Goal: Task Accomplishment & Management: Manage account settings

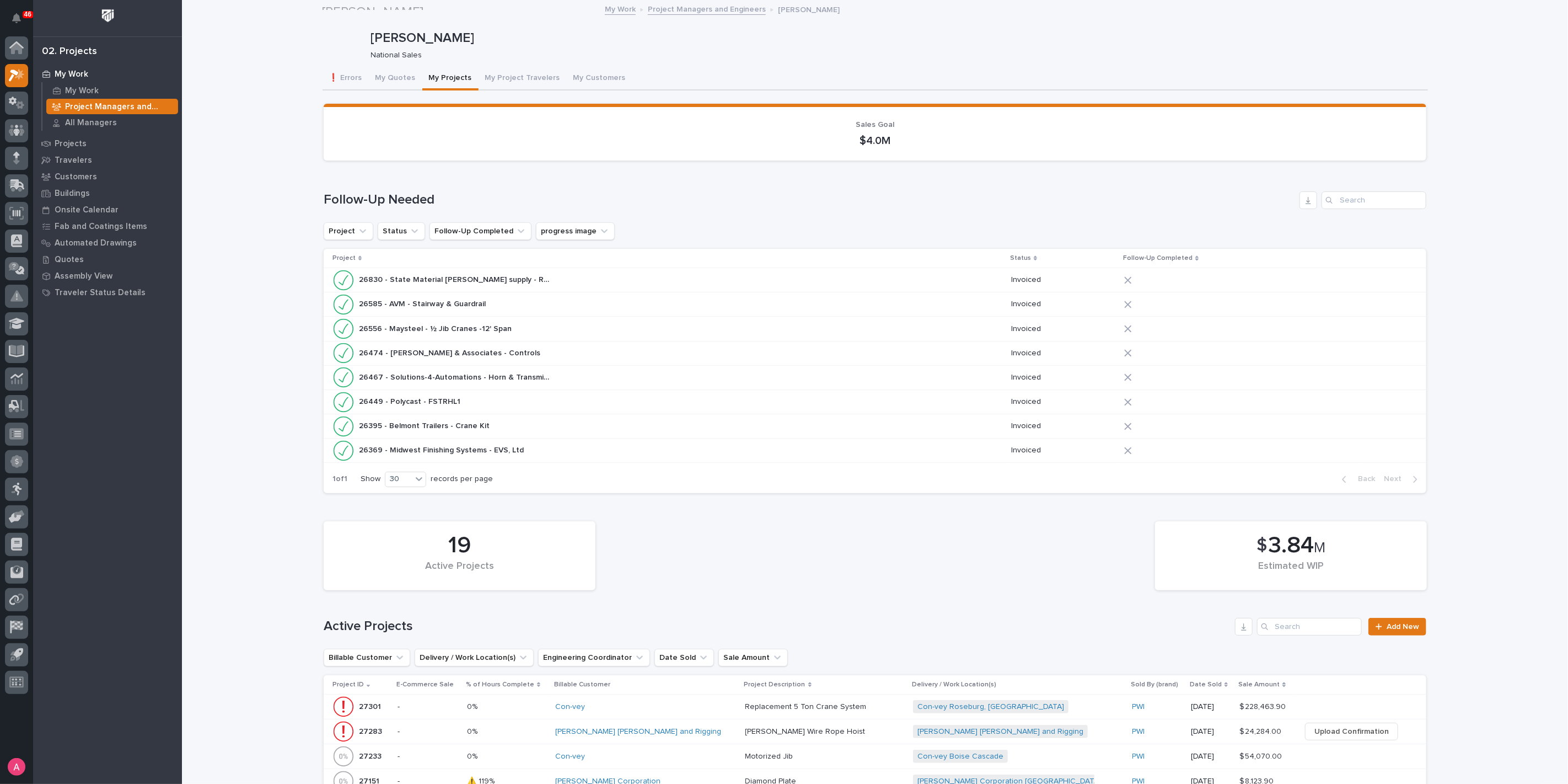
click at [92, 72] on div "My Work" at bounding box center [107, 74] width 143 height 15
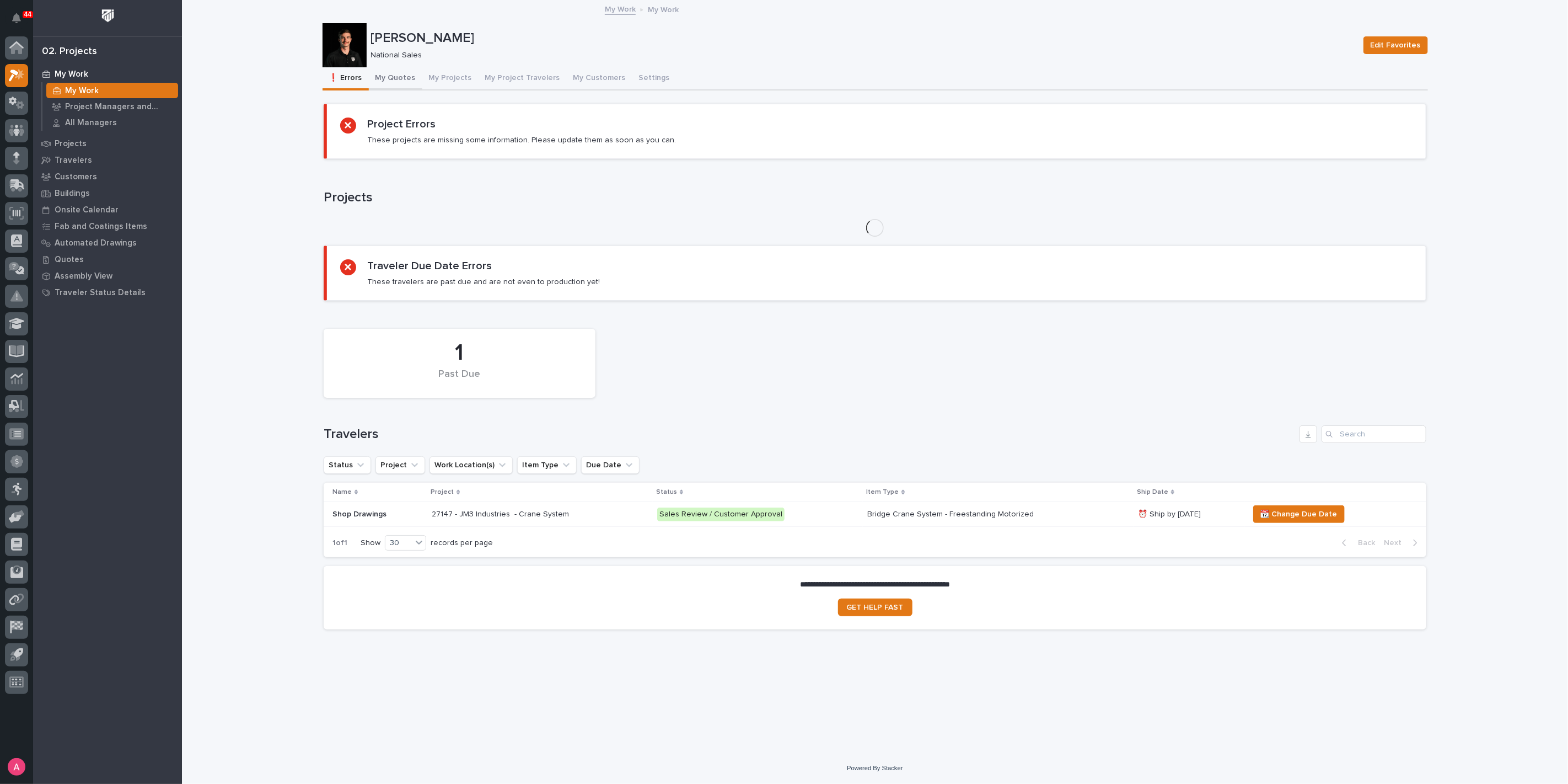
click at [394, 73] on button "My Quotes" at bounding box center [395, 79] width 53 height 23
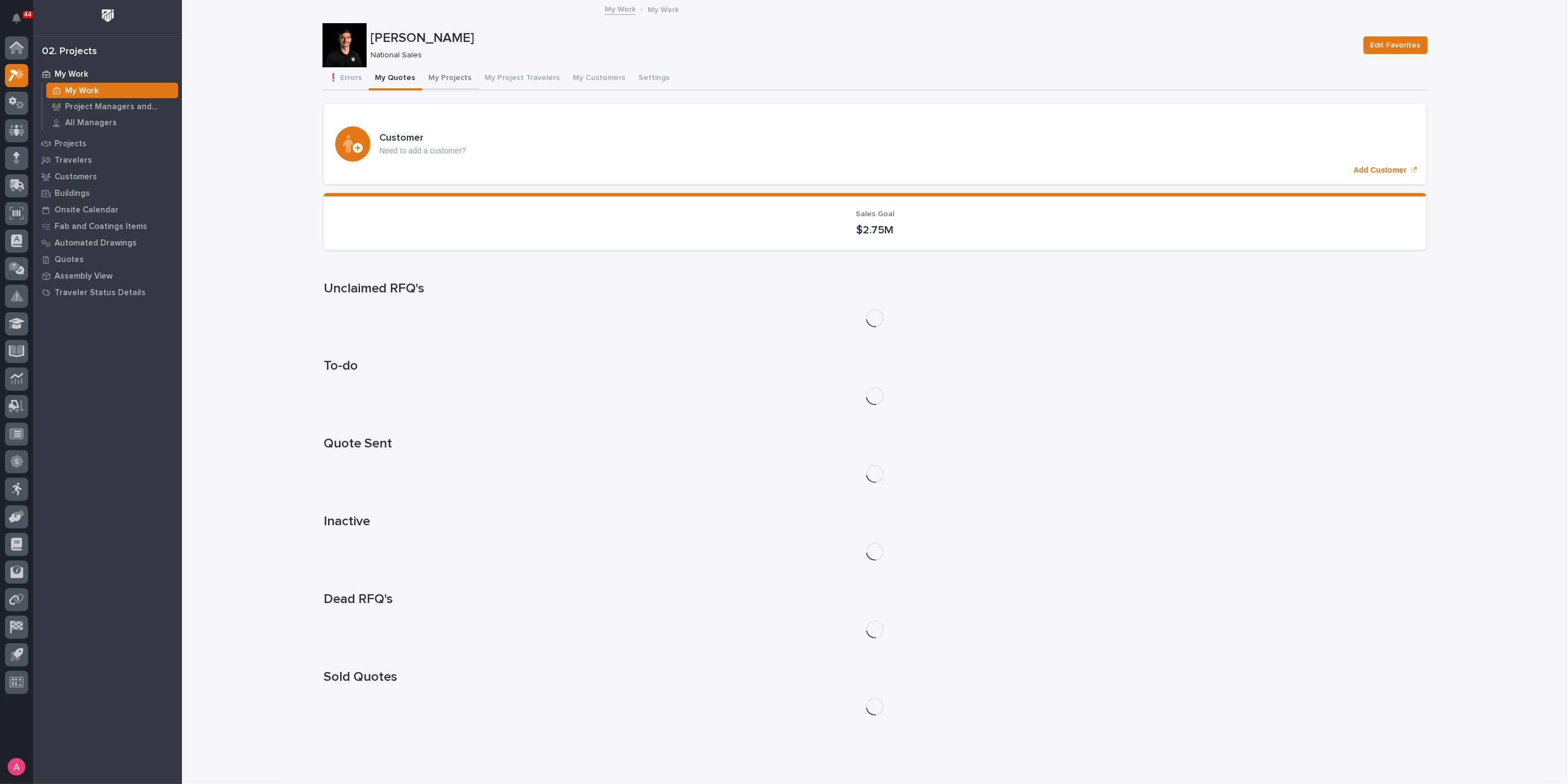
click at [430, 74] on button "My Projects" at bounding box center [450, 79] width 56 height 23
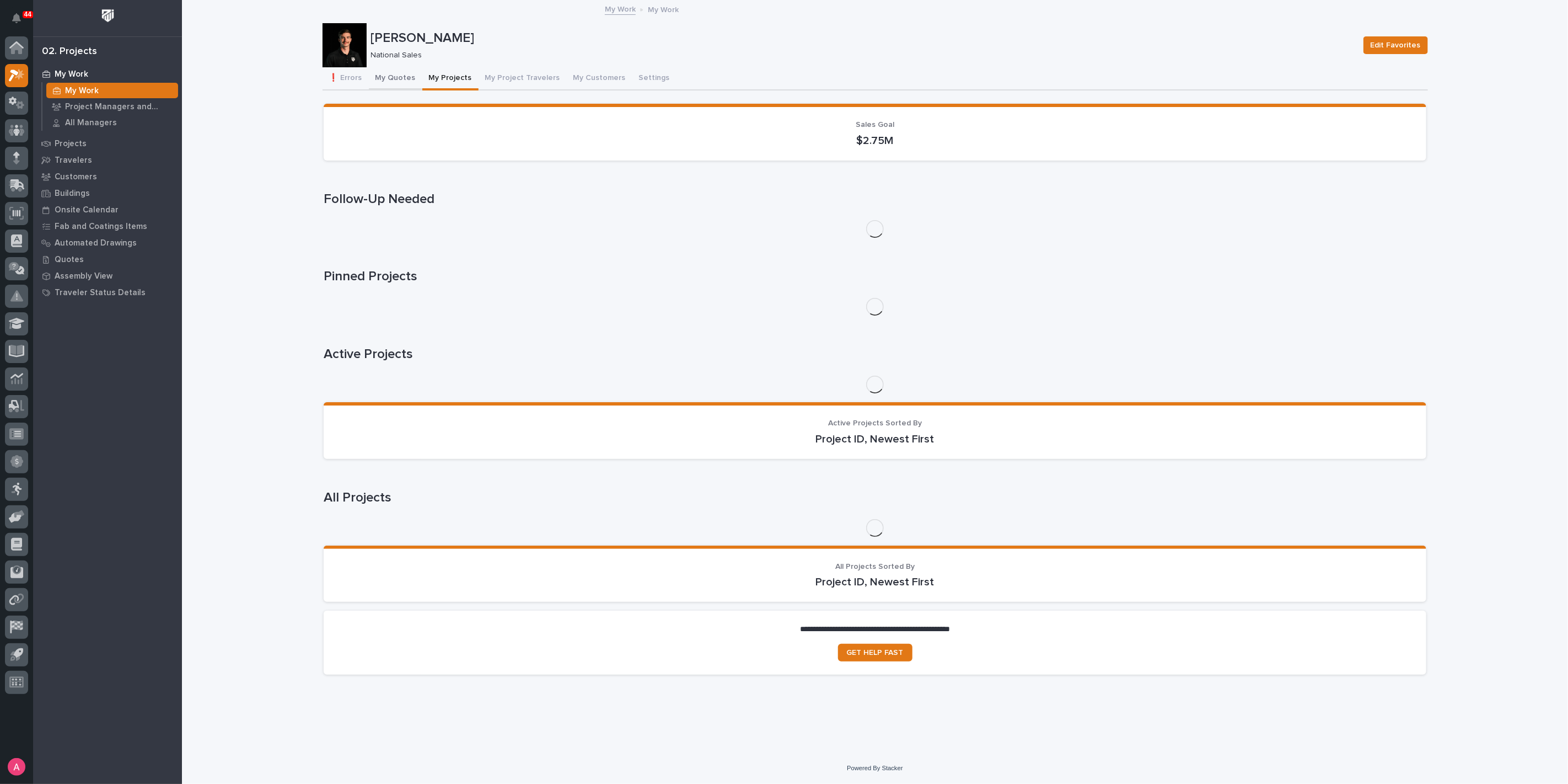
click at [392, 81] on button "My Quotes" at bounding box center [395, 79] width 53 height 23
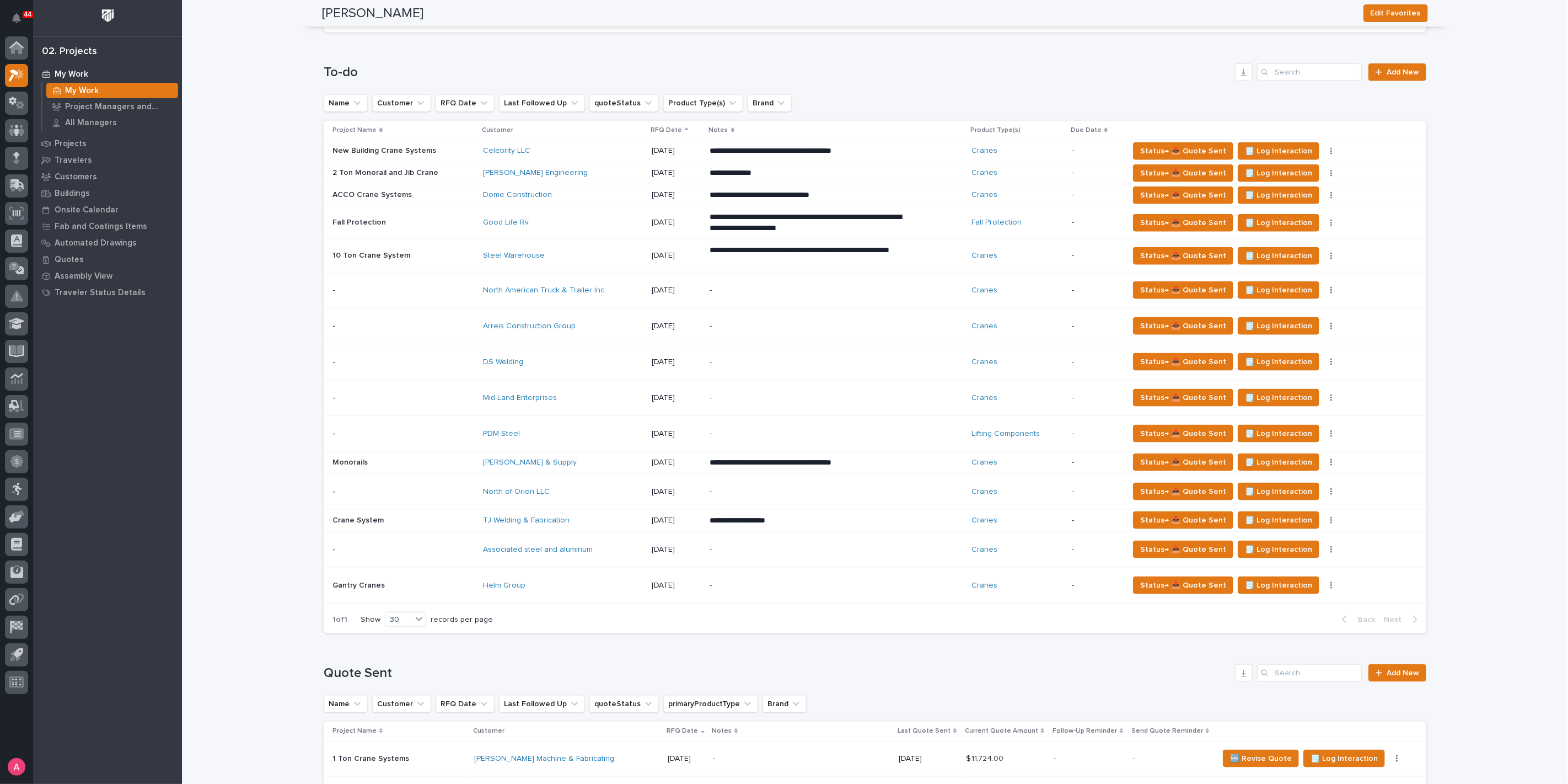
scroll to position [1287, 0]
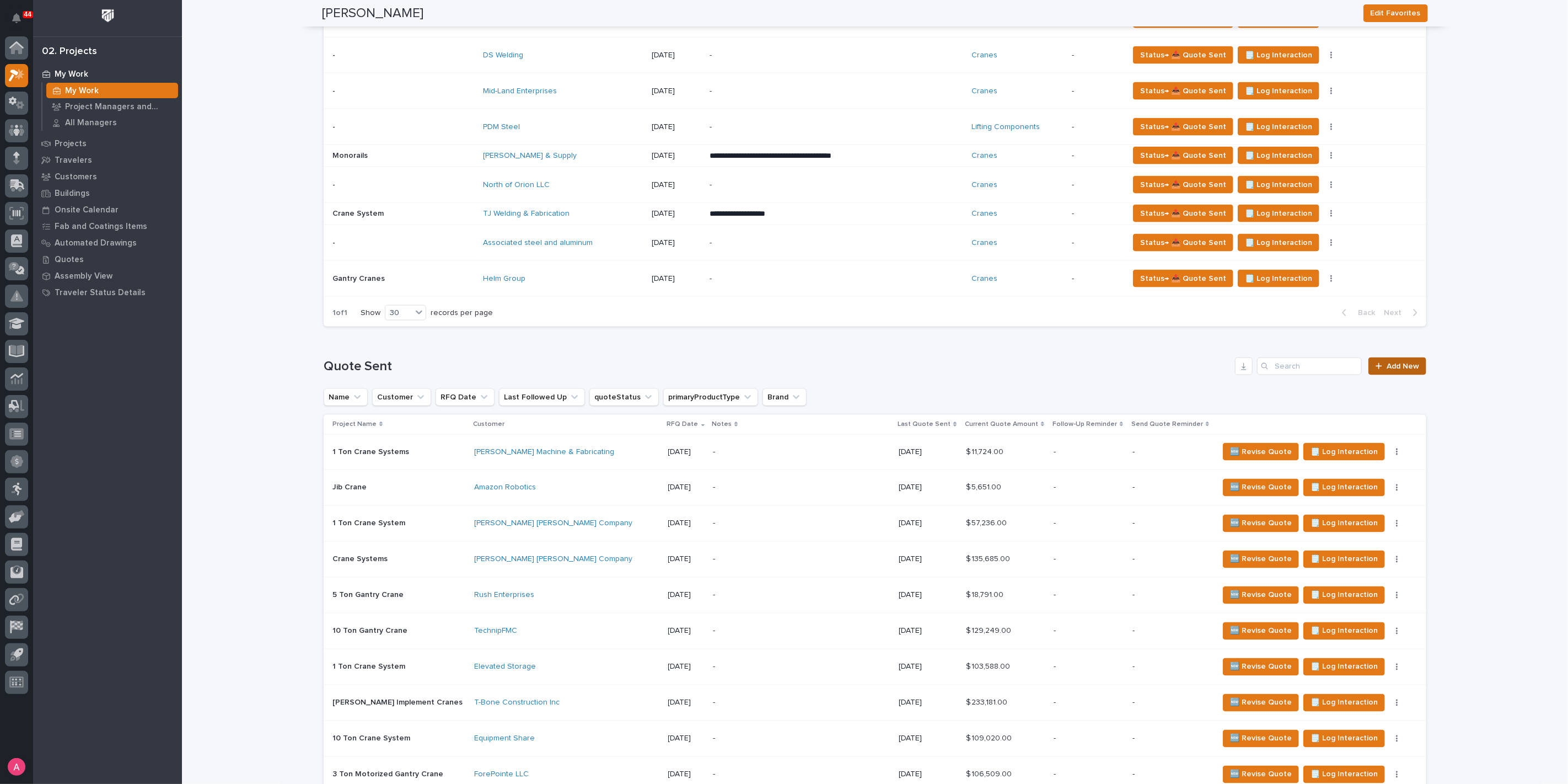
click at [1387, 363] on span "Add New" at bounding box center [1403, 367] width 32 height 8
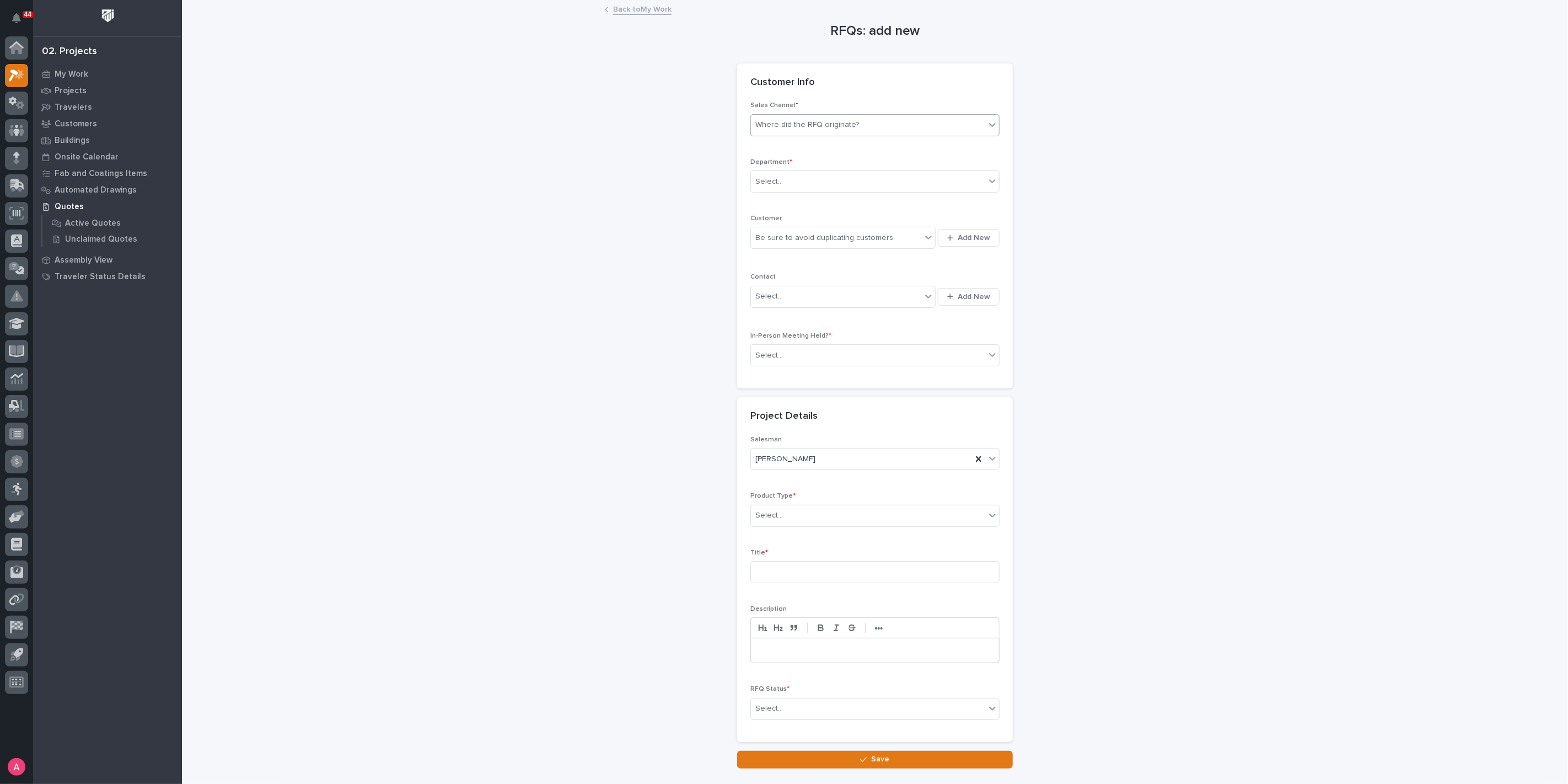
click at [784, 119] on div "Where did the RFQ originate?" at bounding box center [807, 124] width 103 height 12
type input "*"
type input "***"
type input "*******"
type input "********"
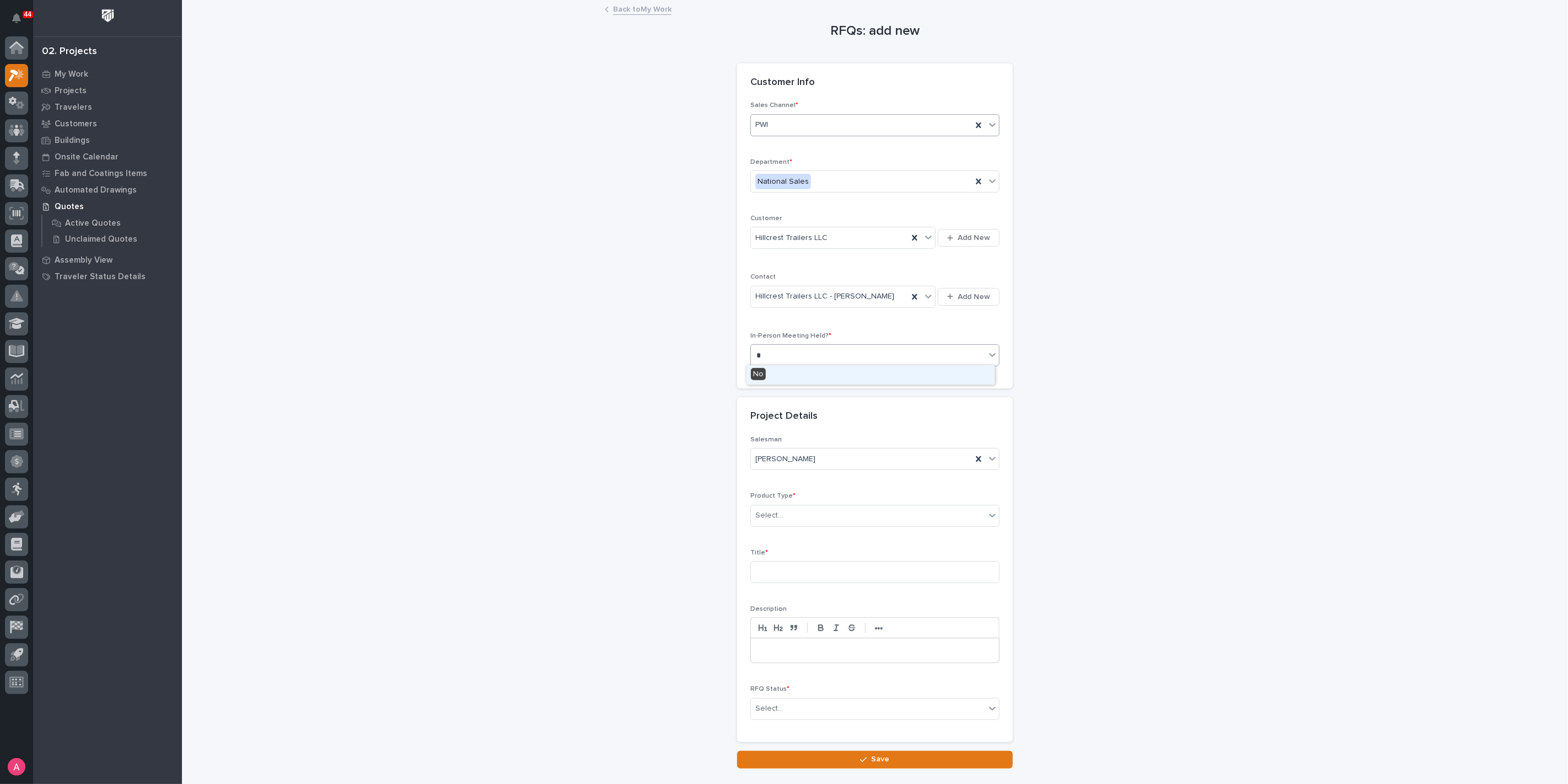
type input "**"
type input "****"
type input "1 Ton Trolleys"
click at [804, 704] on div "Select..." at bounding box center [868, 709] width 234 height 19
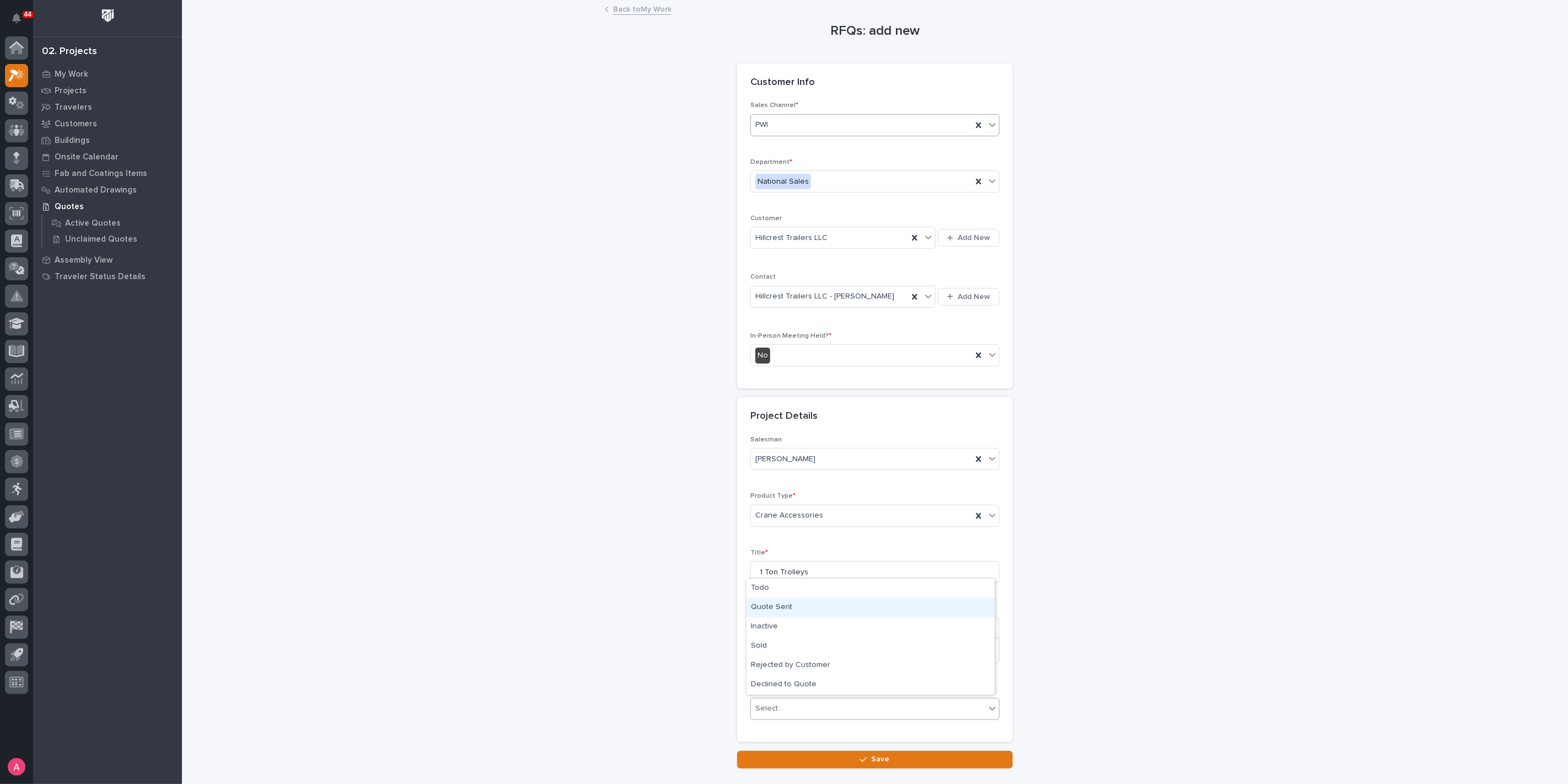
click at [797, 603] on div "Quote Sent" at bounding box center [871, 607] width 248 height 19
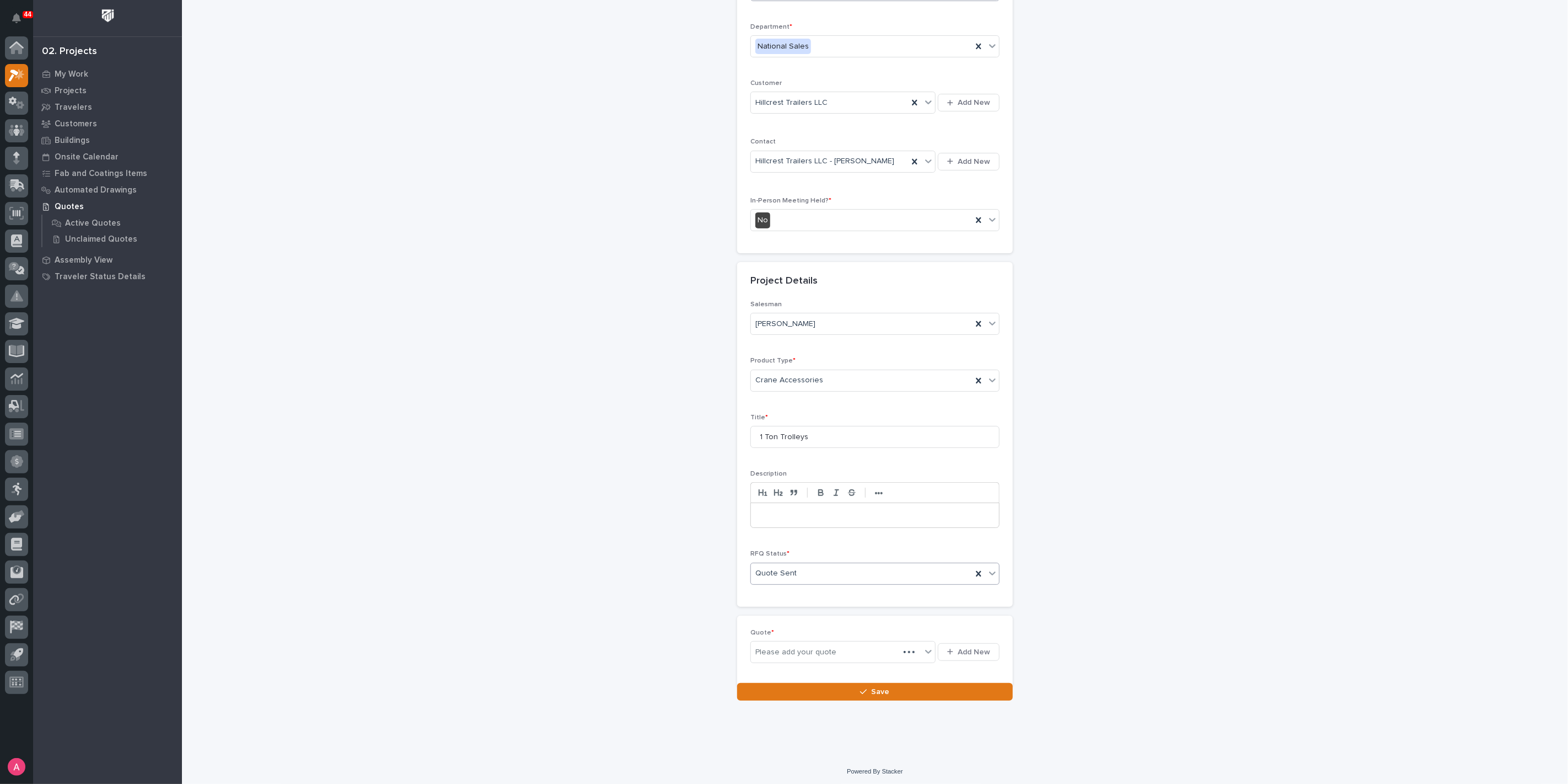
scroll to position [139, 0]
click at [960, 640] on button "Add New" at bounding box center [969, 648] width 62 height 18
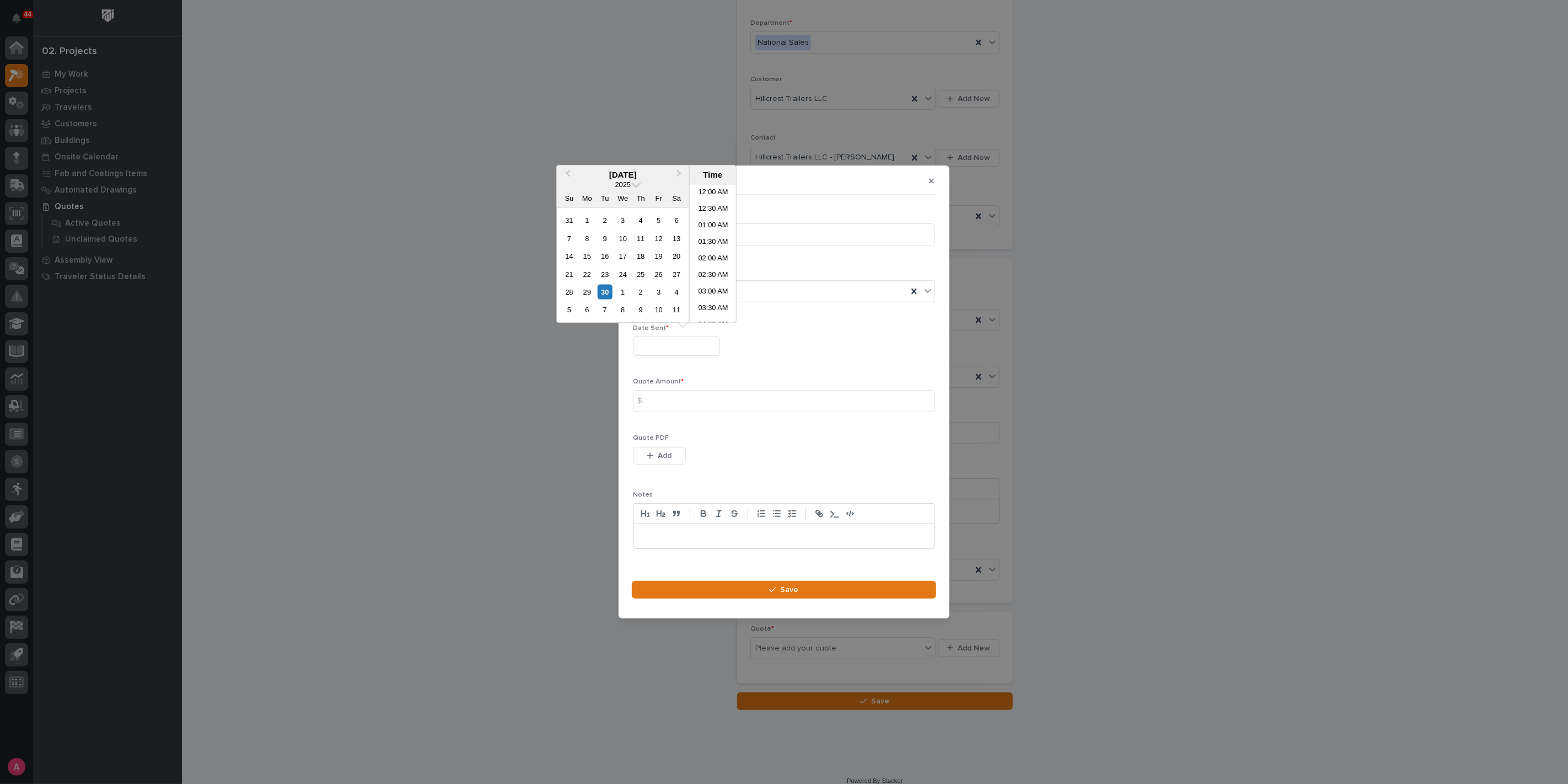
click at [664, 347] on input "text" at bounding box center [676, 346] width 87 height 19
click at [585, 290] on div "29" at bounding box center [586, 292] width 15 height 15
type input "**********"
click at [671, 404] on input at bounding box center [784, 400] width 302 height 22
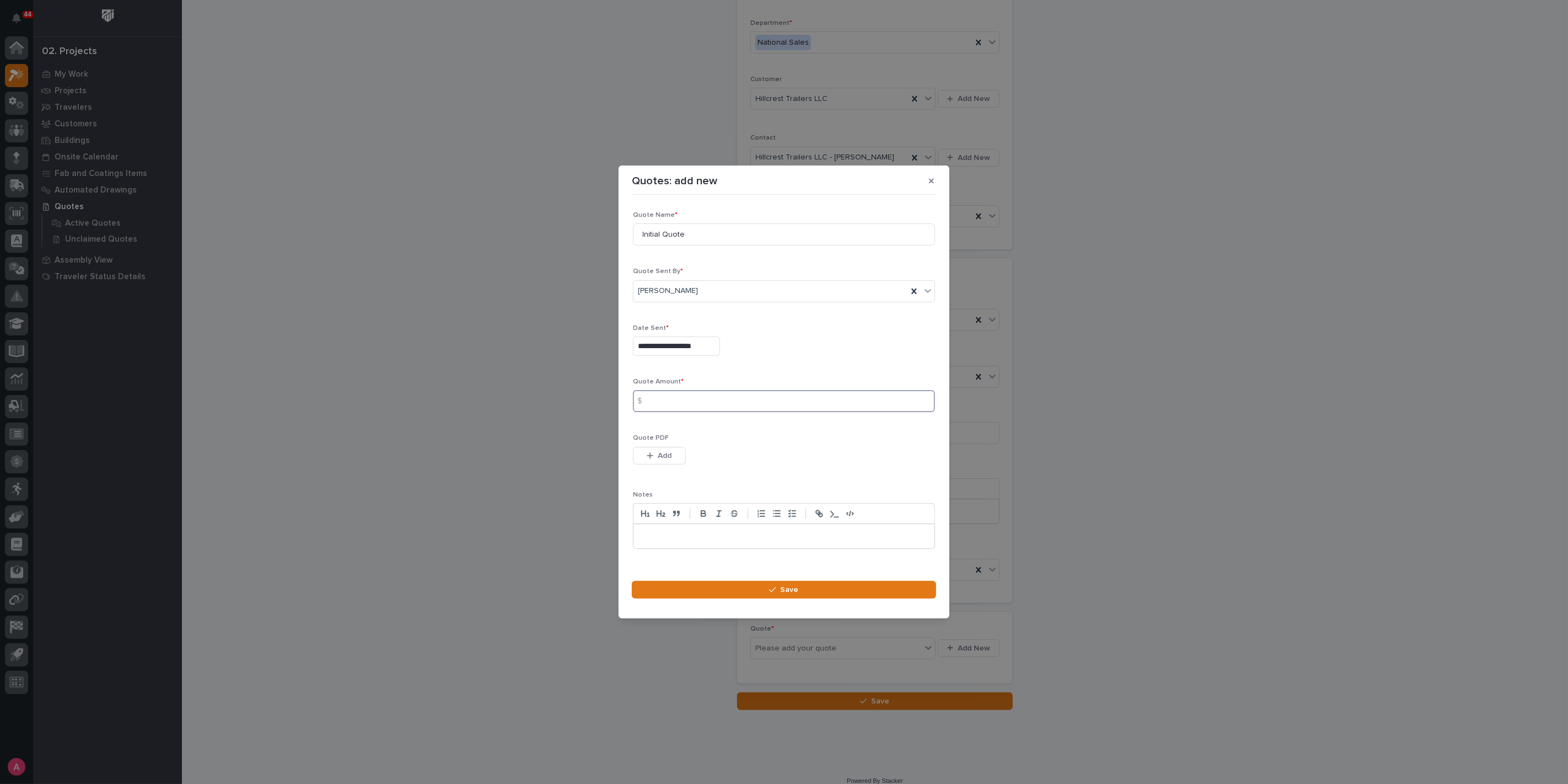
click at [684, 400] on input at bounding box center [784, 400] width 302 height 22
type input "368"
click at [653, 454] on div "button" at bounding box center [652, 456] width 11 height 8
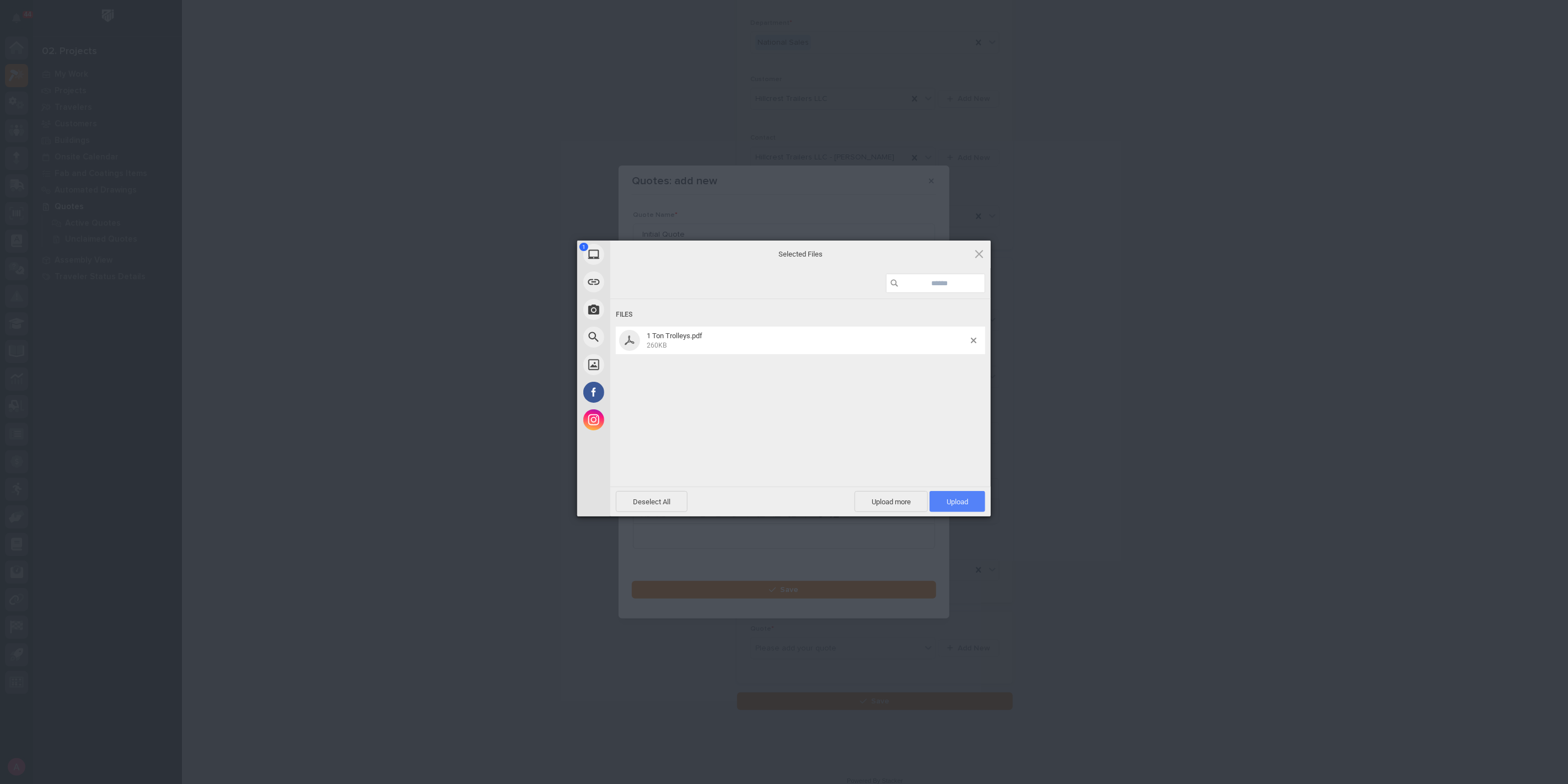
click at [953, 503] on span "Upload 1" at bounding box center [958, 502] width 22 height 8
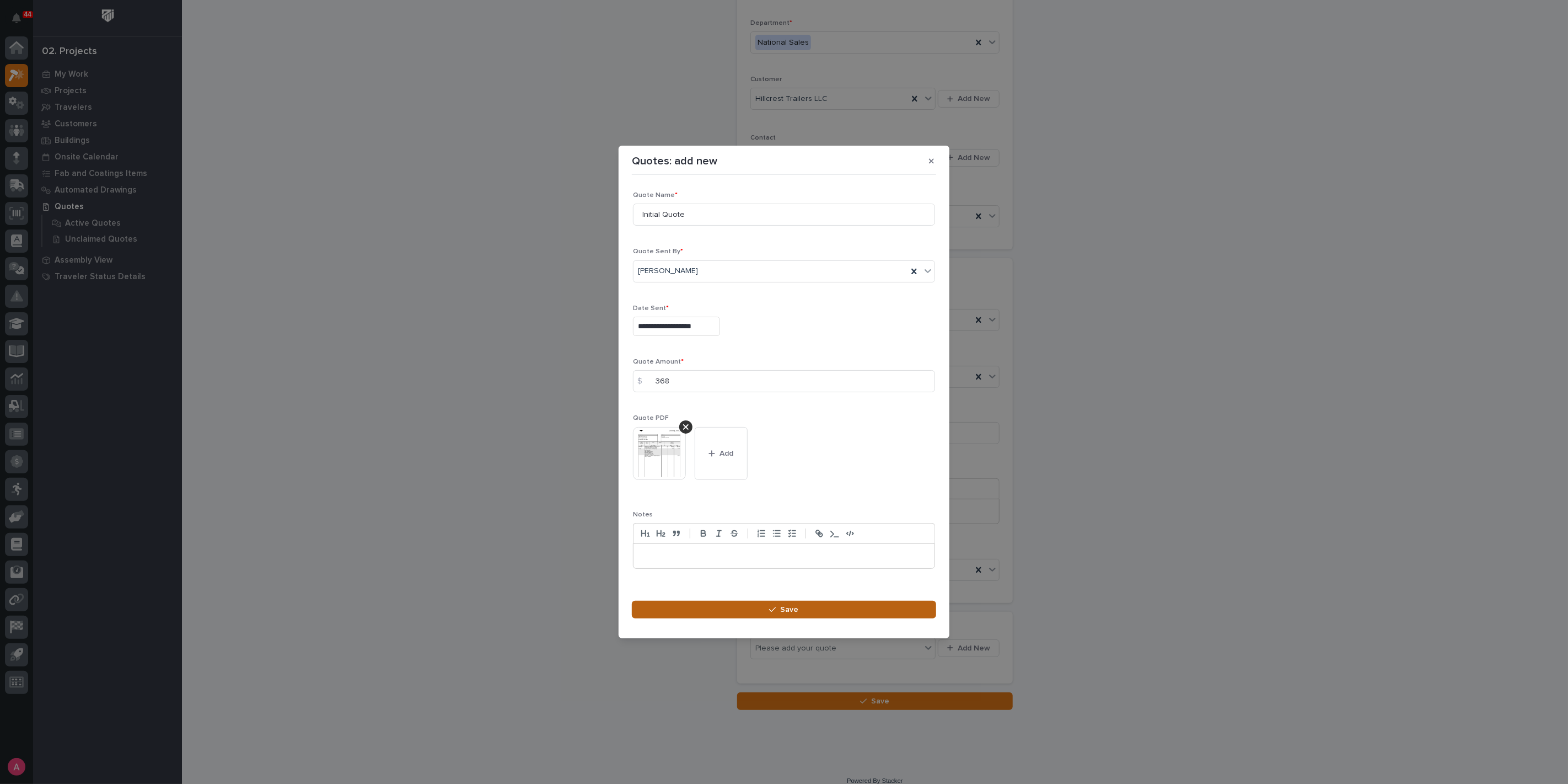
click at [831, 610] on button "Save" at bounding box center [784, 610] width 305 height 18
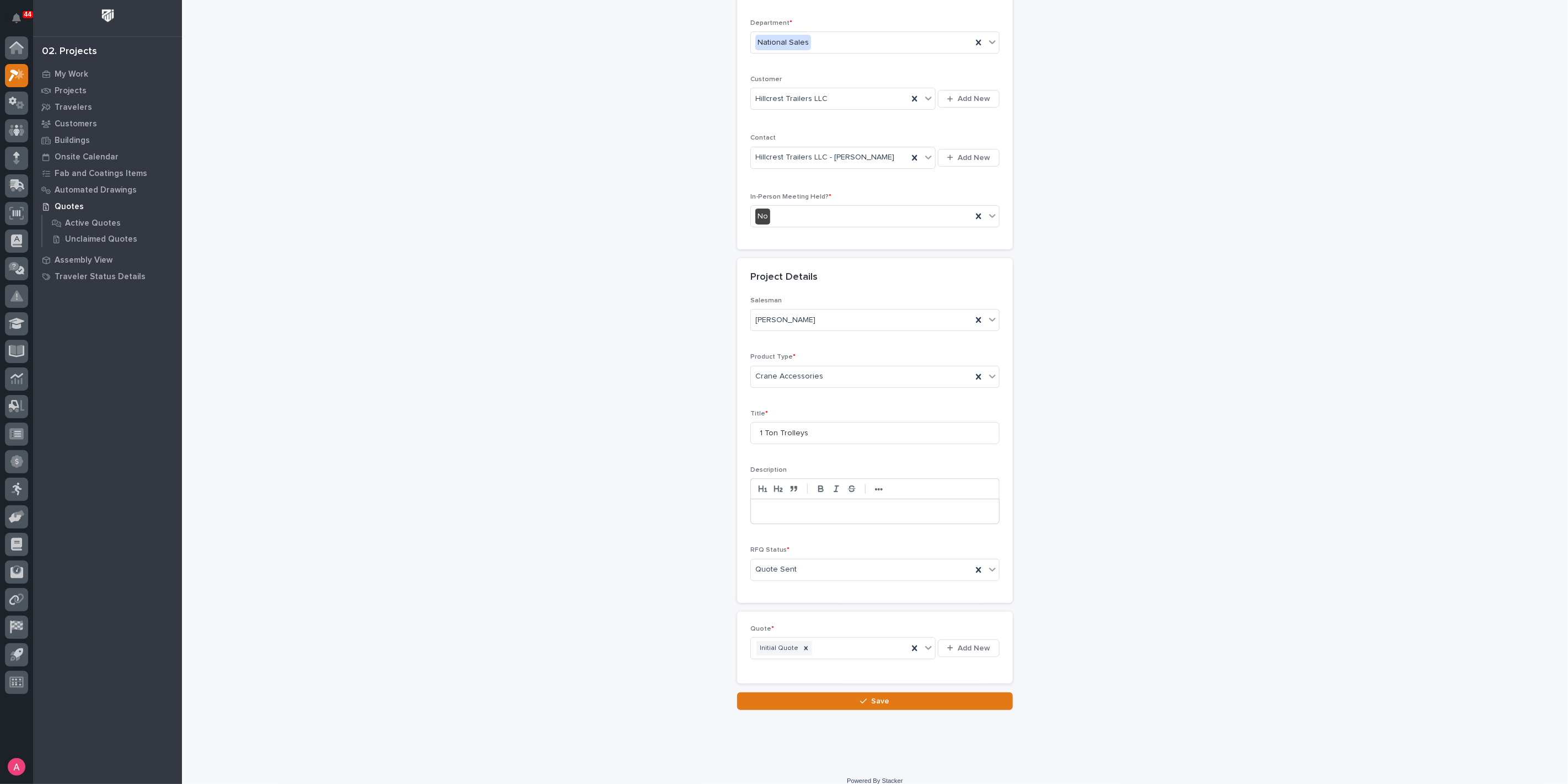
click at [889, 701] on button "Save" at bounding box center [875, 701] width 275 height 18
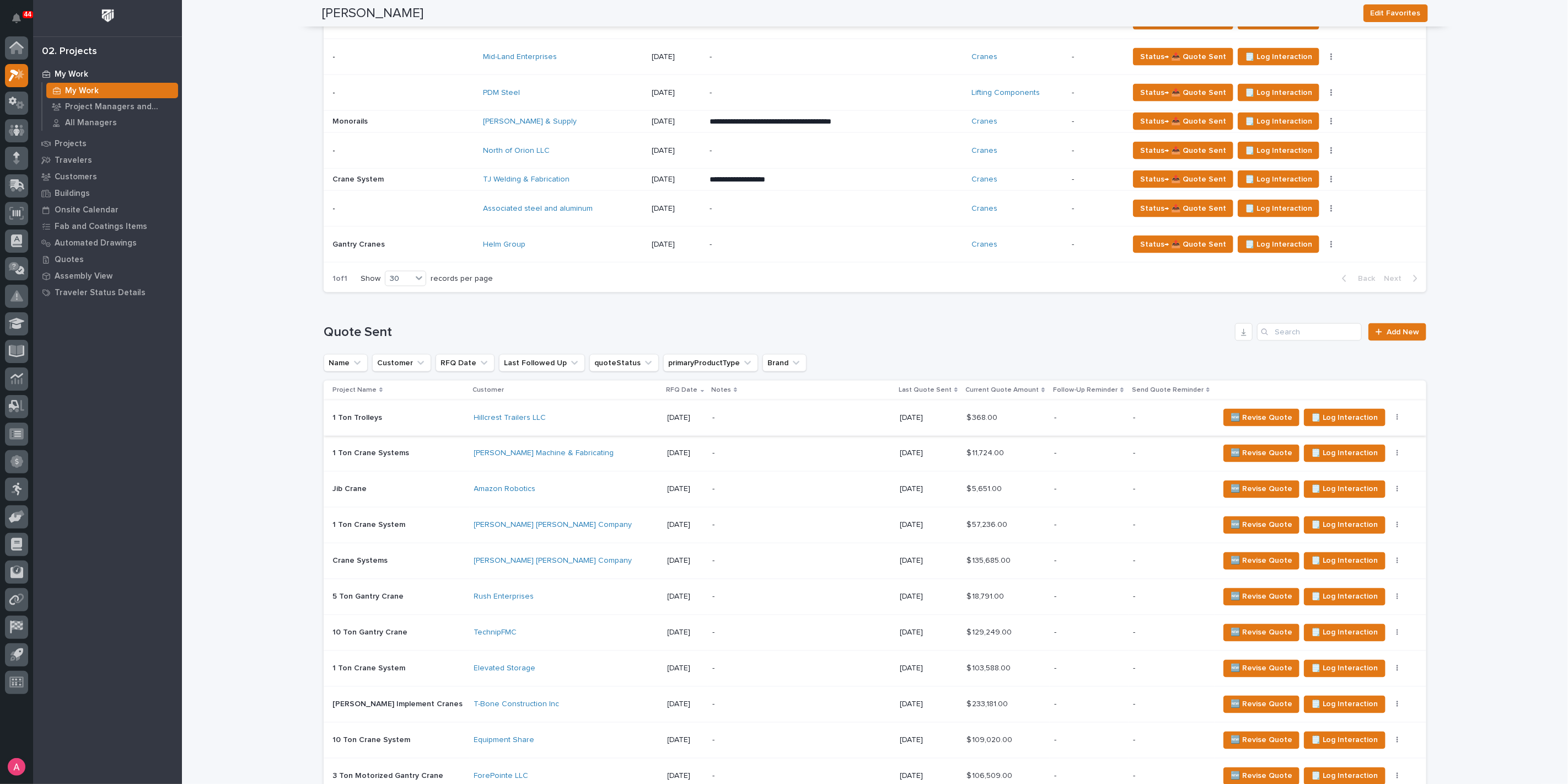
scroll to position [1410, 0]
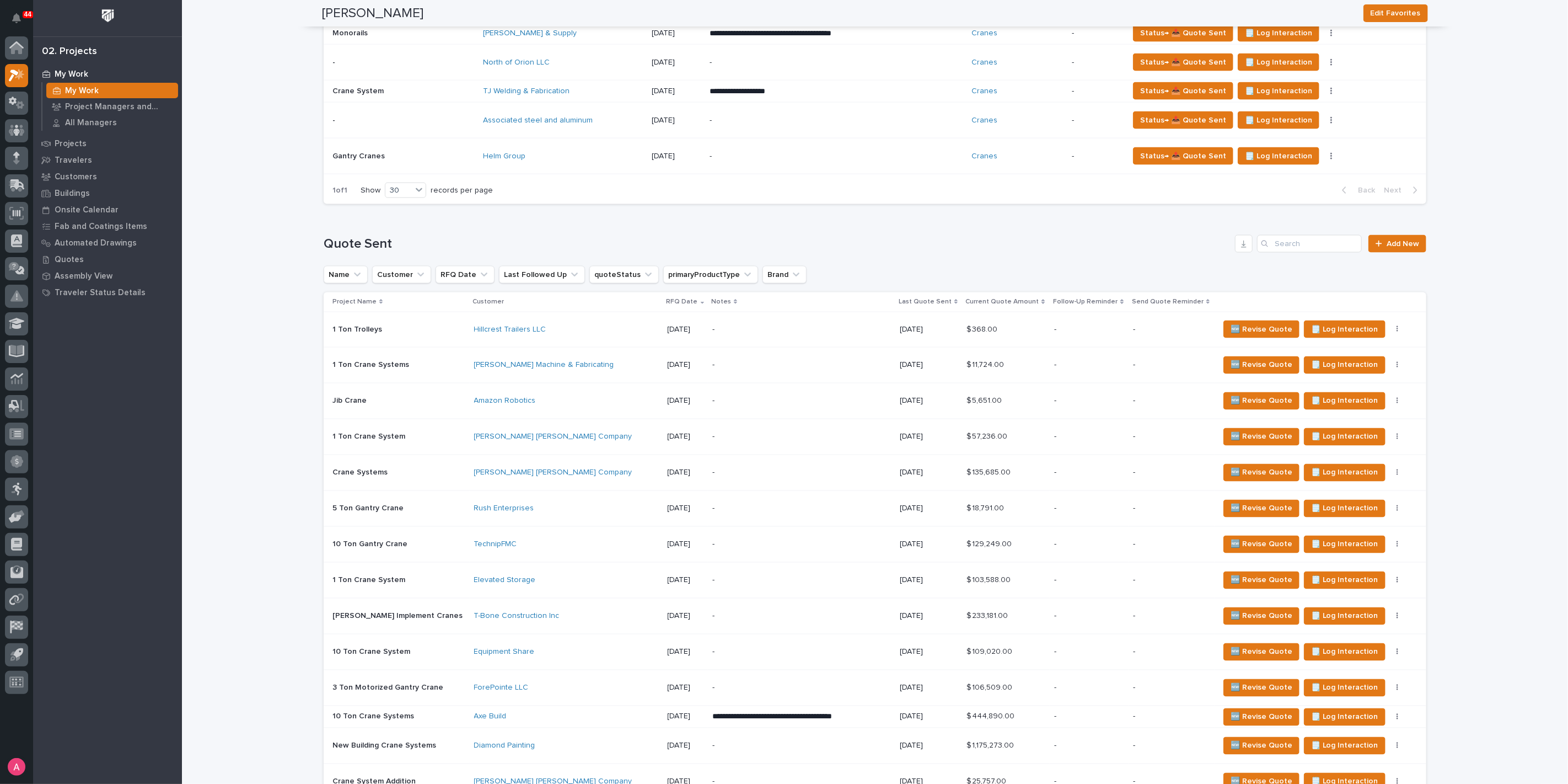
click at [1054, 332] on div "-" at bounding box center [1089, 329] width 70 height 19
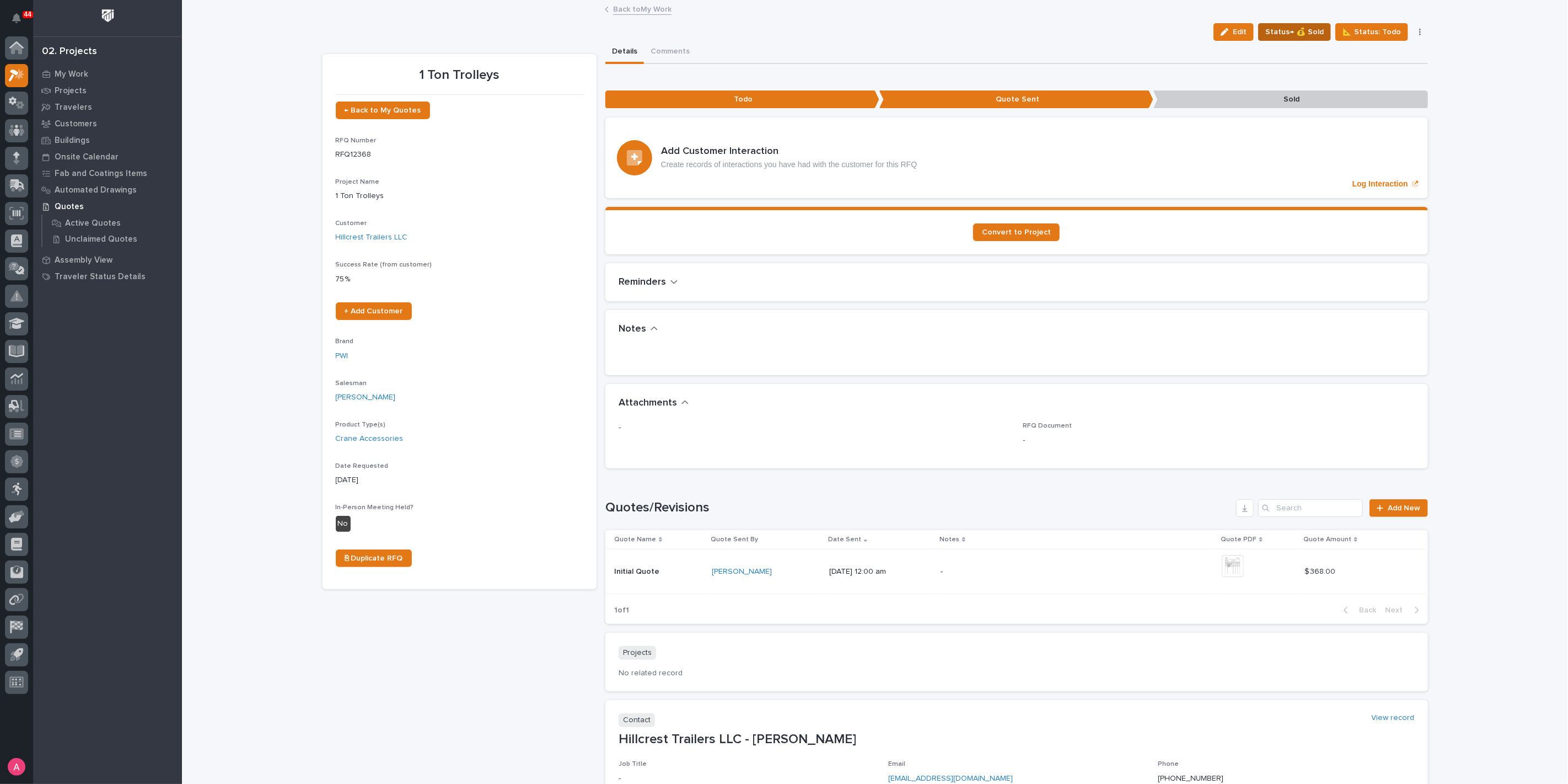
click at [1300, 32] on span "Status→ 💰 Sold" at bounding box center [1295, 32] width 59 height 13
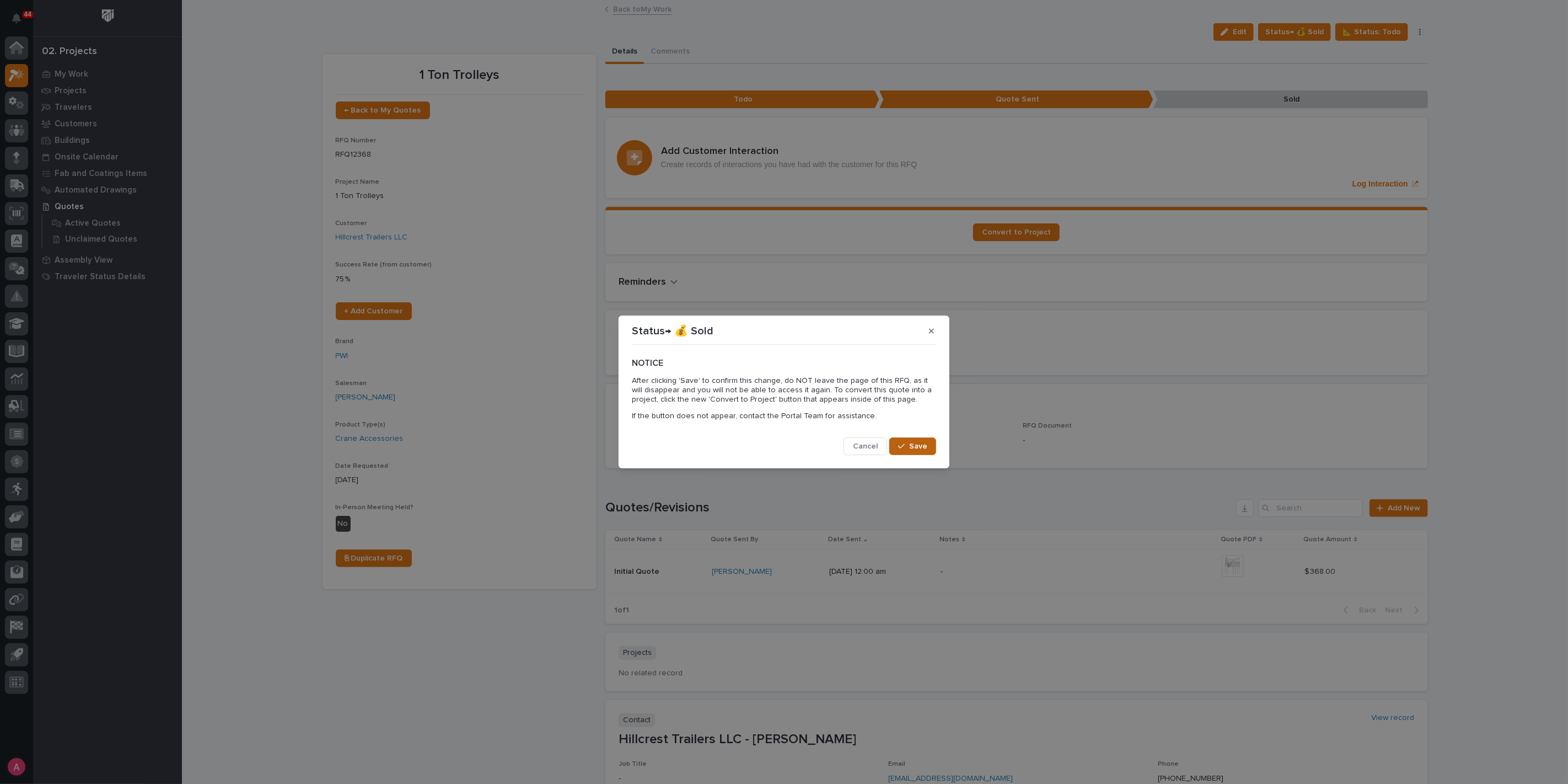
click at [922, 445] on span "Save" at bounding box center [919, 446] width 19 height 10
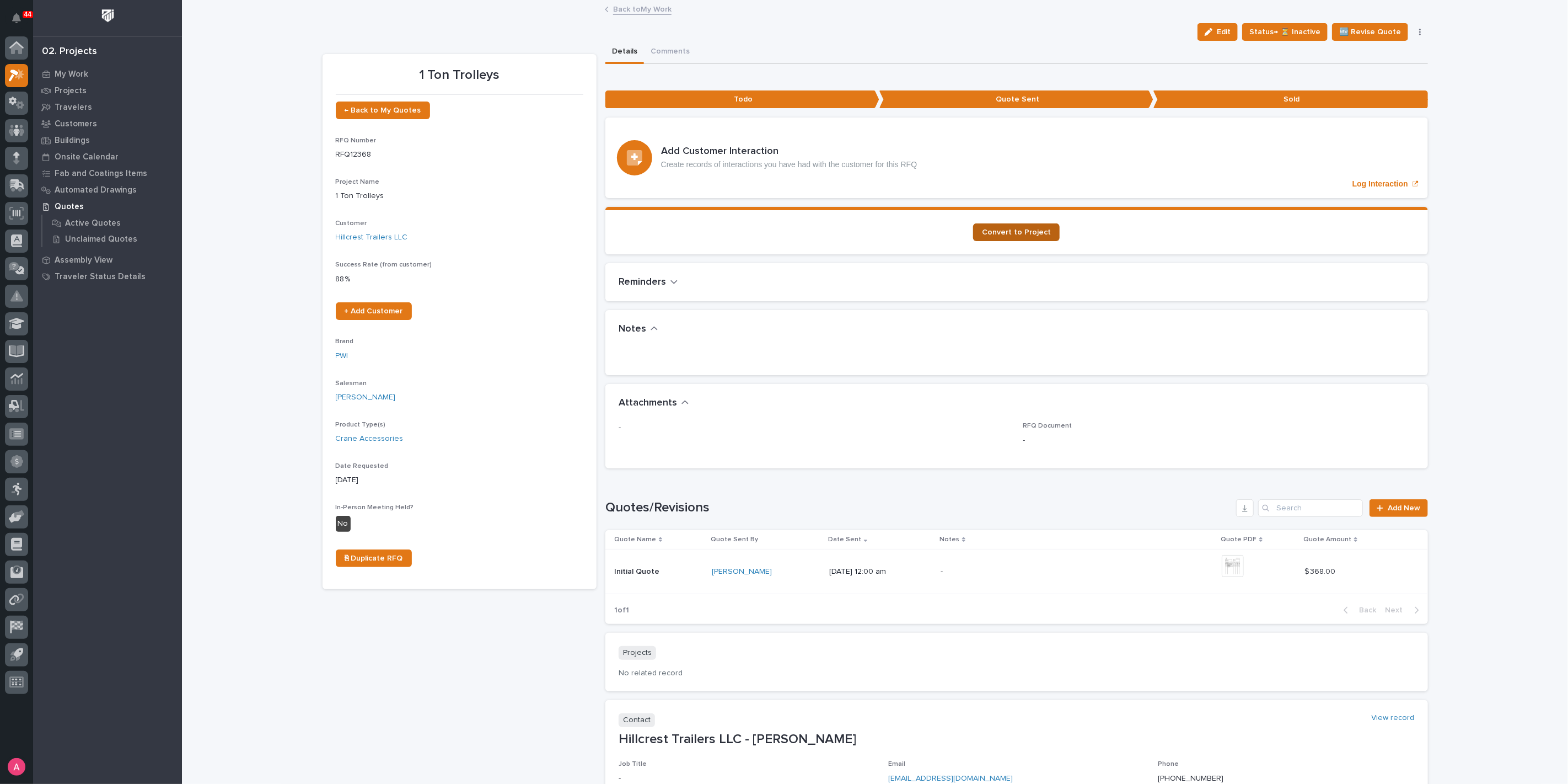
click at [1020, 228] on span "Convert to Project" at bounding box center [1016, 232] width 69 height 8
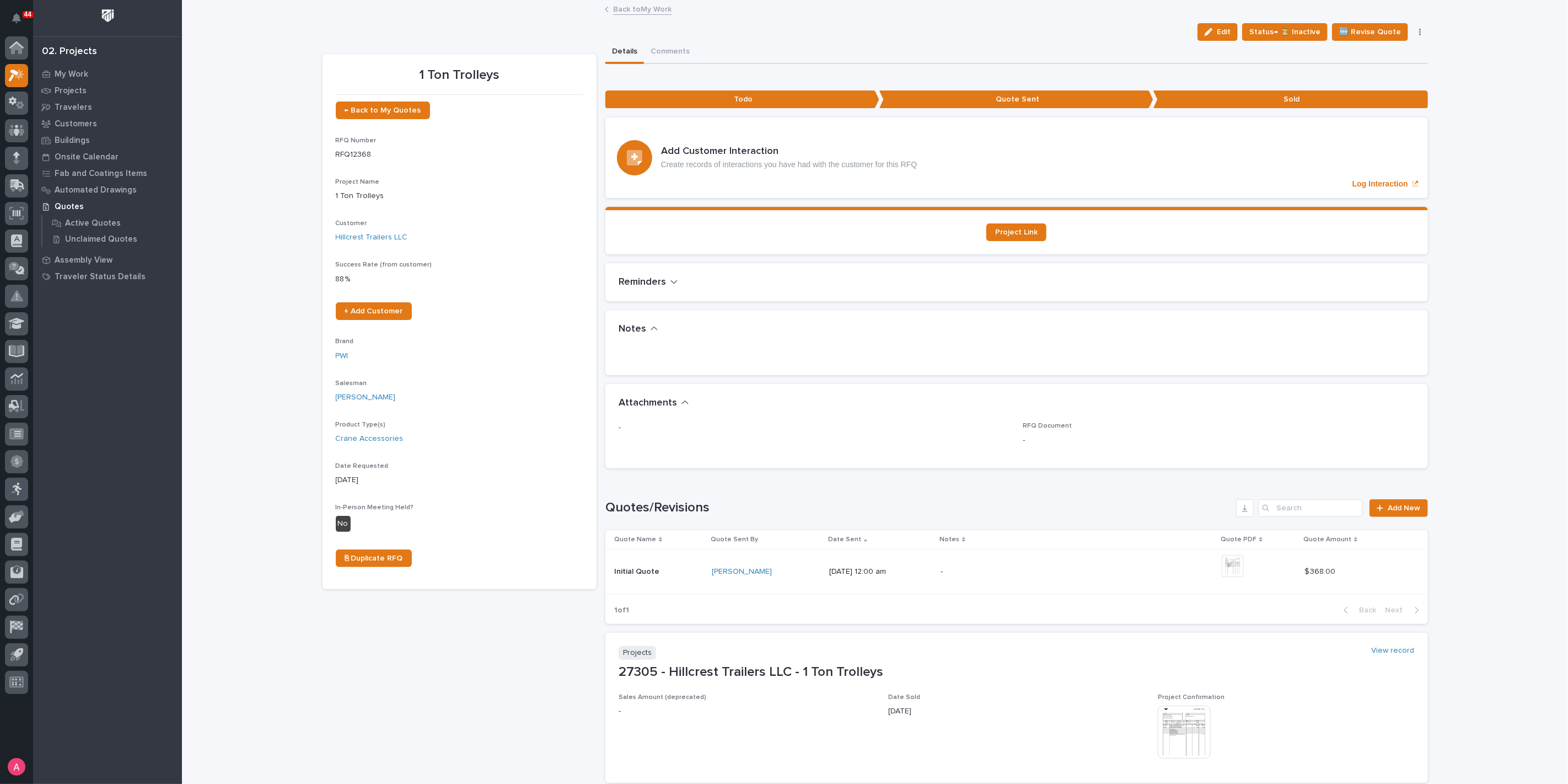
click at [614, 10] on link "Back to My Work" at bounding box center [642, 8] width 59 height 12
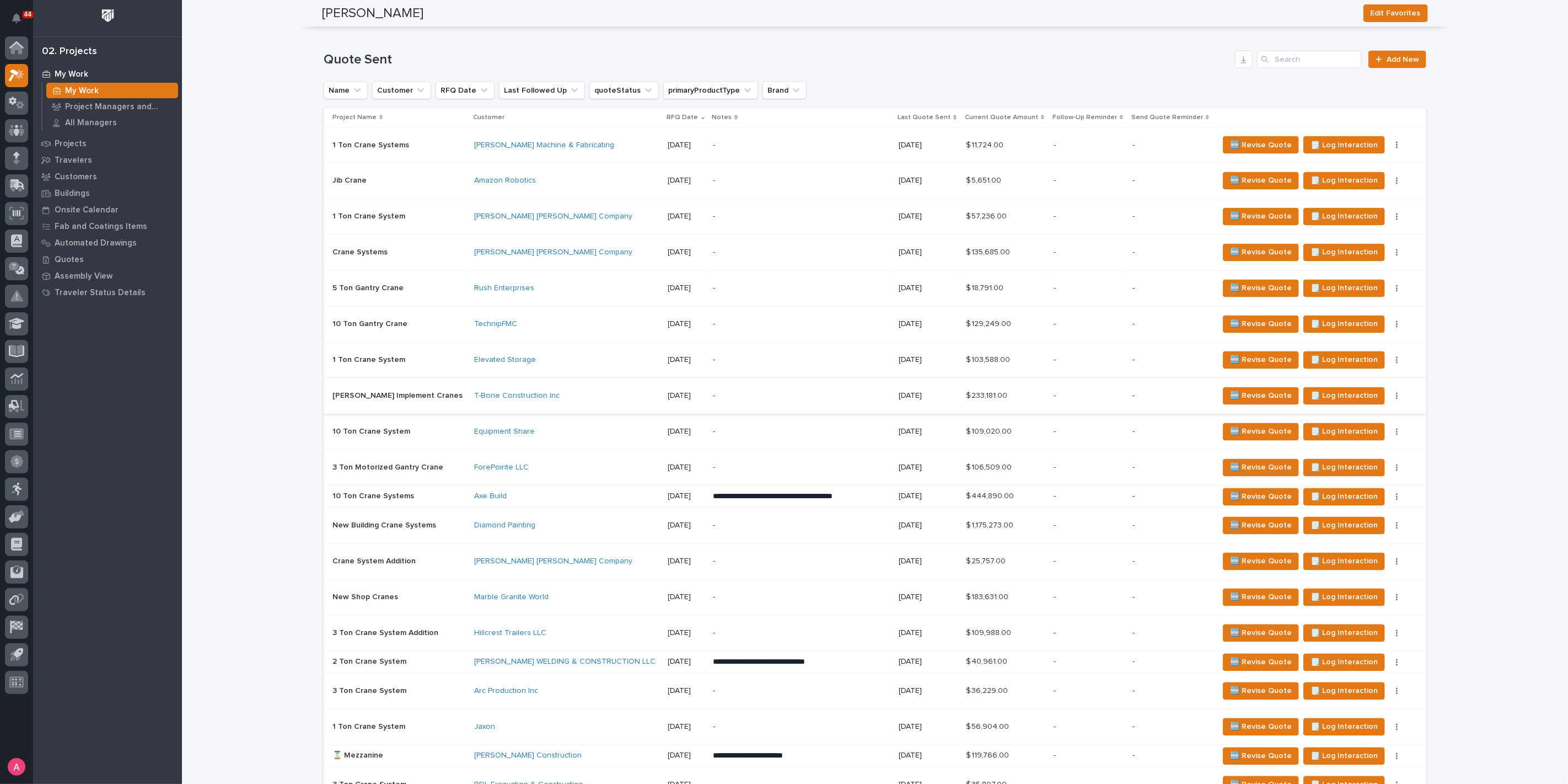
scroll to position [1593, 0]
click at [605, 492] on div "Axe Build" at bounding box center [567, 497] width 185 height 9
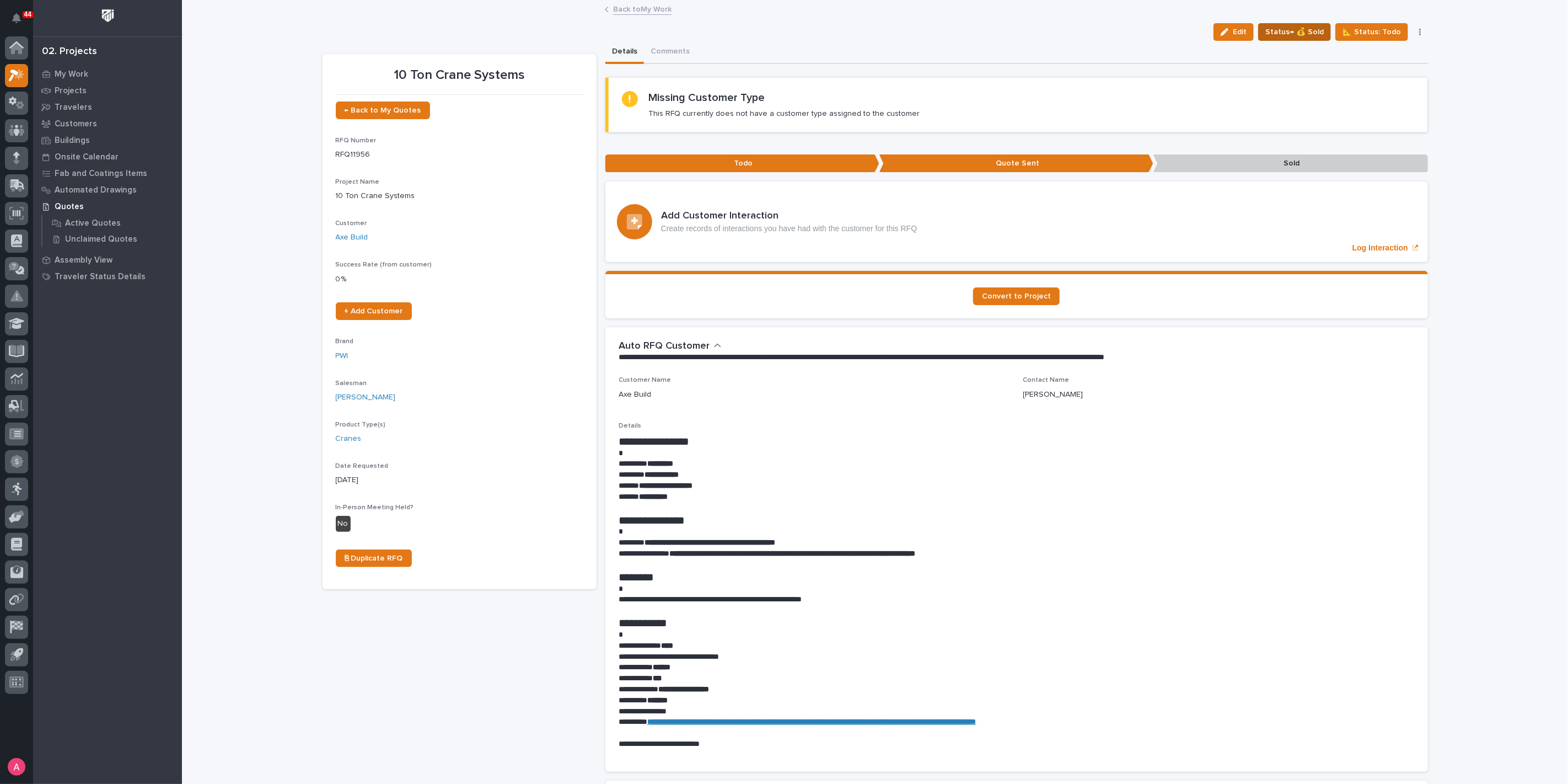
click at [1297, 35] on span "Status→ 💰 Sold" at bounding box center [1295, 32] width 59 height 13
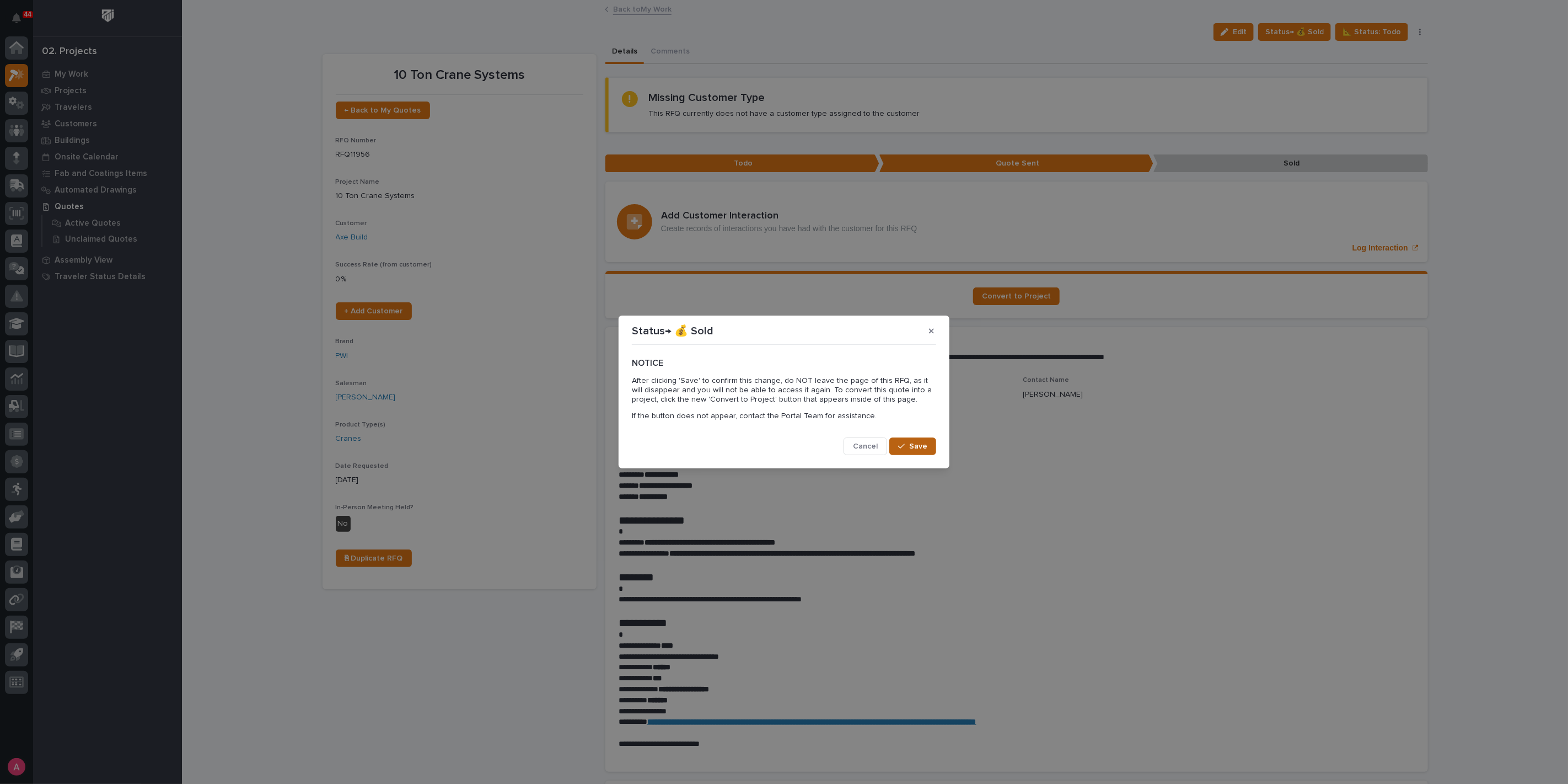
click at [916, 447] on span "Save" at bounding box center [919, 446] width 19 height 10
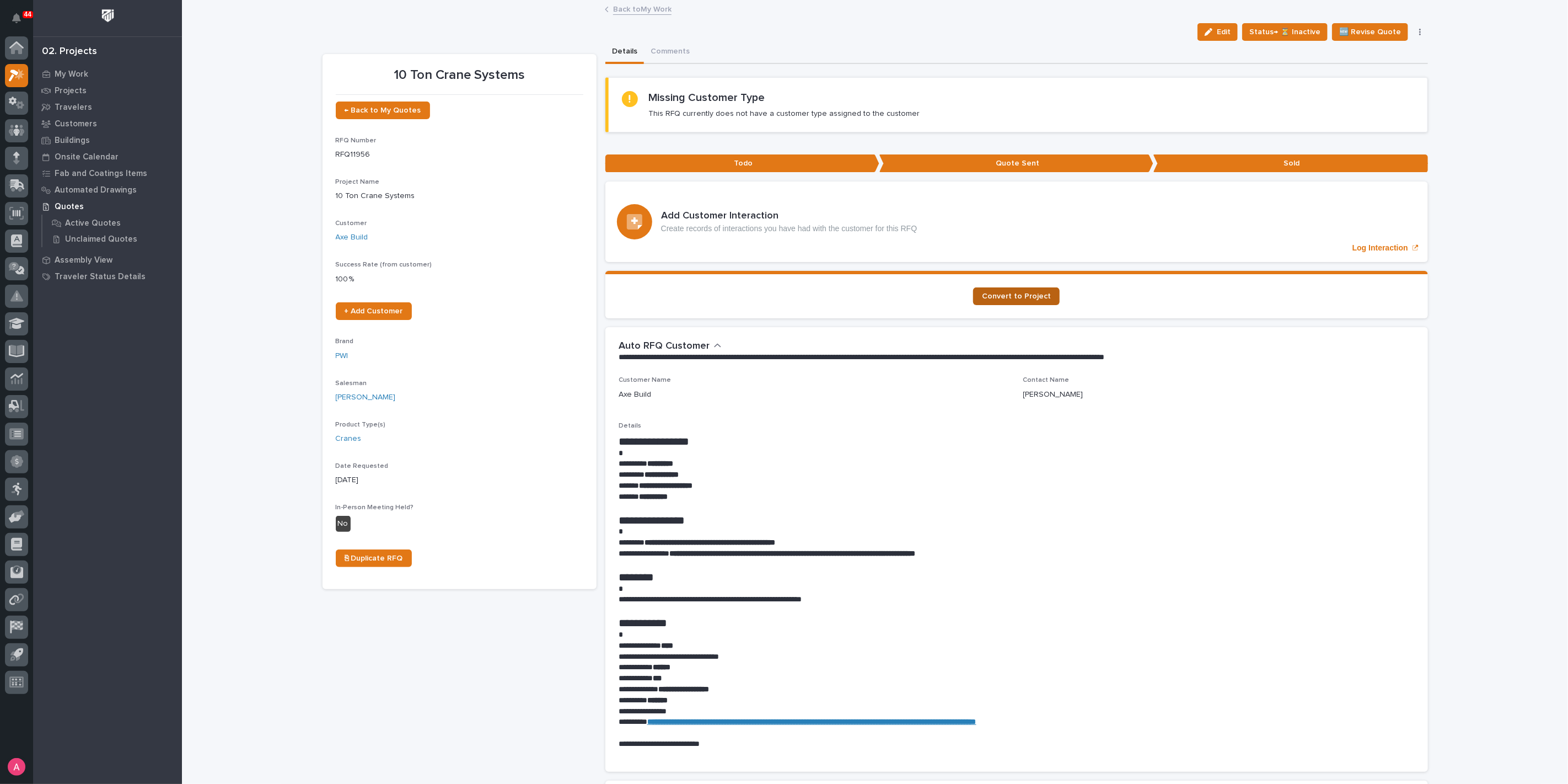
click at [1002, 293] on span "Convert to Project" at bounding box center [1016, 296] width 69 height 8
click at [639, 12] on link "Back to My Work" at bounding box center [642, 8] width 59 height 12
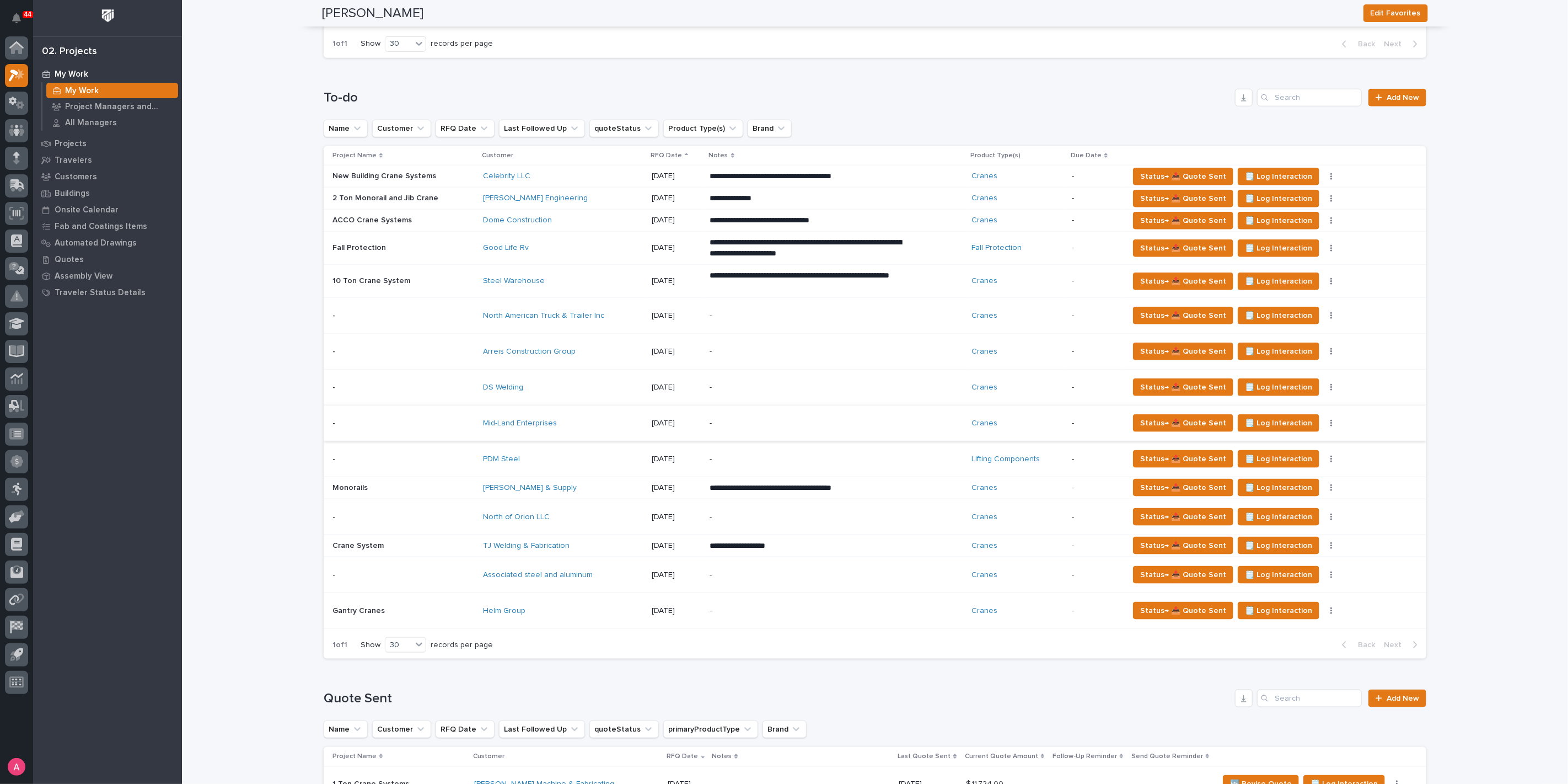
scroll to position [980, 0]
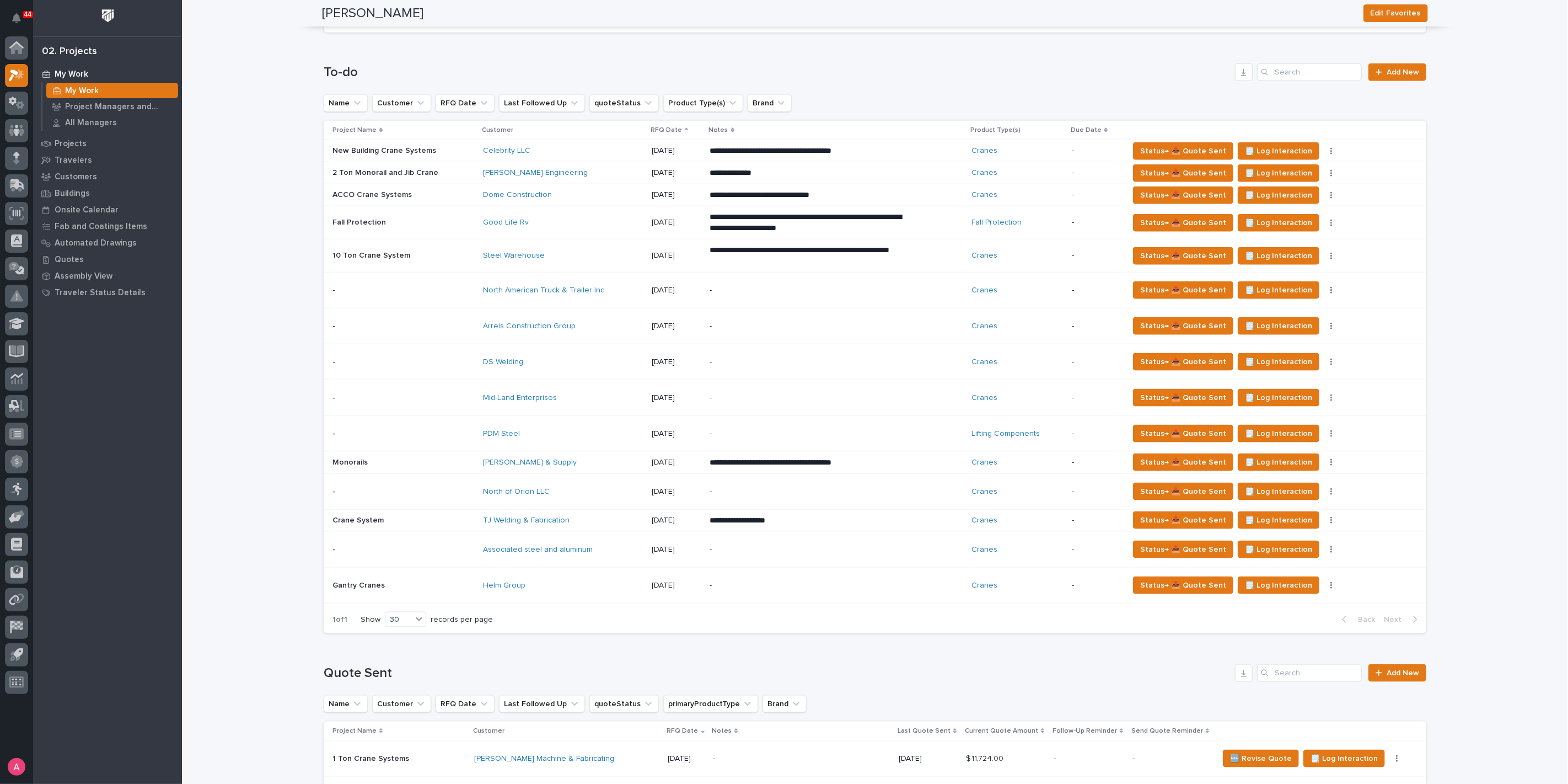
click at [727, 282] on div "-" at bounding box center [806, 290] width 193 height 25
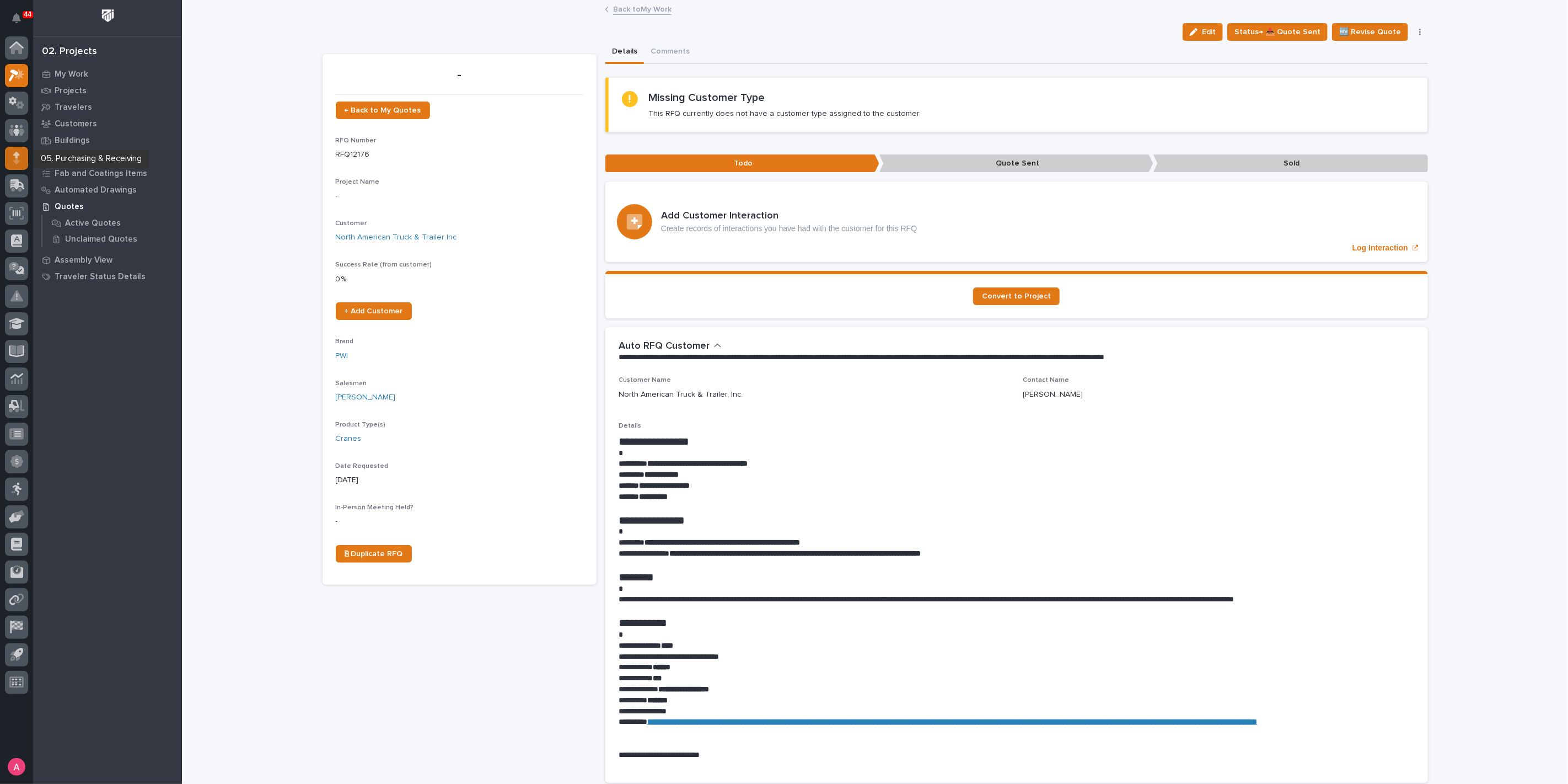
click at [16, 159] on icon at bounding box center [16, 161] width 6 height 6
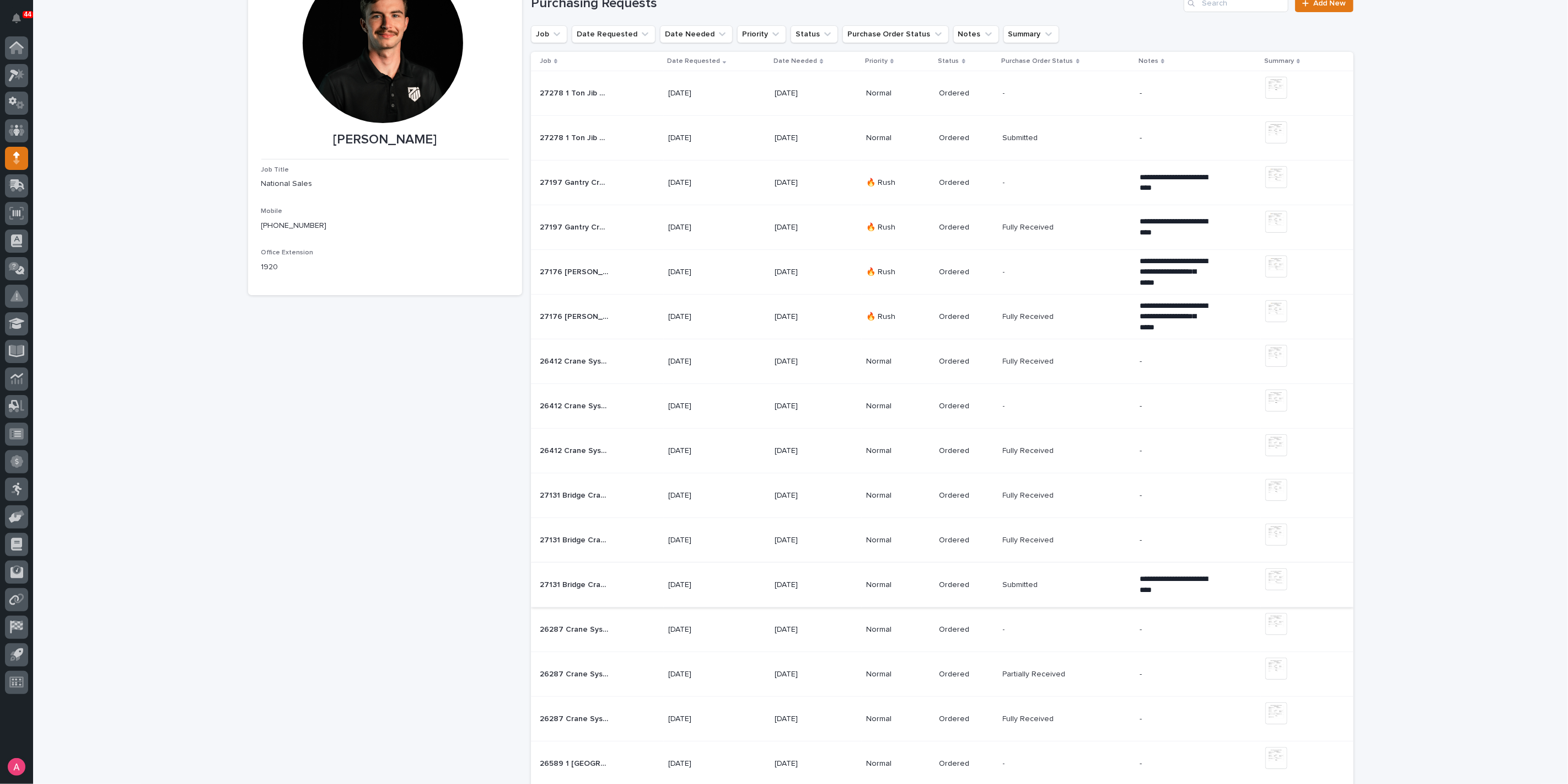
scroll to position [123, 0]
click at [632, 404] on div "26412 Crane System 26412 Crane System" at bounding box center [599, 405] width 120 height 19
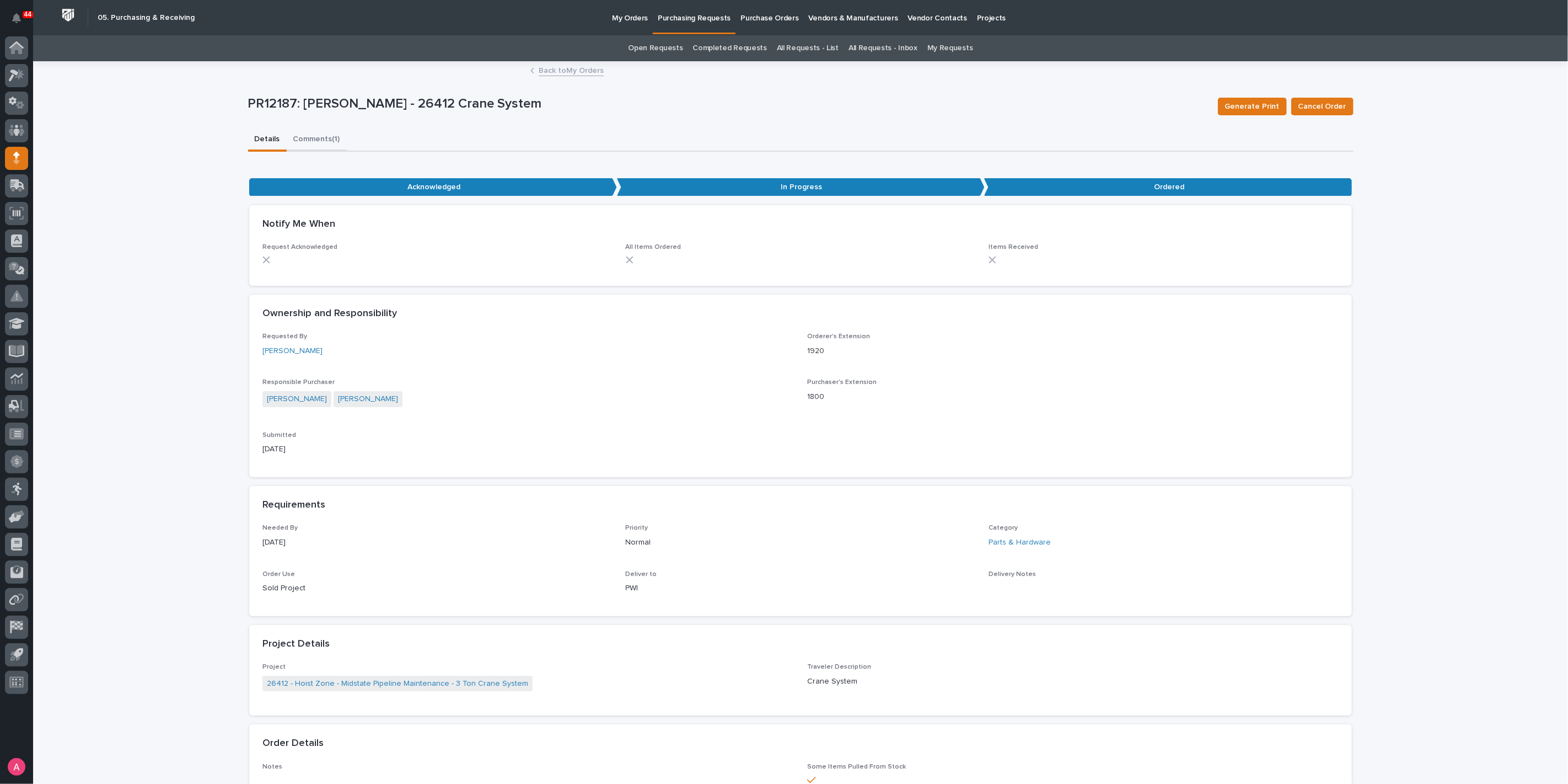
click at [296, 130] on button "Comments (1)" at bounding box center [317, 140] width 60 height 23
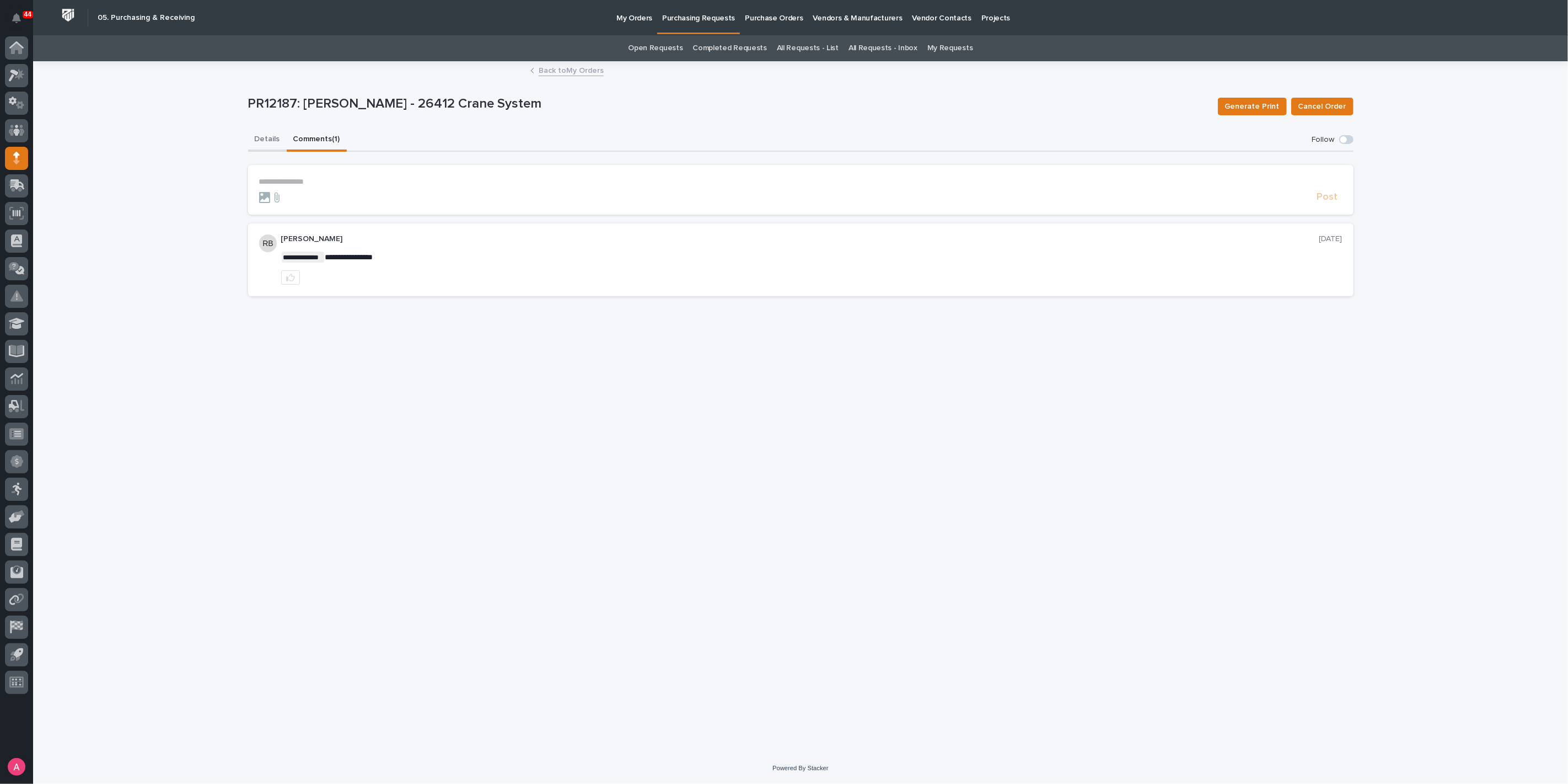
click at [261, 137] on button "Details" at bounding box center [268, 140] width 39 height 23
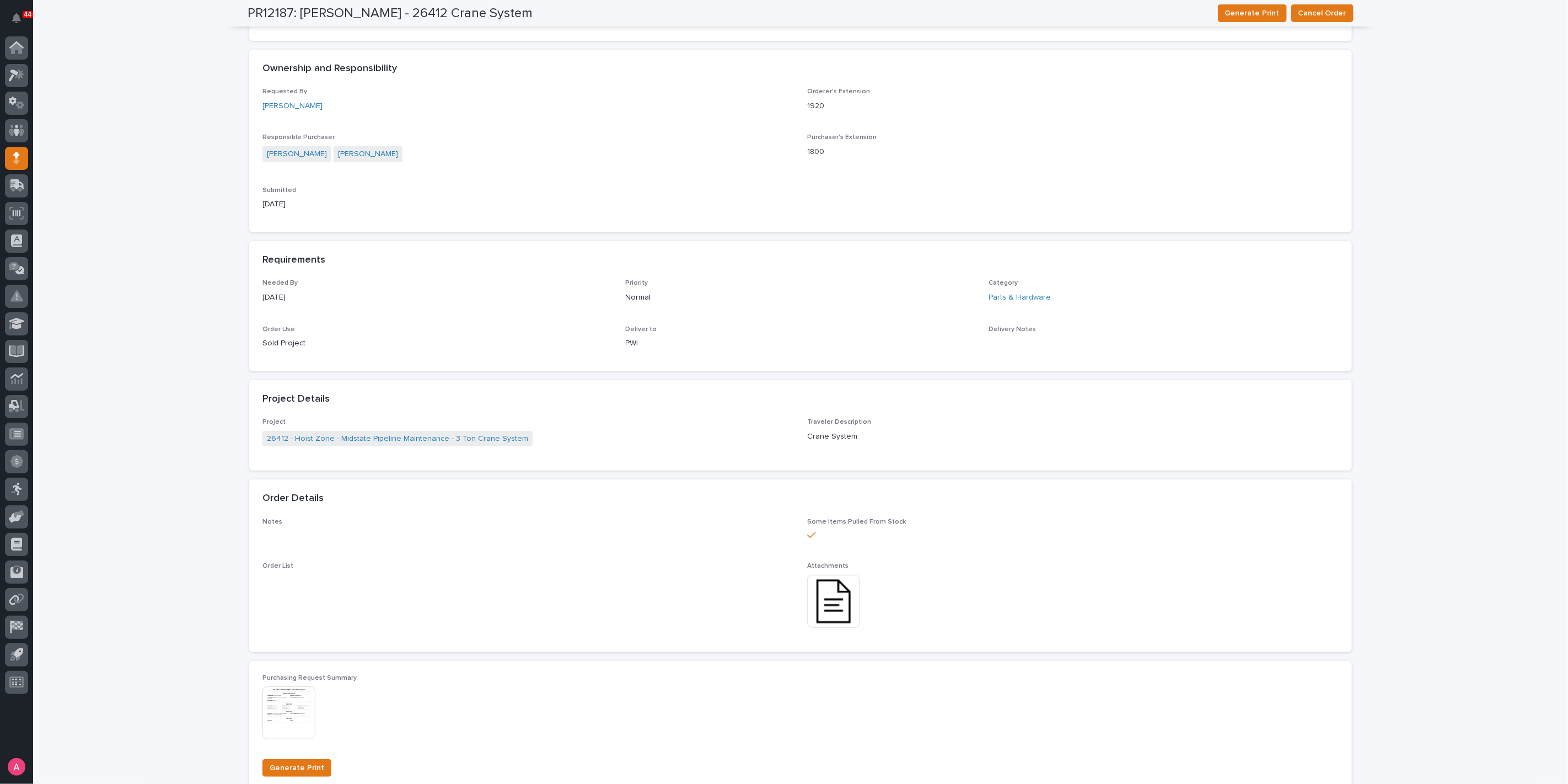
scroll to position [552, 0]
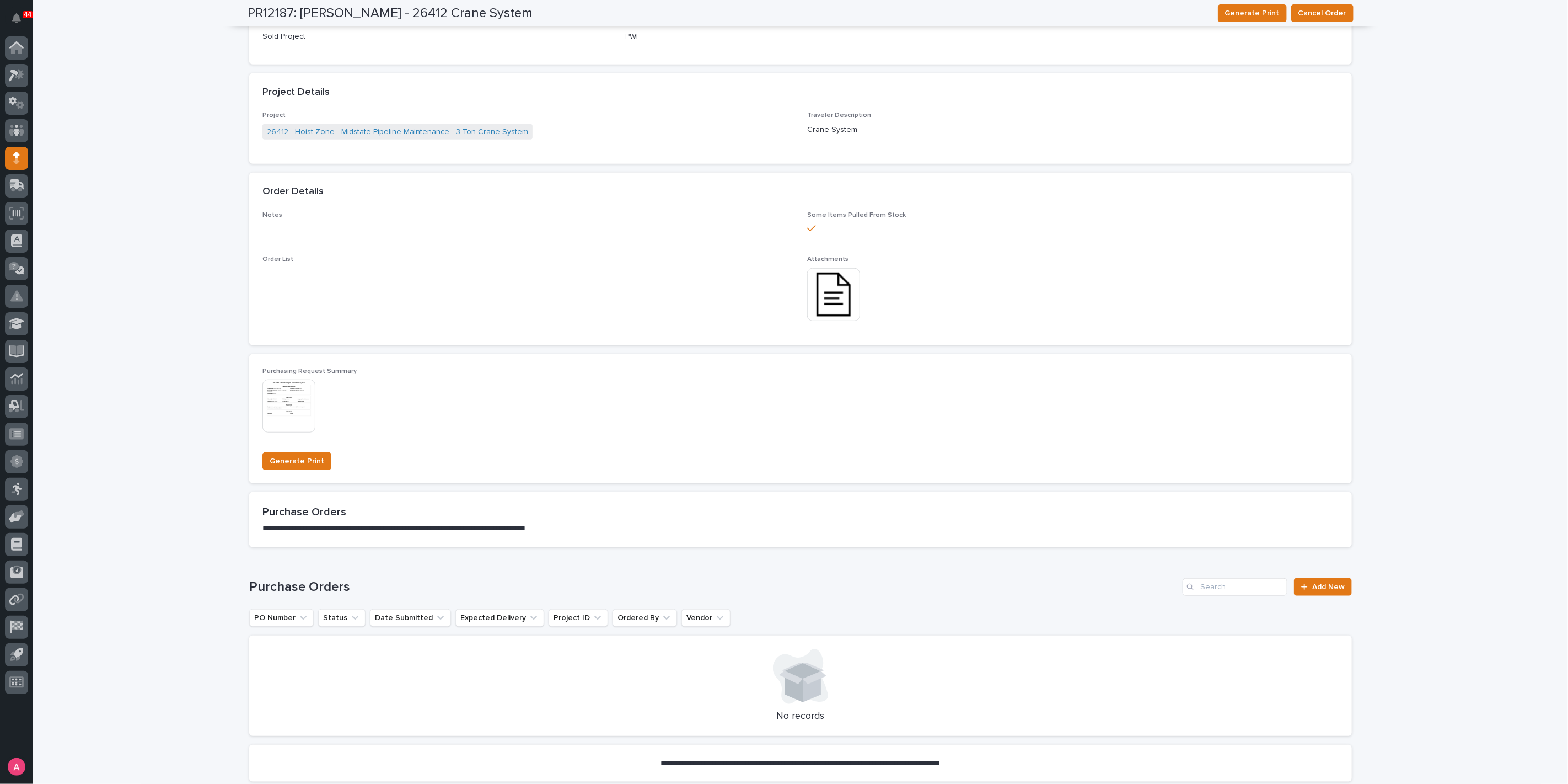
click at [291, 406] on img at bounding box center [288, 406] width 53 height 53
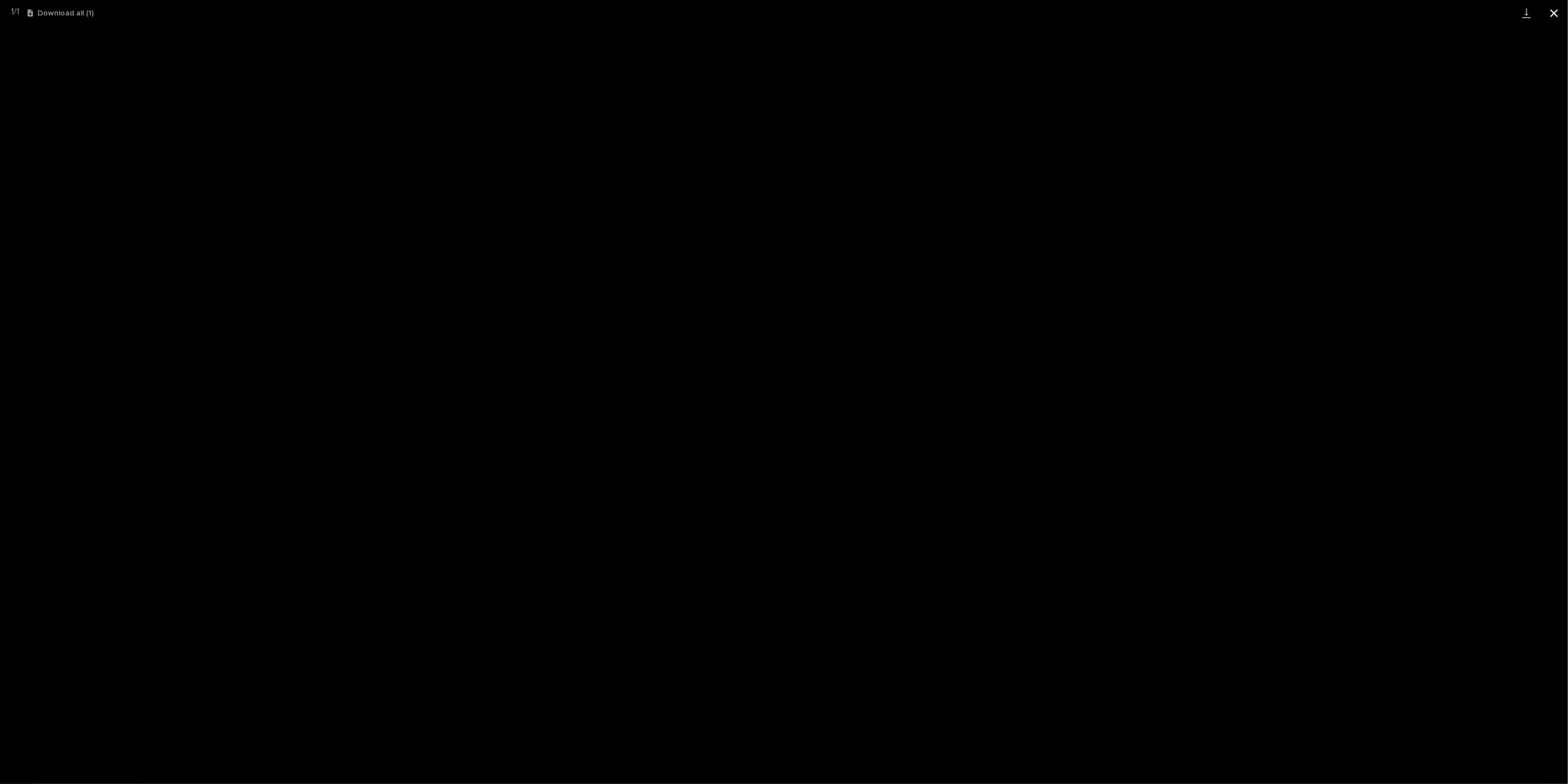
click at [1553, 10] on button "Close gallery" at bounding box center [1554, 13] width 28 height 26
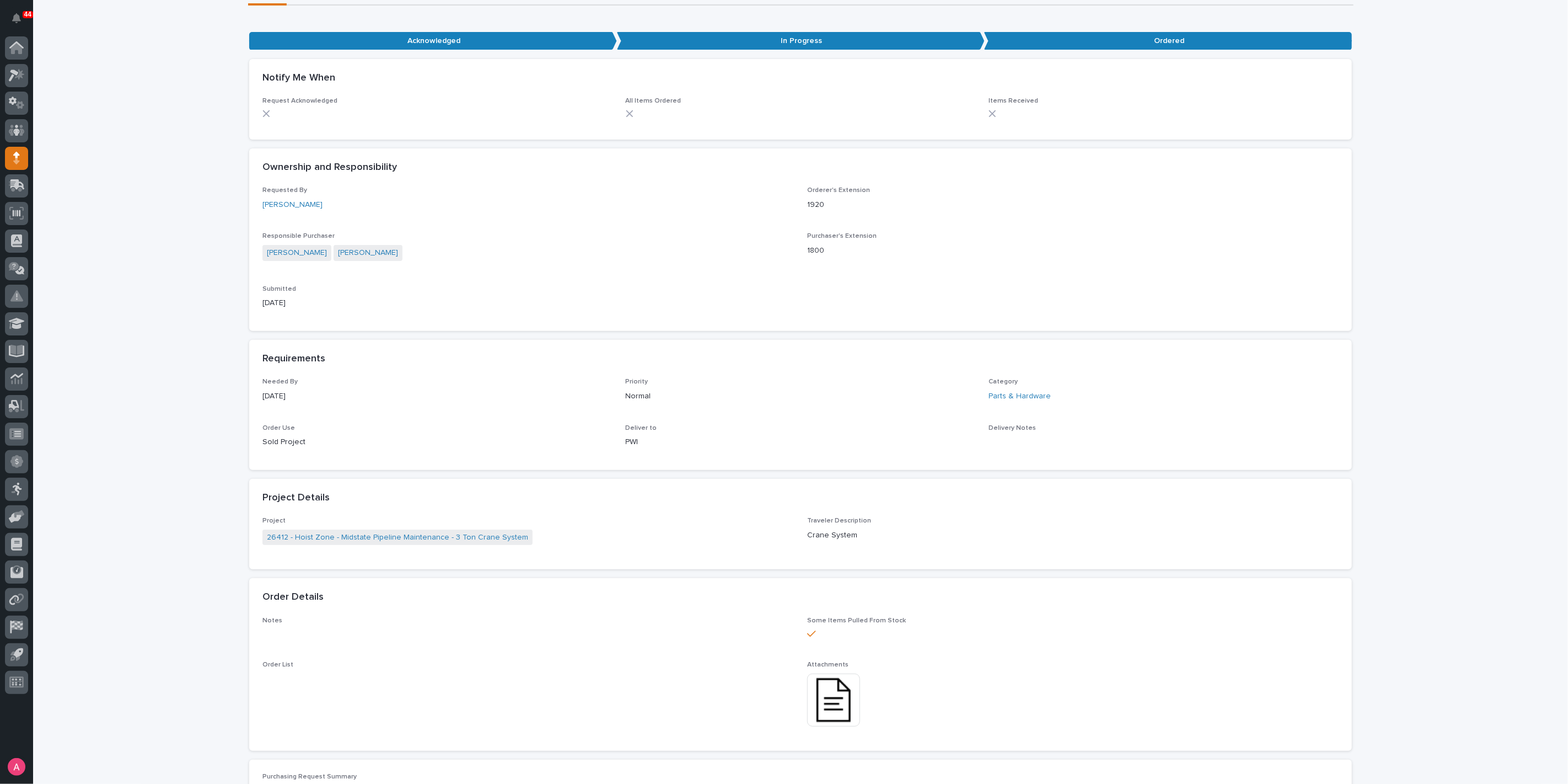
scroll to position [245, 0]
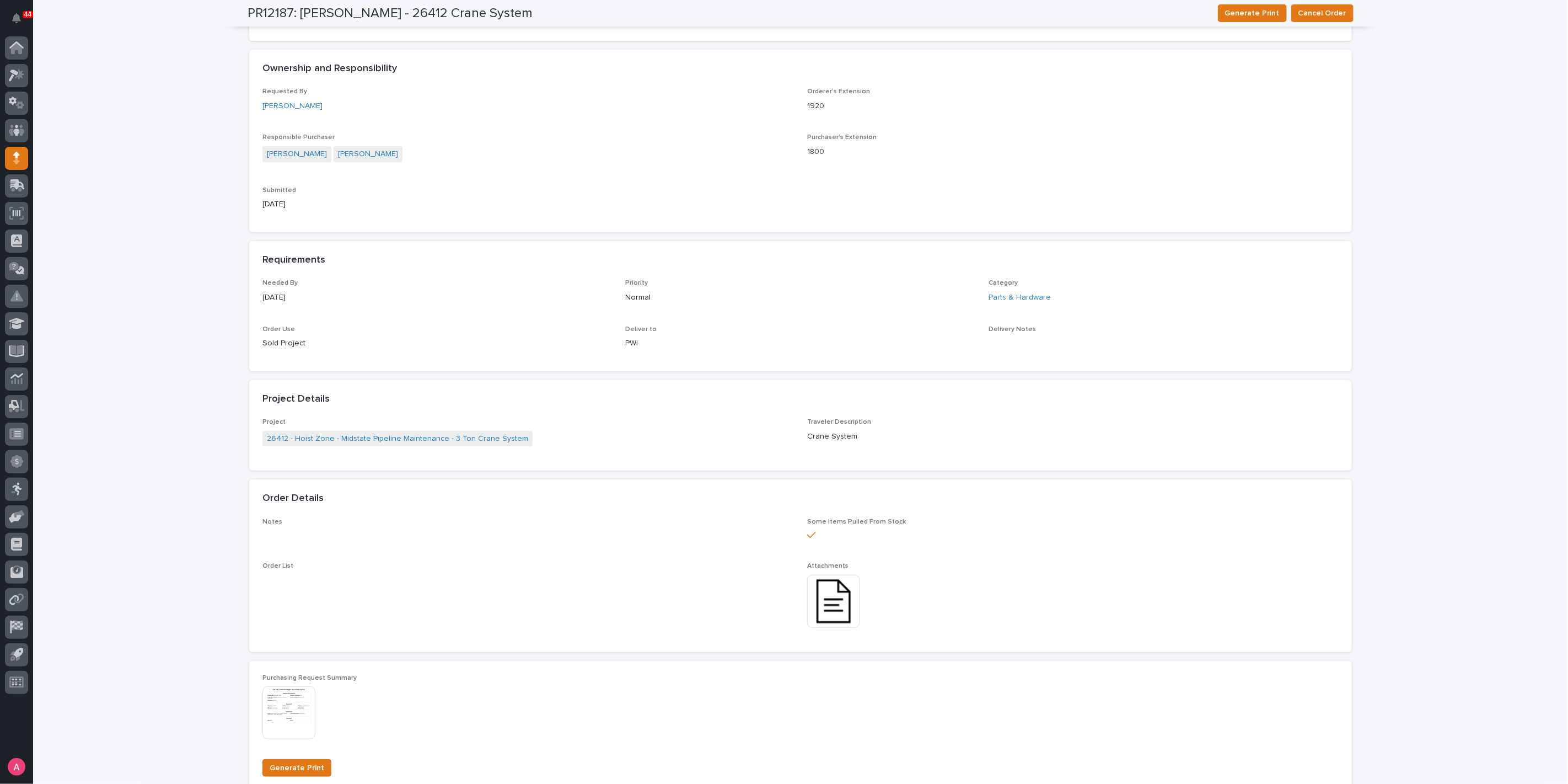
click at [822, 604] on img at bounding box center [834, 601] width 53 height 53
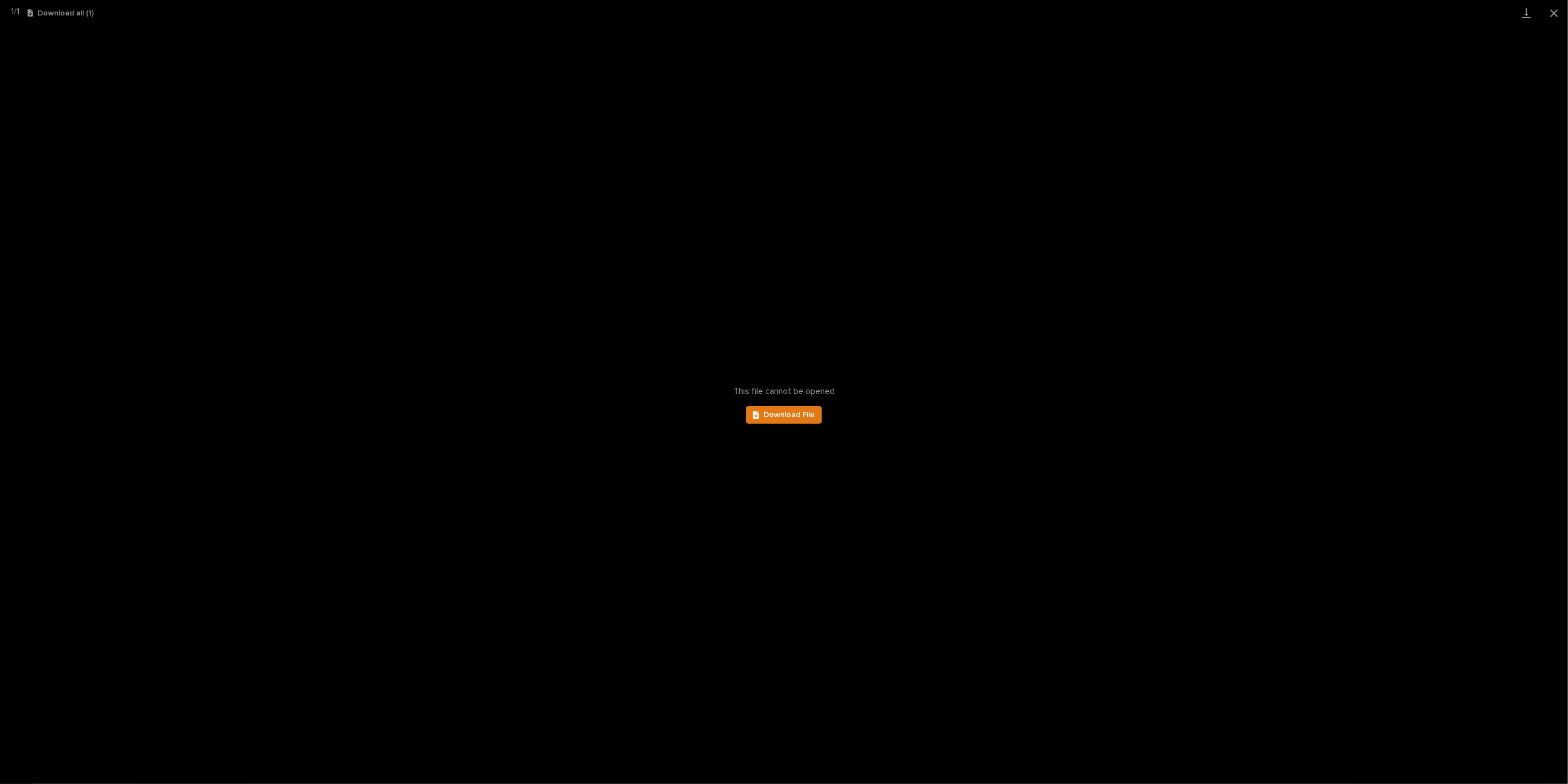
click at [1021, 204] on div "This file cannot be opened Download File" at bounding box center [784, 405] width 1568 height 758
click at [1553, 7] on button "Close gallery" at bounding box center [1554, 13] width 28 height 26
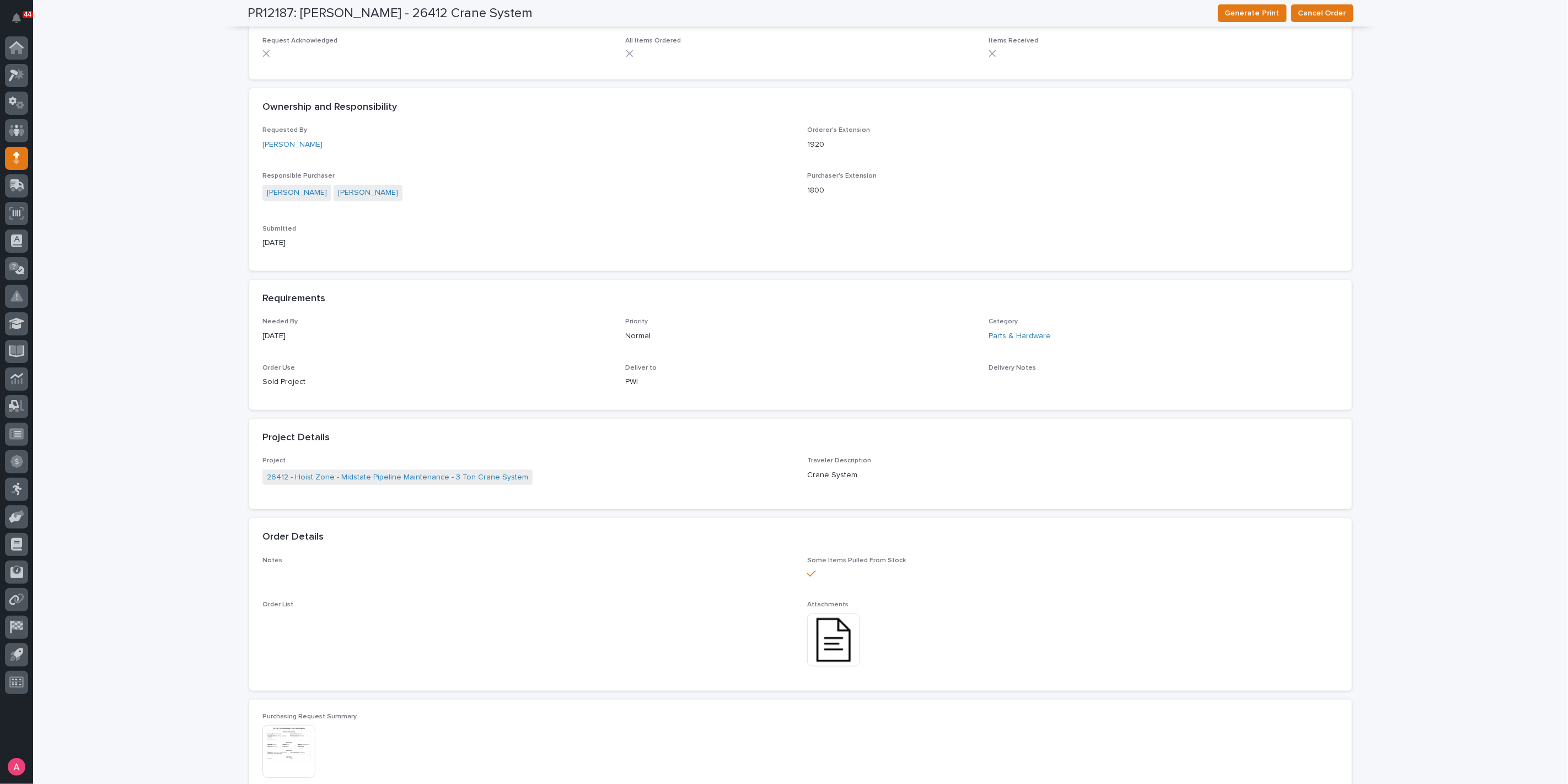
scroll to position [0, 0]
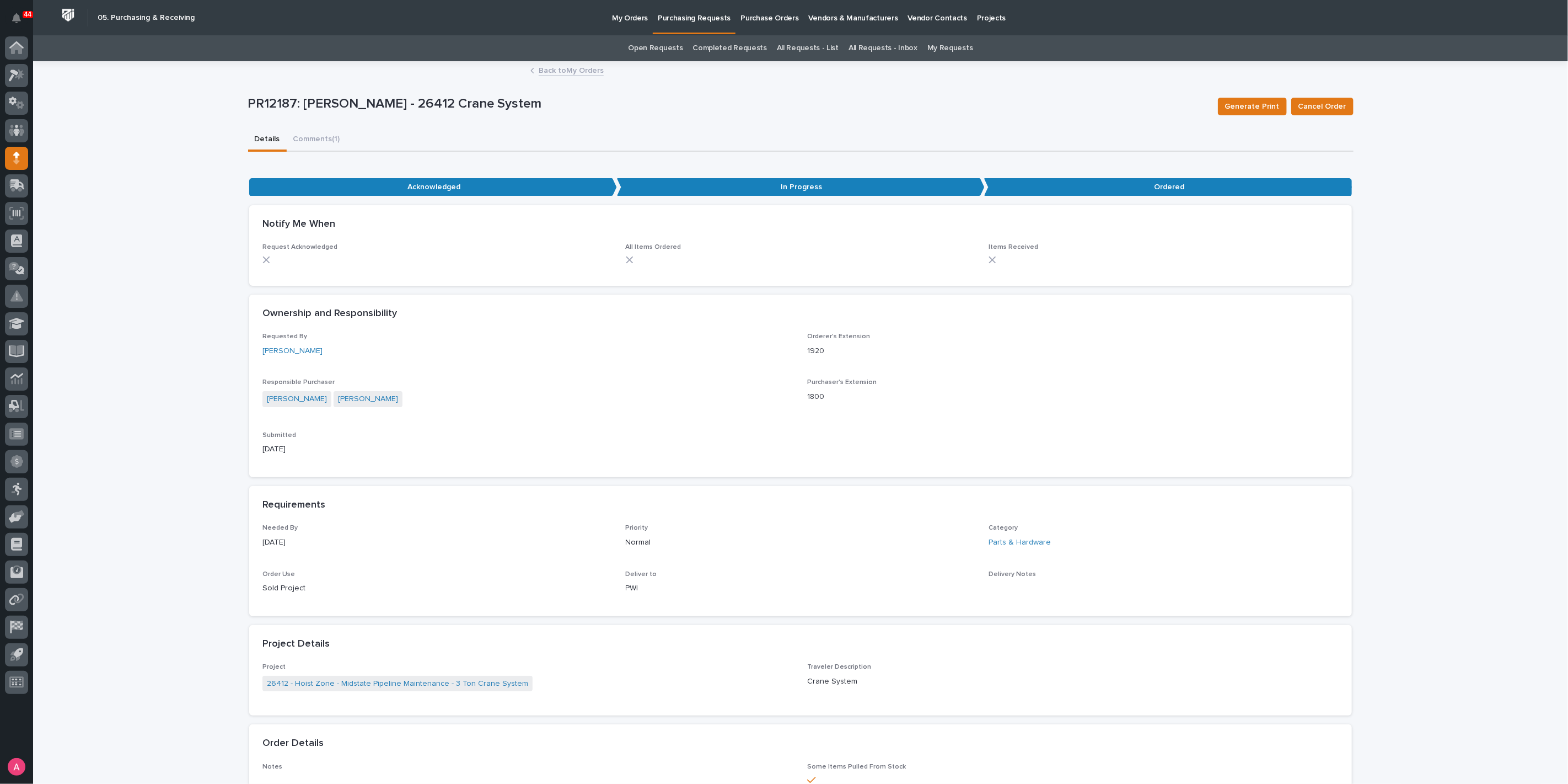
click at [587, 65] on link "Back to My Orders" at bounding box center [571, 69] width 65 height 12
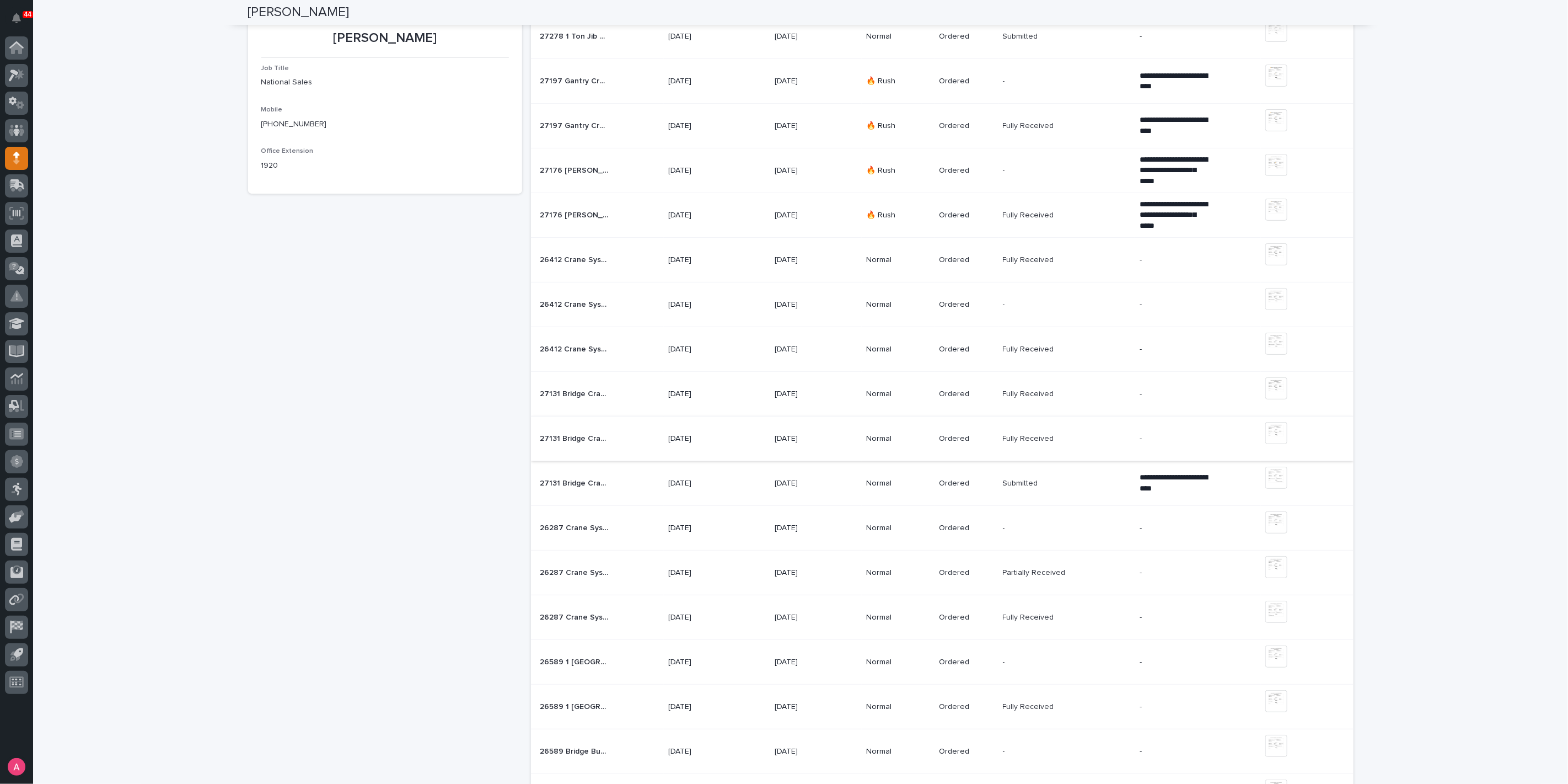
scroll to position [184, 0]
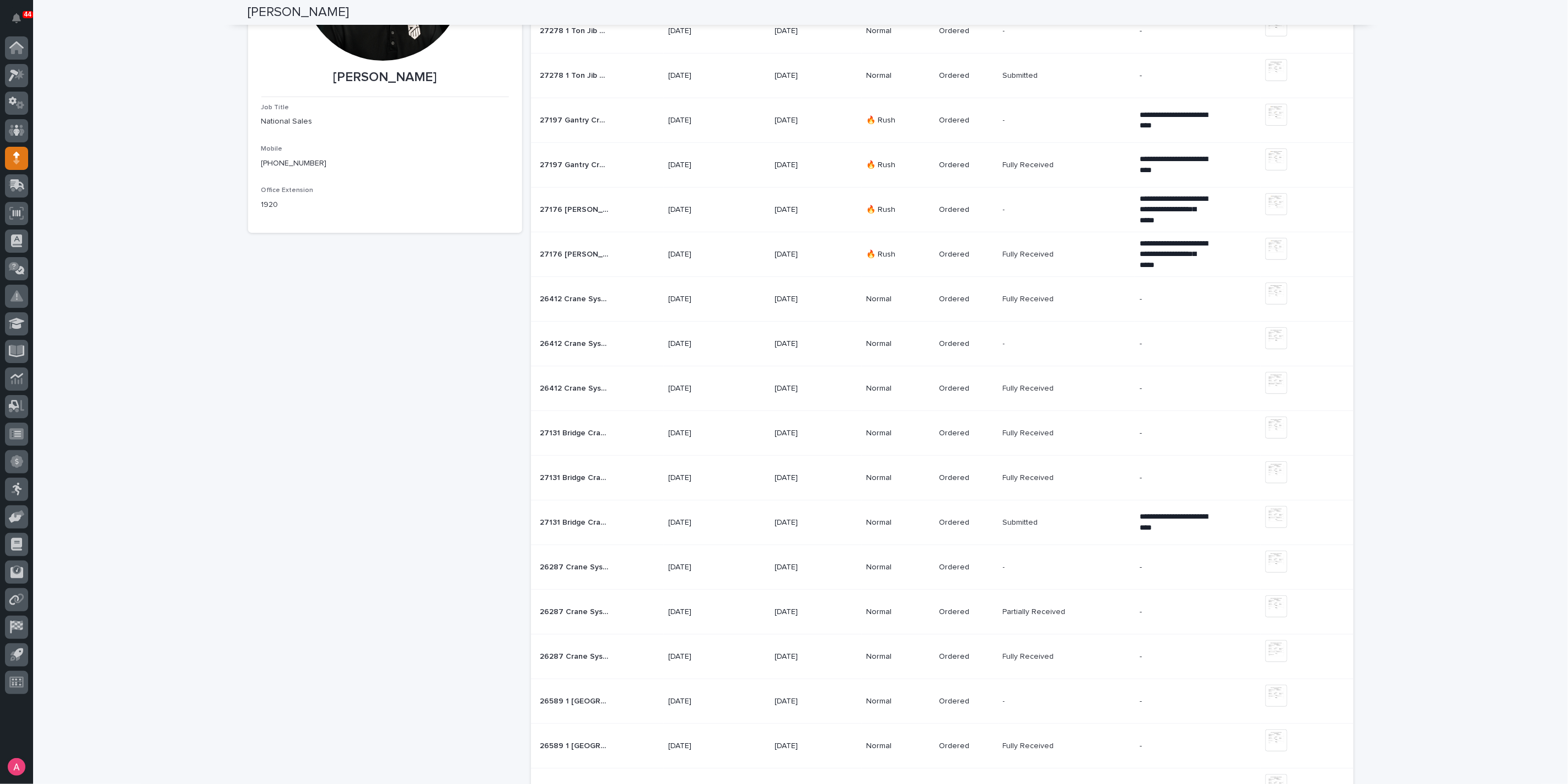
click at [638, 390] on div "26412 Crane System 26412 Crane System" at bounding box center [599, 389] width 120 height 19
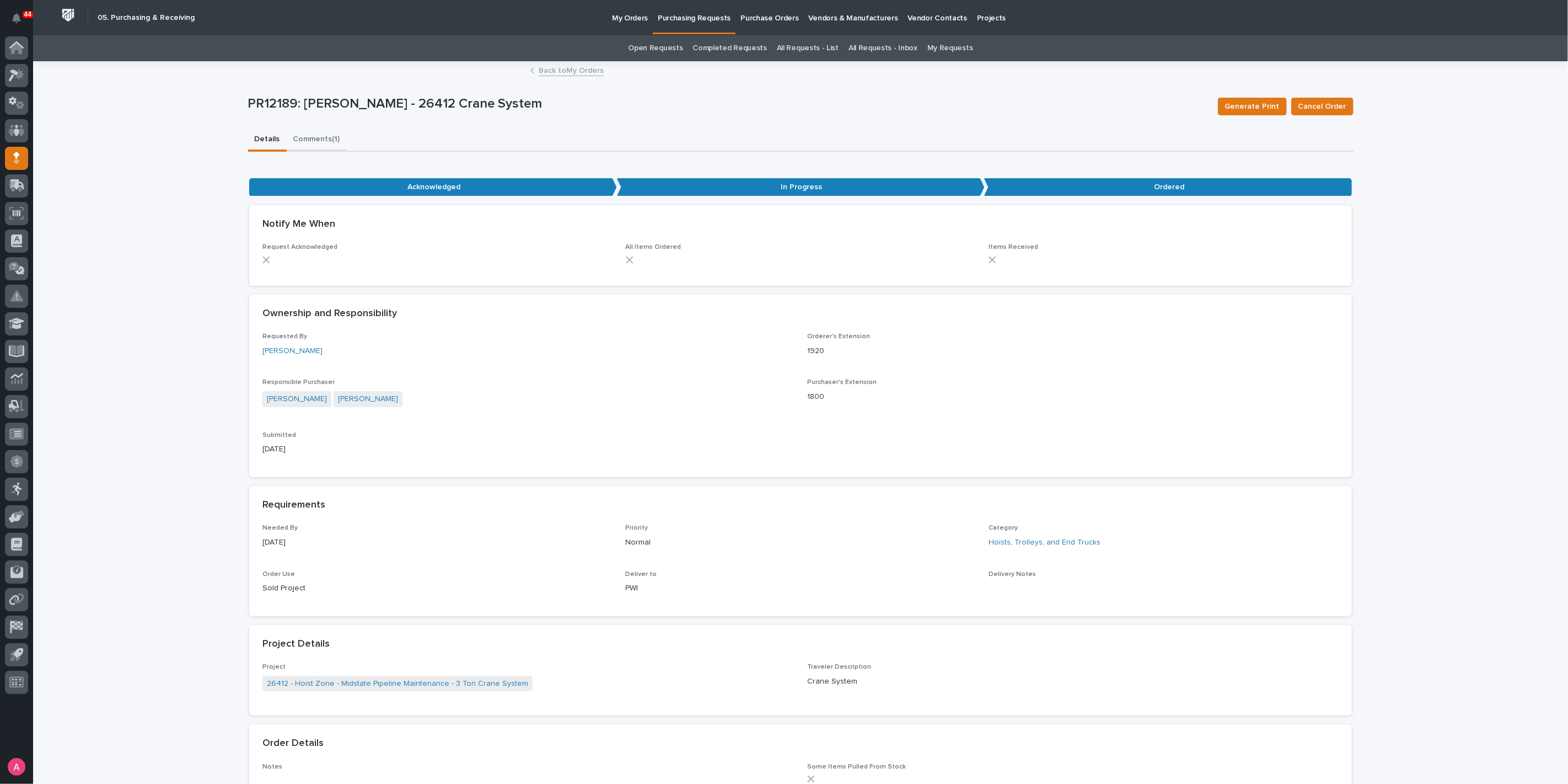
click at [316, 134] on button "Comments (1)" at bounding box center [317, 140] width 60 height 23
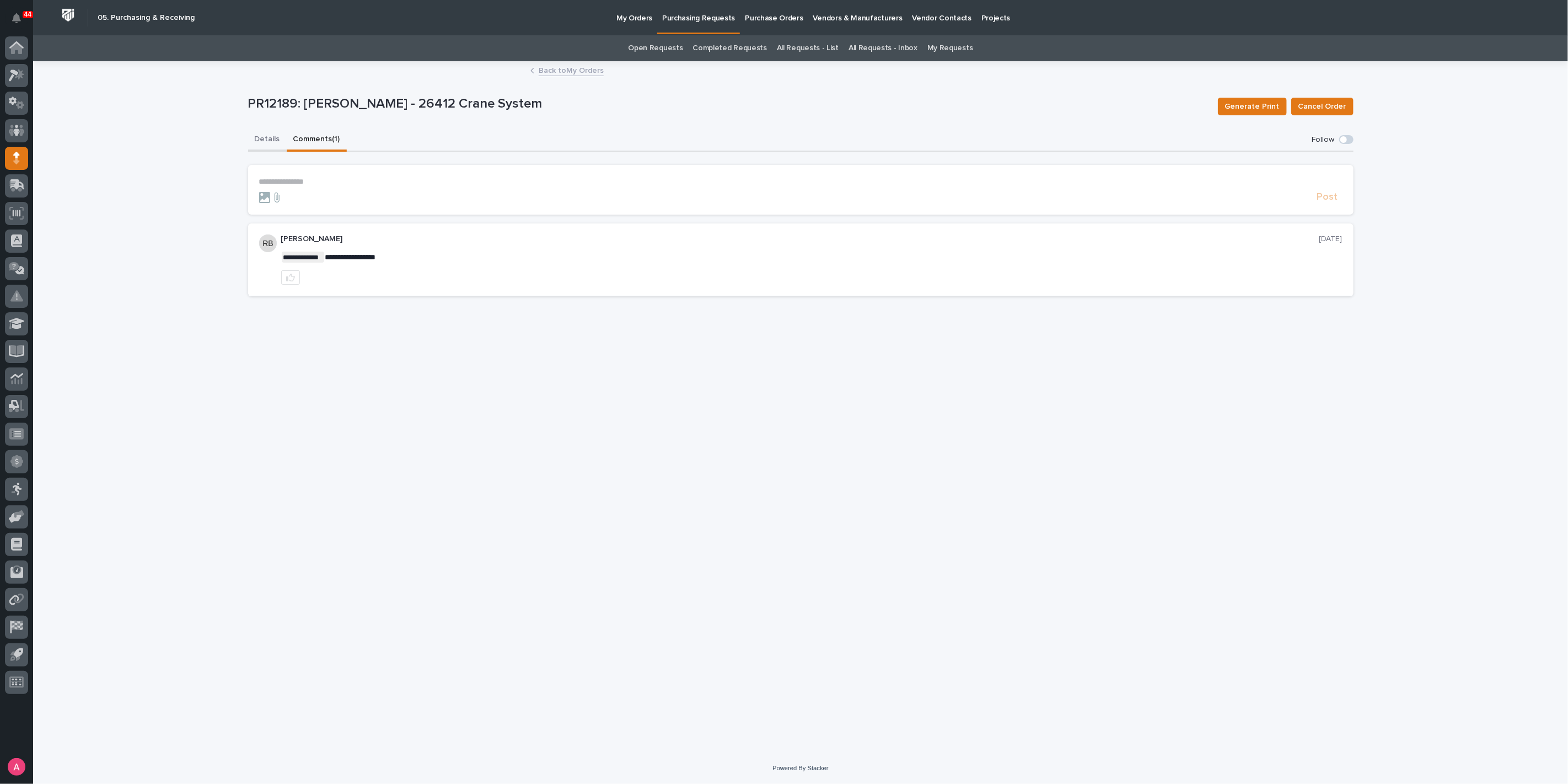
click at [266, 144] on button "Details" at bounding box center [268, 140] width 39 height 23
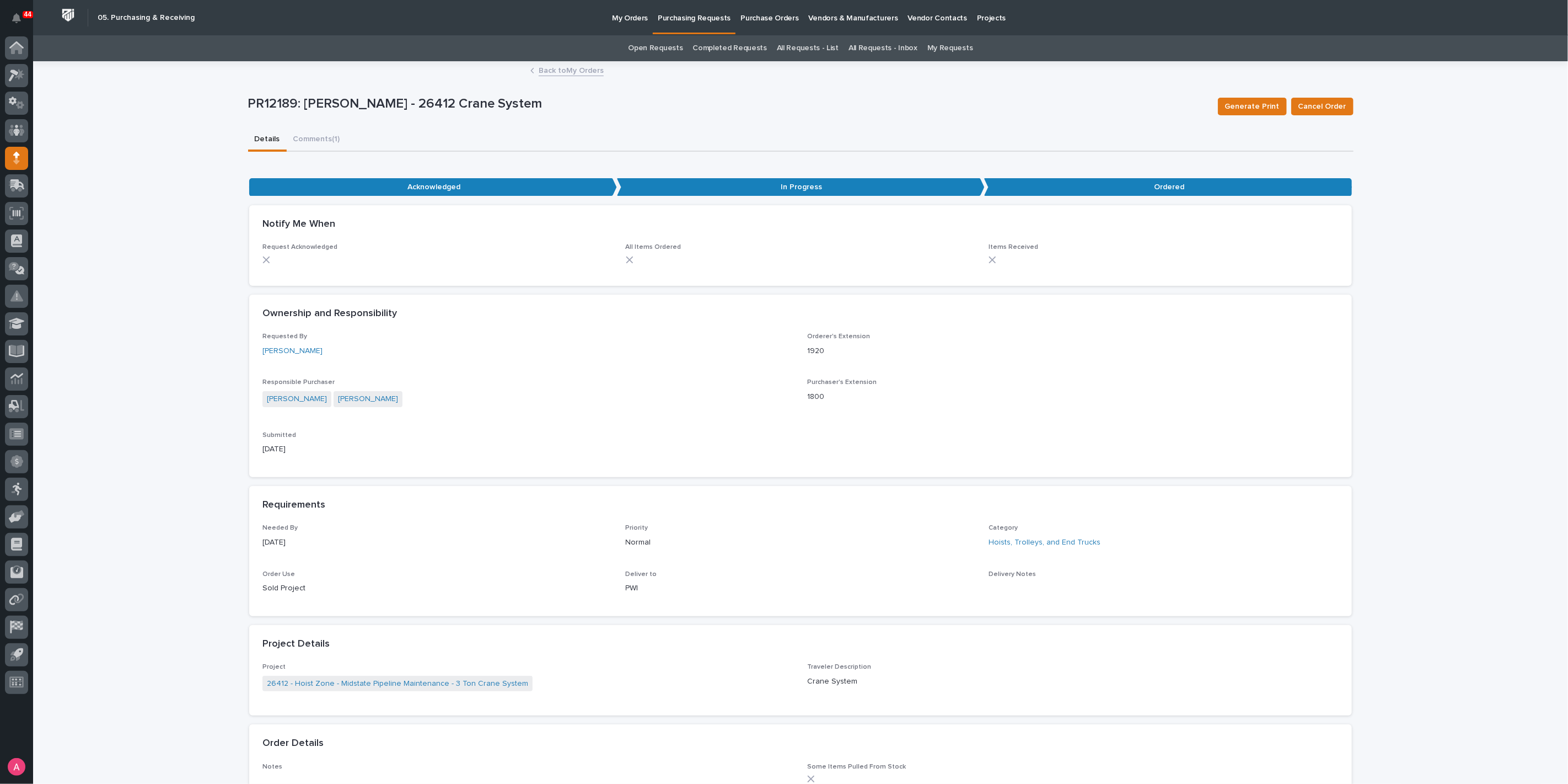
click at [578, 71] on link "Back to My Orders" at bounding box center [571, 69] width 65 height 12
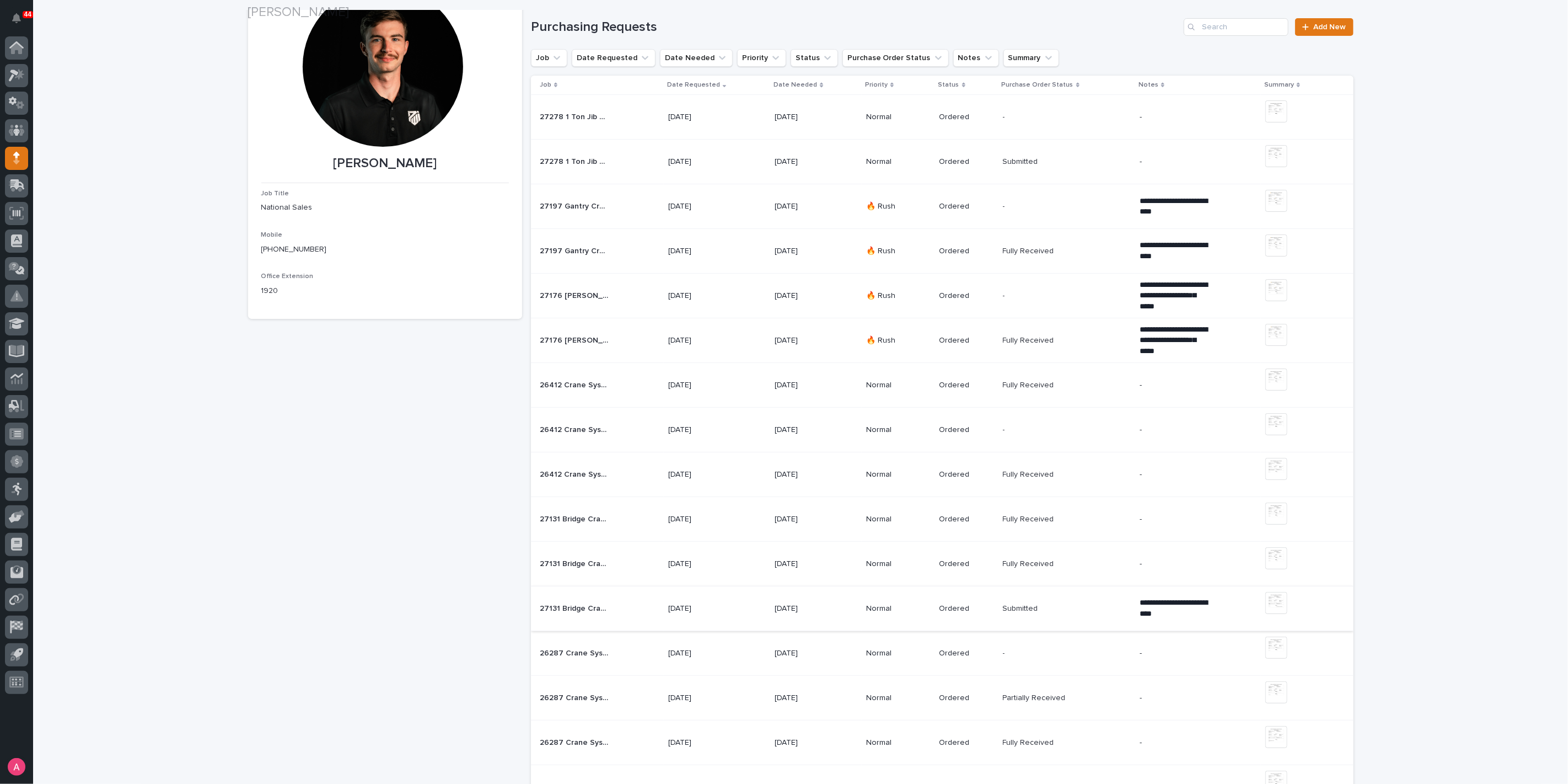
scroll to position [123, 0]
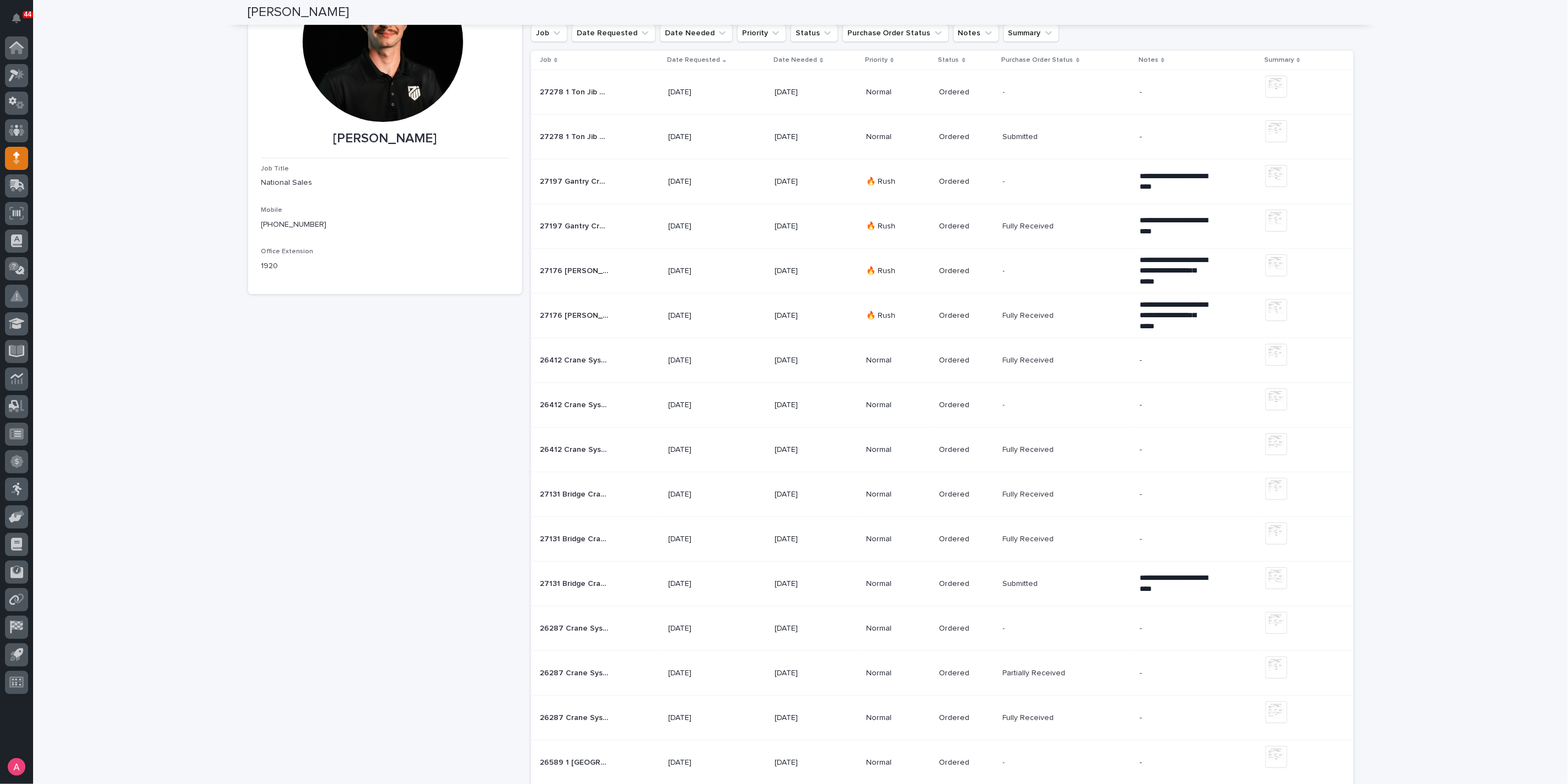
click at [986, 353] on div "Ordered" at bounding box center [966, 359] width 55 height 12
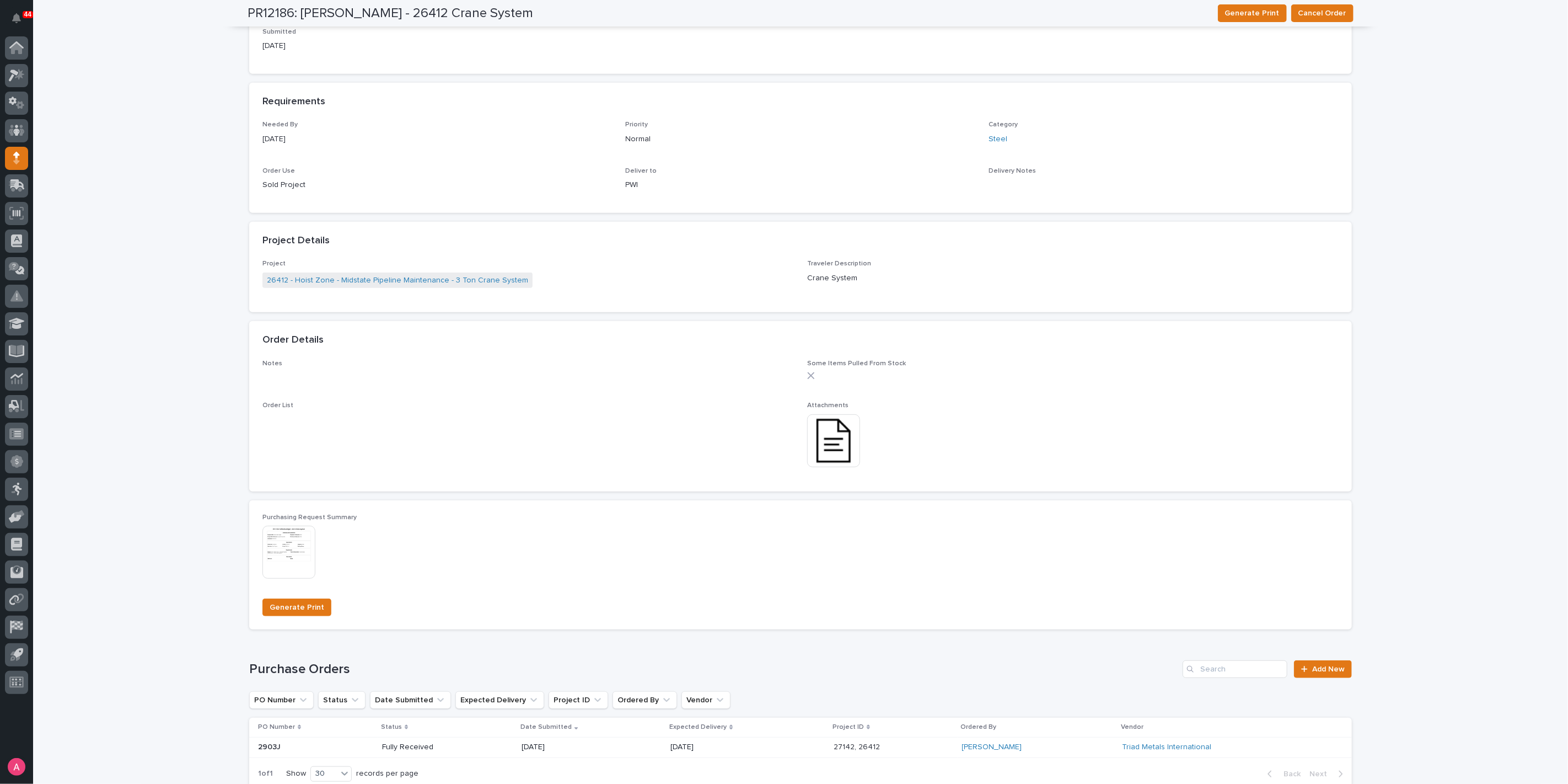
scroll to position [428, 0]
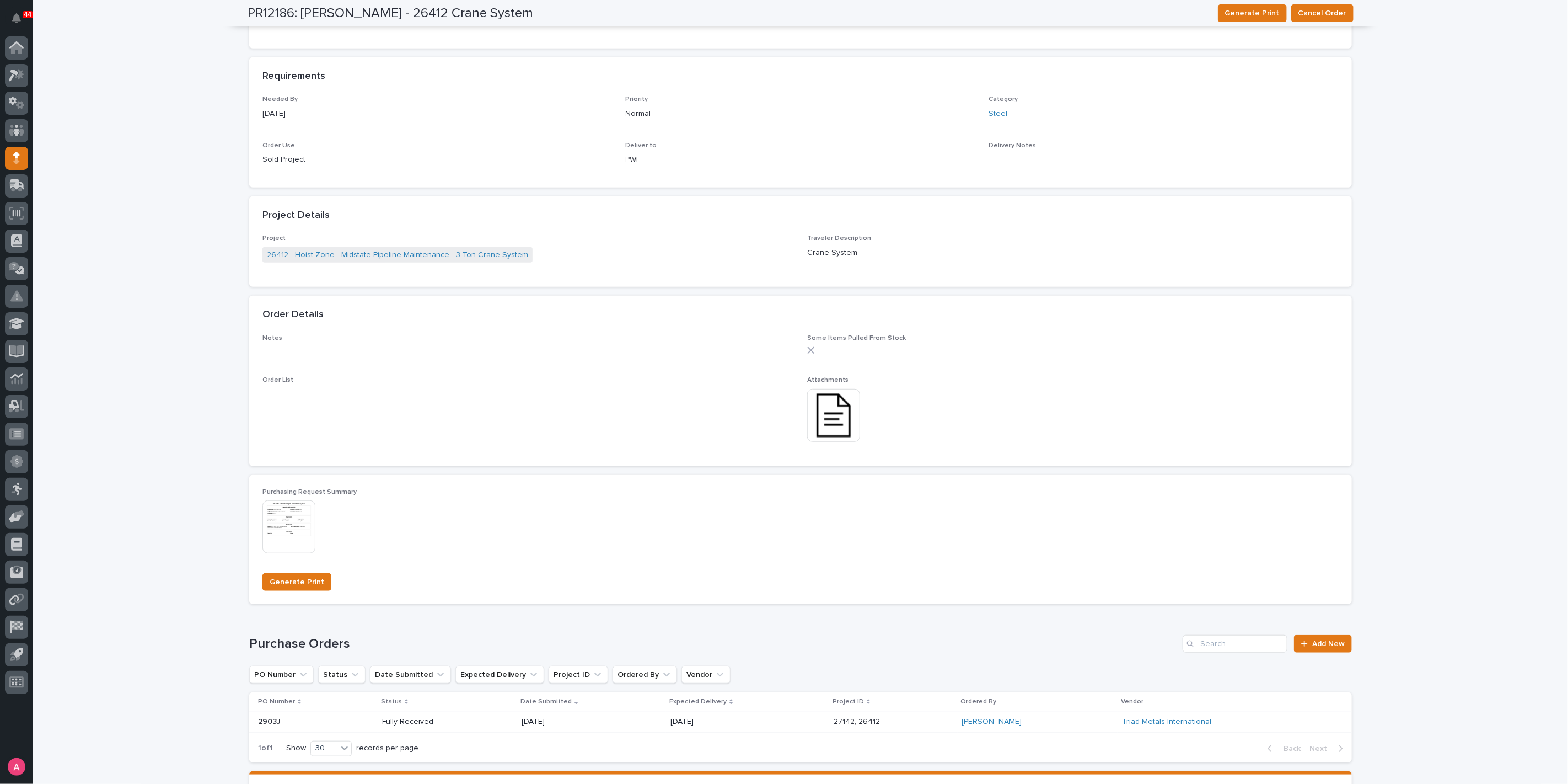
click at [288, 530] on img at bounding box center [288, 526] width 53 height 53
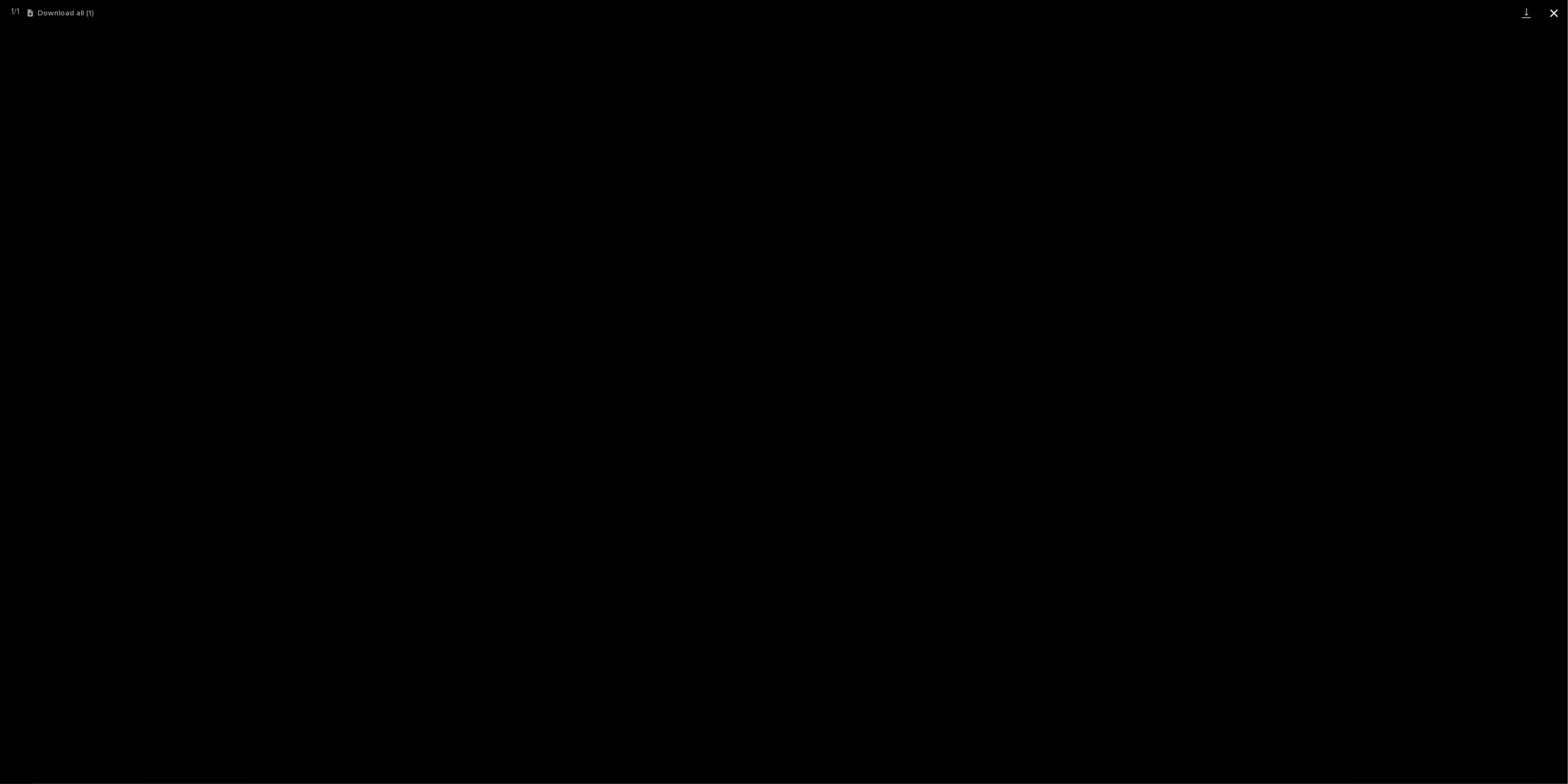
click at [1557, 9] on button "Close gallery" at bounding box center [1554, 13] width 28 height 26
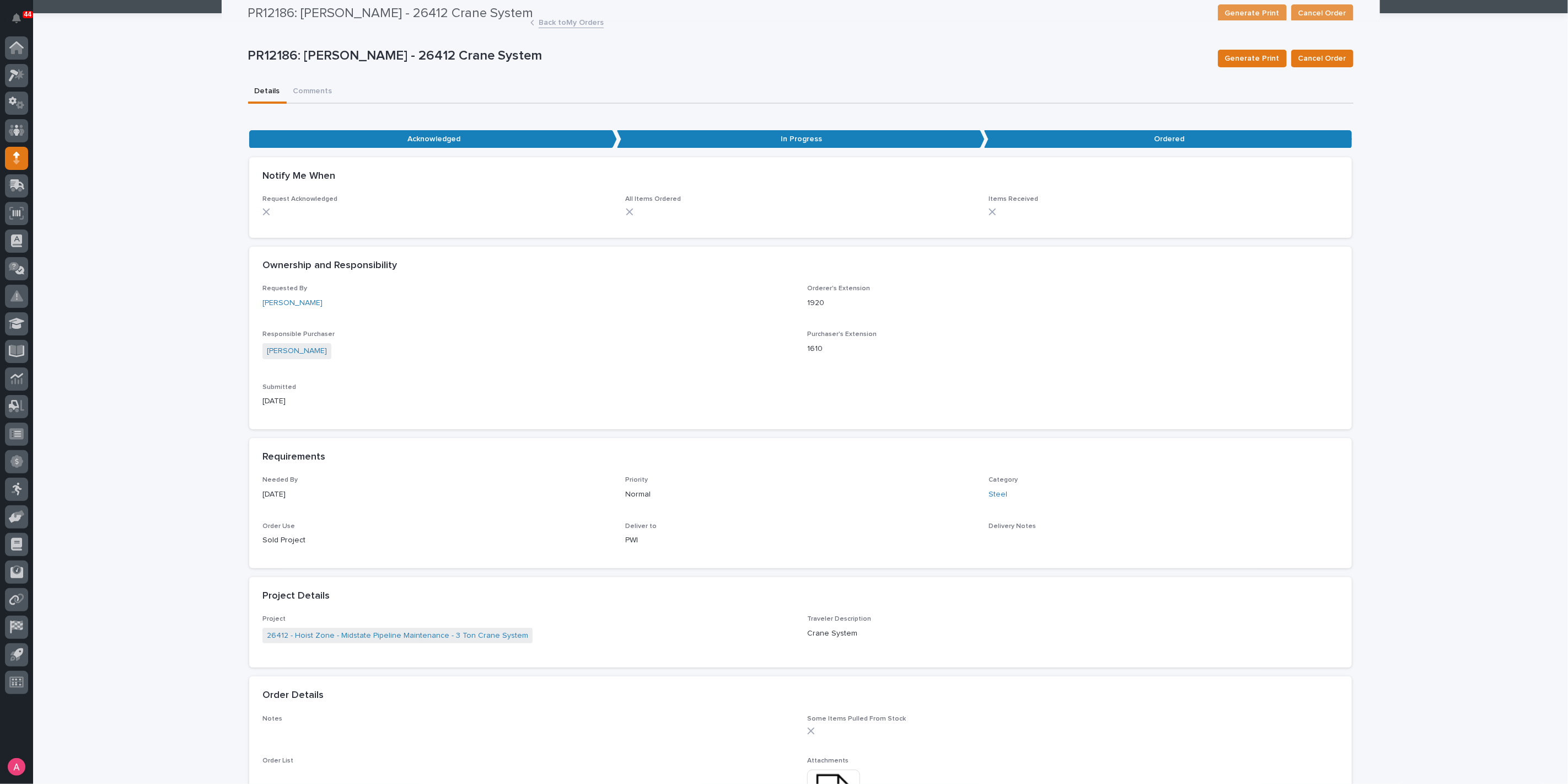
scroll to position [0, 0]
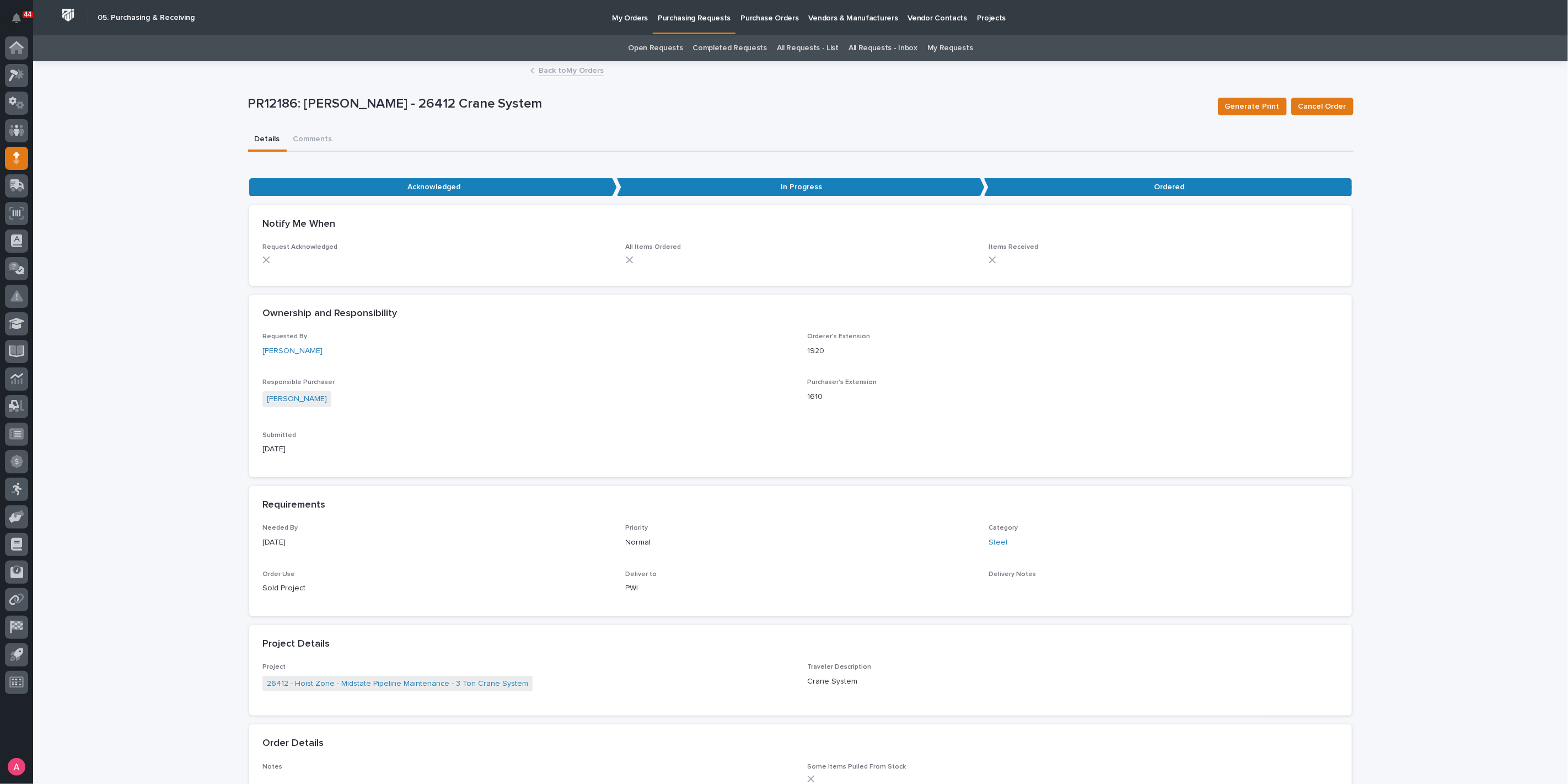
click at [574, 69] on link "Back to My Orders" at bounding box center [571, 69] width 65 height 12
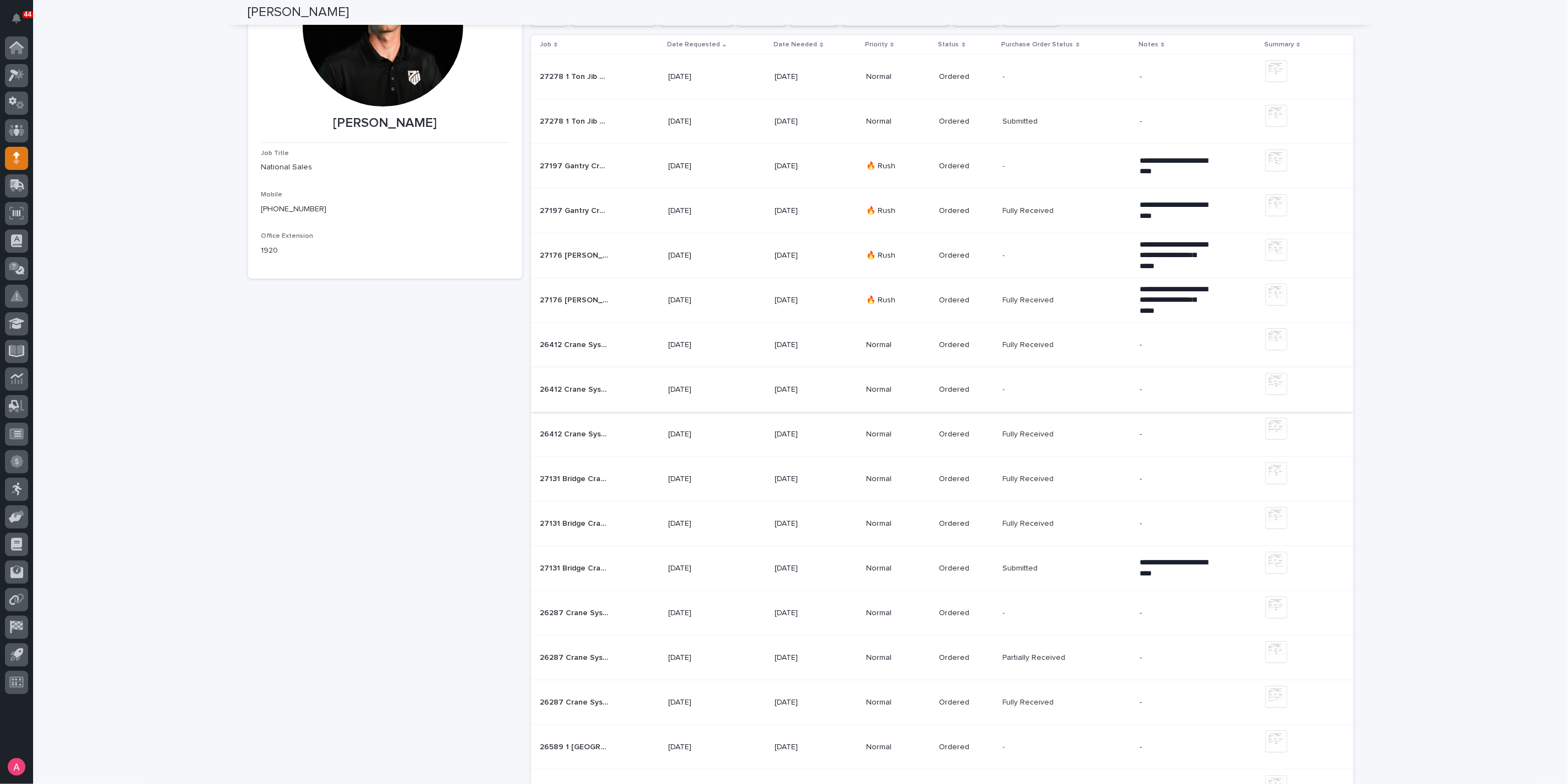
scroll to position [123, 0]
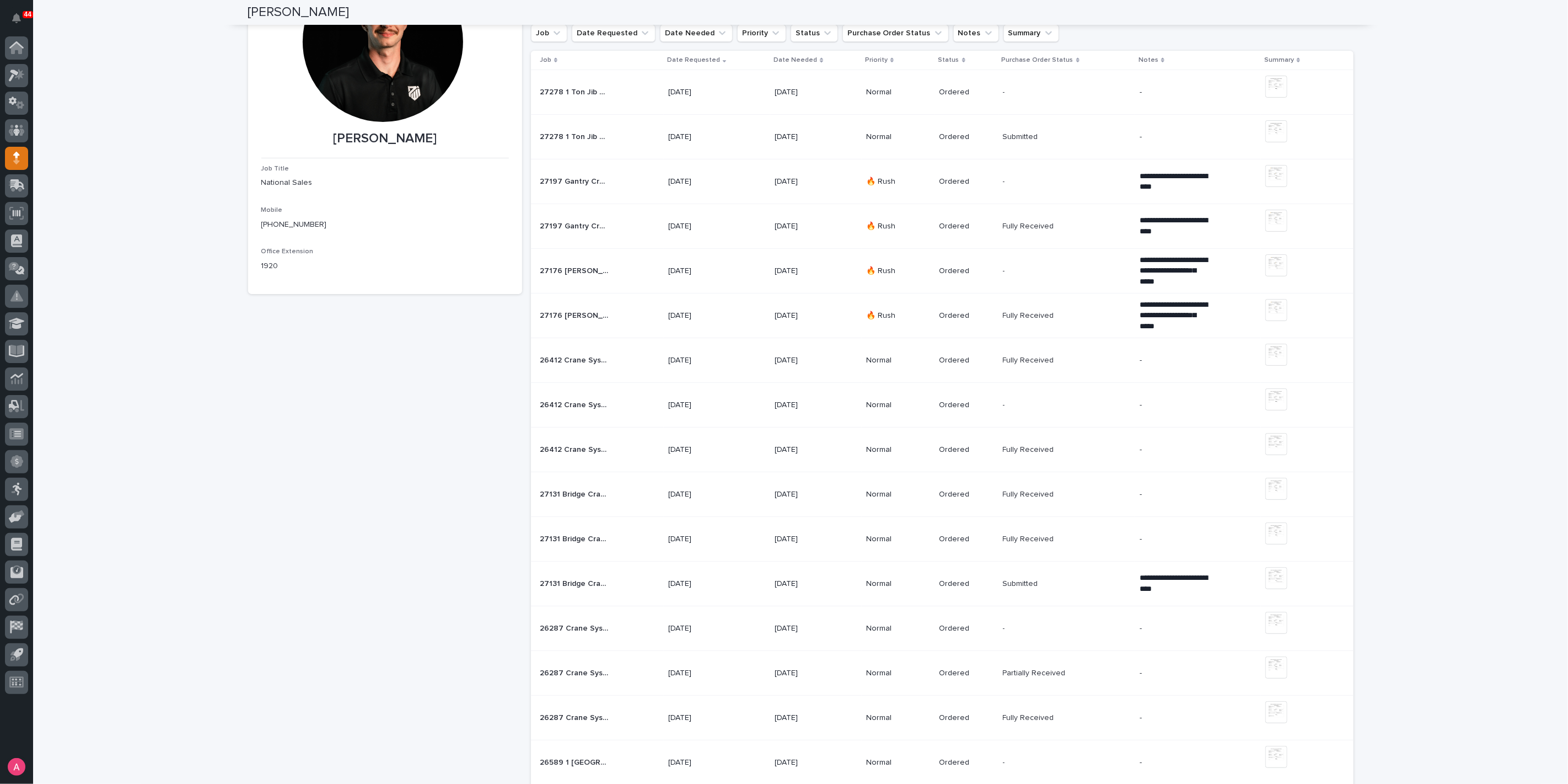
click at [627, 400] on div "26412 Crane System 26412 Crane System" at bounding box center [599, 405] width 120 height 19
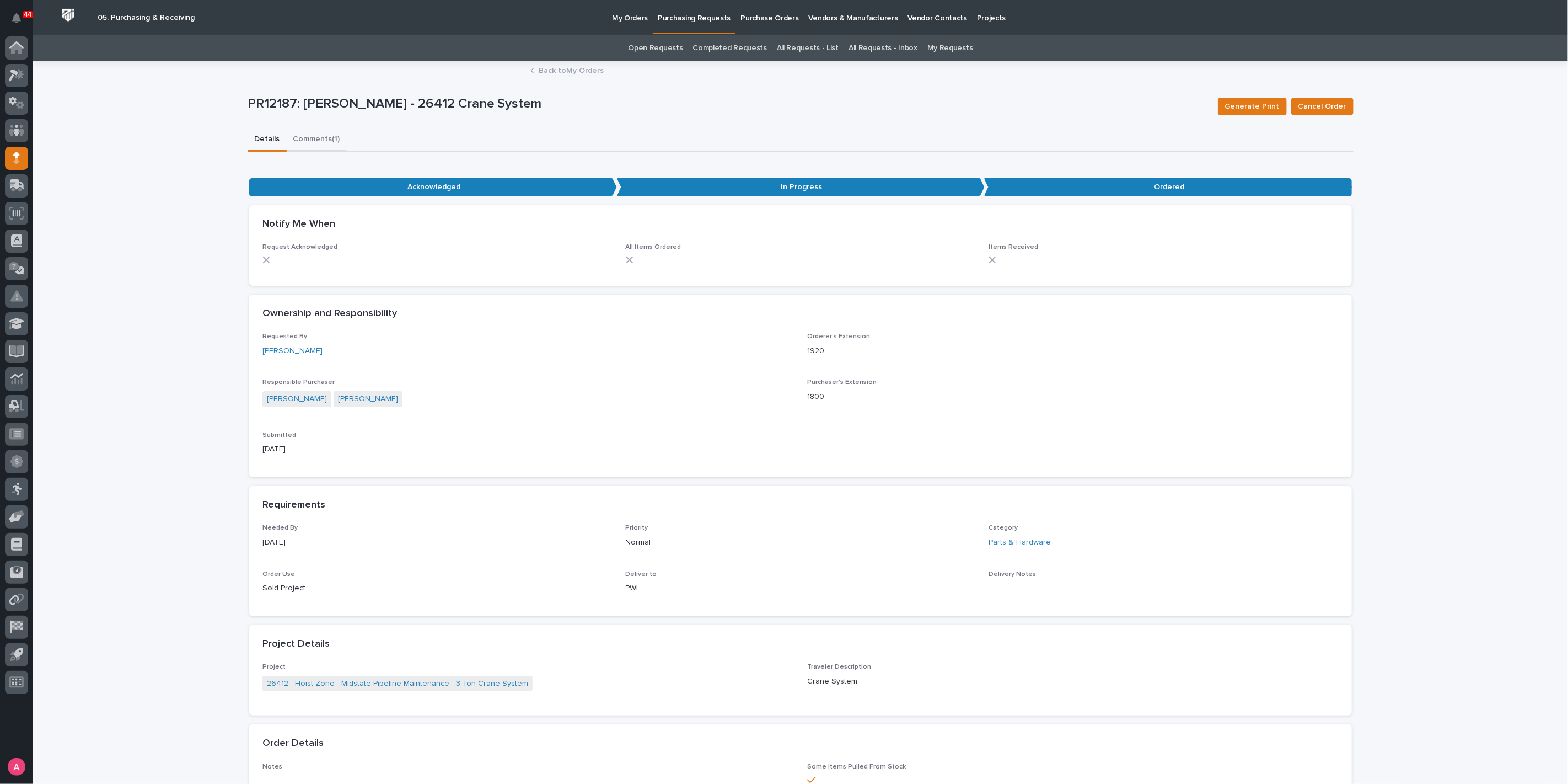
click at [324, 133] on button "Comments (1)" at bounding box center [317, 140] width 60 height 23
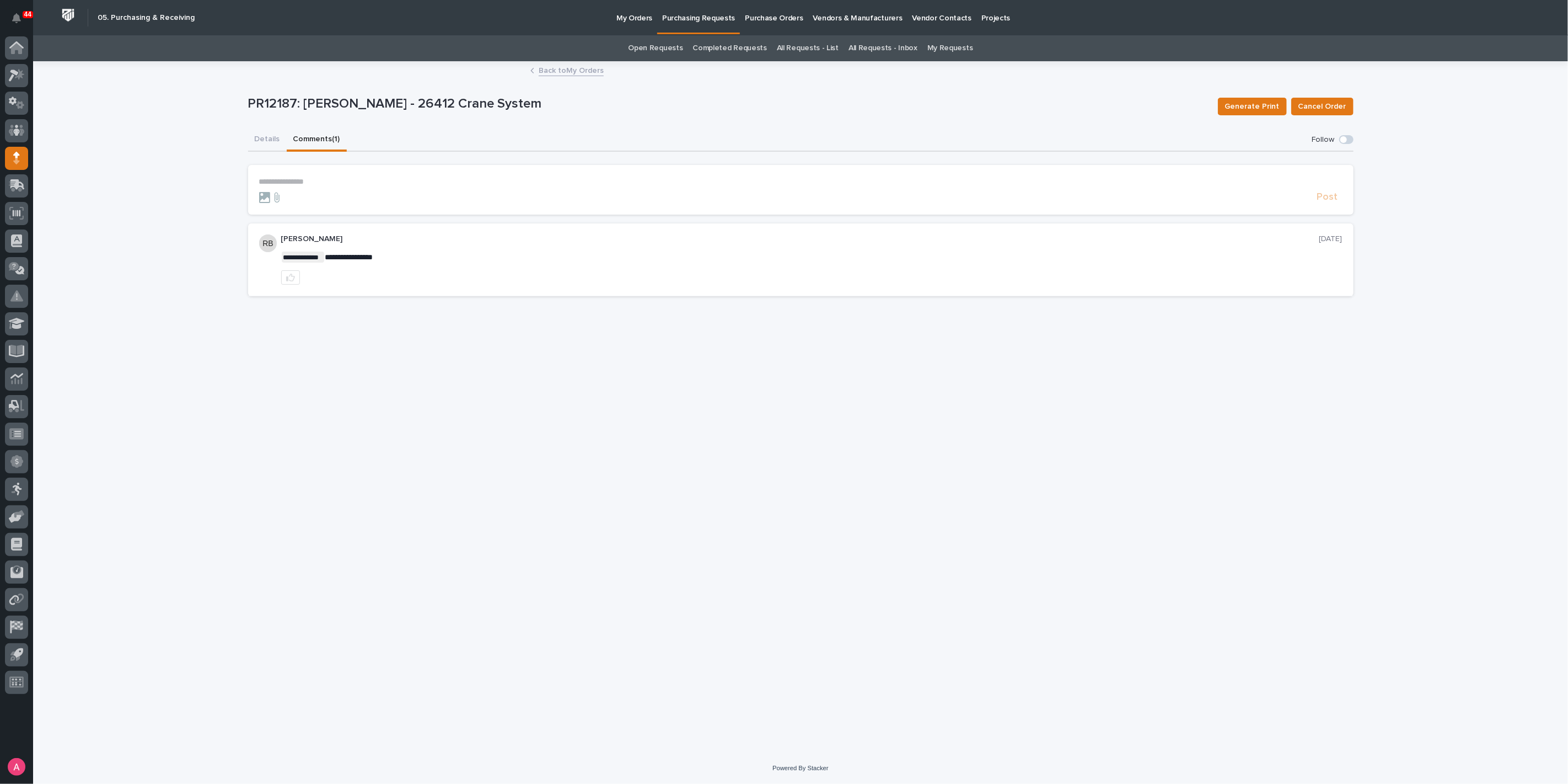
click at [353, 181] on p "**********" at bounding box center [801, 181] width 1084 height 9
click at [1332, 208] on section "**********" at bounding box center [801, 192] width 1105 height 55
click at [1327, 204] on span "Post" at bounding box center [1327, 202] width 21 height 12
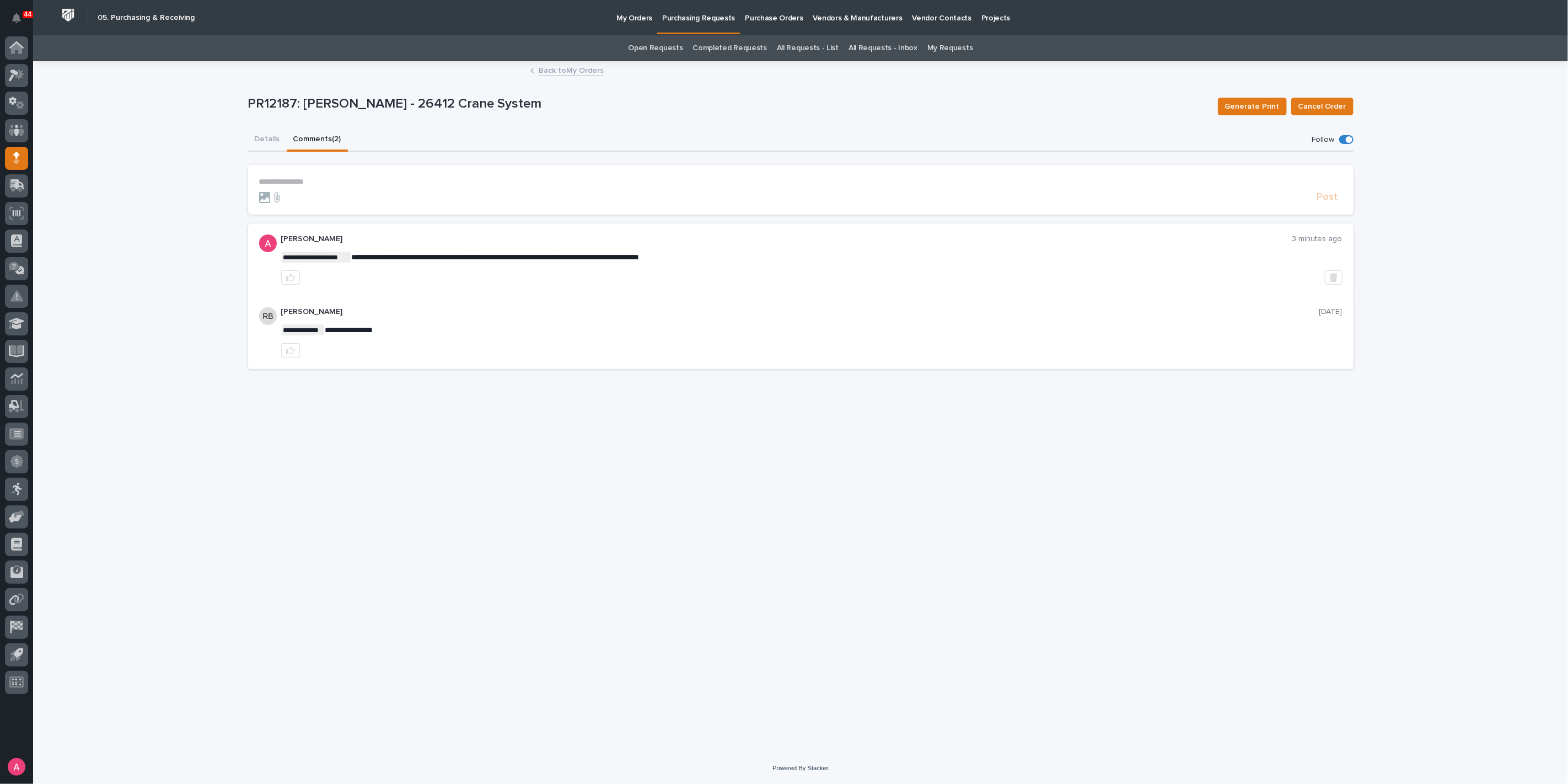
click at [568, 70] on link "Back to My Orders" at bounding box center [571, 69] width 65 height 12
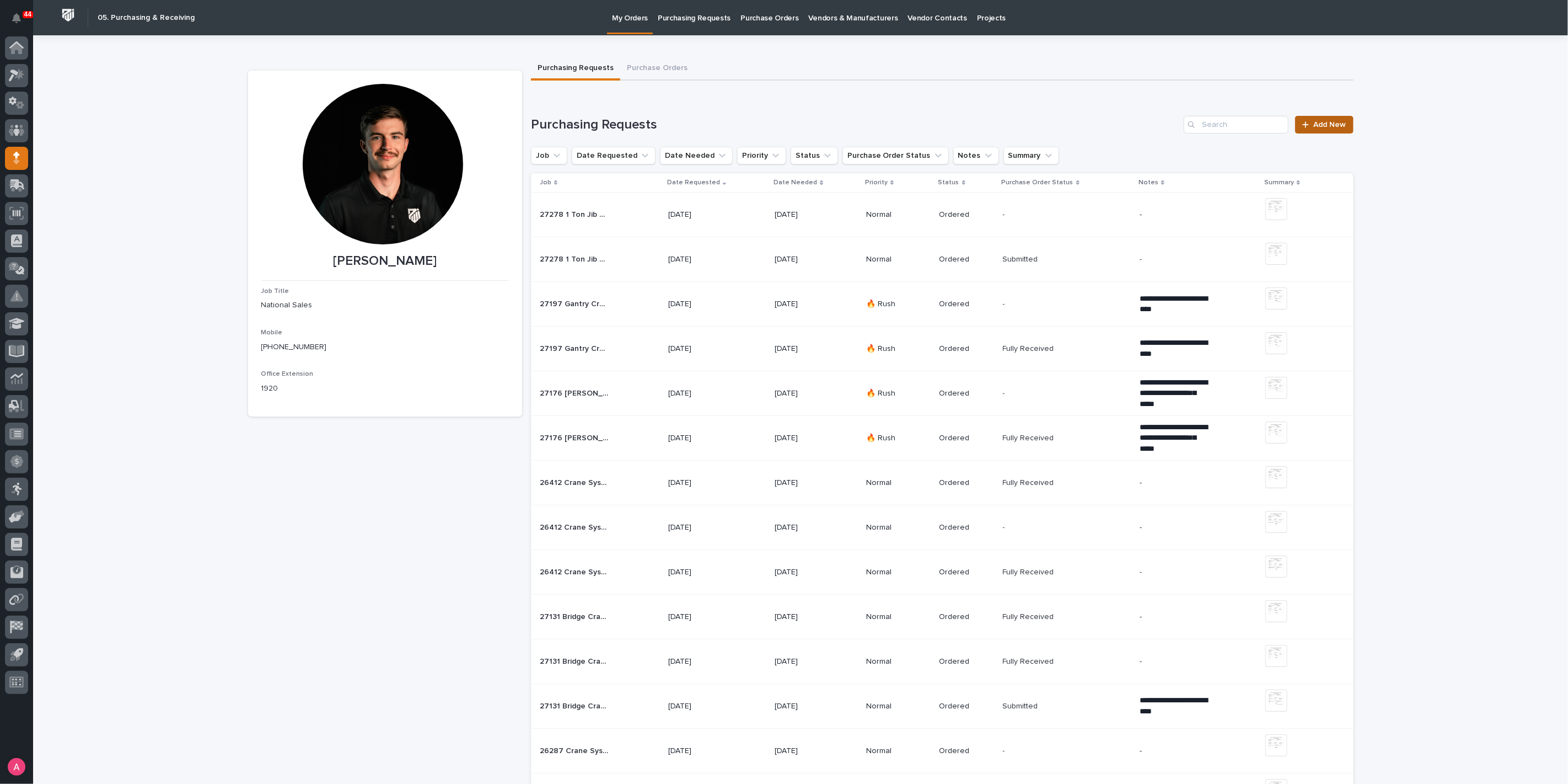
click at [1318, 119] on link "Add New" at bounding box center [1324, 124] width 58 height 18
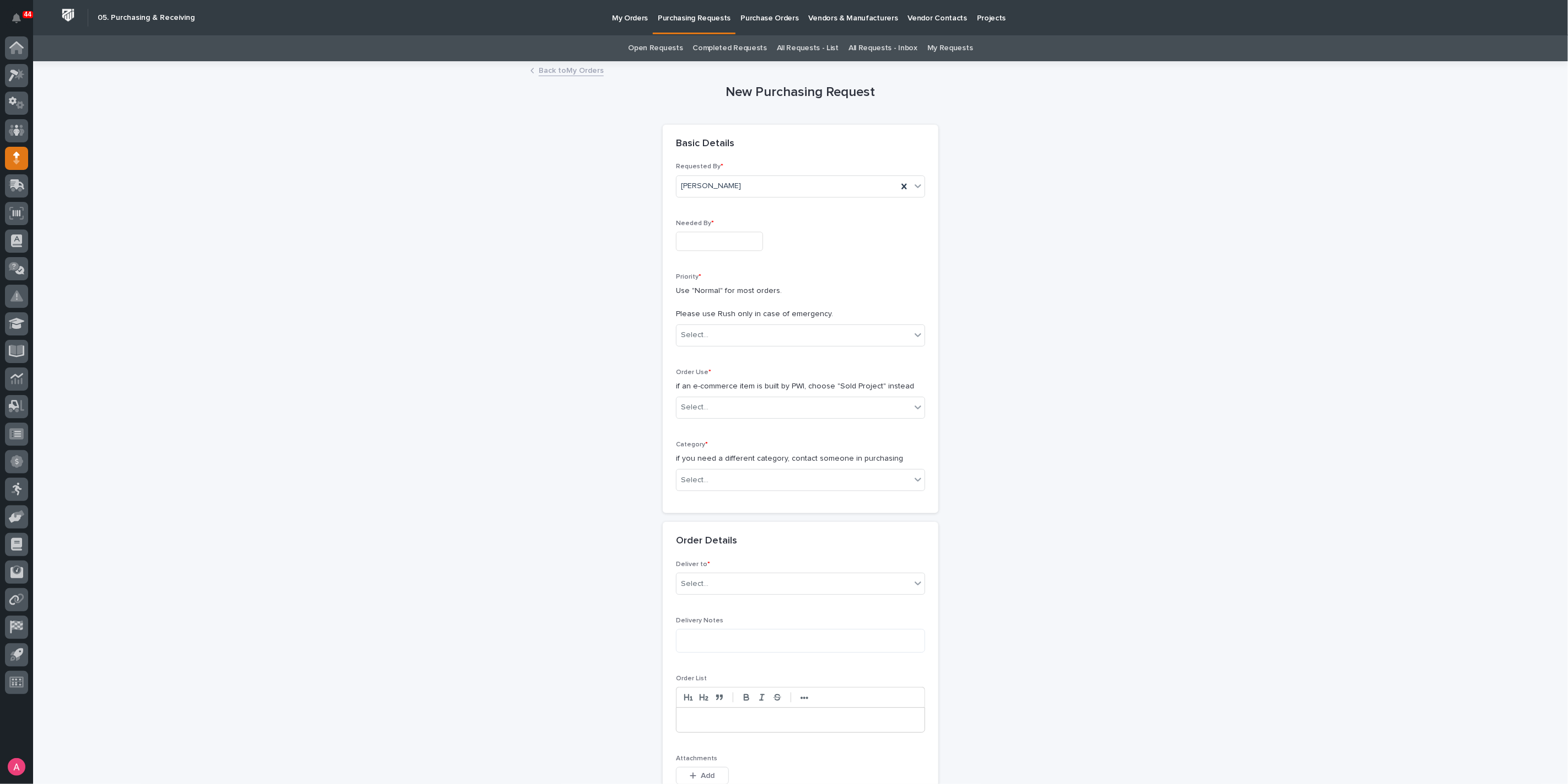
click at [722, 241] on input "text" at bounding box center [719, 241] width 87 height 19
click at [701, 208] on div "8" at bounding box center [708, 204] width 15 height 15
type input "**********"
click at [740, 336] on div "Select..." at bounding box center [794, 336] width 234 height 19
click at [711, 398] on div "Normal" at bounding box center [796, 394] width 248 height 19
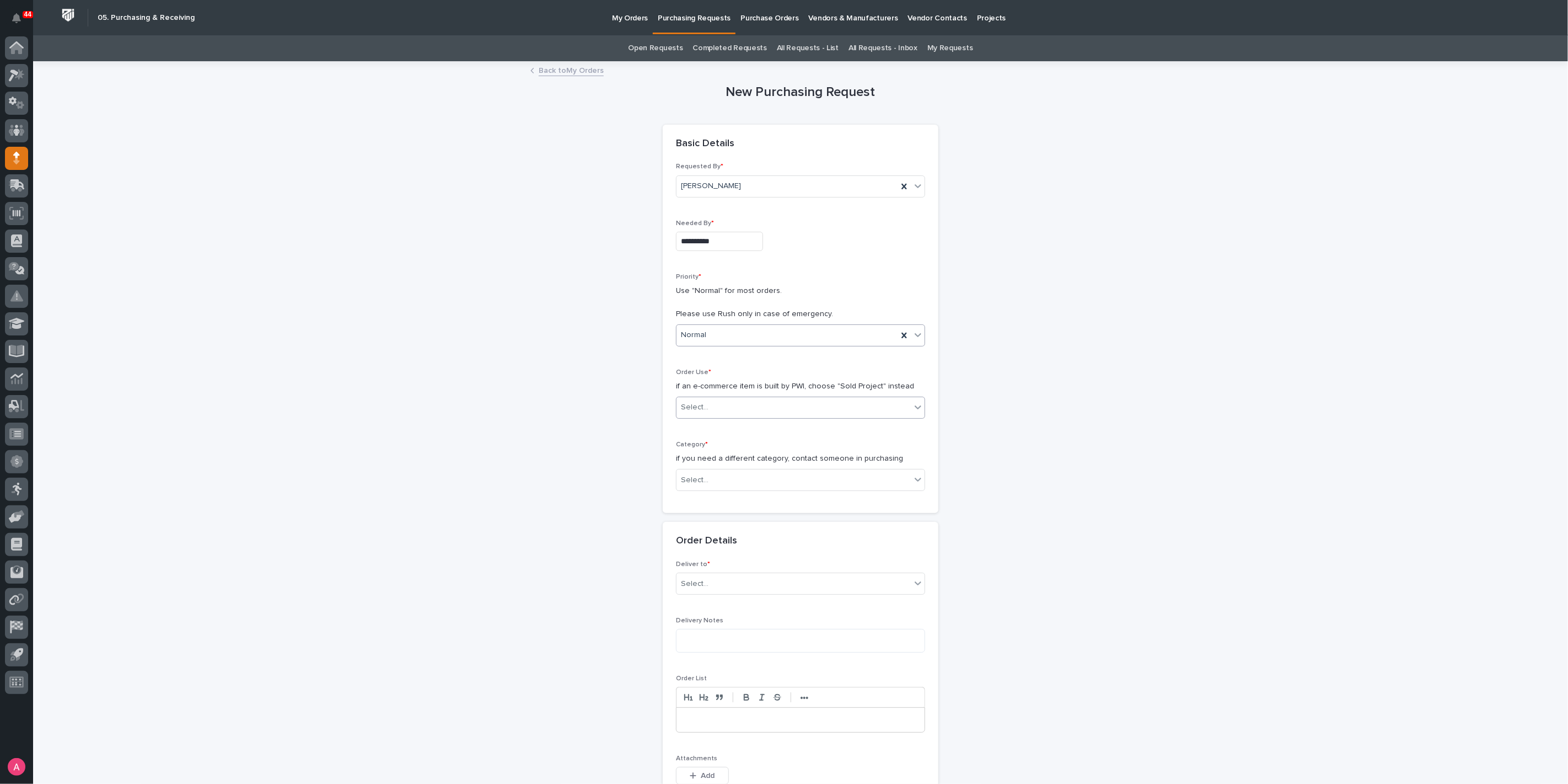
click at [728, 401] on div "Select..." at bounding box center [794, 407] width 234 height 19
click at [746, 427] on div "Sold Project" at bounding box center [796, 427] width 248 height 19
click at [732, 477] on div "Select..." at bounding box center [794, 481] width 234 height 19
click at [717, 595] on div "Parts & Hardware" at bounding box center [796, 596] width 248 height 19
click at [720, 554] on div "Select..." at bounding box center [794, 559] width 234 height 19
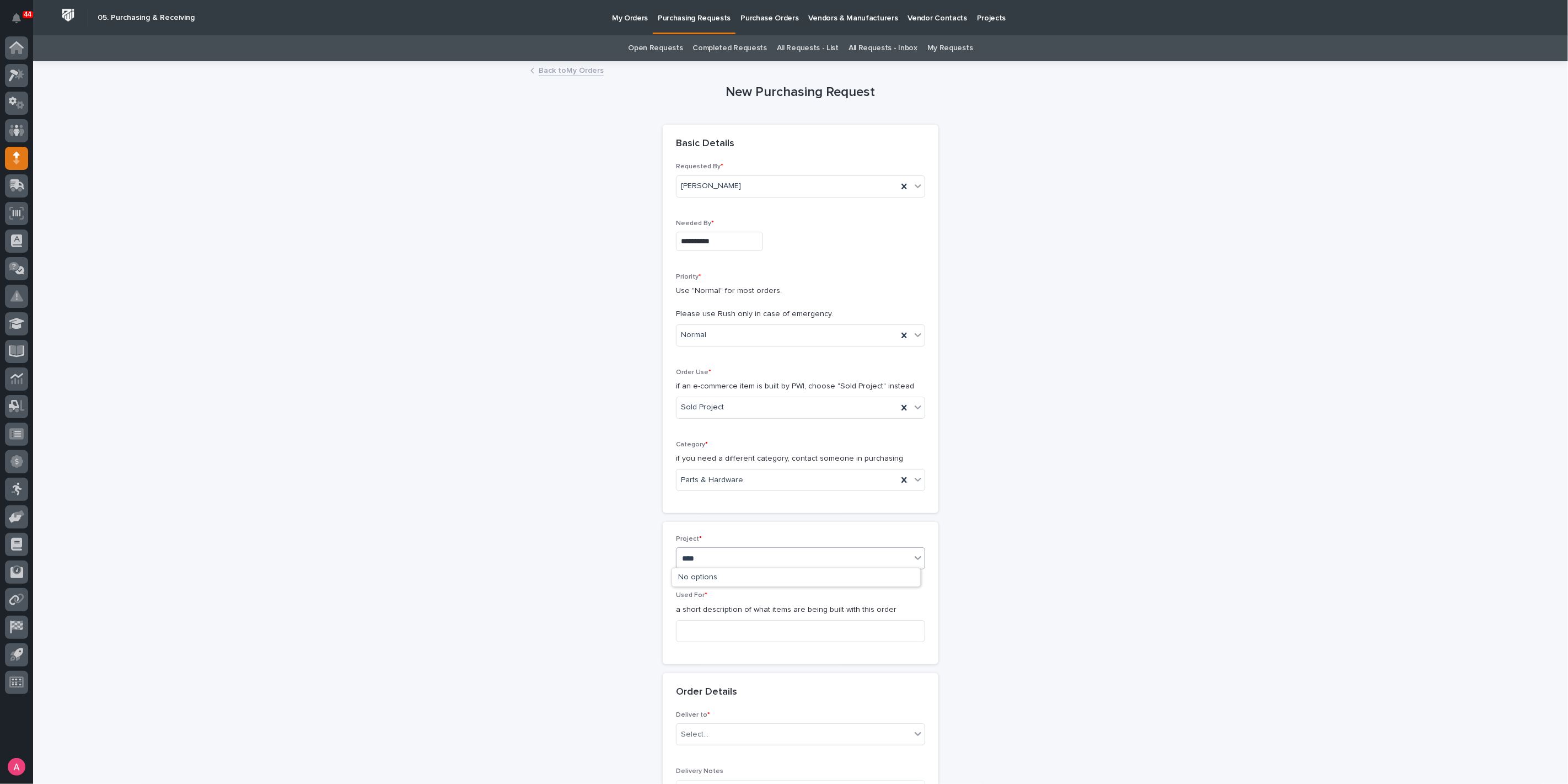
type input "*****"
type input "Buffer Tubes"
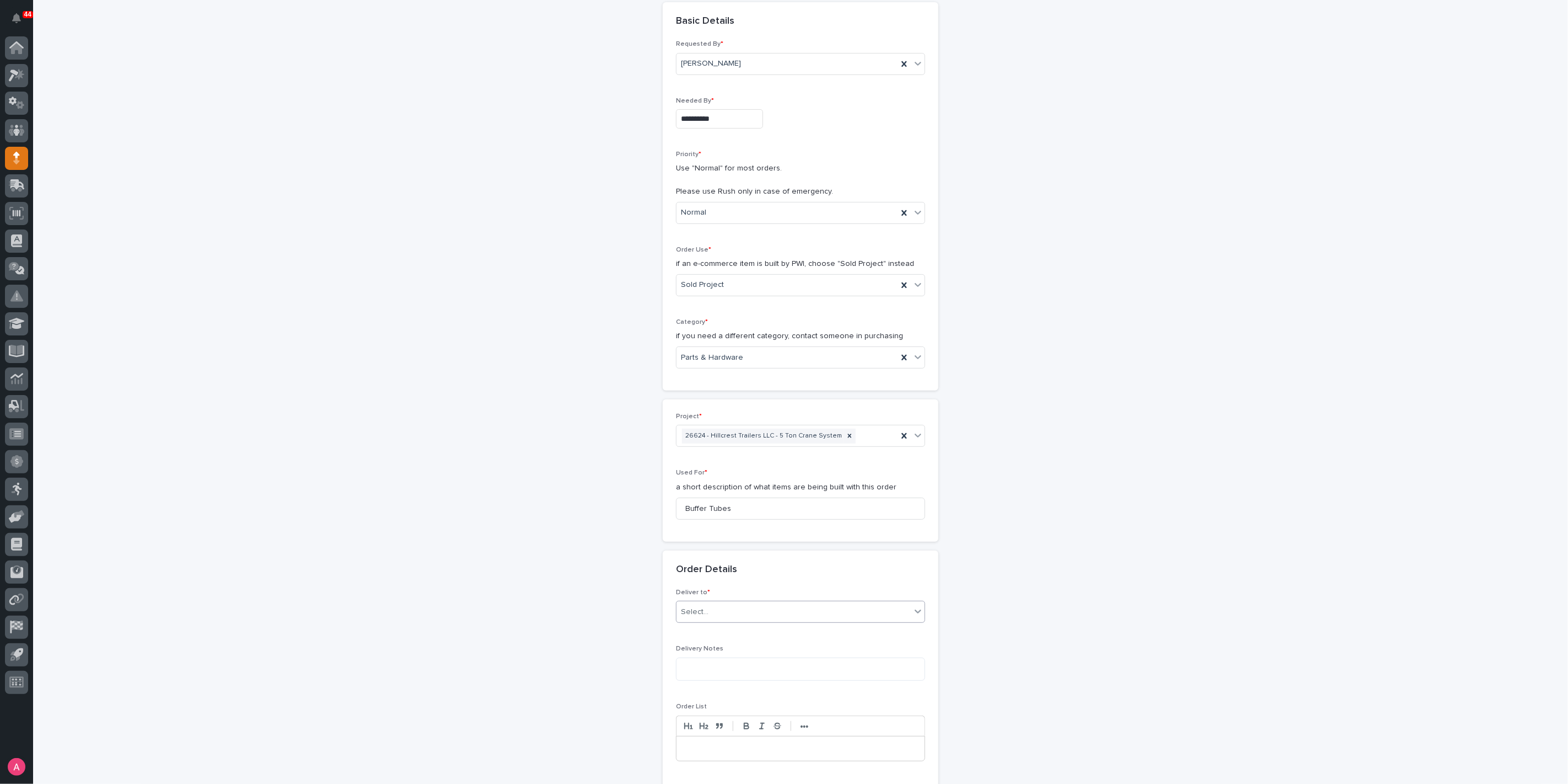
click at [708, 613] on div "Select..." at bounding box center [794, 612] width 234 height 19
click at [709, 636] on div "PWI" at bounding box center [796, 630] width 248 height 19
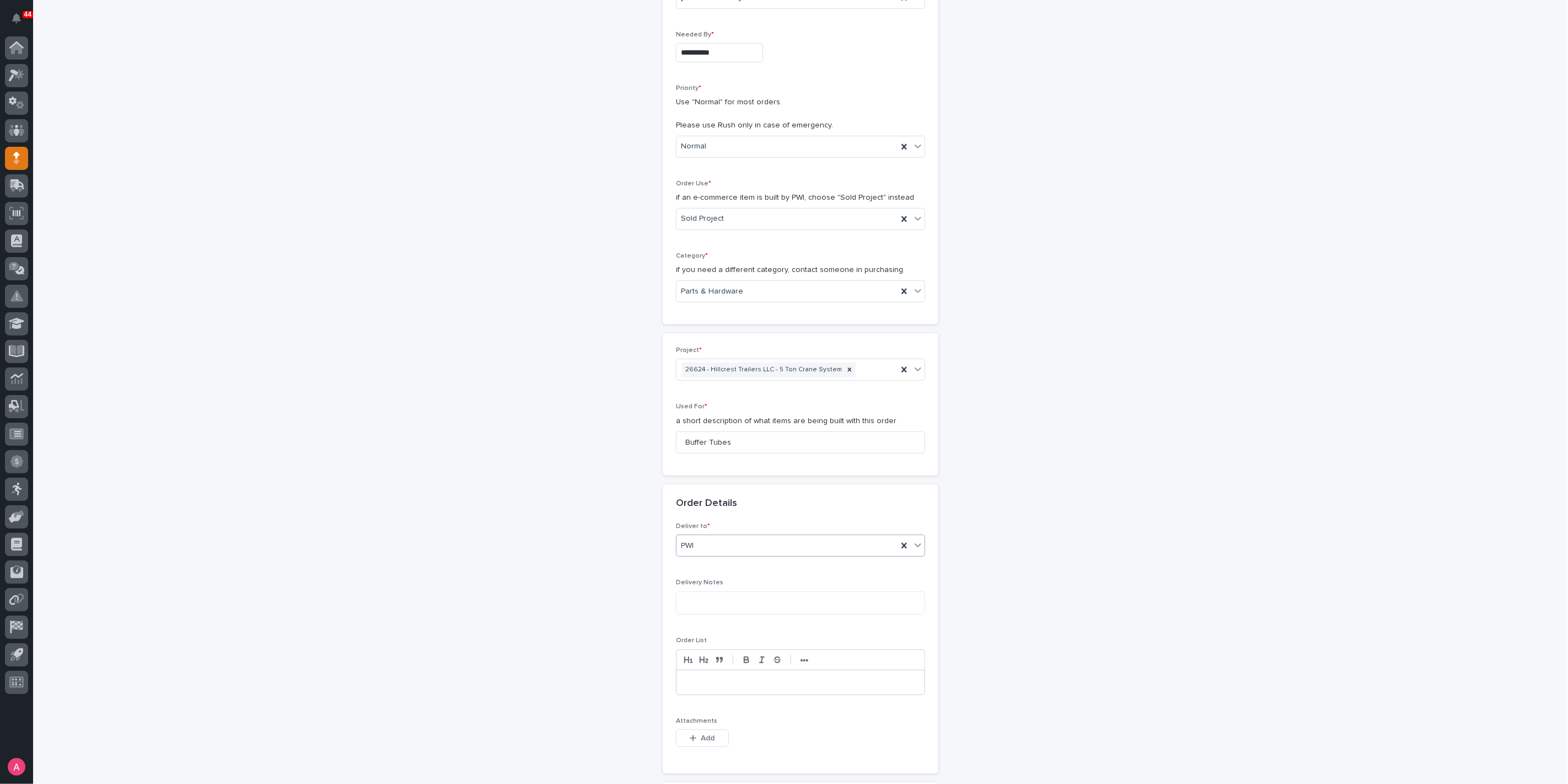
scroll to position [306, 0]
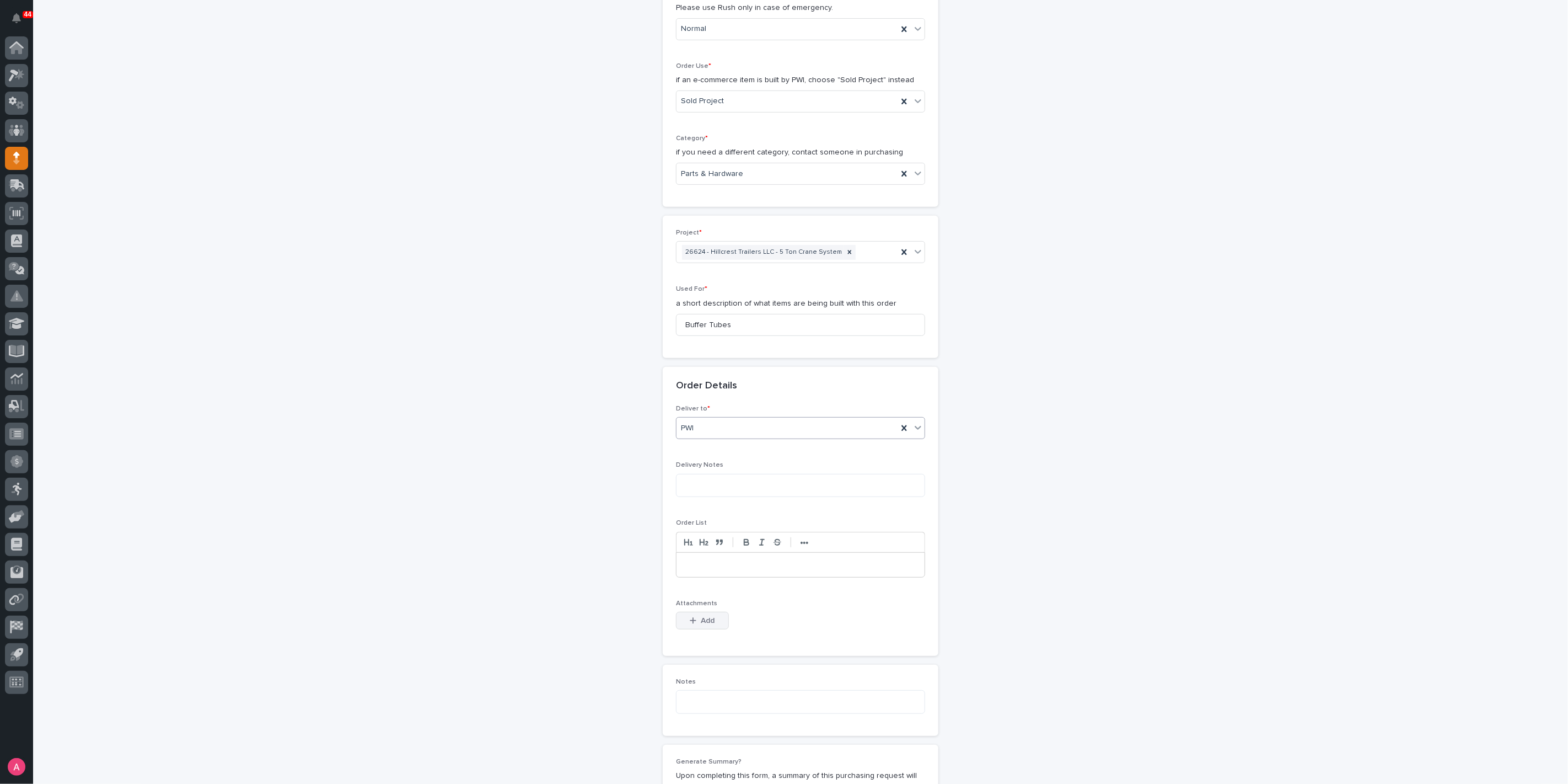
click at [693, 612] on button "Add" at bounding box center [702, 620] width 53 height 18
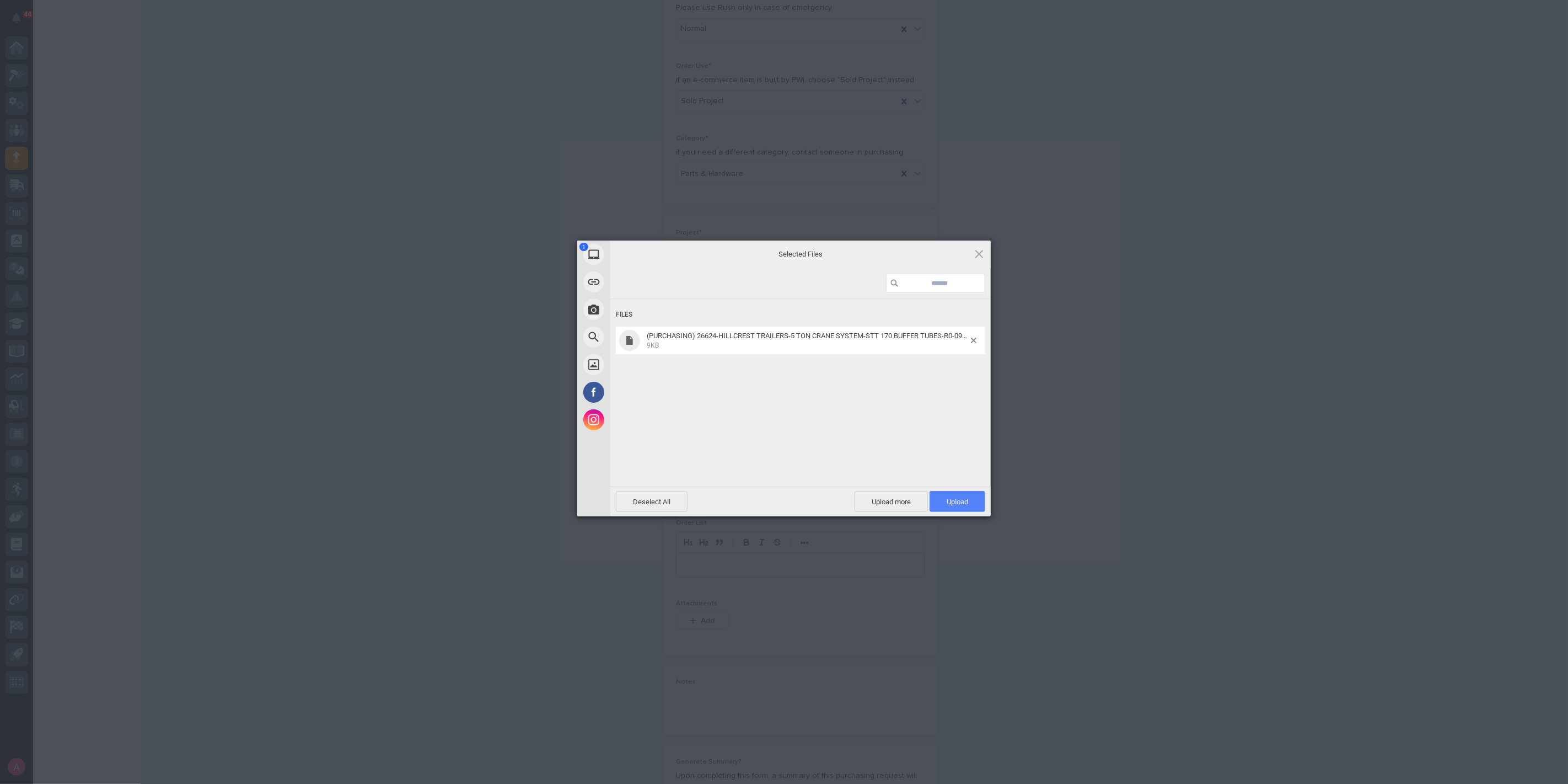
click at [972, 508] on span "Upload 1" at bounding box center [957, 501] width 56 height 21
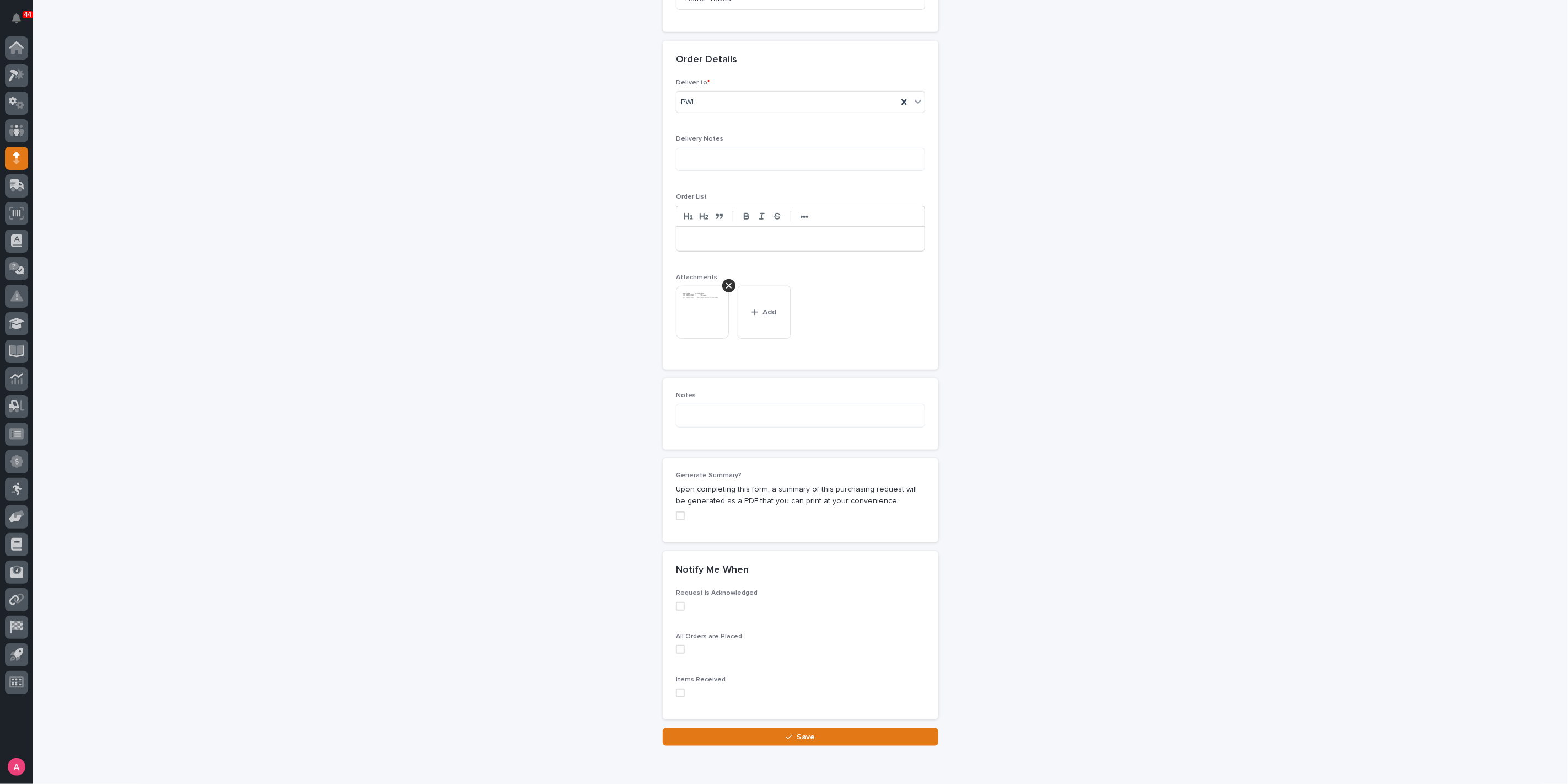
scroll to position [677, 0]
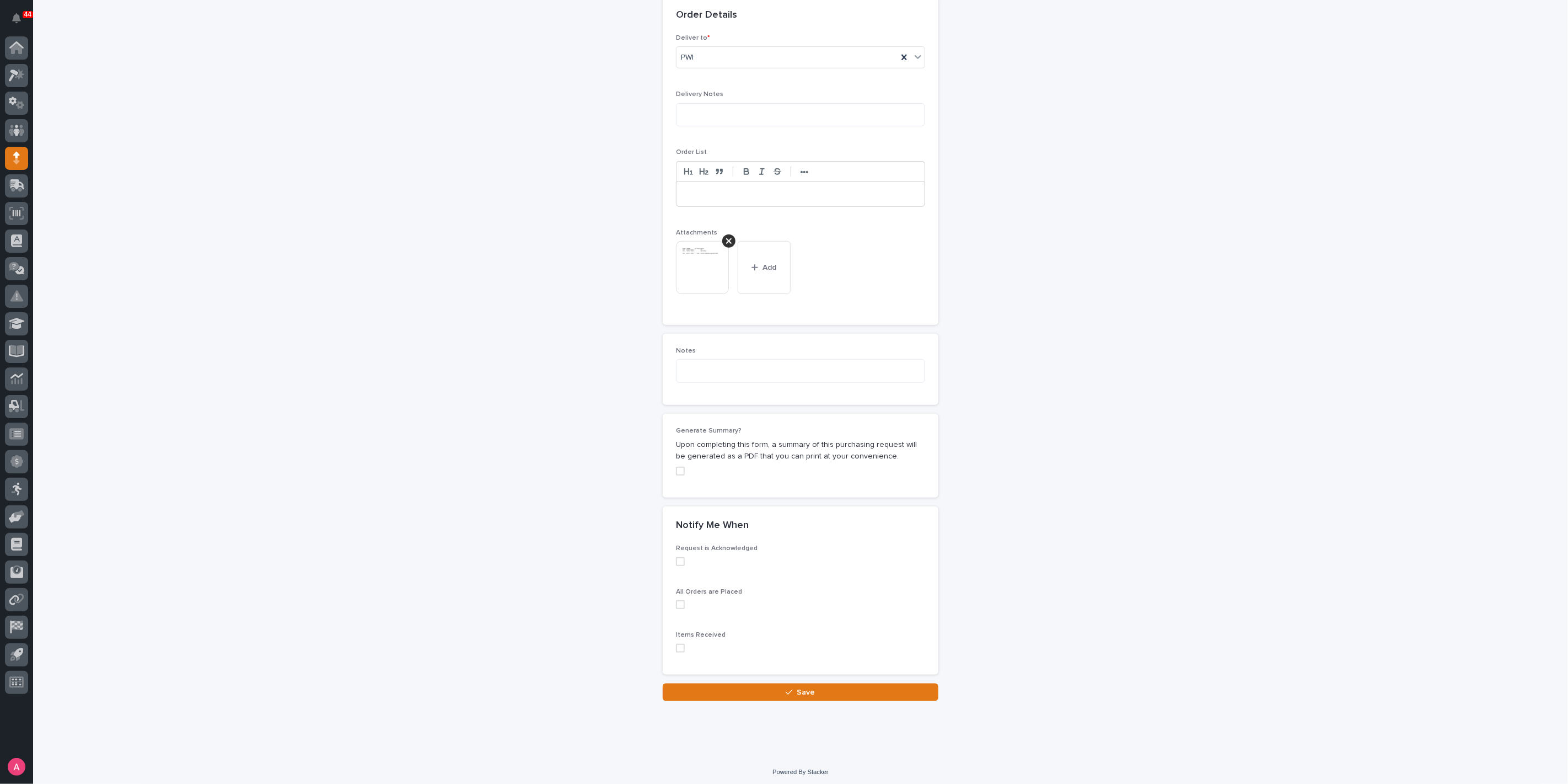
click at [676, 467] on span at bounding box center [679, 471] width 8 height 8
click at [831, 690] on button "Save" at bounding box center [800, 692] width 275 height 18
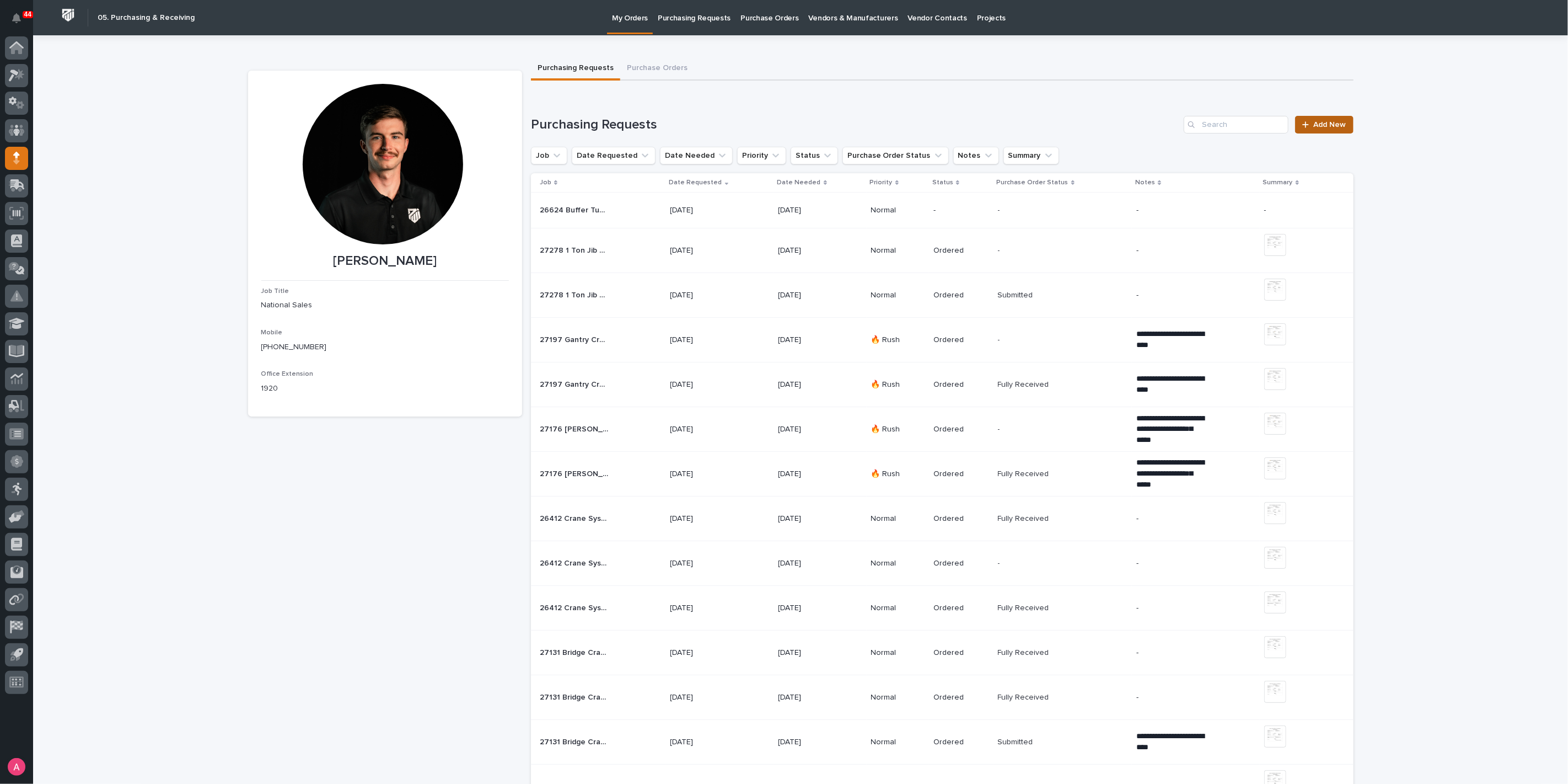
click at [1329, 123] on span "Add New" at bounding box center [1330, 125] width 32 height 8
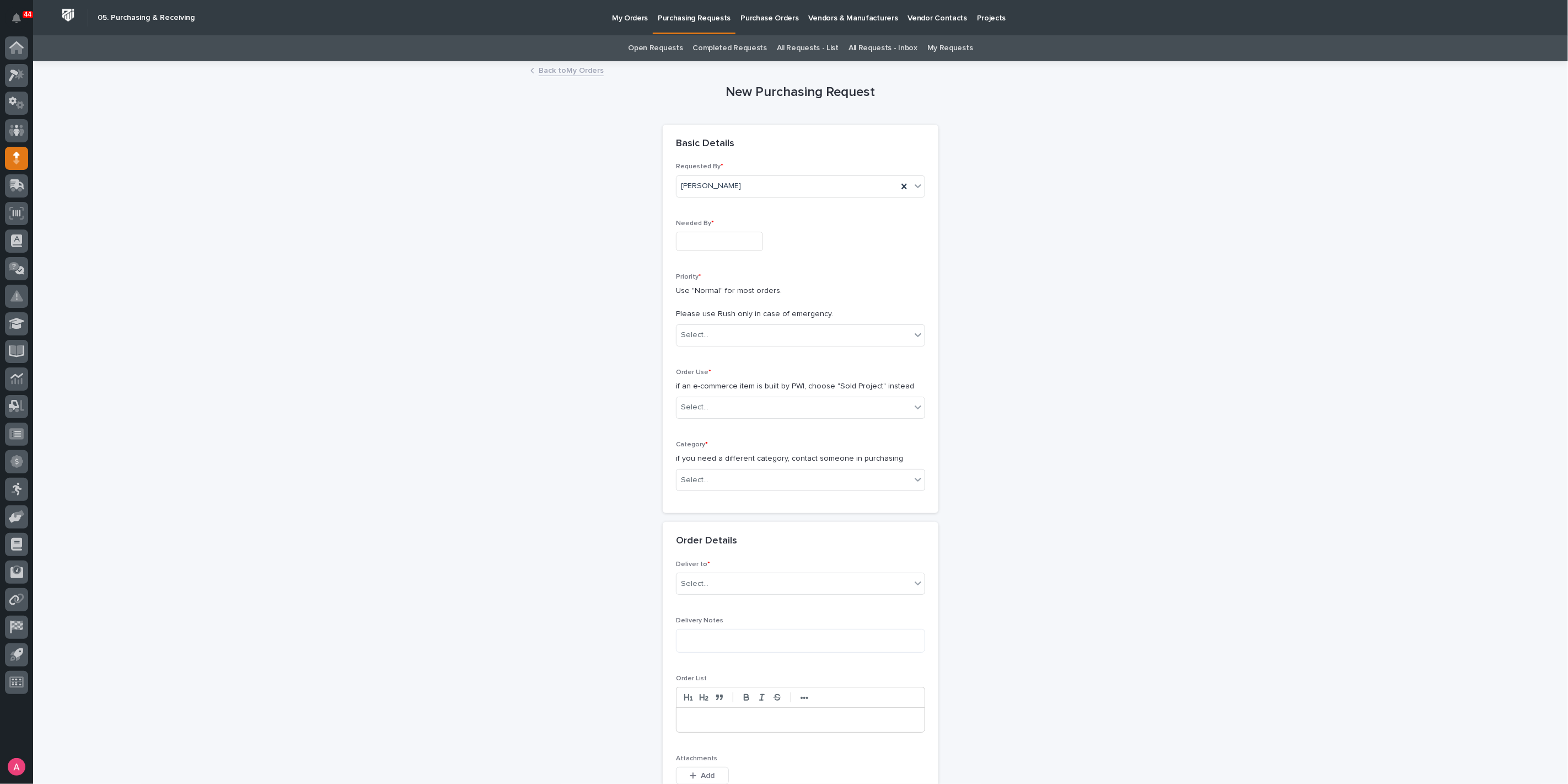
click at [731, 247] on input "text" at bounding box center [719, 241] width 87 height 19
click at [711, 204] on div "8" at bounding box center [708, 204] width 15 height 15
type input "**********"
click at [750, 333] on div "Select..." at bounding box center [794, 336] width 234 height 19
click at [741, 397] on div "Normal" at bounding box center [796, 394] width 248 height 19
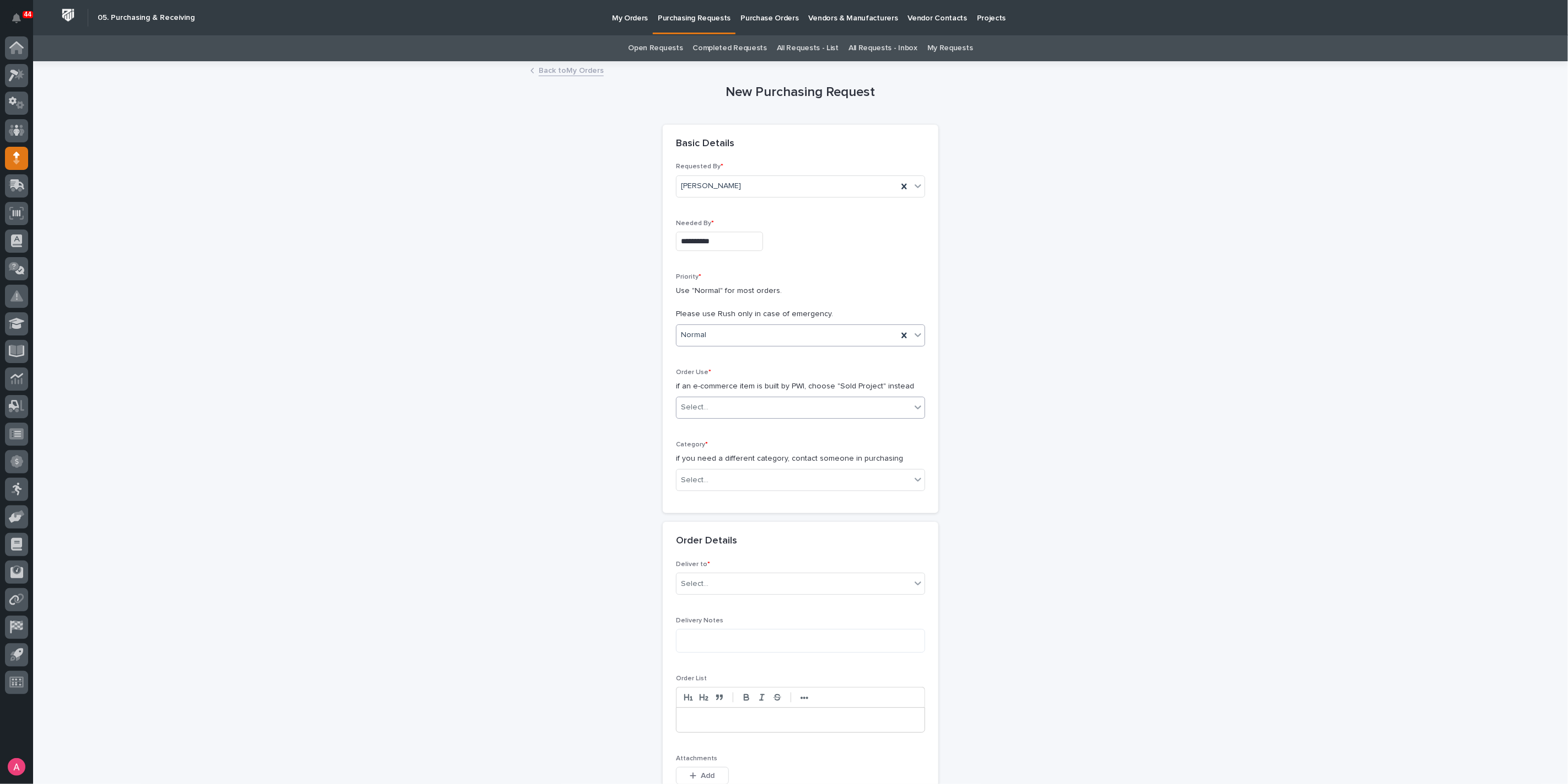
click at [740, 406] on div "Select..." at bounding box center [794, 407] width 234 height 19
click at [727, 421] on div "Sold Project" at bounding box center [796, 427] width 248 height 19
click at [733, 485] on div "Select..." at bounding box center [794, 481] width 234 height 19
click at [727, 628] on div "Steel" at bounding box center [796, 634] width 248 height 19
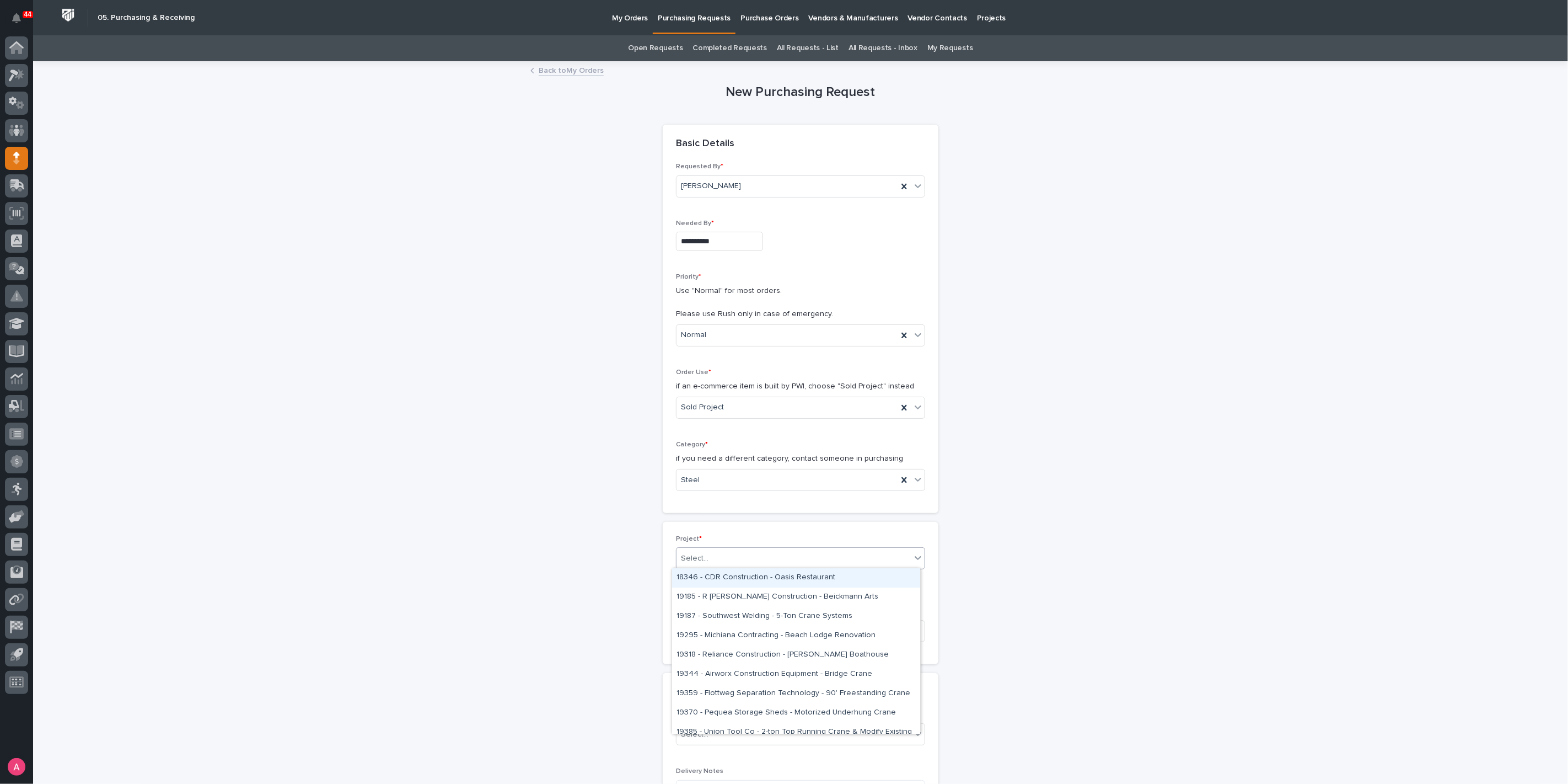
click at [729, 557] on div "Select..." at bounding box center [794, 559] width 234 height 19
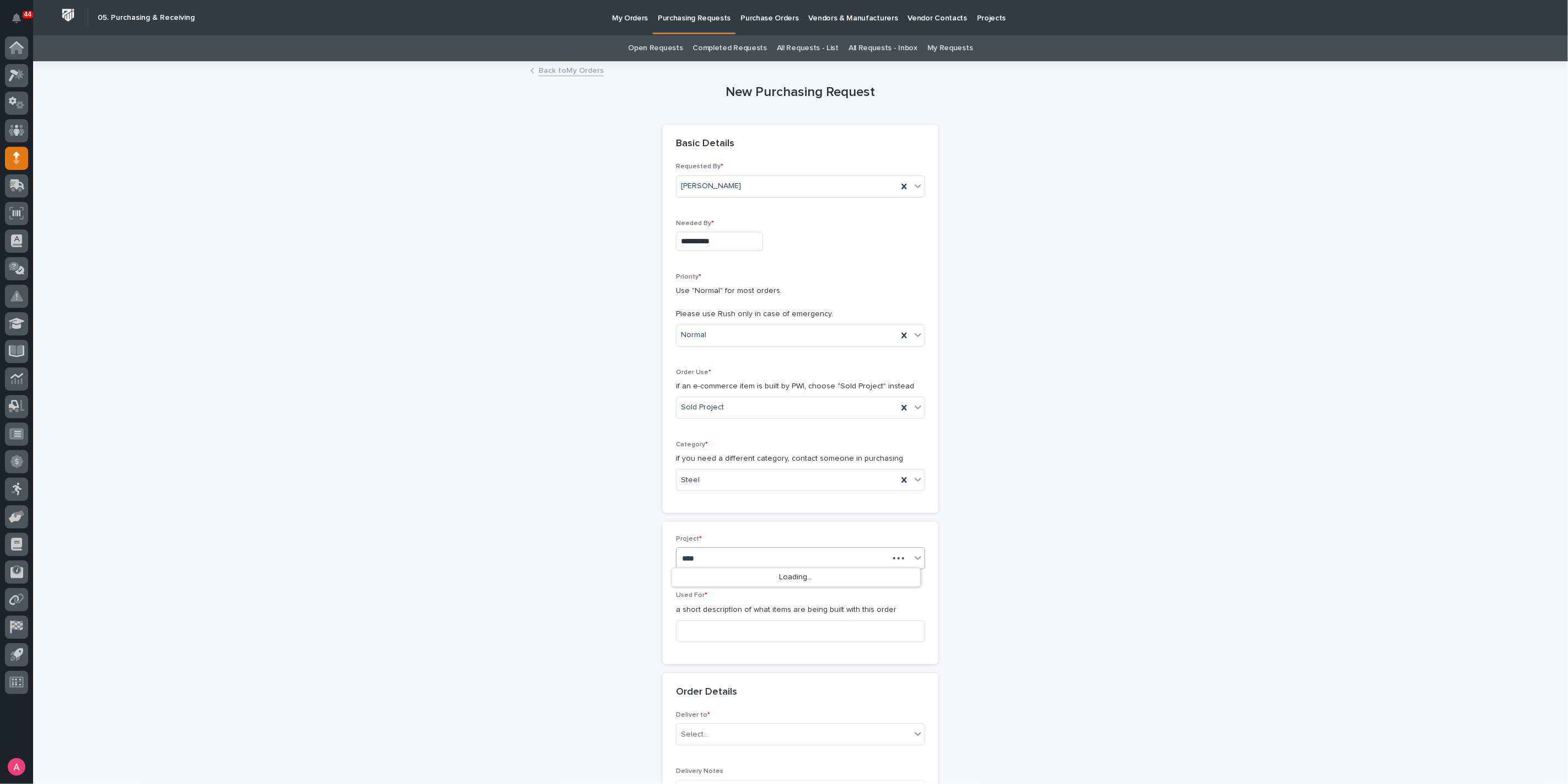
type input "*****"
type input "Buffer Tubes"
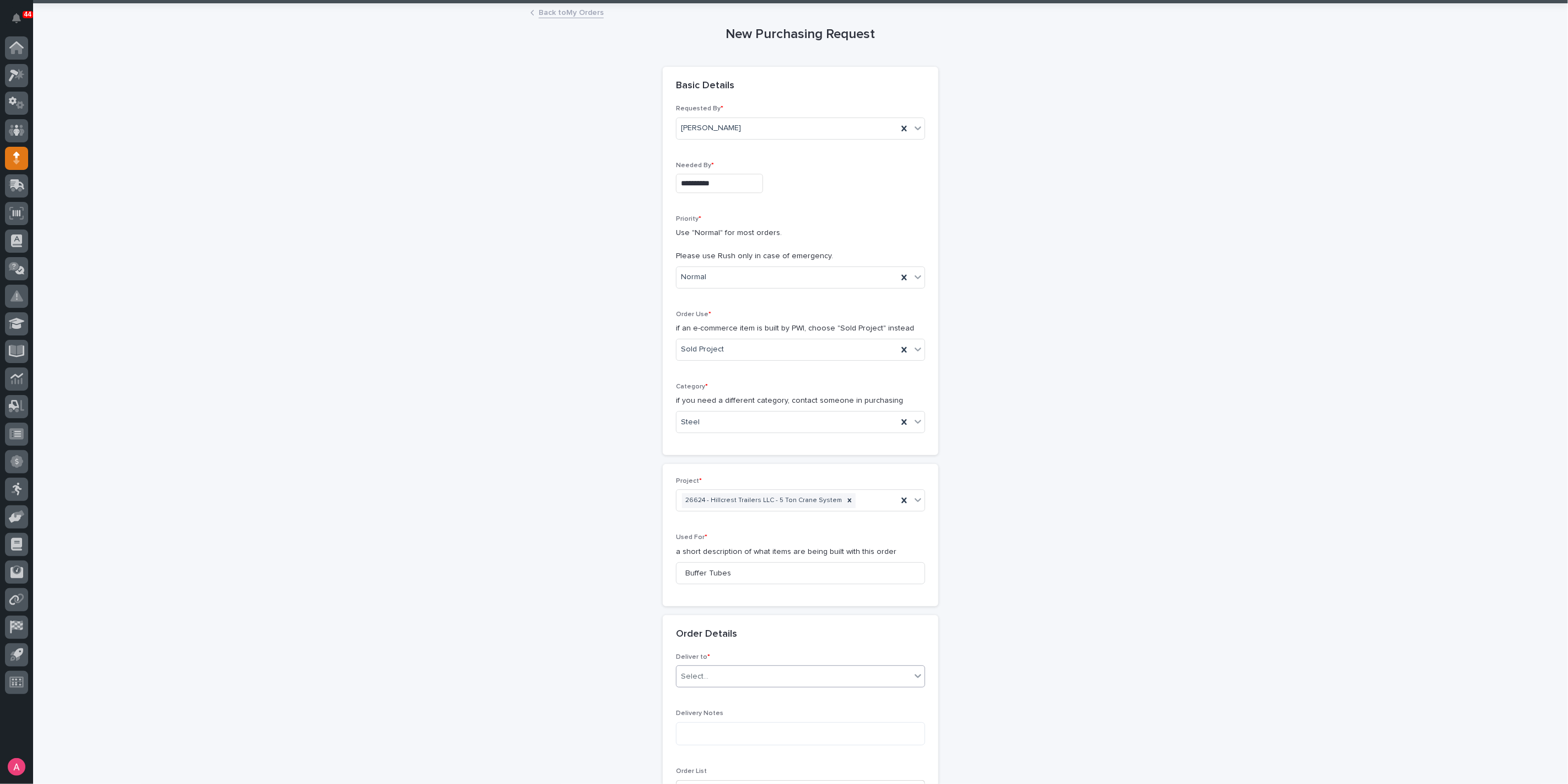
scroll to position [184, 0]
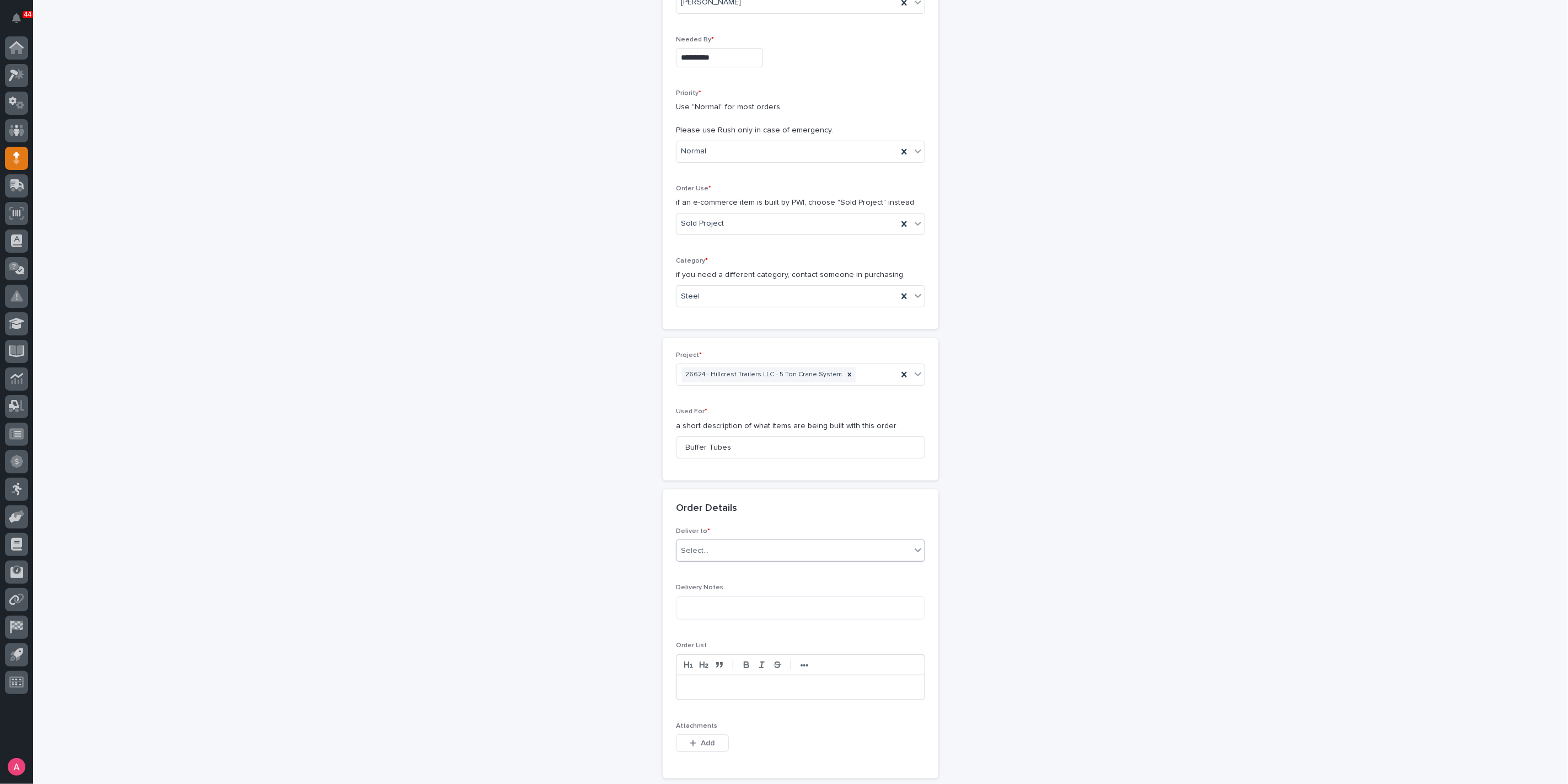
click at [700, 554] on div "Select..." at bounding box center [794, 551] width 234 height 19
click at [693, 571] on div "PWI" at bounding box center [796, 569] width 248 height 19
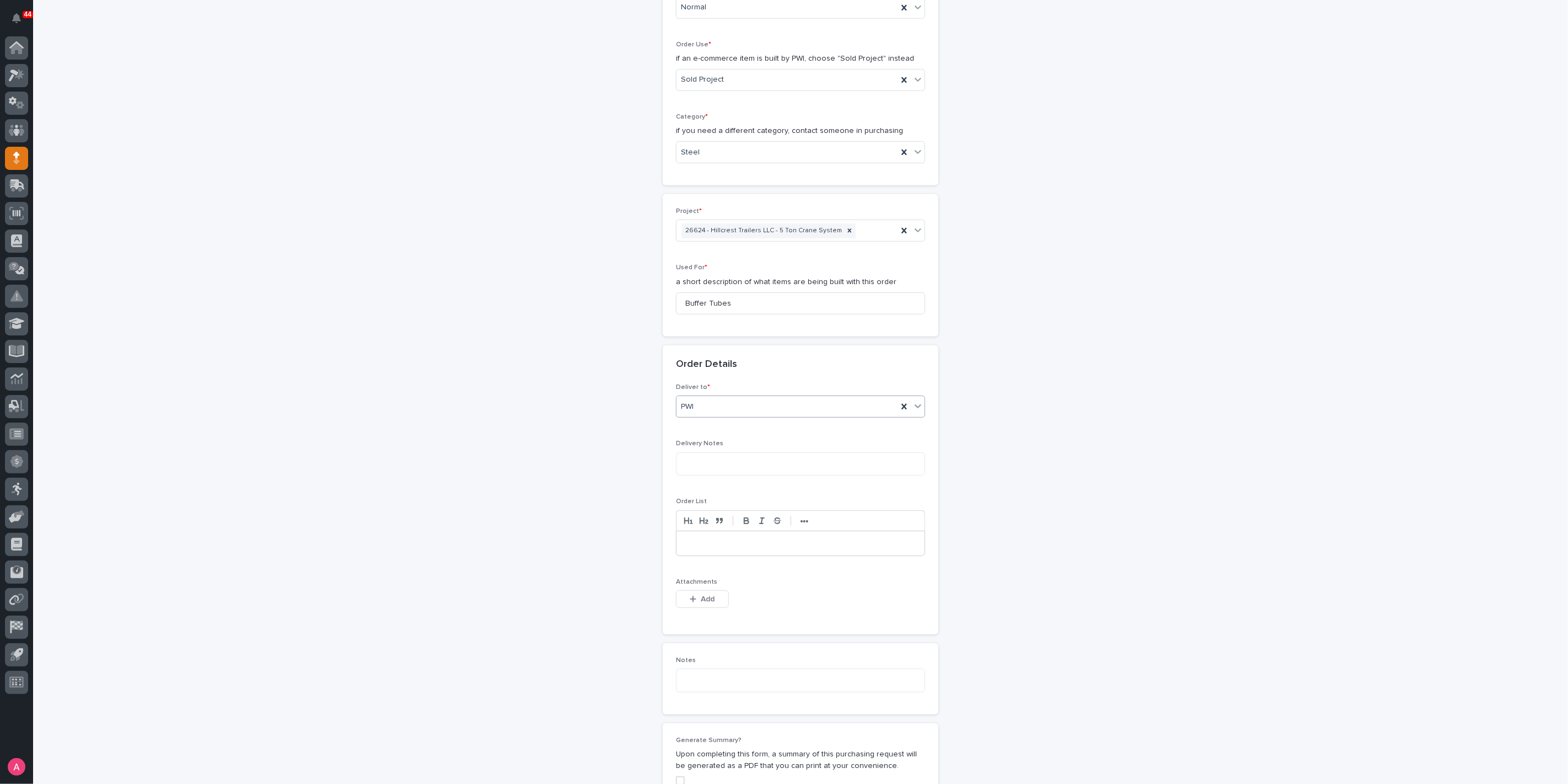
scroll to position [428, 0]
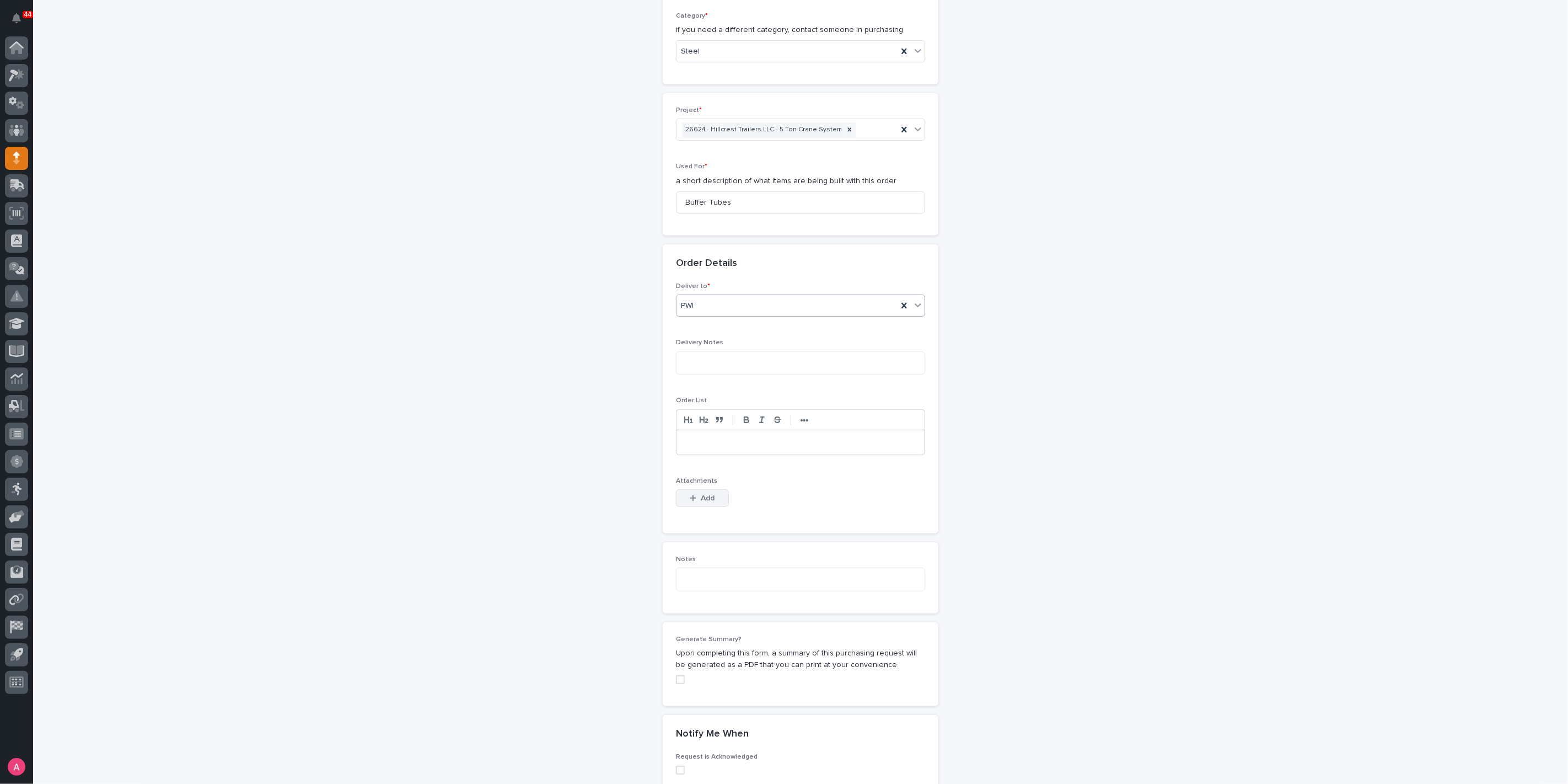
click at [690, 491] on button "Add" at bounding box center [702, 498] width 53 height 18
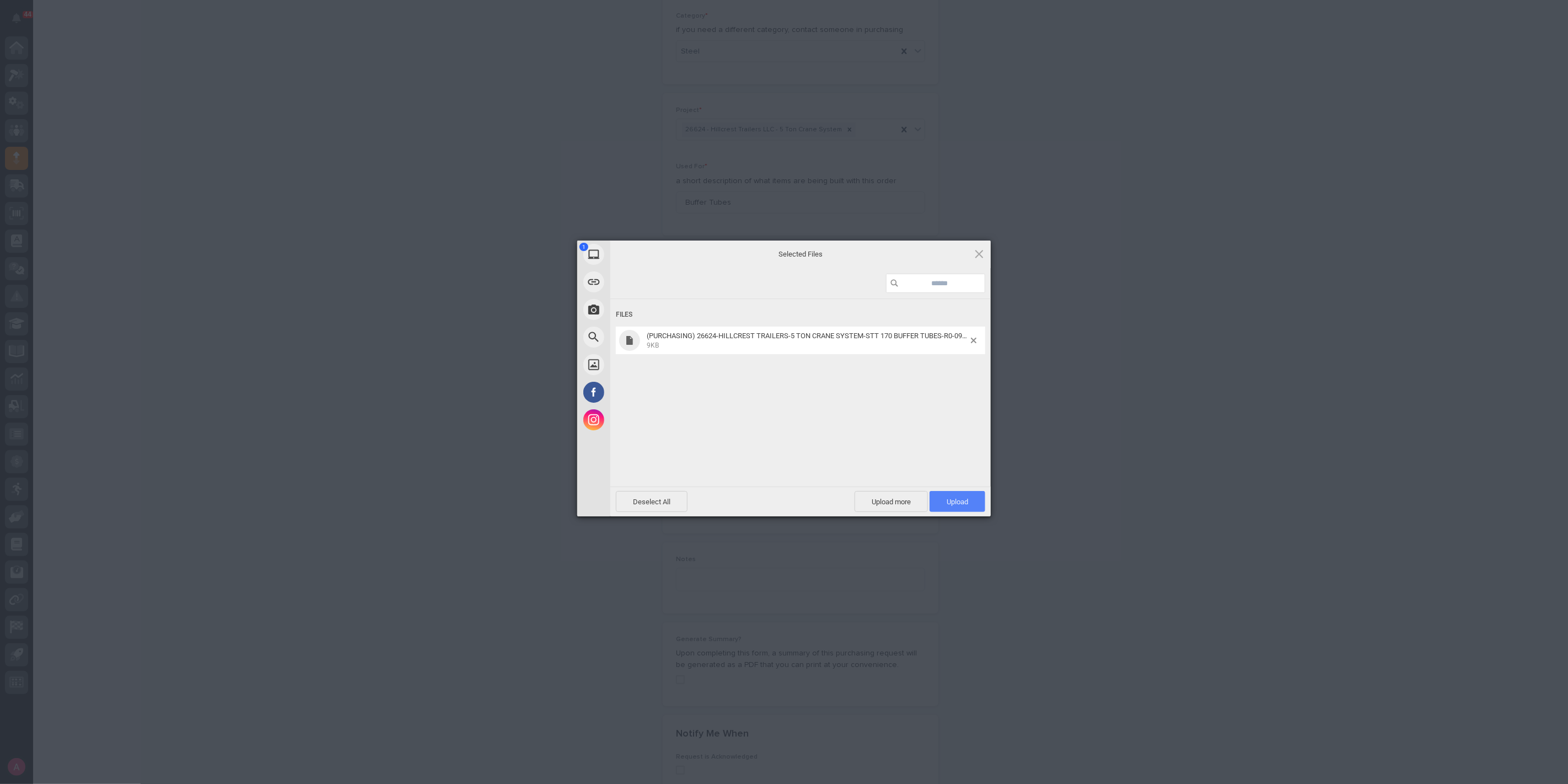
drag, startPoint x: 939, startPoint y: 498, endPoint x: 951, endPoint y: 499, distance: 12.0
click at [939, 498] on span "Upload 1" at bounding box center [957, 501] width 56 height 21
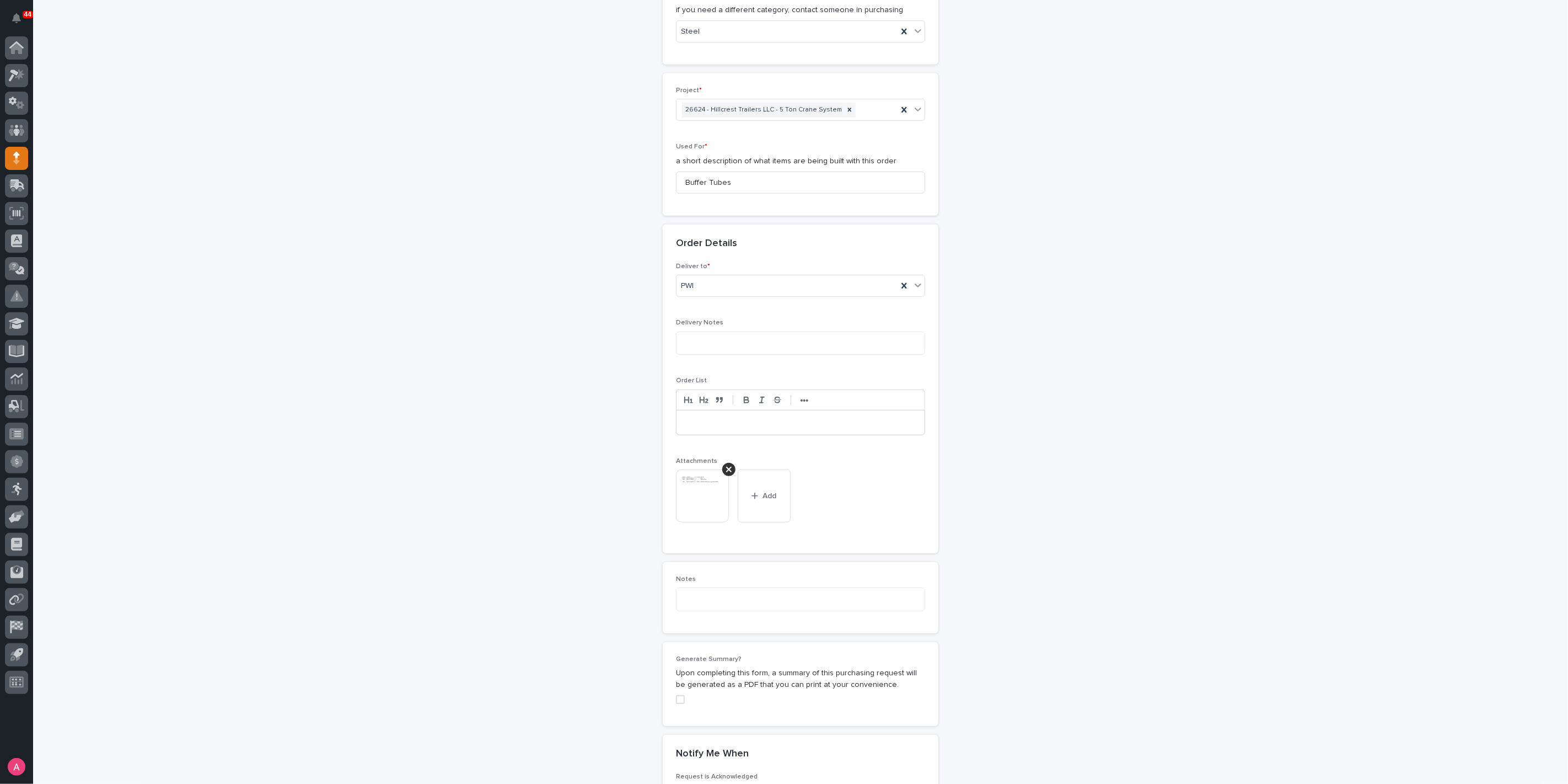
scroll to position [677, 0]
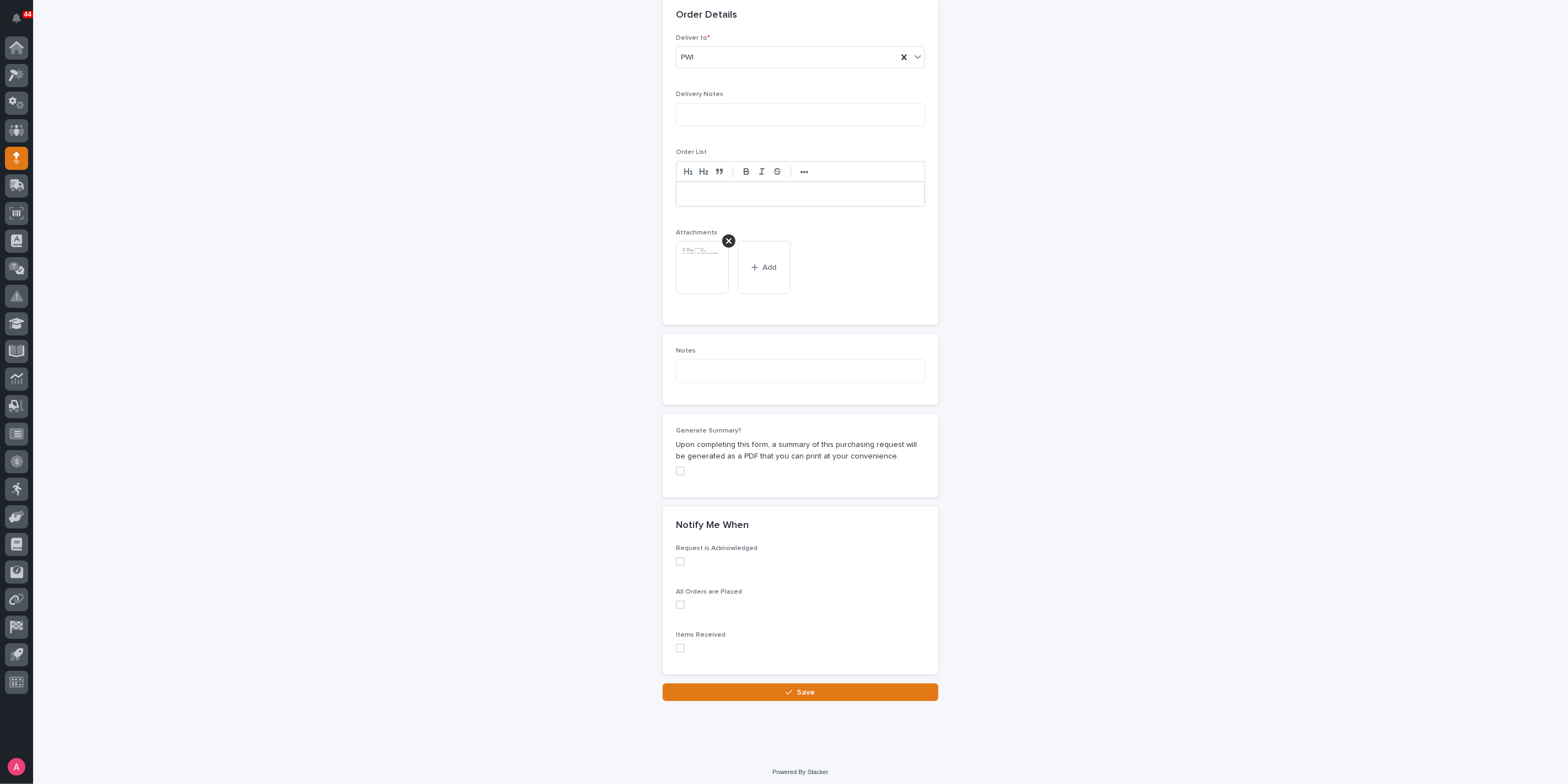
click at [676, 470] on span at bounding box center [679, 471] width 8 height 8
click at [783, 694] on button "Save" at bounding box center [800, 692] width 275 height 18
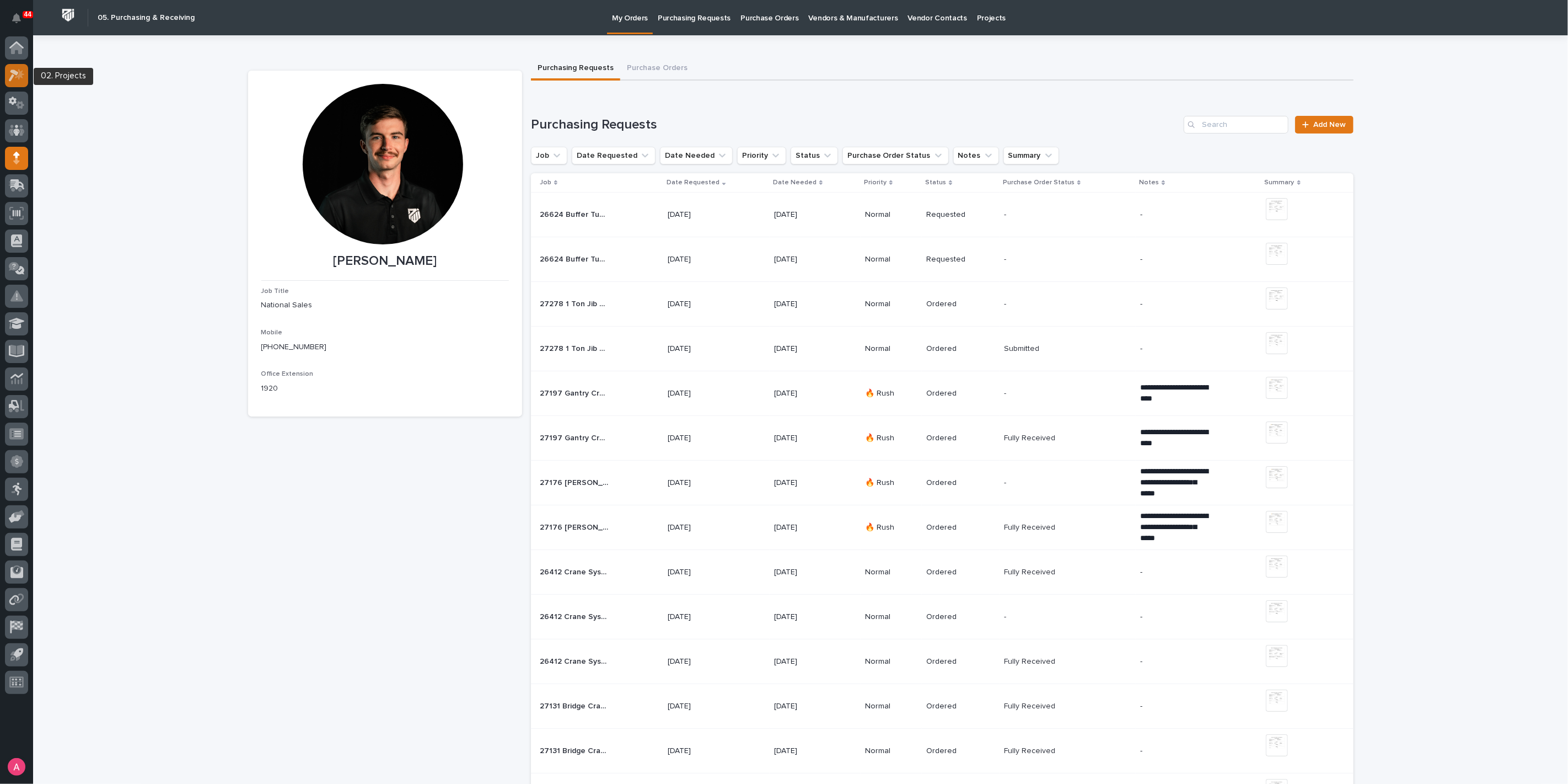
click at [14, 75] on icon at bounding box center [16, 75] width 16 height 12
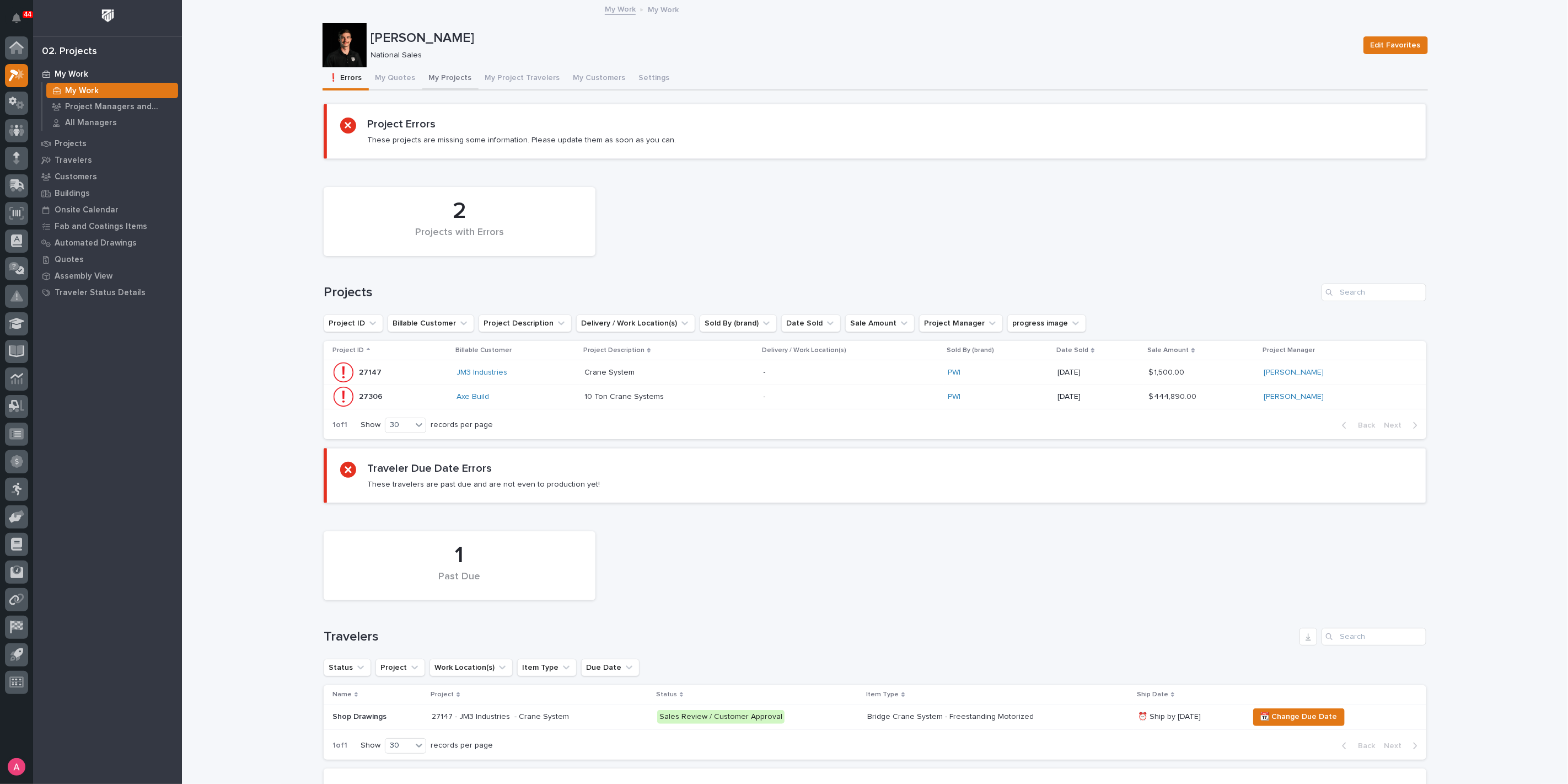
click at [427, 75] on button "My Projects" at bounding box center [450, 79] width 56 height 23
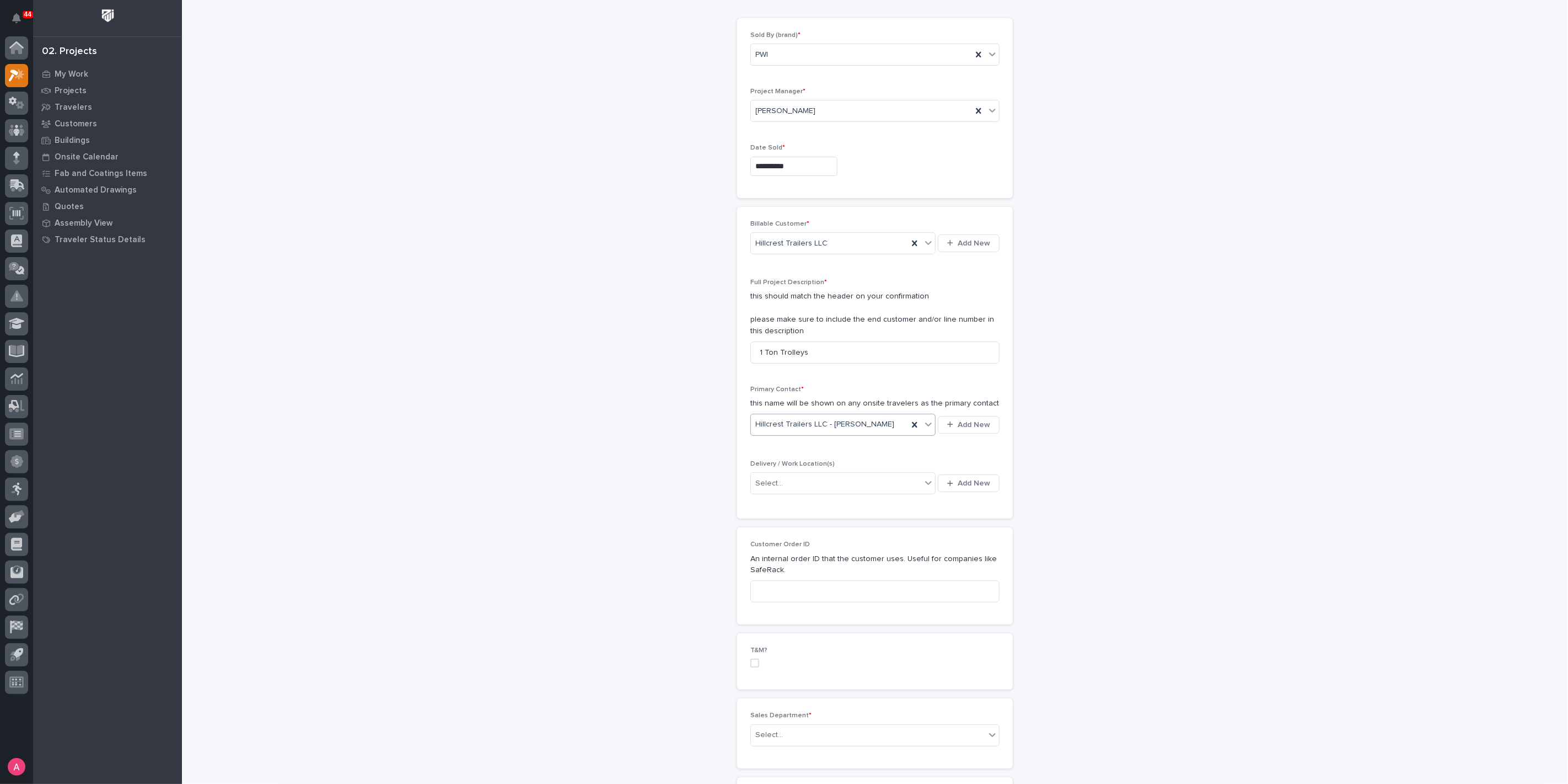
scroll to position [123, 0]
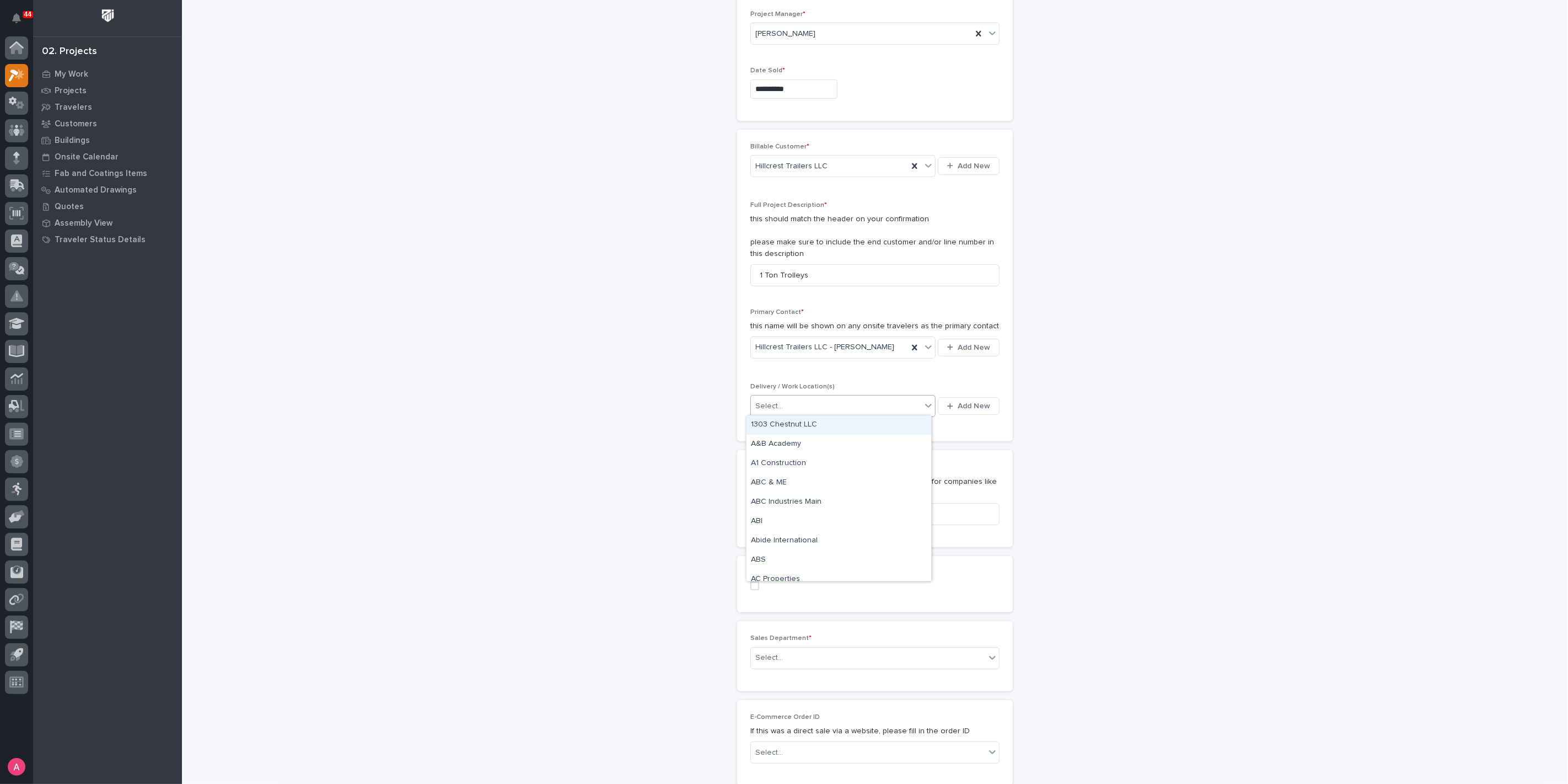
click at [827, 397] on div "Select..." at bounding box center [836, 407] width 170 height 19
type input "*****"
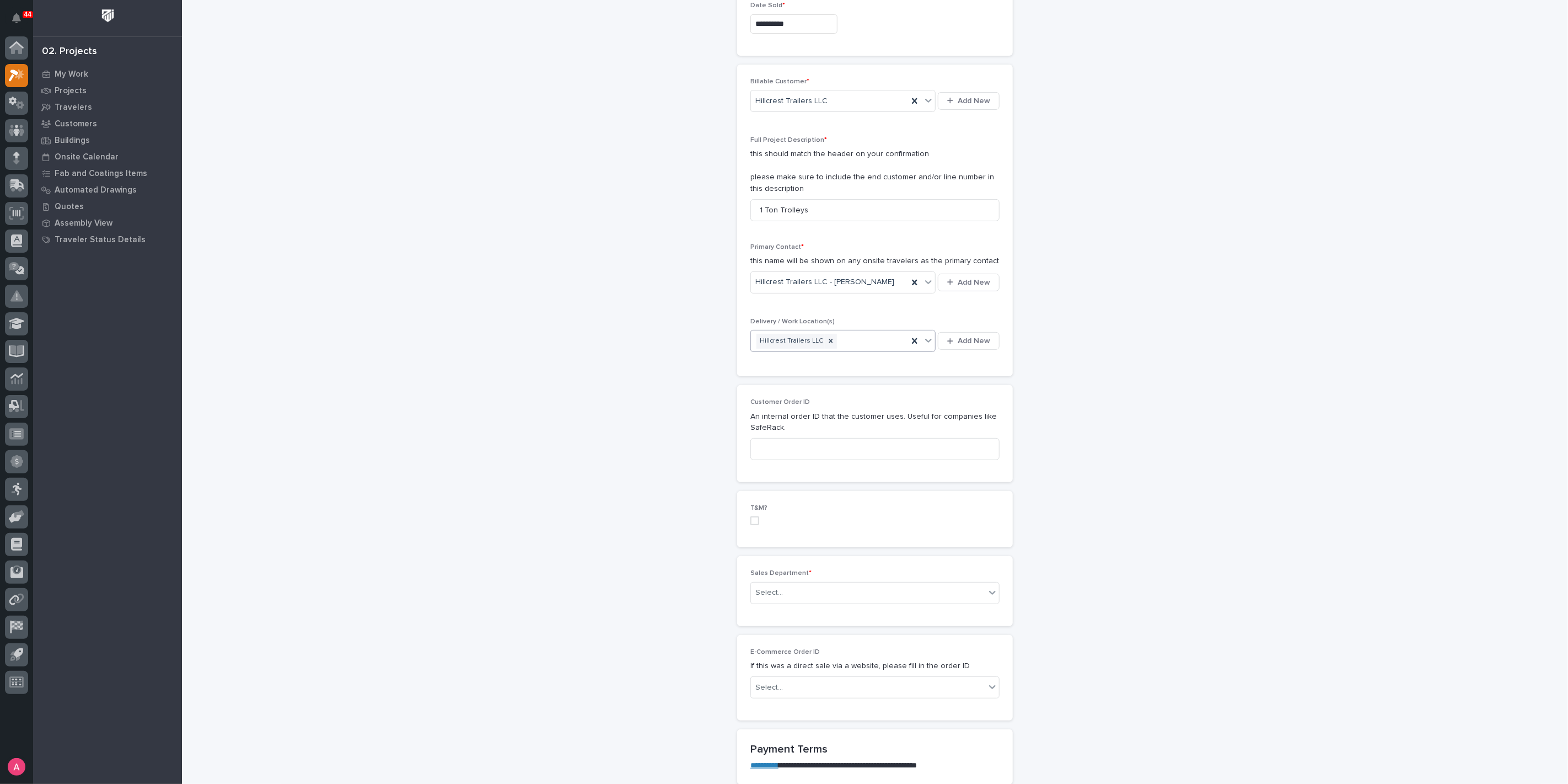
scroll to position [367, 0]
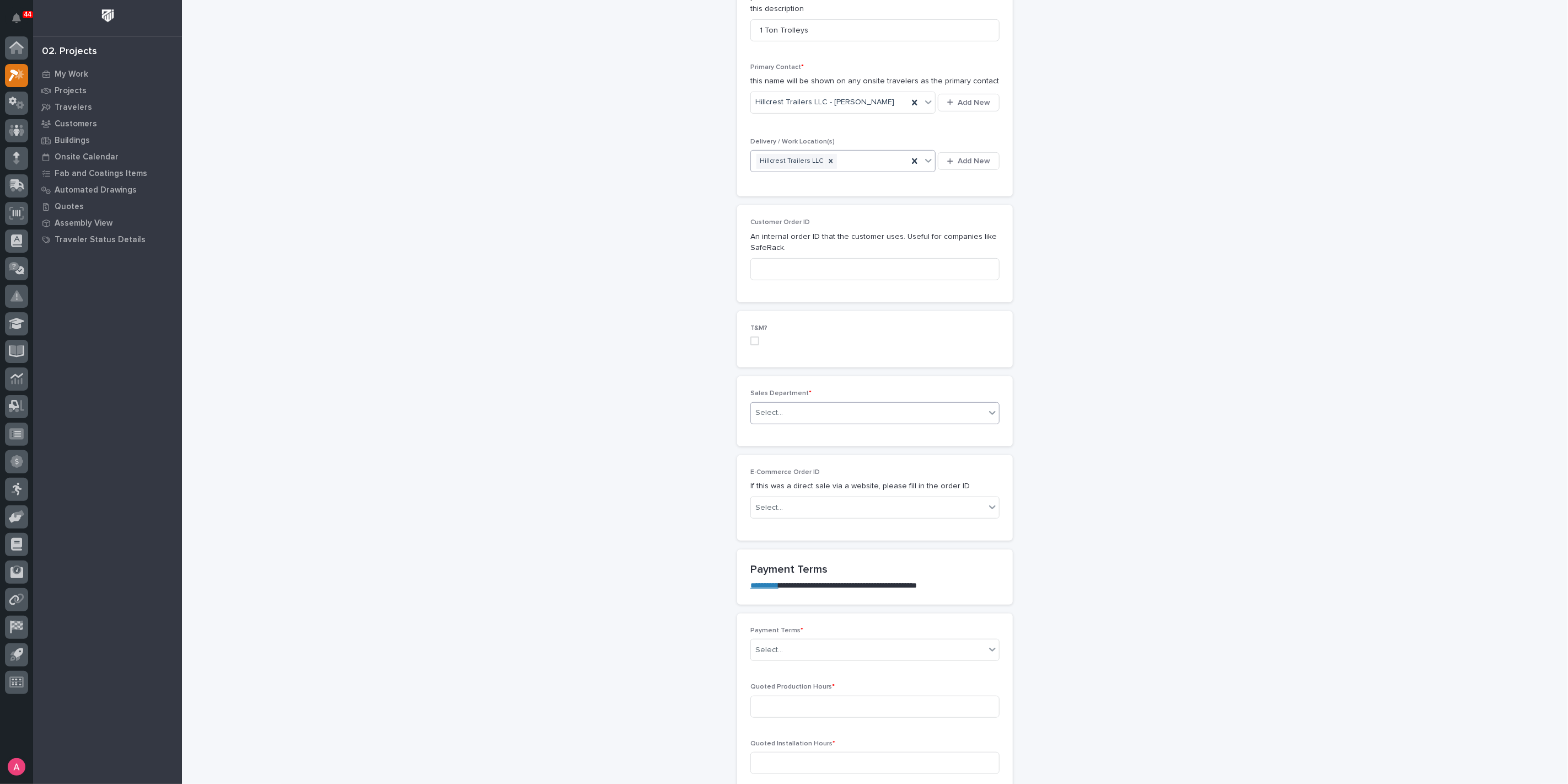
click at [781, 404] on div "Select..." at bounding box center [868, 413] width 234 height 19
click at [767, 424] on span "National Sales" at bounding box center [779, 431] width 56 height 12
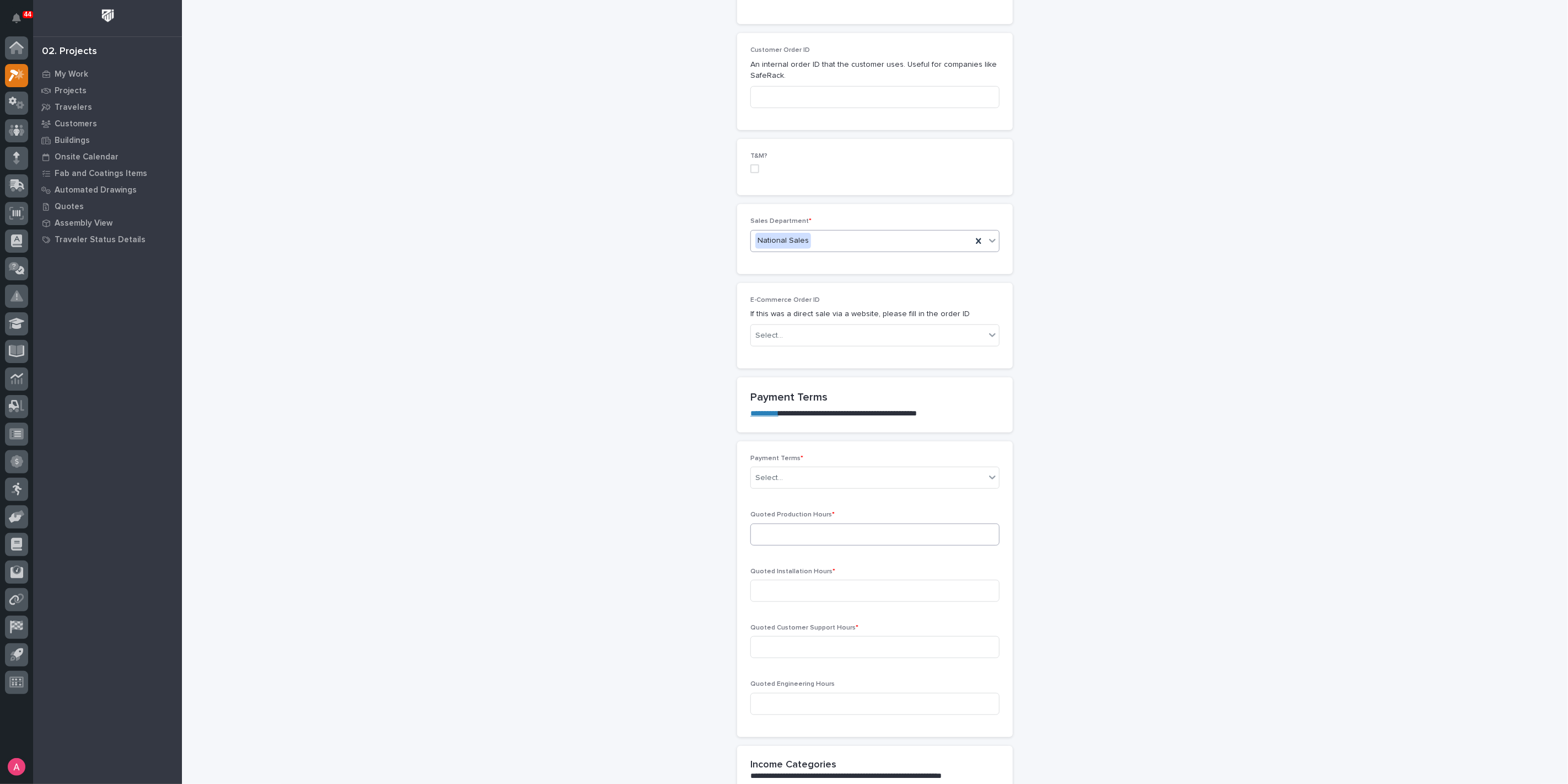
scroll to position [552, 0]
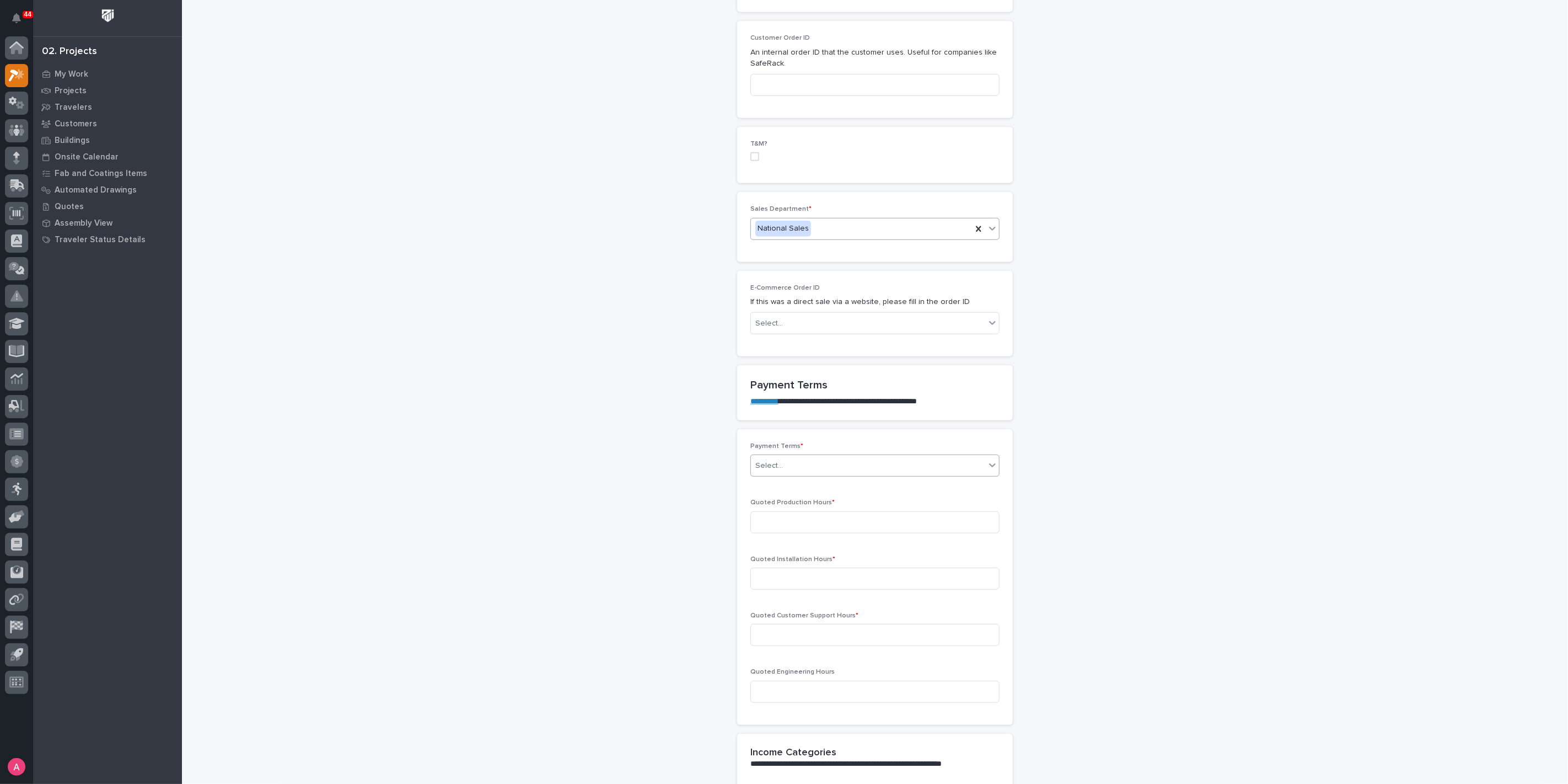
click at [765, 463] on div "Select..." at bounding box center [769, 465] width 28 height 12
click at [787, 556] on div "Net 30" at bounding box center [871, 561] width 248 height 19
click at [805, 524] on input at bounding box center [875, 522] width 249 height 22
type input "1"
click at [804, 580] on input at bounding box center [875, 579] width 249 height 22
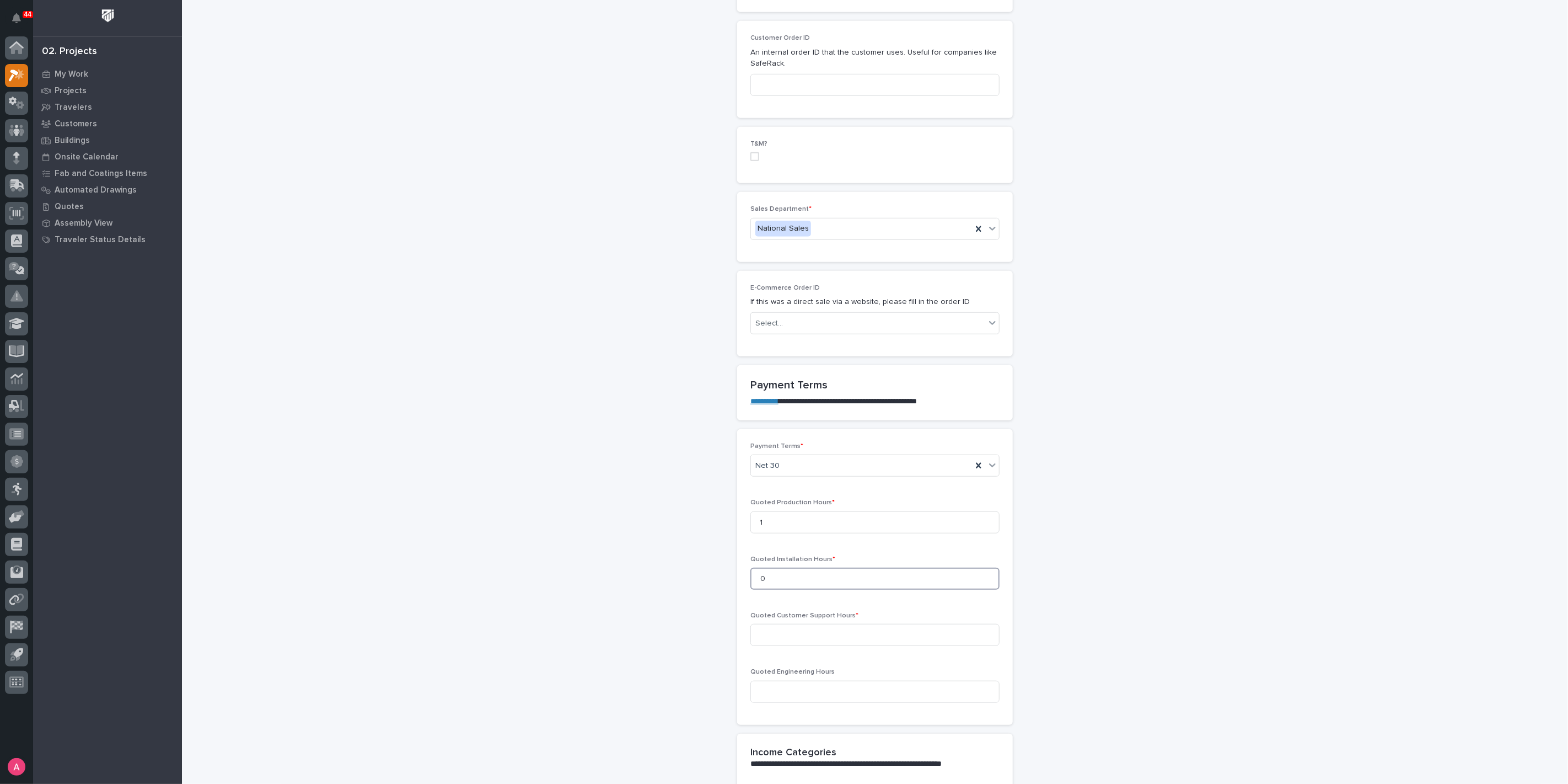
type input "0"
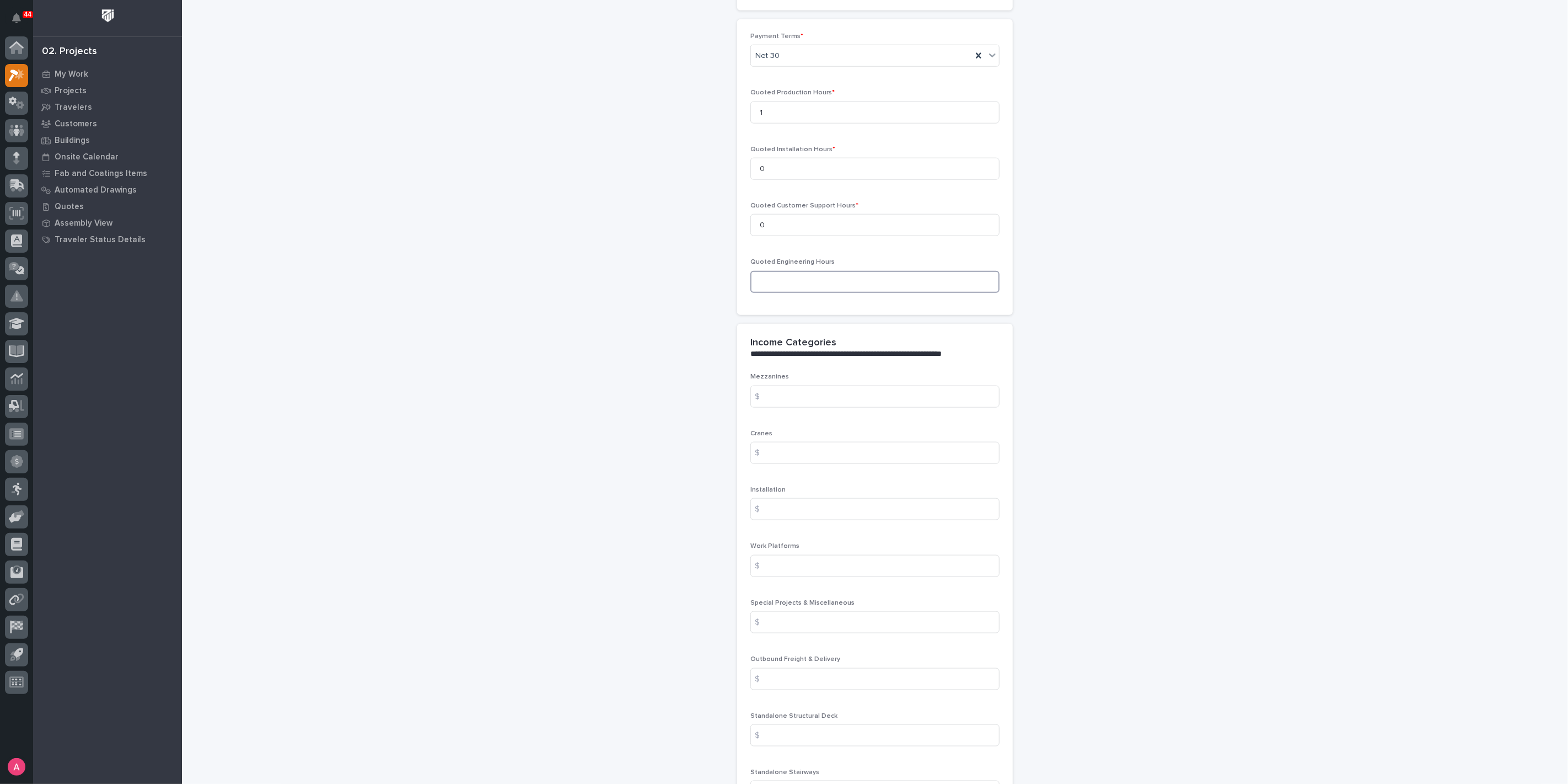
scroll to position [980, 0]
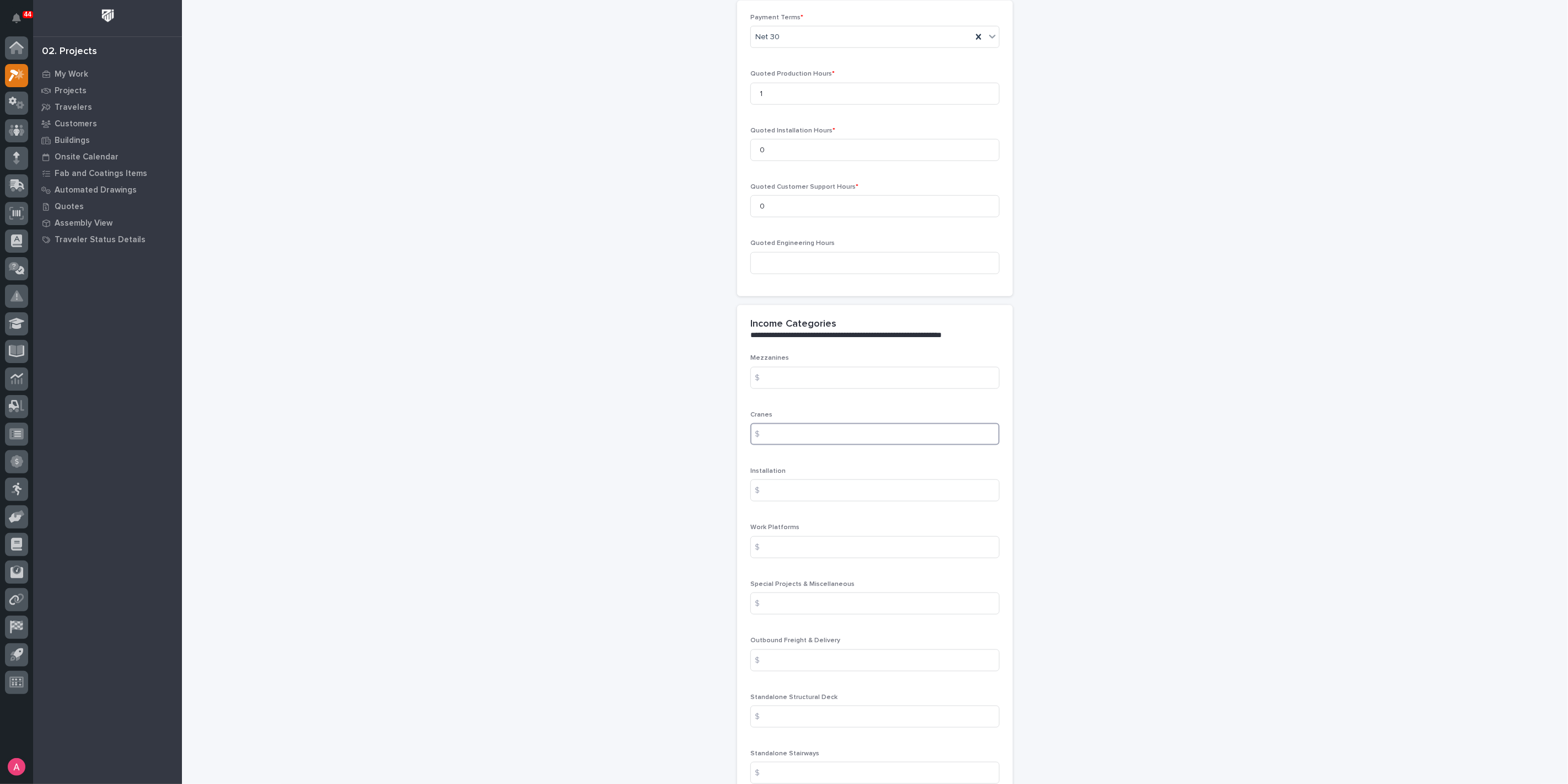
click at [818, 435] on input at bounding box center [875, 434] width 249 height 22
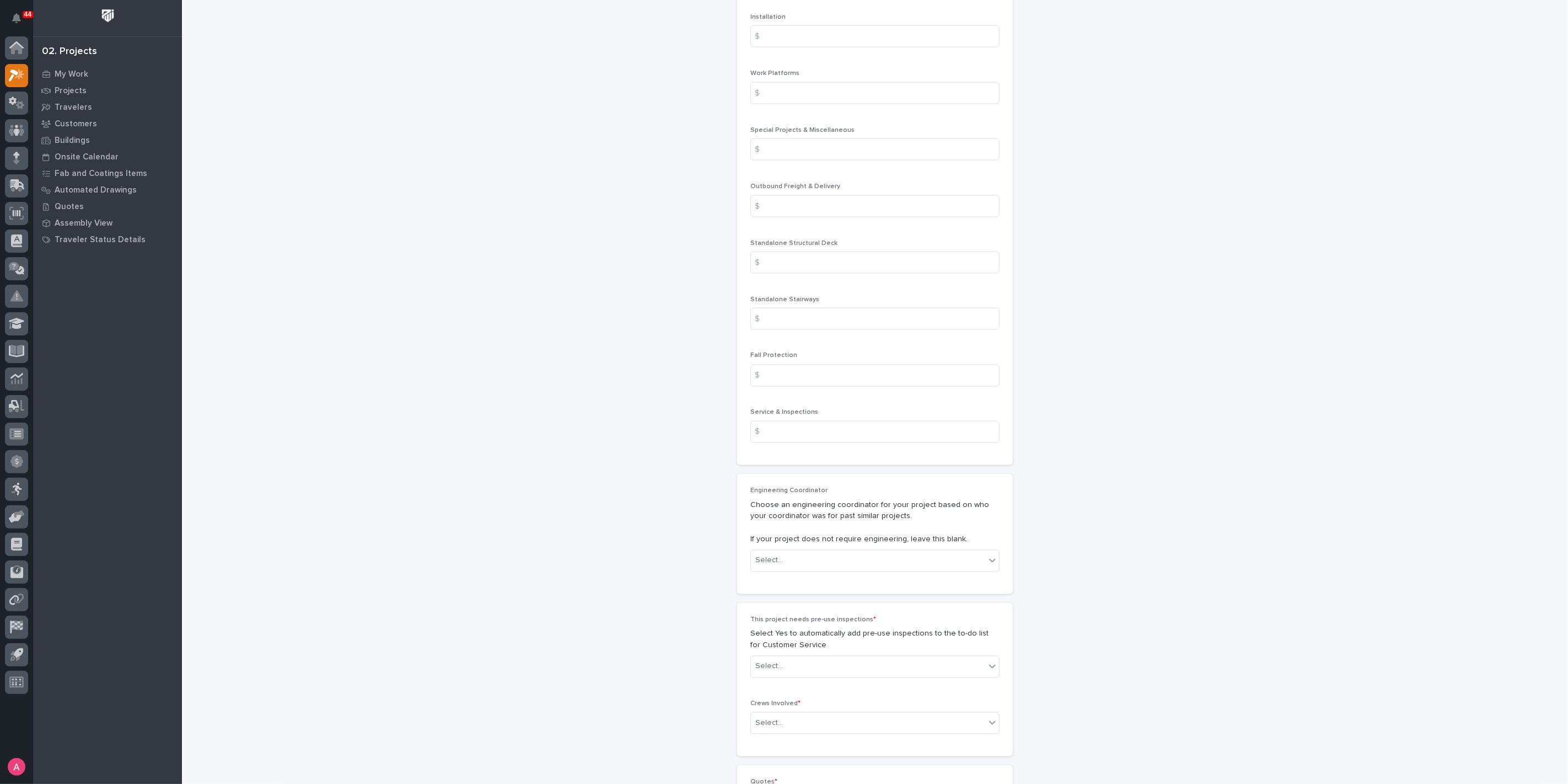
scroll to position [1620, 0]
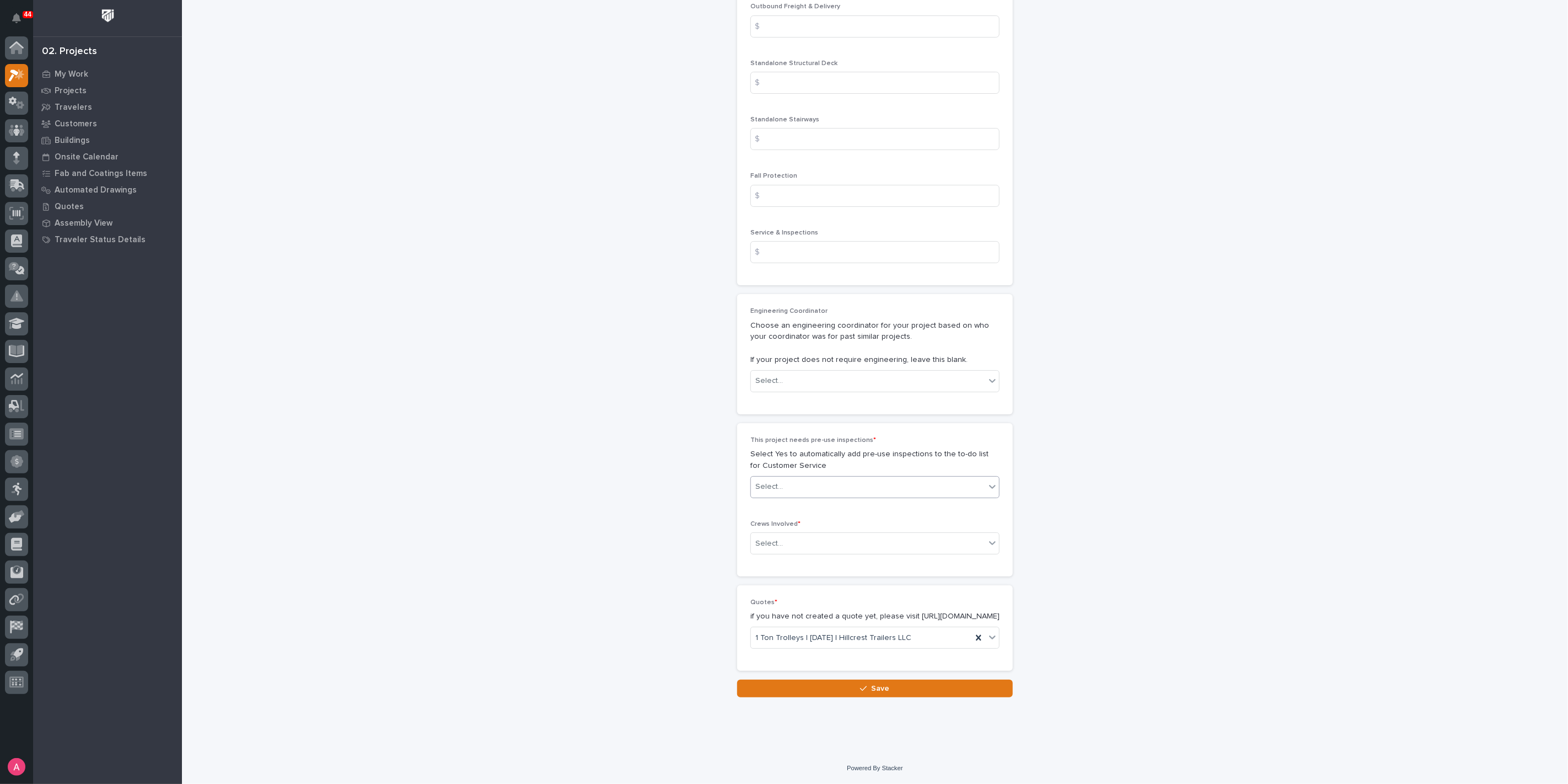
type input "368"
click at [781, 485] on div "Select..." at bounding box center [868, 487] width 234 height 19
click at [778, 518] on div "No" at bounding box center [871, 517] width 248 height 19
drag, startPoint x: 782, startPoint y: 530, endPoint x: 784, endPoint y: 543, distance: 13.2
click at [783, 535] on div "Select..." at bounding box center [868, 544] width 234 height 19
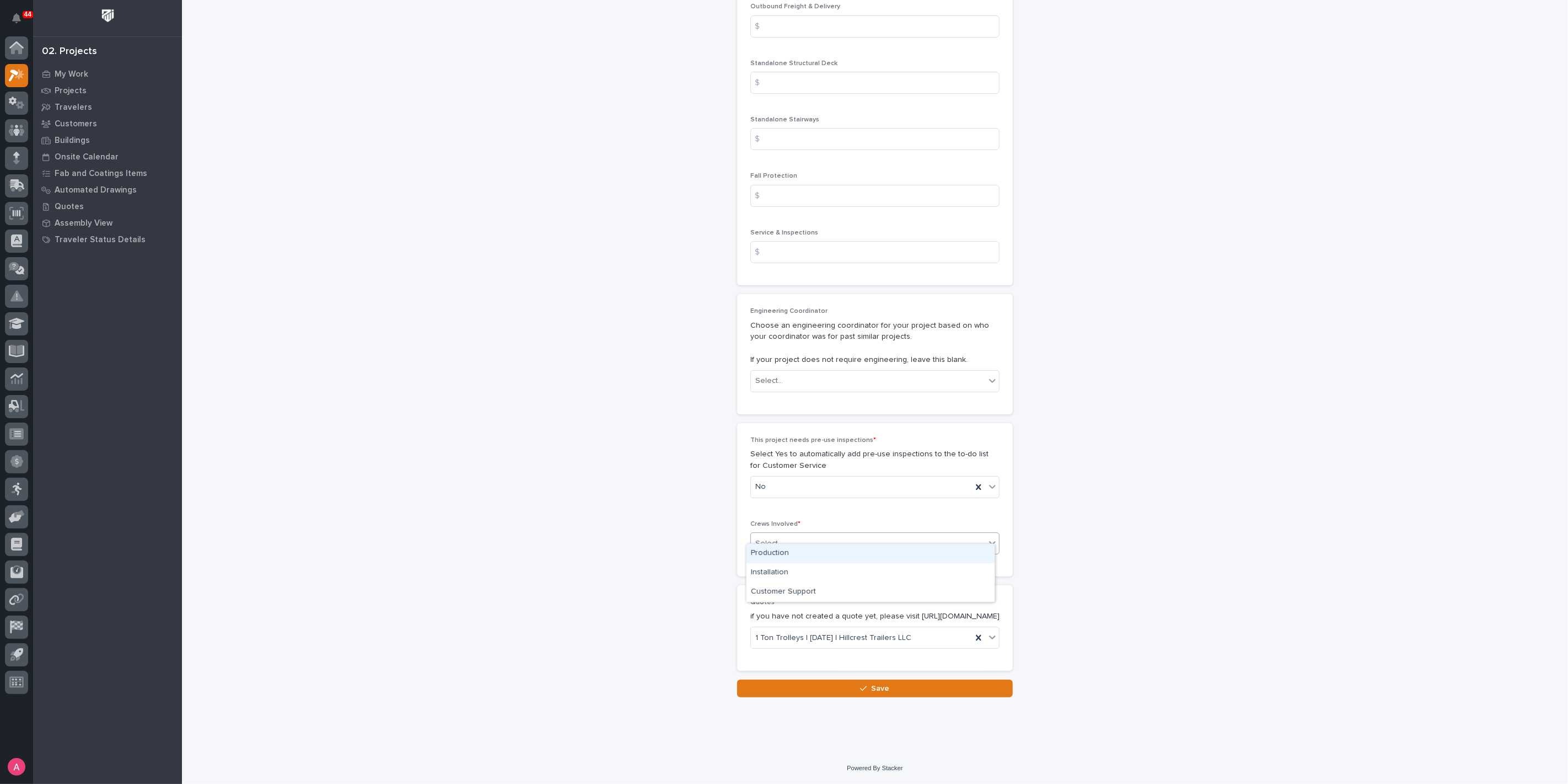
click at [781, 546] on div "Production" at bounding box center [871, 553] width 248 height 19
click at [839, 690] on button "Save" at bounding box center [875, 688] width 275 height 18
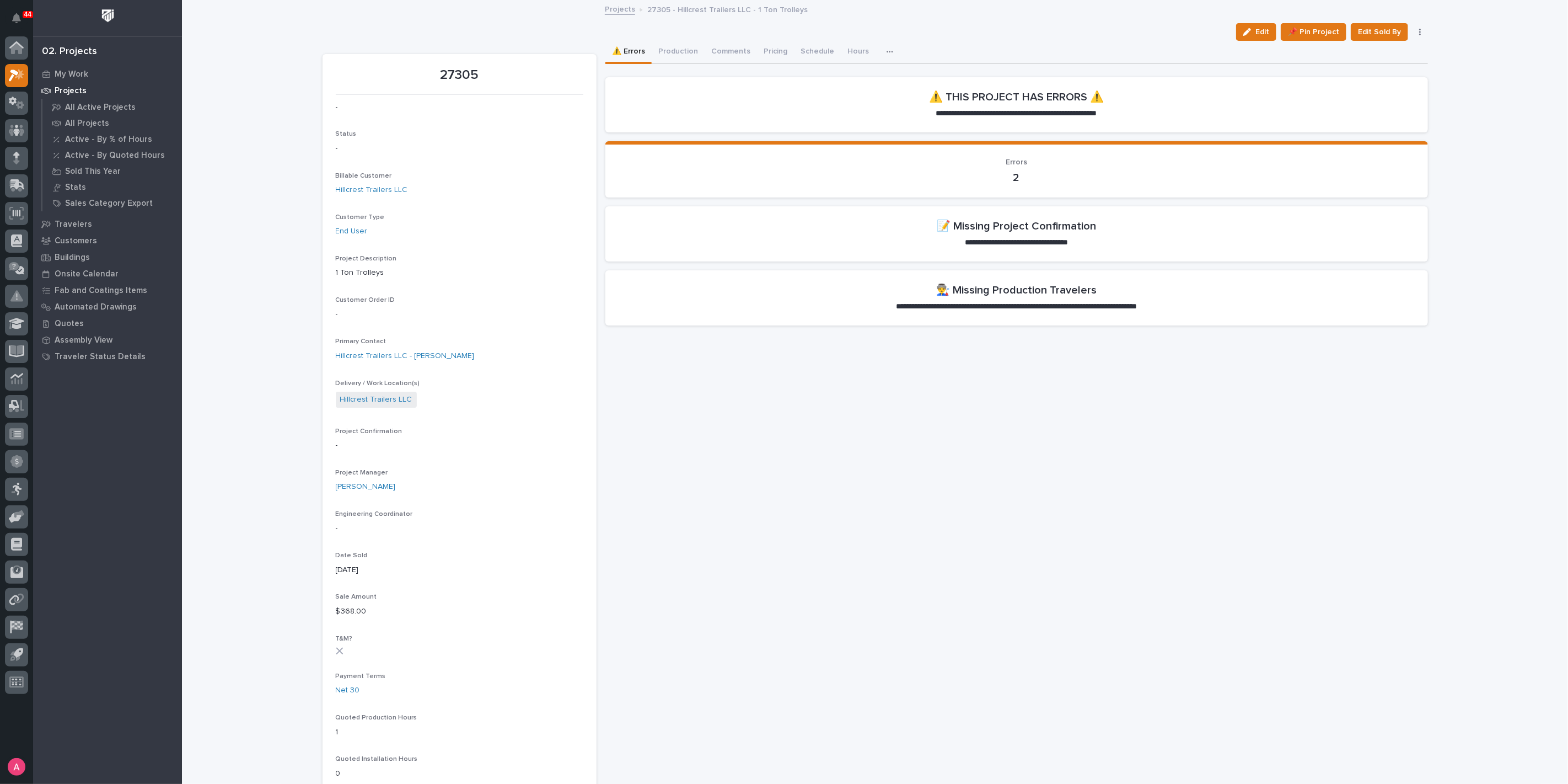
drag, startPoint x: 1239, startPoint y: 26, endPoint x: 936, endPoint y: 127, distance: 319.4
click at [1239, 26] on button "Edit" at bounding box center [1256, 32] width 40 height 18
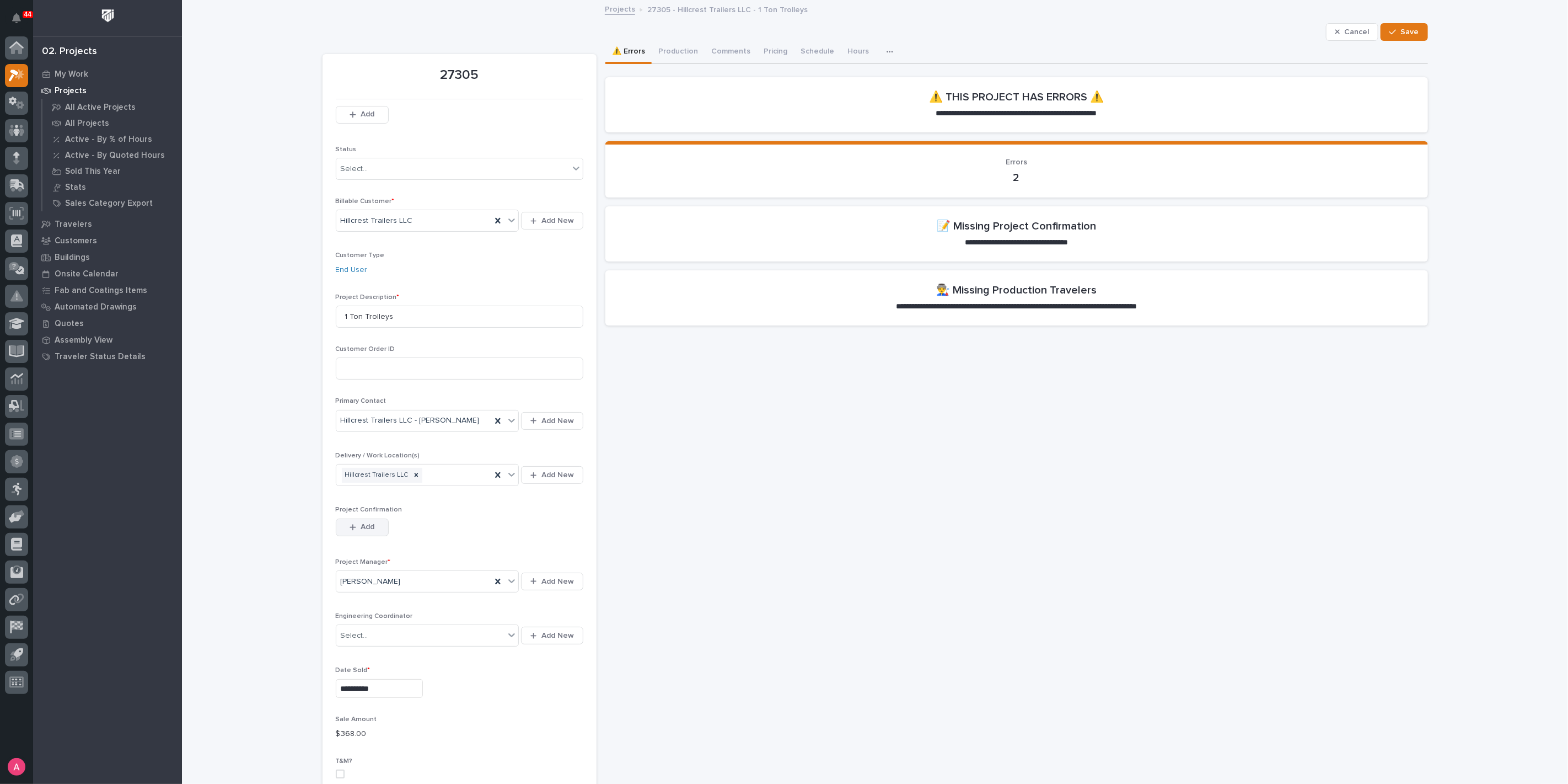
click at [374, 529] on button "Add" at bounding box center [362, 527] width 53 height 18
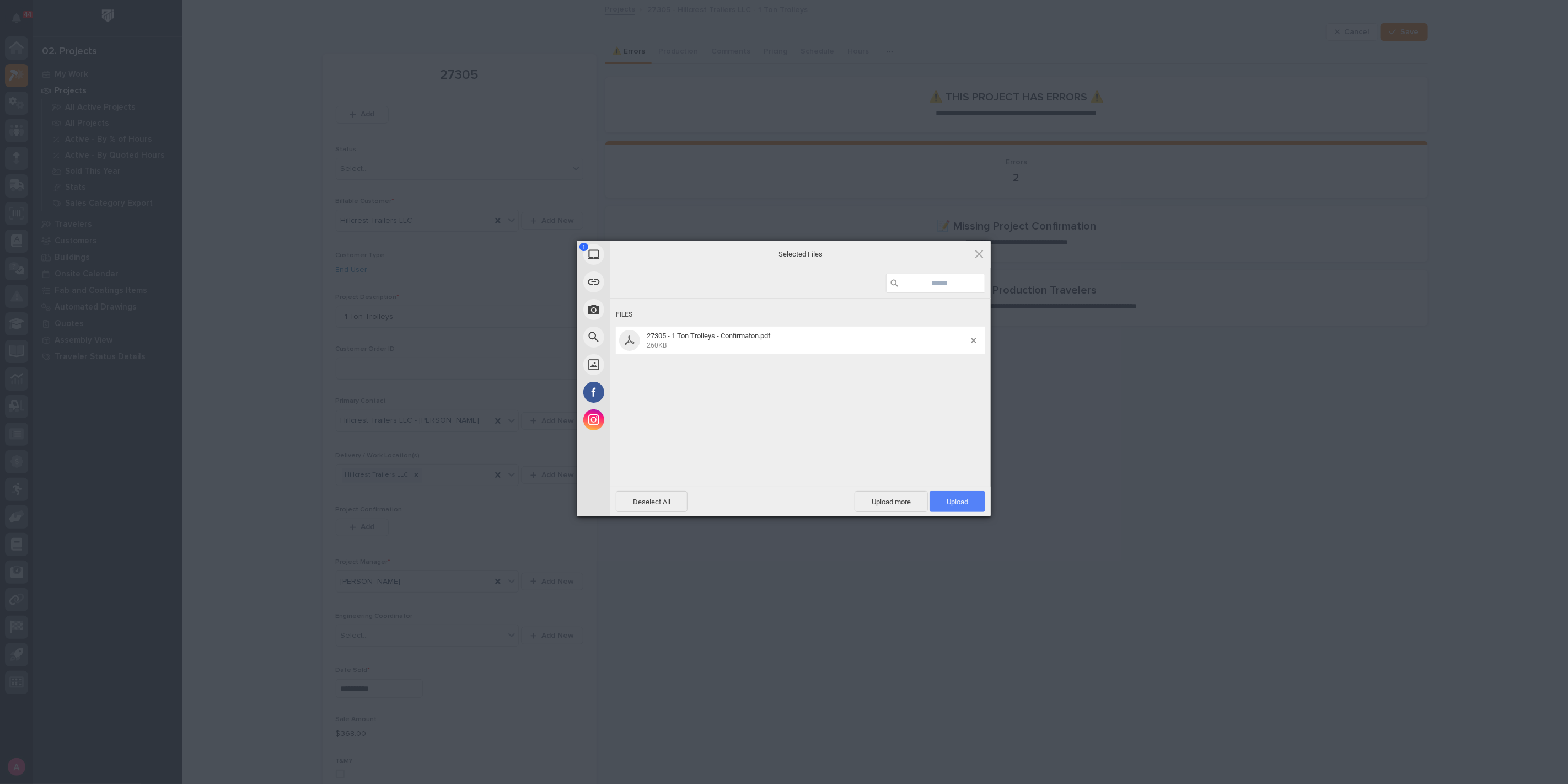
click at [949, 499] on span "Upload 1" at bounding box center [958, 502] width 22 height 8
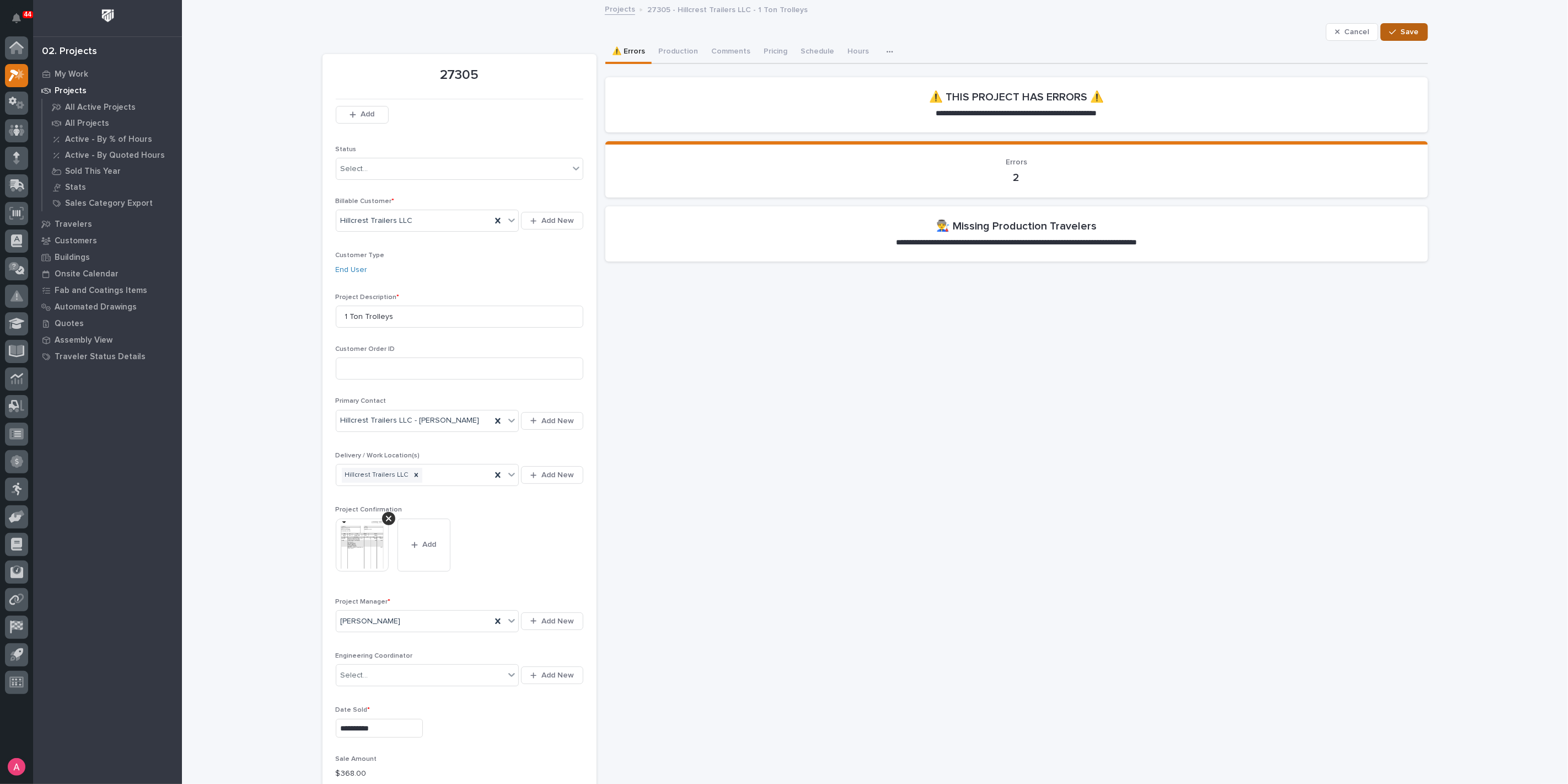
click at [1401, 29] on span "Save" at bounding box center [1411, 32] width 19 height 10
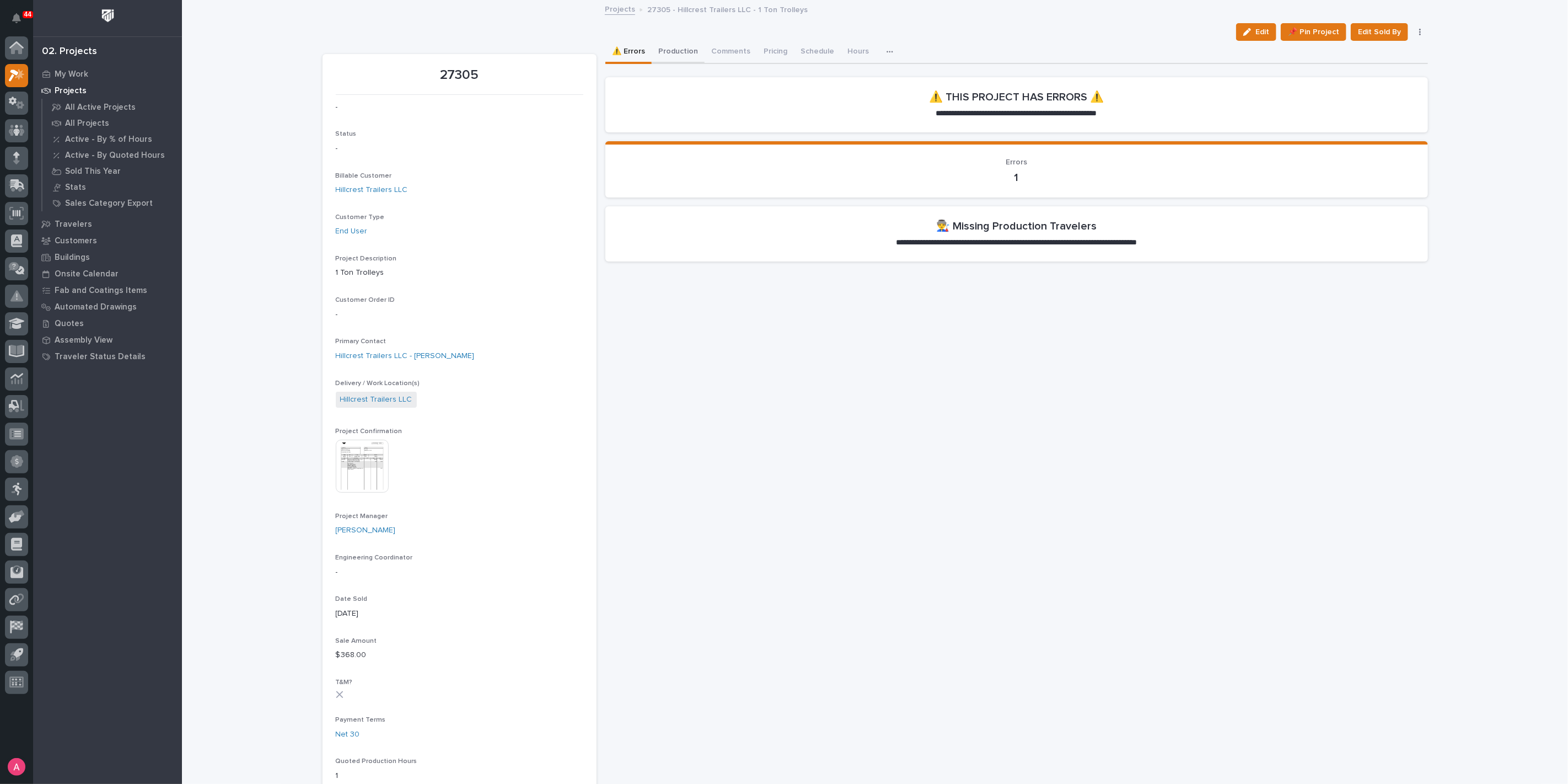
click at [673, 44] on button "Production" at bounding box center [678, 52] width 53 height 23
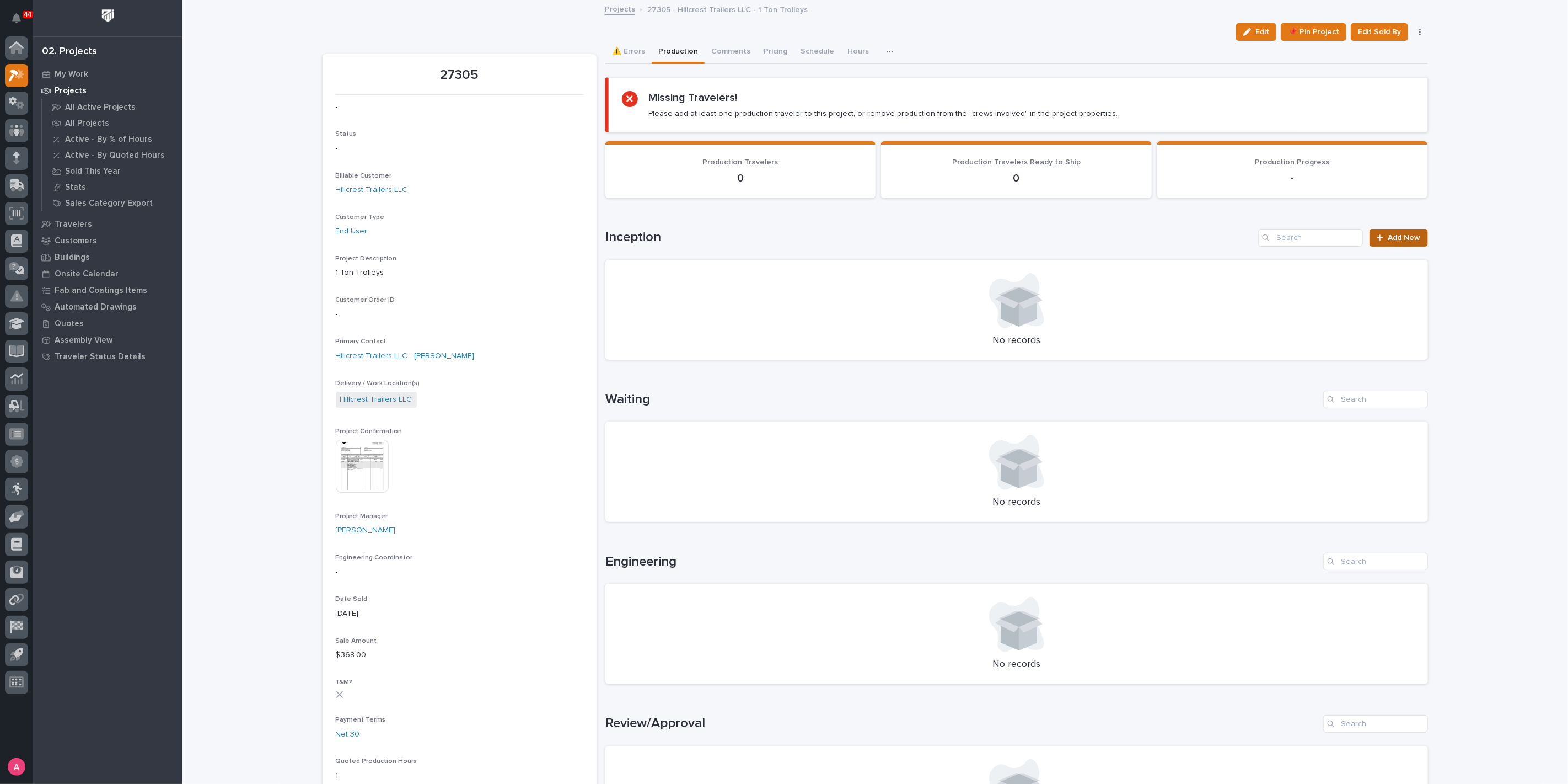
click at [1403, 243] on link "Add New" at bounding box center [1398, 238] width 58 height 18
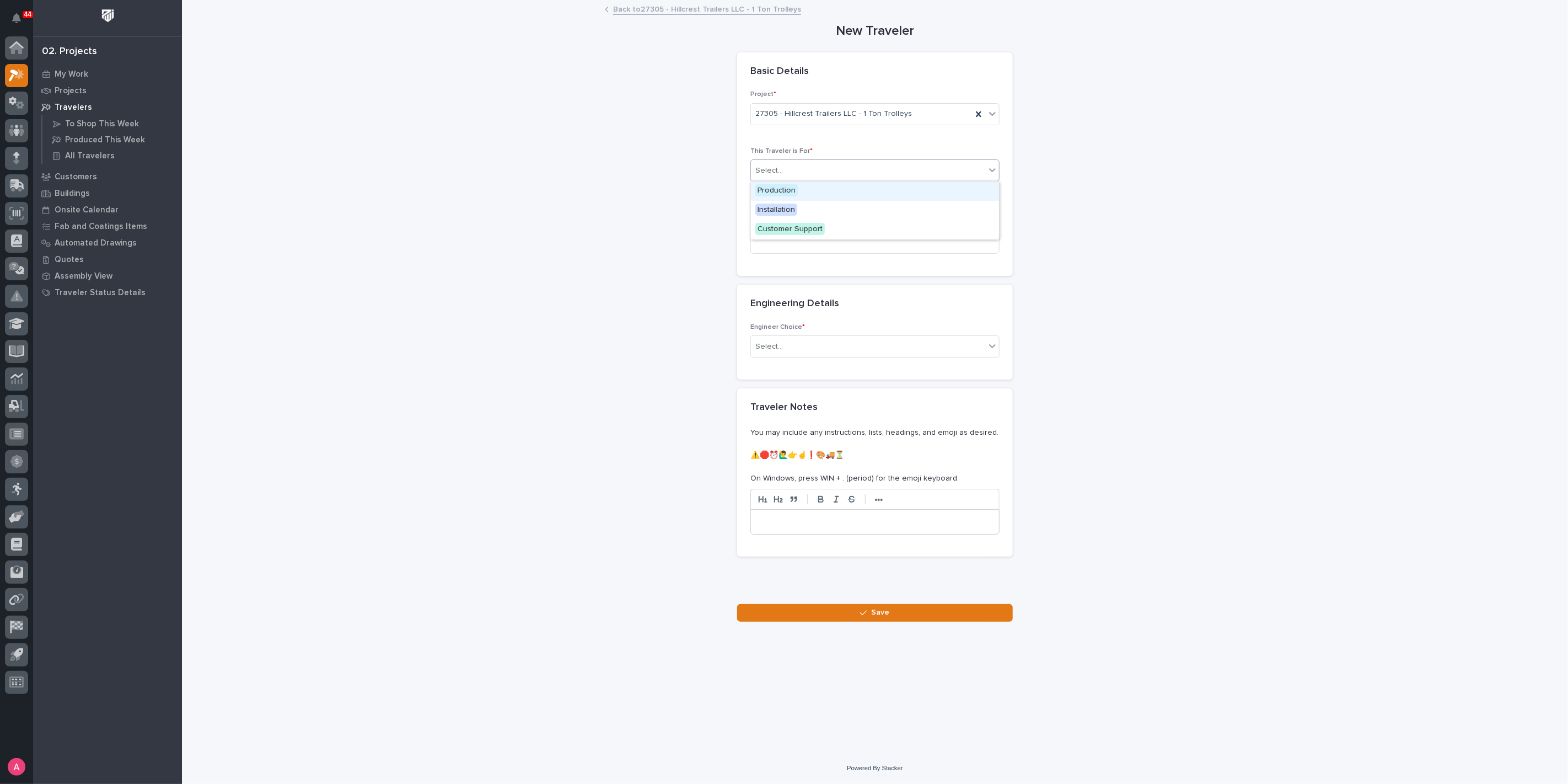
click at [784, 164] on div at bounding box center [784, 171] width 1 height 14
click at [797, 194] on div "Production" at bounding box center [875, 191] width 248 height 19
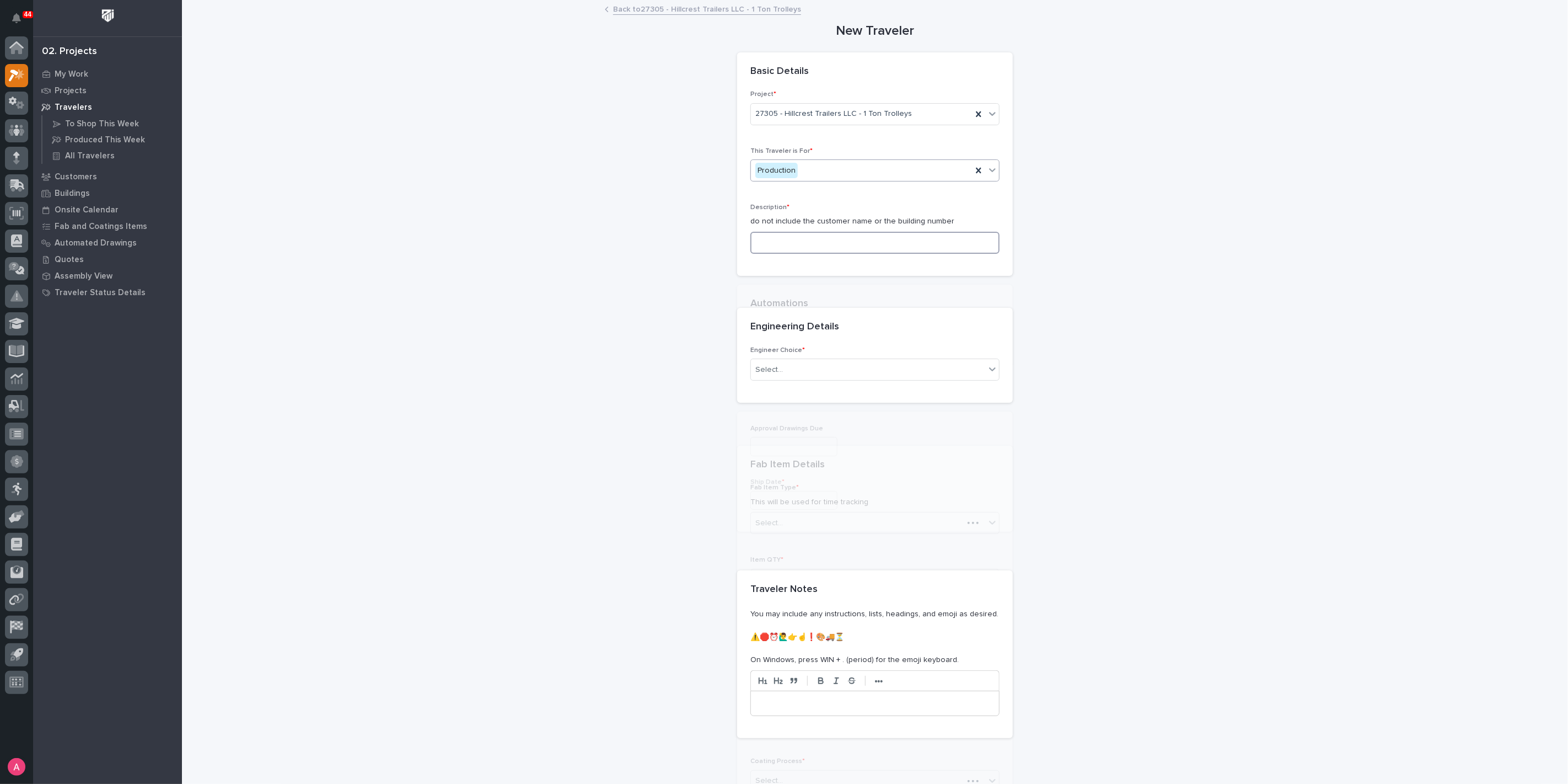
click at [822, 235] on input at bounding box center [875, 242] width 249 height 22
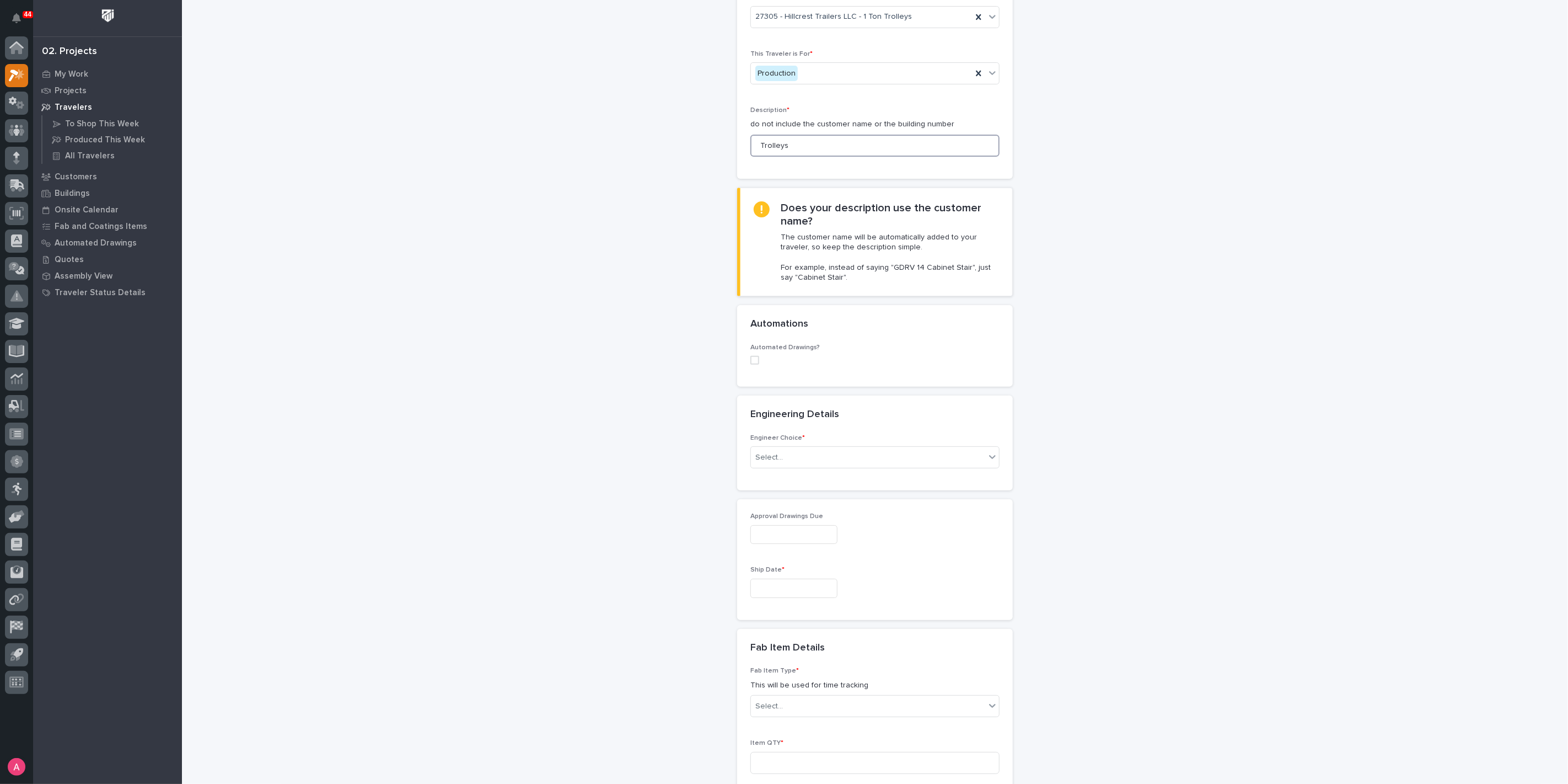
scroll to position [184, 0]
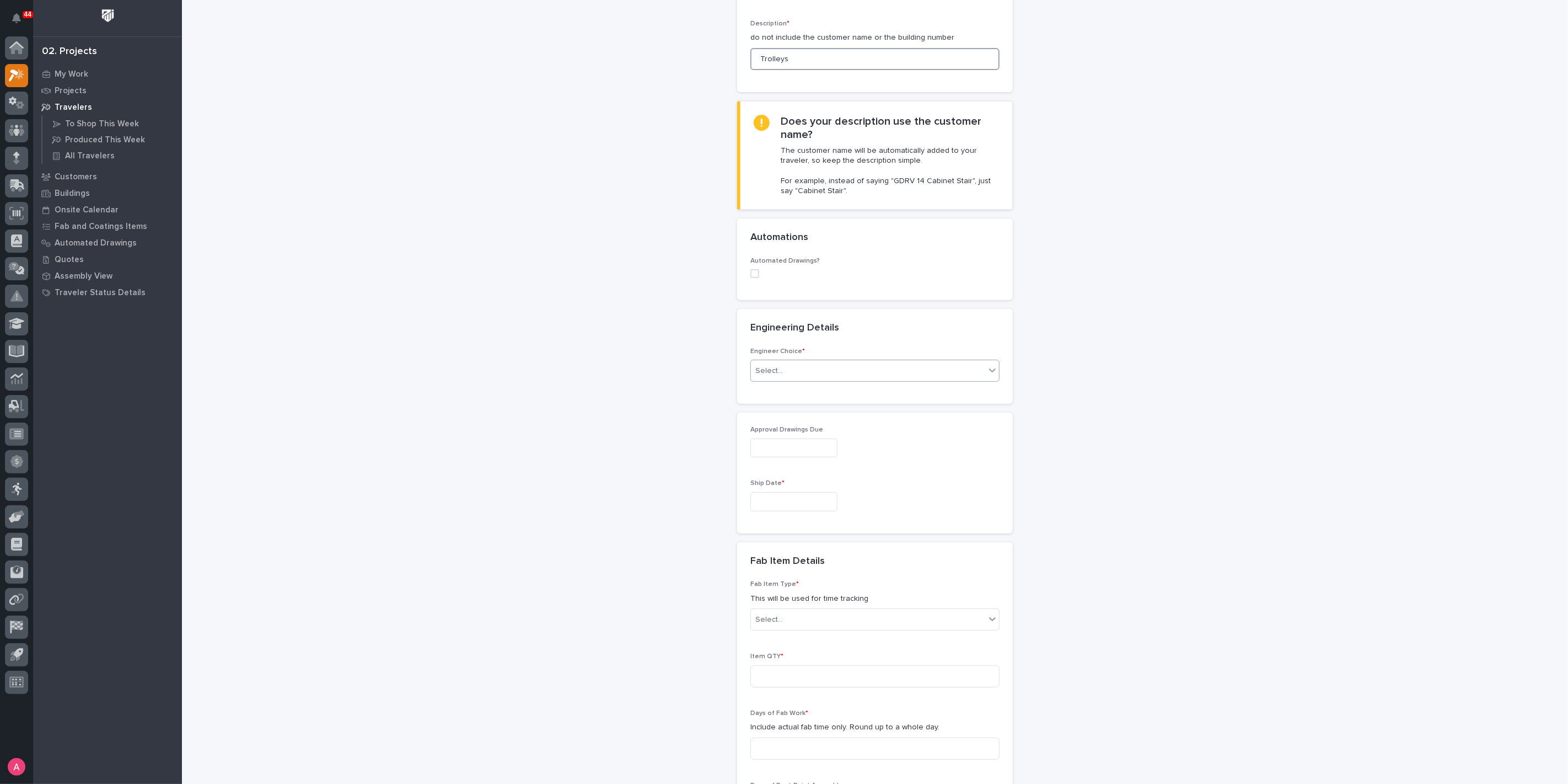
type input "Trolleys"
click at [835, 379] on div "Select..." at bounding box center [875, 370] width 249 height 22
click at [824, 394] on div "There is no engineering (no drawings)" at bounding box center [871, 390] width 248 height 19
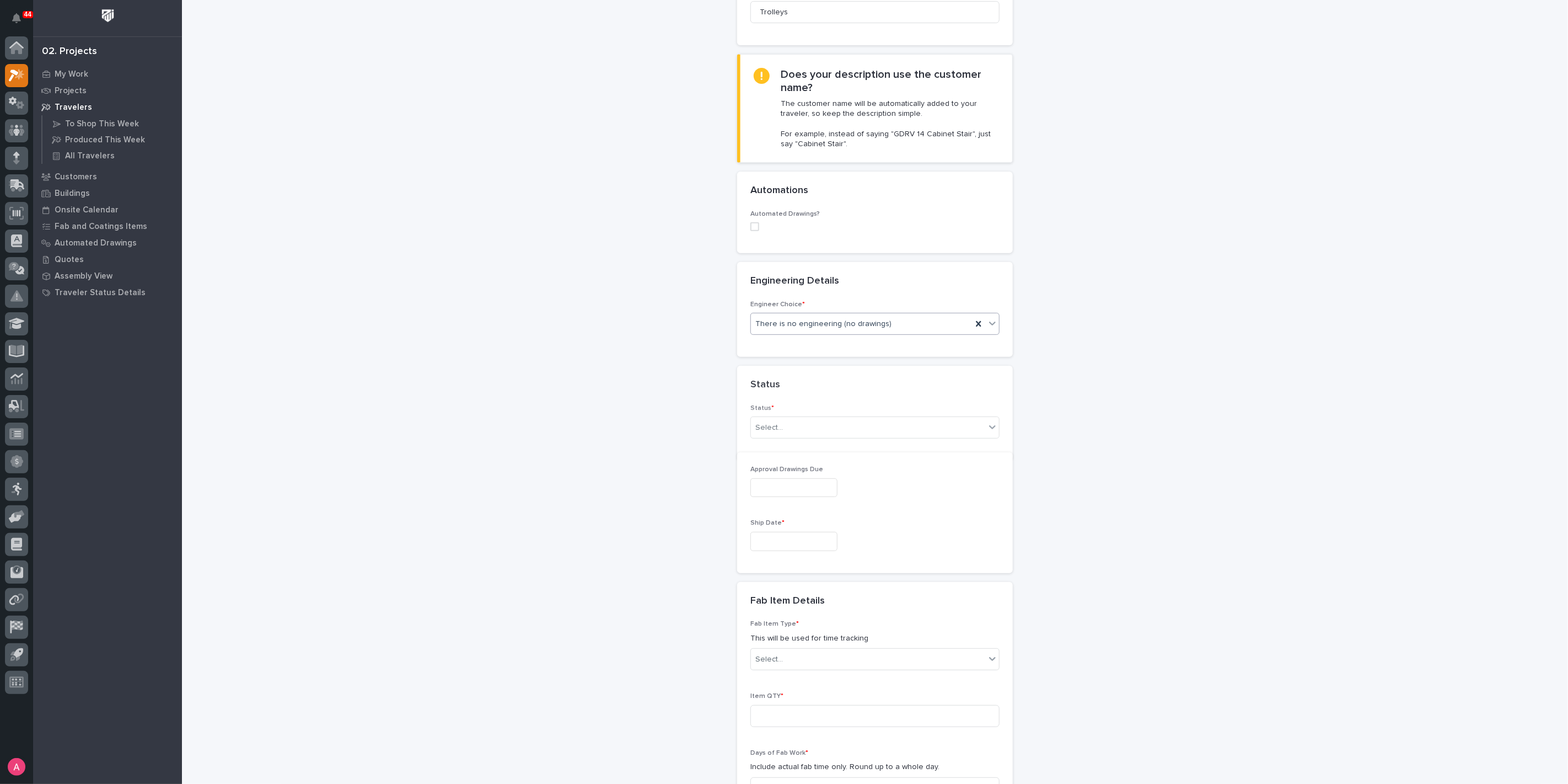
scroll to position [235, 0]
click at [804, 418] on div "Select..." at bounding box center [868, 424] width 234 height 19
click at [804, 530] on div "Post-Paint Assembly" at bounding box center [871, 530] width 248 height 19
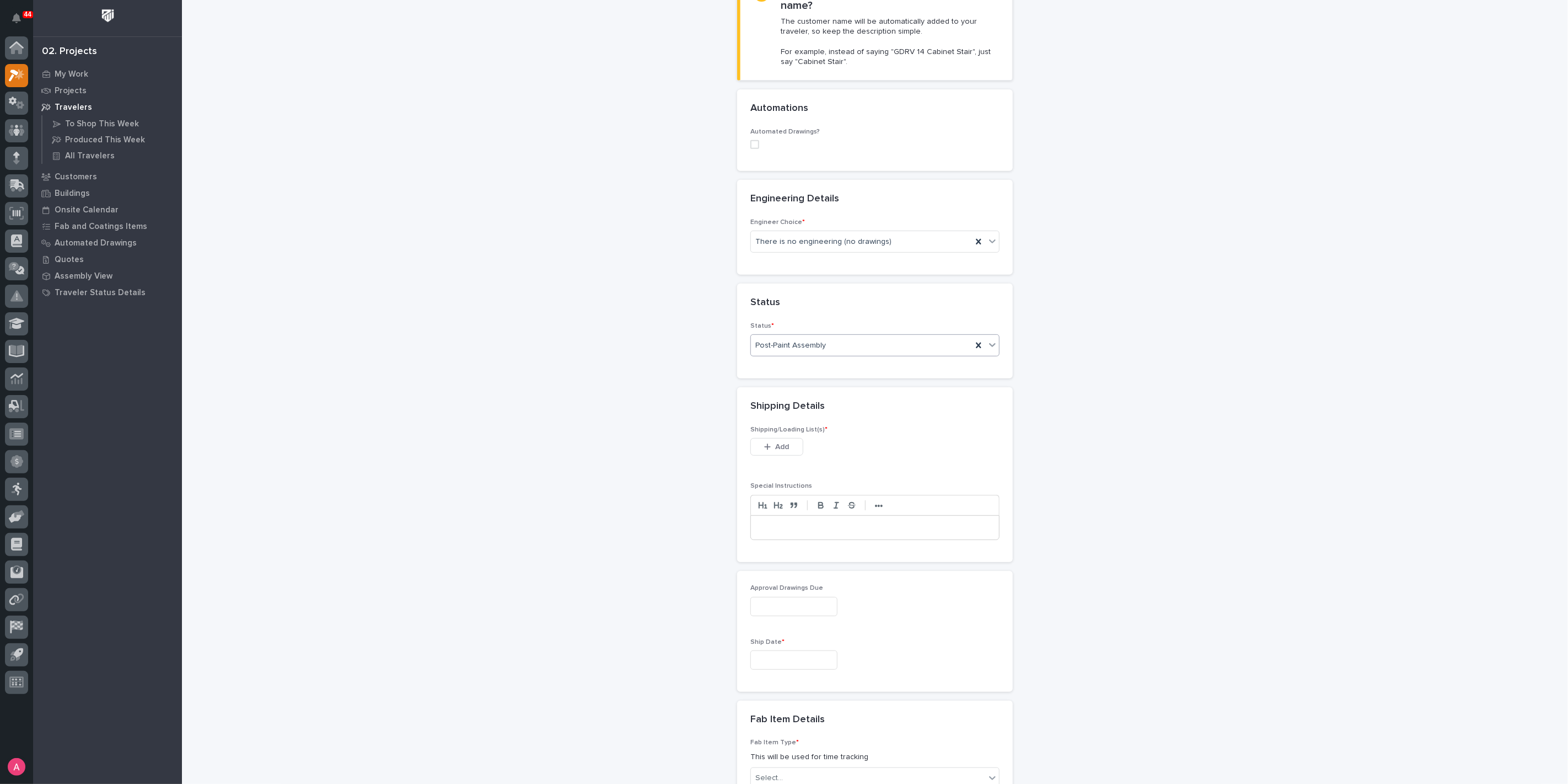
scroll to position [327, 0]
click at [775, 420] on div "Shipping/Loading List(s) * This file cannot be opened Download File Add" at bounding box center [875, 433] width 249 height 43
click at [775, 424] on button "Add" at bounding box center [777, 432] width 53 height 18
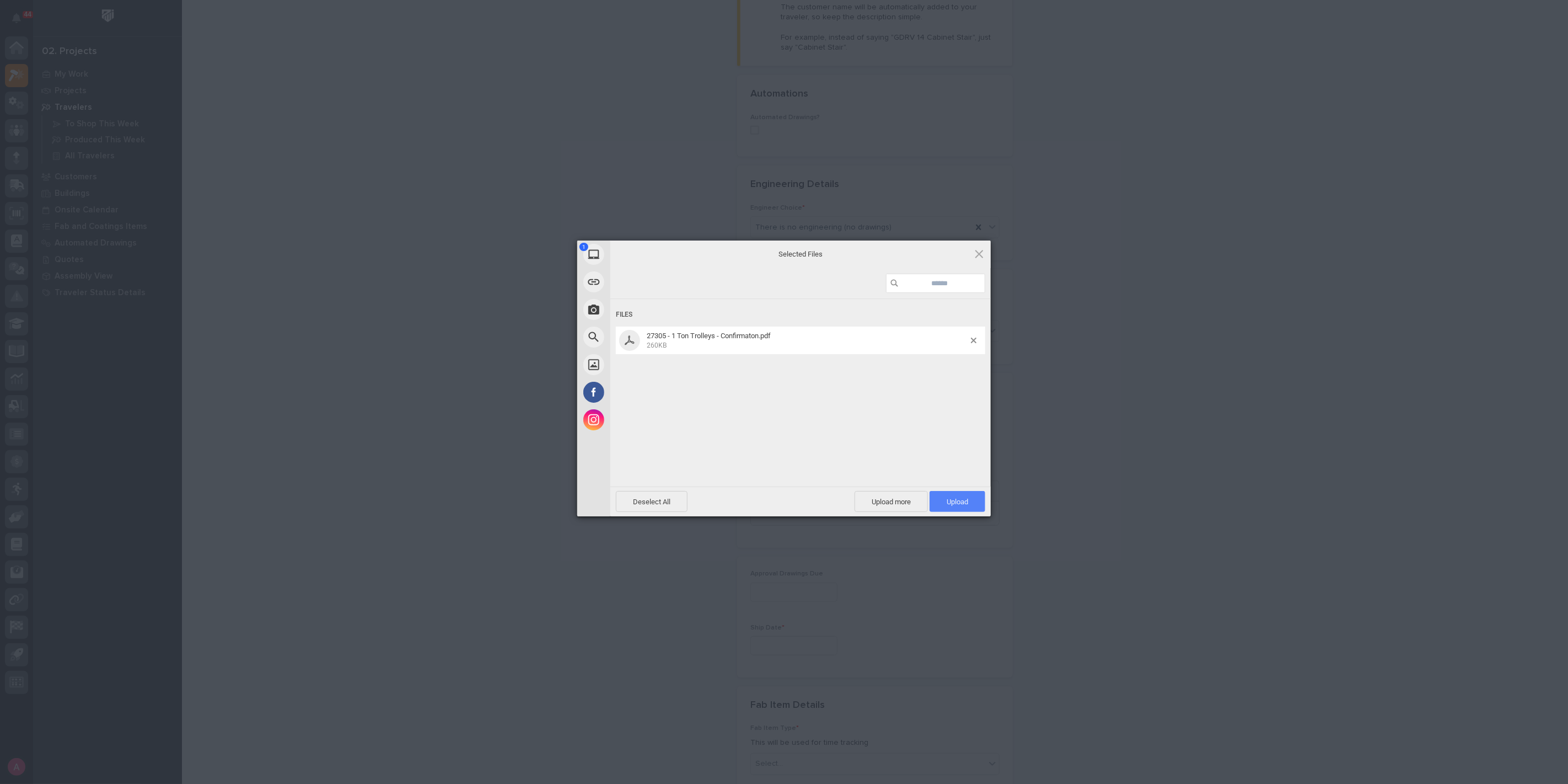
click at [972, 496] on span "Upload 1" at bounding box center [957, 501] width 56 height 21
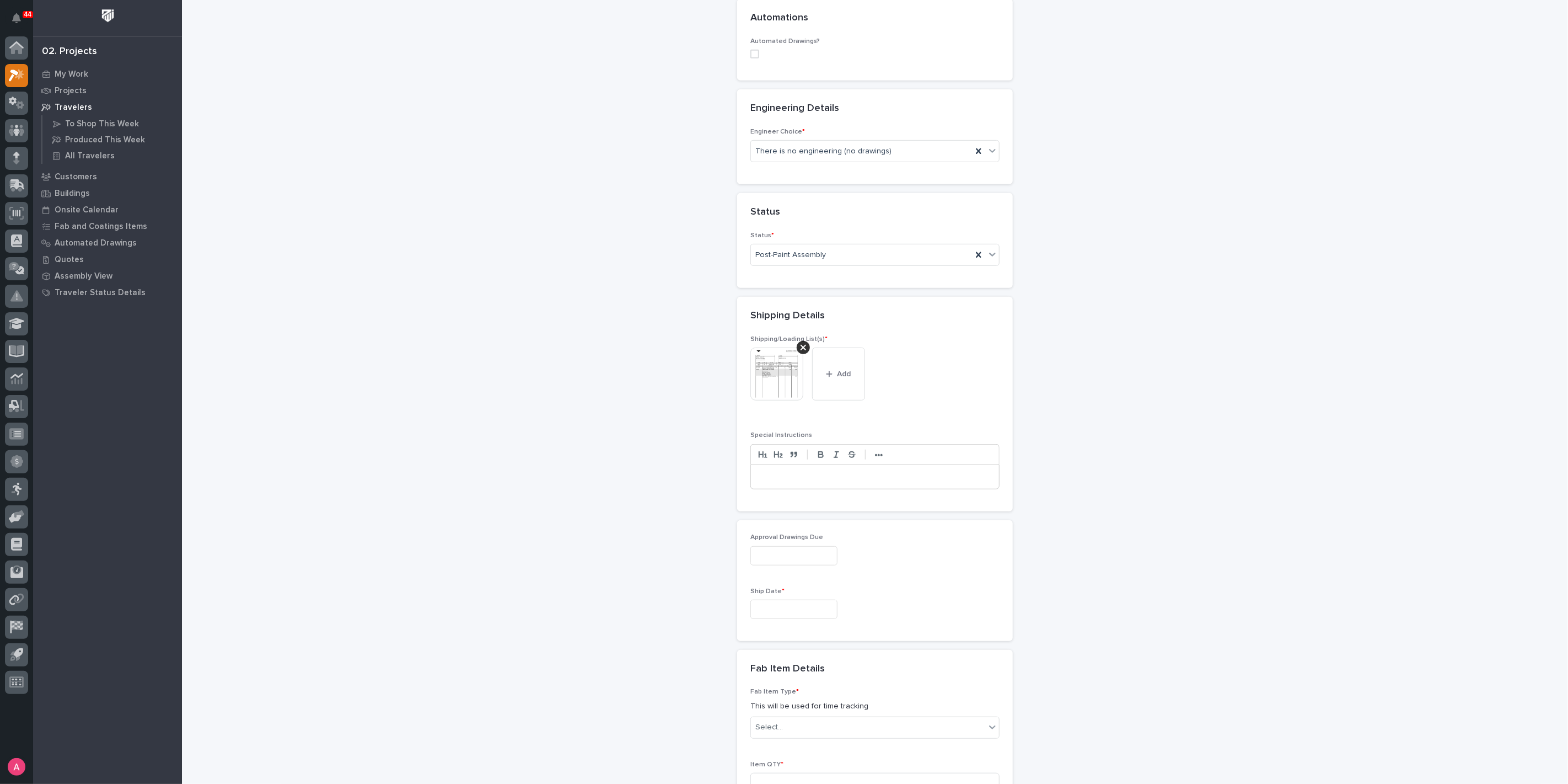
scroll to position [469, 0]
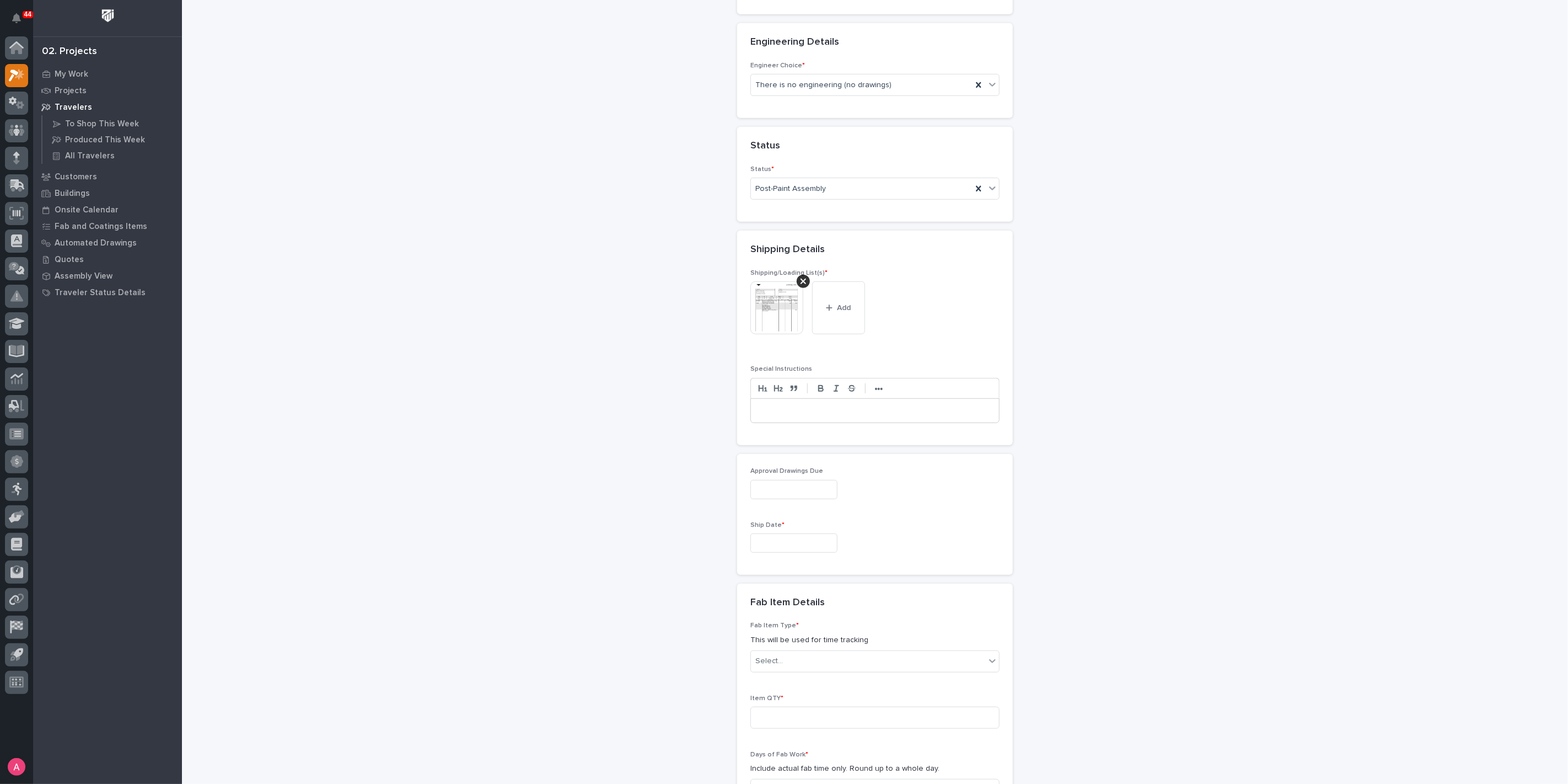
click at [787, 541] on input "text" at bounding box center [794, 542] width 87 height 19
click at [786, 486] on div "1" at bounding box center [782, 486] width 15 height 15
type input "**********"
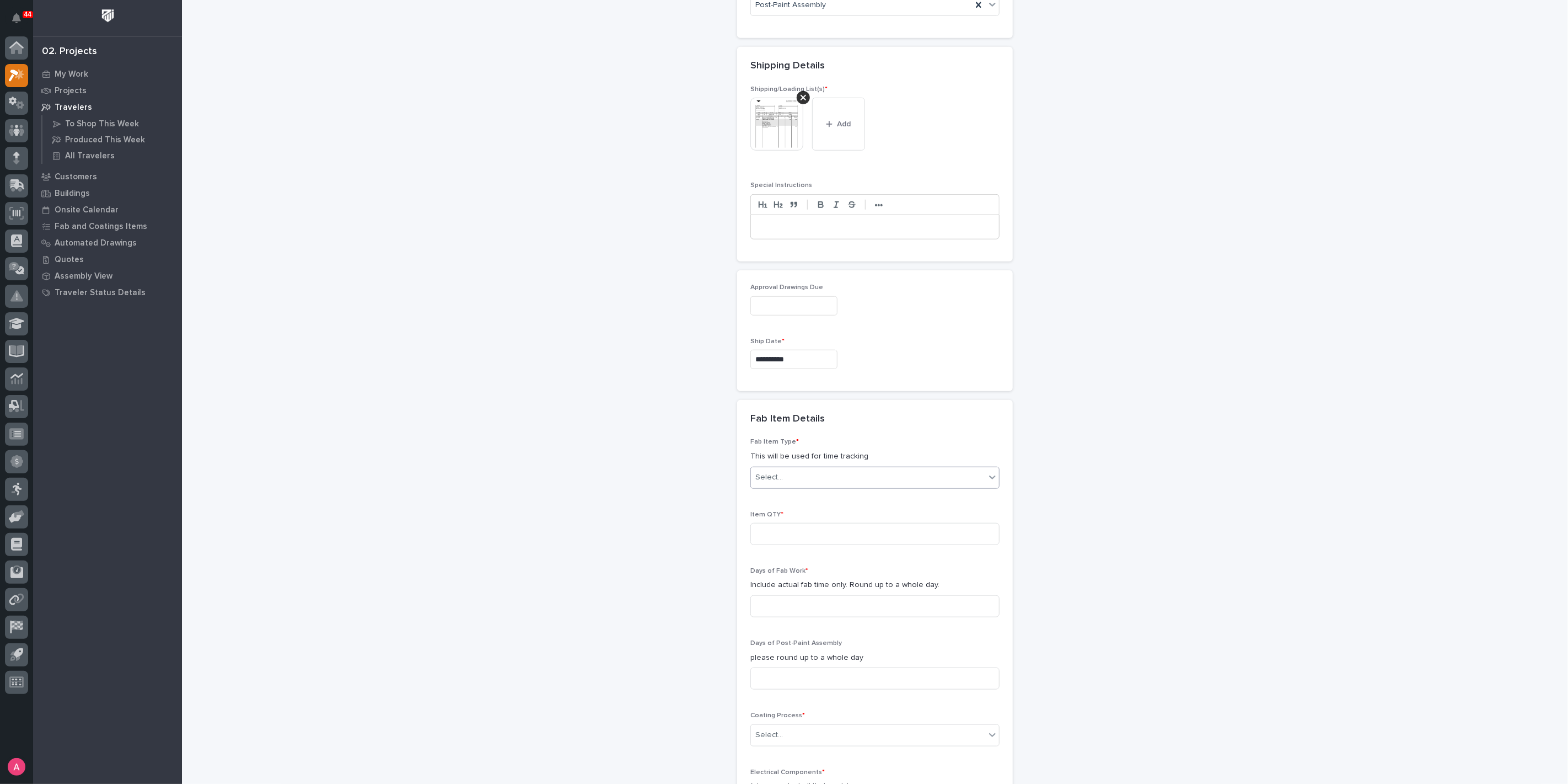
click at [794, 472] on div "Select..." at bounding box center [868, 478] width 234 height 19
click at [814, 537] on div "Crane Components - Other" at bounding box center [871, 539] width 248 height 19
click at [814, 530] on input at bounding box center [875, 534] width 249 height 22
type input "2"
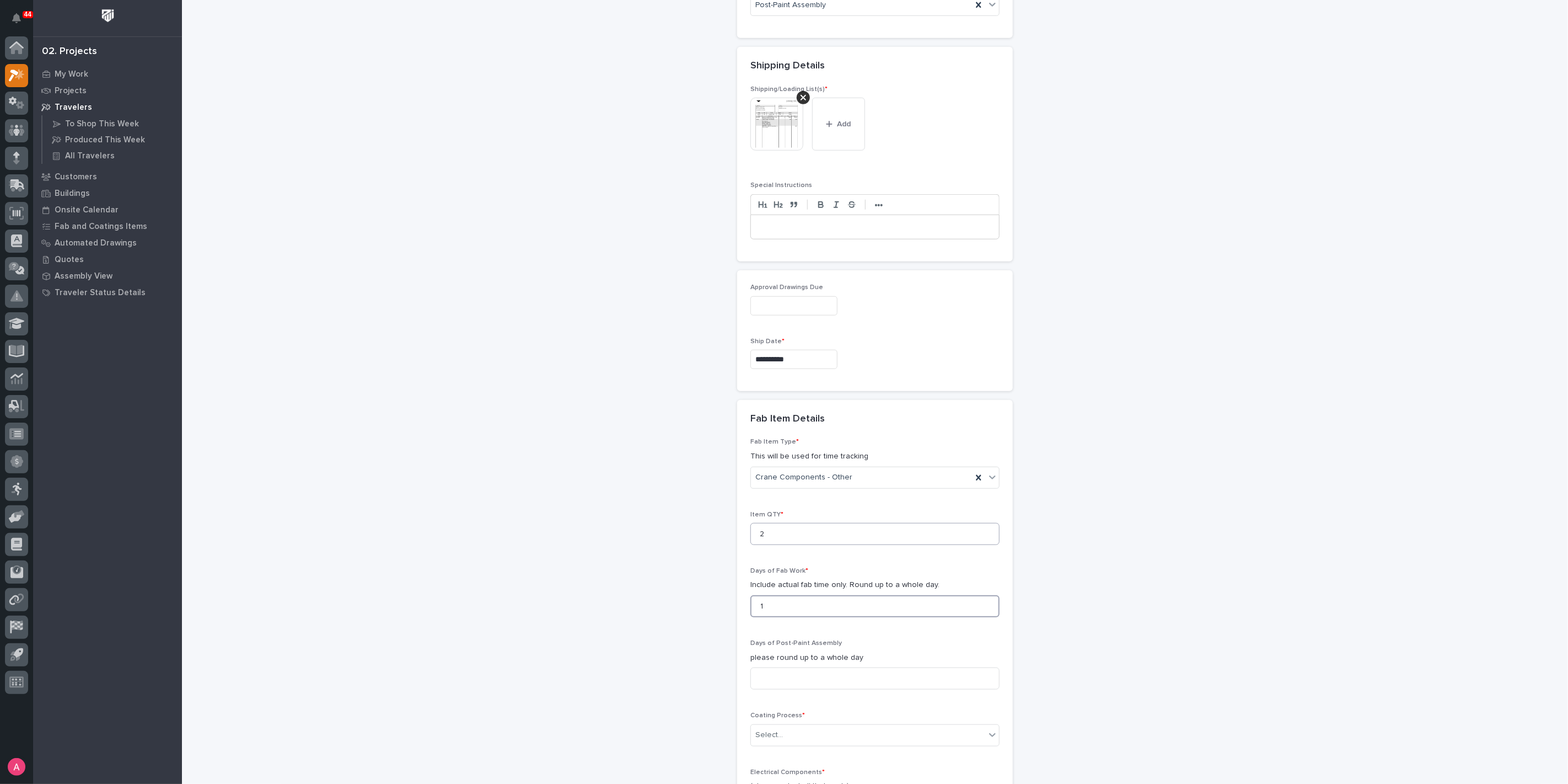
type input "1"
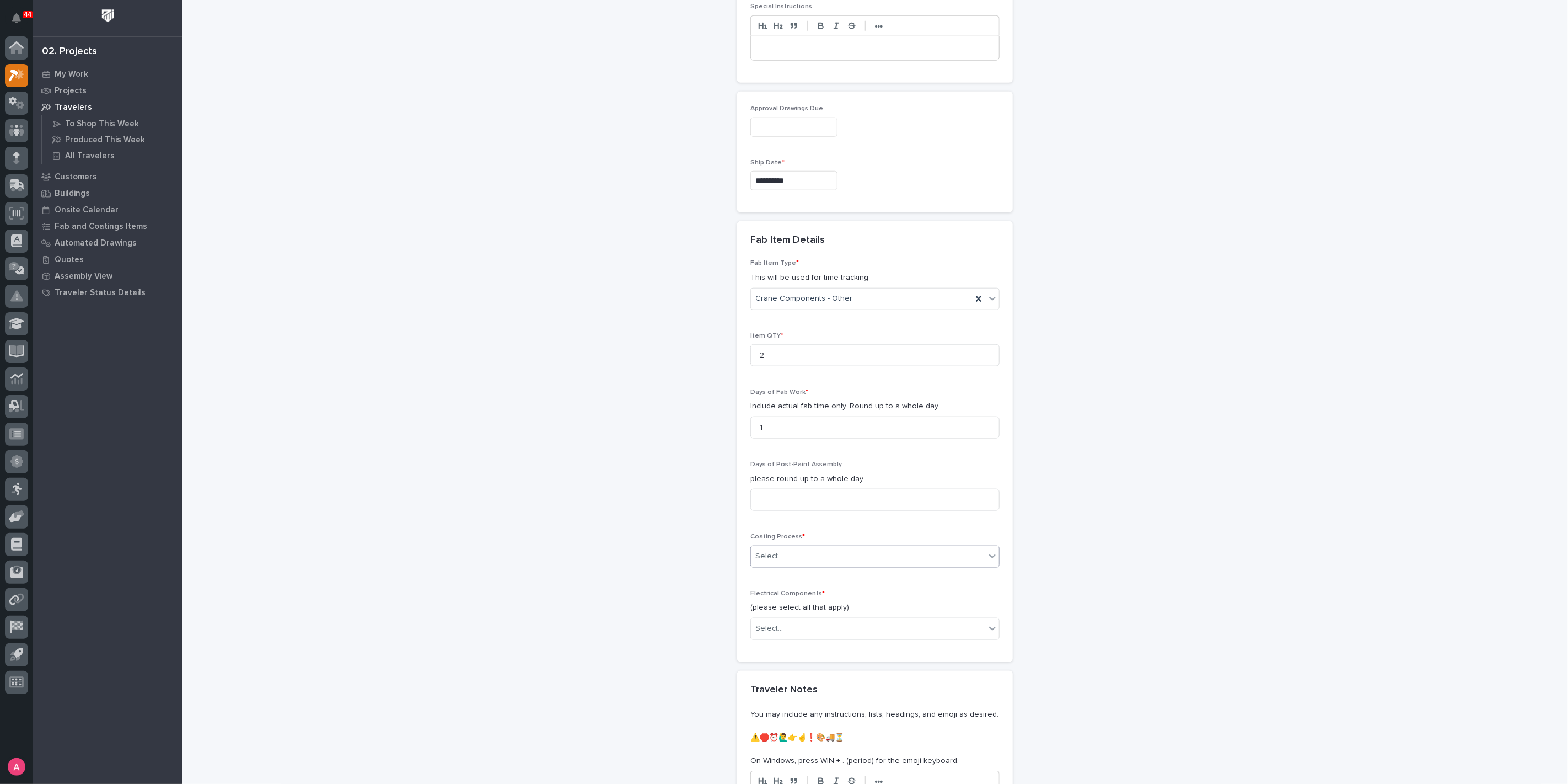
scroll to position [837, 0]
click at [759, 547] on div "Select..." at bounding box center [769, 551] width 28 height 12
click at [782, 605] on div "No Paint" at bounding box center [871, 607] width 248 height 19
click at [786, 615] on div "Select..." at bounding box center [868, 623] width 234 height 19
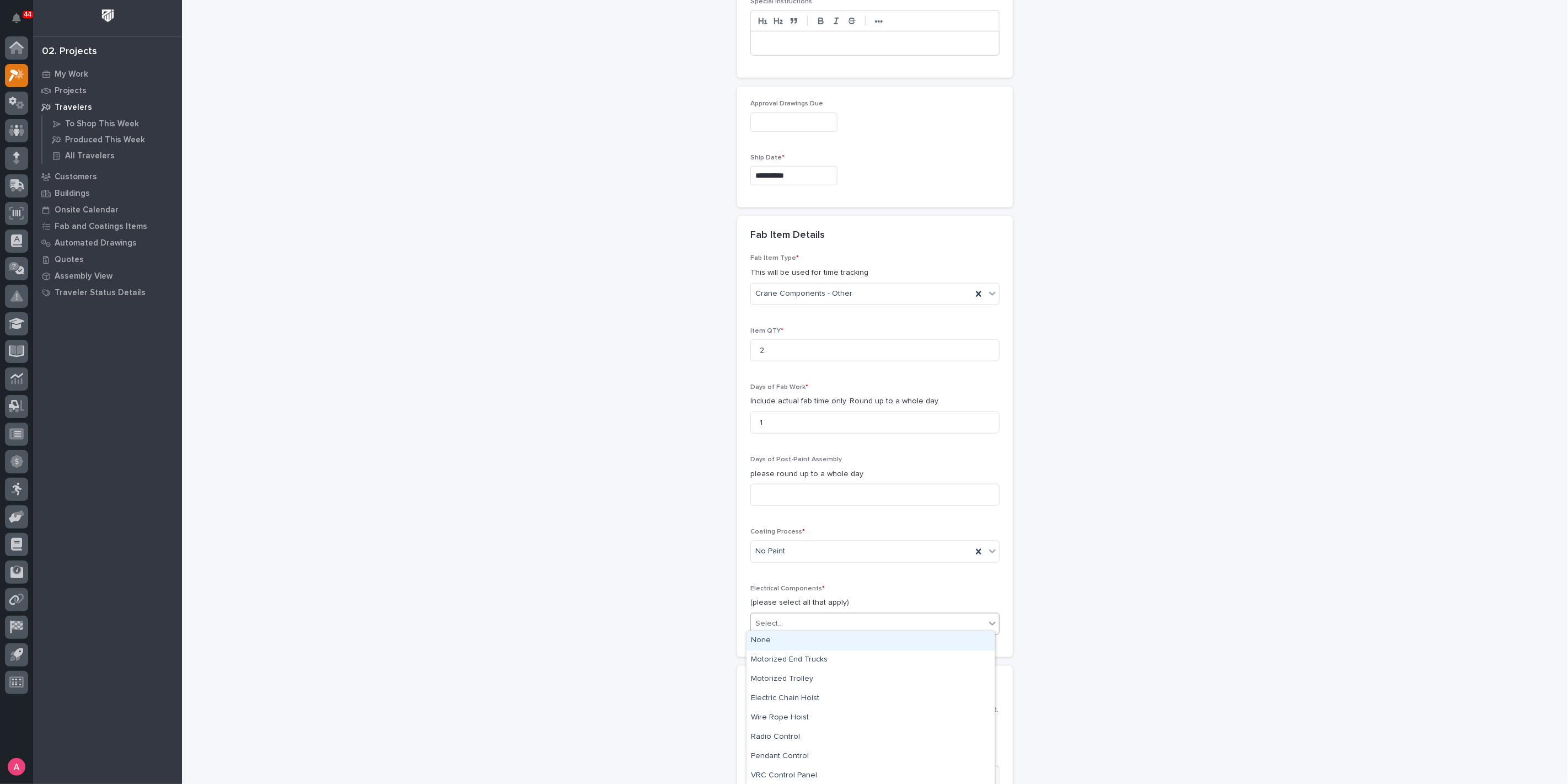
click at [782, 641] on div "None" at bounding box center [871, 640] width 248 height 19
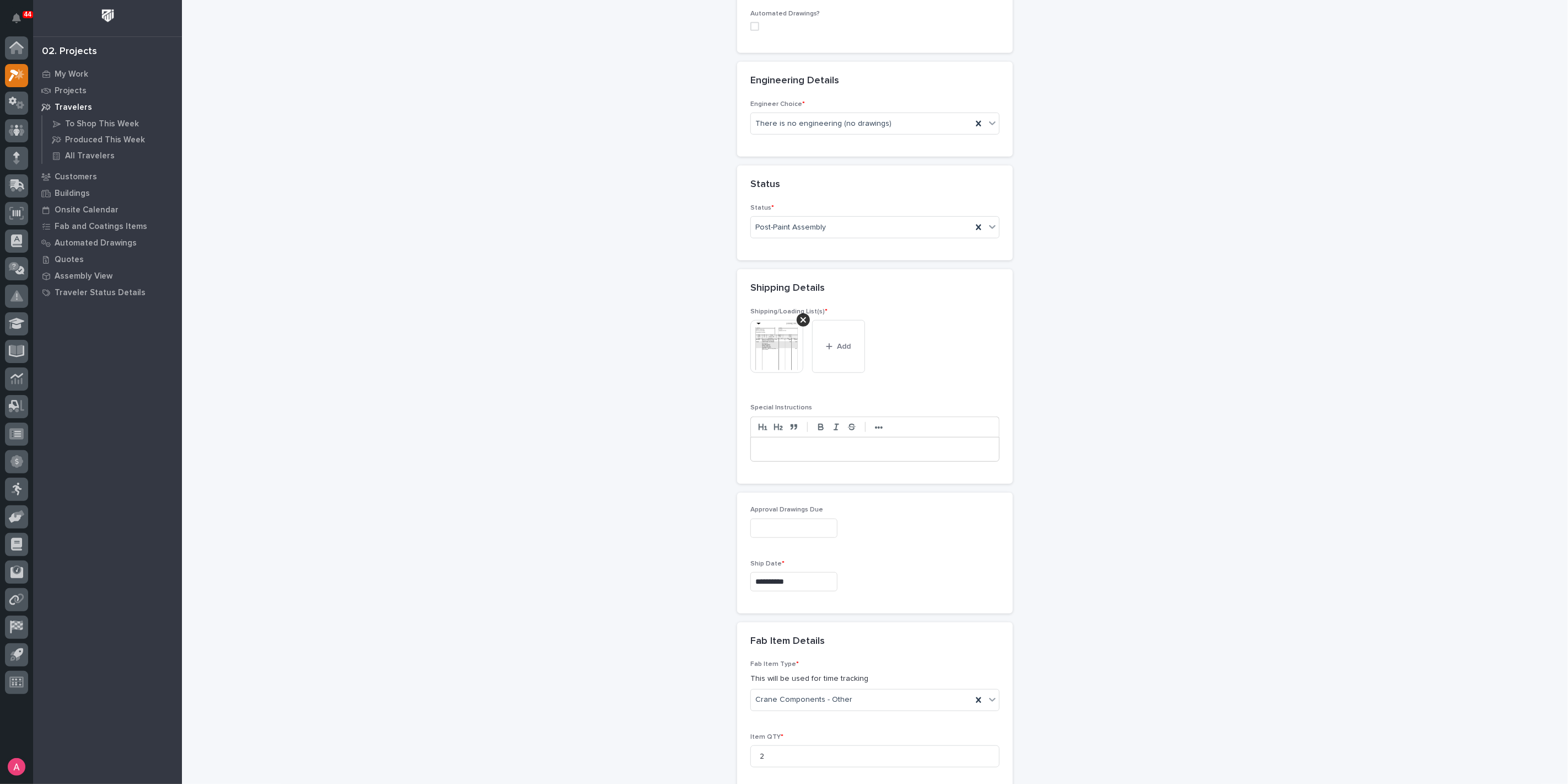
scroll to position [421, 0]
click at [805, 588] on input "**********" at bounding box center [794, 592] width 87 height 19
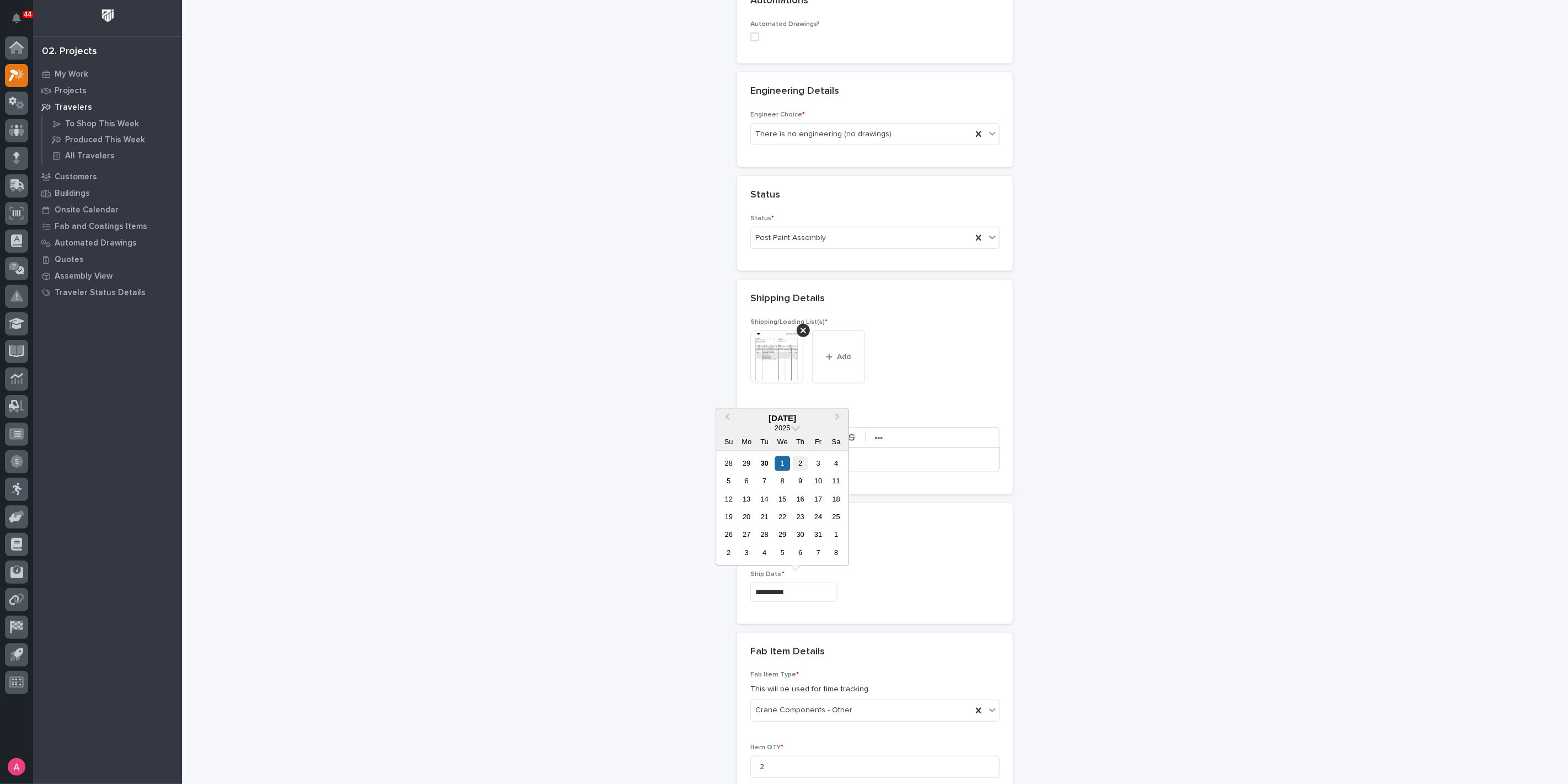
click at [797, 468] on div "2" at bounding box center [800, 463] width 15 height 15
type input "**********"
click at [909, 590] on div "**********" at bounding box center [875, 592] width 249 height 19
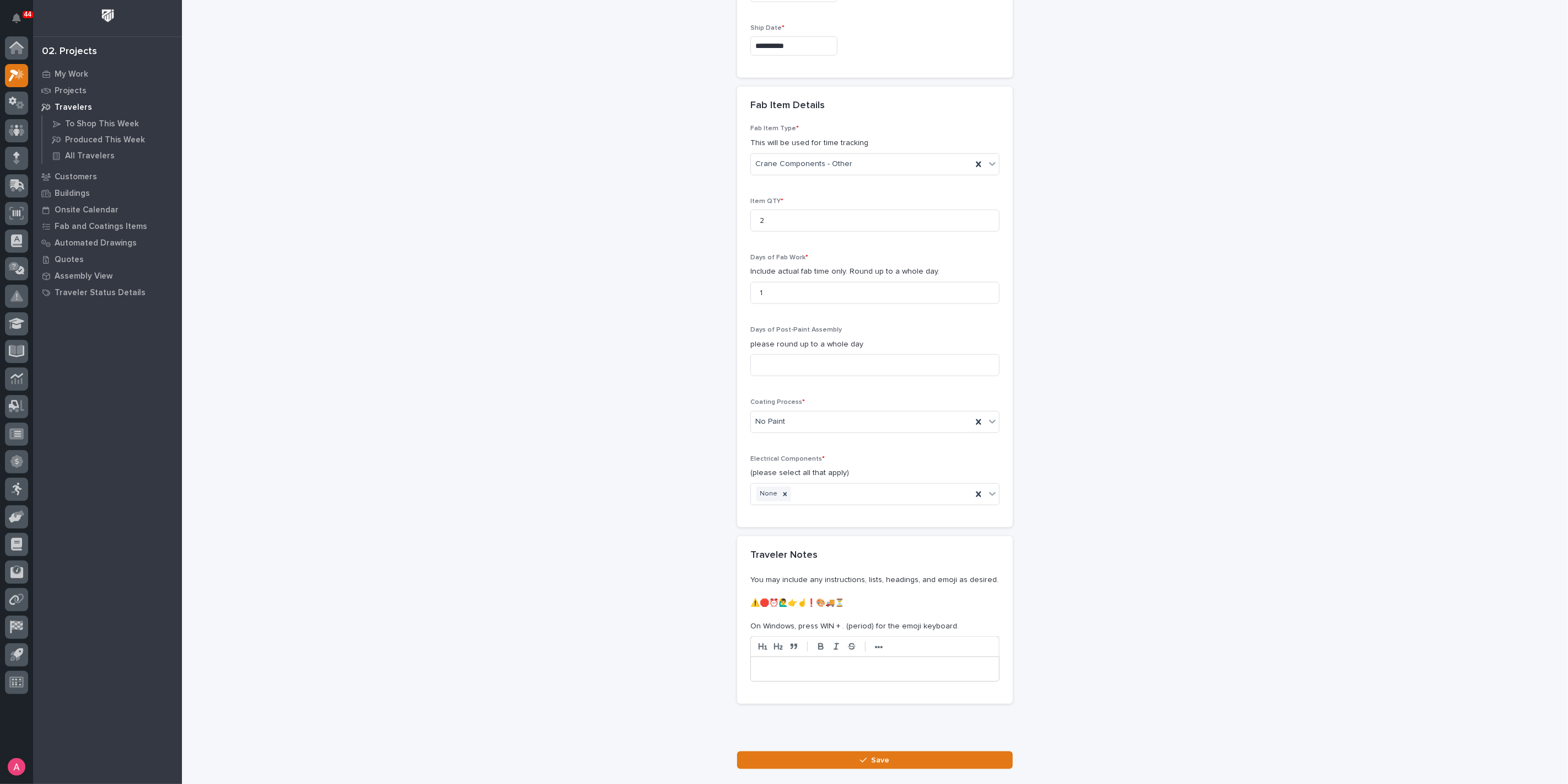
scroll to position [1034, 0]
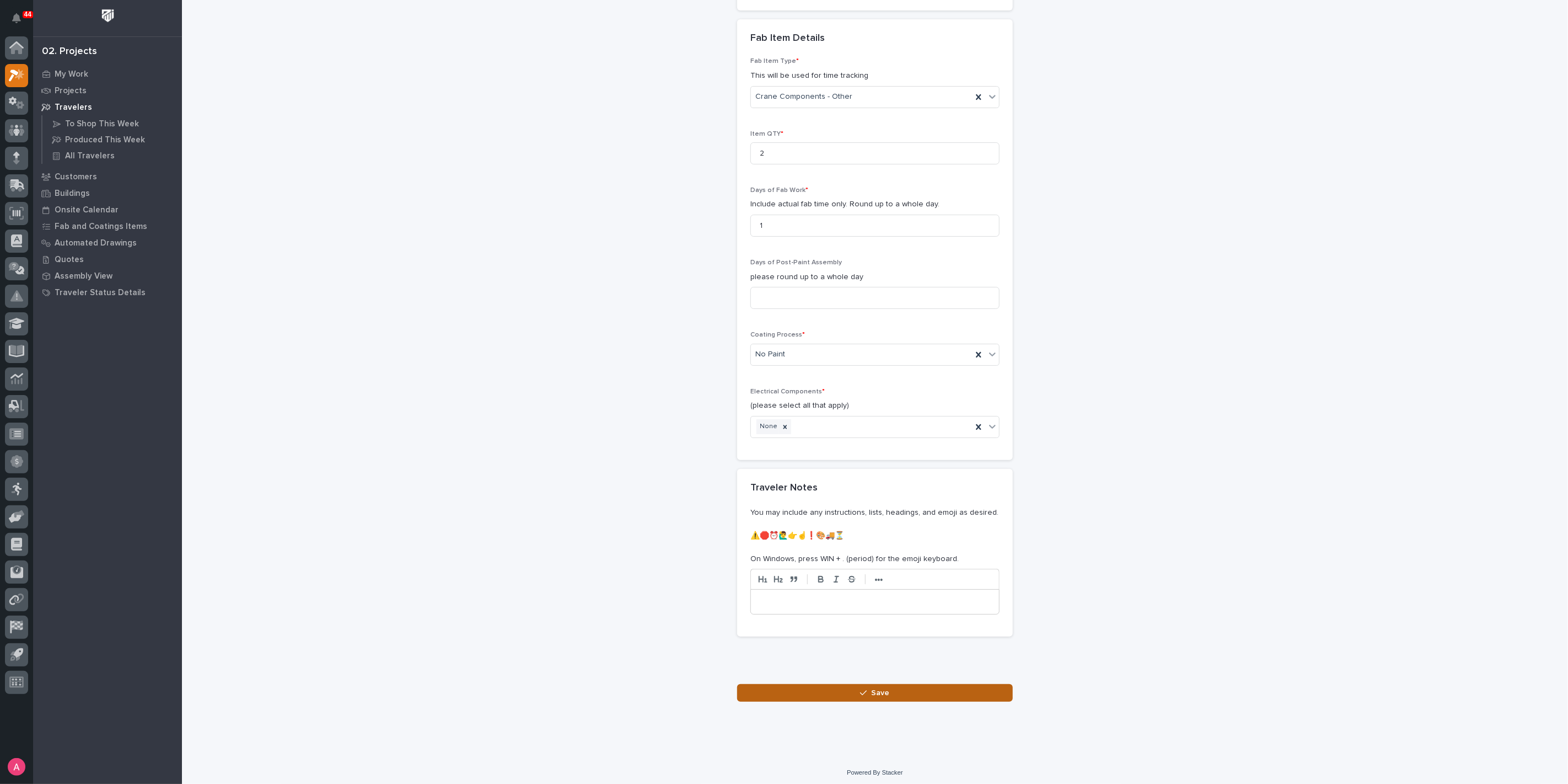
click at [873, 688] on span "Save" at bounding box center [881, 693] width 19 height 10
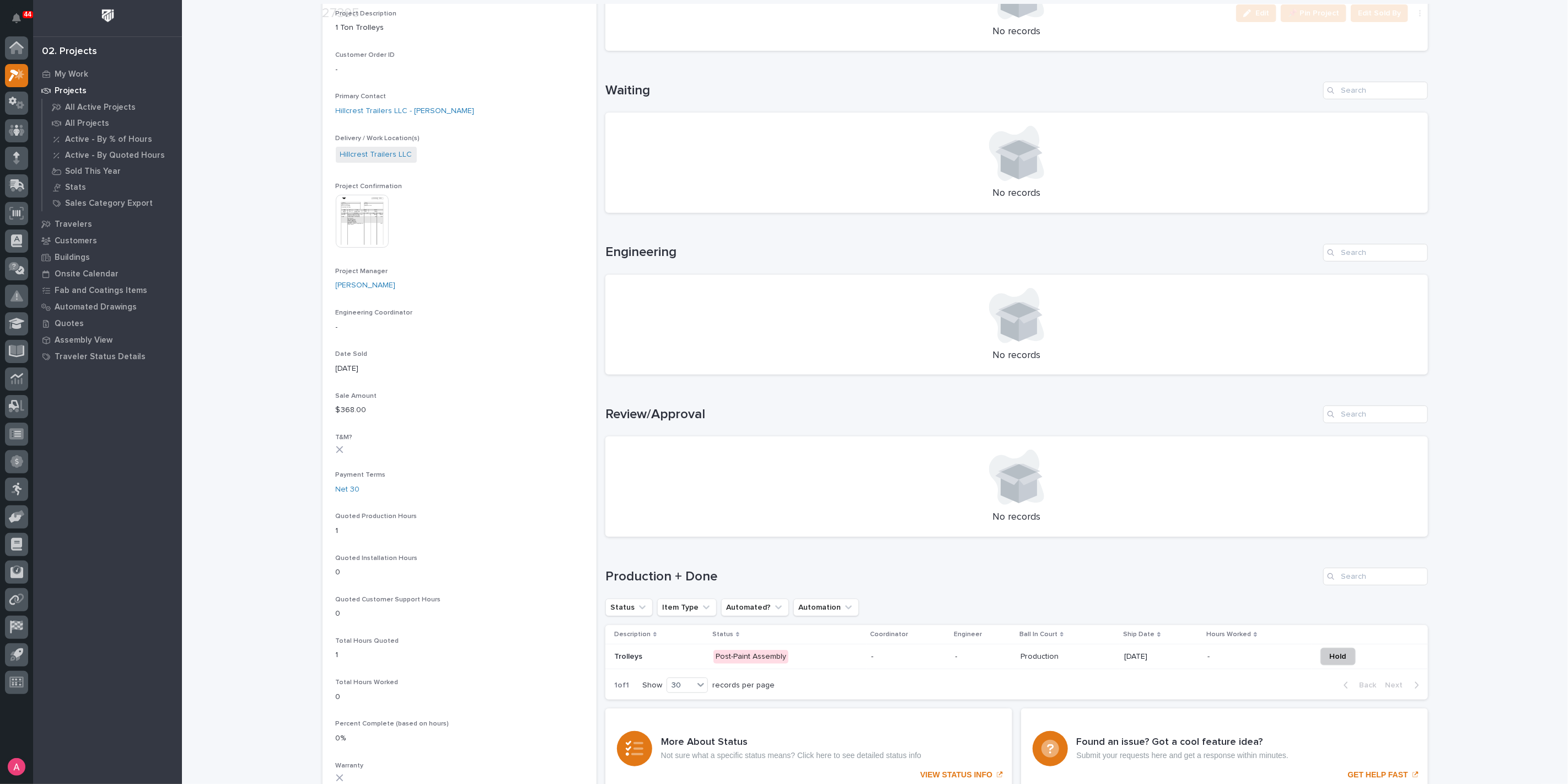
scroll to position [552, 0]
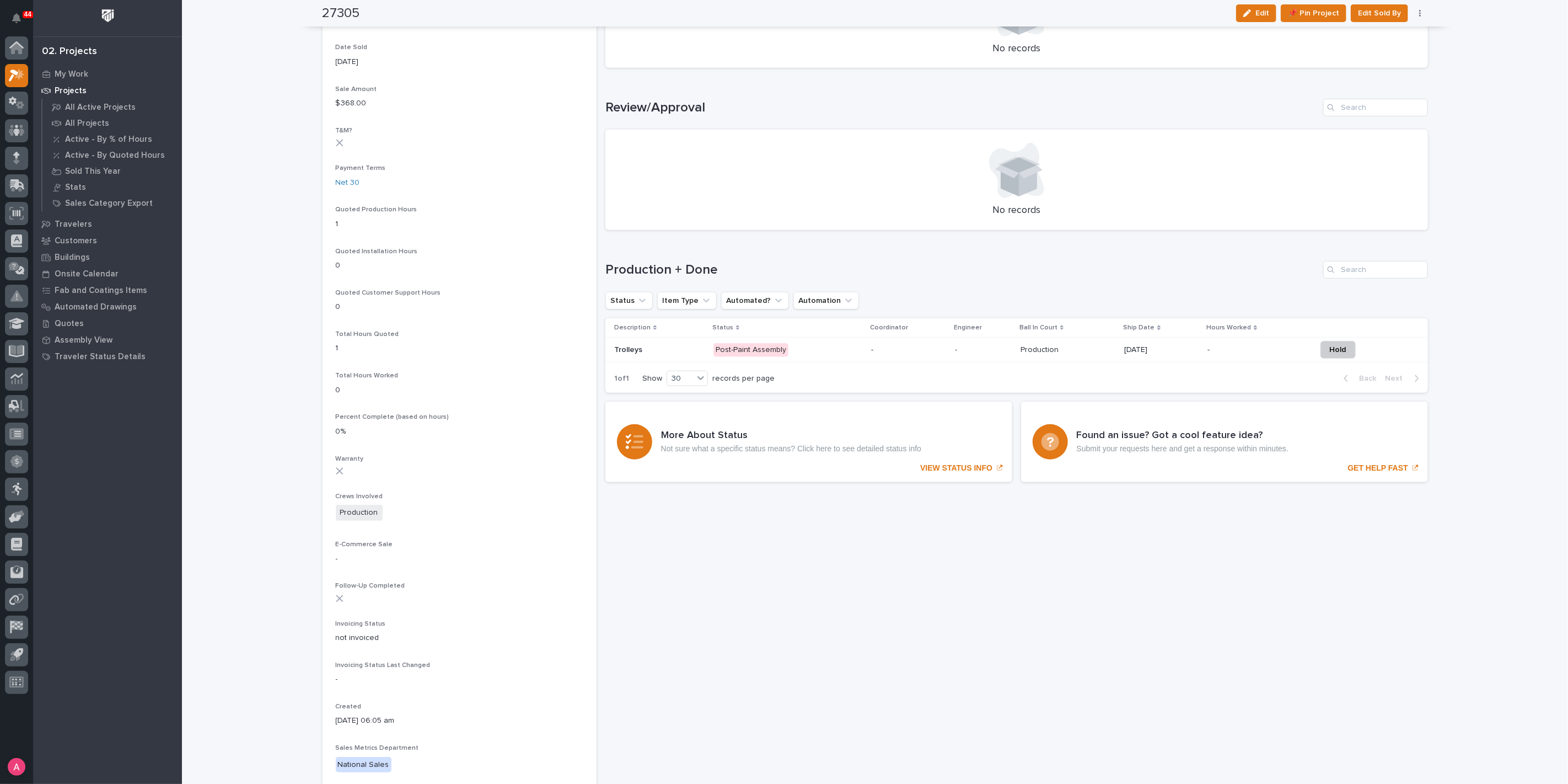
click at [810, 347] on p "Post-Paint Assembly" at bounding box center [787, 350] width 149 height 14
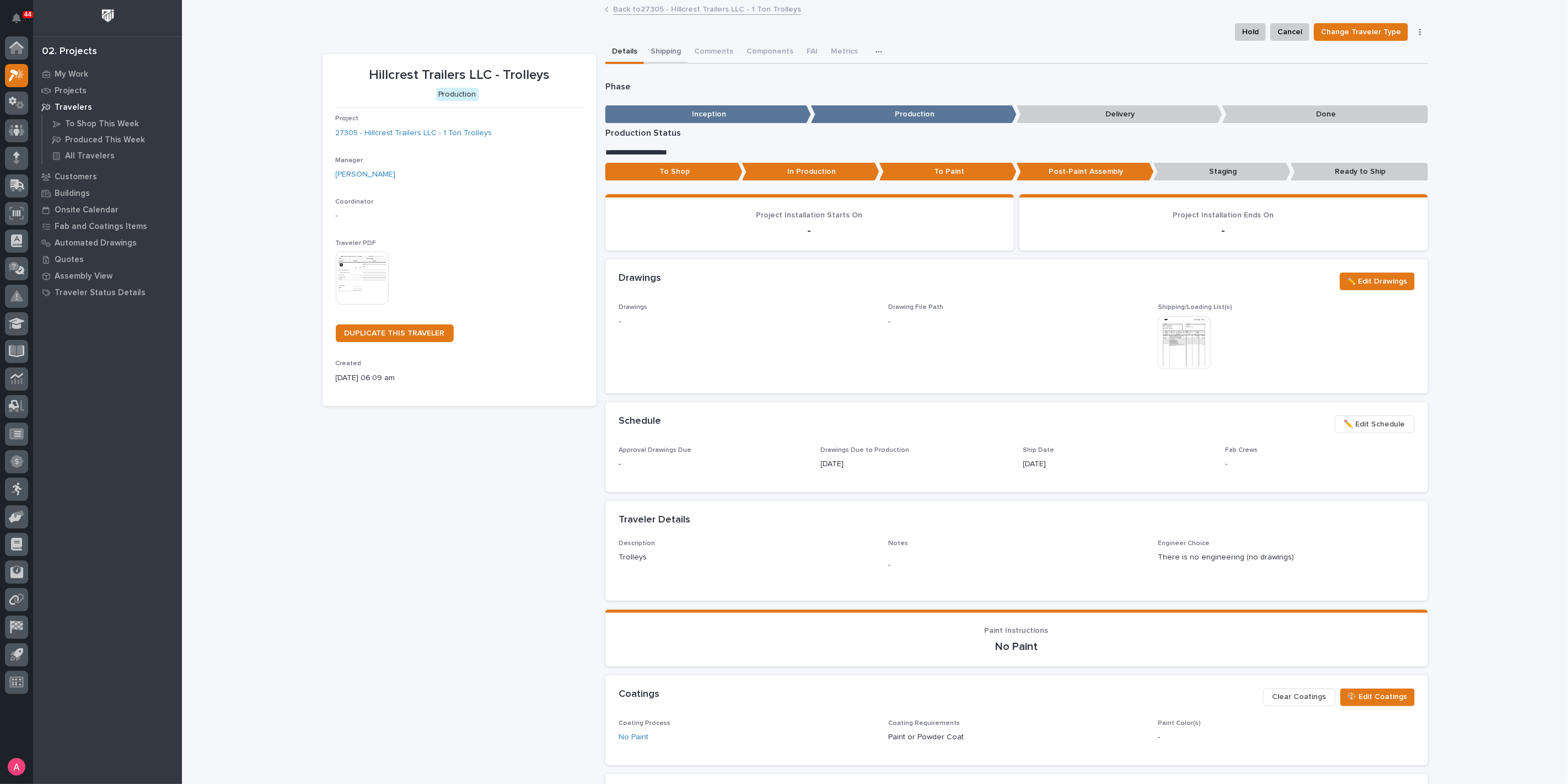
click at [664, 51] on button "Shipping" at bounding box center [666, 52] width 43 height 23
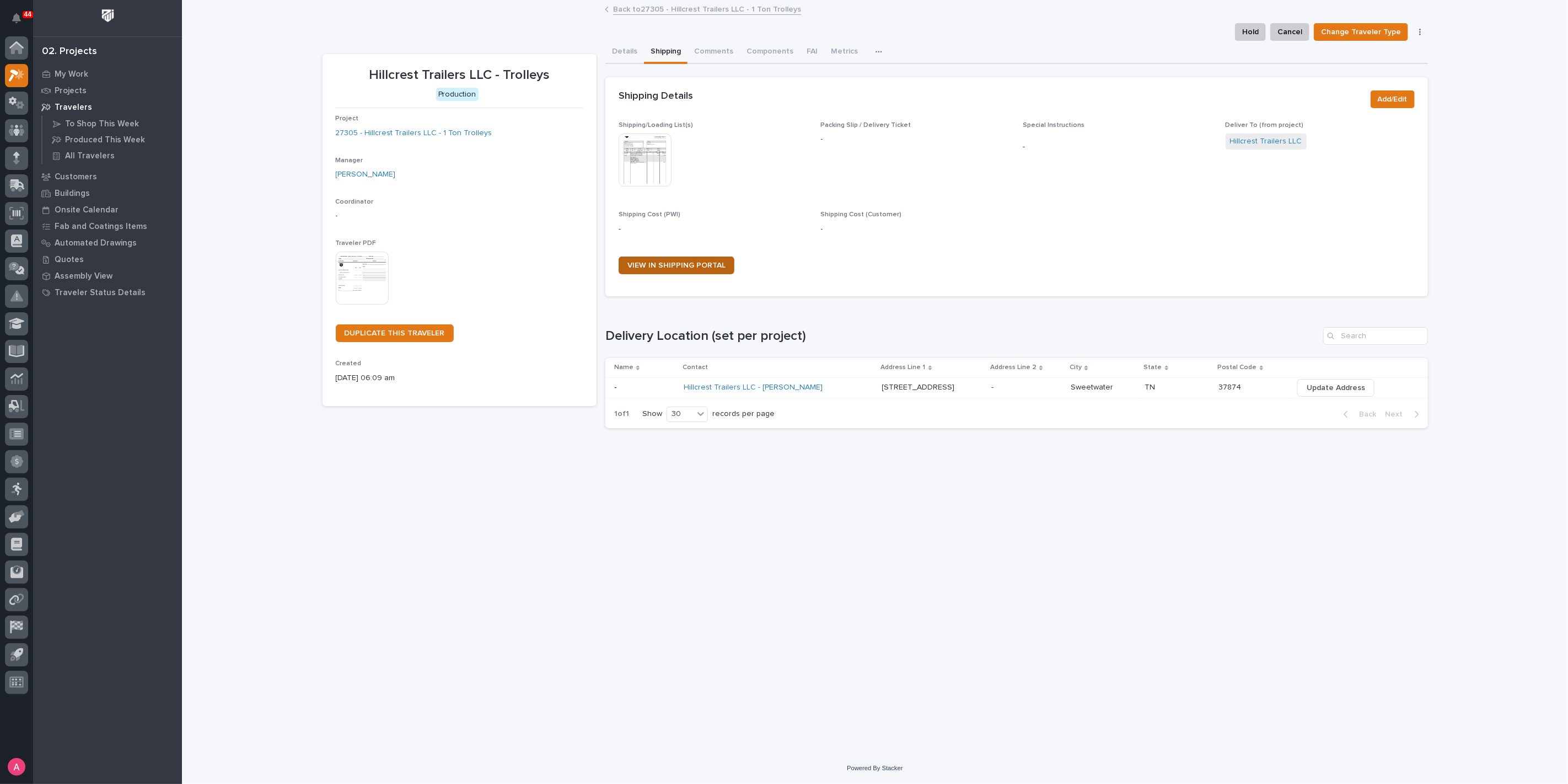
click at [662, 269] on span "VIEW IN SHIPPING PORTAL" at bounding box center [676, 265] width 98 height 8
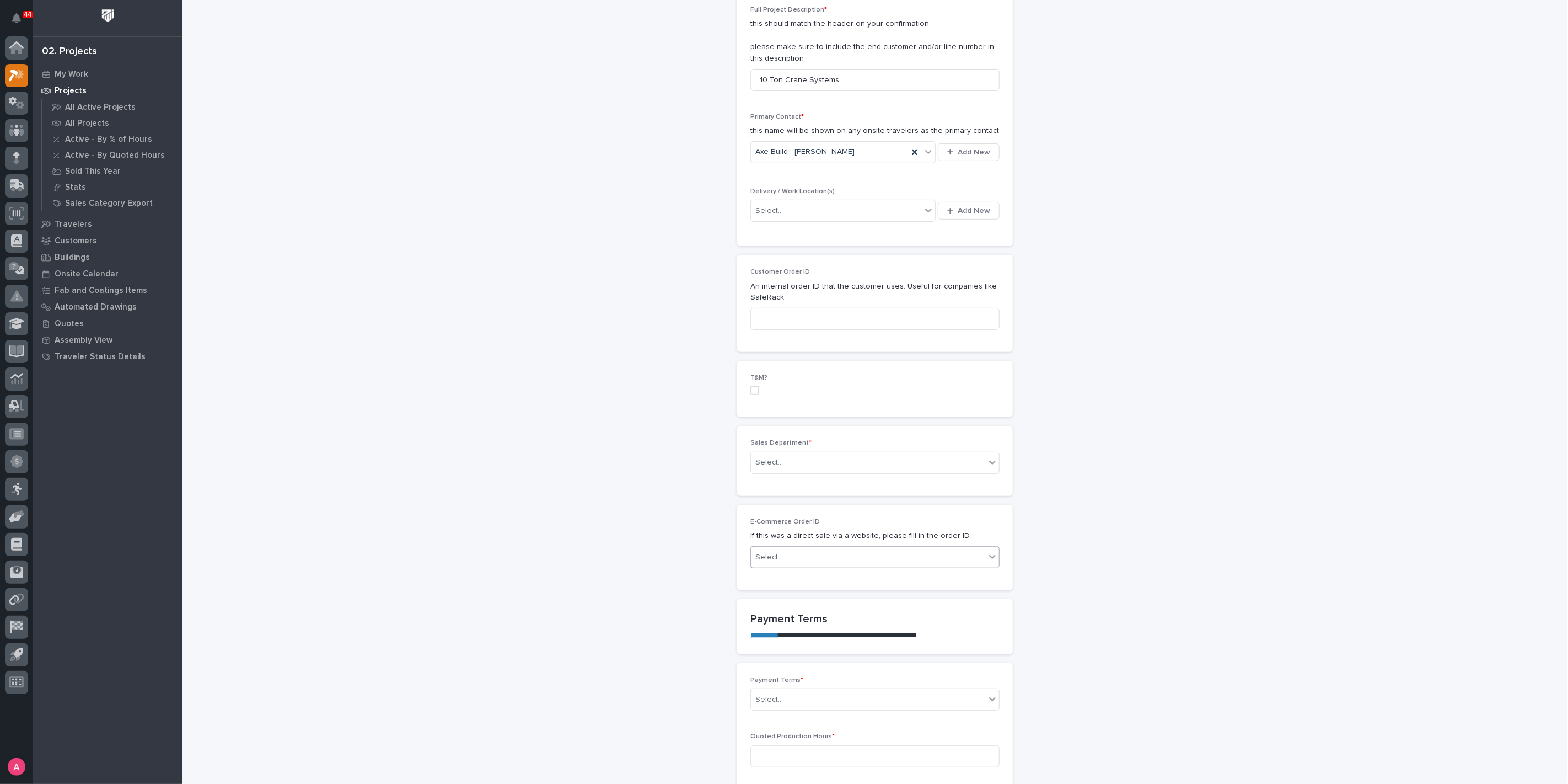
scroll to position [367, 0]
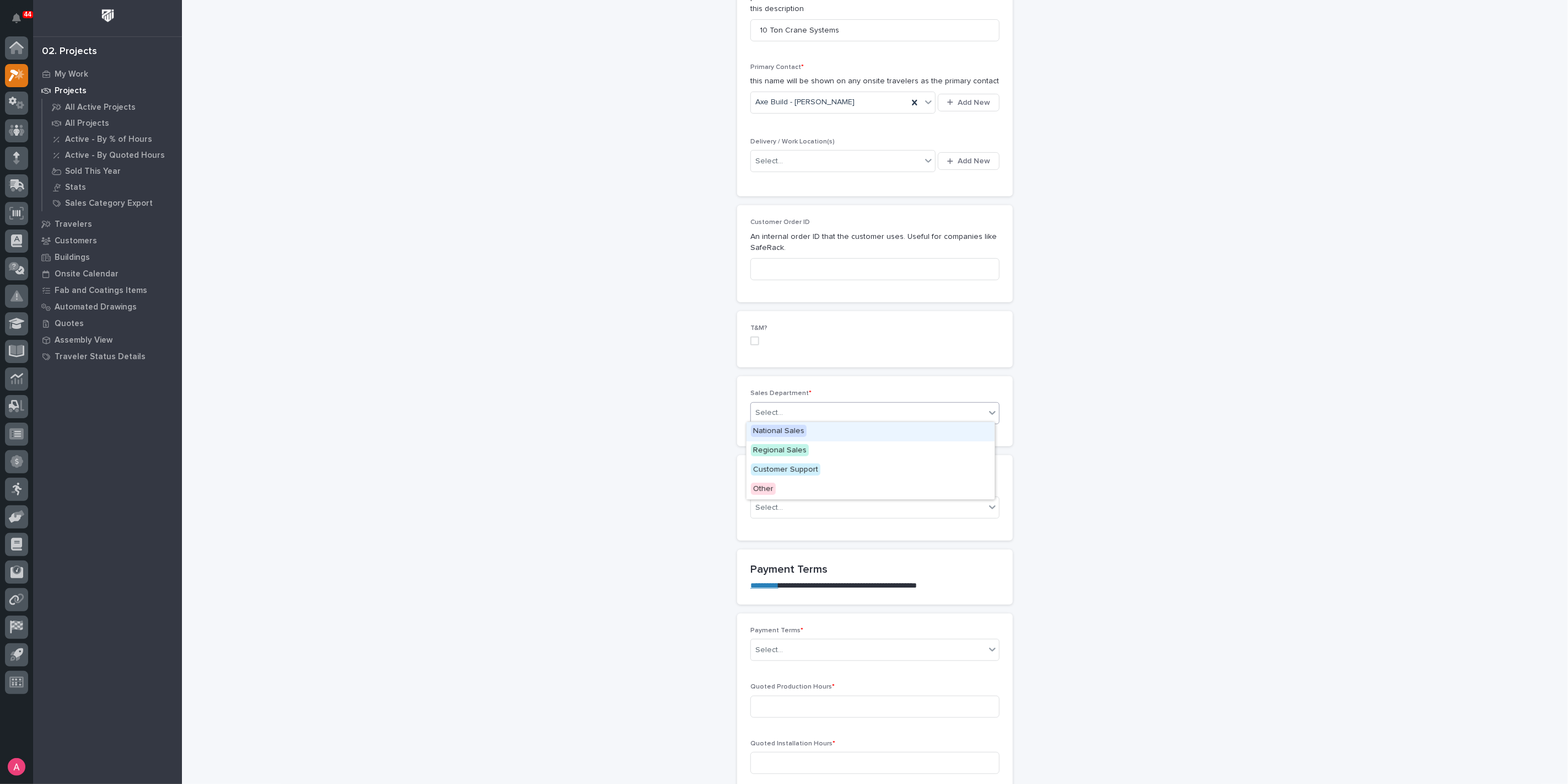
click at [821, 404] on div "Select..." at bounding box center [868, 413] width 234 height 19
click at [815, 432] on div "National Sales" at bounding box center [871, 431] width 248 height 19
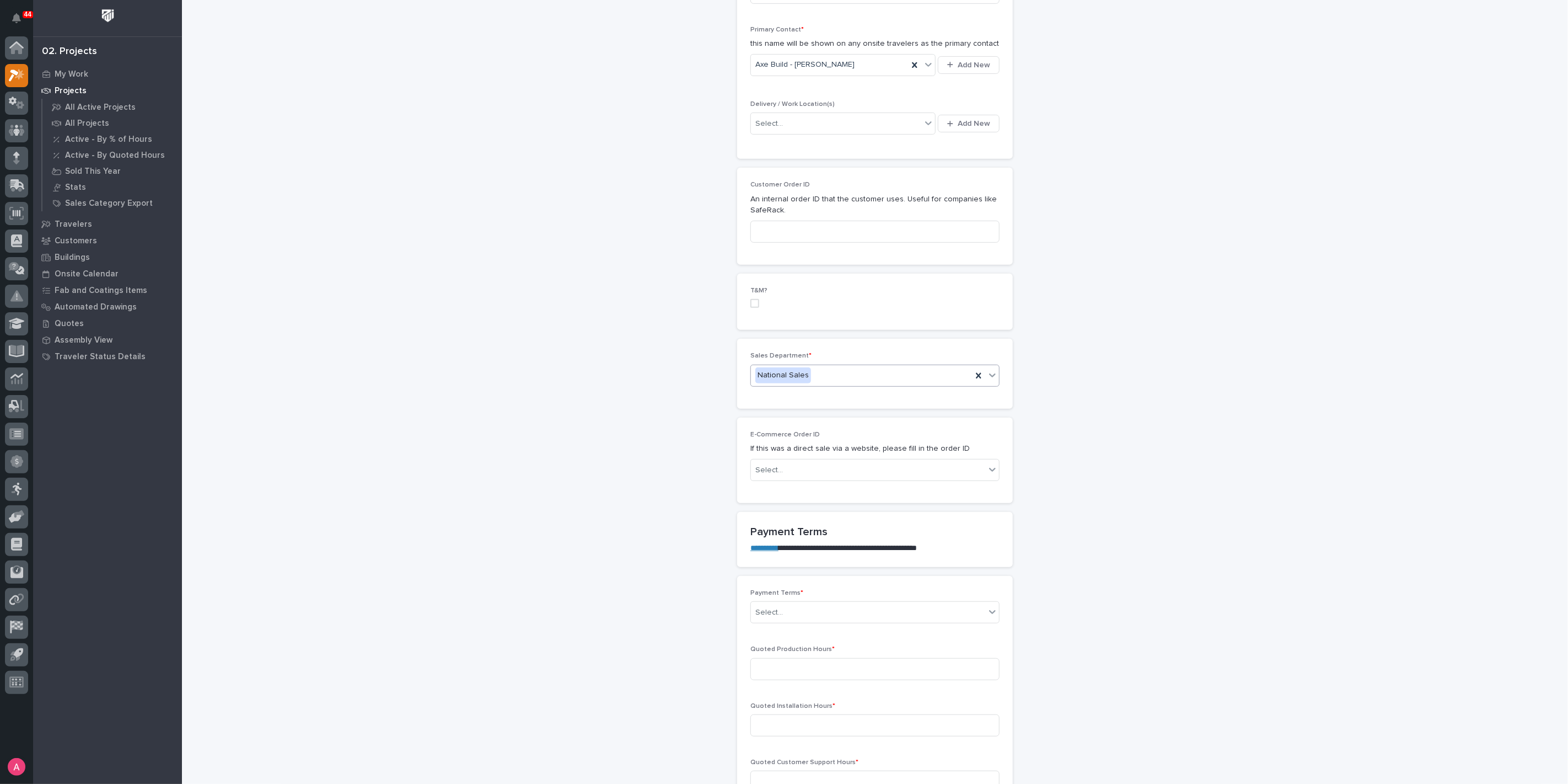
scroll to position [490, 0]
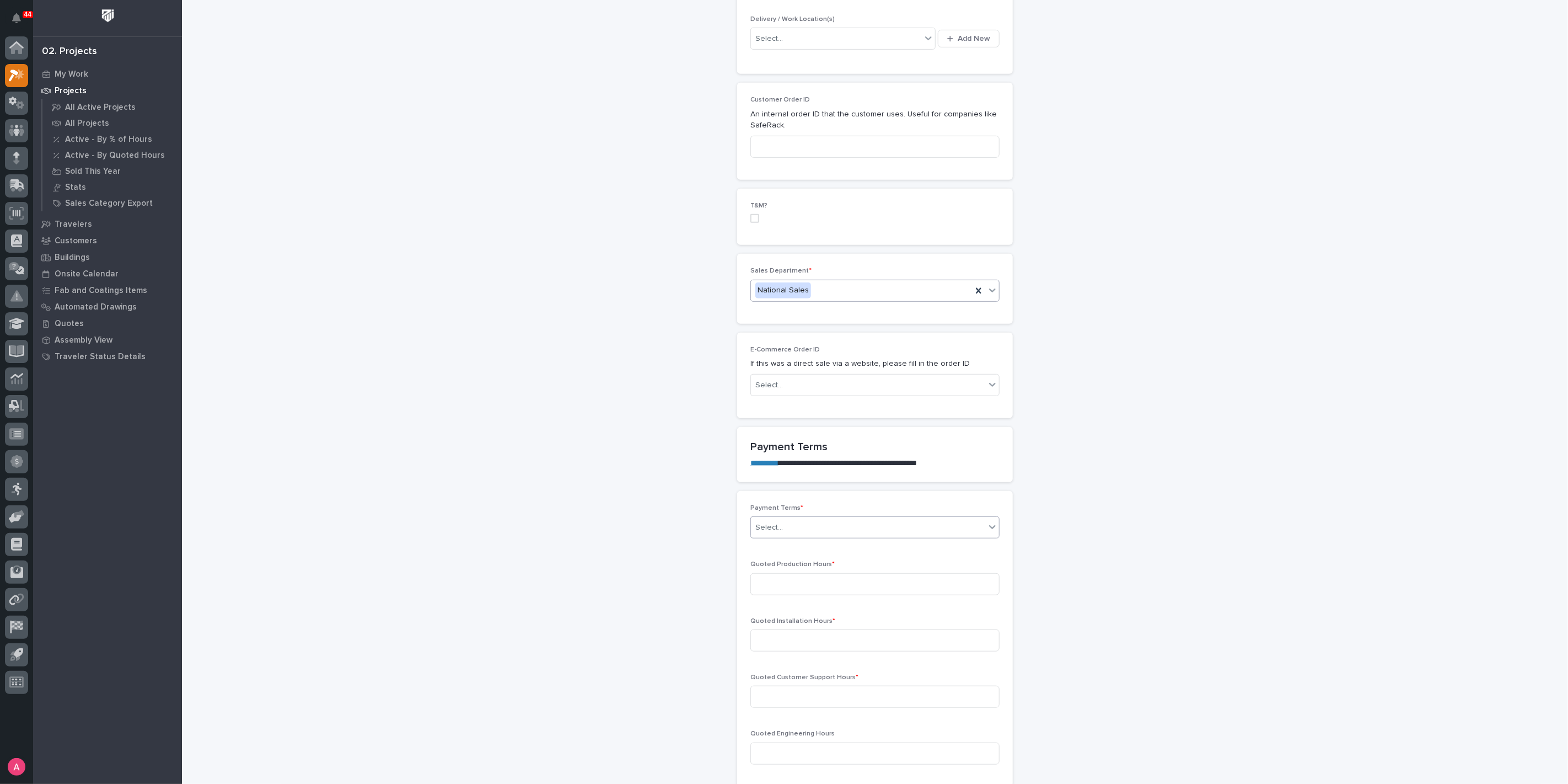
click at [797, 519] on div "Select..." at bounding box center [868, 528] width 234 height 19
click at [802, 578] on div "35/65" at bounding box center [871, 583] width 248 height 19
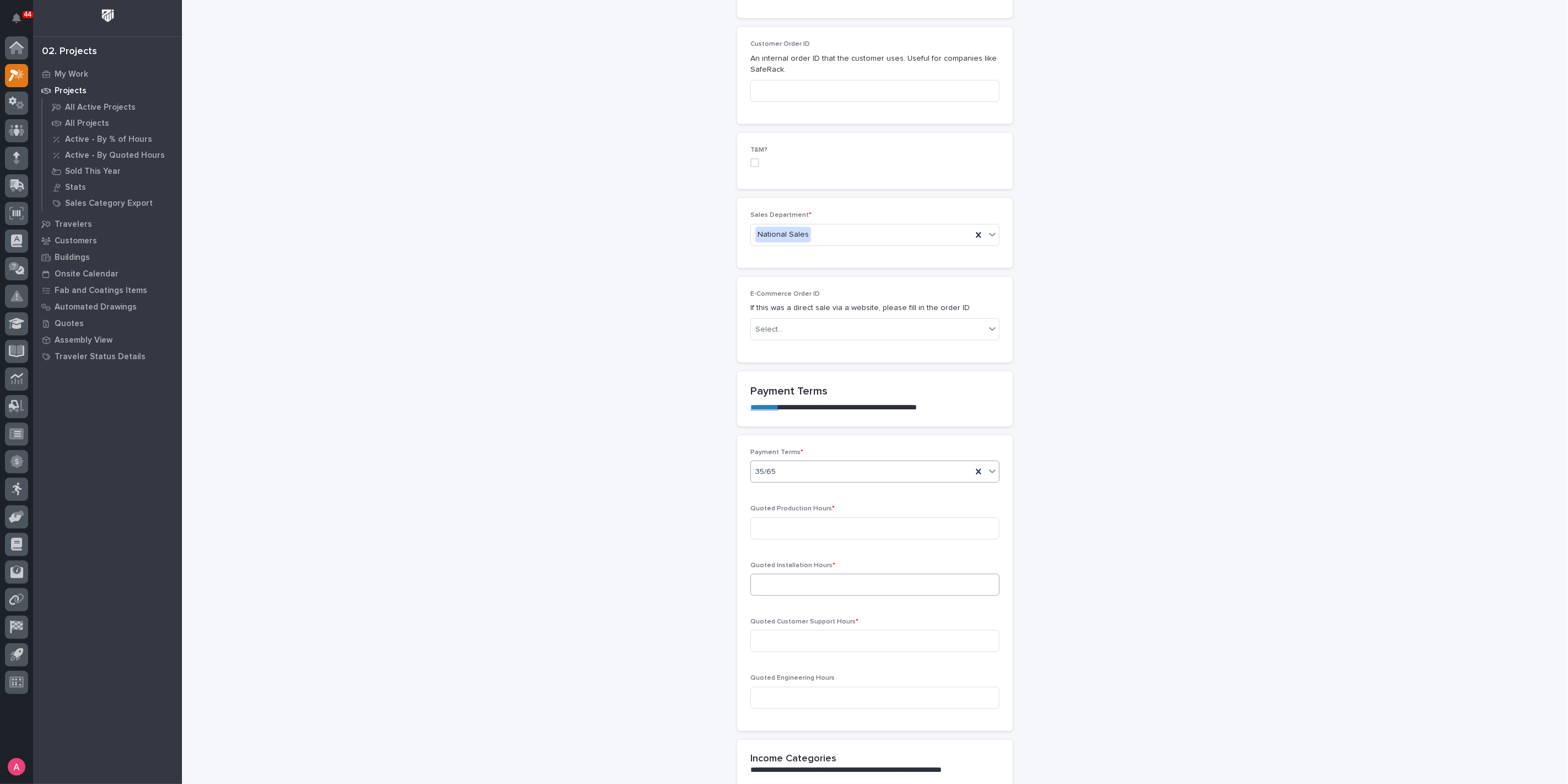
scroll to position [613, 0]
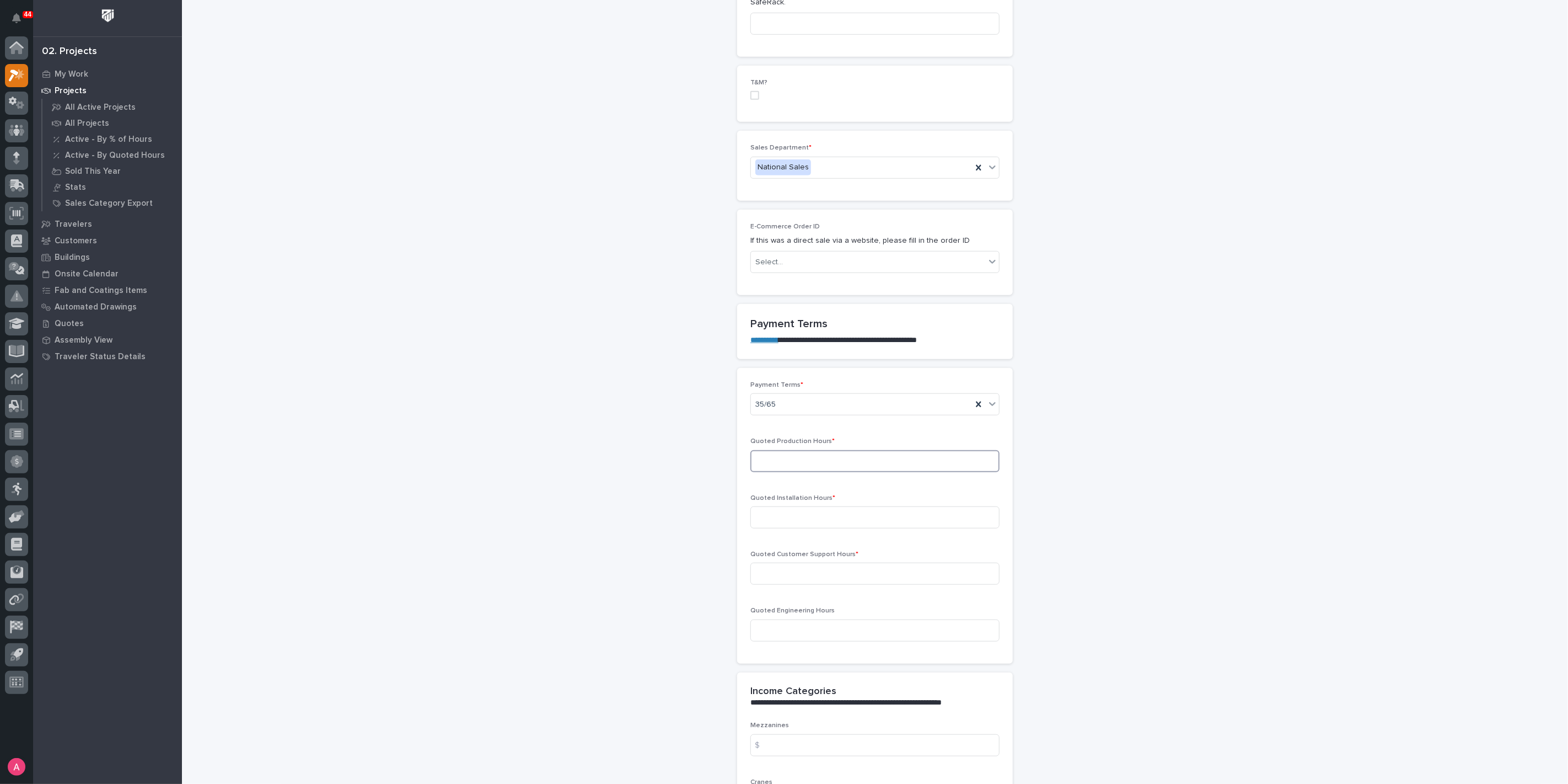
click at [845, 461] on input at bounding box center [875, 461] width 249 height 22
type input "476"
click at [883, 572] on input at bounding box center [875, 573] width 249 height 22
type input "10"
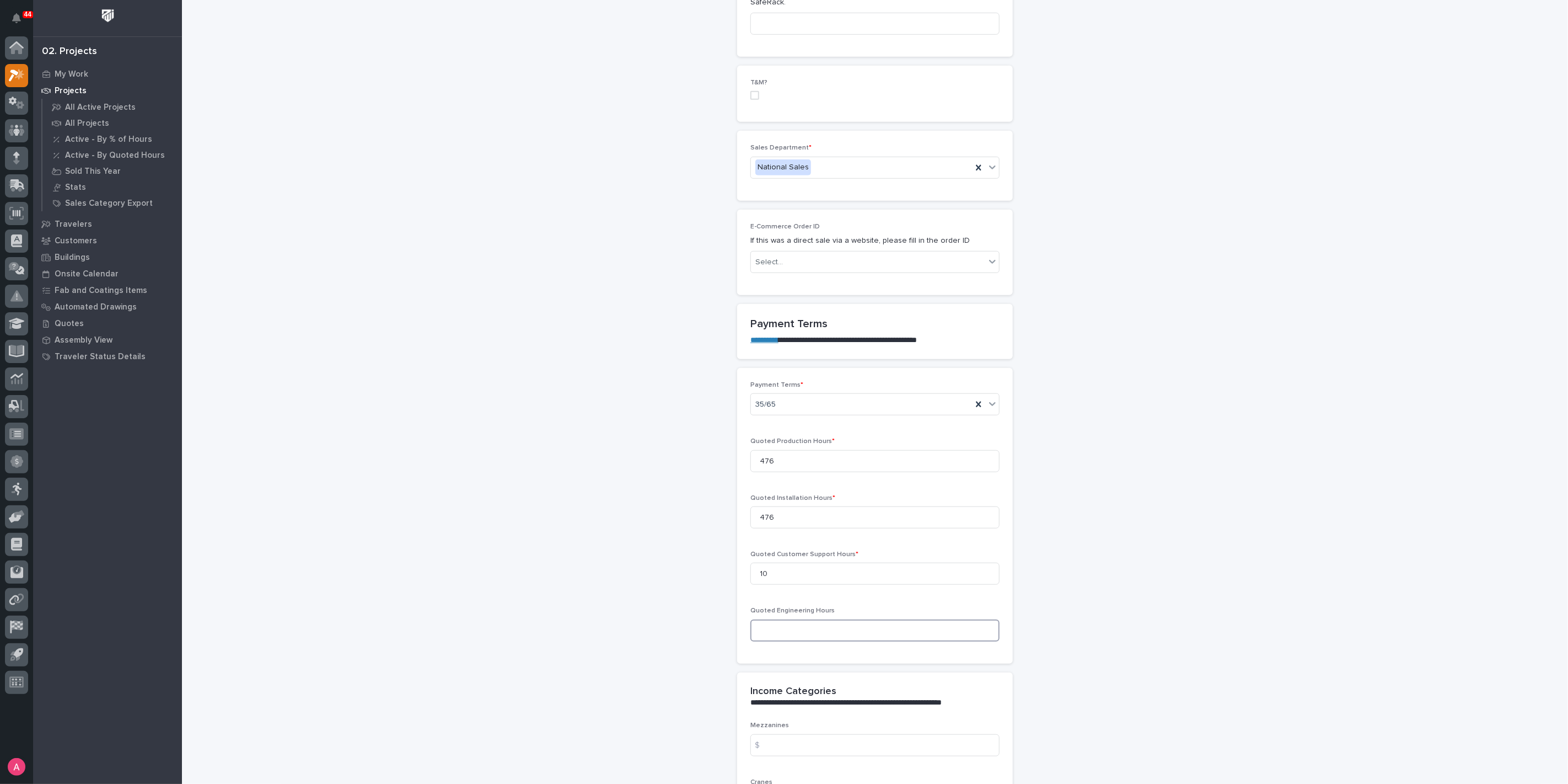
click at [815, 631] on input at bounding box center [875, 630] width 249 height 22
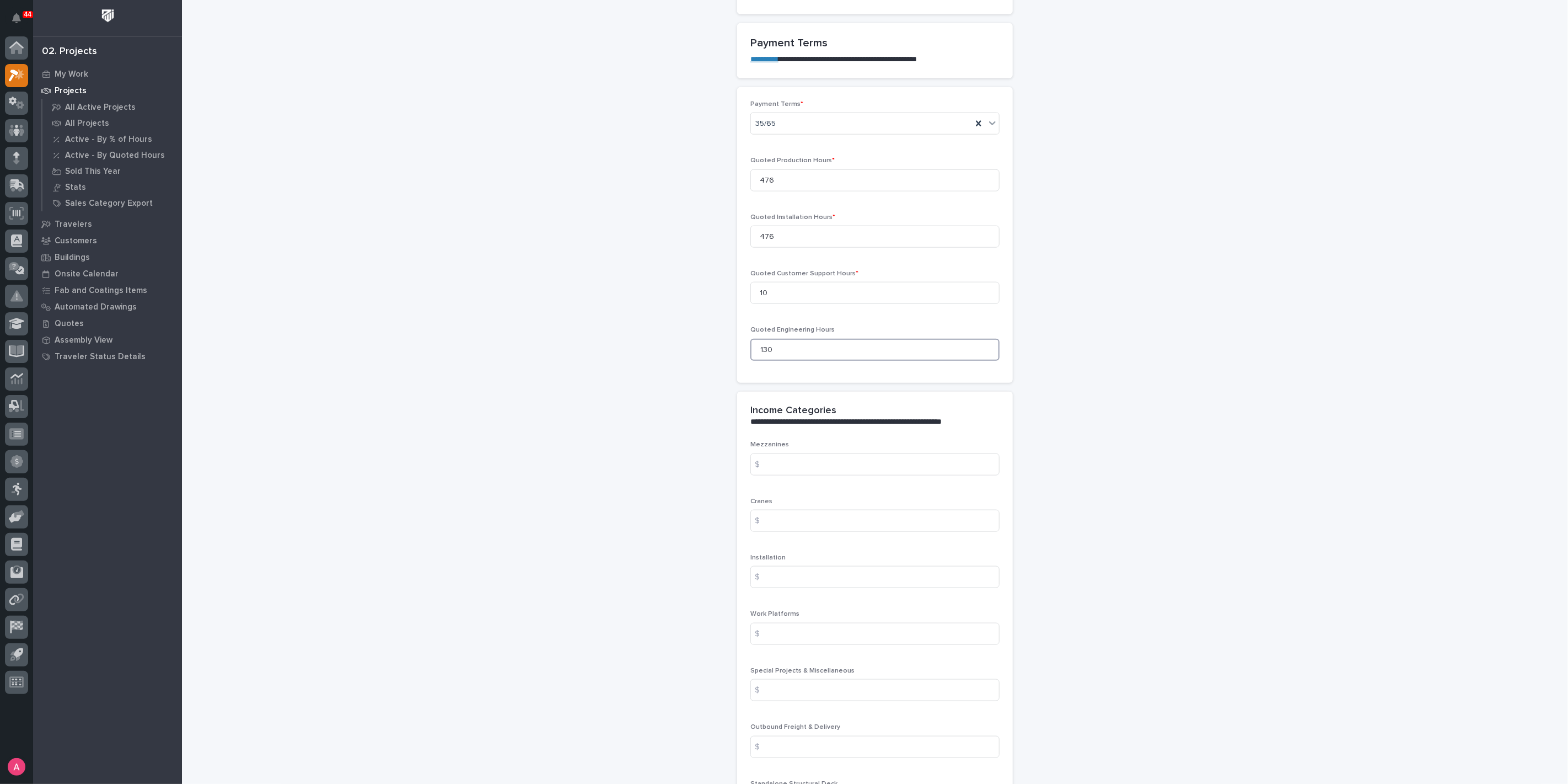
scroll to position [919, 0]
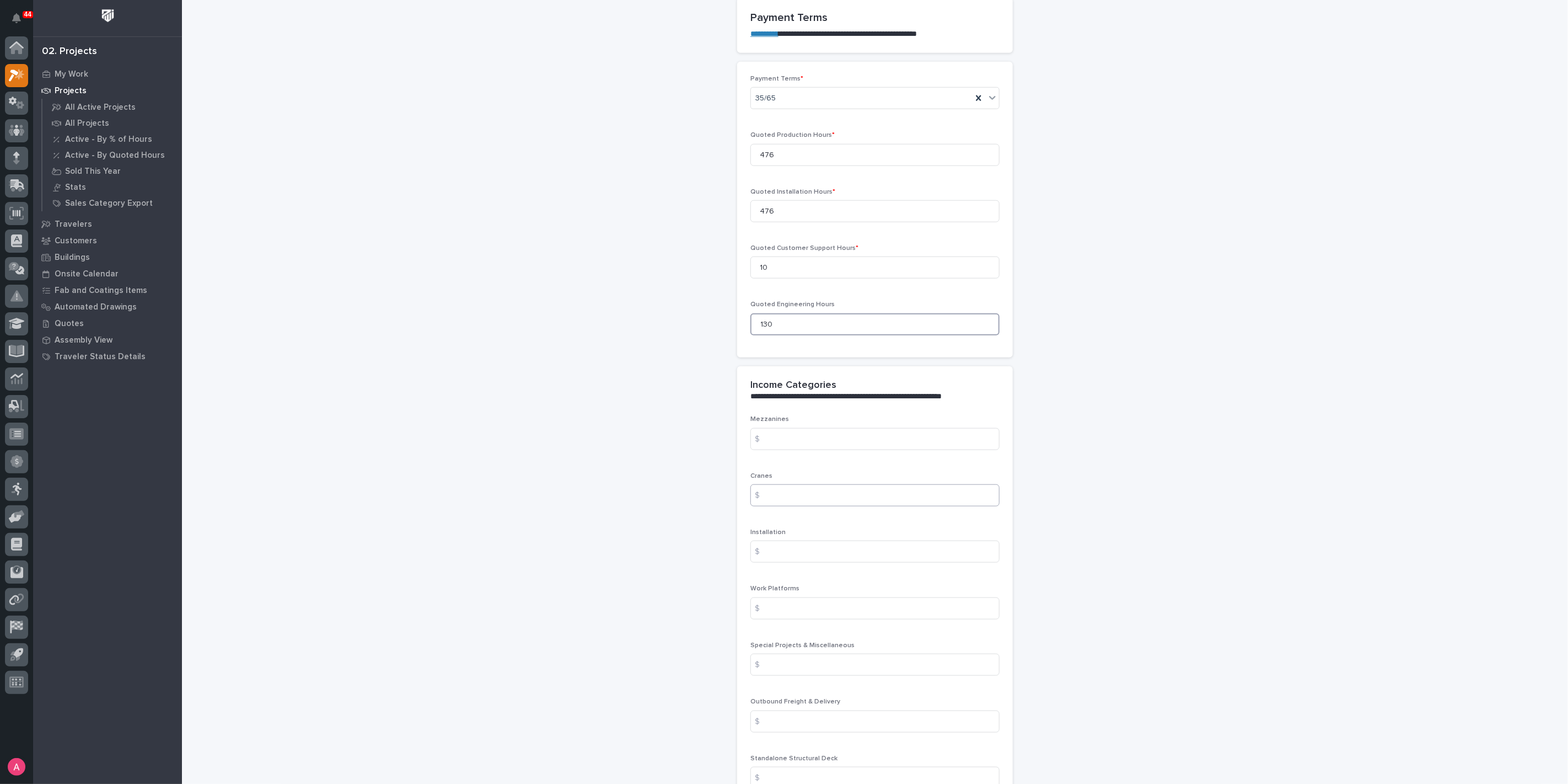
type input "130"
click at [790, 491] on input at bounding box center [875, 495] width 249 height 22
type input "341959"
type input "83209"
type input "14742"
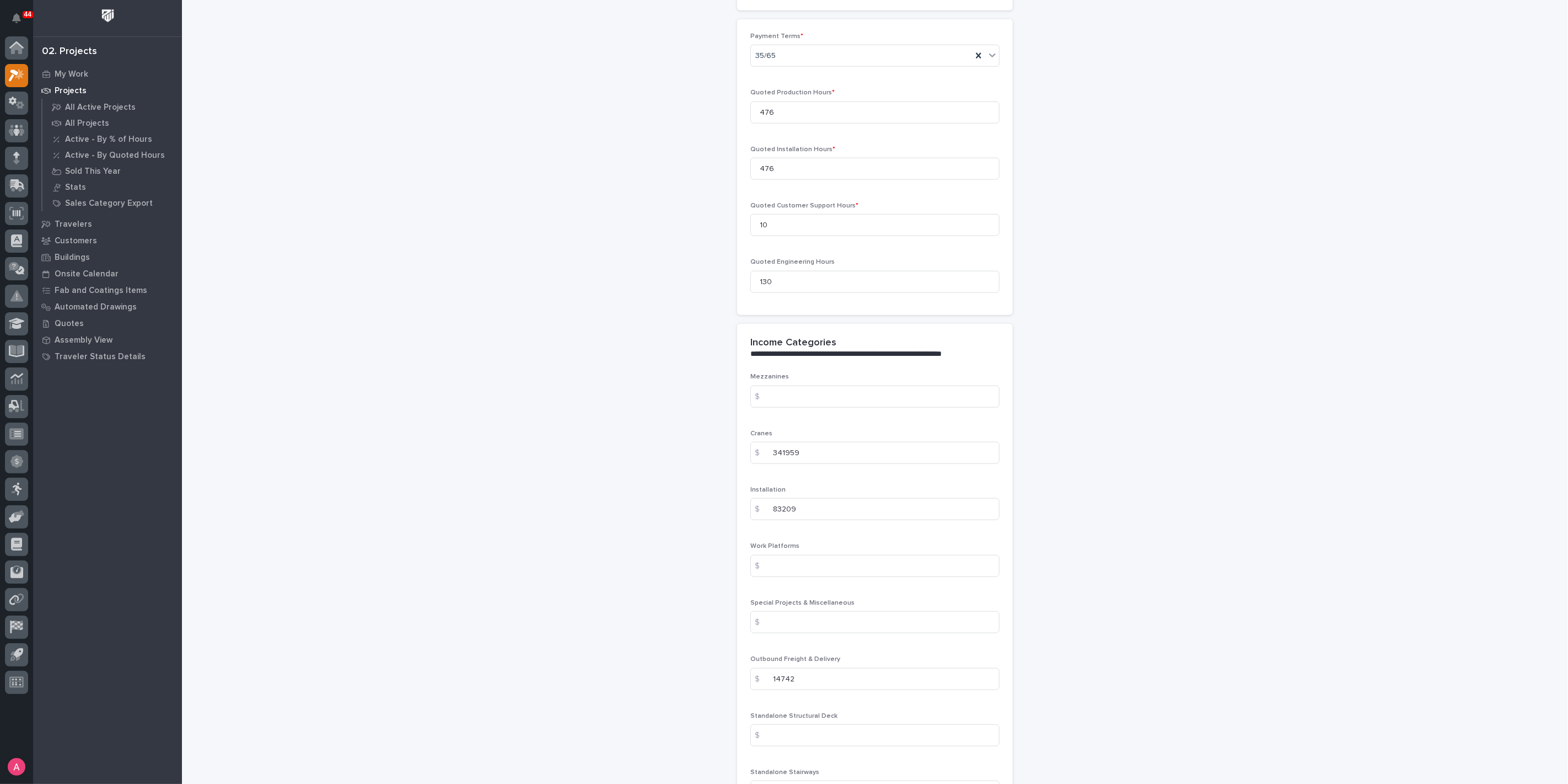
scroll to position [980, 0]
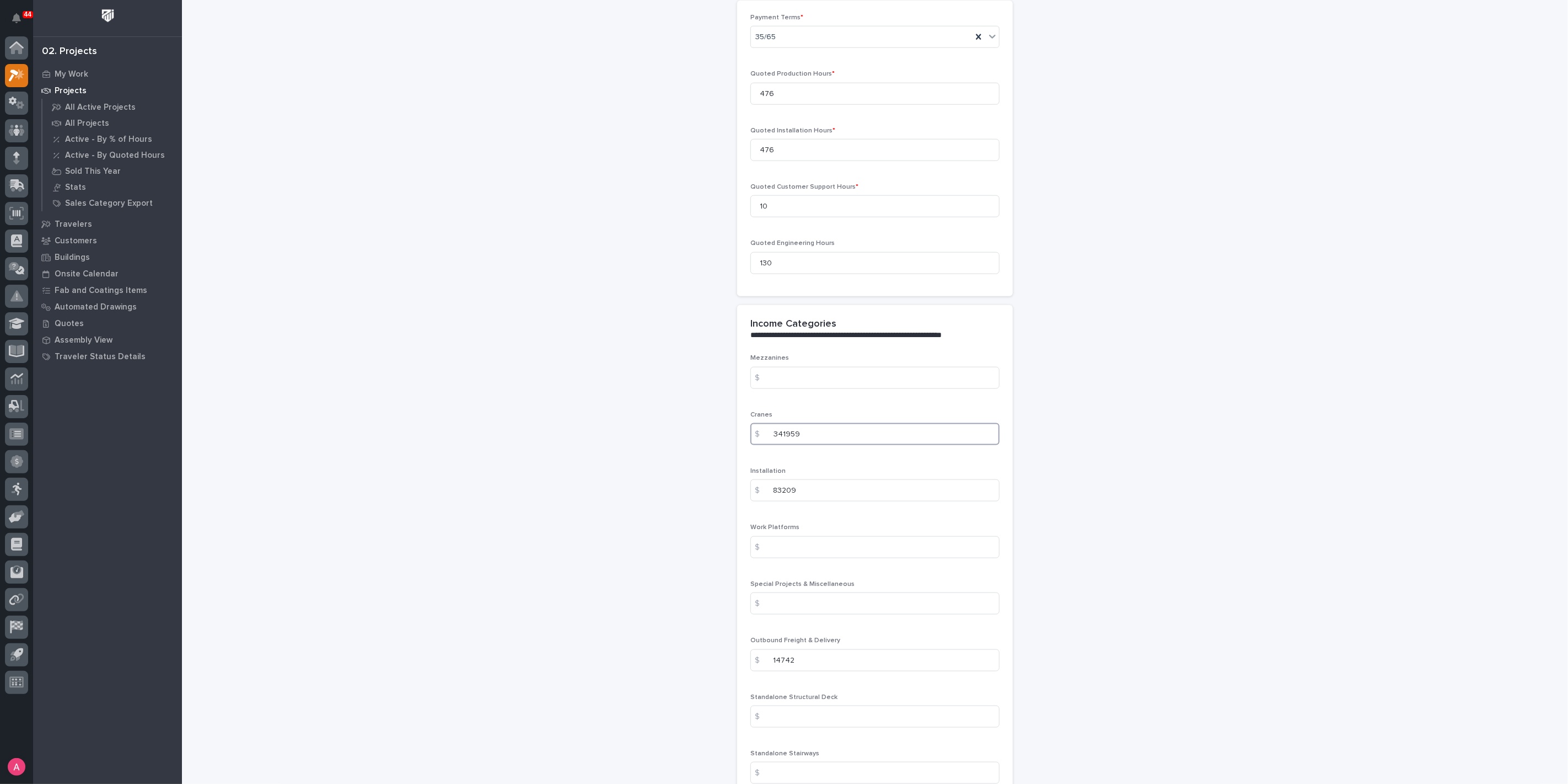
click at [821, 441] on input "341959" at bounding box center [875, 434] width 249 height 22
type input "342783"
click at [797, 495] on input "83209" at bounding box center [875, 490] width 249 height 22
type input "8"
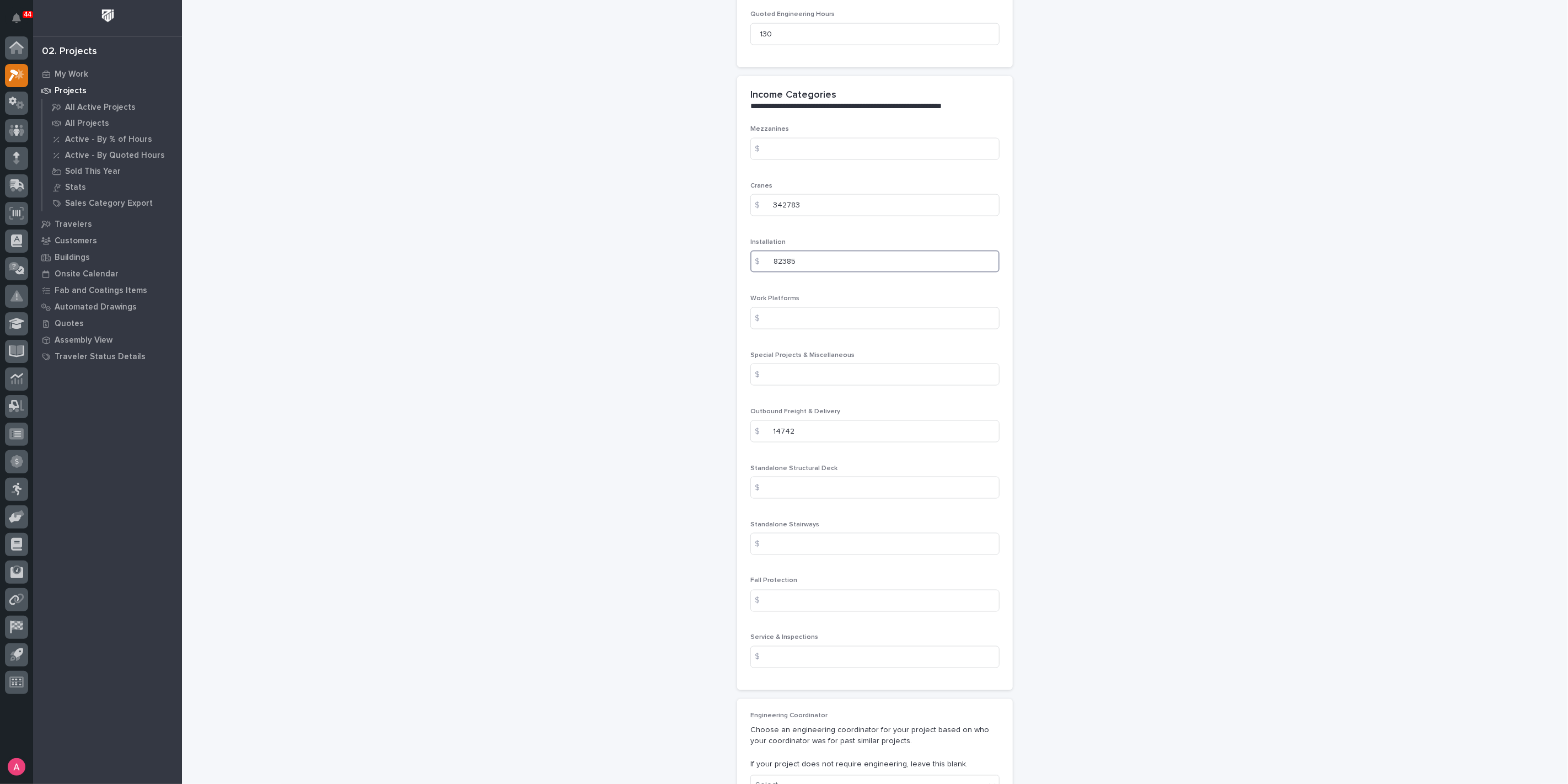
scroll to position [1226, 0]
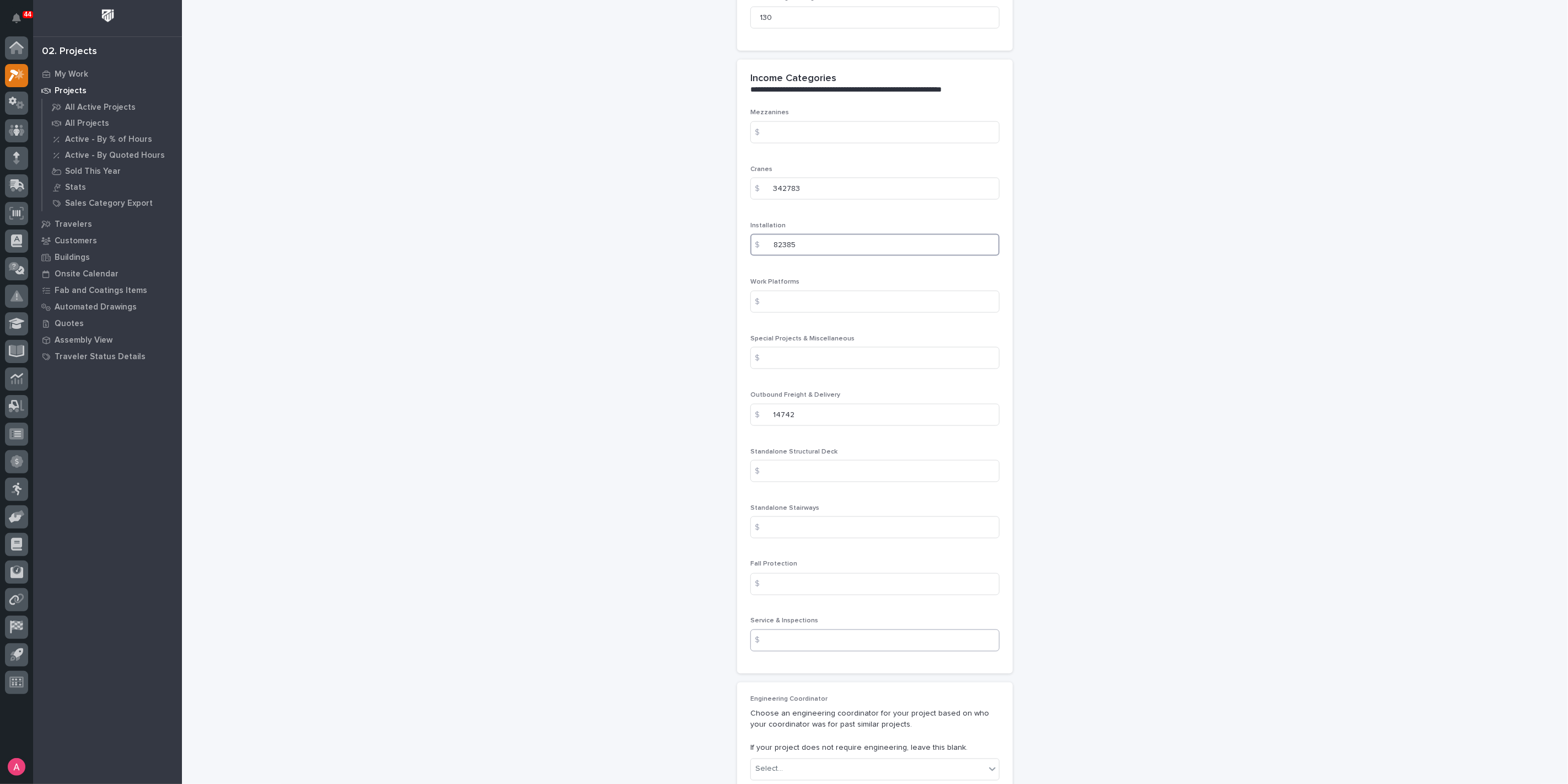
type input "82385"
click at [804, 640] on input at bounding box center [875, 640] width 249 height 22
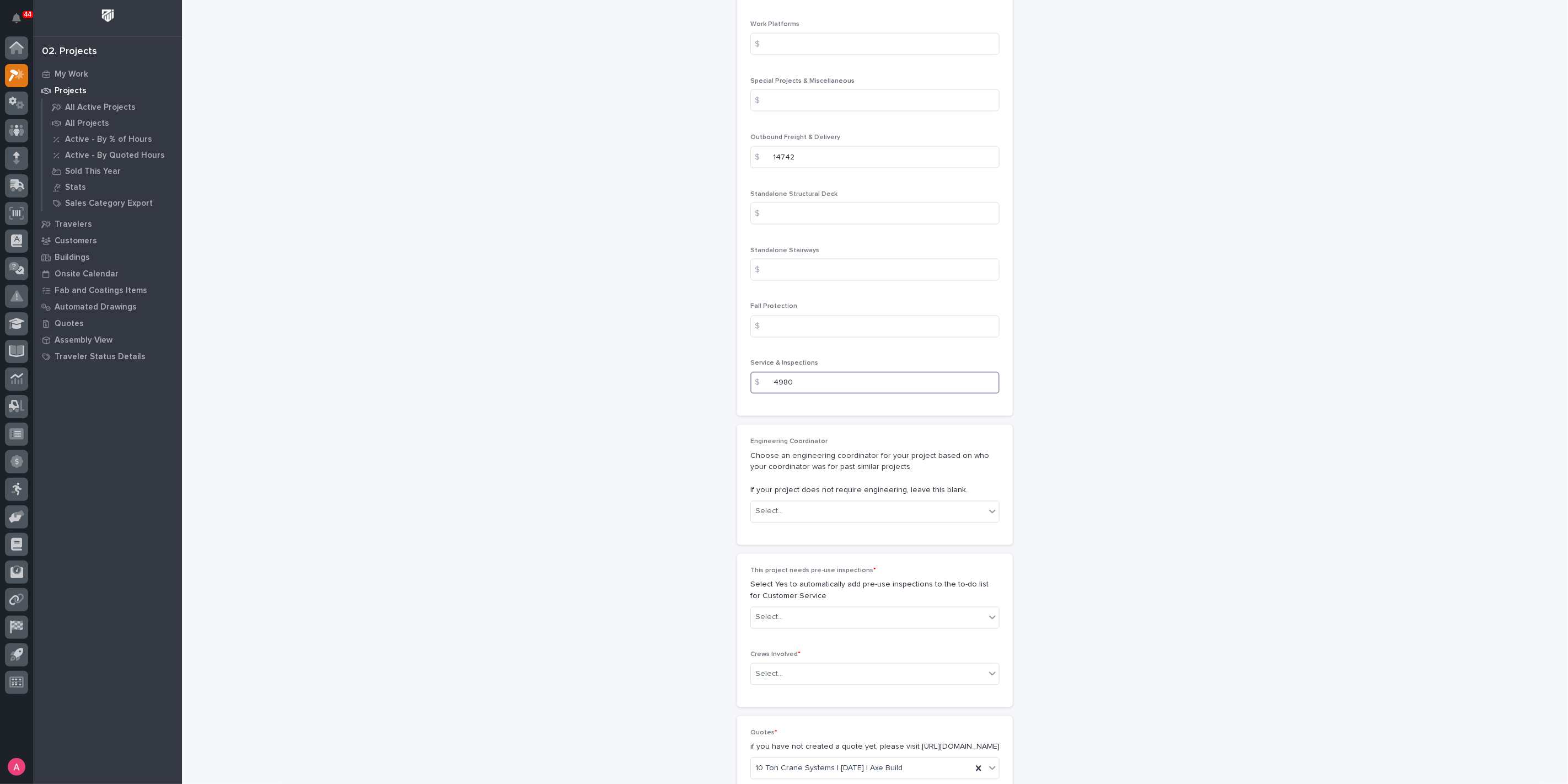
scroll to position [1532, 0]
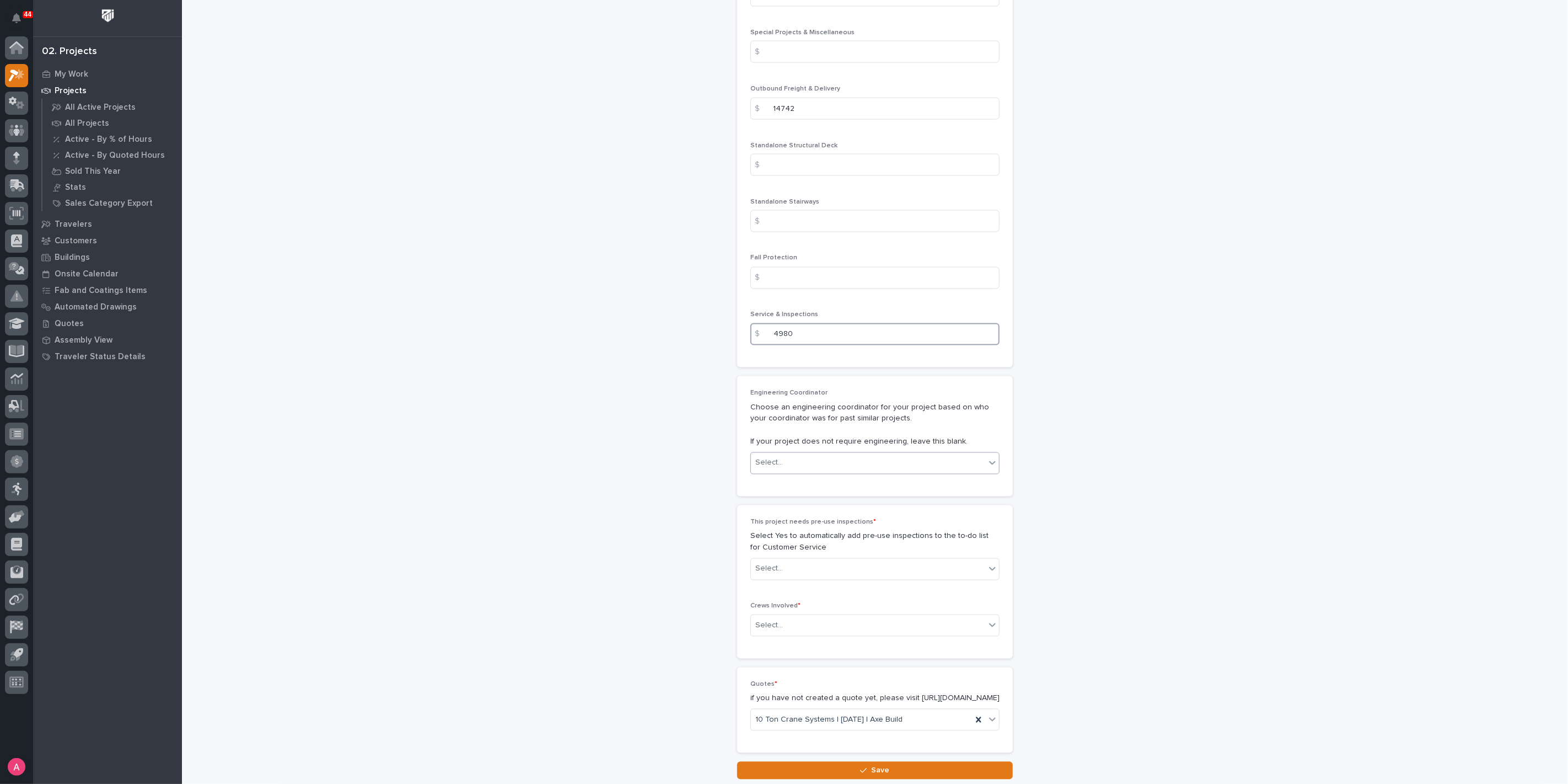
type input "4980"
click at [837, 462] on div "Select..." at bounding box center [868, 463] width 234 height 19
click at [841, 524] on div "[PERSON_NAME]" at bounding box center [871, 519] width 248 height 19
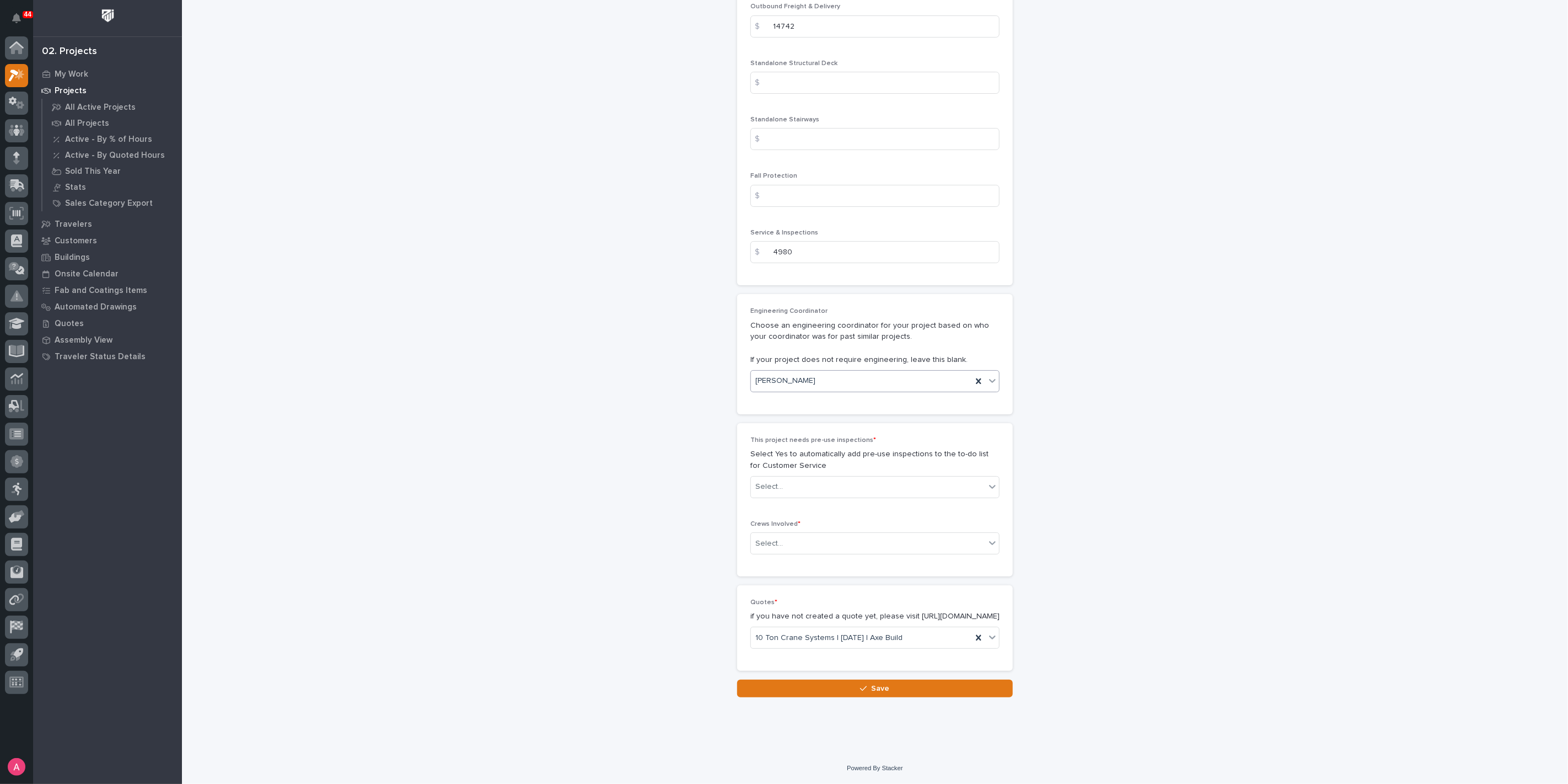
scroll to position [1620, 0]
click at [814, 481] on div "Select..." at bounding box center [868, 487] width 234 height 19
click at [804, 503] on div "Yes" at bounding box center [871, 498] width 248 height 19
click at [794, 535] on div "Select..." at bounding box center [868, 544] width 234 height 19
click at [790, 551] on div "Production" at bounding box center [871, 553] width 248 height 19
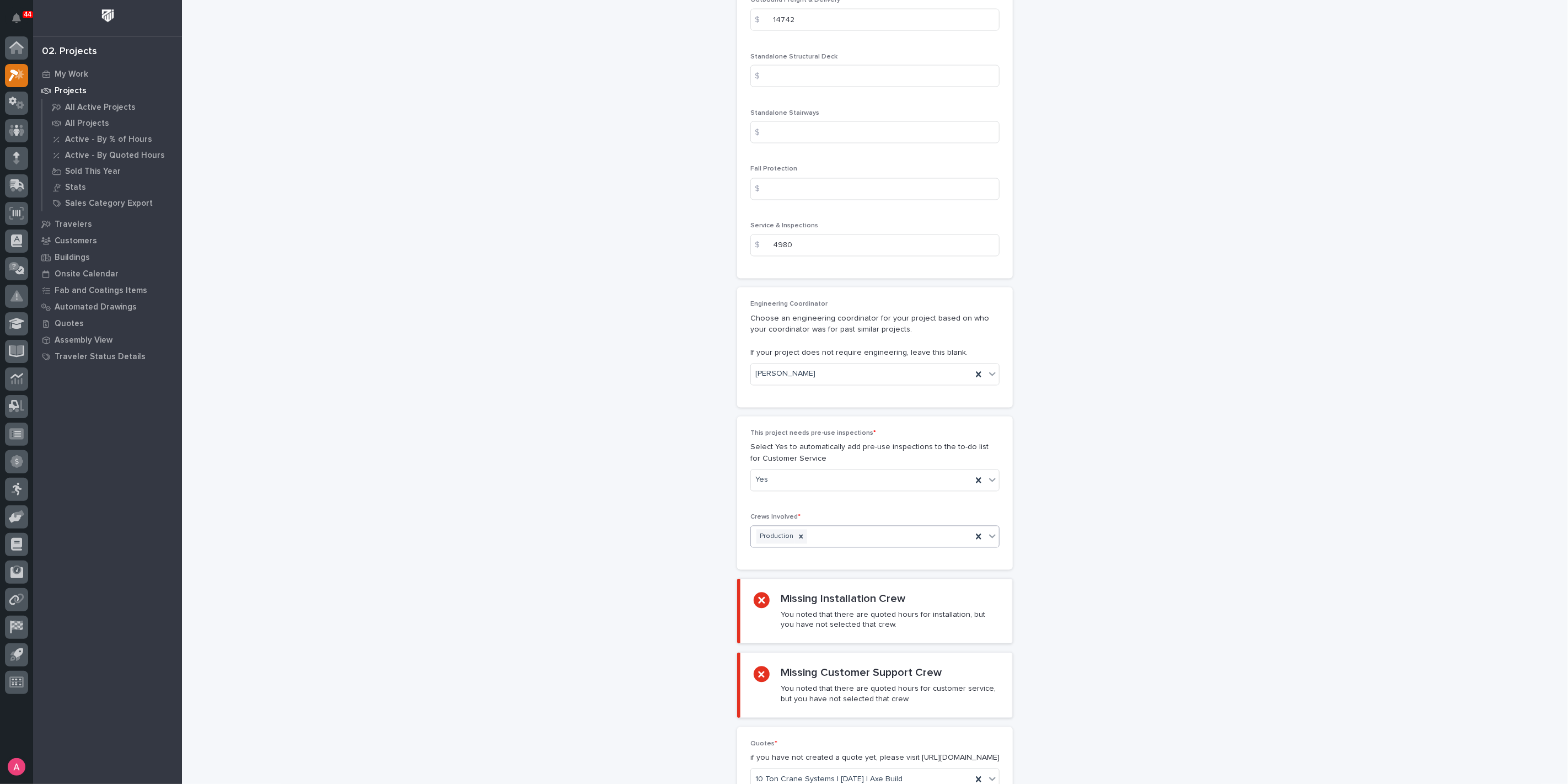
click at [879, 532] on div "Production" at bounding box center [862, 536] width 221 height 19
click at [827, 556] on div "Installation" at bounding box center [871, 553] width 248 height 19
click at [890, 532] on div "Production Installation" at bounding box center [862, 536] width 221 height 19
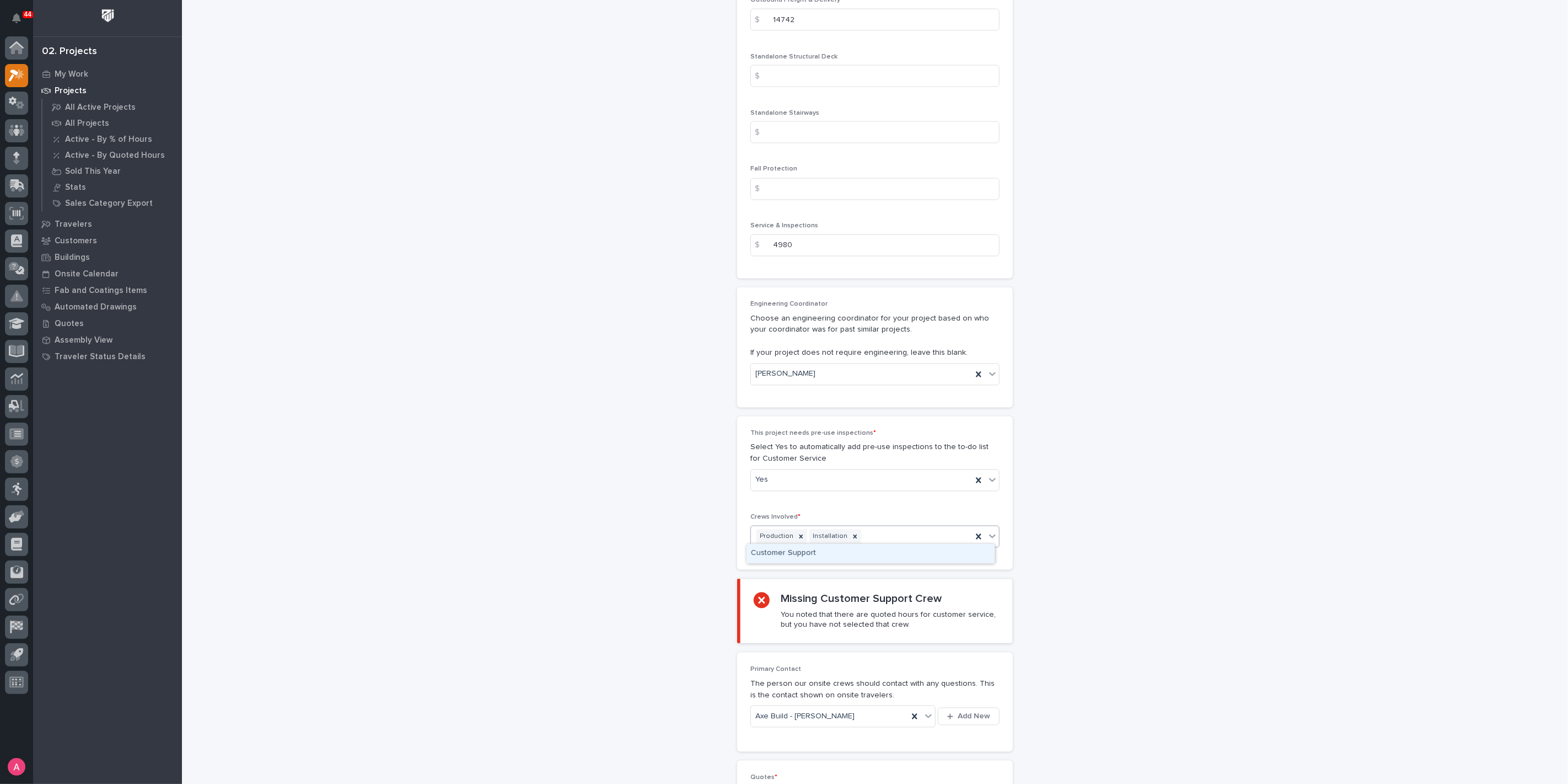
click at [833, 558] on div "Customer Support" at bounding box center [871, 553] width 248 height 19
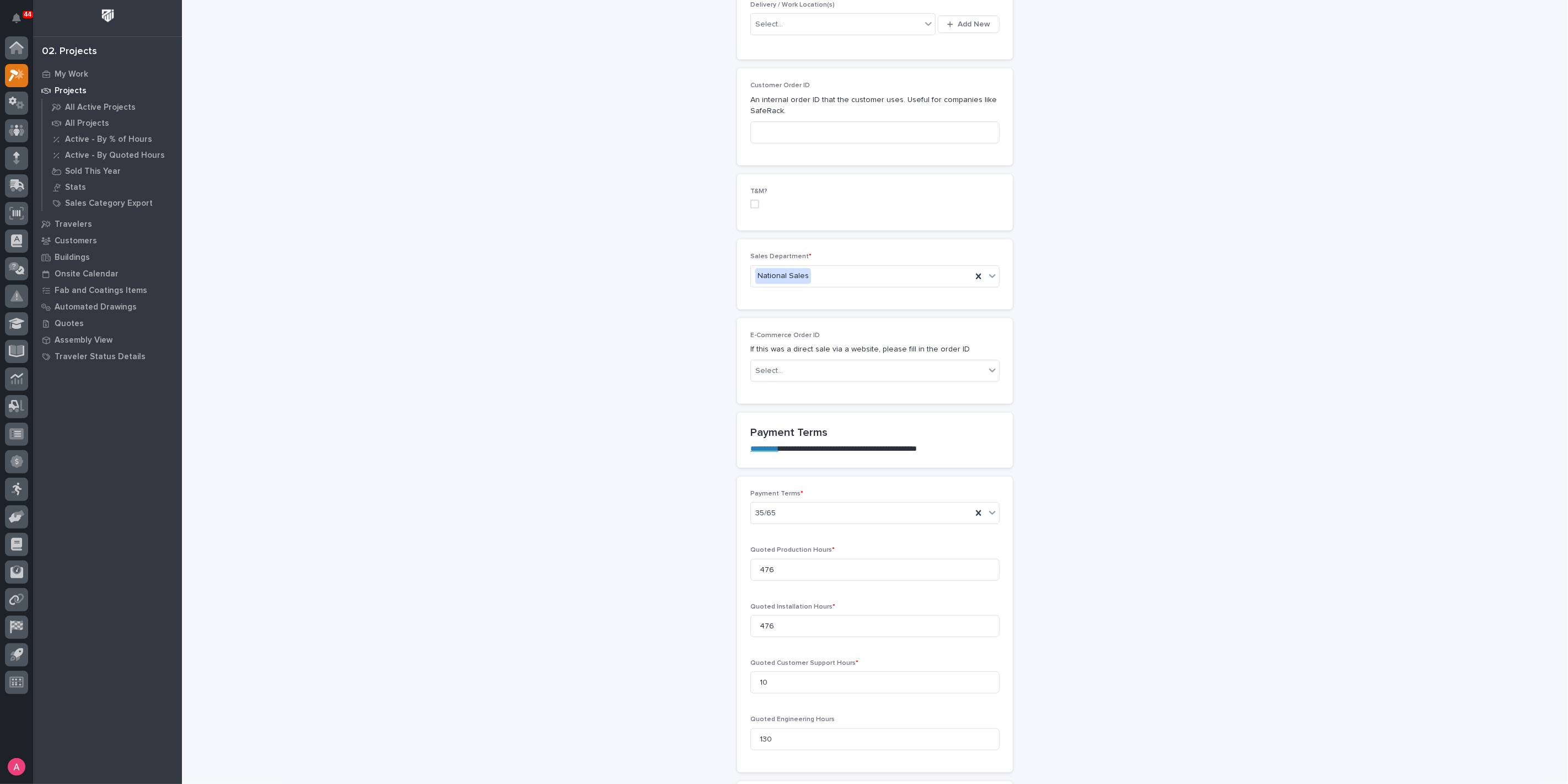
scroll to position [1729, 0]
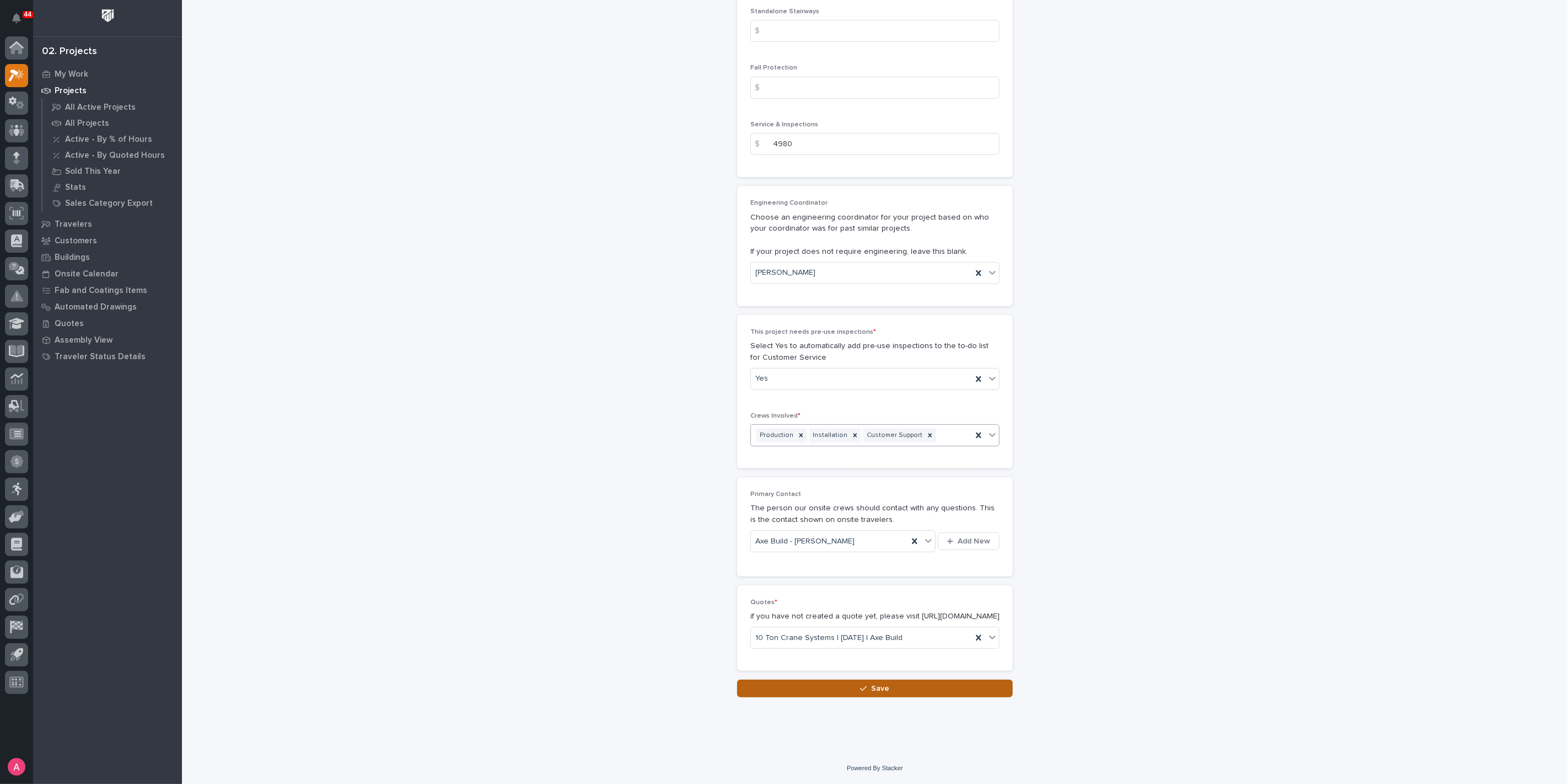
click at [885, 694] on button "Save" at bounding box center [875, 688] width 275 height 18
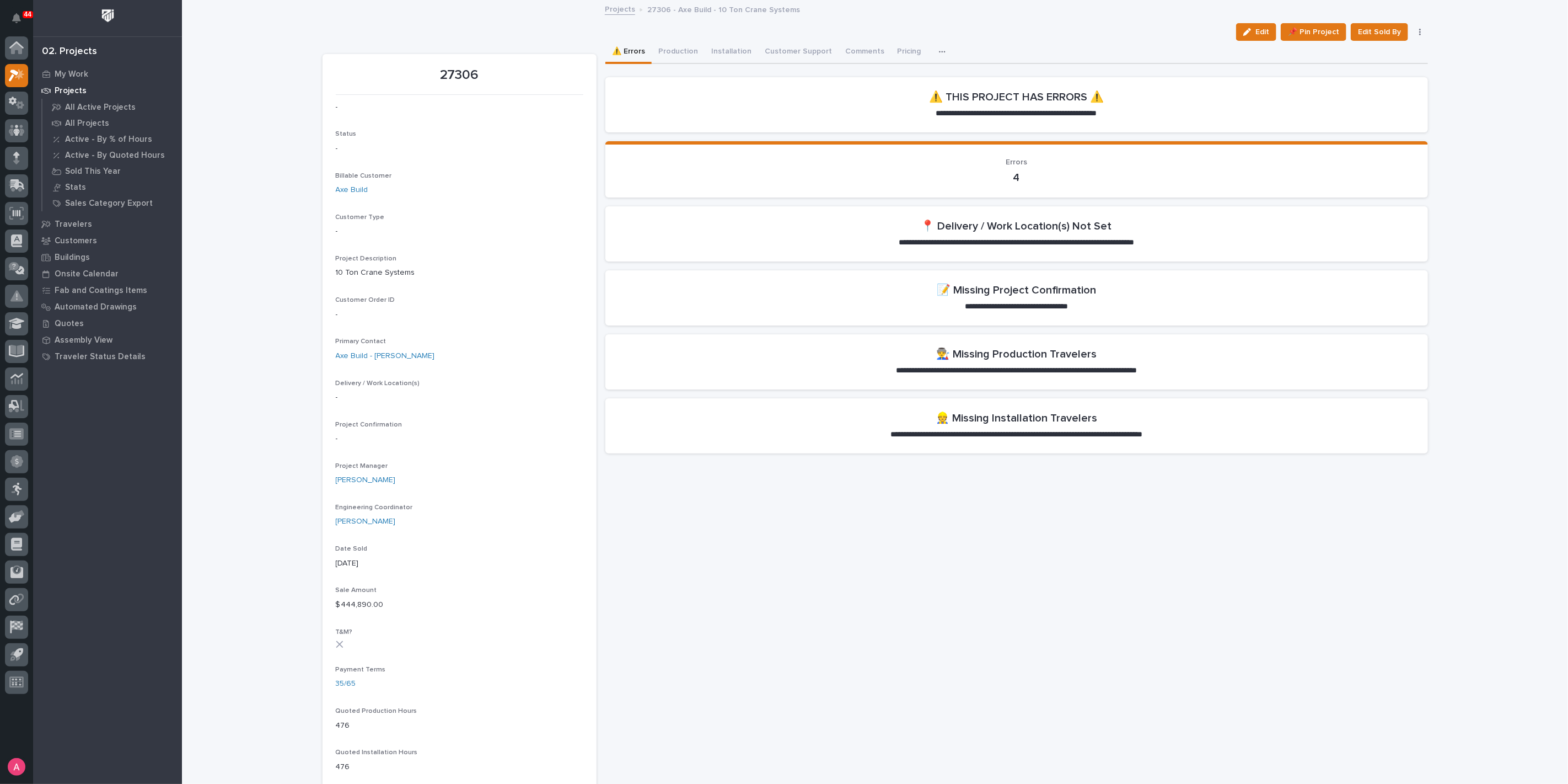
drag, startPoint x: 1249, startPoint y: 31, endPoint x: 1171, endPoint y: 81, distance: 92.6
click at [1249, 31] on icon "button" at bounding box center [1247, 32] width 8 height 8
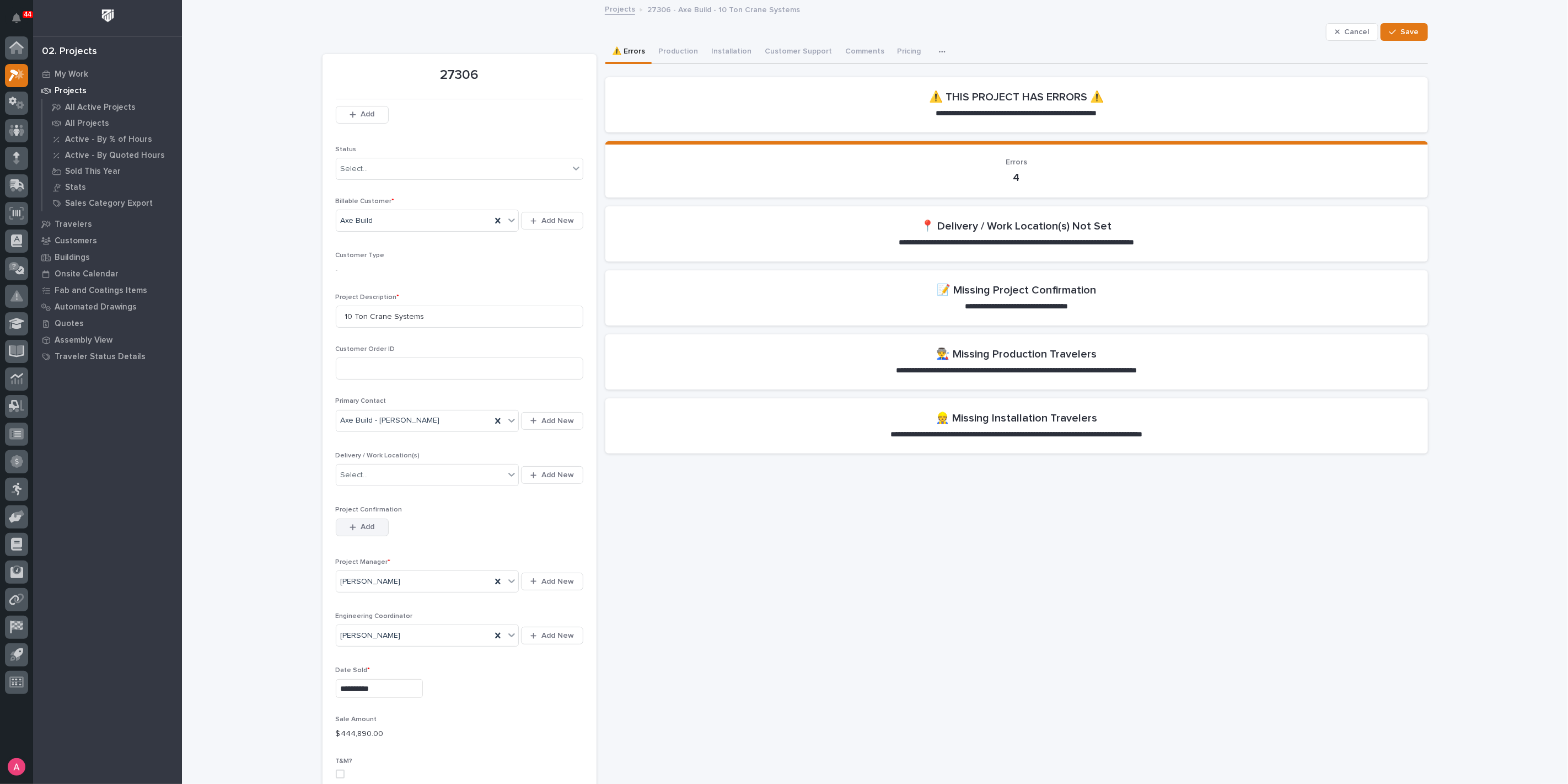
click at [361, 527] on span "Add" at bounding box center [368, 526] width 14 height 10
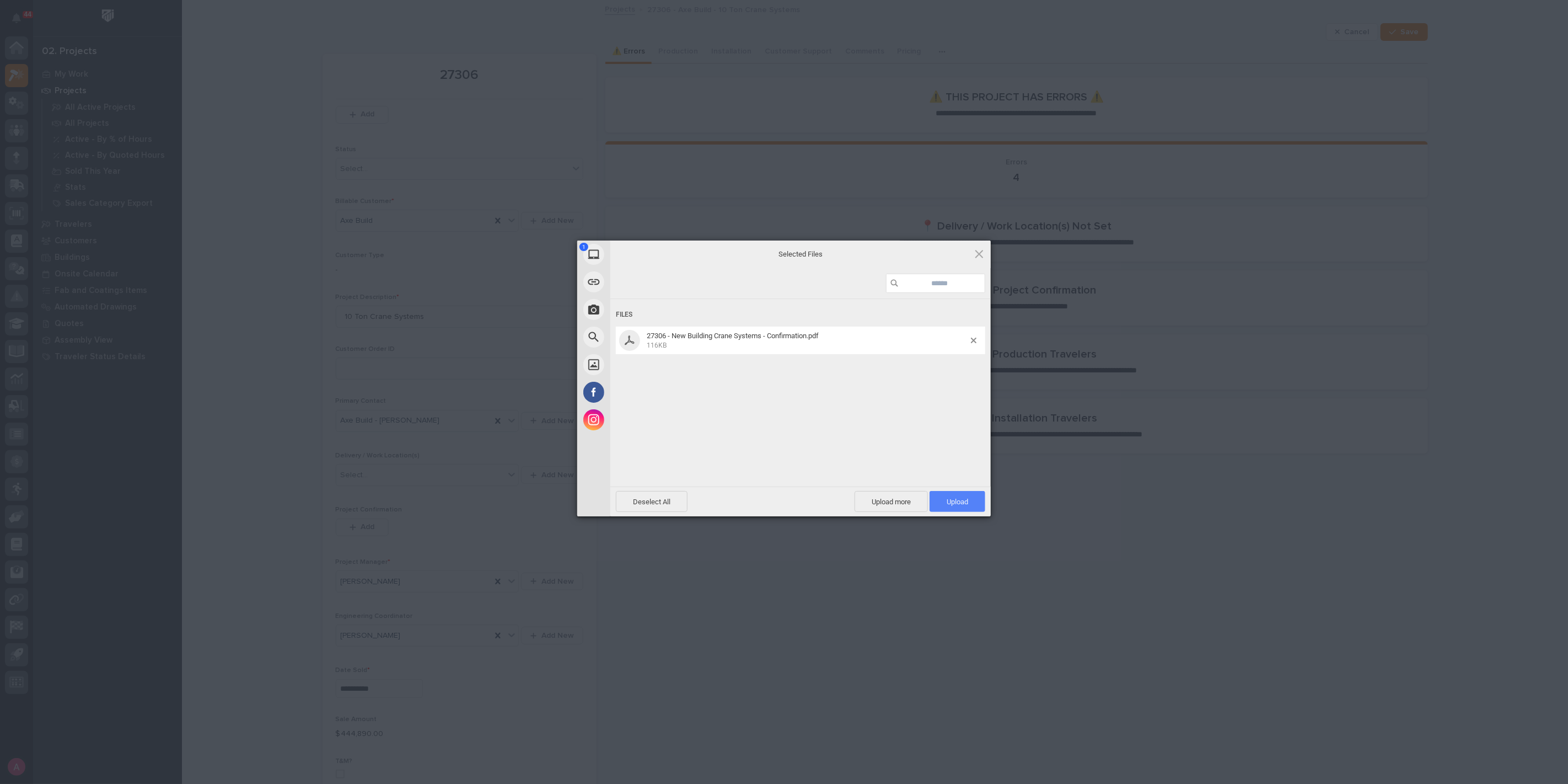
click at [980, 502] on span "Upload 1" at bounding box center [957, 501] width 56 height 21
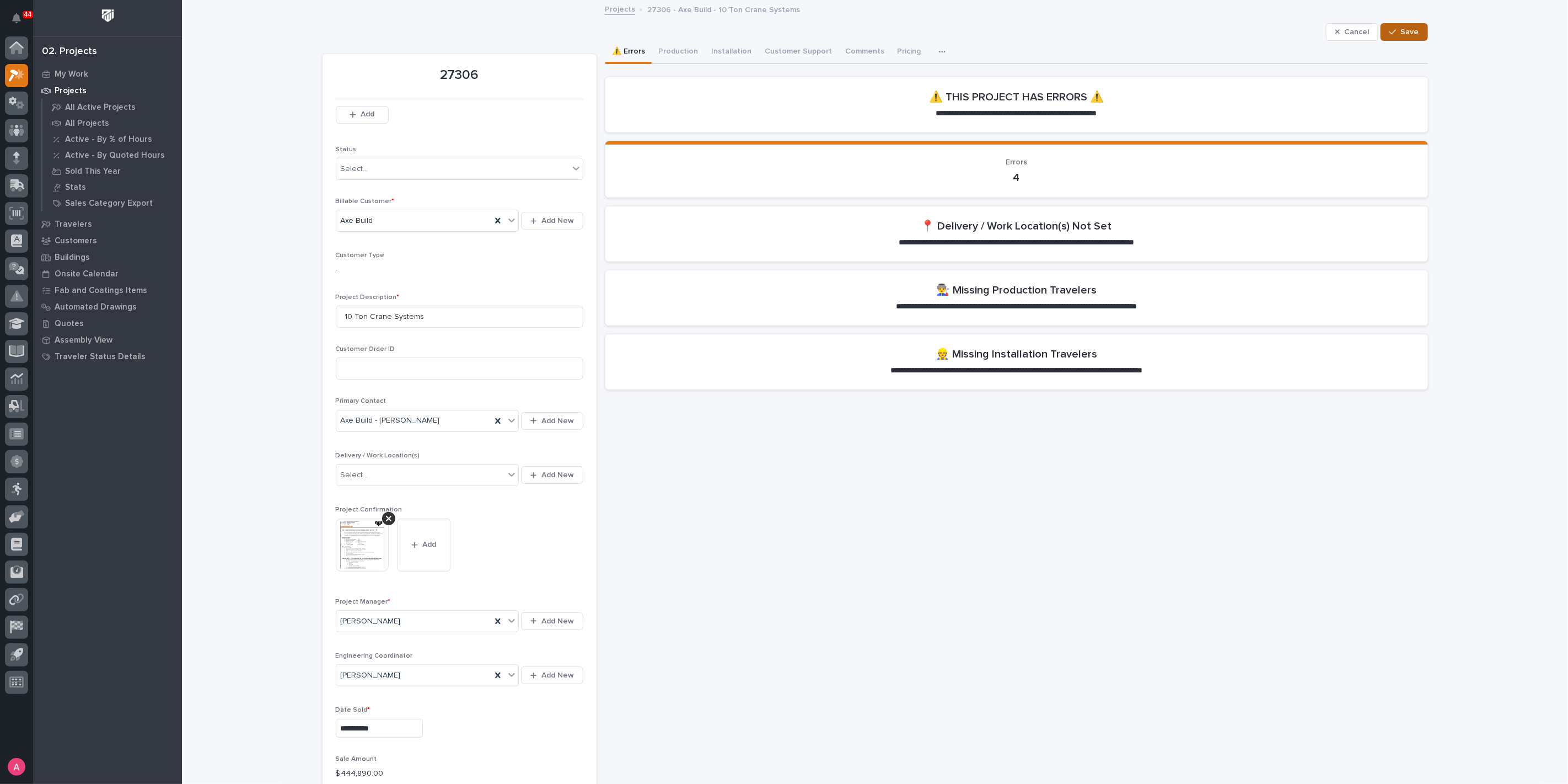
click at [1393, 32] on div "button" at bounding box center [1395, 32] width 11 height 8
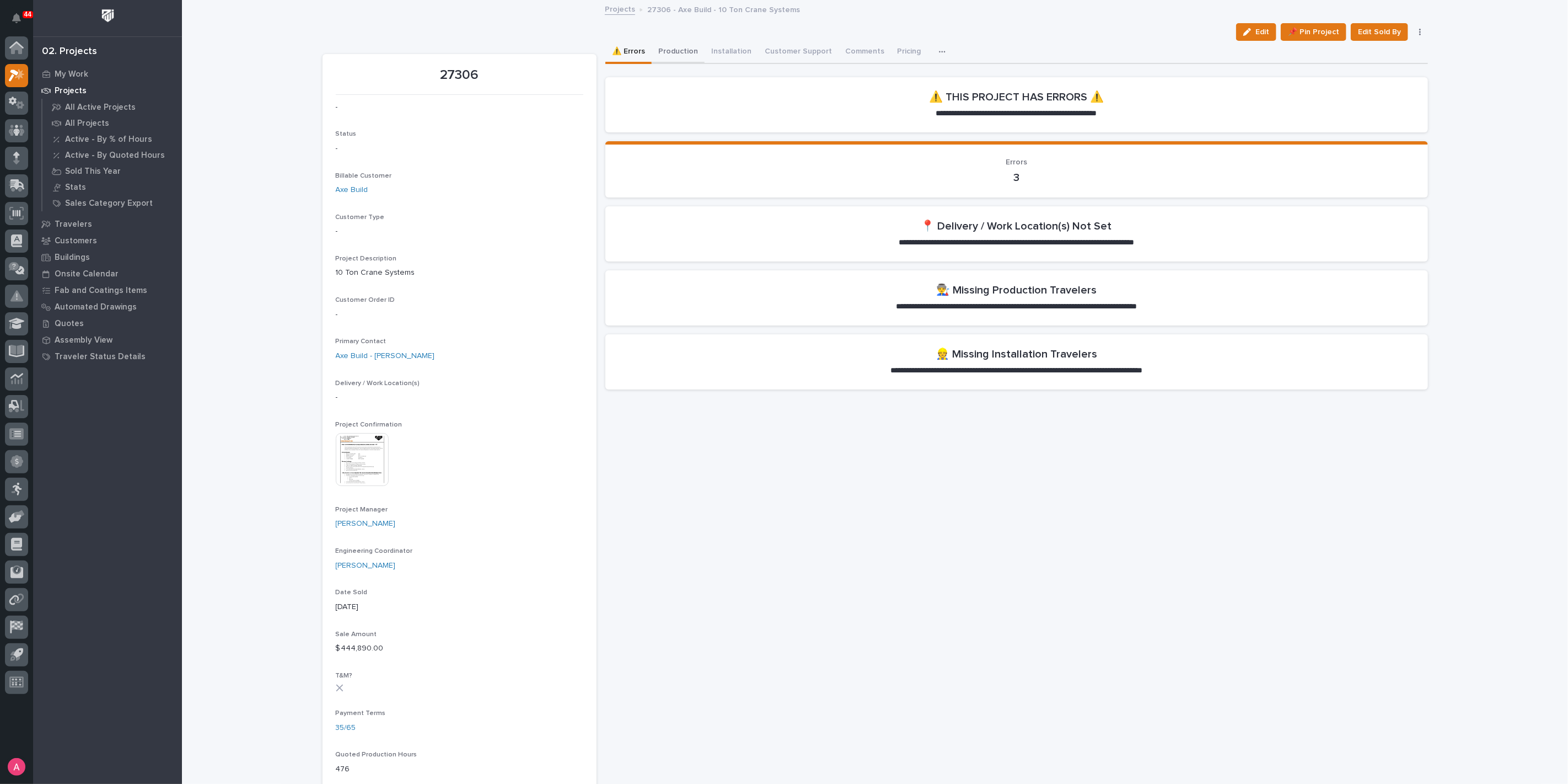
click at [664, 43] on button "Production" at bounding box center [678, 52] width 53 height 23
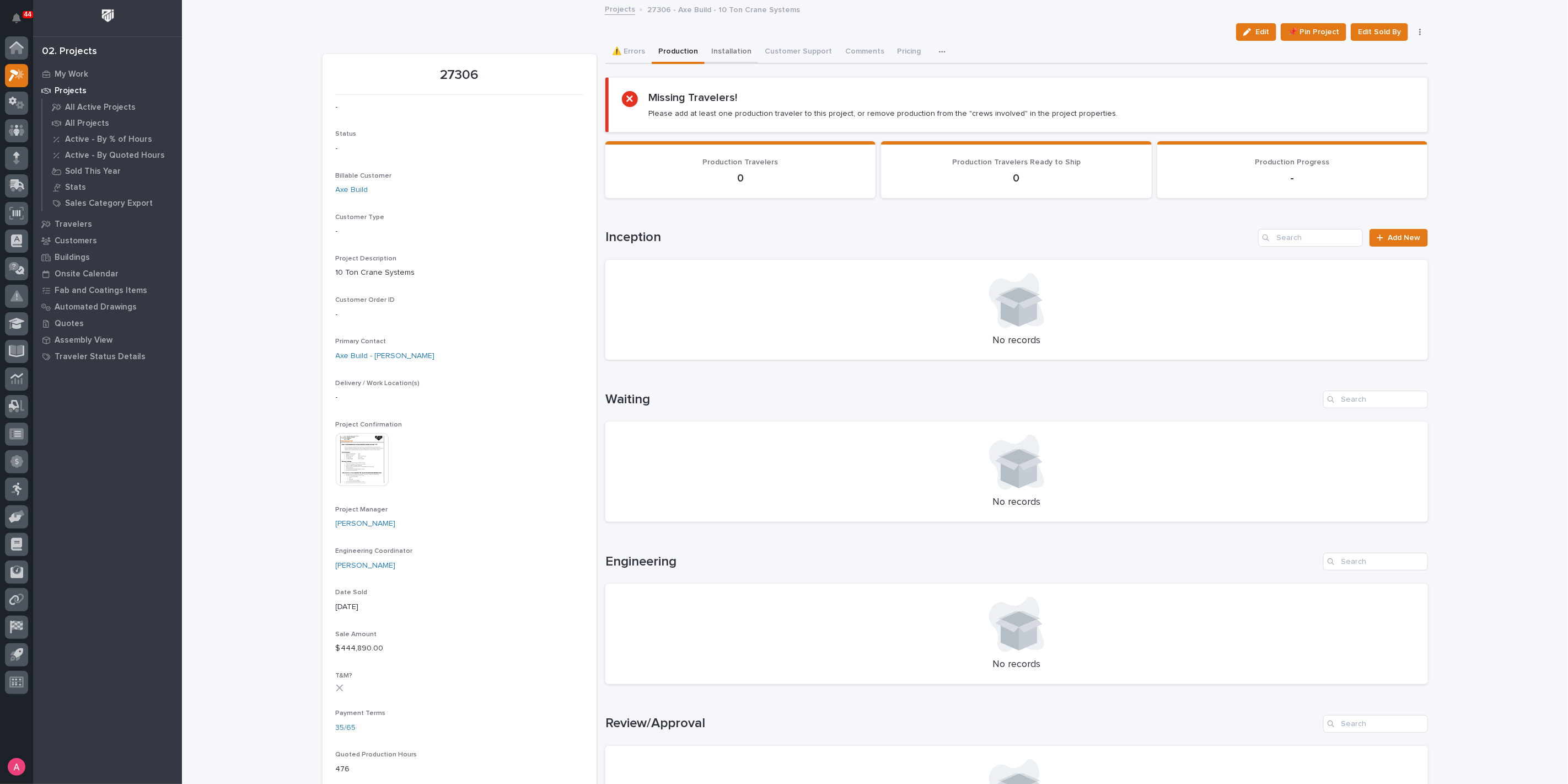
click at [721, 49] on button "Installation" at bounding box center [731, 52] width 53 height 23
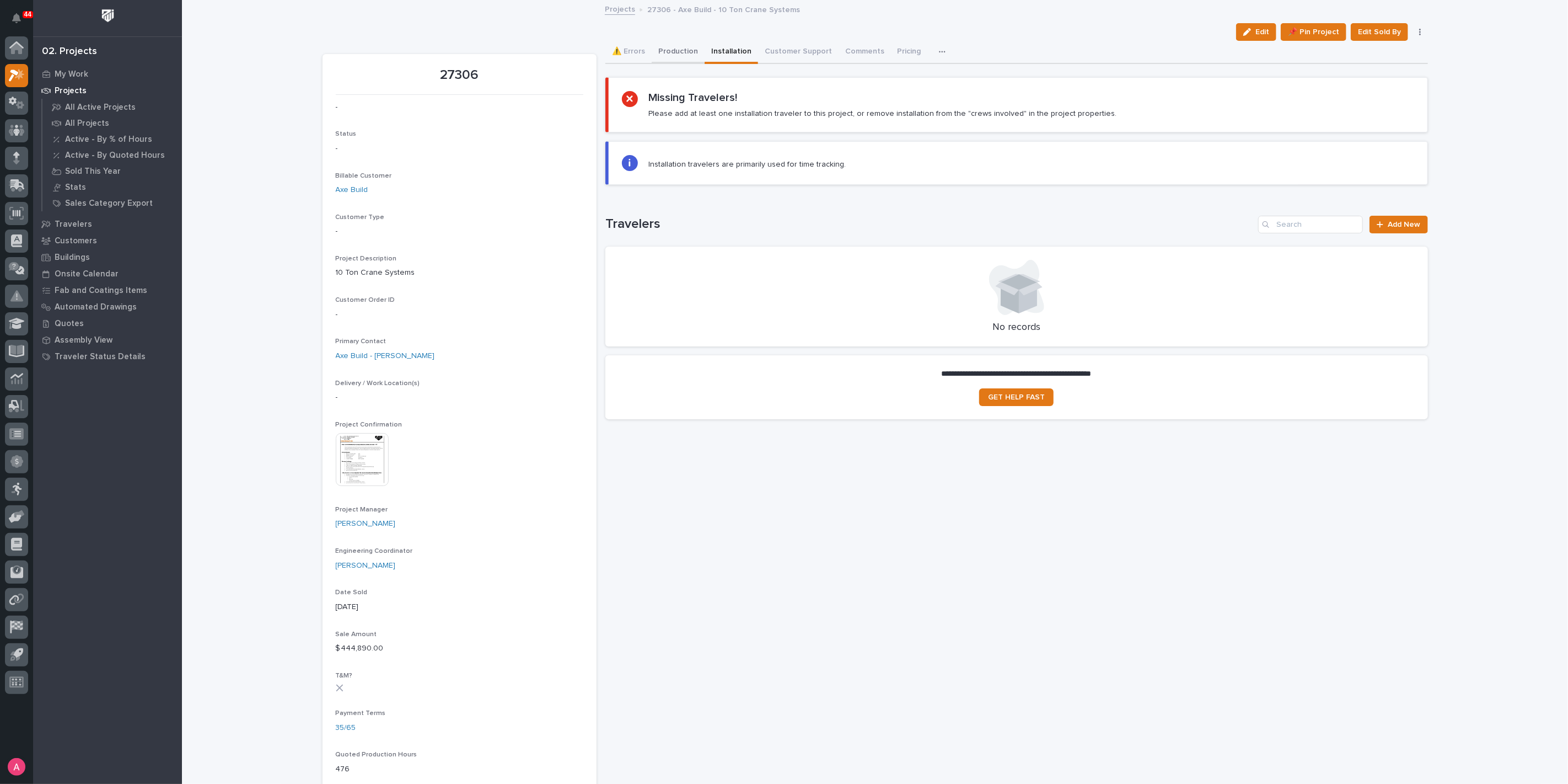
click at [683, 52] on button "Production" at bounding box center [678, 52] width 53 height 23
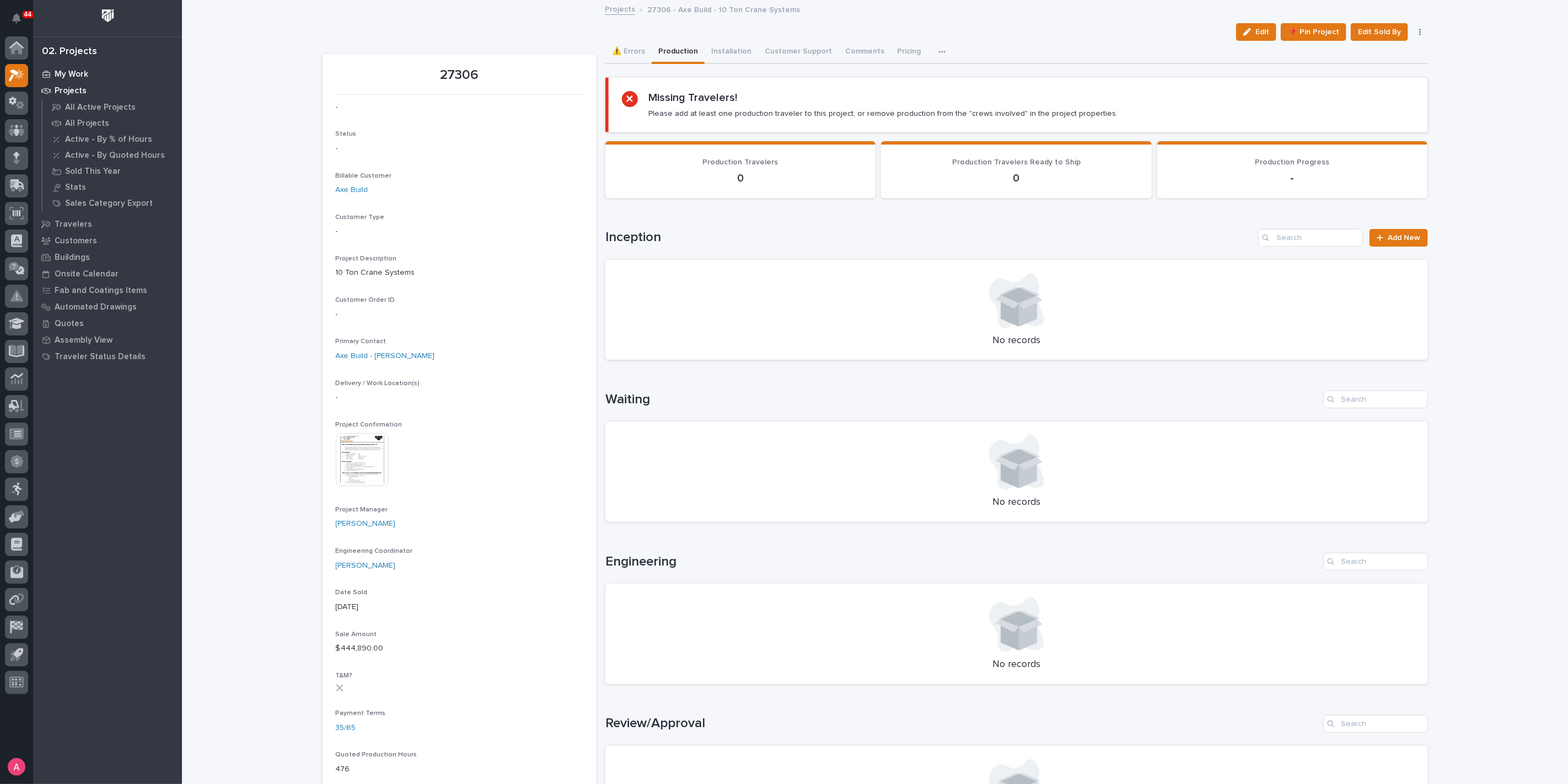
click at [72, 69] on div "My Work" at bounding box center [107, 74] width 143 height 15
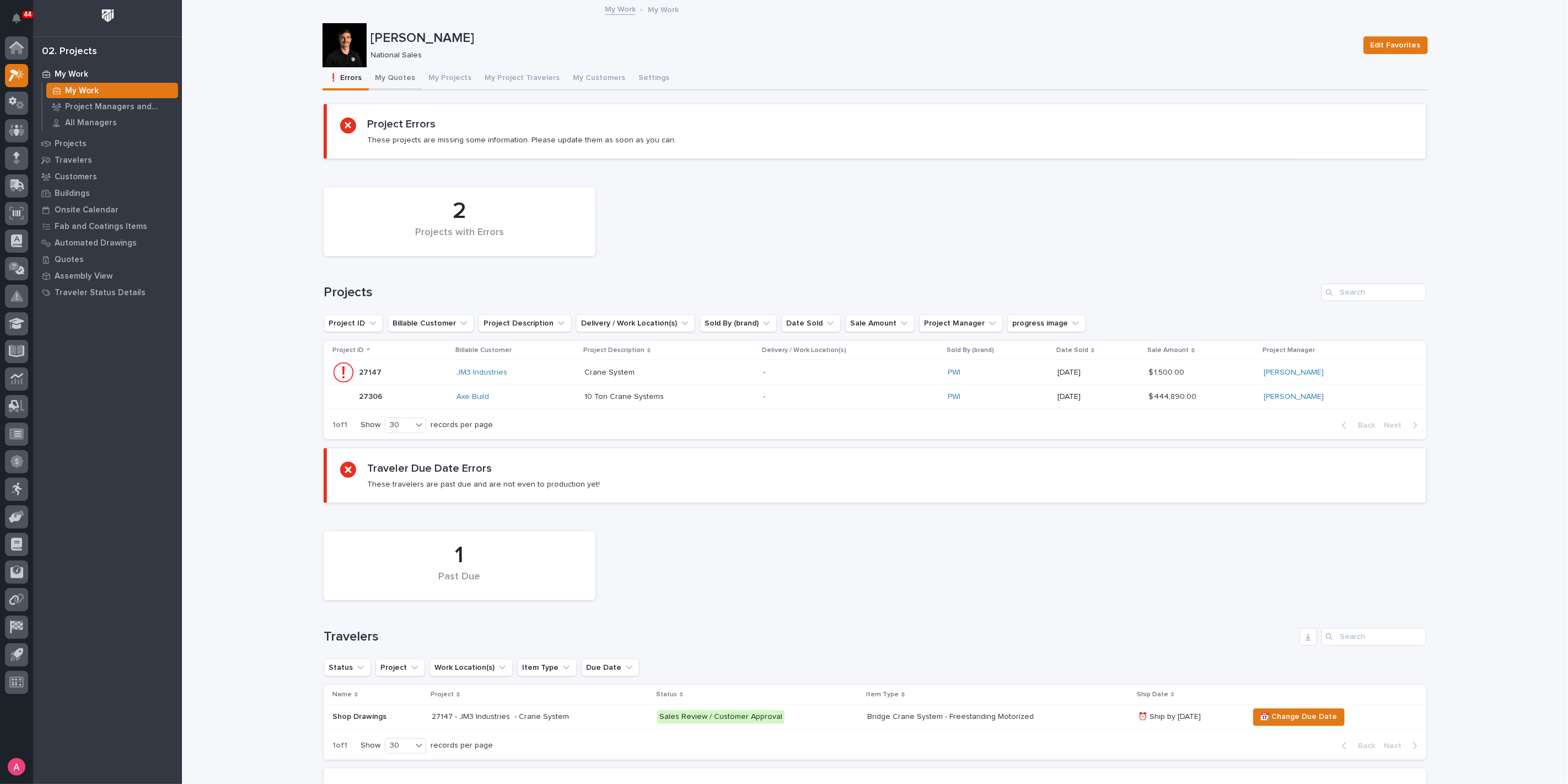
click at [389, 80] on button "My Quotes" at bounding box center [395, 79] width 53 height 23
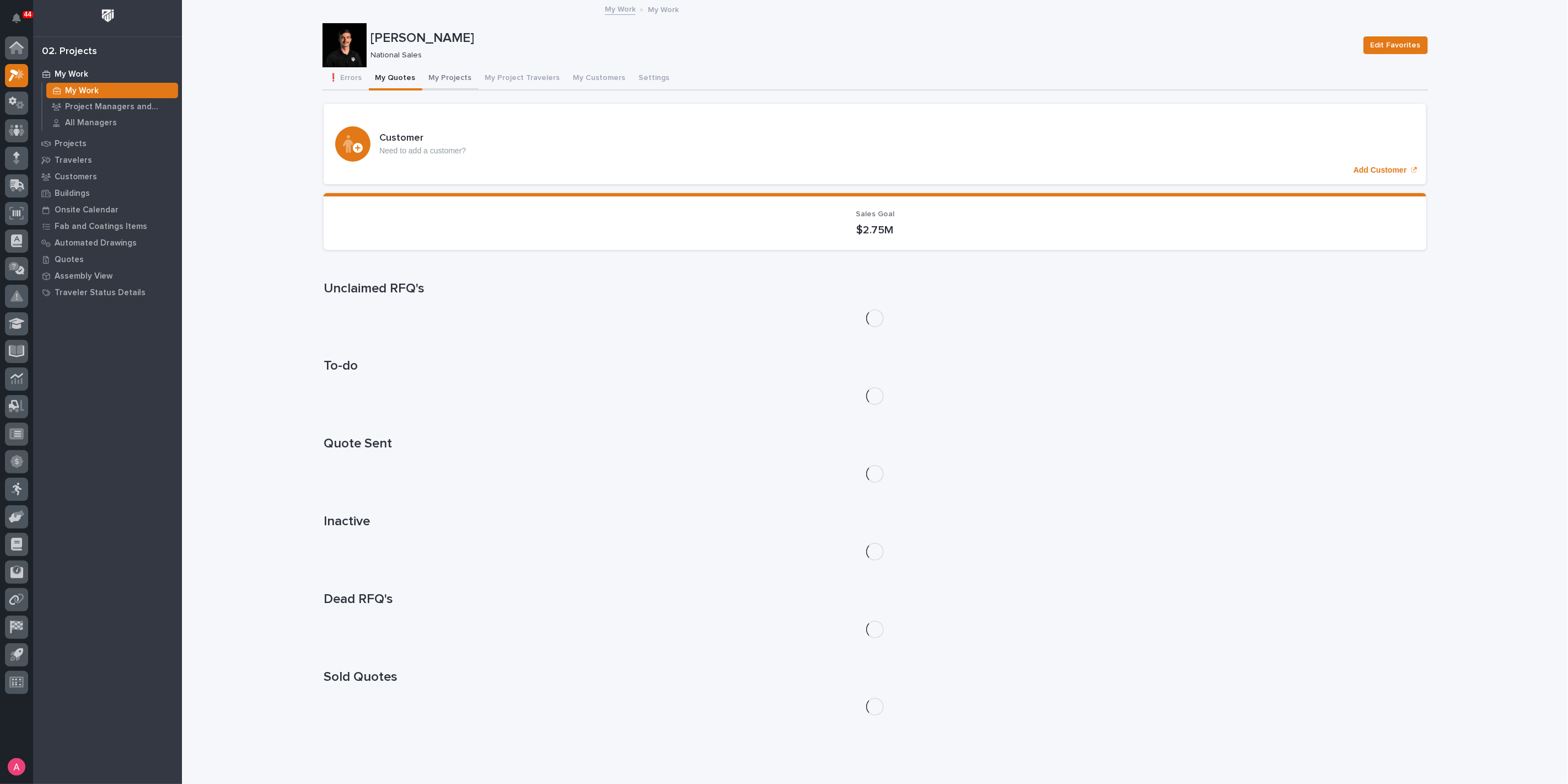
click at [431, 75] on button "My Projects" at bounding box center [450, 79] width 56 height 23
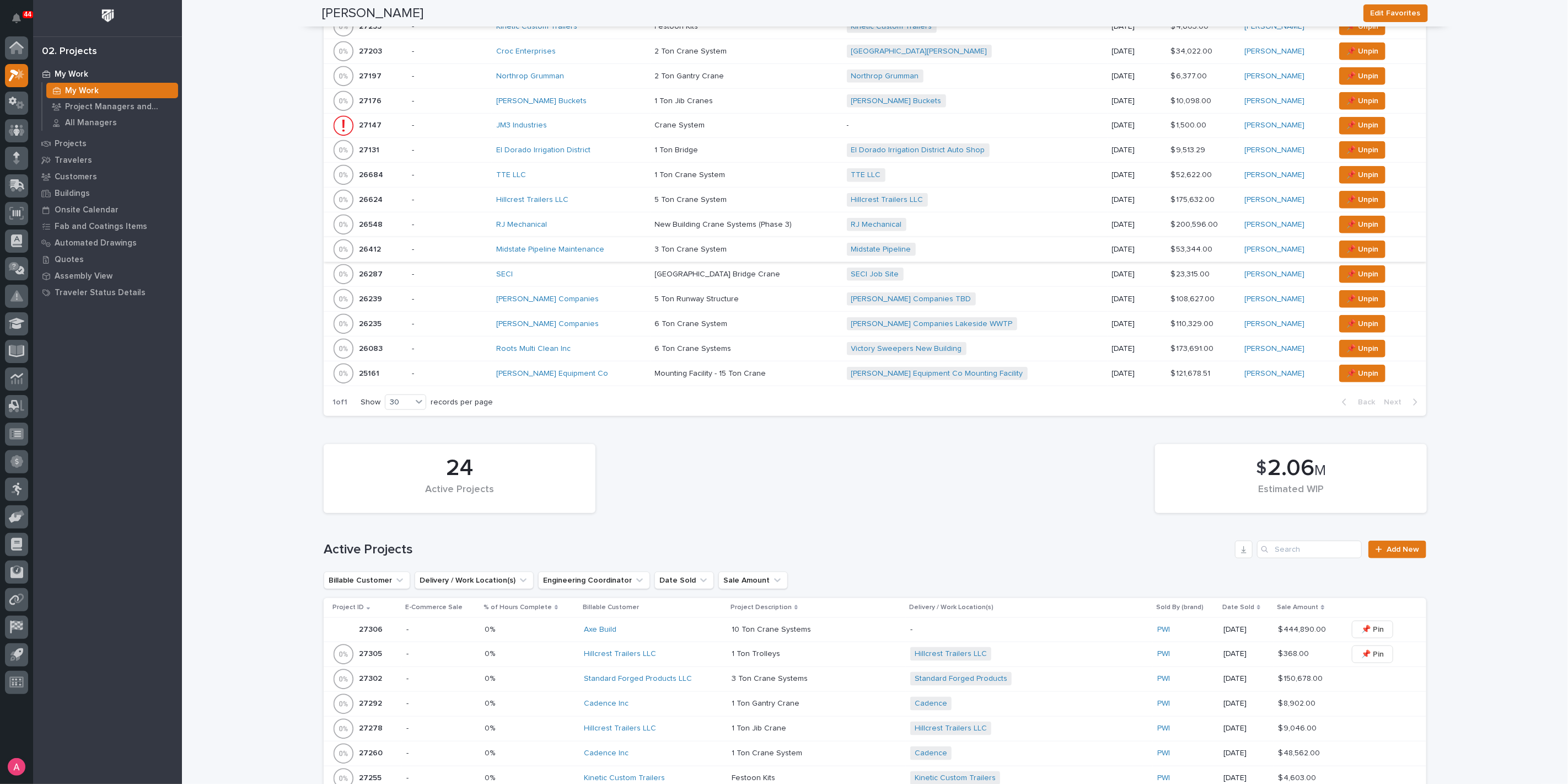
scroll to position [735, 0]
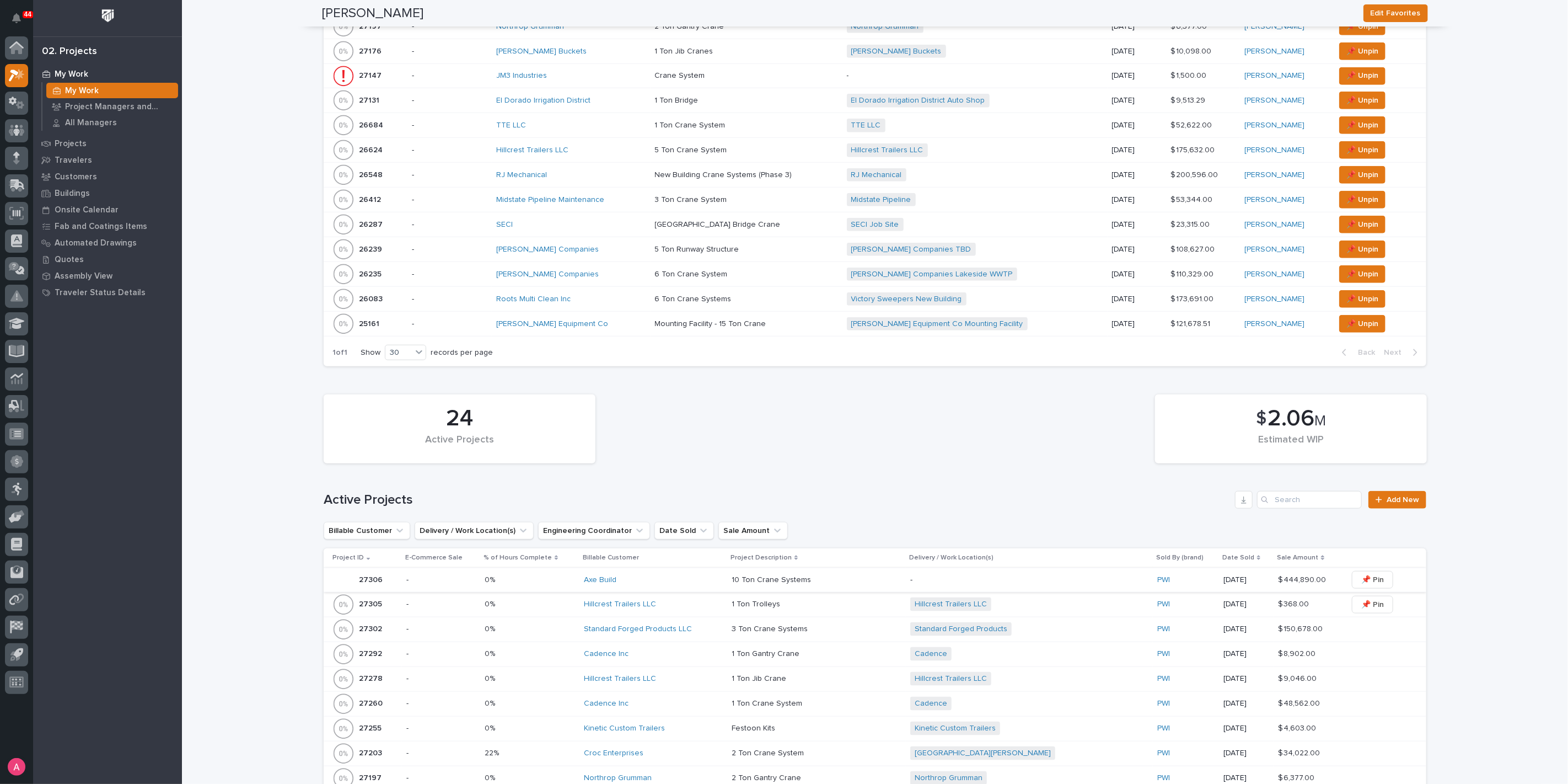
click at [1366, 574] on span "📌 Pin" at bounding box center [1372, 580] width 22 height 13
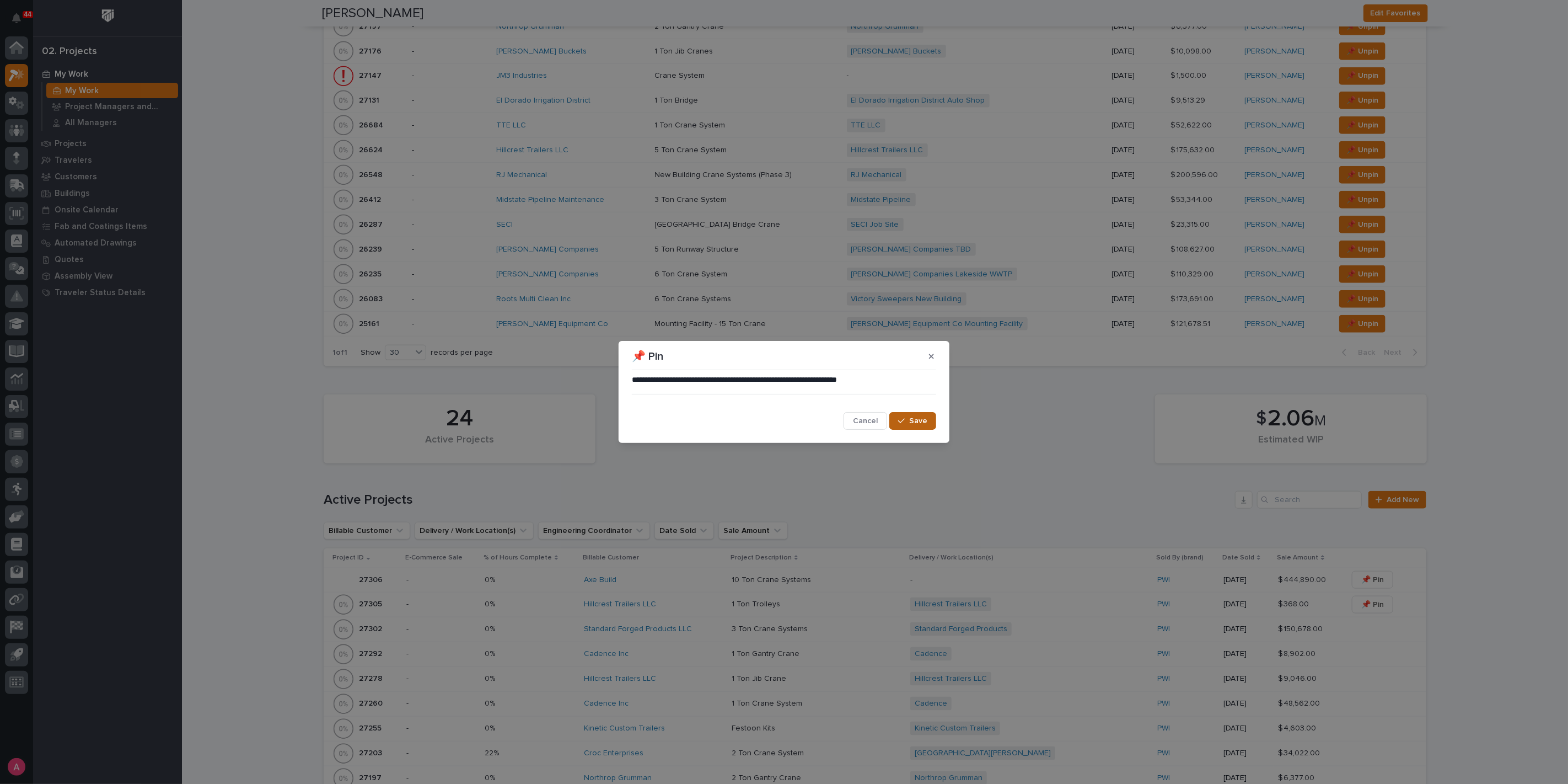
click at [916, 421] on span "Save" at bounding box center [919, 421] width 19 height 10
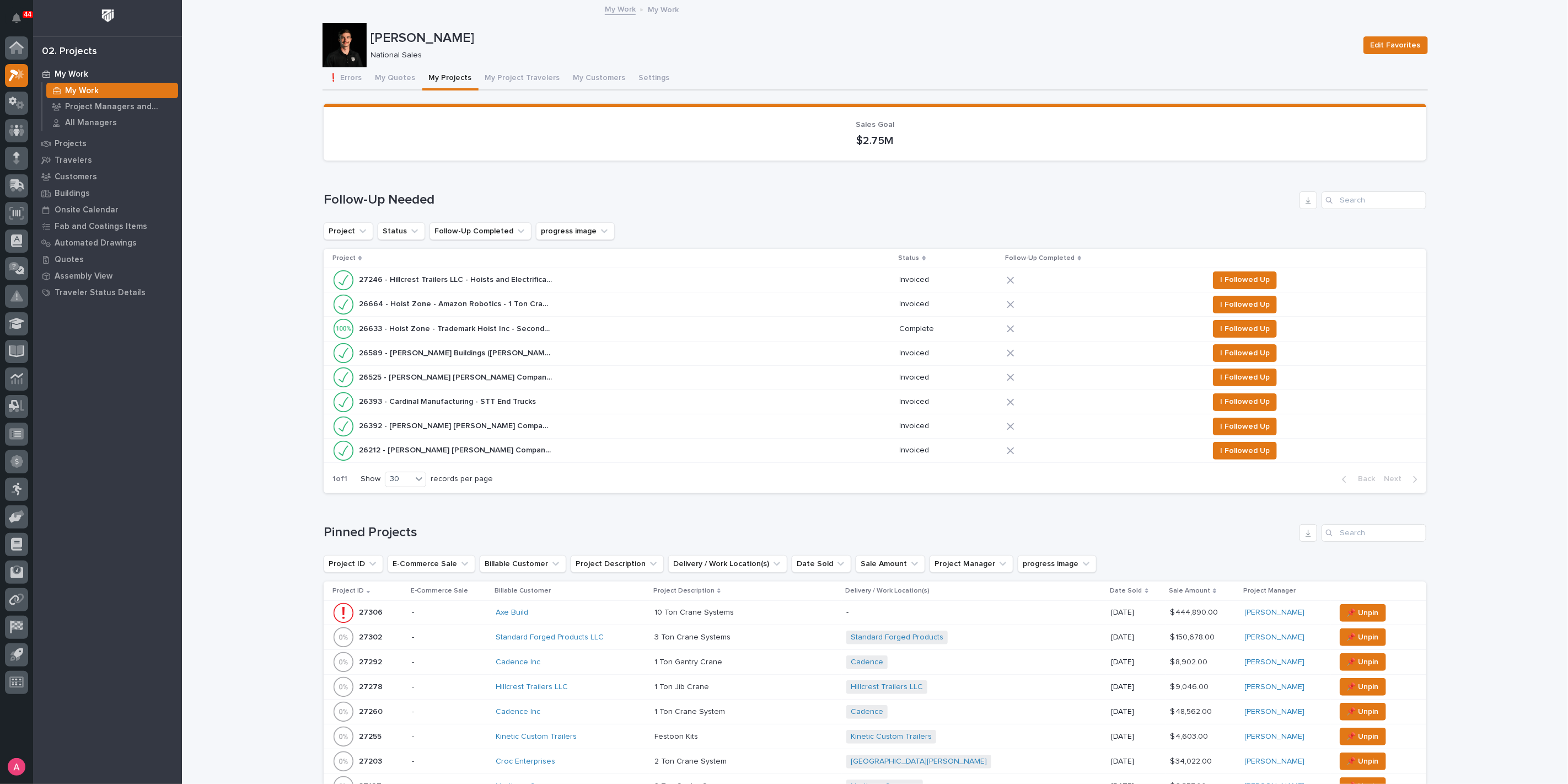
scroll to position [184, 0]
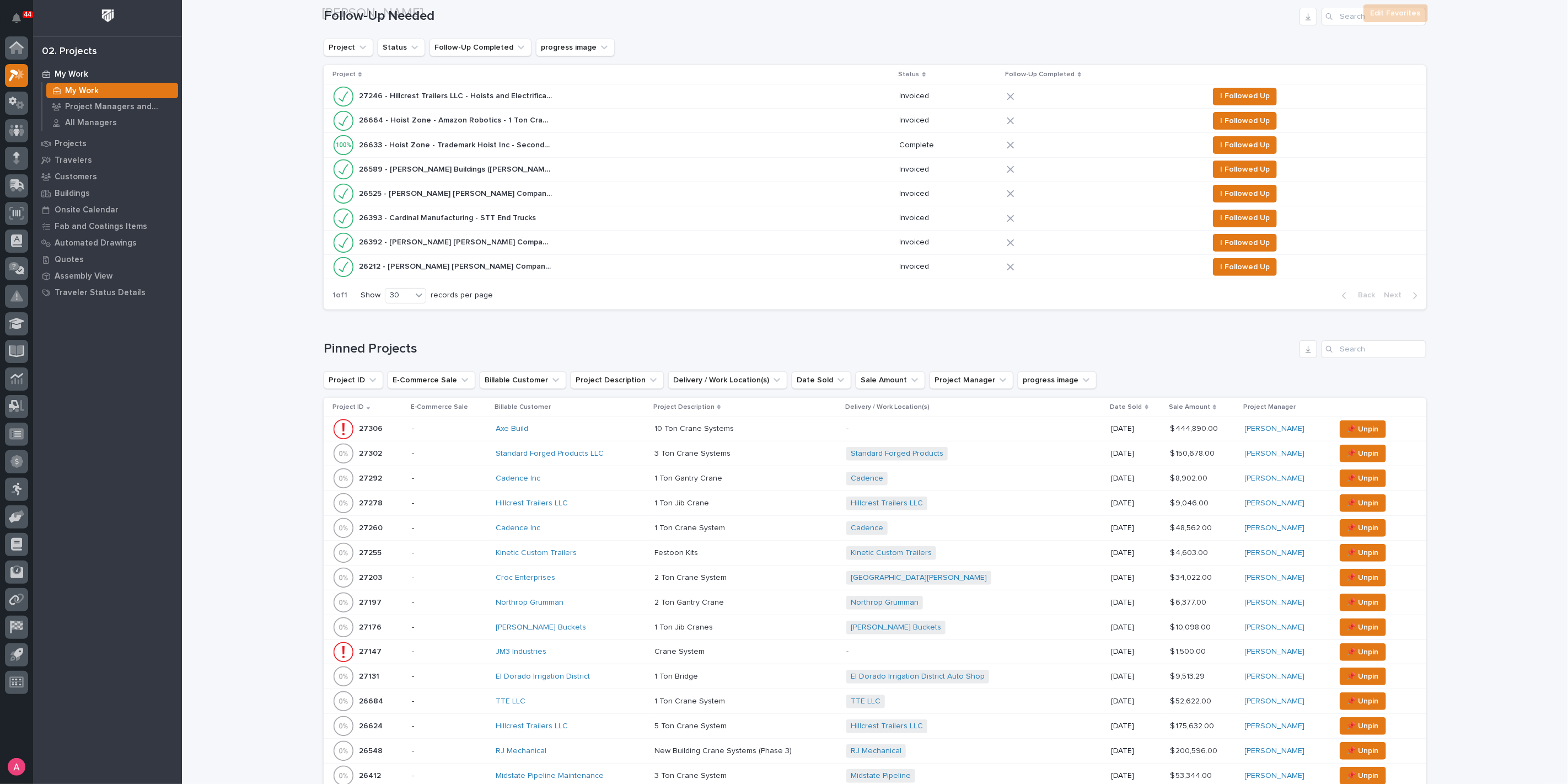
click at [619, 424] on div "Axe Build" at bounding box center [571, 429] width 150 height 9
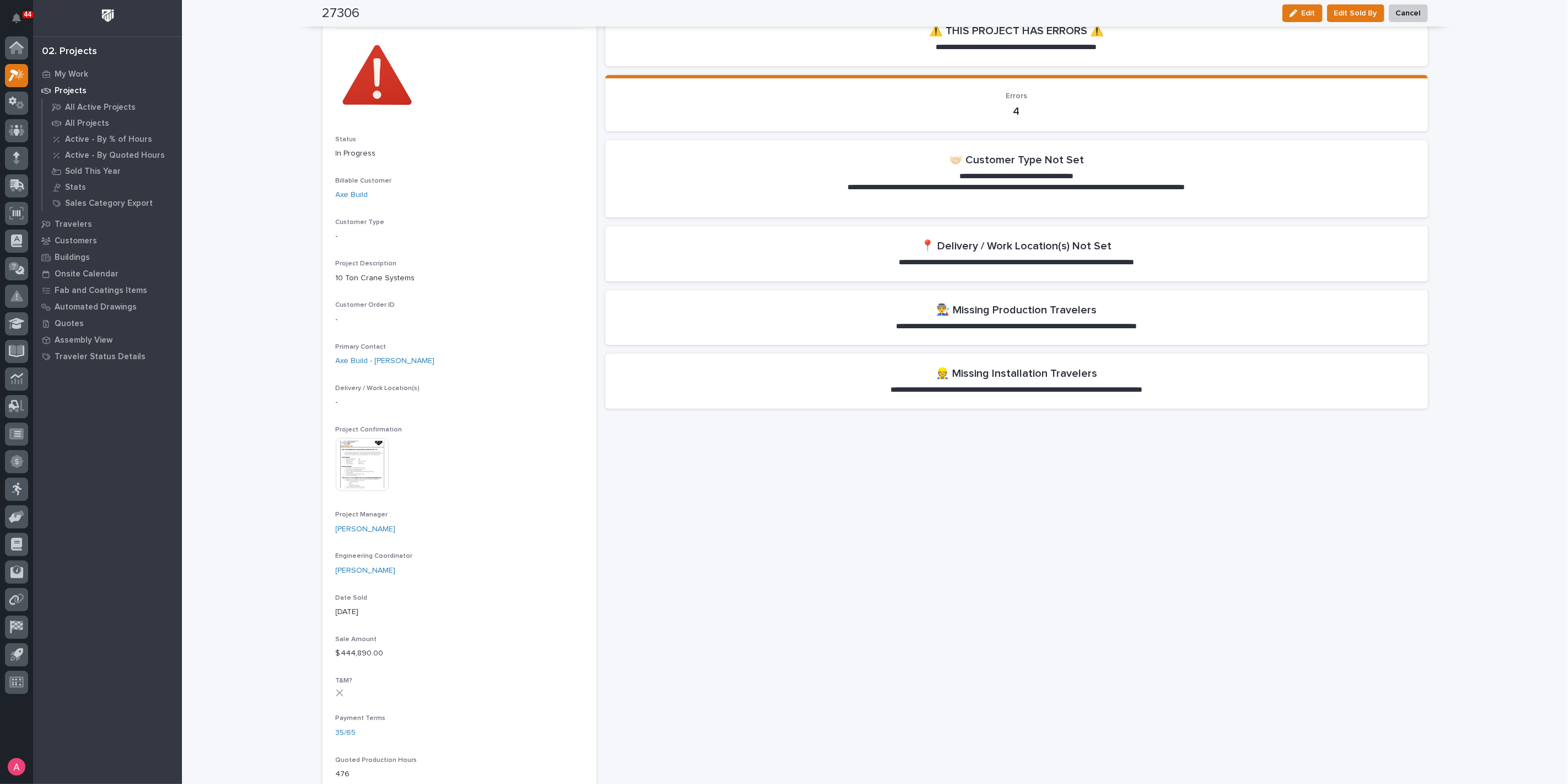
scroll to position [61, 0]
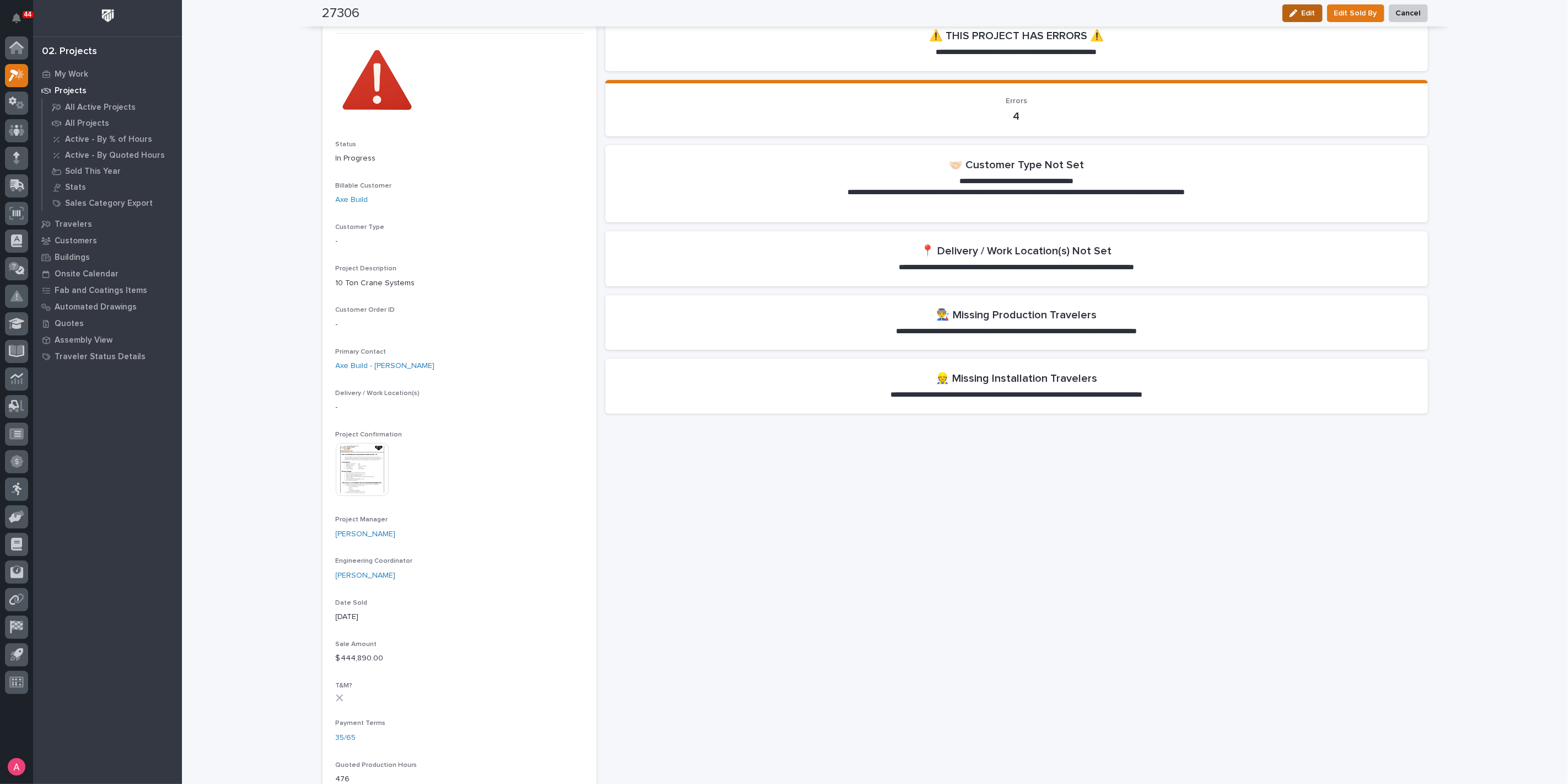
click at [1295, 17] on button "Edit" at bounding box center [1303, 13] width 40 height 18
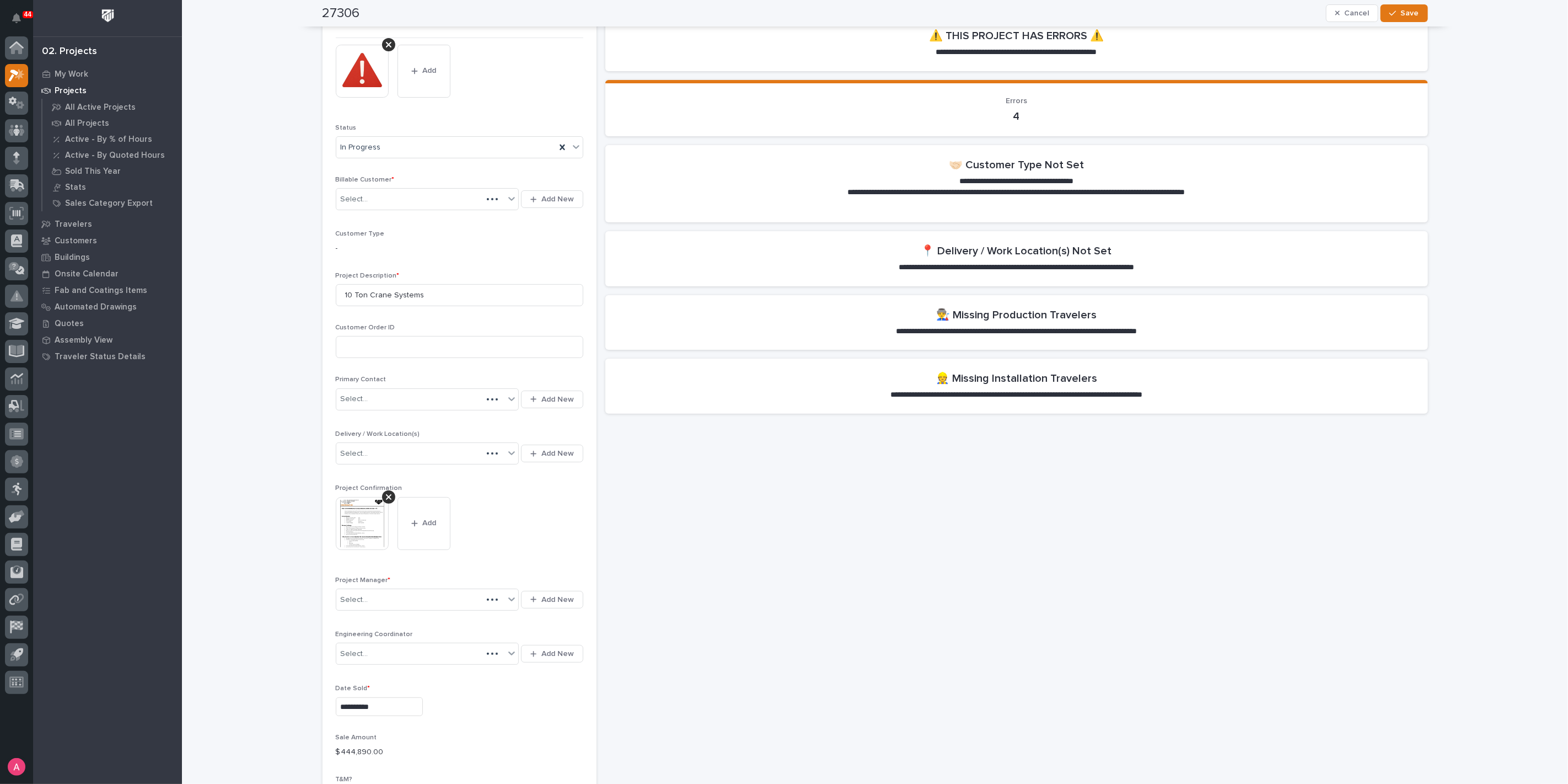
scroll to position [140, 0]
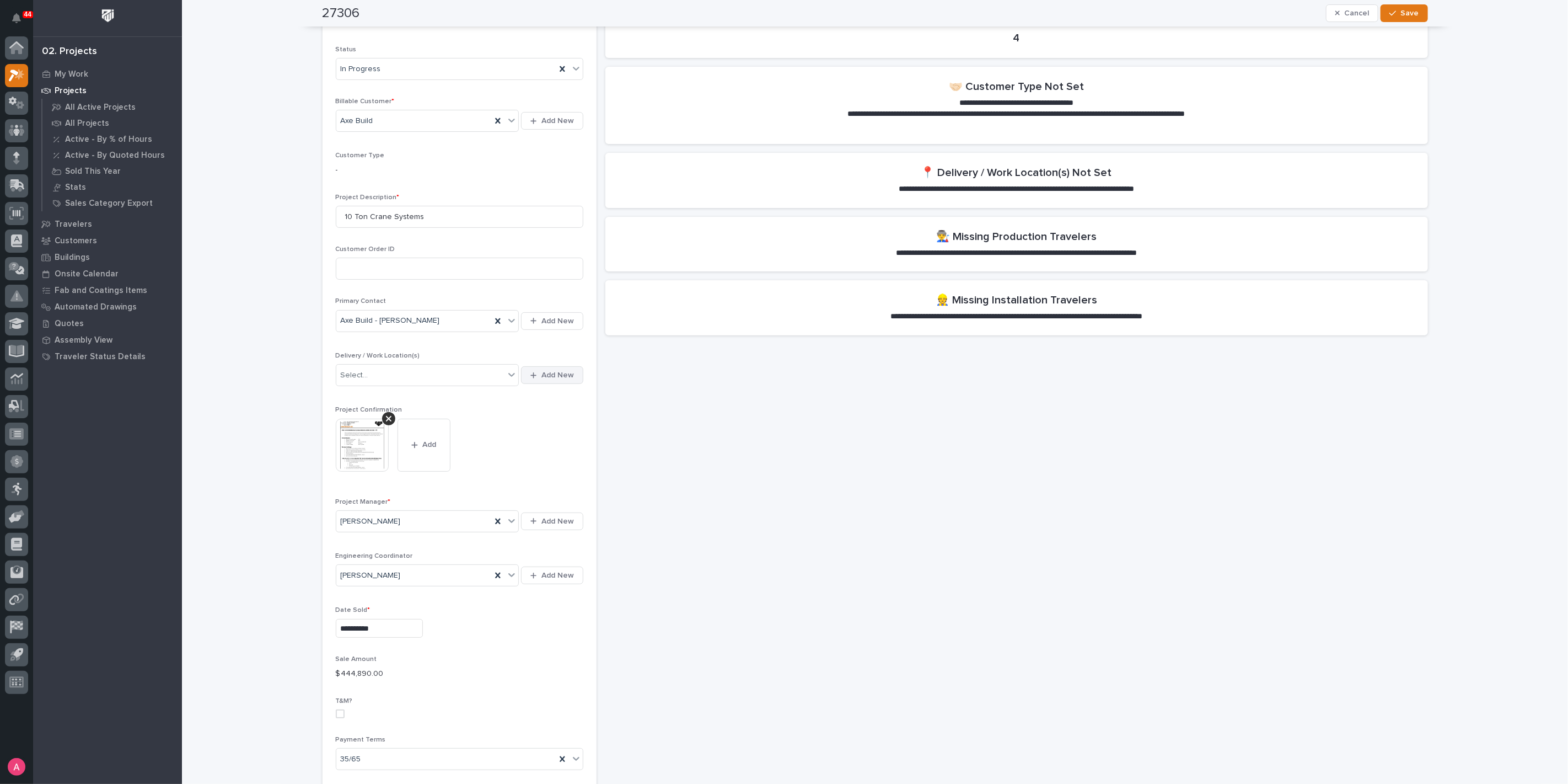
click at [550, 377] on span "Add New" at bounding box center [558, 375] width 32 height 10
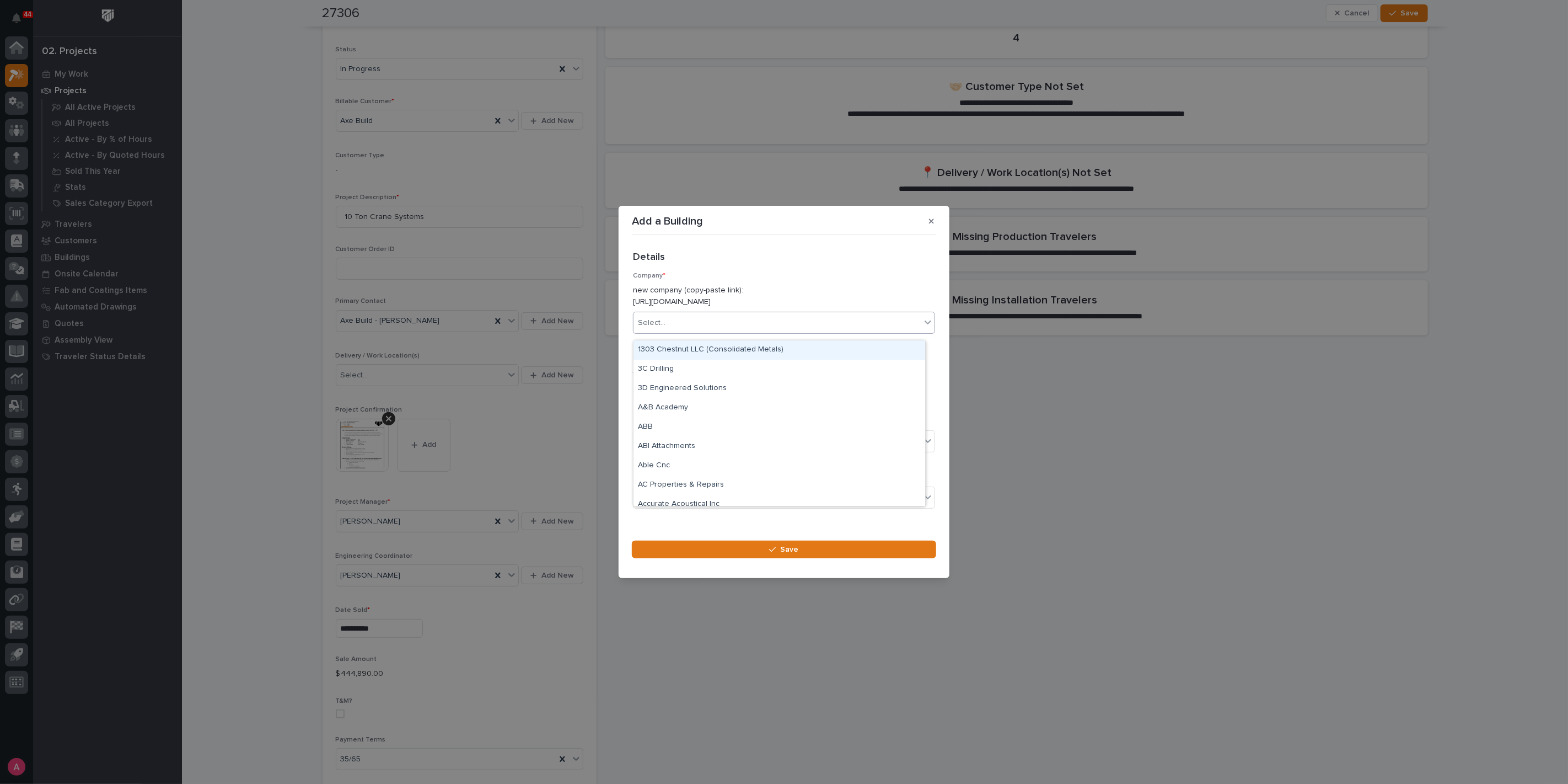
click at [695, 328] on div "Select..." at bounding box center [777, 323] width 287 height 19
type input "***"
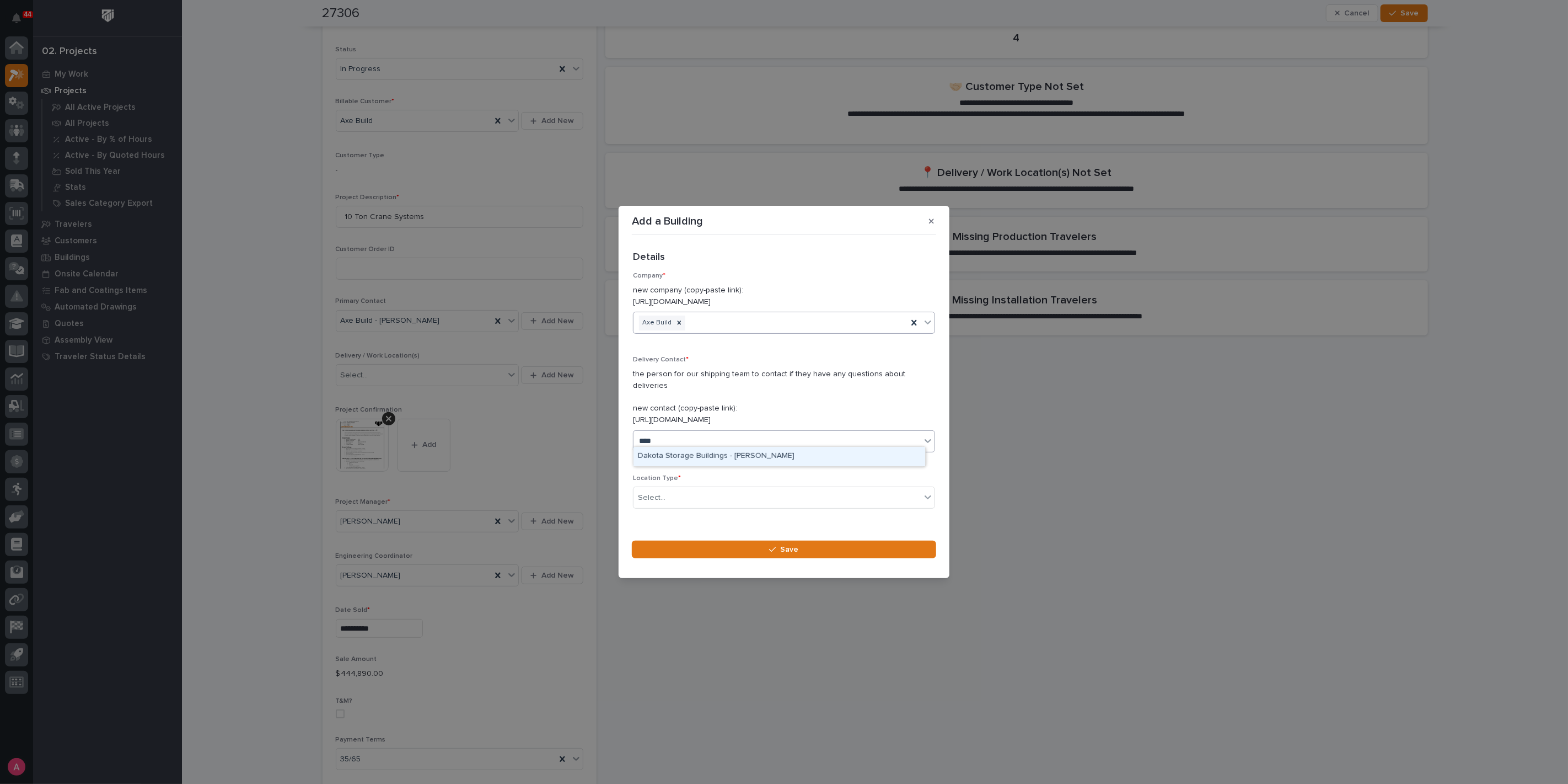
type input "*****"
type input "***"
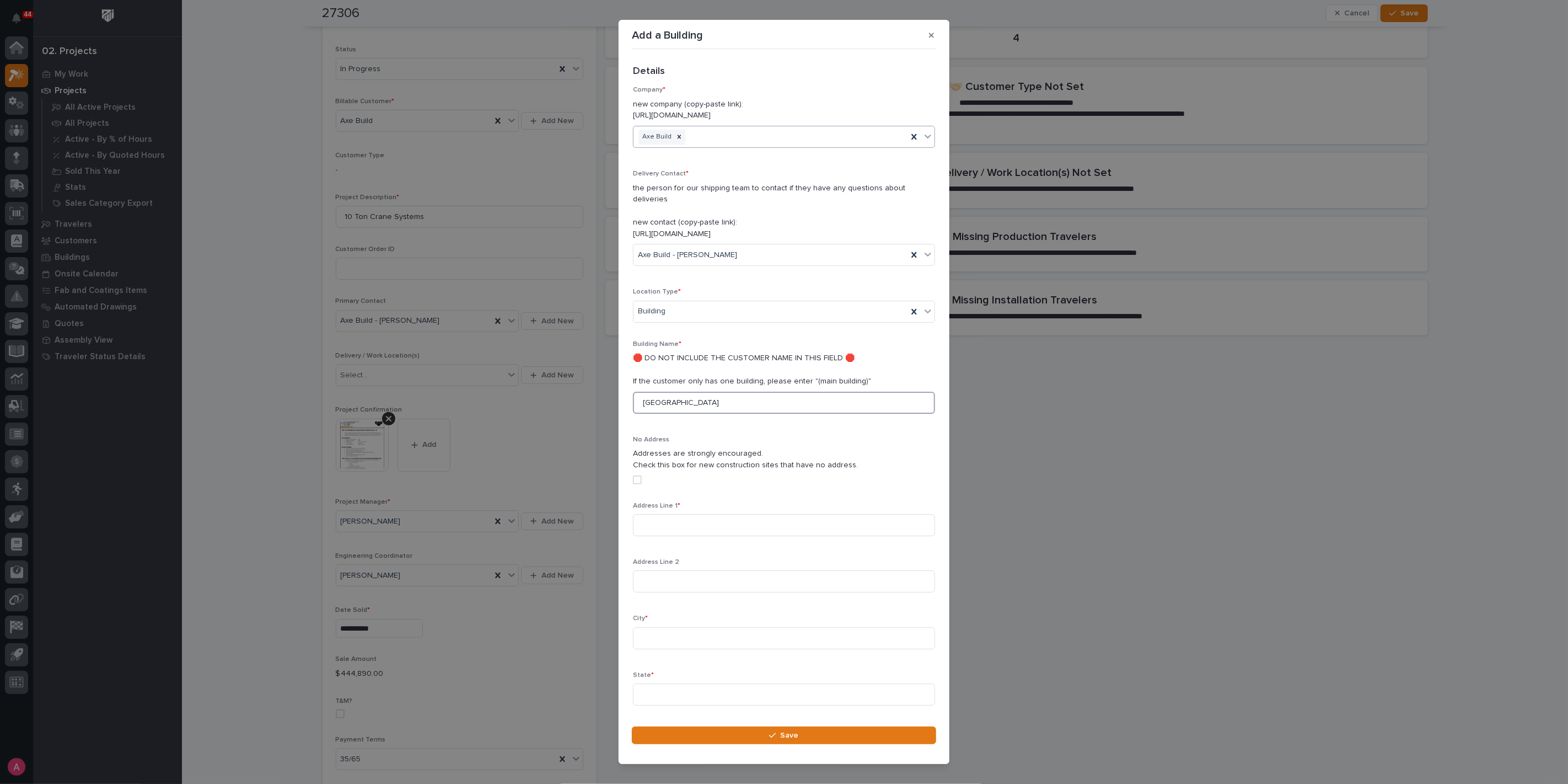
type input "Main Building"
click at [666, 514] on input at bounding box center [784, 525] width 302 height 22
paste input "2371 Allen Avenue"
type input "2371 Allen Avenue"
click at [677, 627] on input at bounding box center [784, 638] width 302 height 22
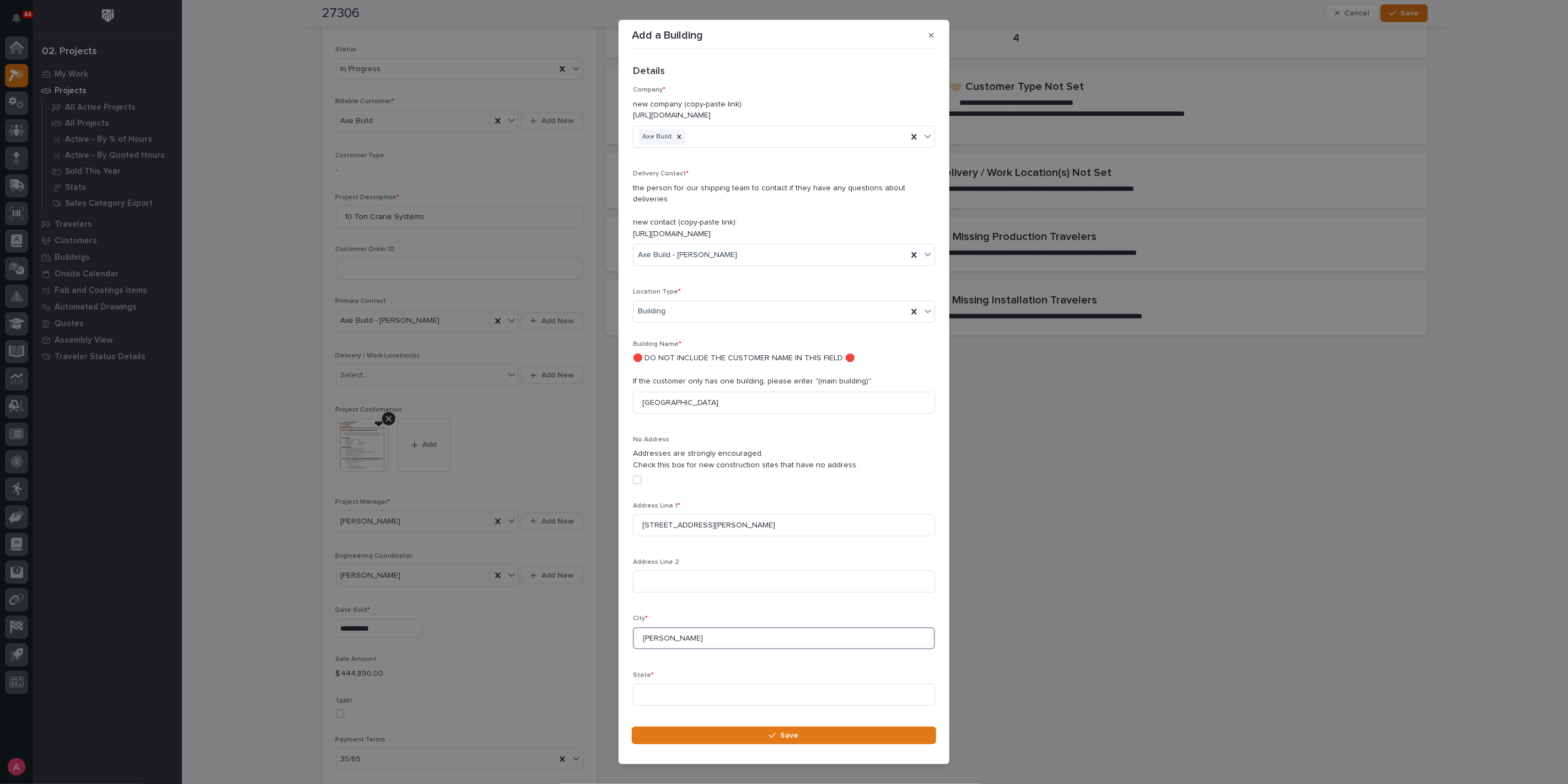
type input "Sheridan"
type input "WY"
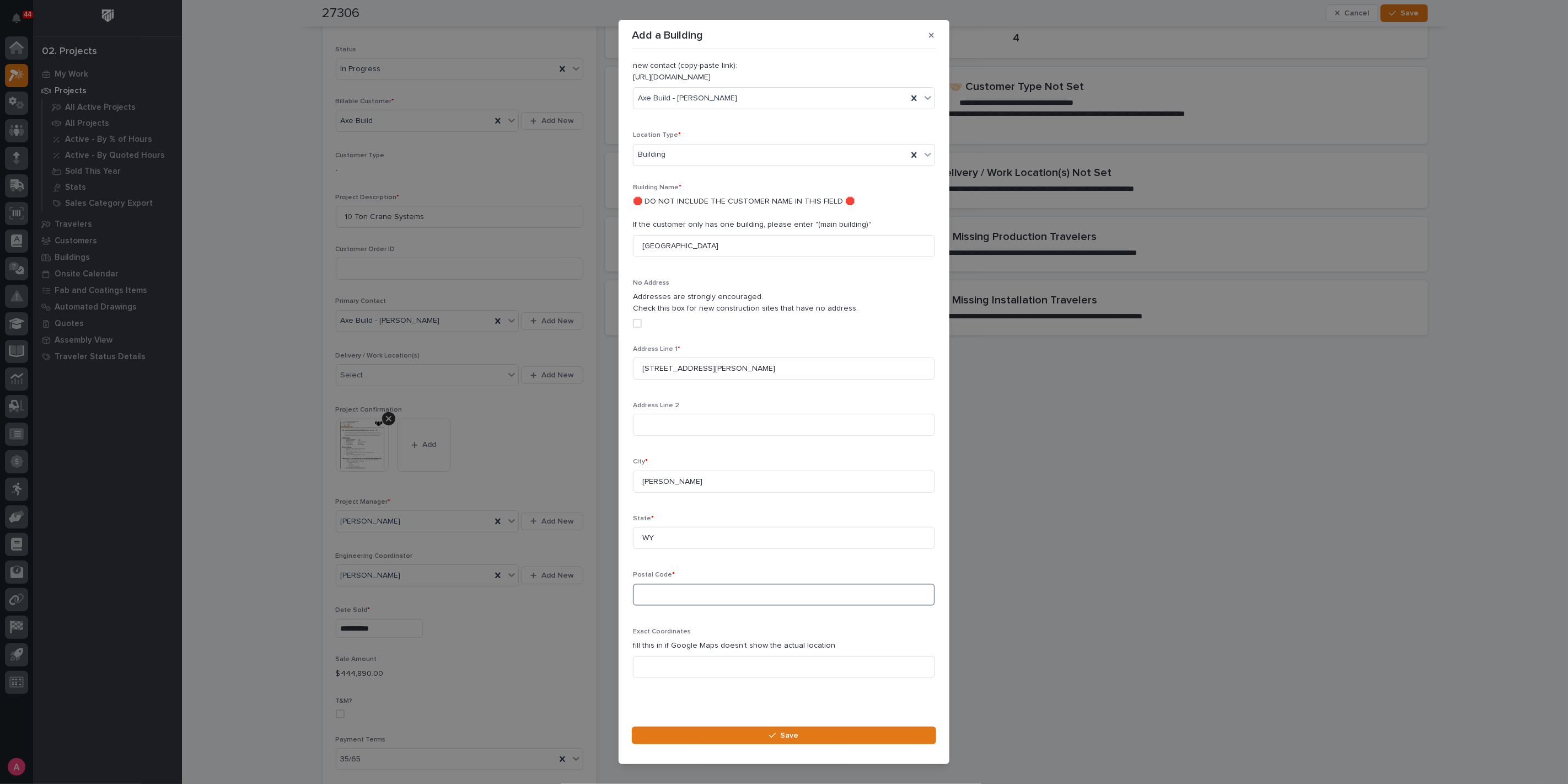
click at [673, 583] on input at bounding box center [784, 594] width 302 height 22
type input "82801"
click at [808, 735] on button "Save" at bounding box center [784, 735] width 305 height 18
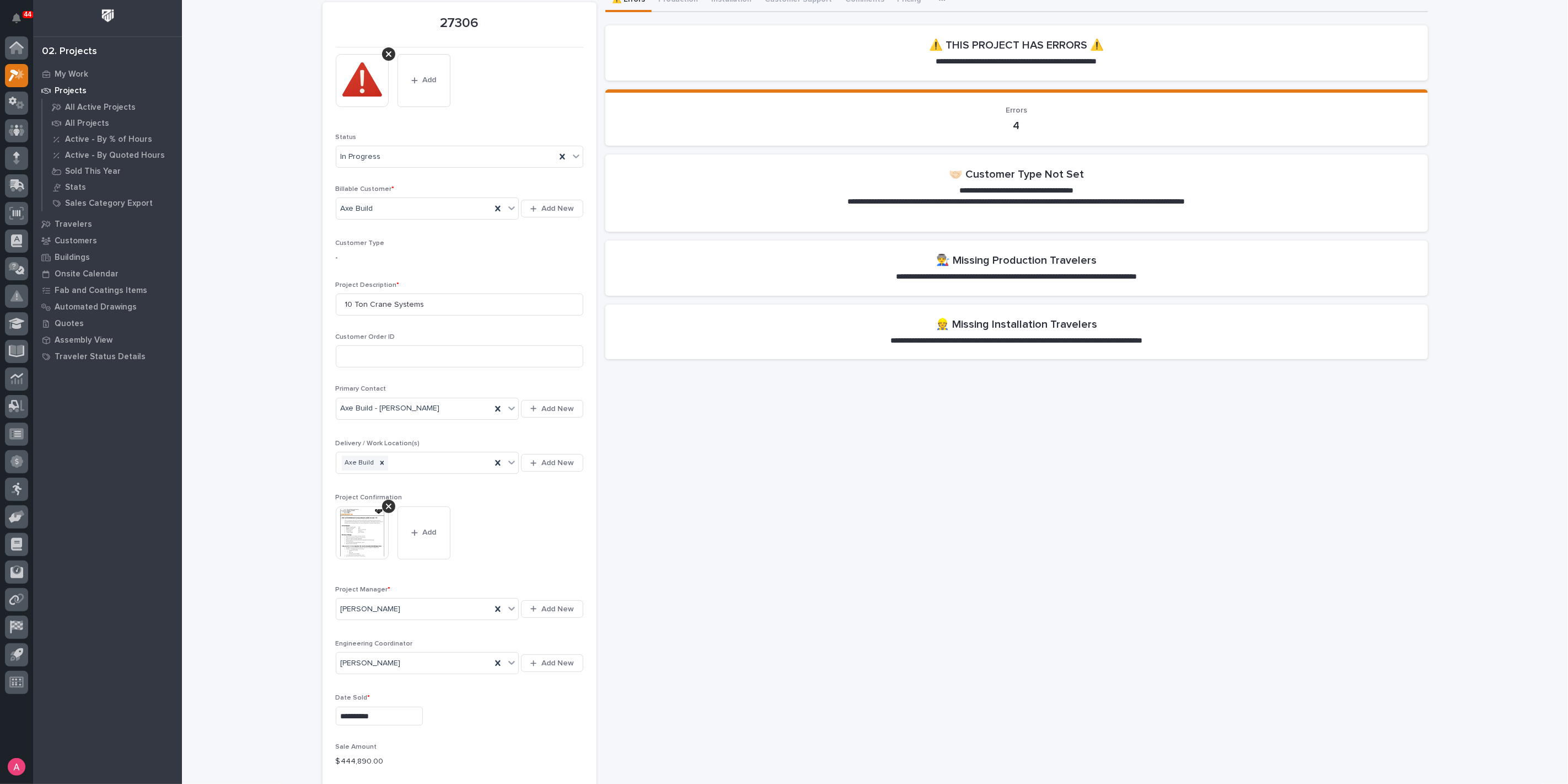
scroll to position [184, 0]
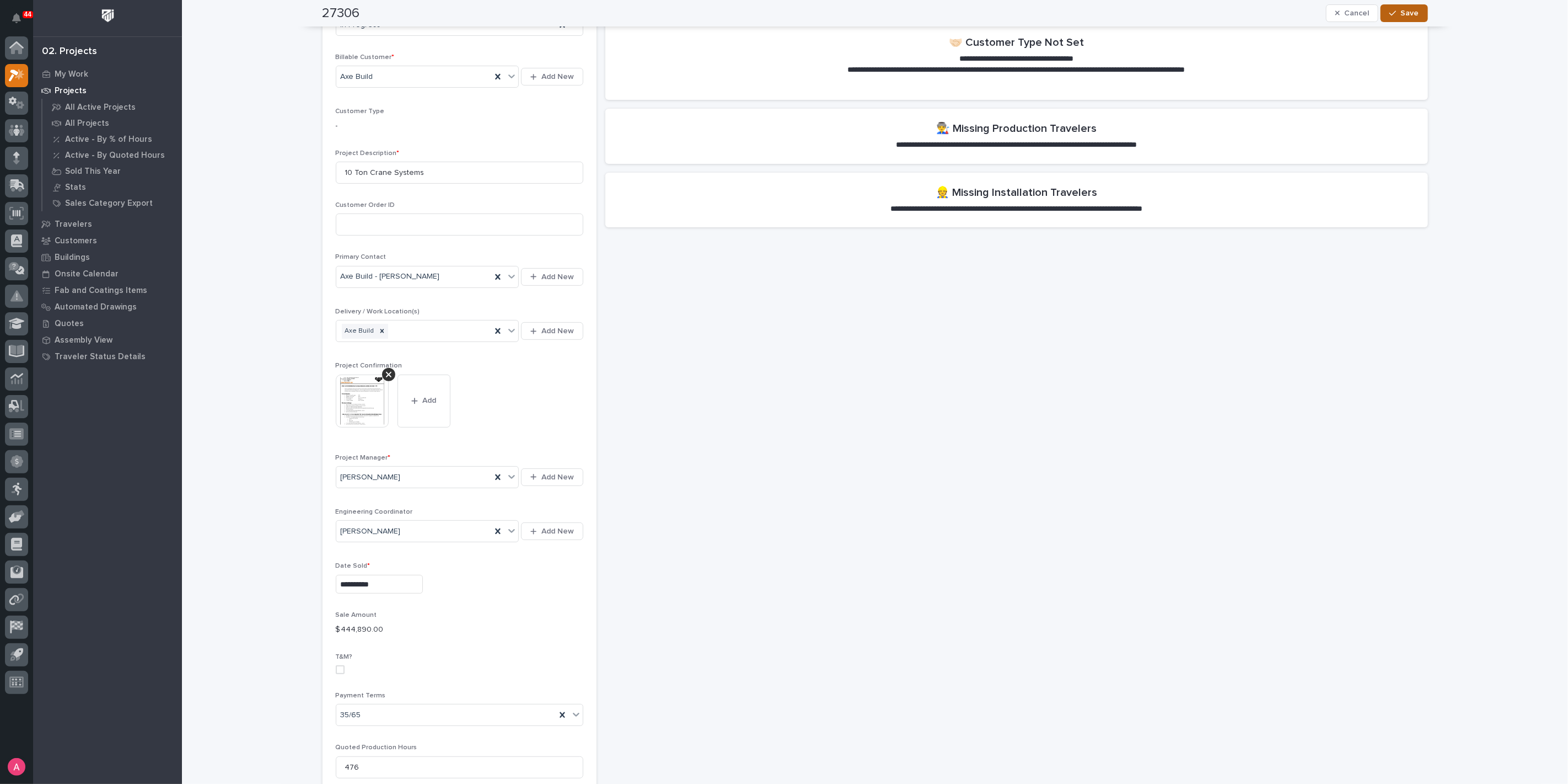
click at [1408, 12] on span "Save" at bounding box center [1411, 13] width 19 height 10
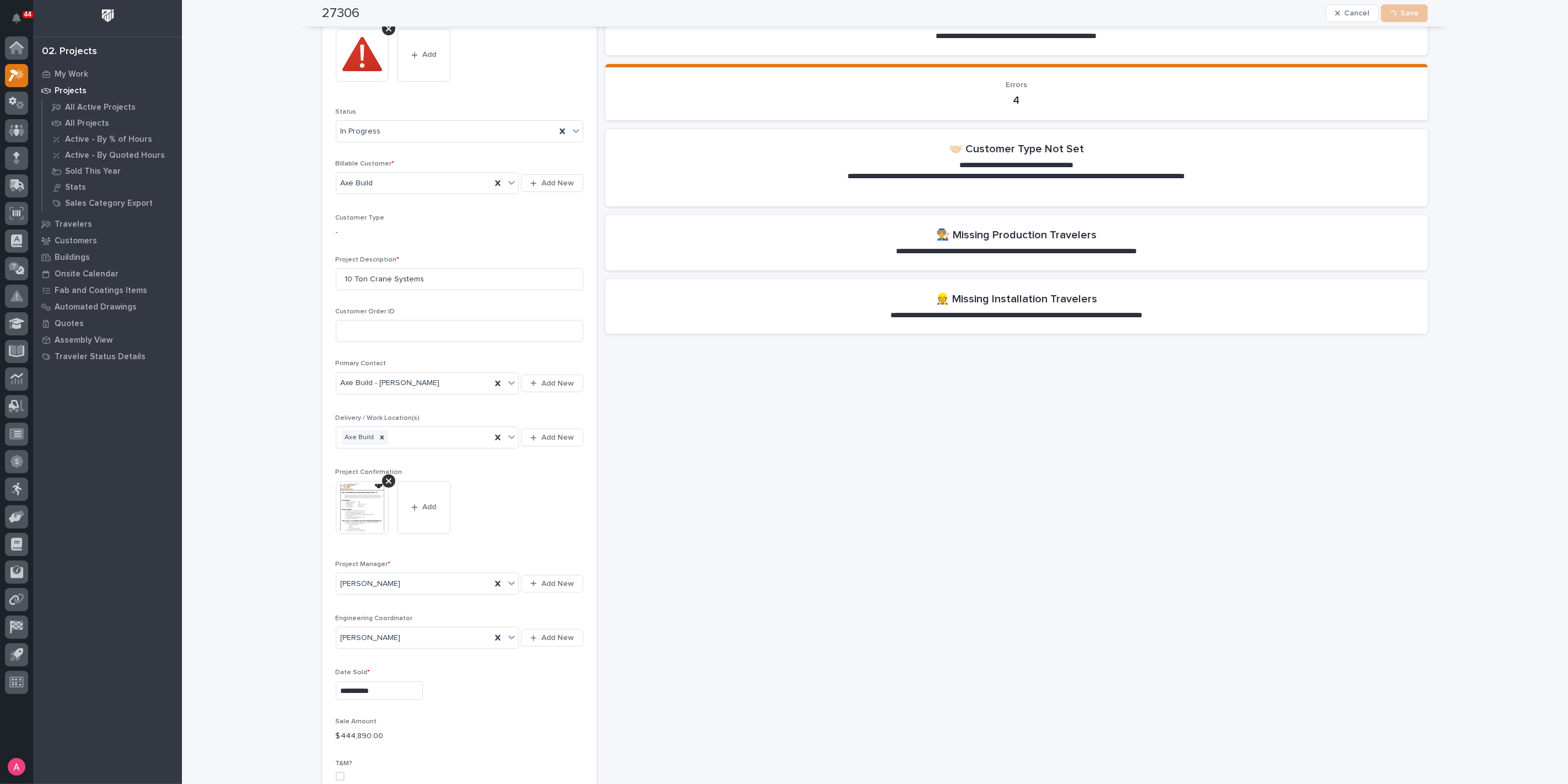
scroll to position [0, 0]
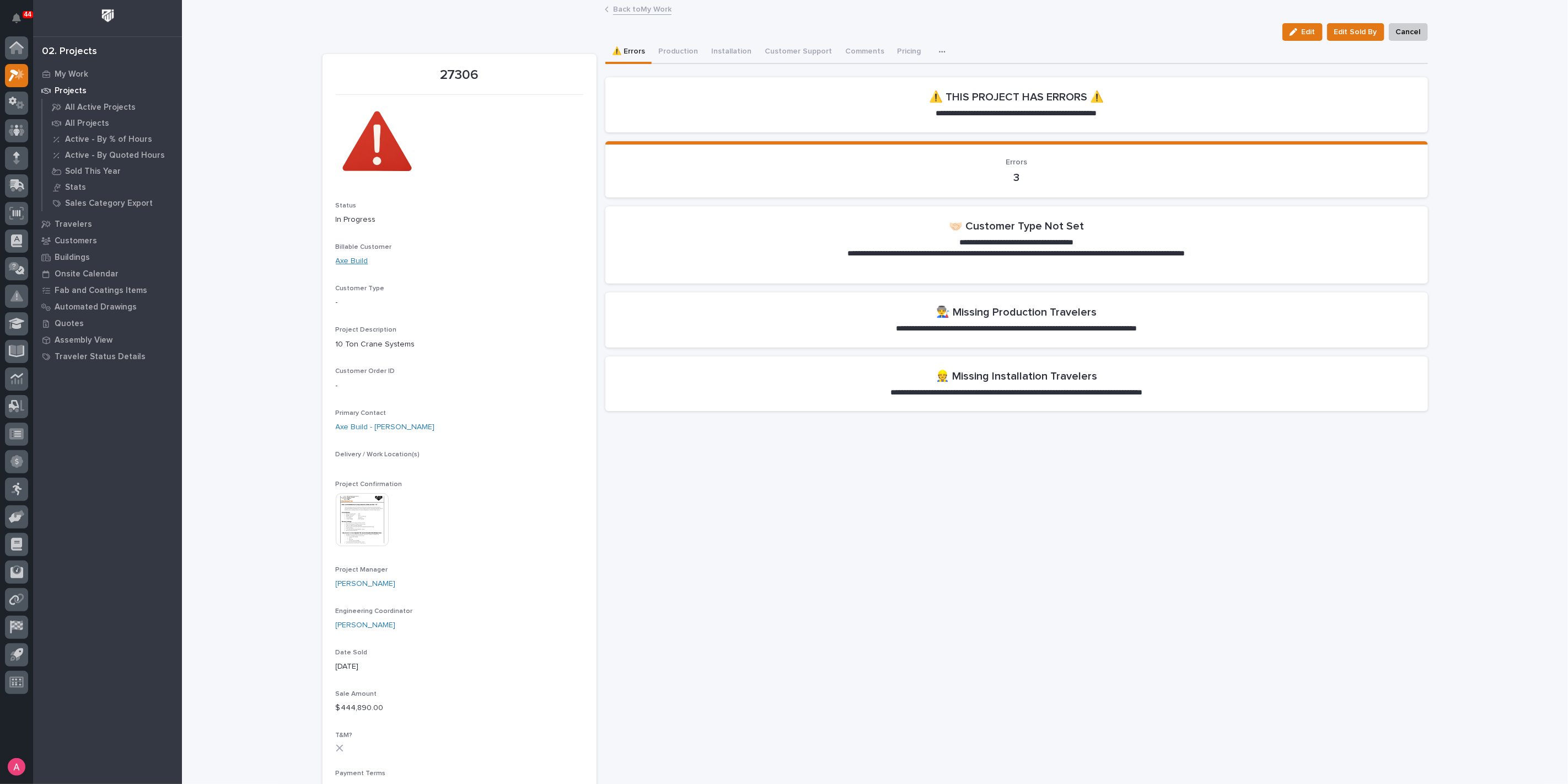
click at [352, 261] on link "Axe Build" at bounding box center [352, 261] width 32 height 12
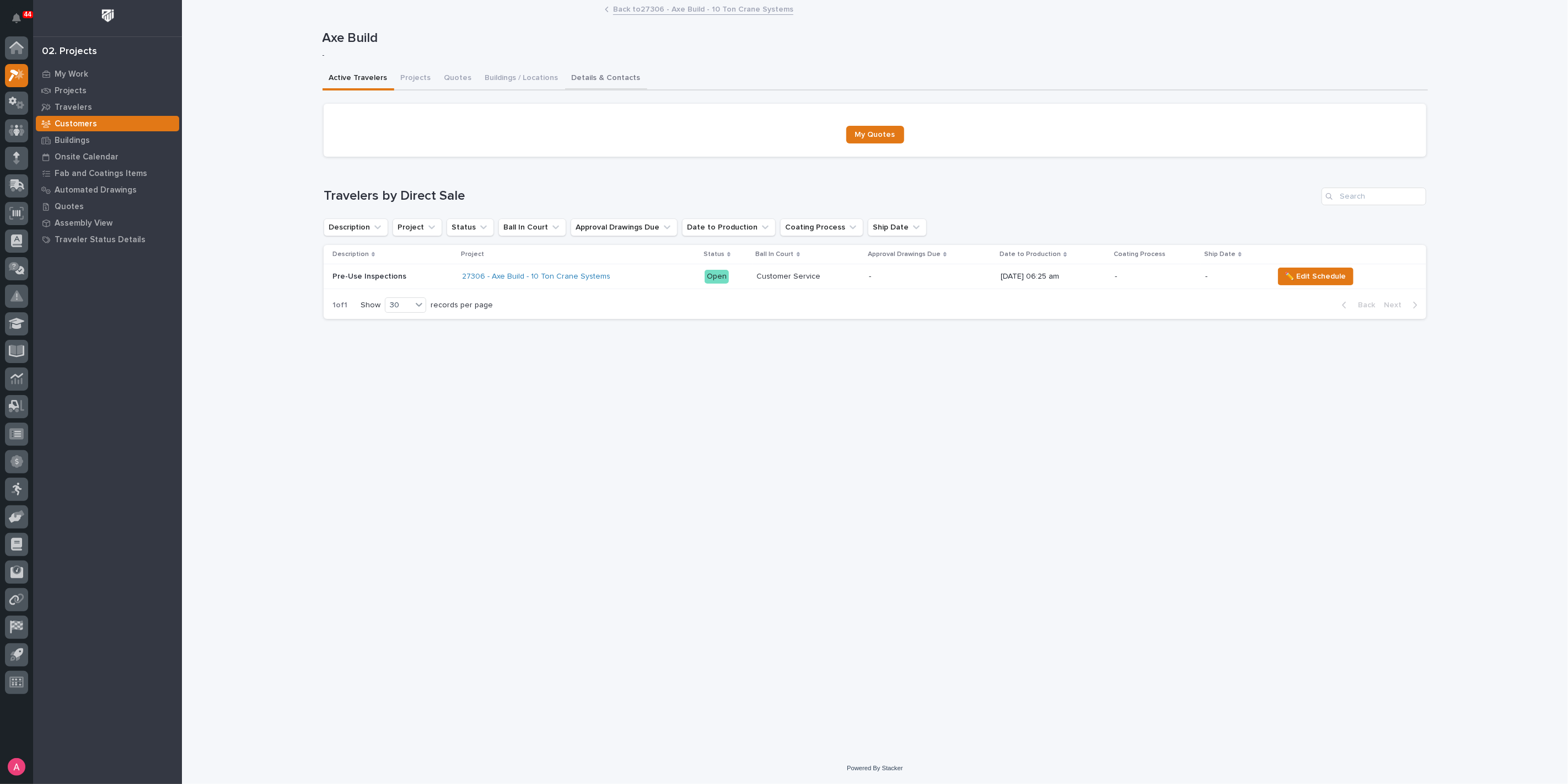
click at [595, 69] on button "Details & Contacts" at bounding box center [606, 79] width 83 height 23
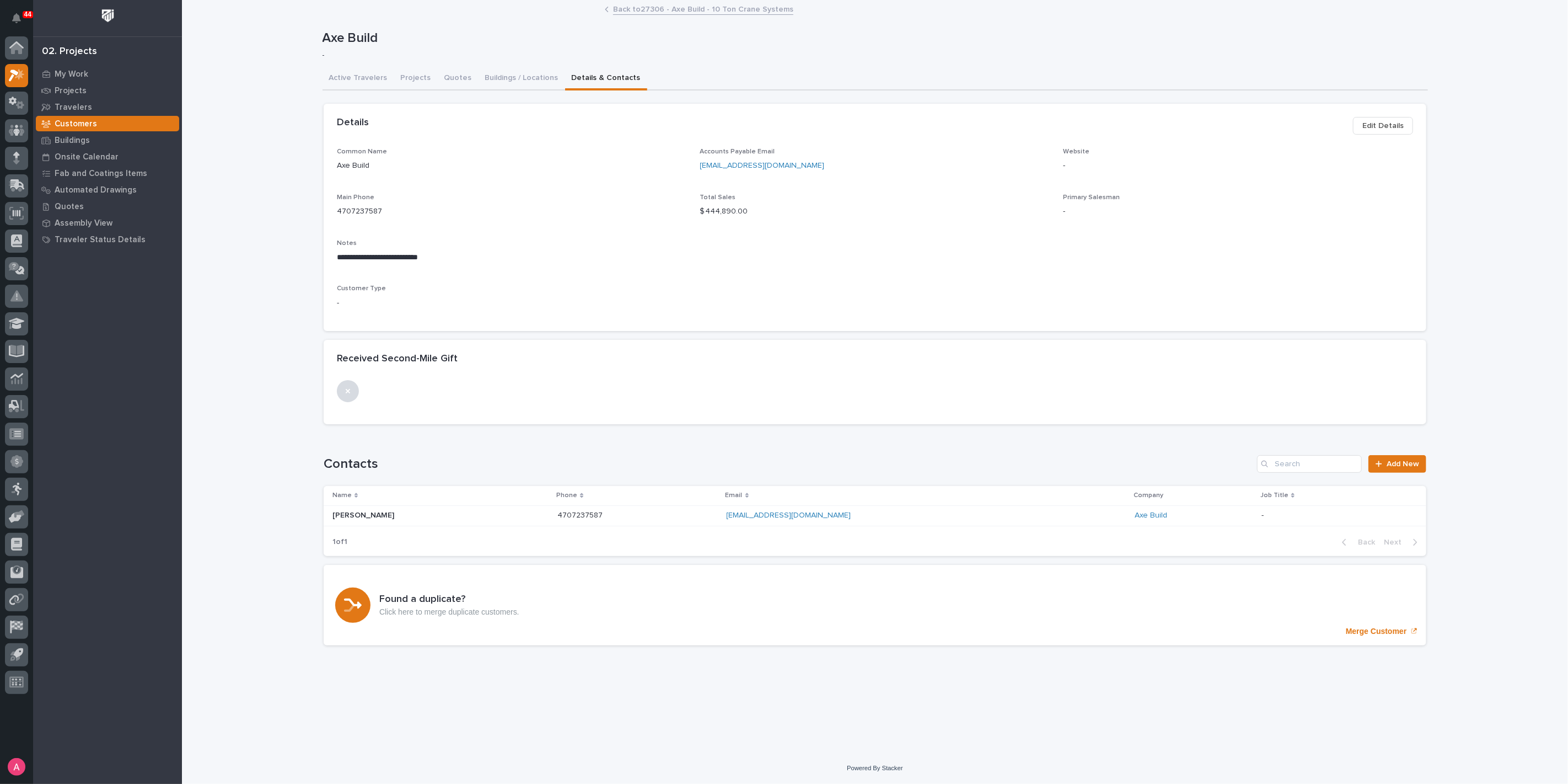
click at [1410, 120] on button "Edit Details" at bounding box center [1383, 126] width 60 height 18
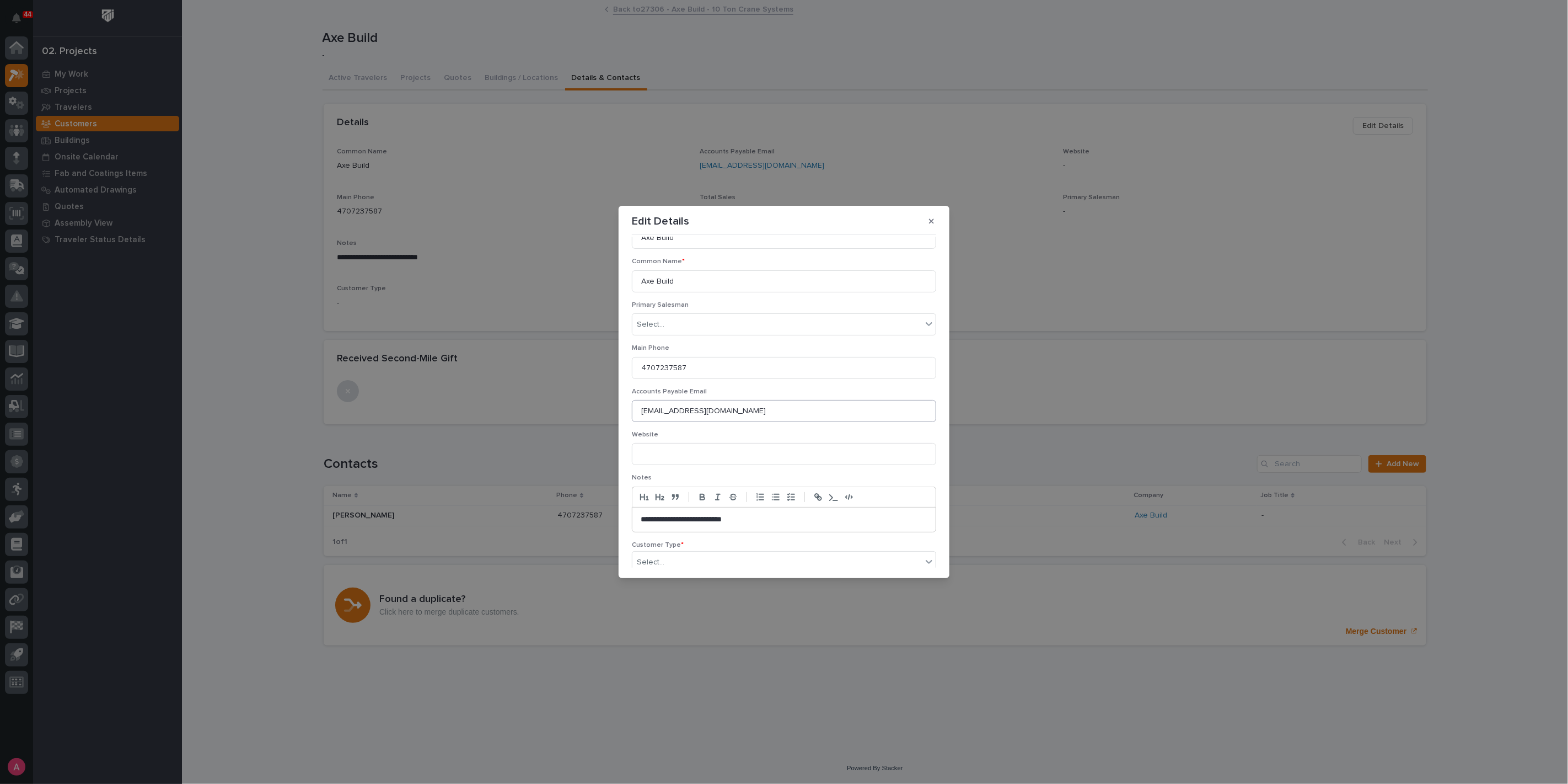
scroll to position [83, 0]
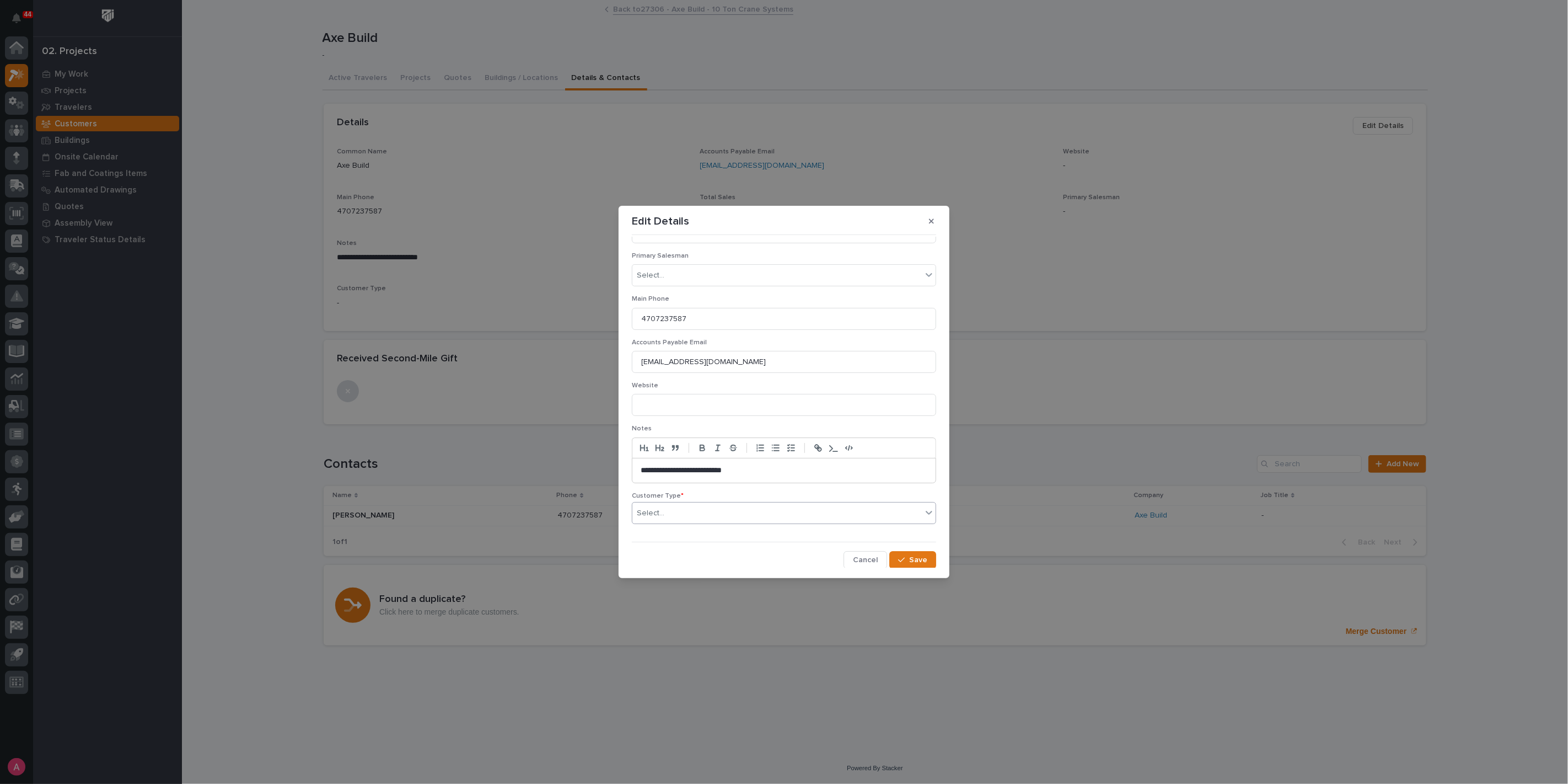
click at [725, 514] on div "Select..." at bounding box center [777, 513] width 289 height 19
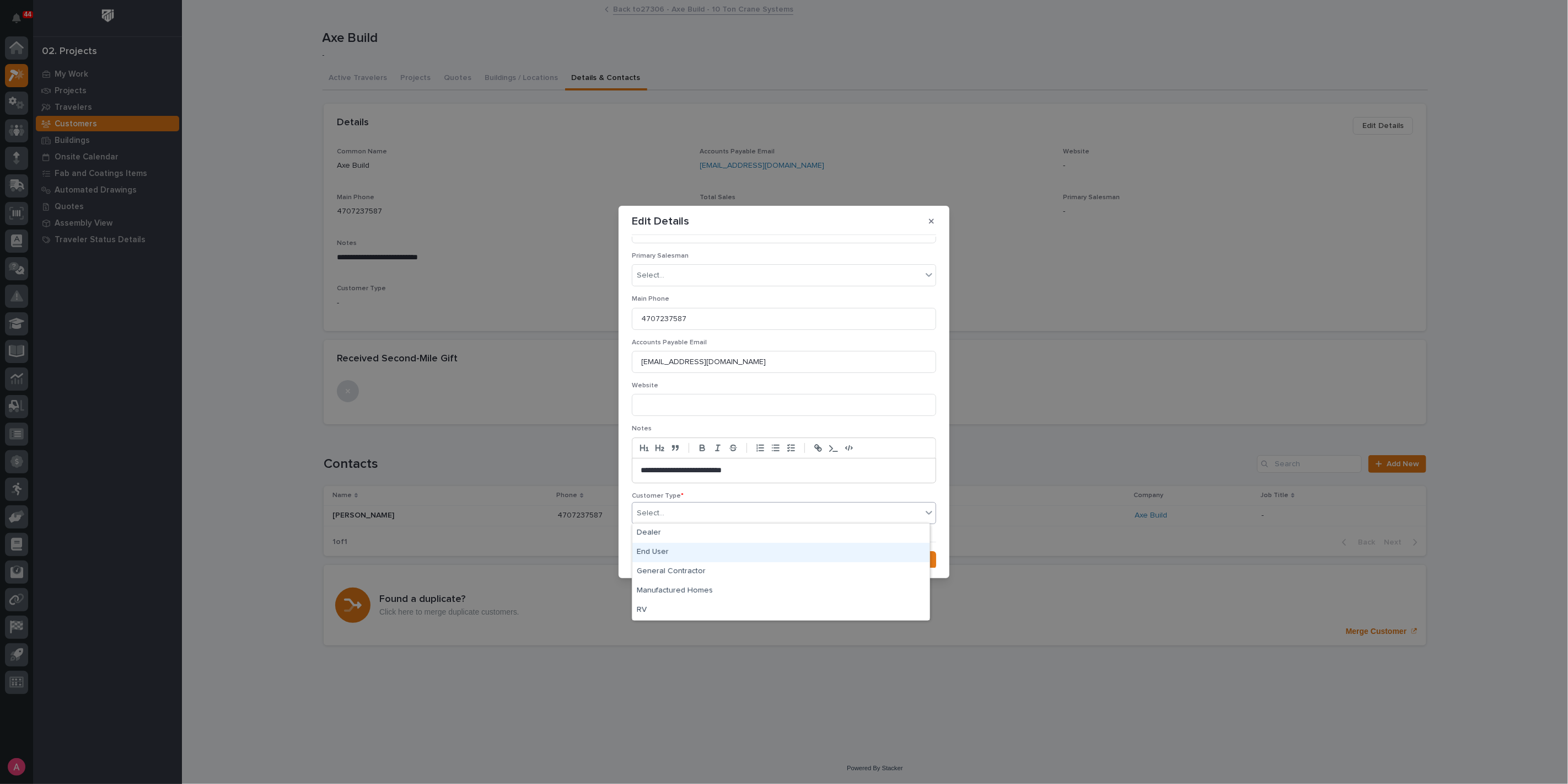
click at [693, 546] on div "End User" at bounding box center [781, 552] width 297 height 19
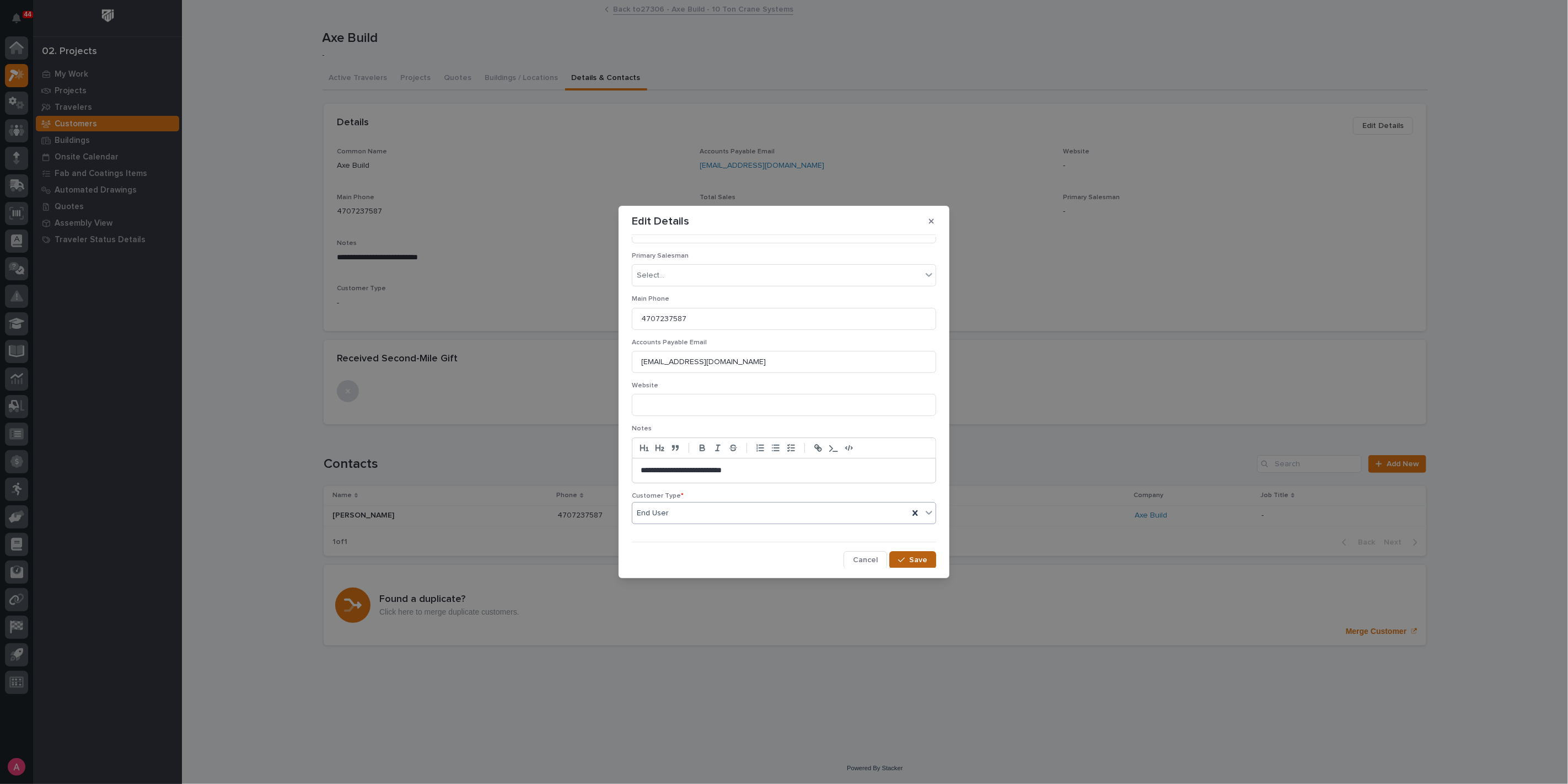
click at [914, 556] on span "Save" at bounding box center [919, 559] width 19 height 10
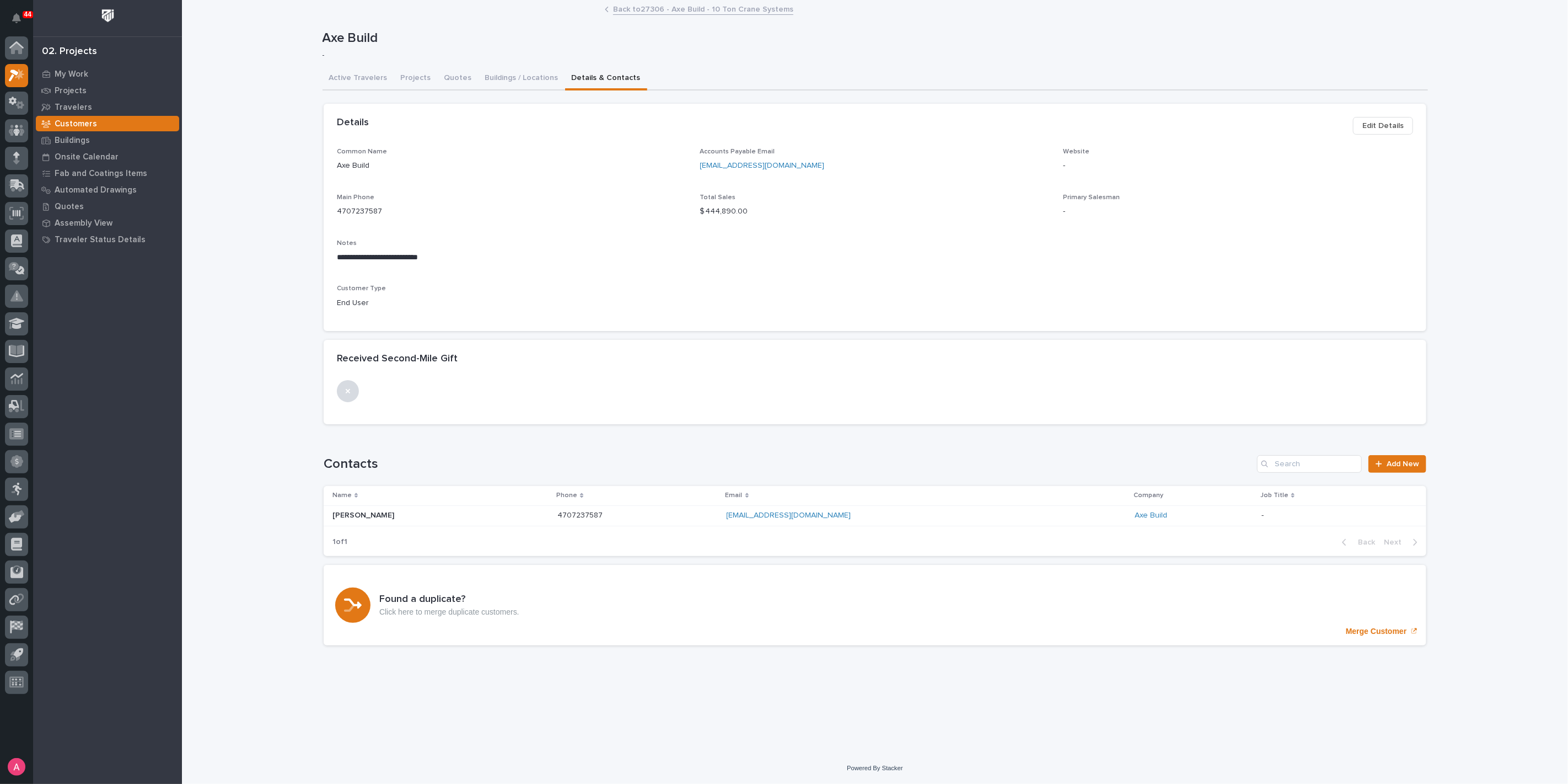
click at [629, 8] on link "Back to 27306 - Axe Build - 10 Ton Crane Systems" at bounding box center [703, 8] width 180 height 12
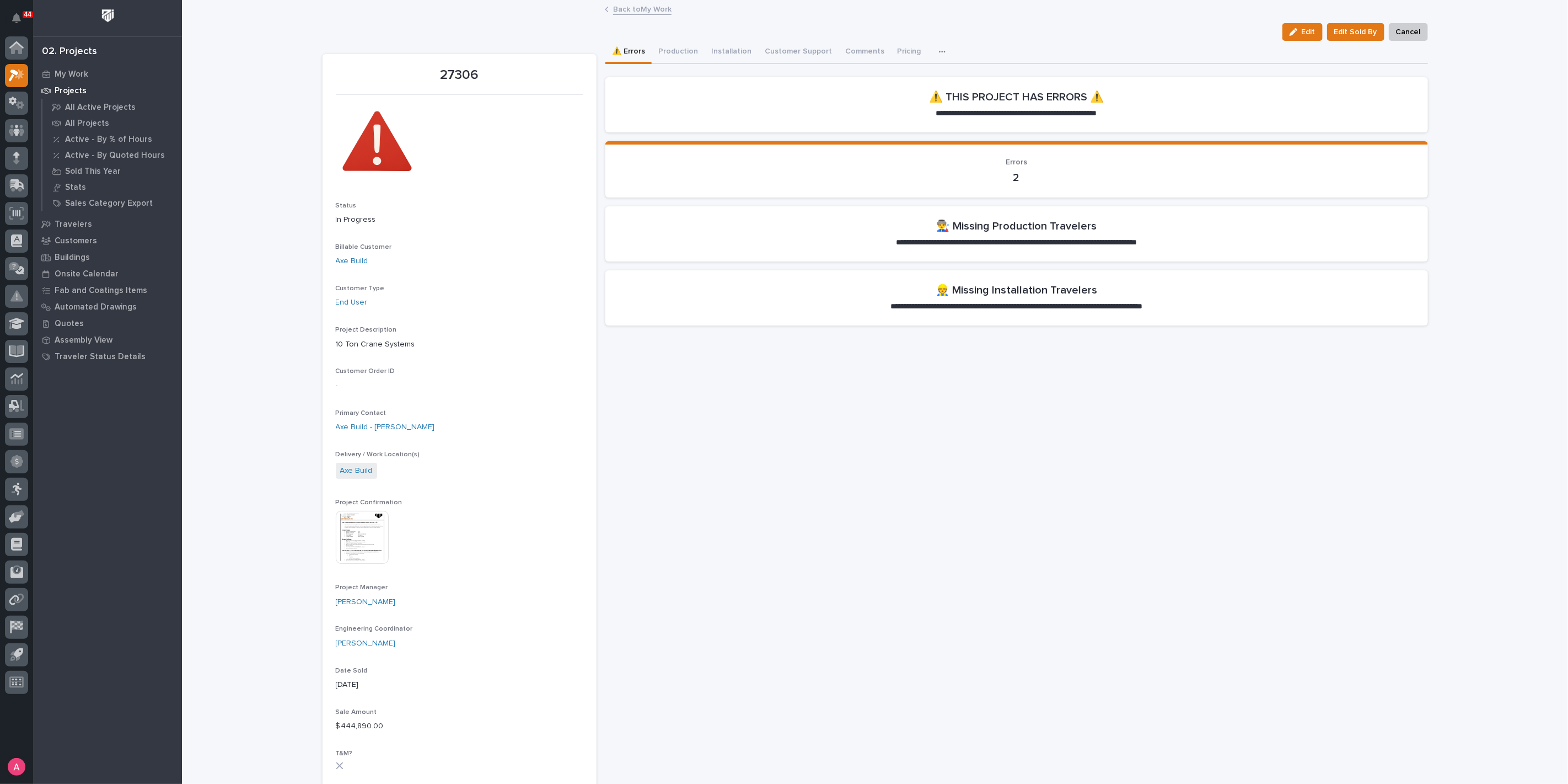
click at [997, 397] on div "**********" at bounding box center [1017, 747] width 823 height 1412
click at [1282, 117] on section "**********" at bounding box center [1017, 104] width 823 height 55
drag, startPoint x: 1235, startPoint y: 343, endPoint x: 1153, endPoint y: 353, distance: 82.6
click at [1235, 346] on div "**********" at bounding box center [1017, 747] width 823 height 1412
click at [616, 8] on link "Back to My Work" at bounding box center [642, 8] width 59 height 12
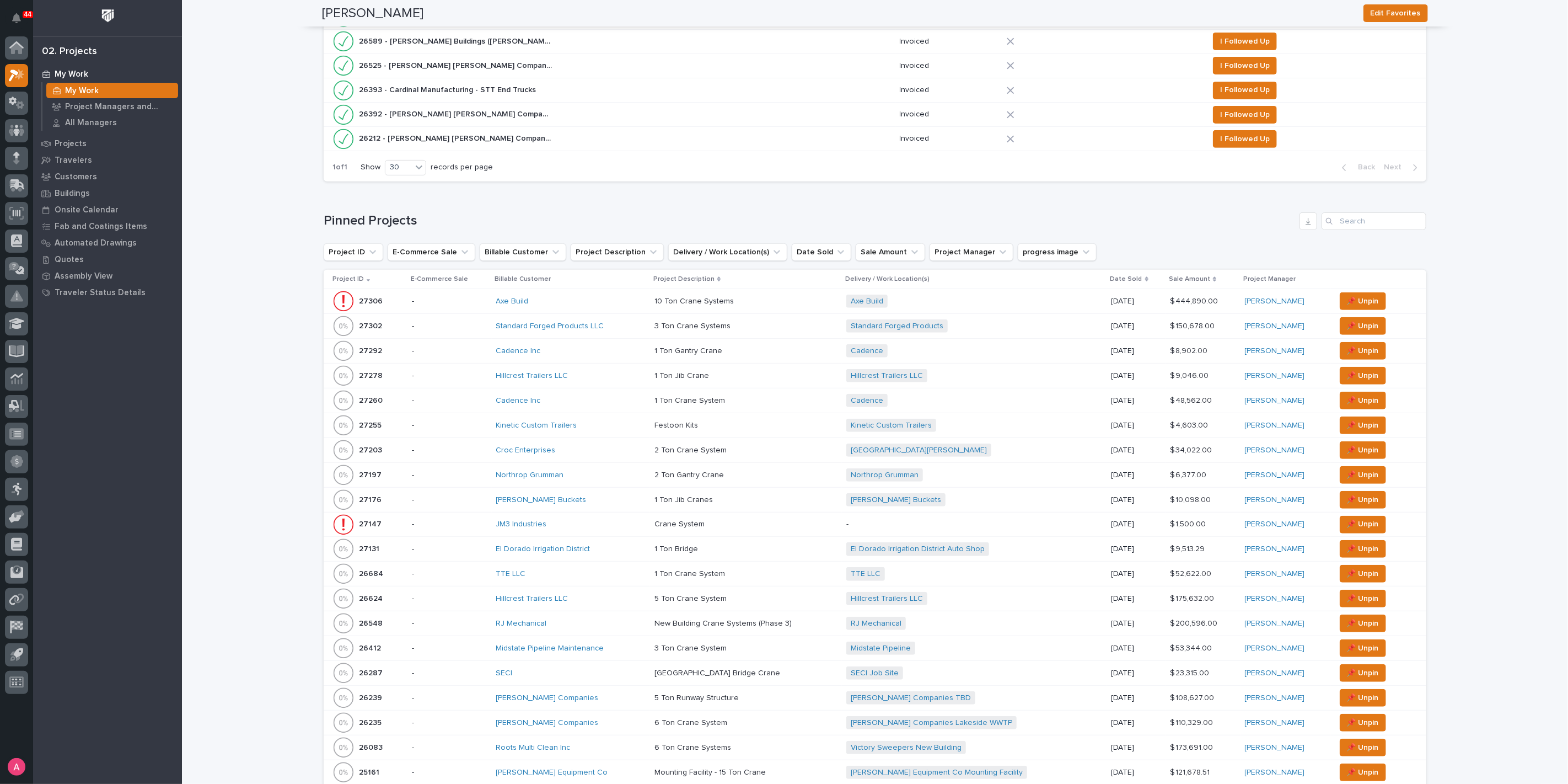
scroll to position [218, 0]
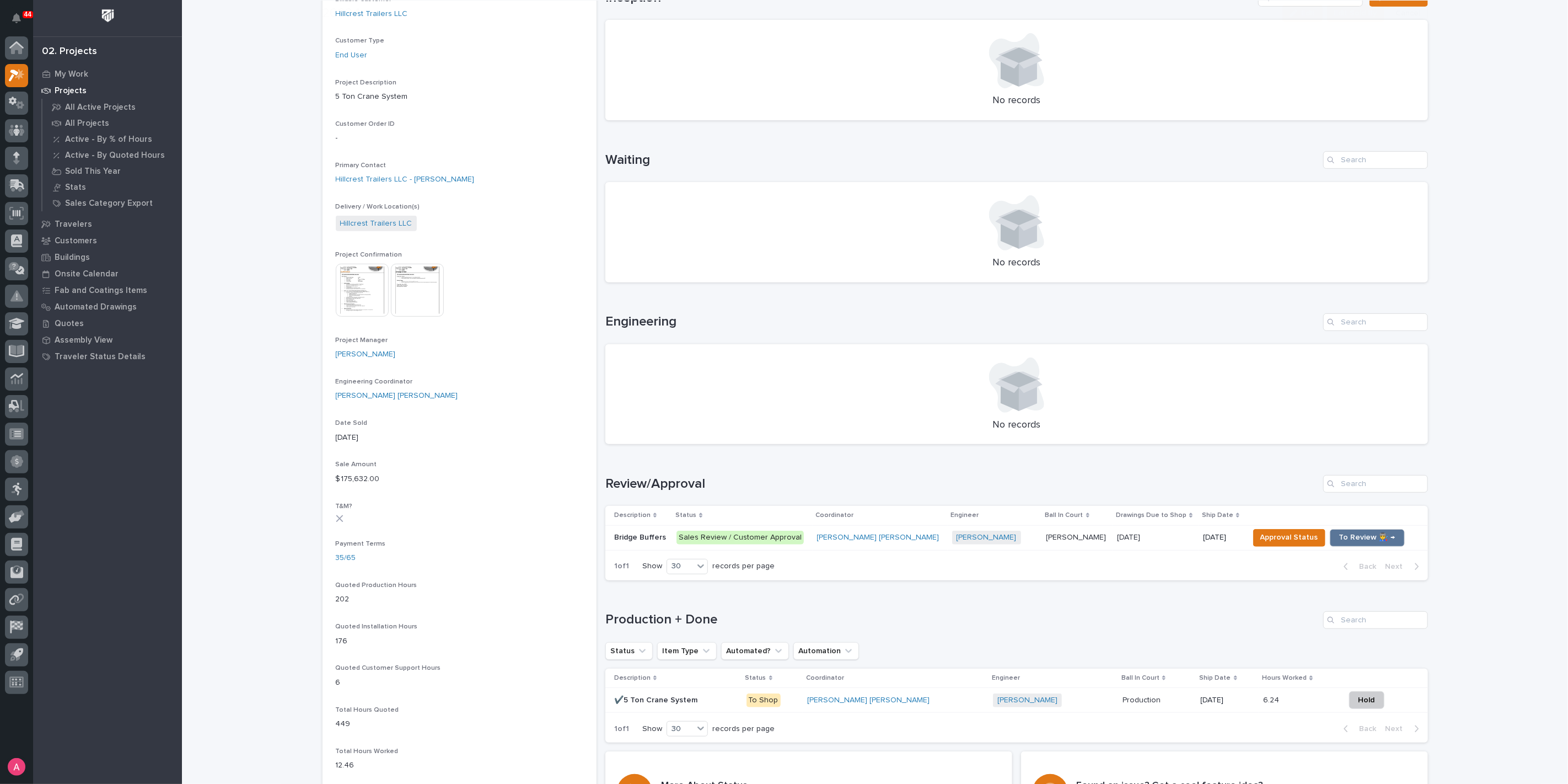
scroll to position [245, 0]
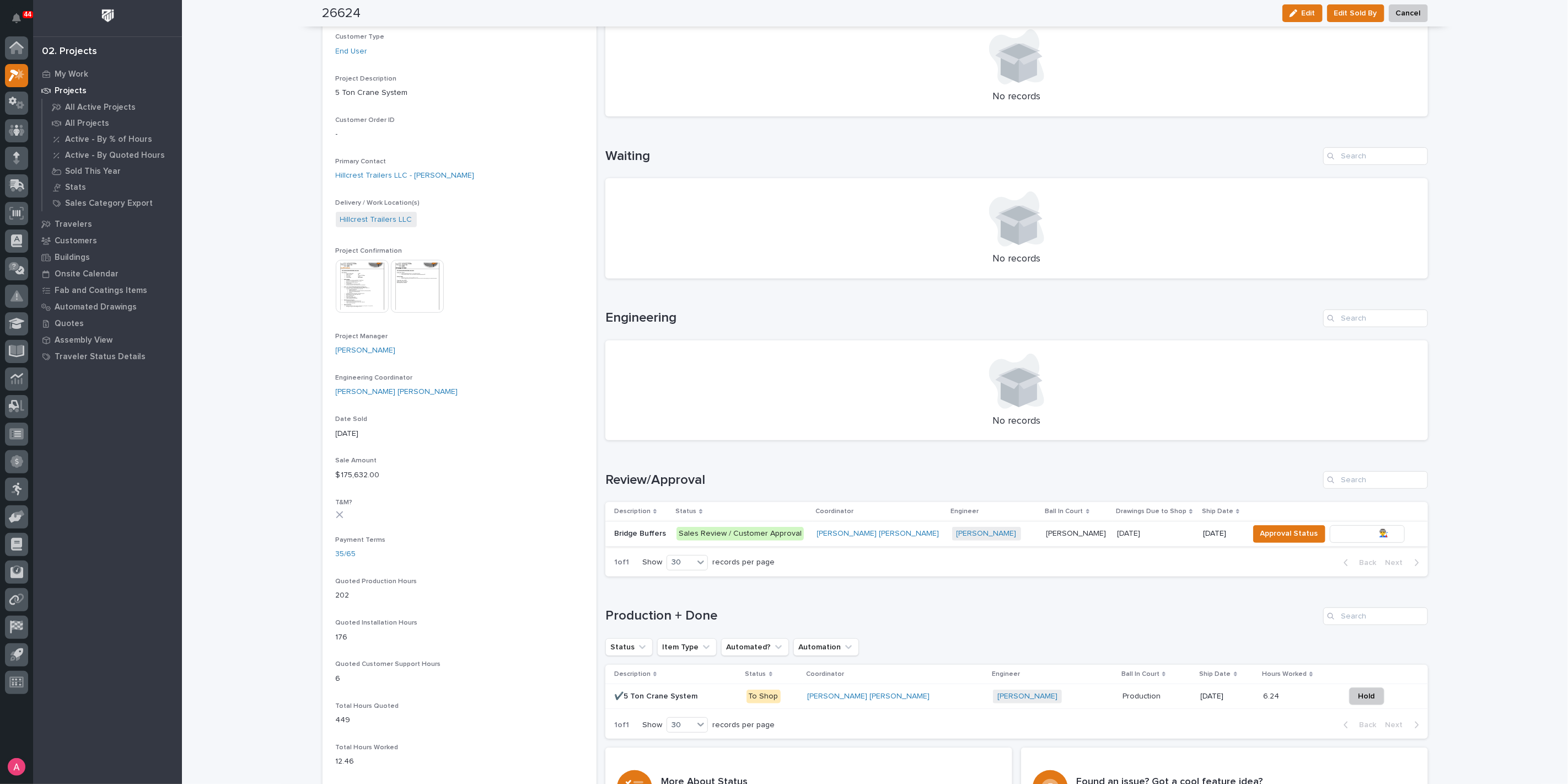
click at [1340, 530] on span "To Review 👨‍🏭 →" at bounding box center [1367, 533] width 56 height 13
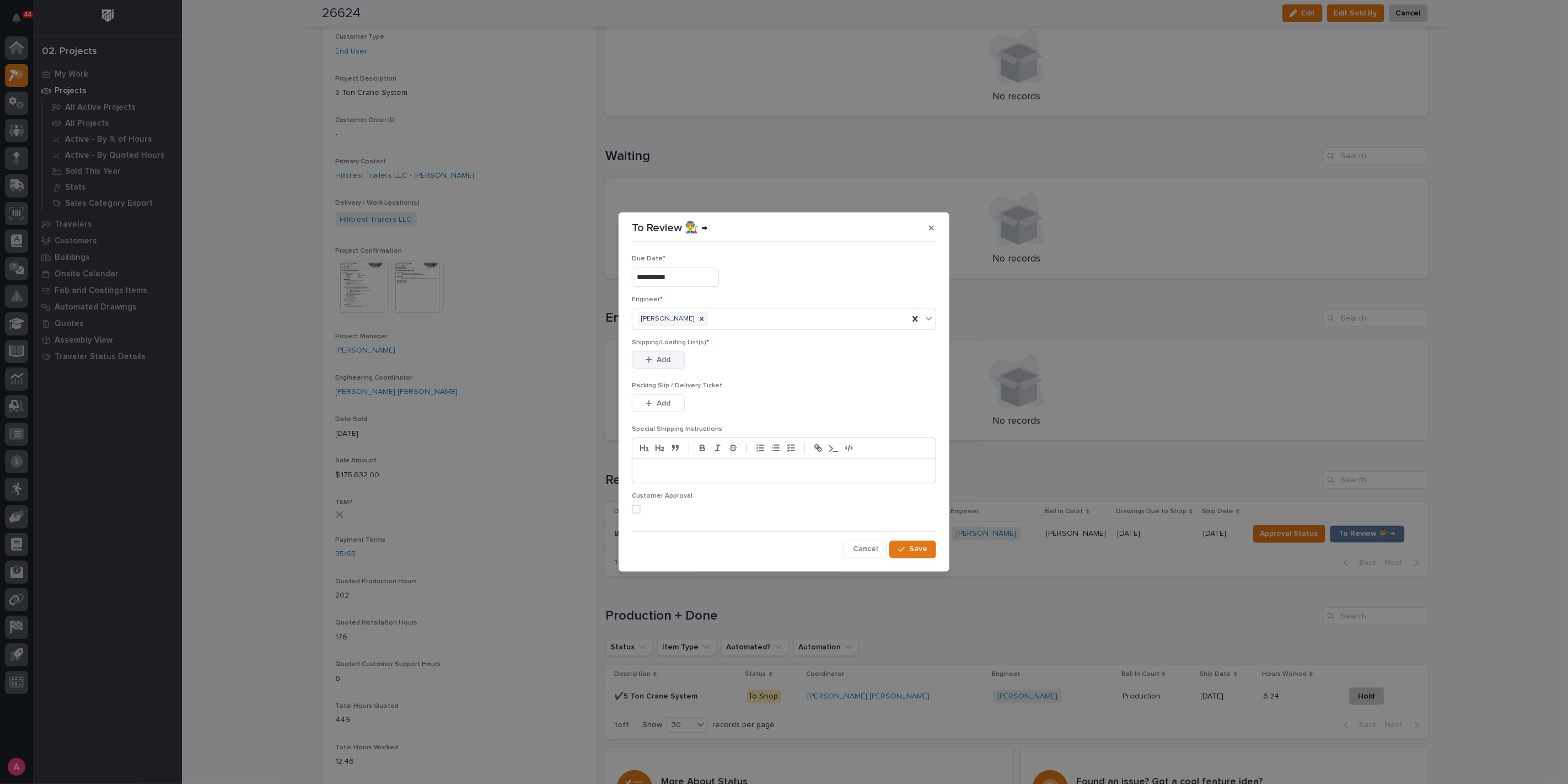
click at [675, 360] on button "Add" at bounding box center [658, 360] width 53 height 18
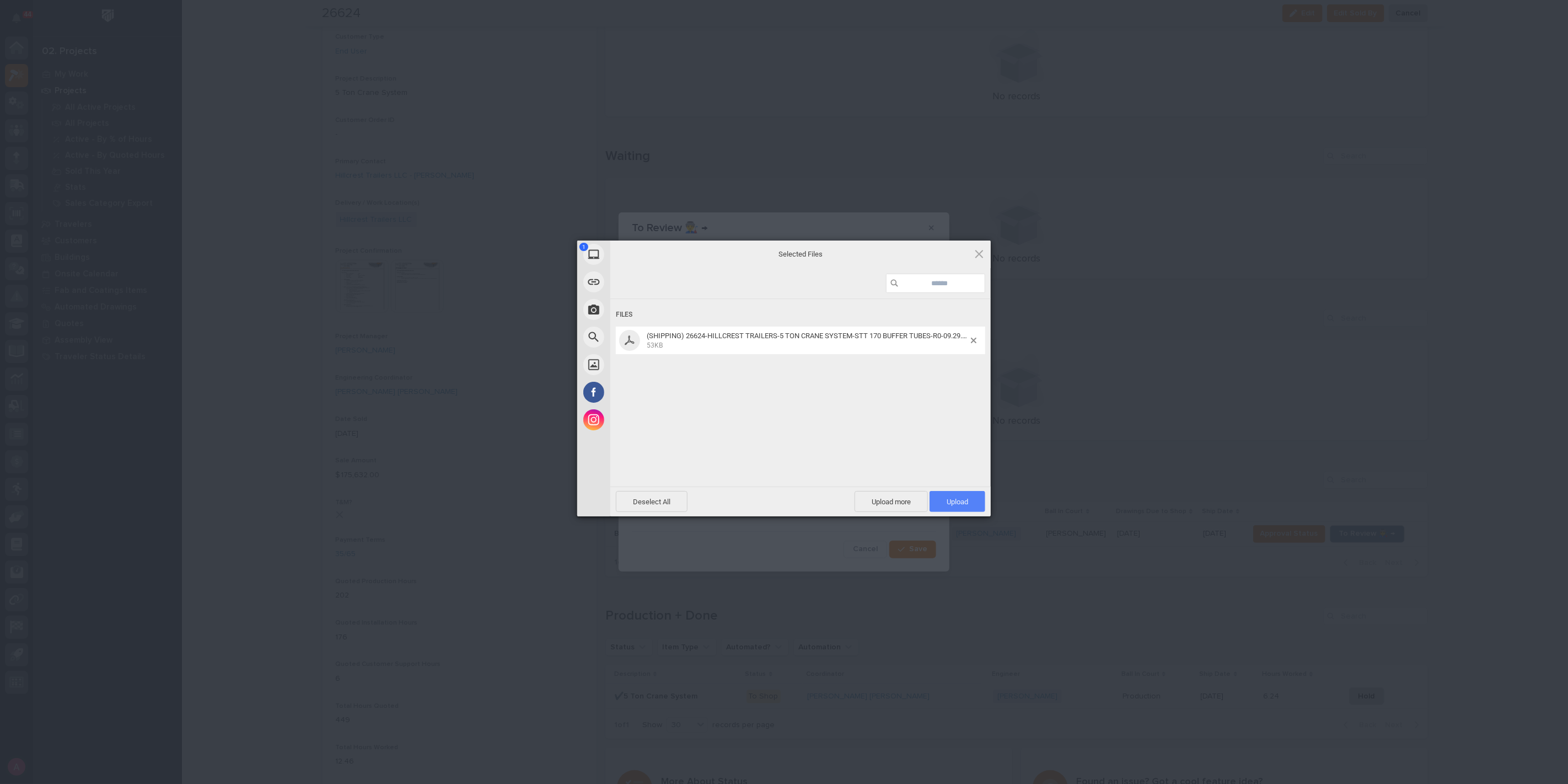
click at [960, 498] on span "Upload 1" at bounding box center [958, 502] width 22 height 8
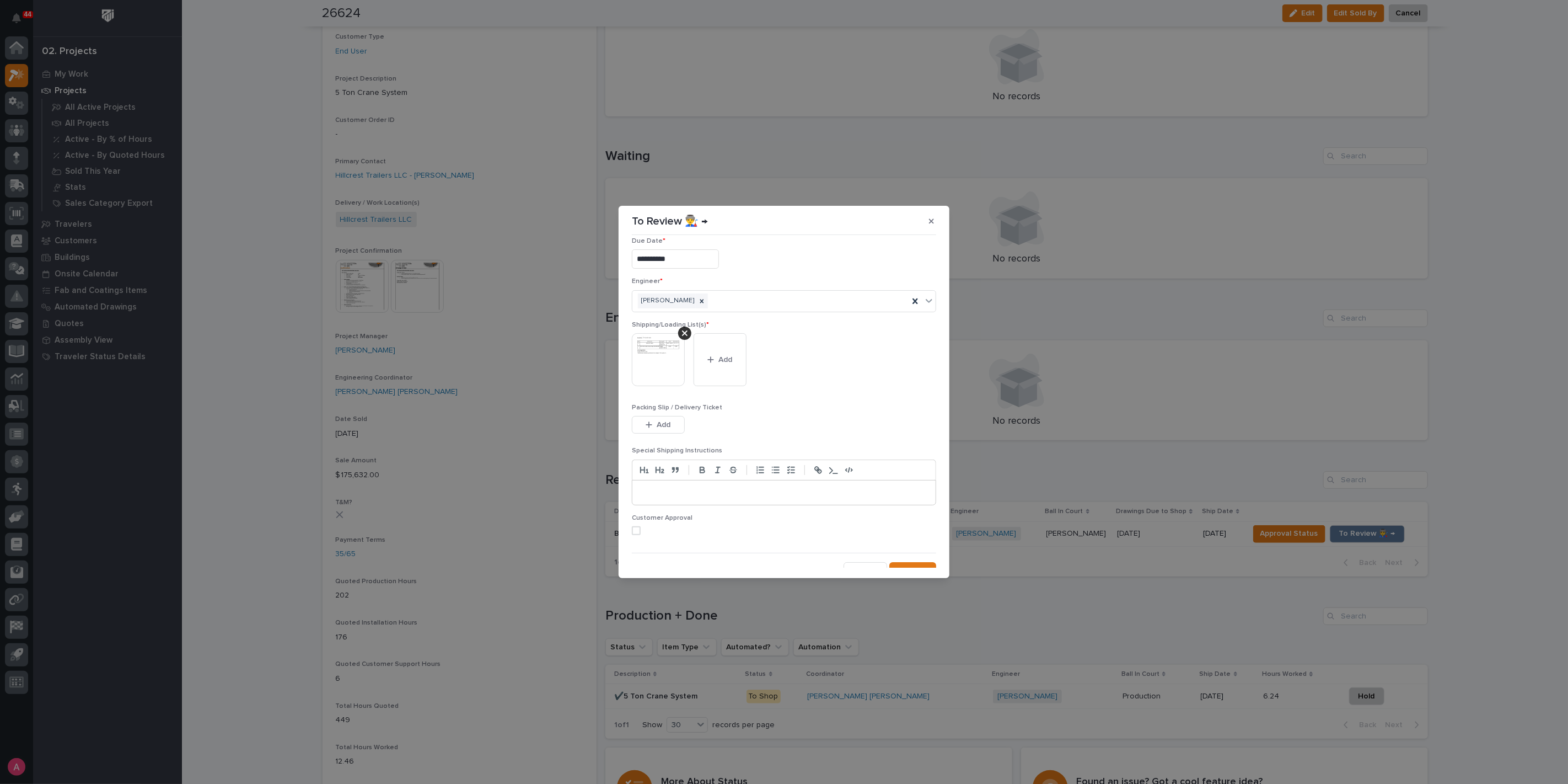
scroll to position [22, 0]
click at [915, 555] on span "Save" at bounding box center [919, 559] width 19 height 10
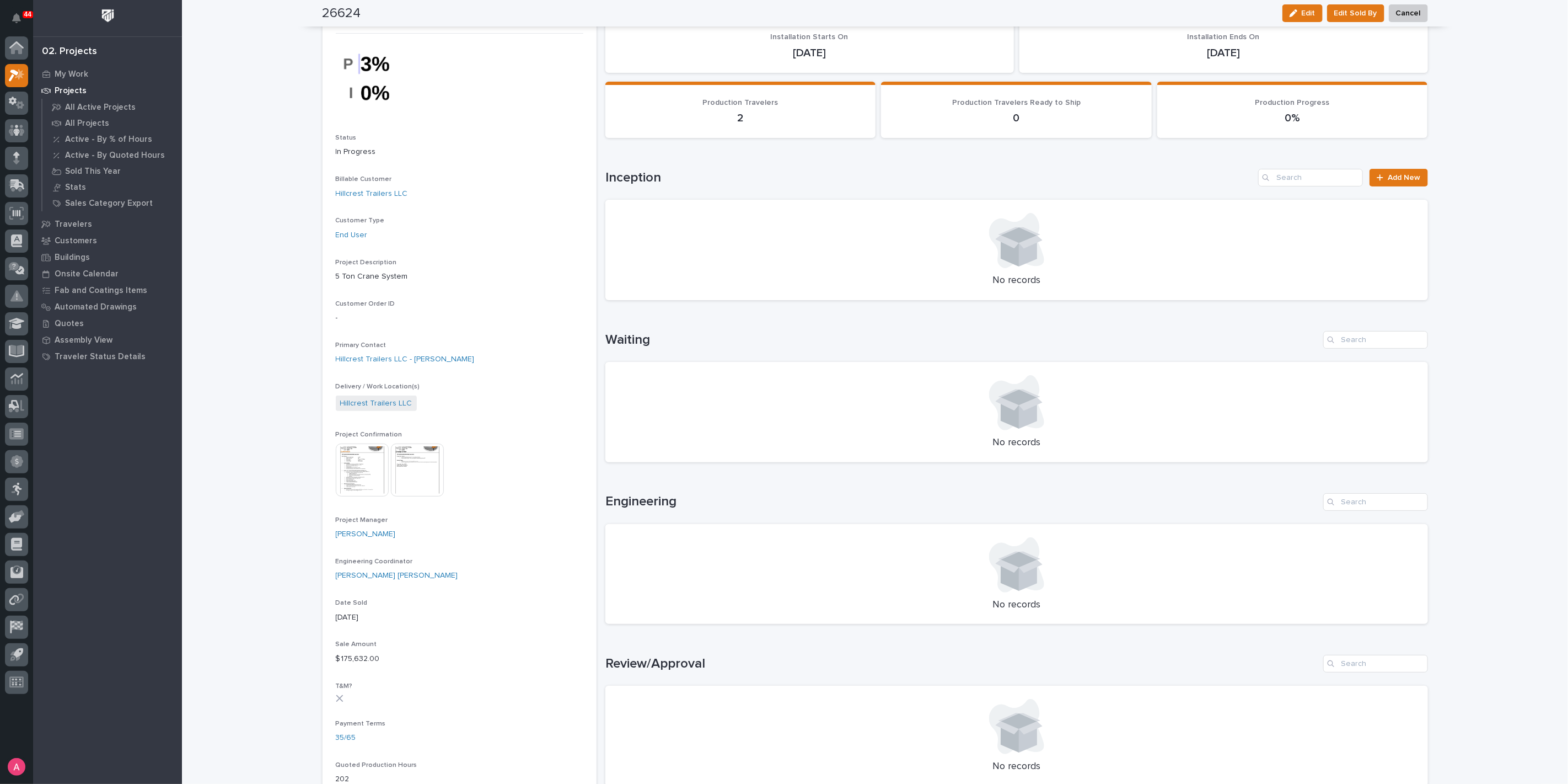
scroll to position [0, 0]
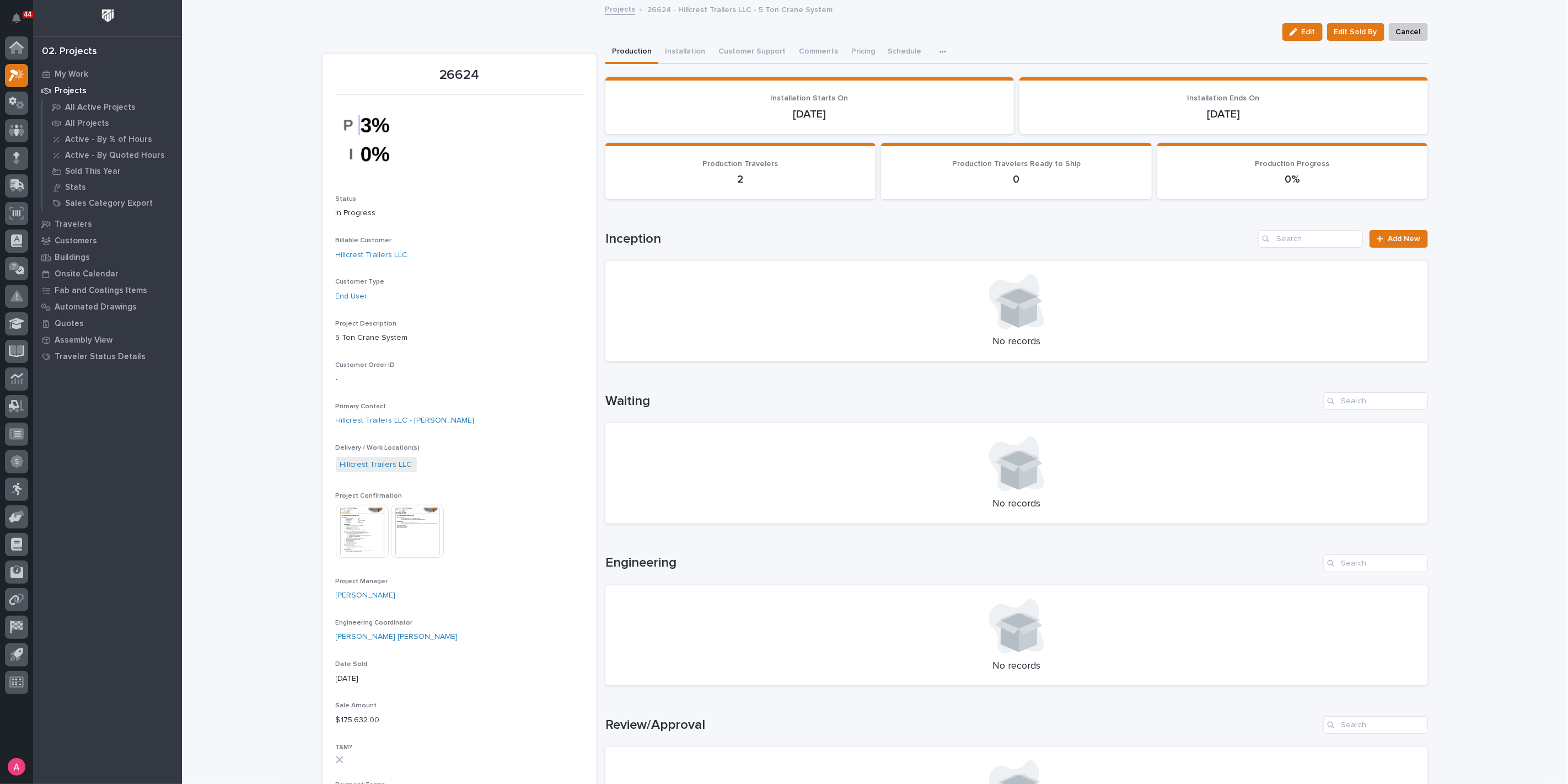
drag, startPoint x: 400, startPoint y: 167, endPoint x: 403, endPoint y: 161, distance: 6.7
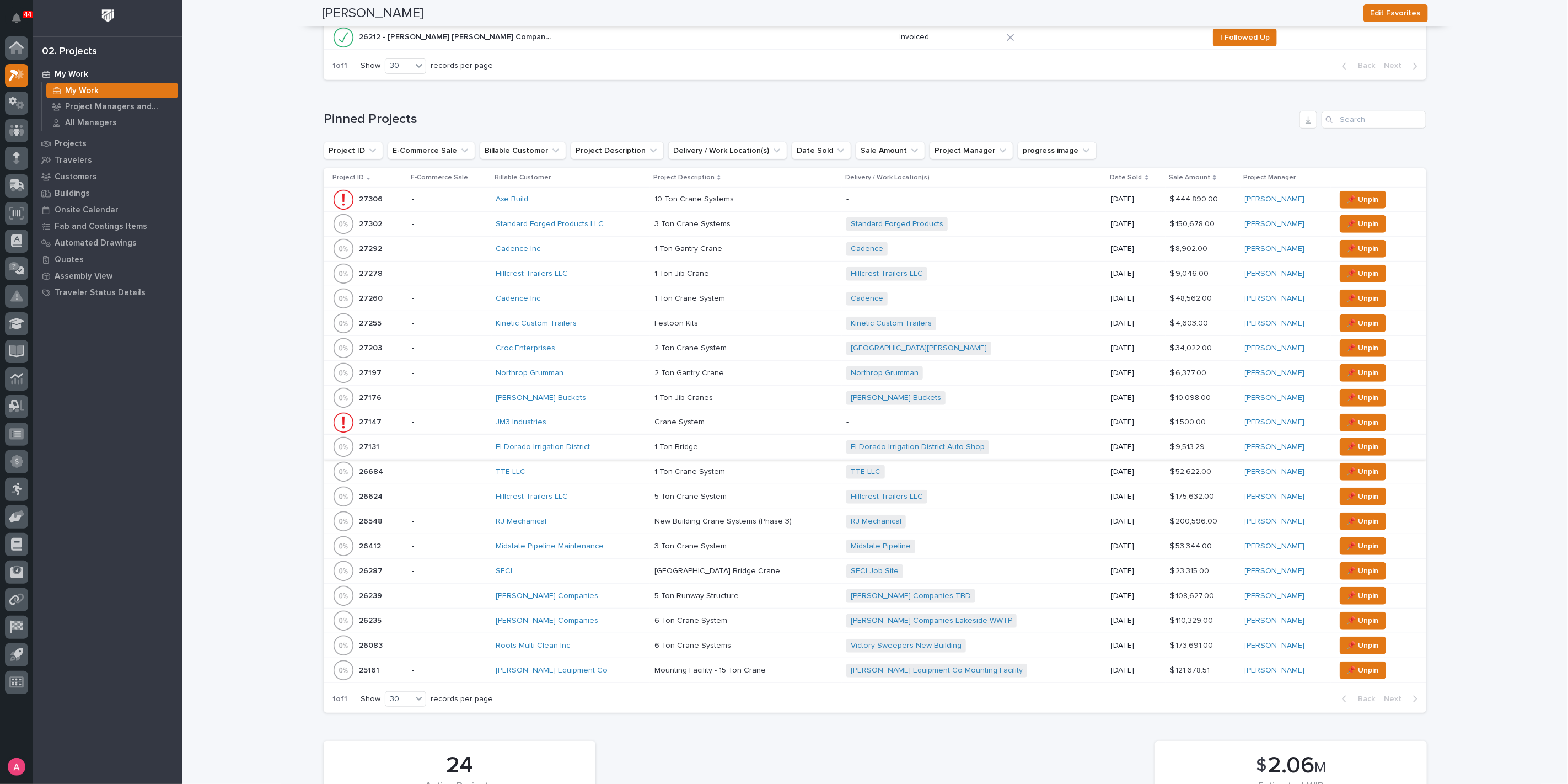
scroll to position [428, 0]
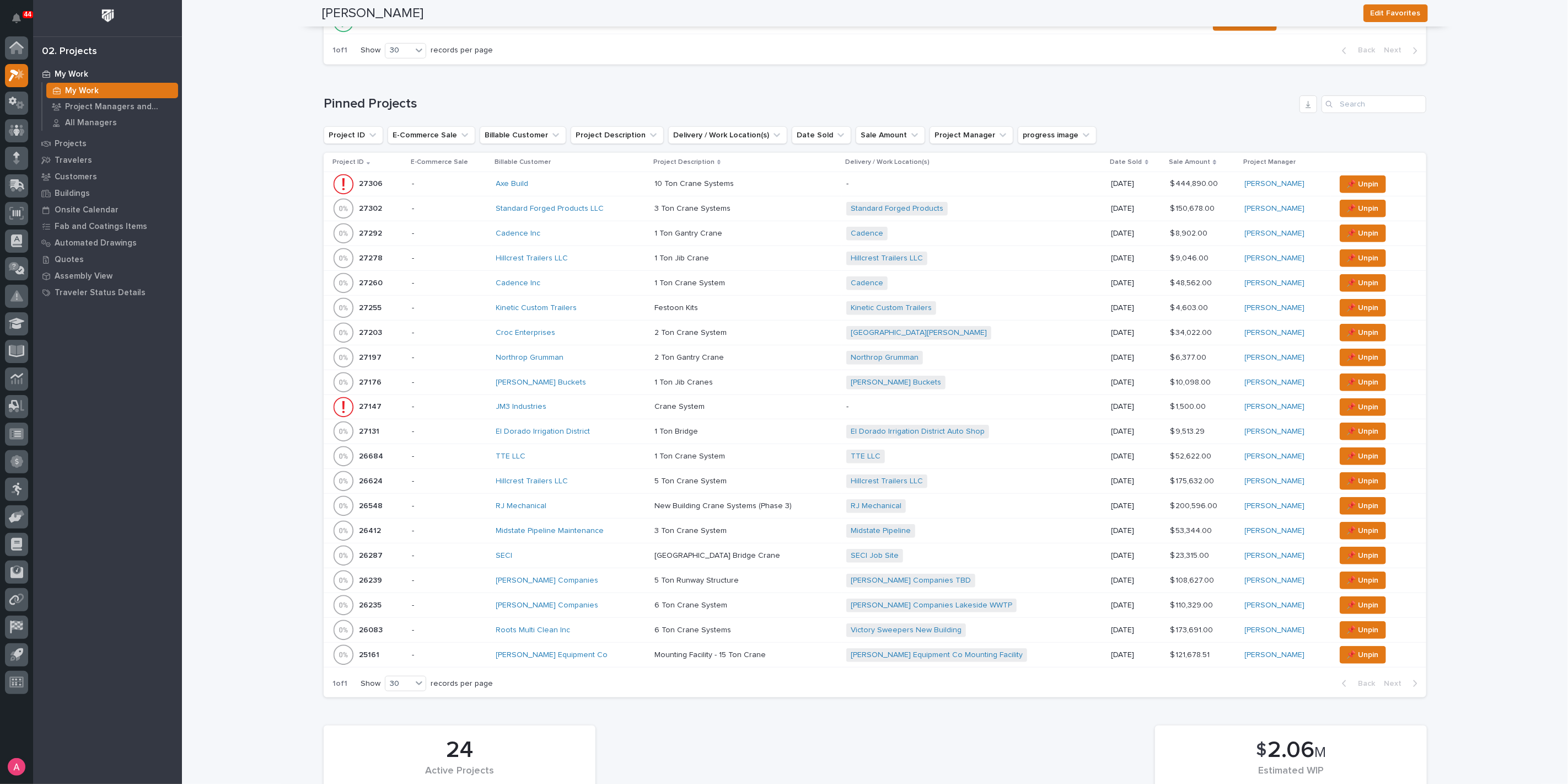
click at [761, 554] on p at bounding box center [746, 556] width 183 height 9
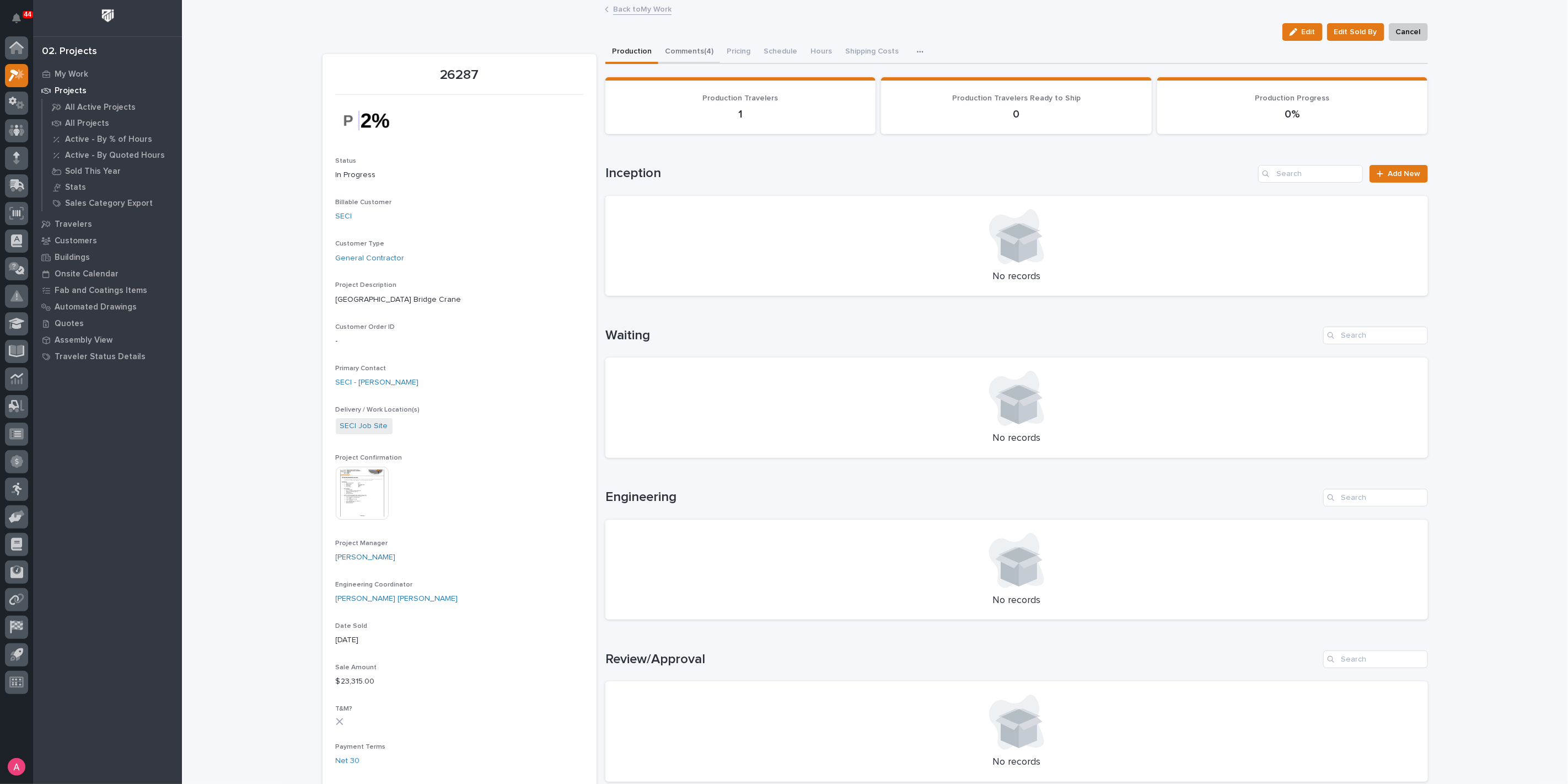
click at [678, 52] on button "Comments (4)" at bounding box center [690, 52] width 62 height 23
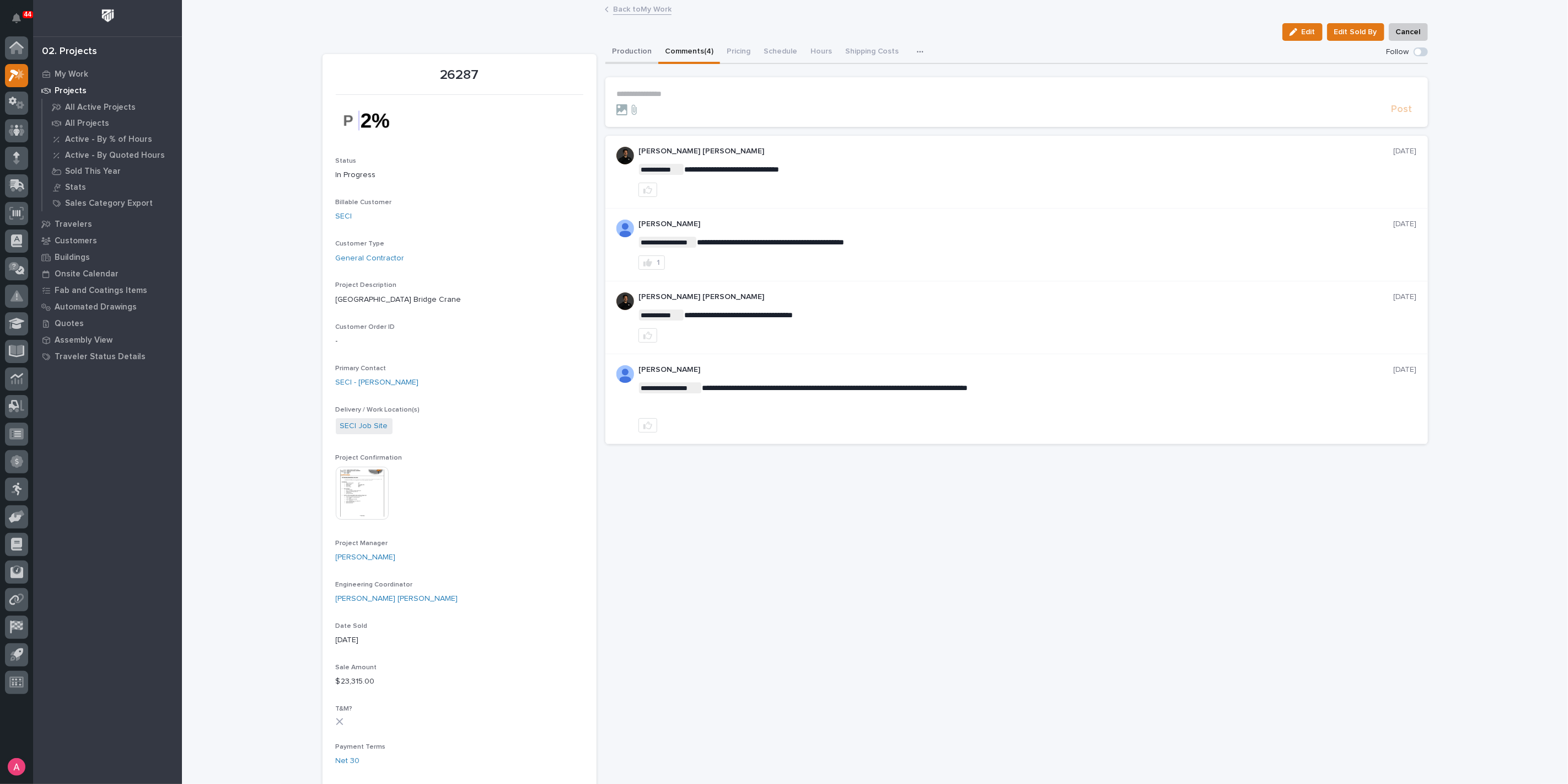
click at [630, 59] on button "Production" at bounding box center [632, 52] width 53 height 23
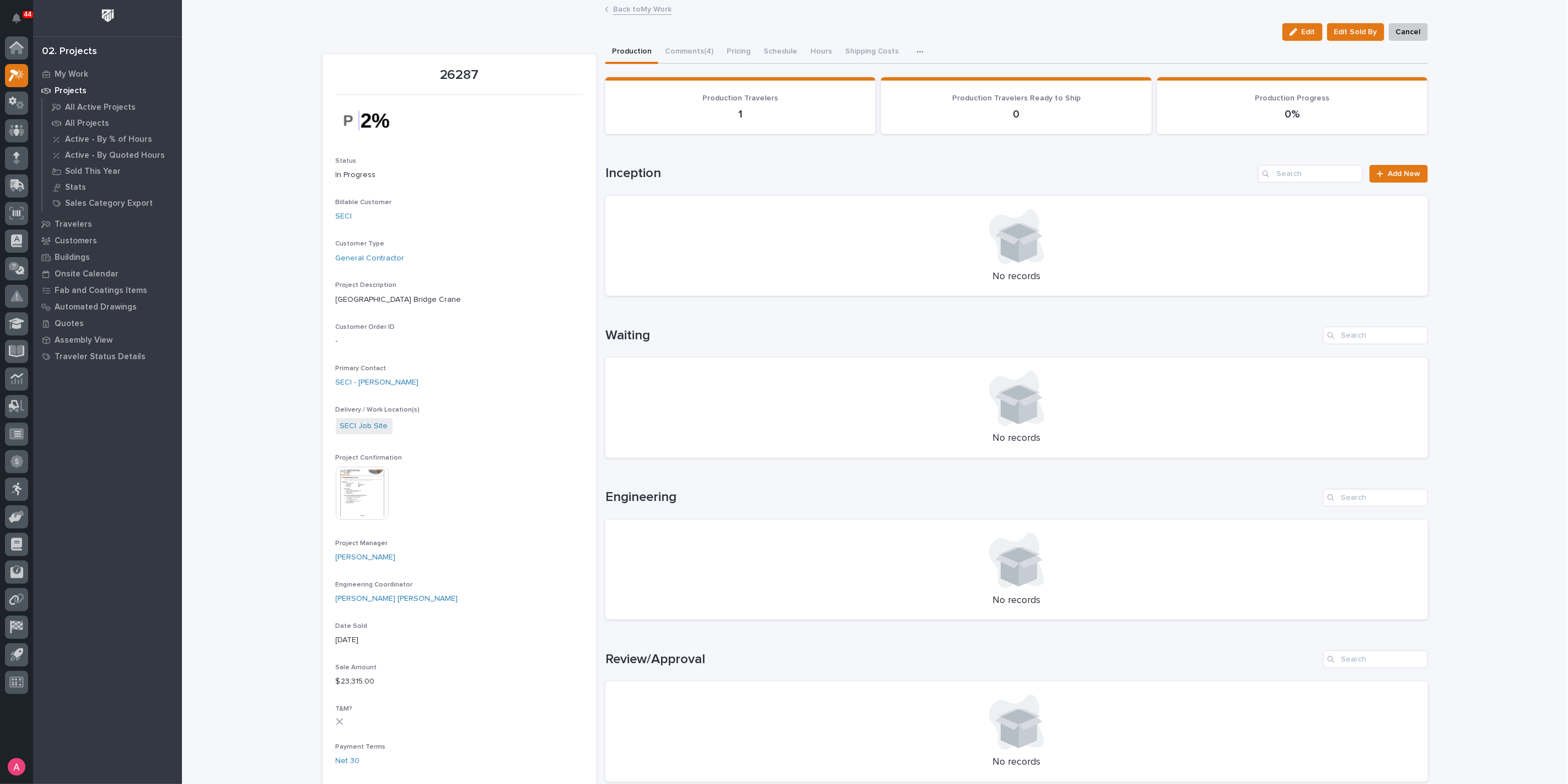
click at [636, 5] on link "Back to My Work" at bounding box center [642, 8] width 59 height 12
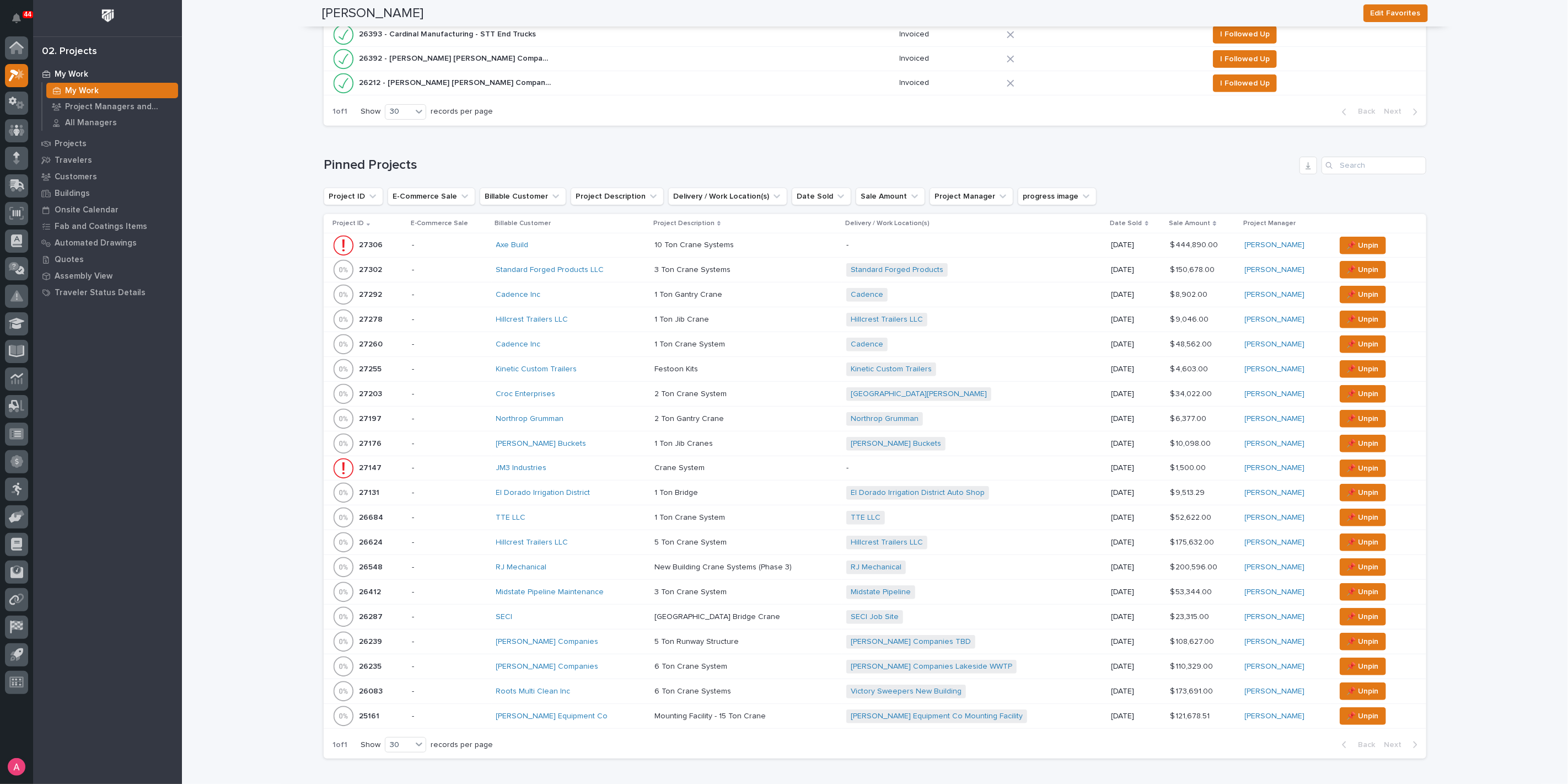
scroll to position [306, 0]
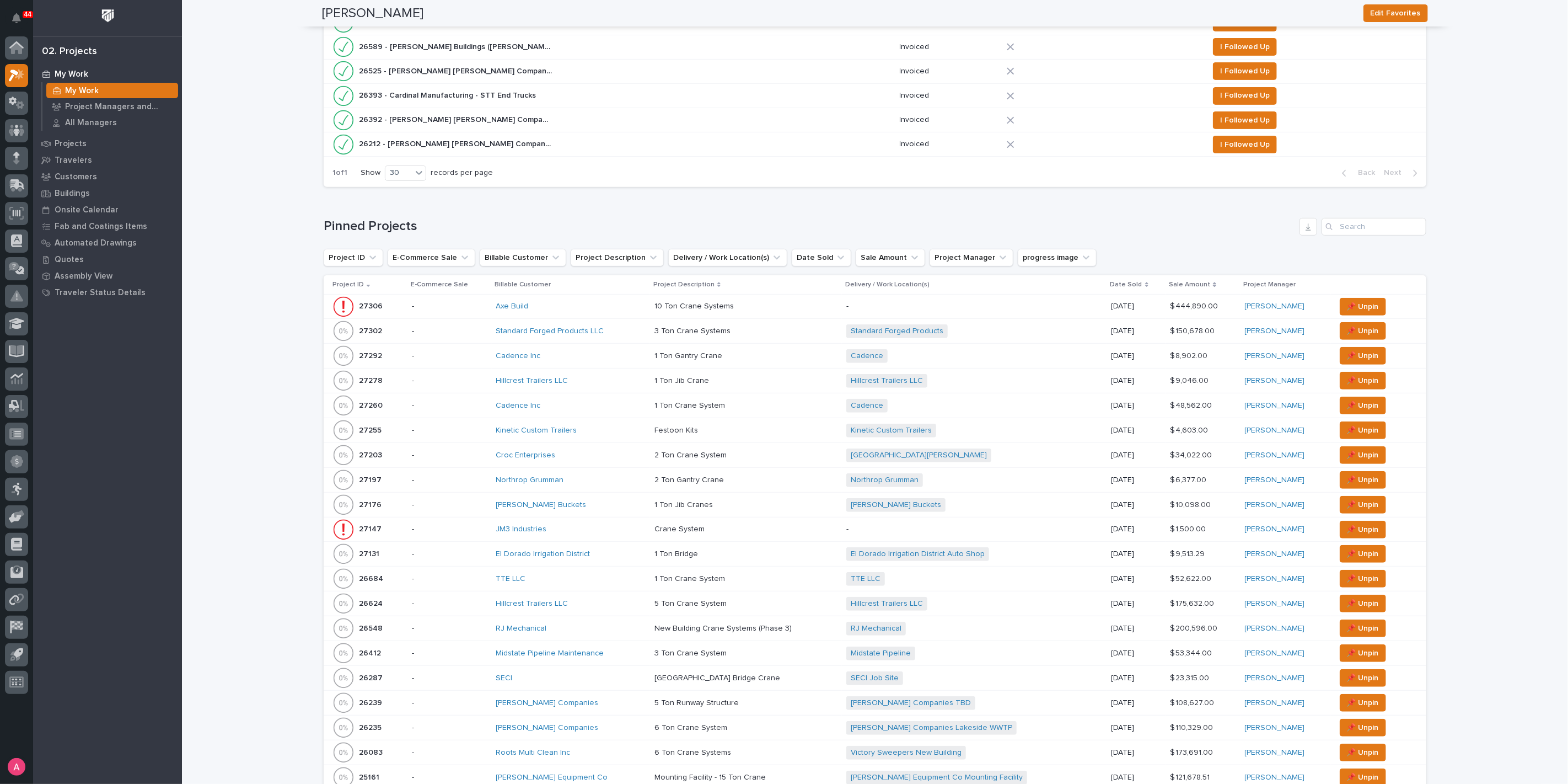
click at [597, 303] on div "Axe Build" at bounding box center [571, 306] width 150 height 9
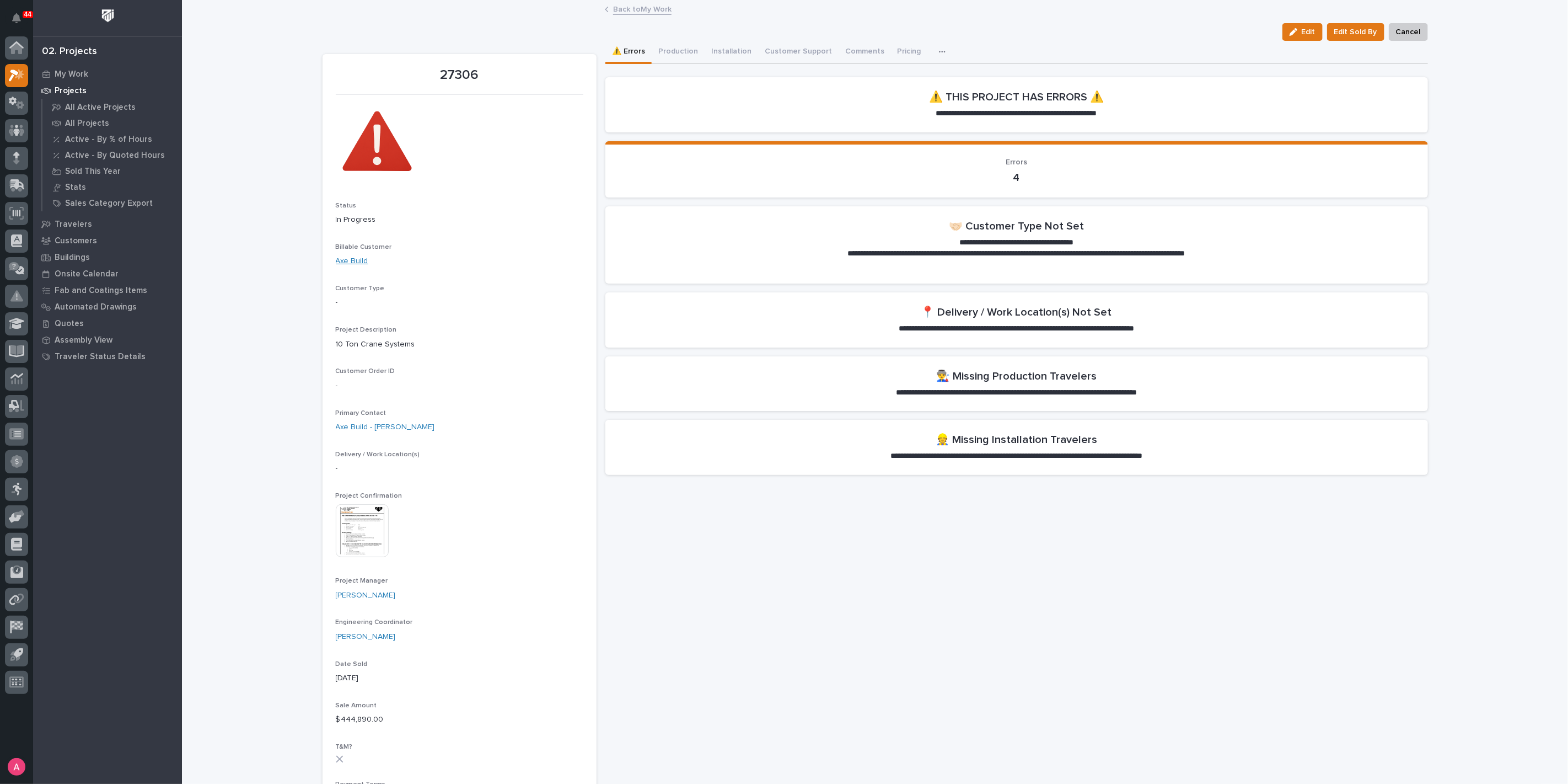
click at [347, 259] on link "Axe Build" at bounding box center [352, 261] width 32 height 12
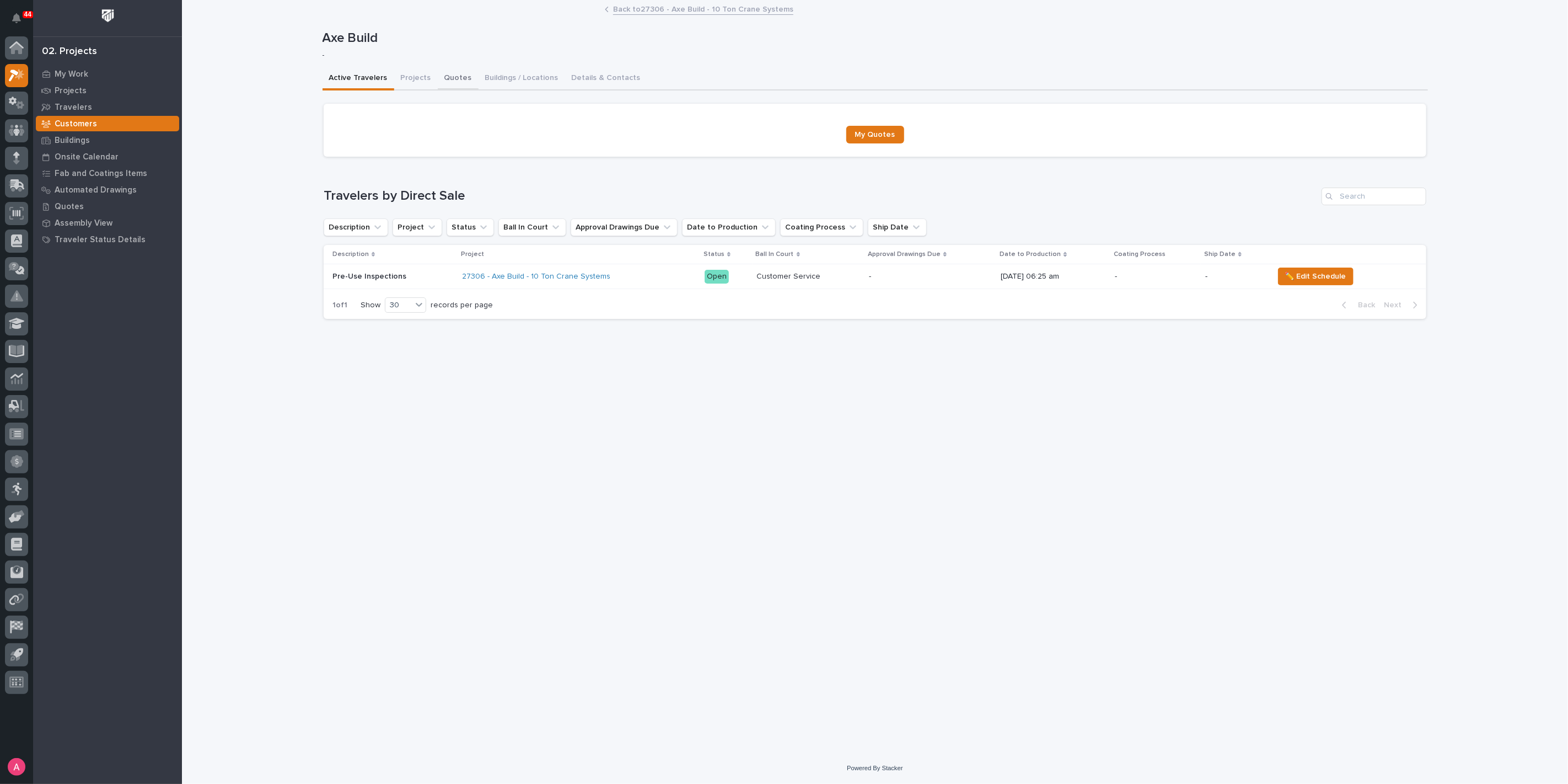
click at [460, 76] on button "Quotes" at bounding box center [458, 79] width 41 height 23
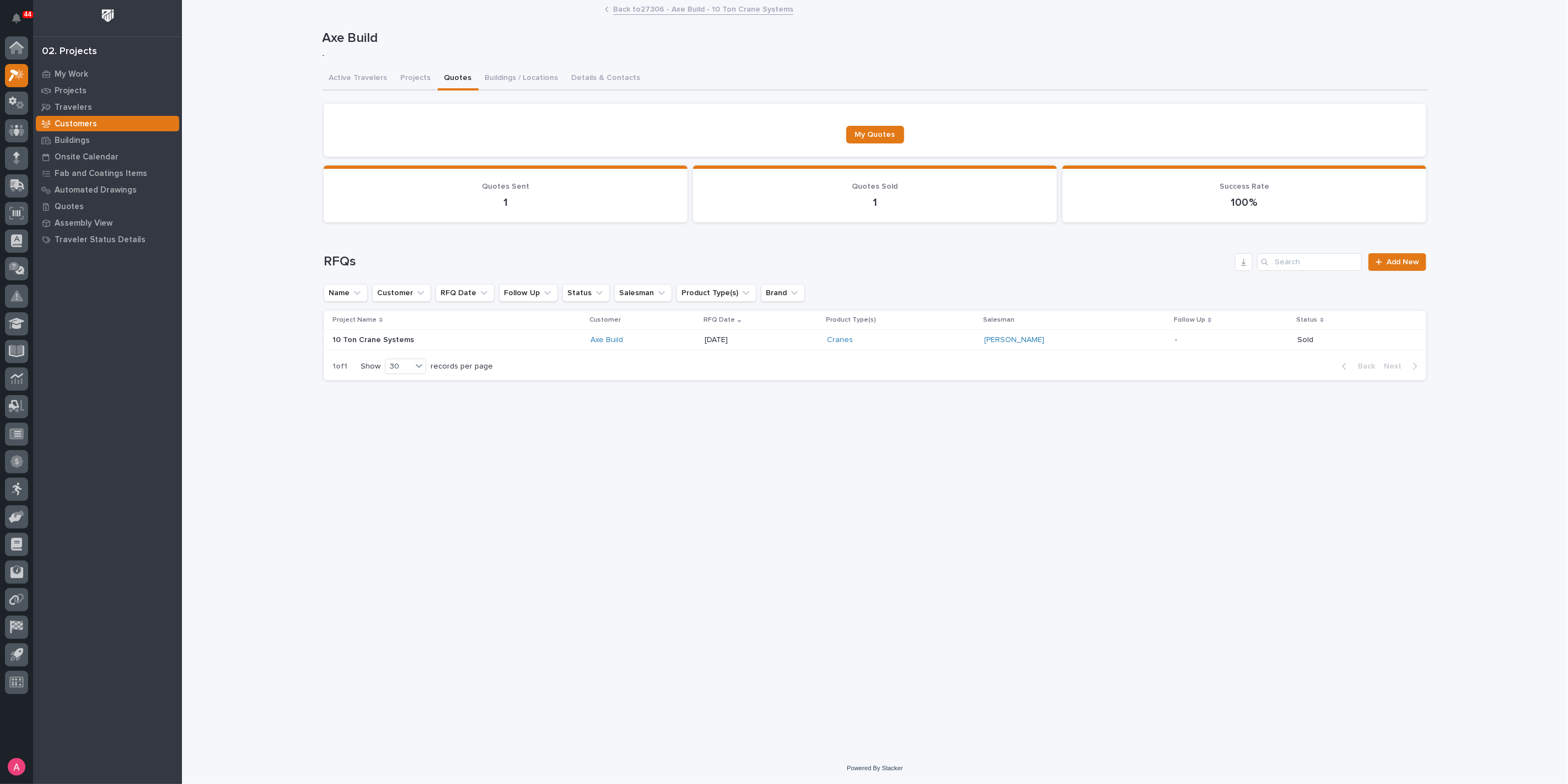
click at [496, 348] on div "10 Ton Crane Systems 10 Ton Crane Systems" at bounding box center [457, 340] width 249 height 19
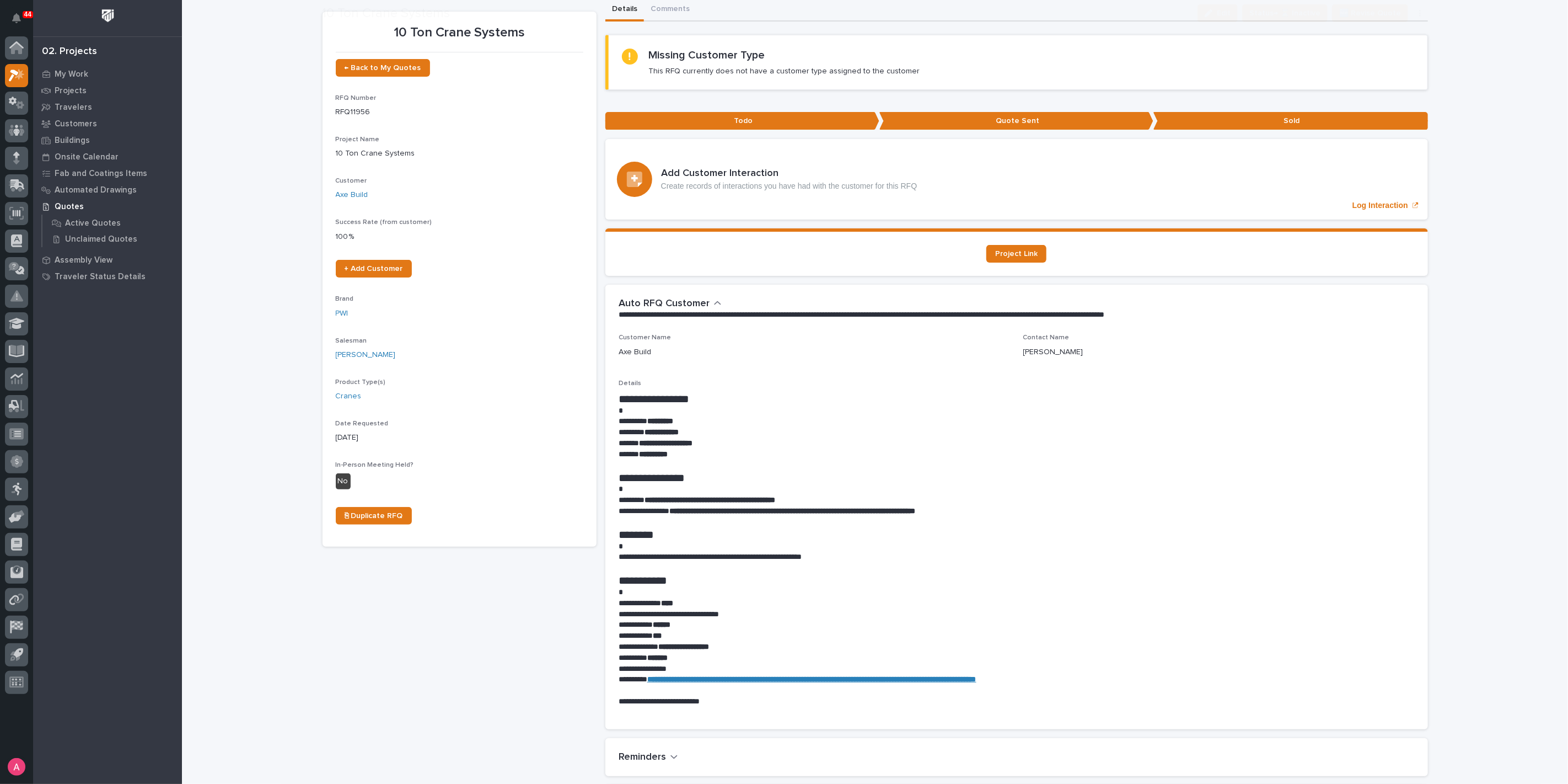
scroll to position [61, 0]
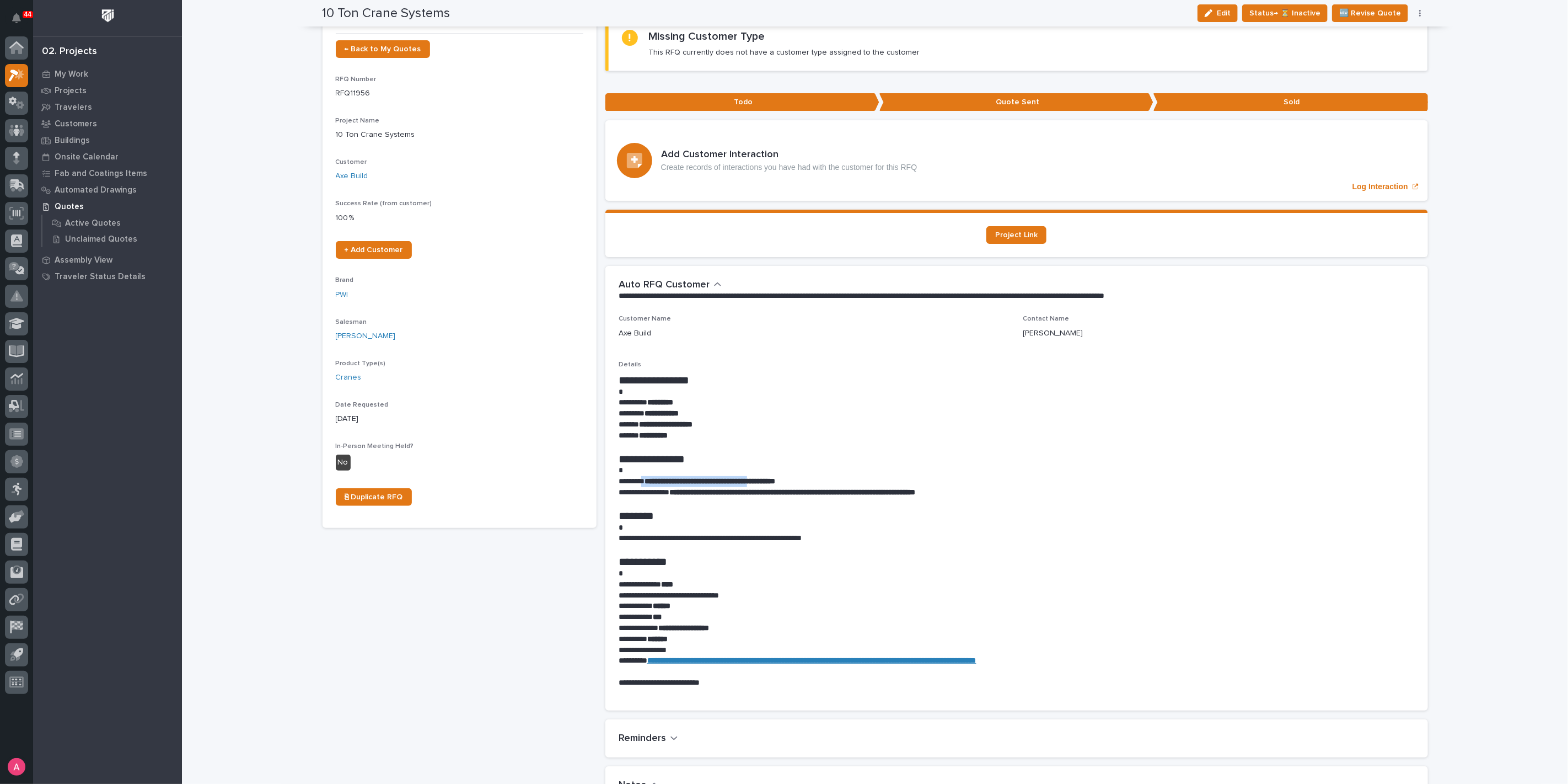
drag, startPoint x: 644, startPoint y: 482, endPoint x: 782, endPoint y: 484, distance: 138.0
click at [782, 484] on p "**********" at bounding box center [1017, 482] width 796 height 11
copy p "**********"
click at [723, 482] on strong "**********" at bounding box center [710, 481] width 130 height 8
click at [700, 480] on strong "**********" at bounding box center [710, 481] width 130 height 8
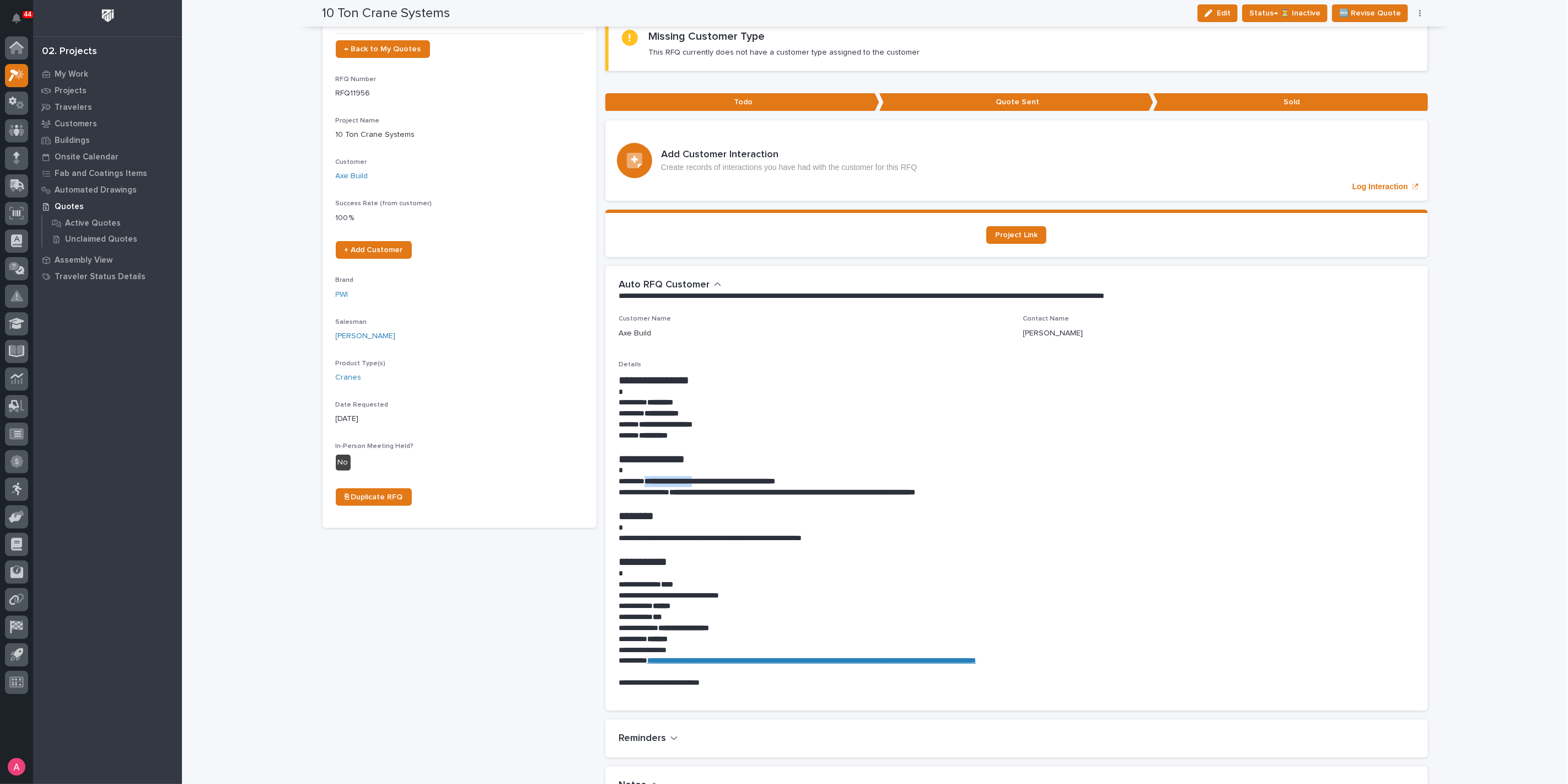
drag, startPoint x: 708, startPoint y: 481, endPoint x: 645, endPoint y: 479, distance: 63.0
click at [645, 479] on strong "**********" at bounding box center [710, 481] width 130 height 8
copy strong "**********"
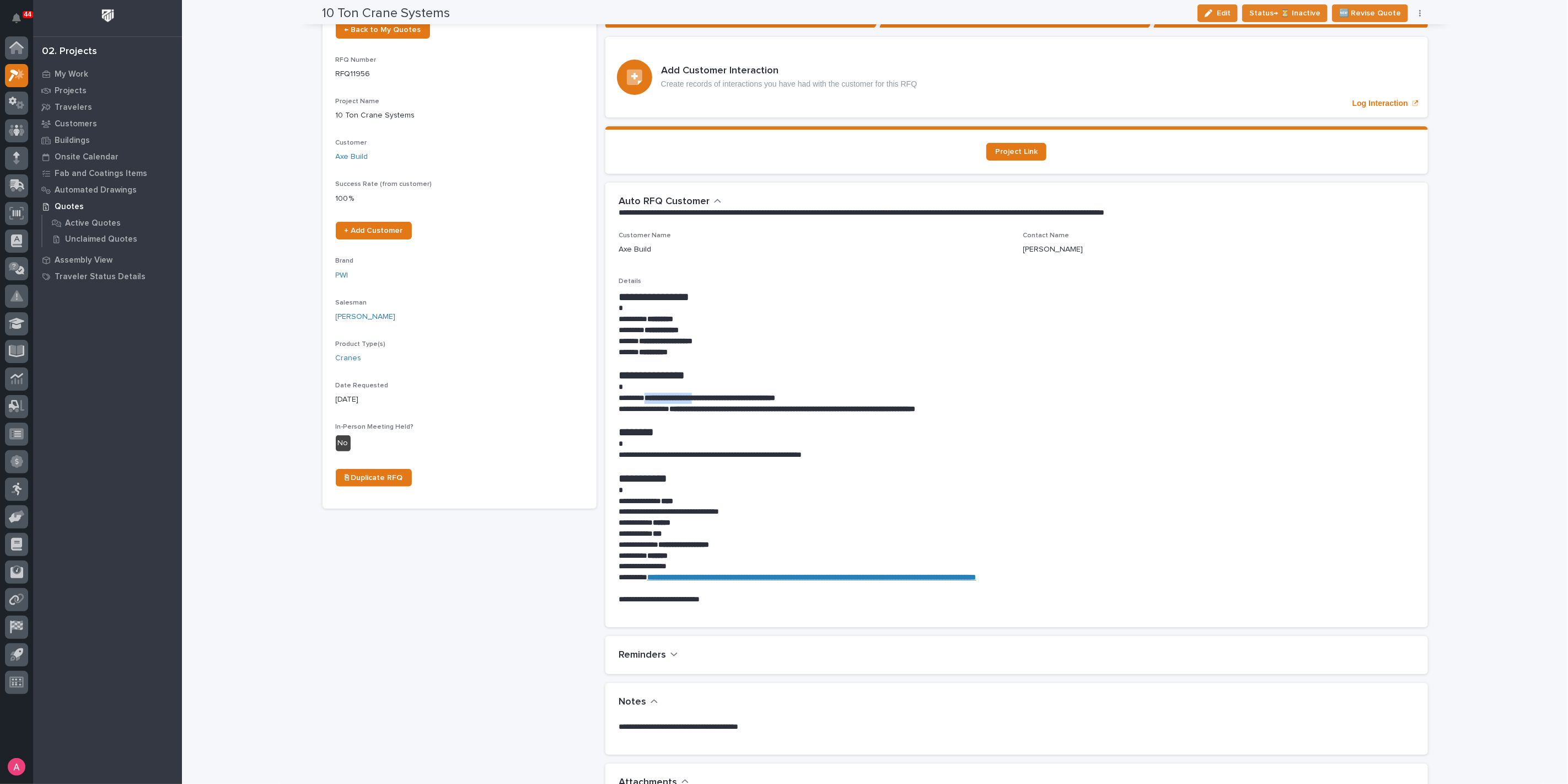
scroll to position [0, 0]
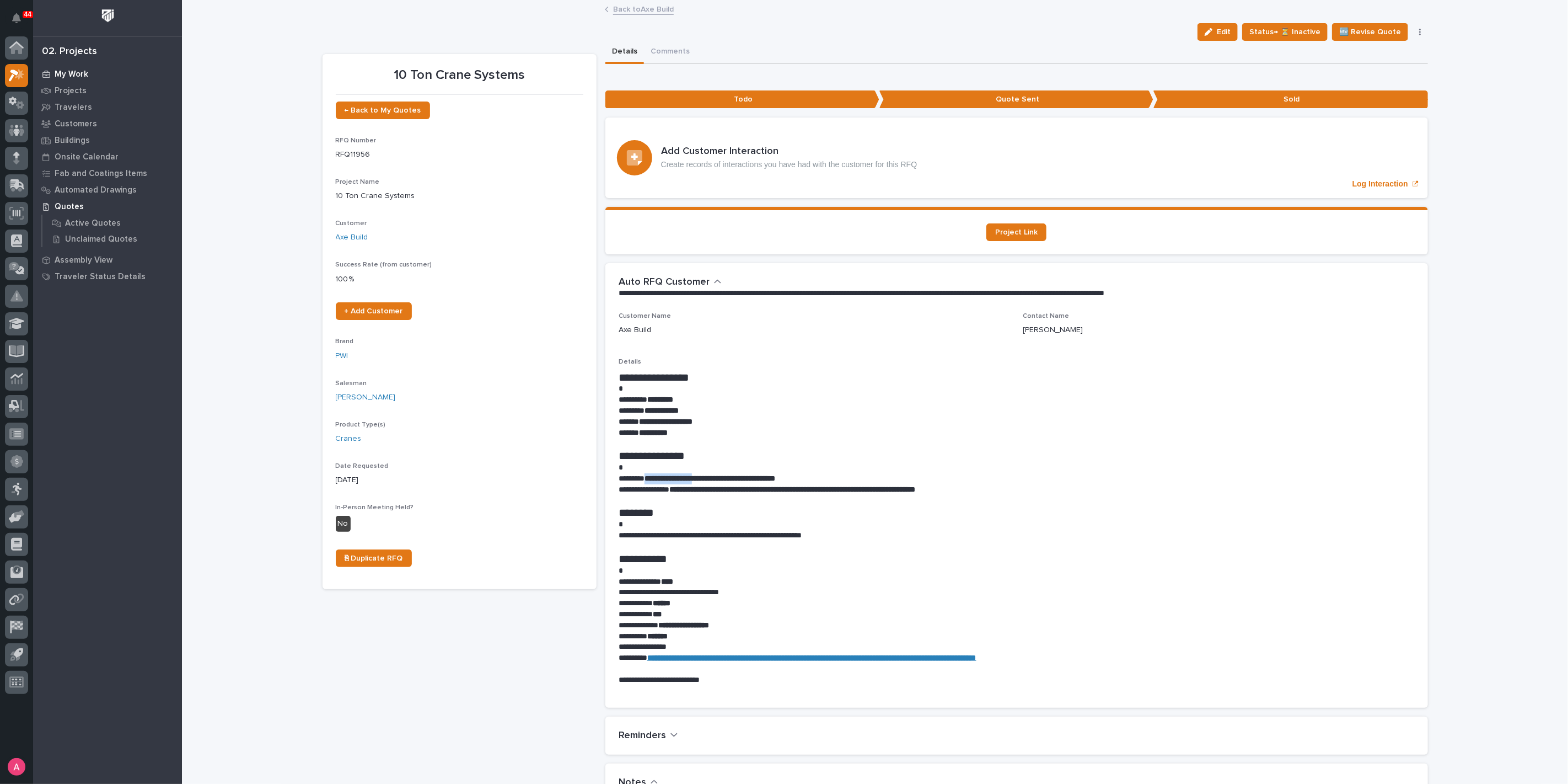
click at [79, 73] on p "My Work" at bounding box center [72, 74] width 34 height 10
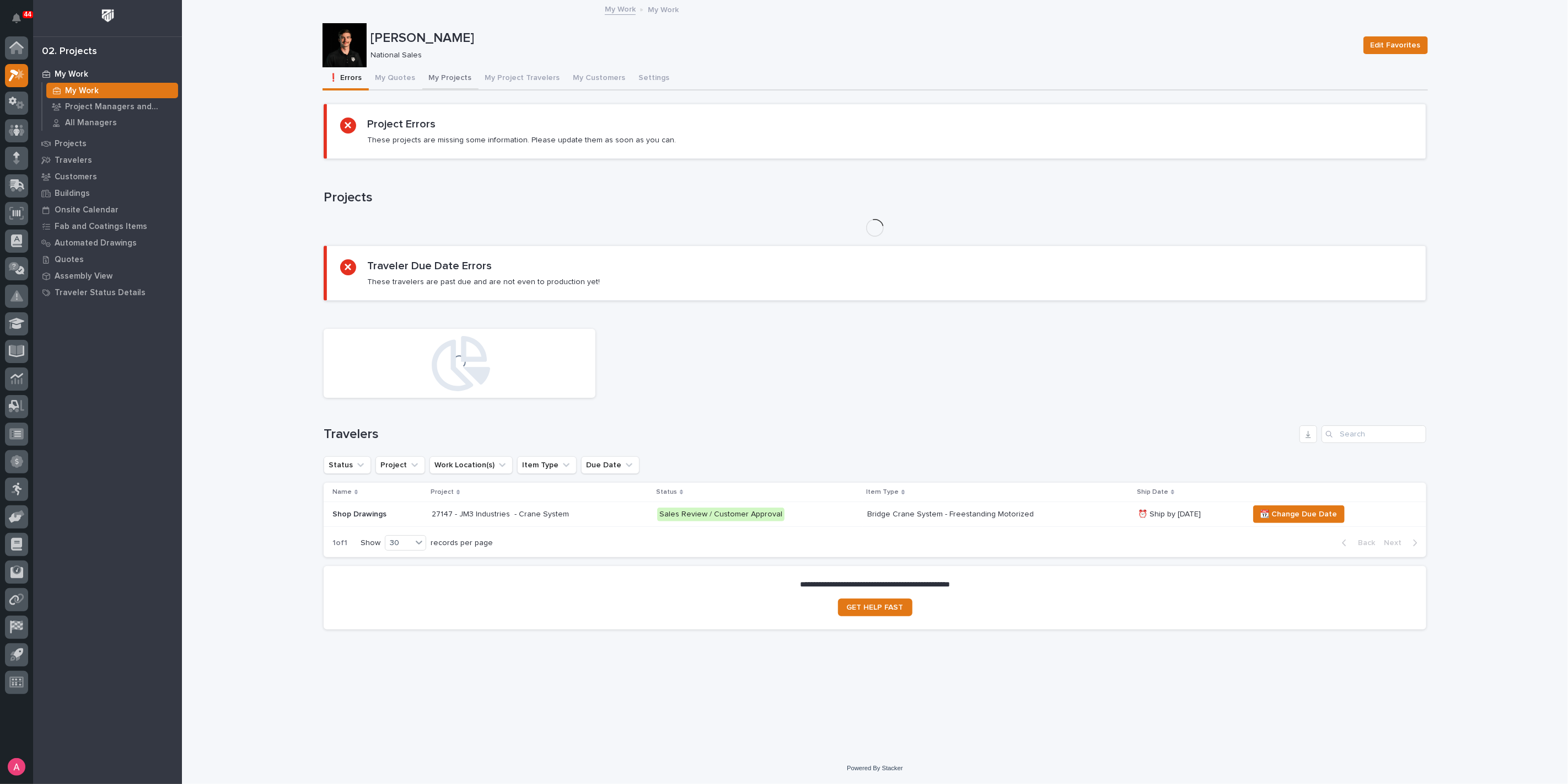
click at [438, 80] on button "My Projects" at bounding box center [450, 79] width 56 height 23
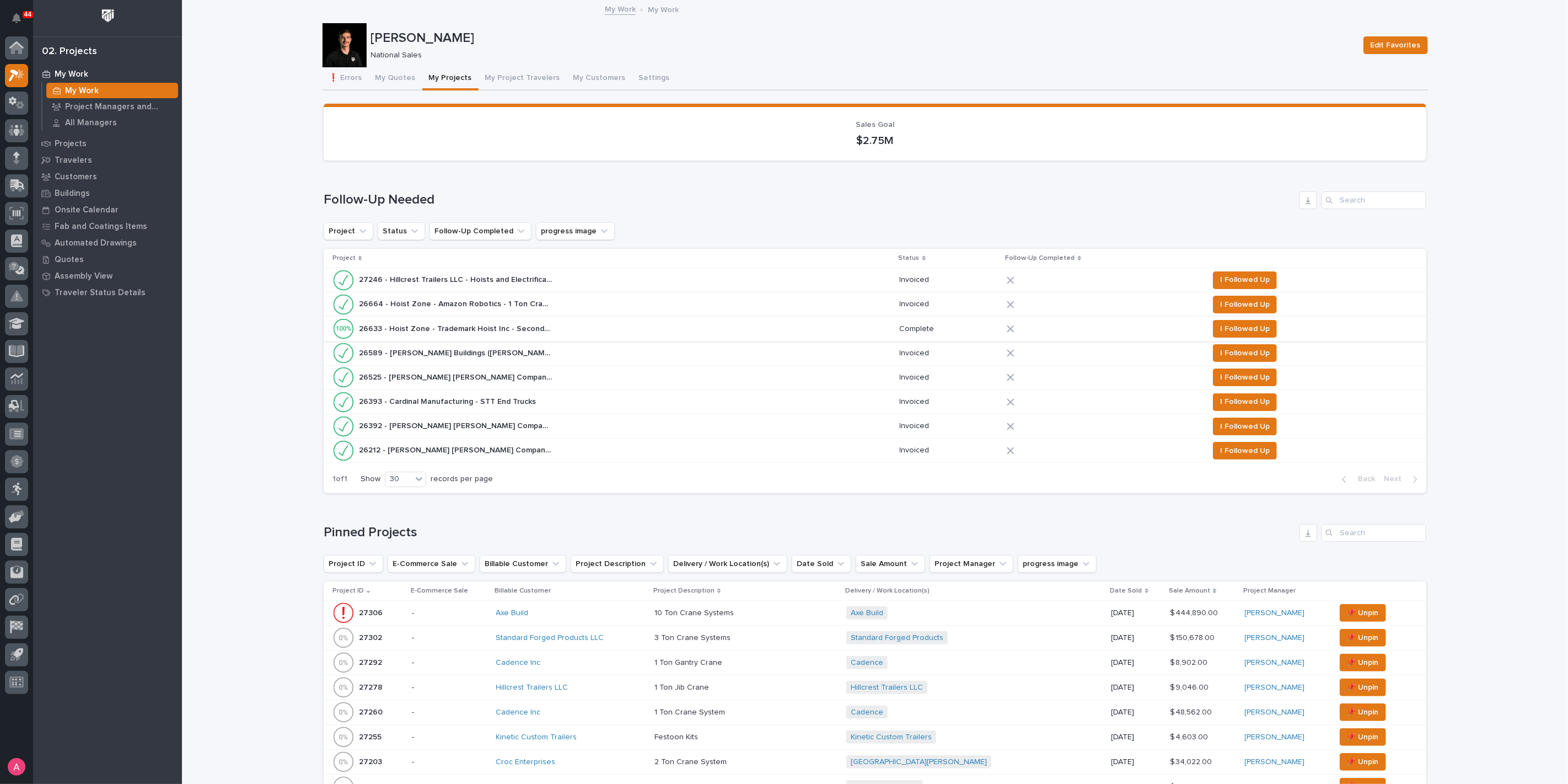
scroll to position [245, 0]
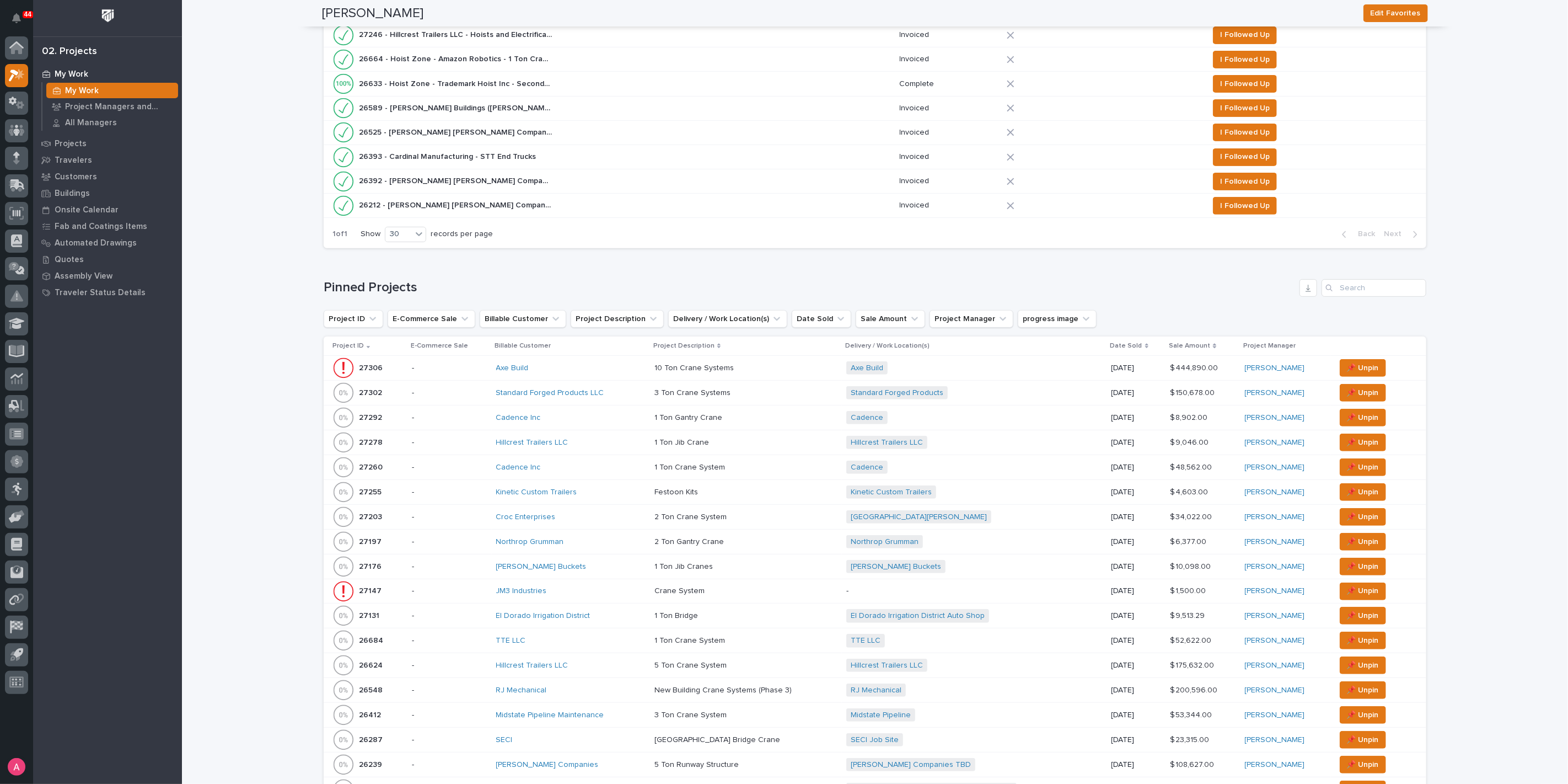
click at [733, 413] on p at bounding box center [746, 417] width 183 height 9
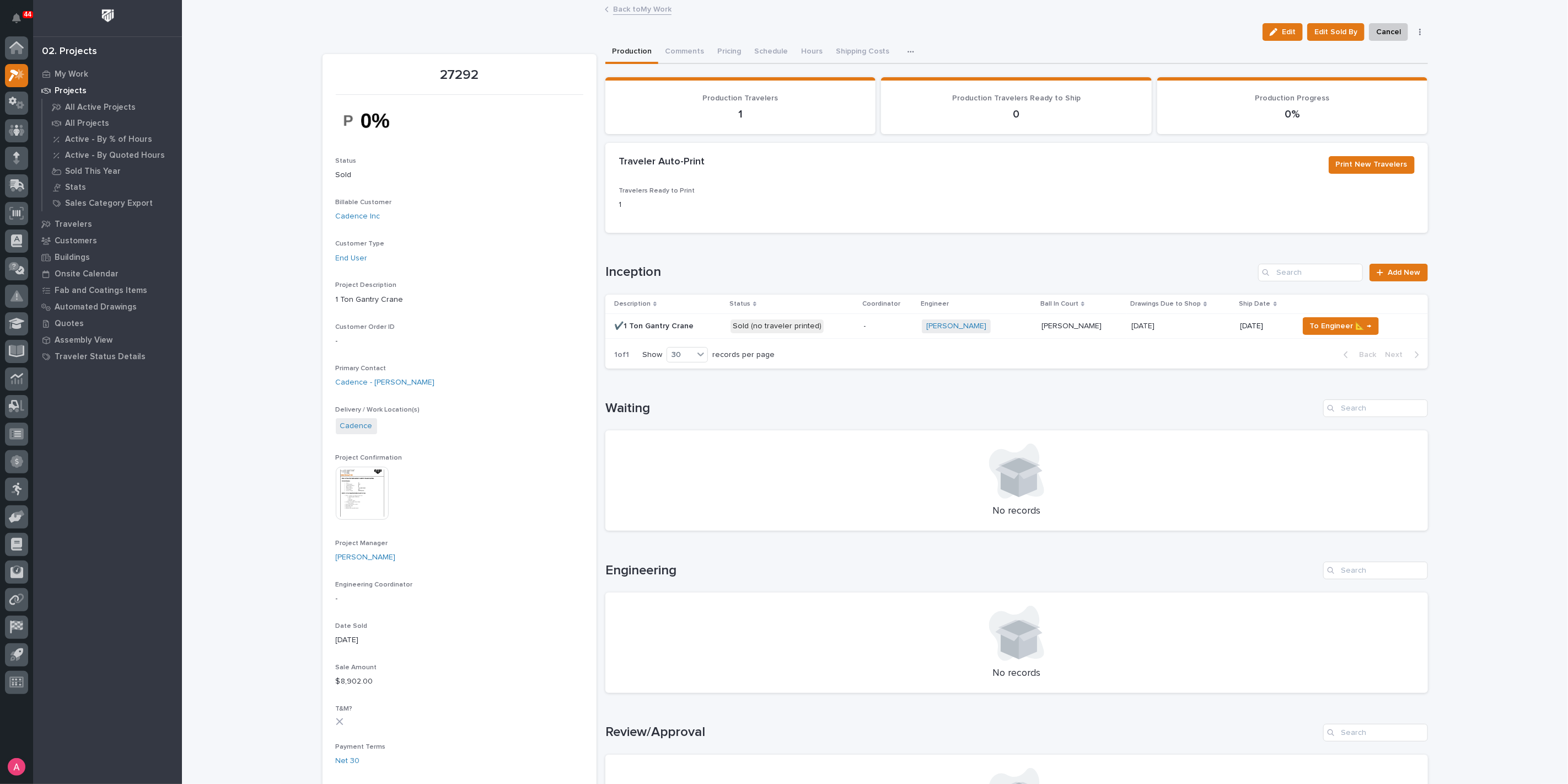
click at [831, 331] on p "Sold (no traveler printed)" at bounding box center [793, 326] width 125 height 14
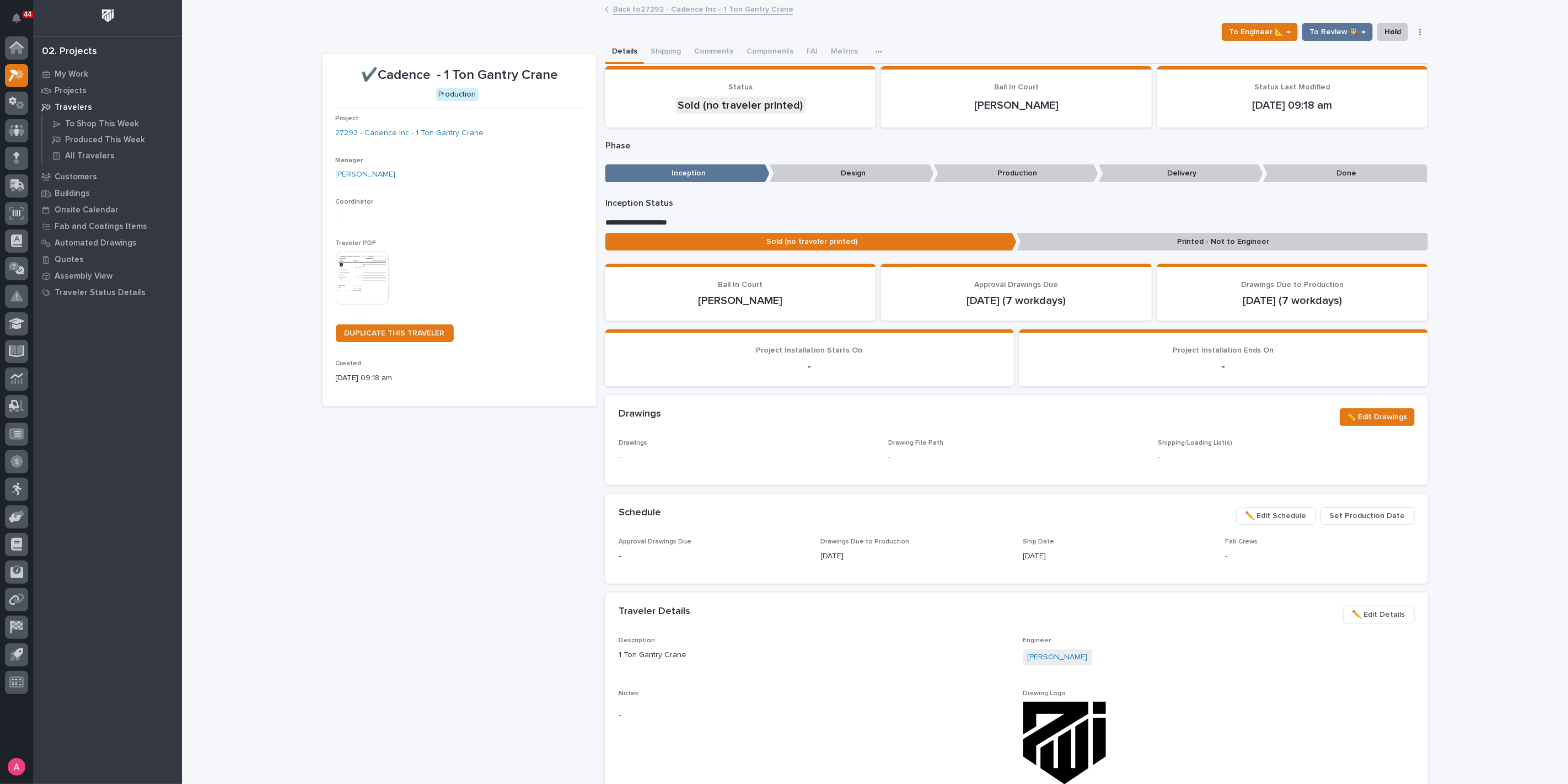
click at [368, 275] on img at bounding box center [362, 278] width 53 height 53
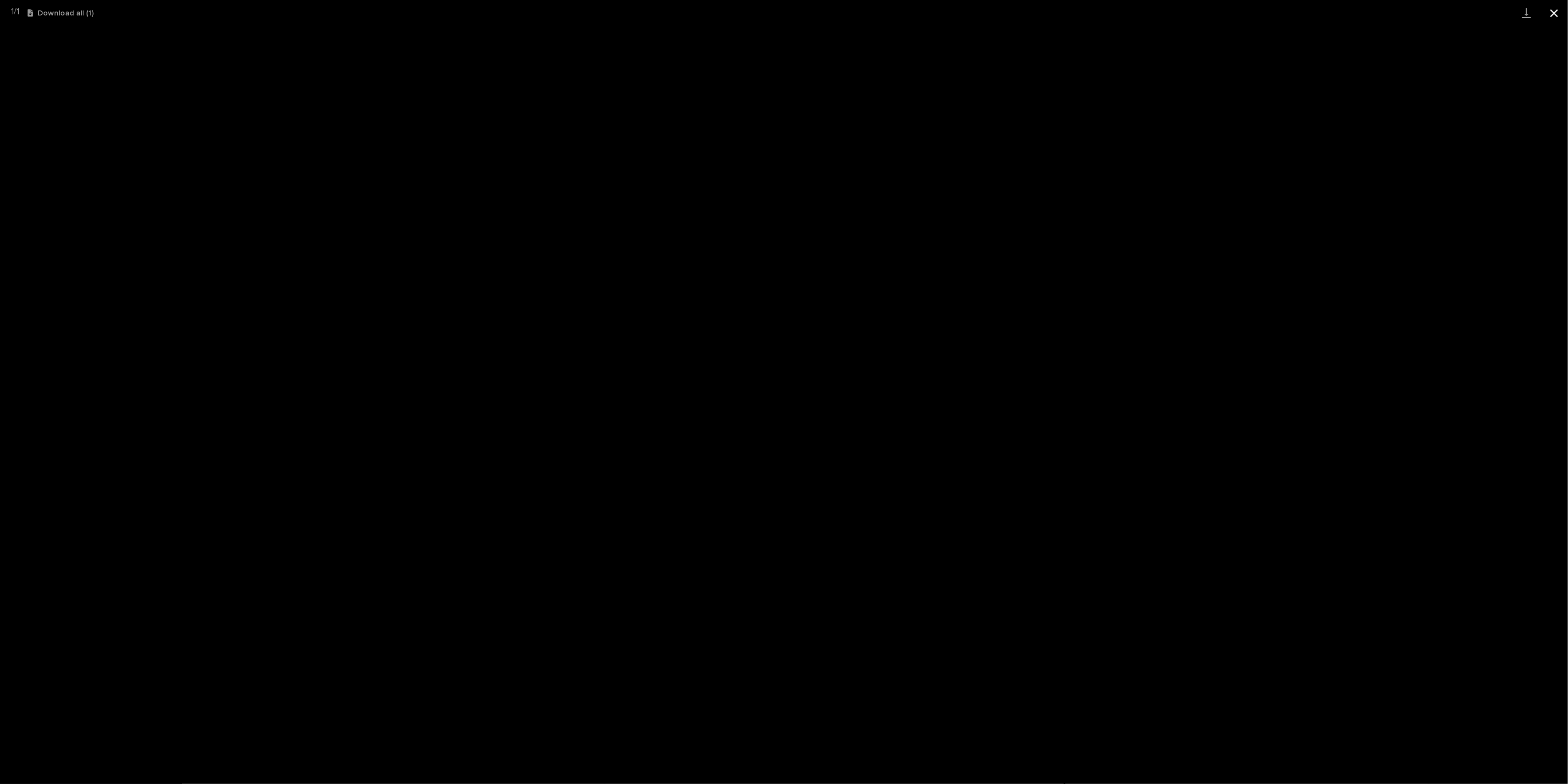
click at [1558, 19] on button "Close gallery" at bounding box center [1554, 13] width 28 height 26
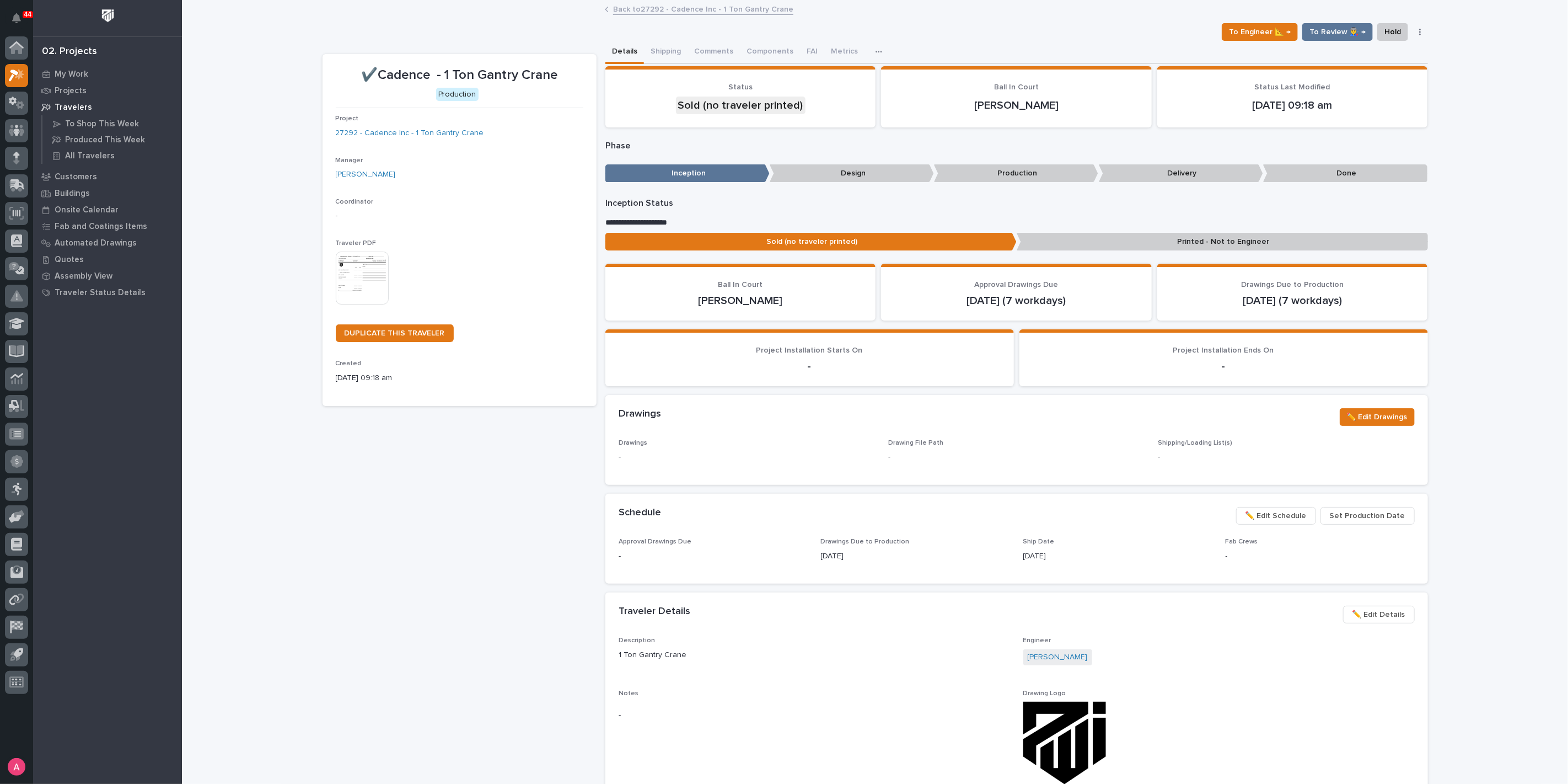
click at [1290, 235] on p "Printed - Not to Engineer" at bounding box center [1222, 242] width 411 height 19
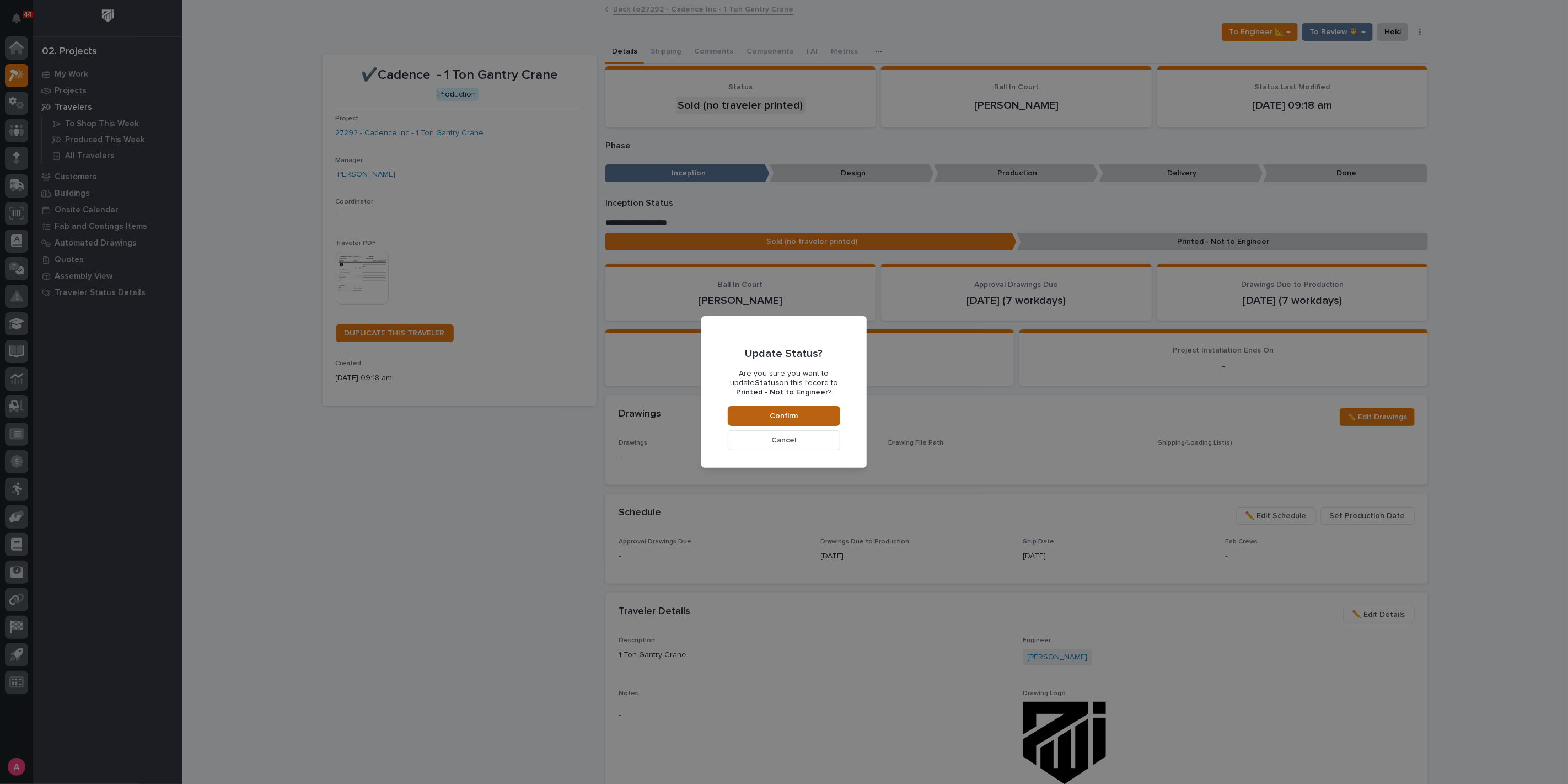
click at [814, 418] on button "Confirm" at bounding box center [784, 416] width 113 height 20
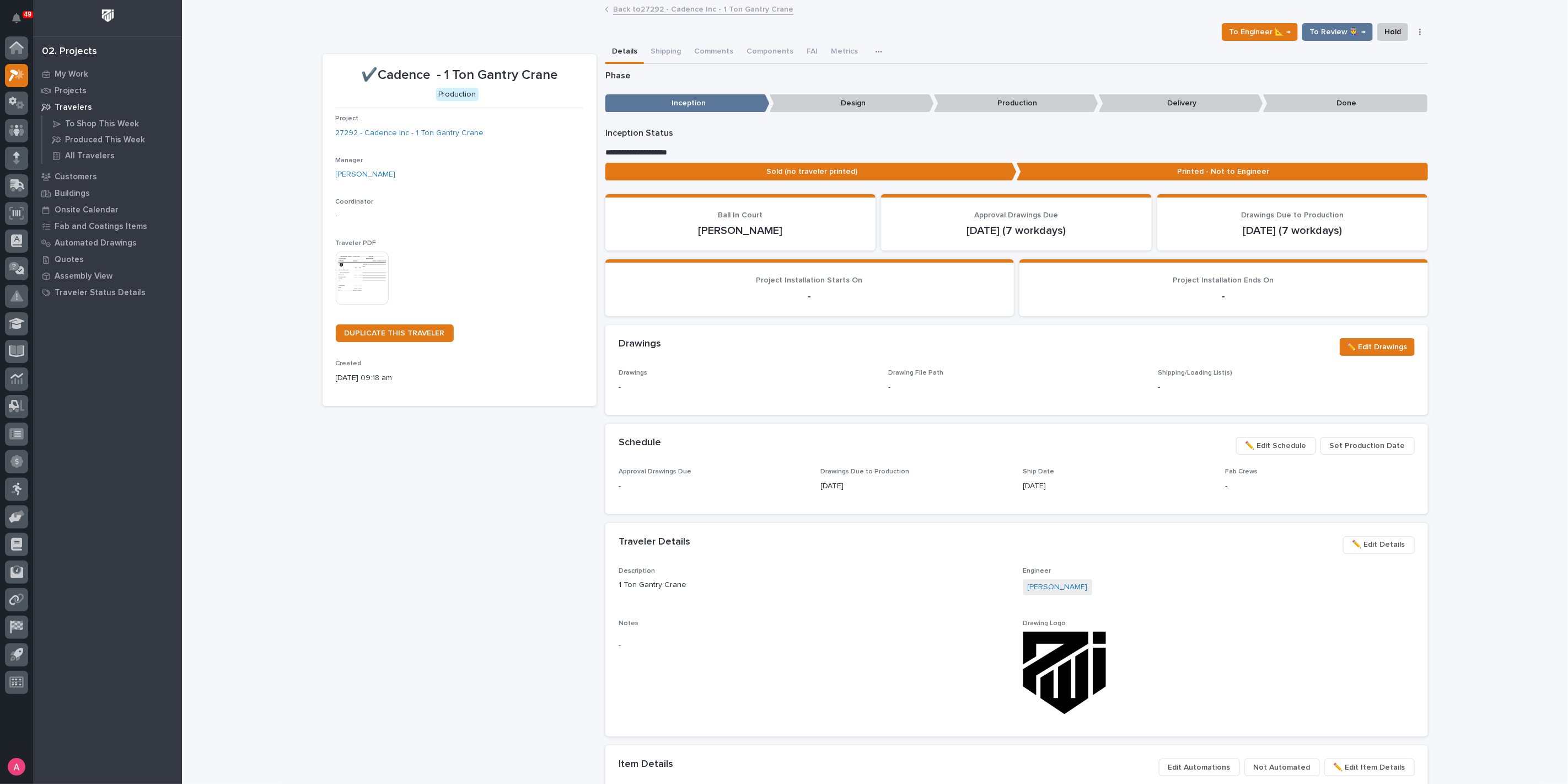
click at [647, 7] on link "Back to 27292 - Cadence Inc - 1 Ton Gantry Crane" at bounding box center [703, 8] width 180 height 12
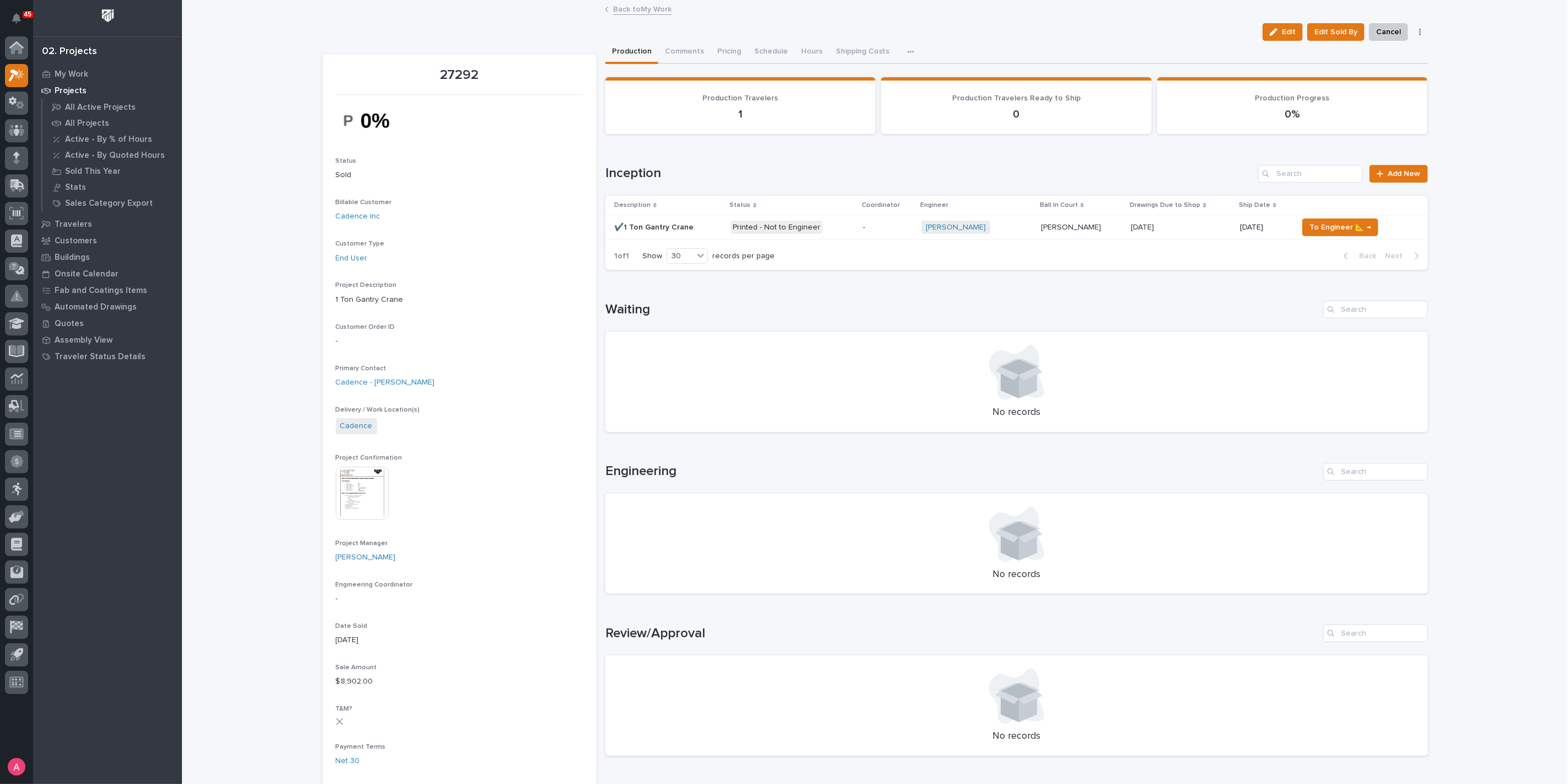
click at [653, 8] on link "Back to My Work" at bounding box center [642, 8] width 59 height 12
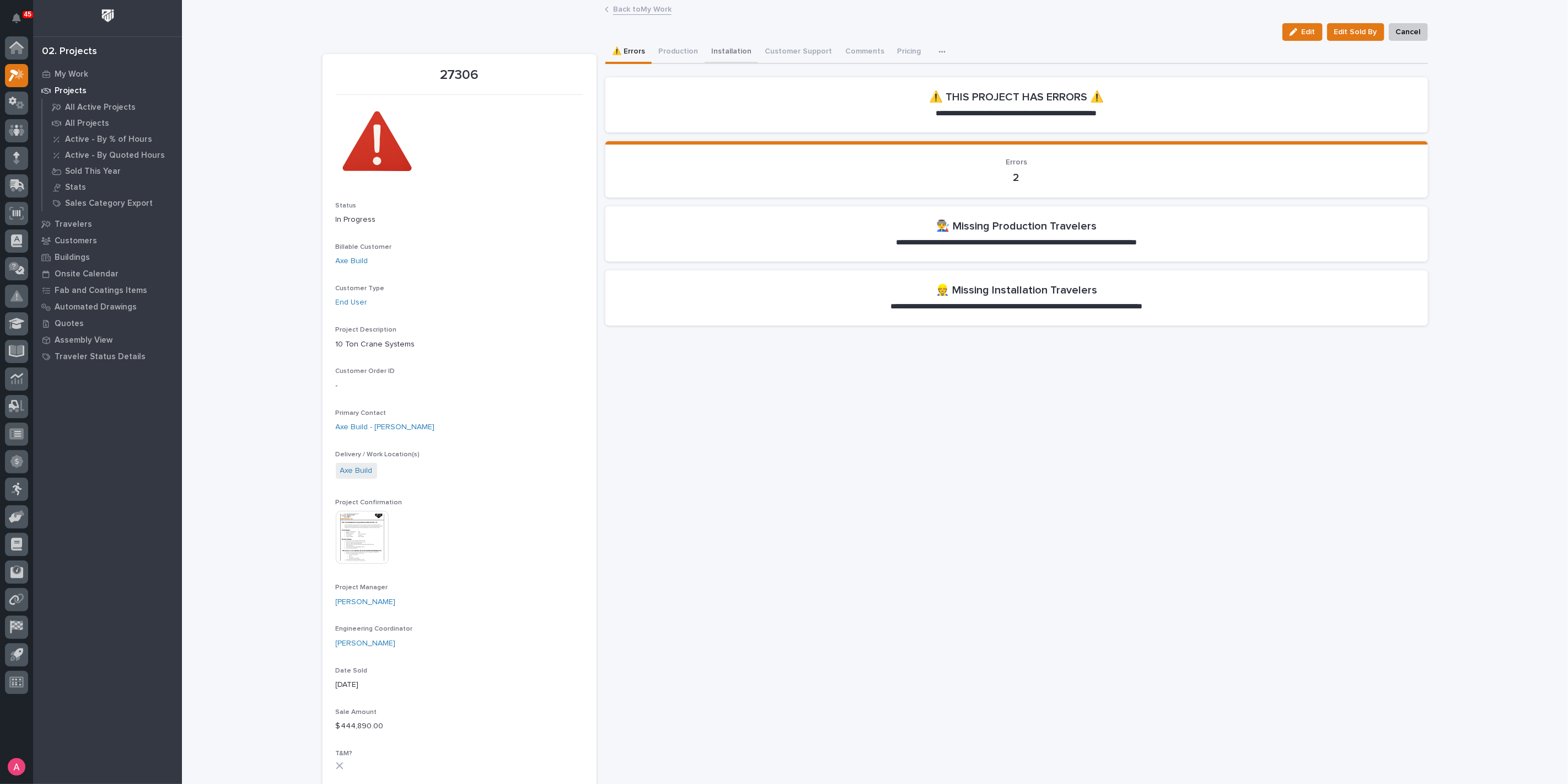
click at [738, 53] on button "Installation" at bounding box center [731, 52] width 53 height 23
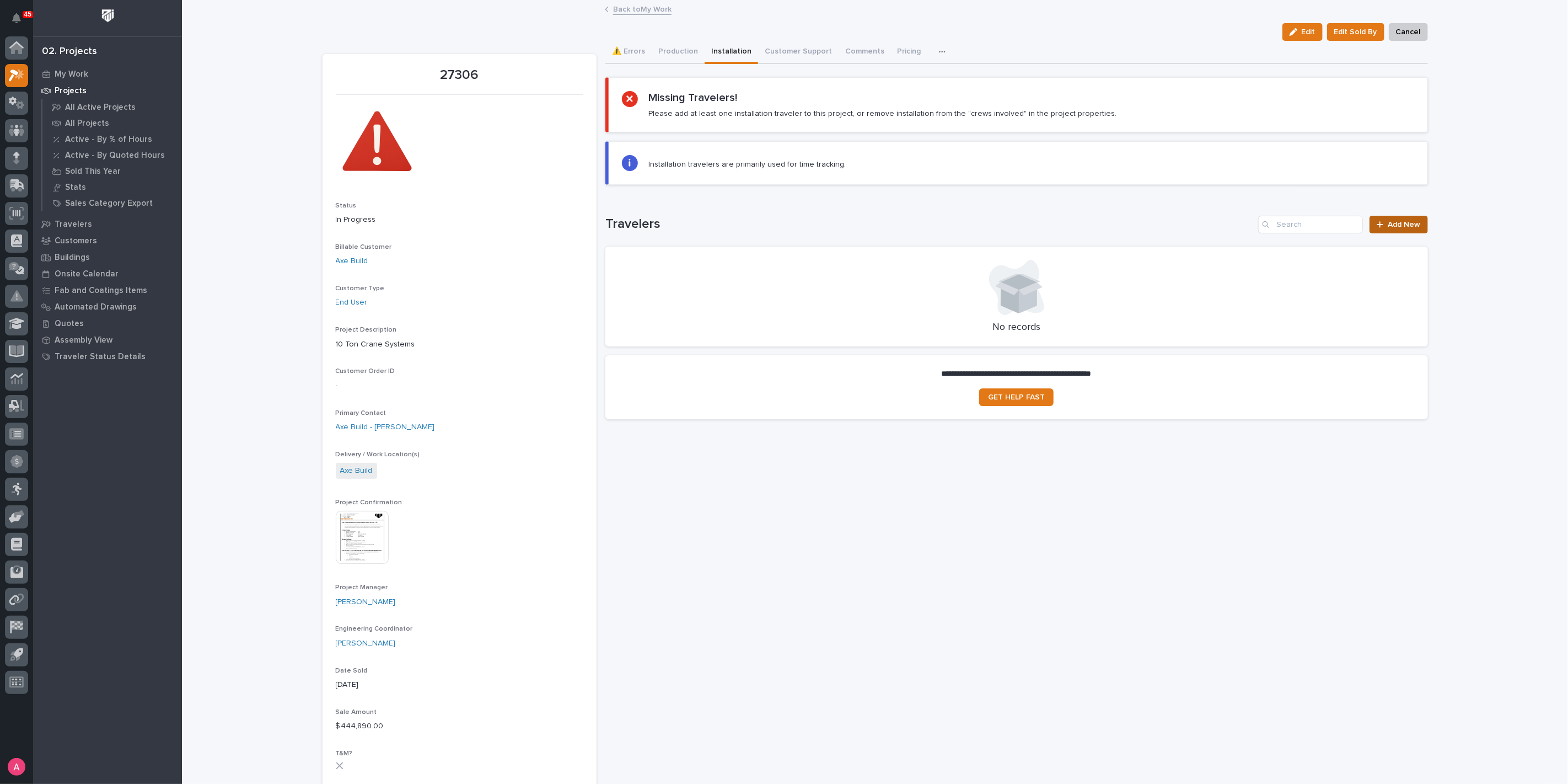
click at [1399, 223] on span "Add New" at bounding box center [1404, 225] width 32 height 8
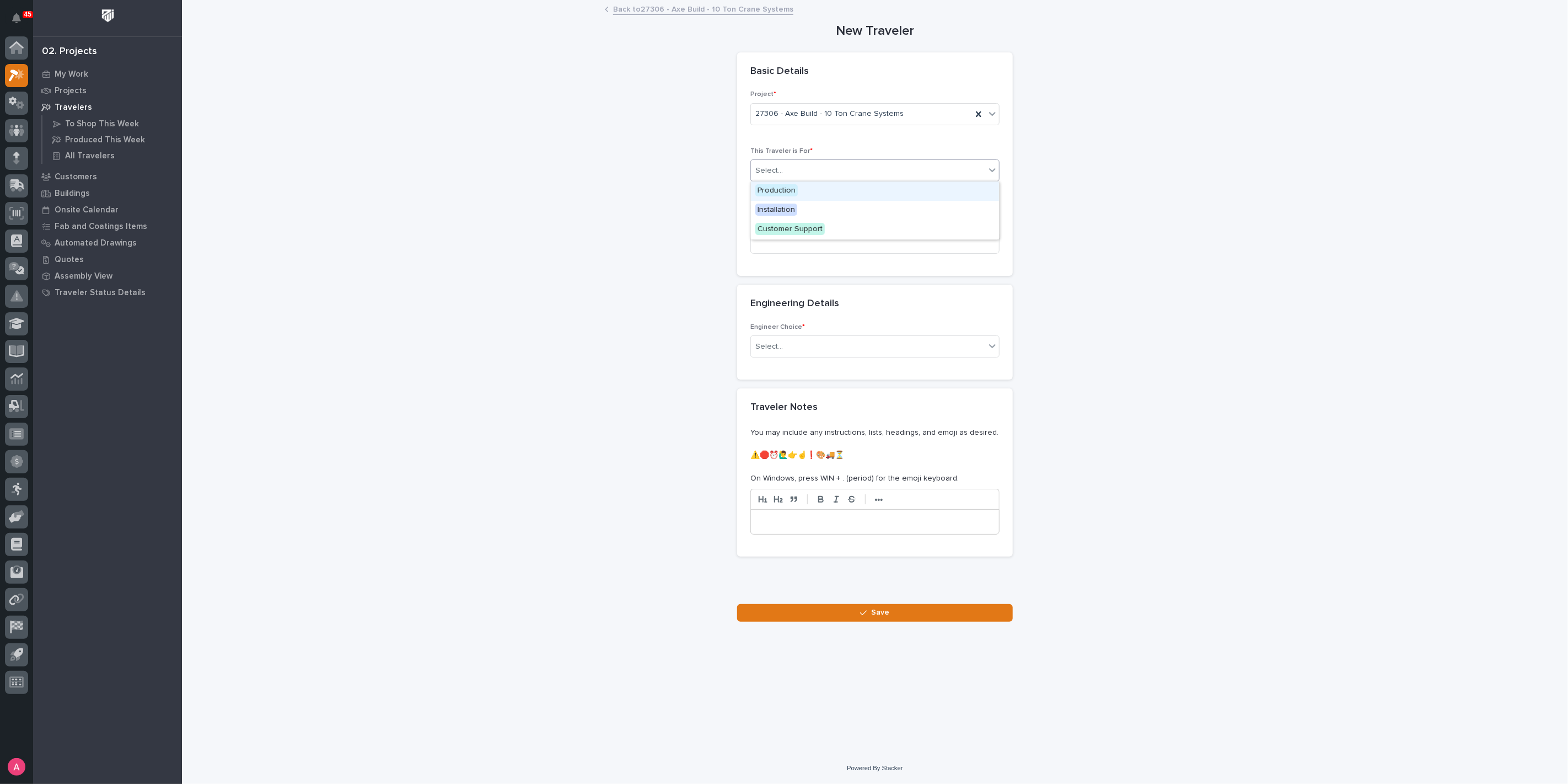
click at [824, 160] on div "Select..." at bounding box center [875, 171] width 249 height 22
click at [813, 206] on div "Installation" at bounding box center [875, 210] width 248 height 19
click at [818, 247] on input at bounding box center [875, 242] width 249 height 22
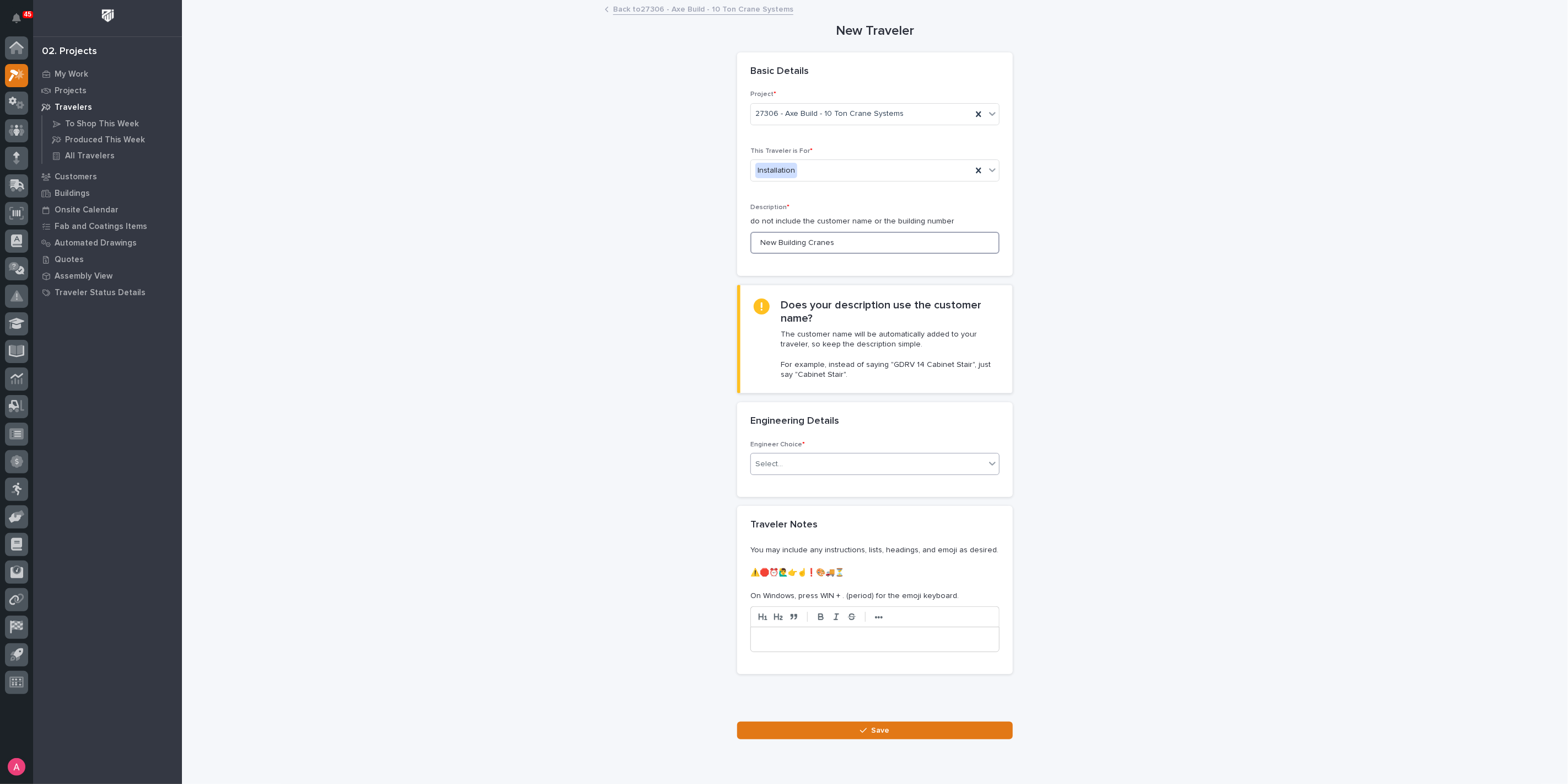
type input "New Building Cranes"
click at [787, 469] on div "Select..." at bounding box center [868, 465] width 234 height 19
click at [807, 495] on div "I want my coordinator to choose an engineer" at bounding box center [871, 503] width 248 height 19
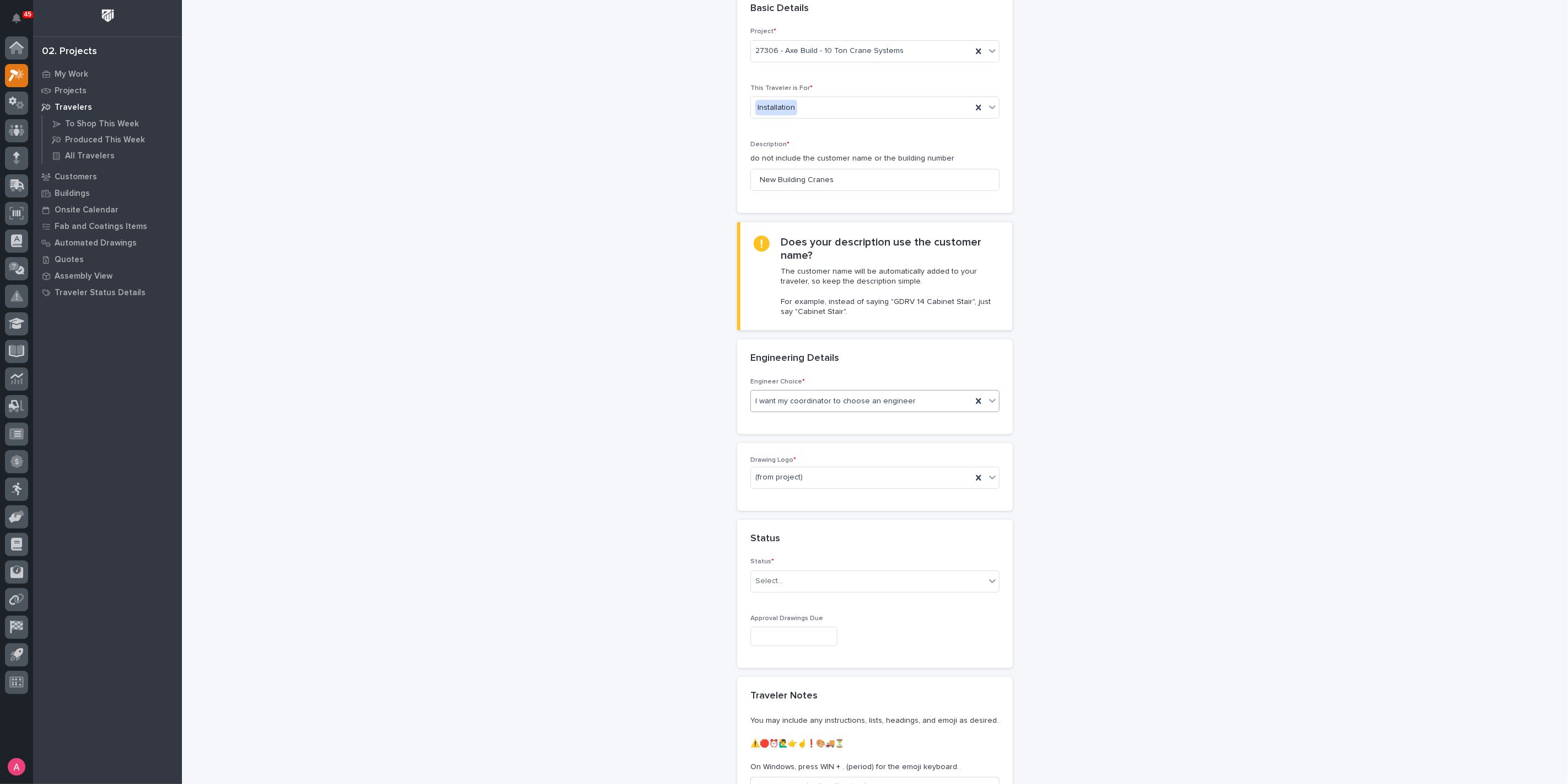
scroll to position [123, 0]
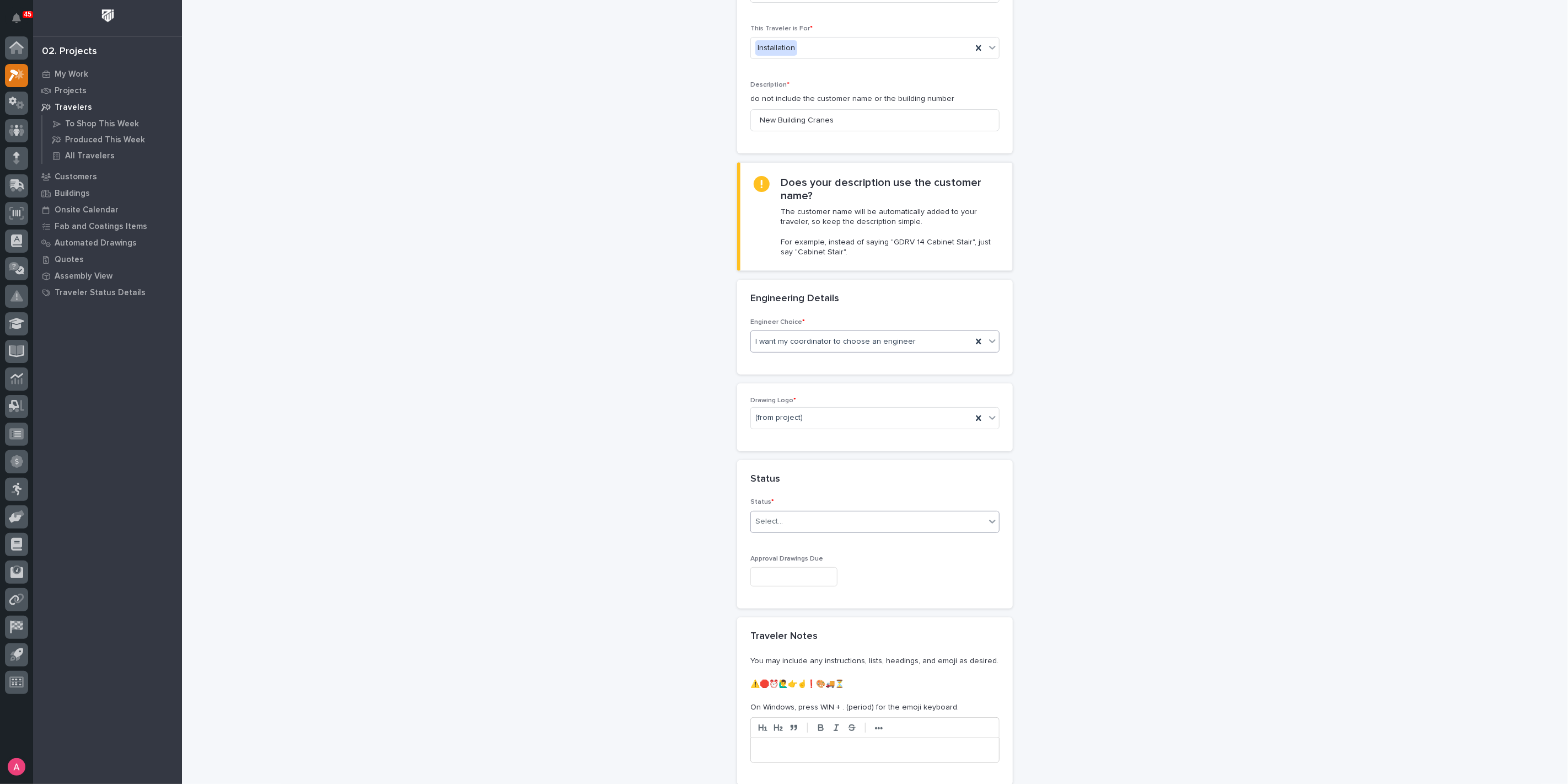
click at [822, 515] on div "Select..." at bounding box center [868, 522] width 234 height 19
click at [814, 541] on div "Sold (no traveler printed)" at bounding box center [871, 540] width 248 height 19
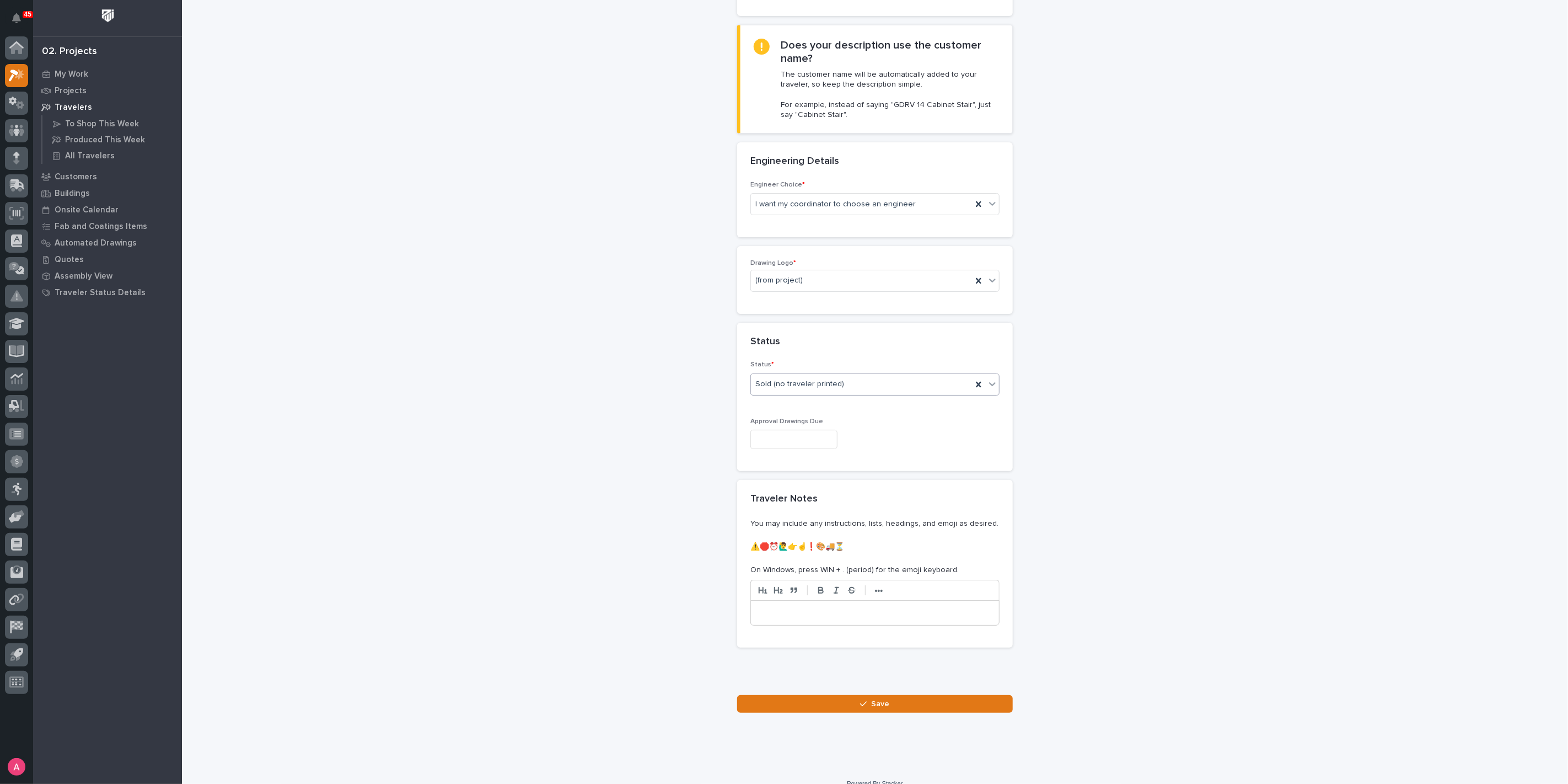
scroll to position [272, 0]
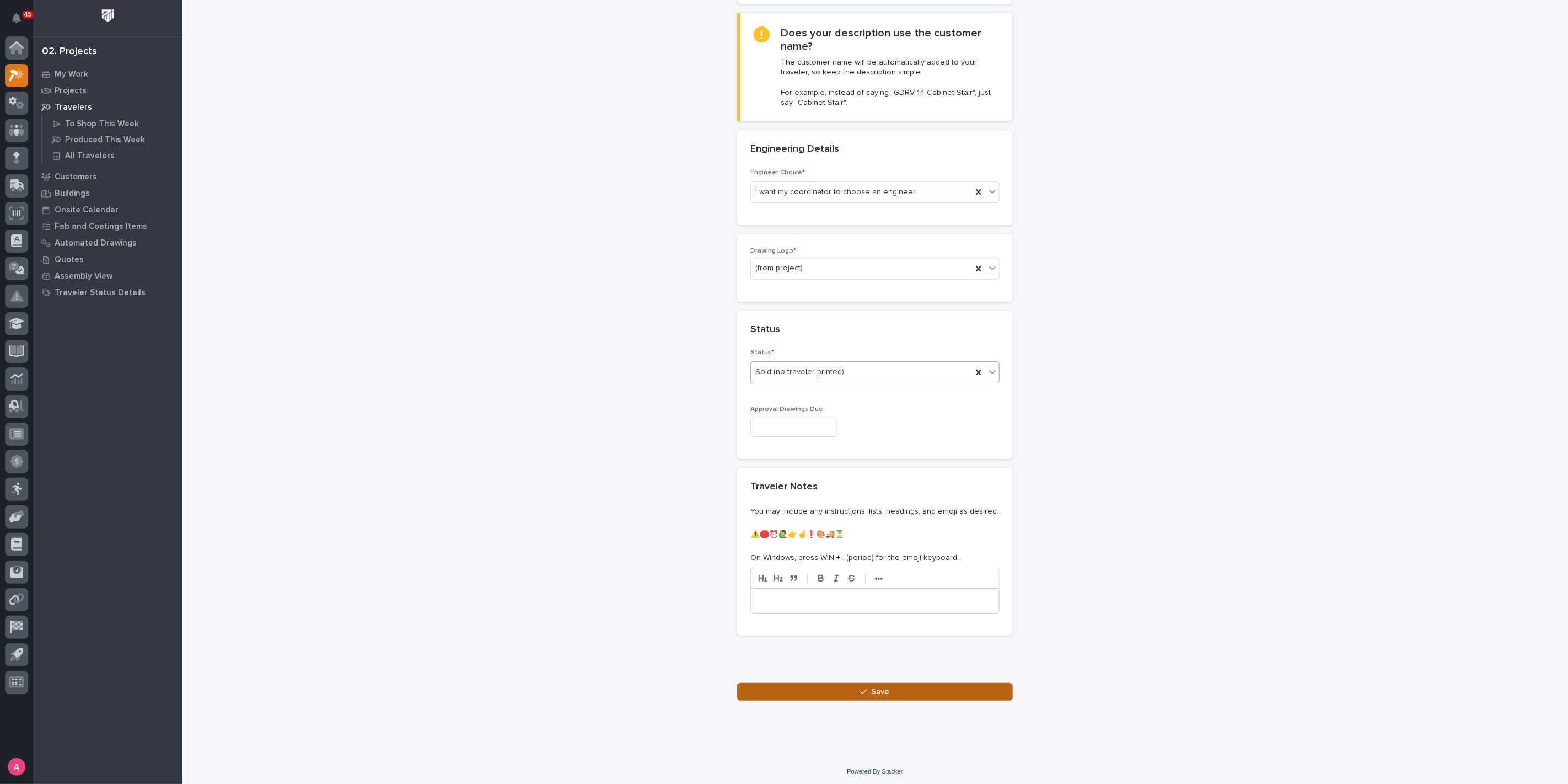
click at [856, 683] on button "Save" at bounding box center [875, 691] width 275 height 18
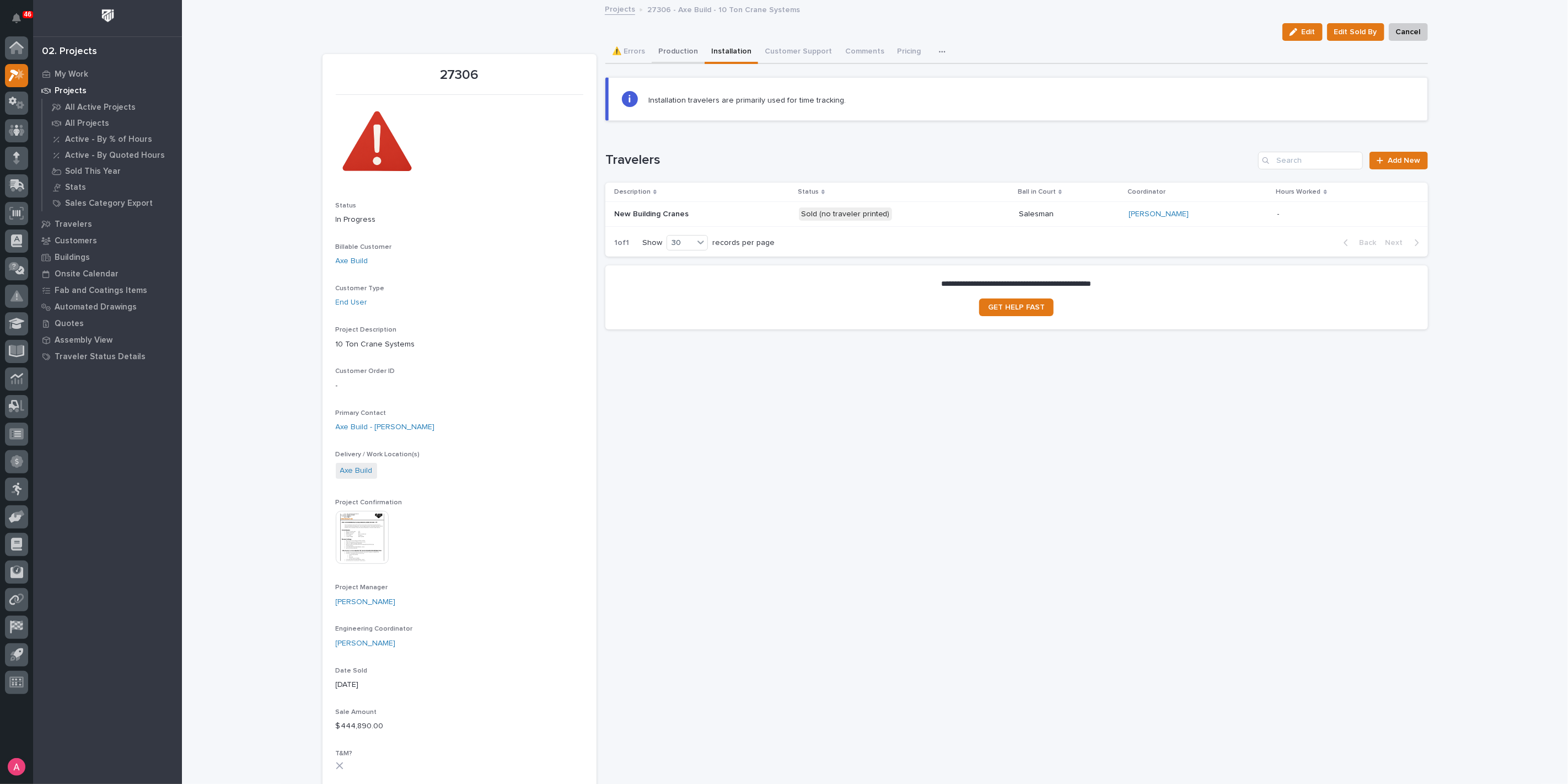
click at [659, 48] on button "Production" at bounding box center [678, 52] width 53 height 23
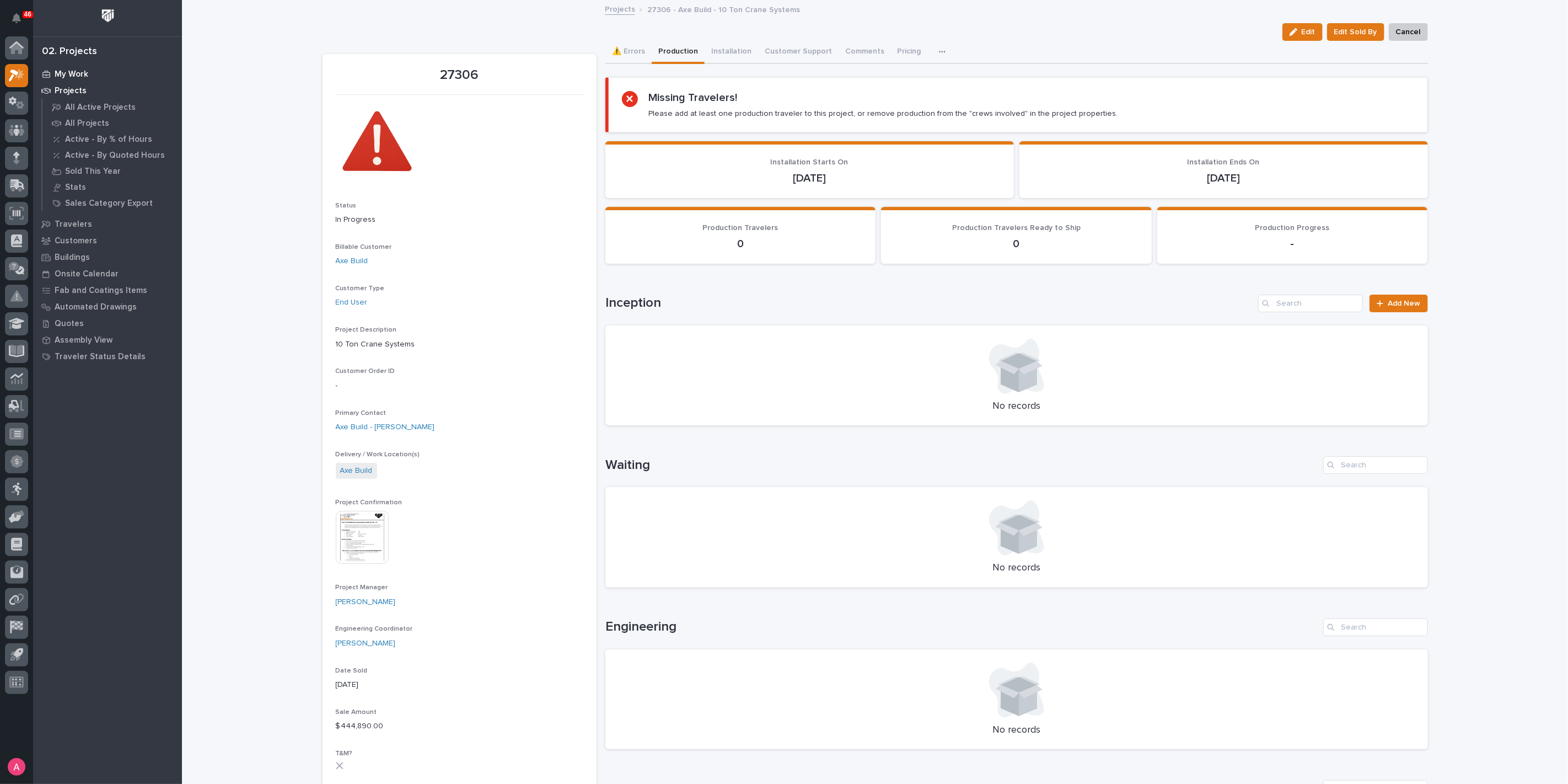
click at [83, 79] on p "My Work" at bounding box center [72, 74] width 34 height 10
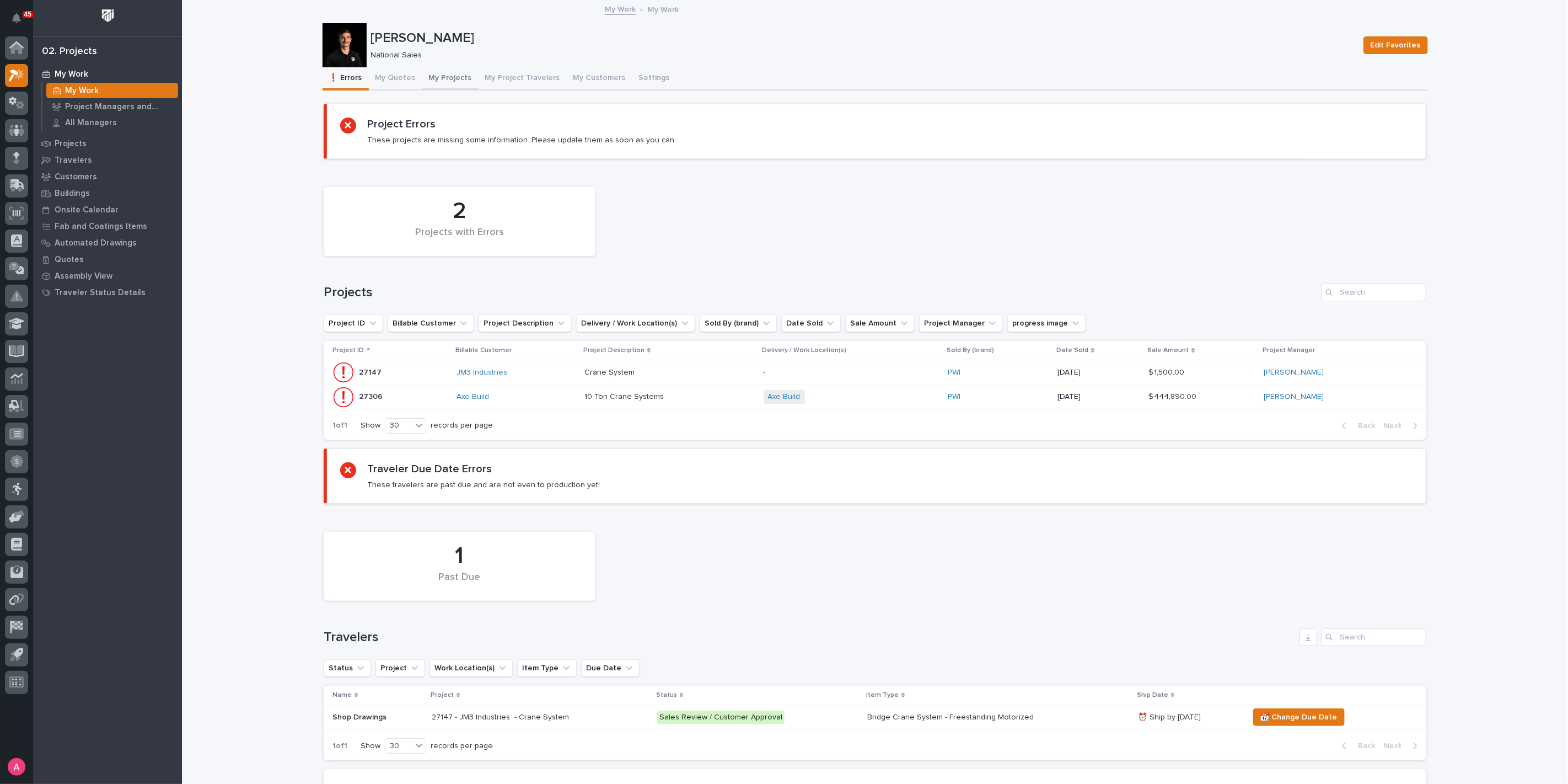
click at [433, 79] on button "My Projects" at bounding box center [450, 79] width 56 height 23
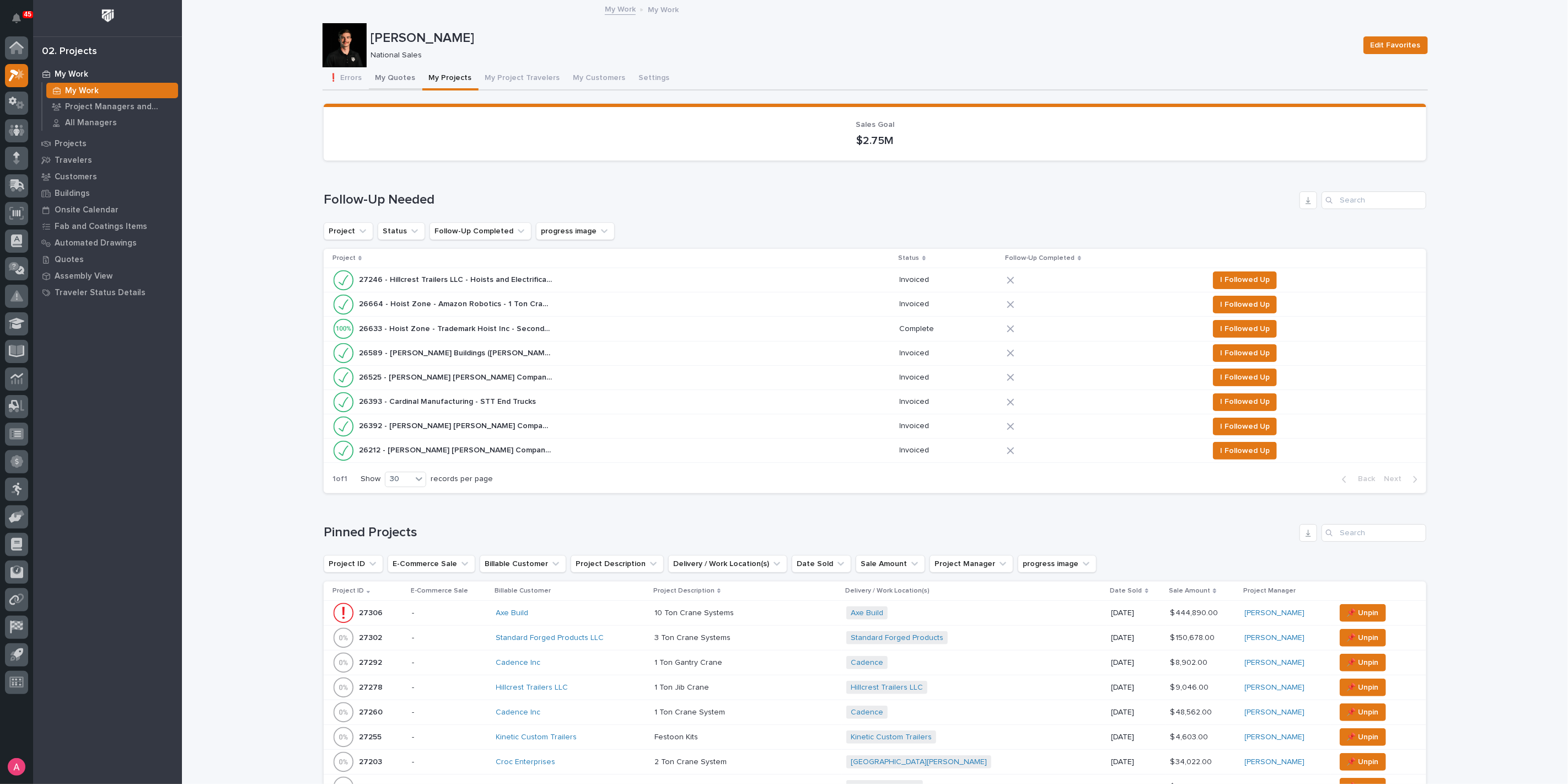
click at [388, 77] on button "My Quotes" at bounding box center [395, 79] width 53 height 23
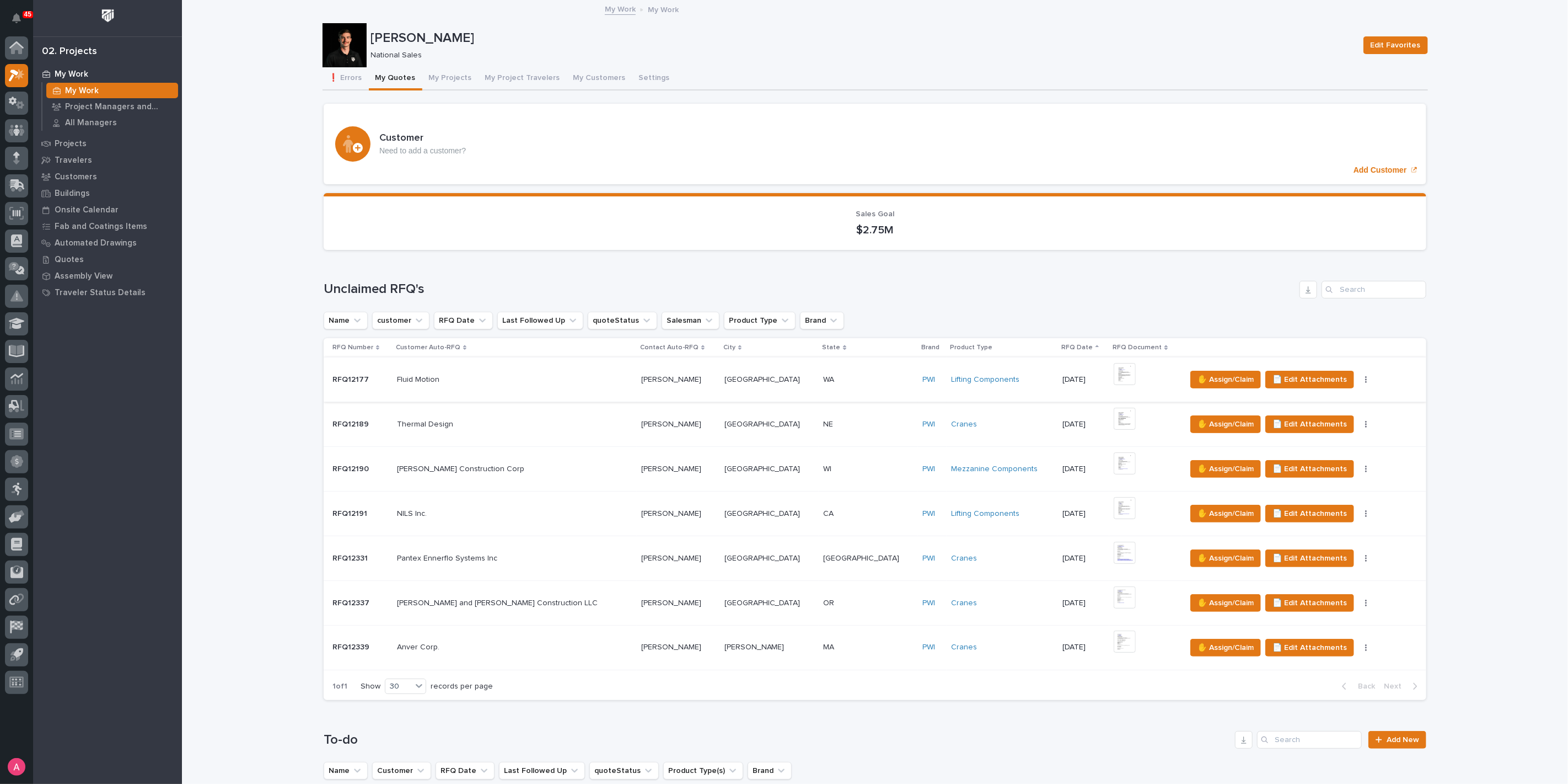
scroll to position [61, 0]
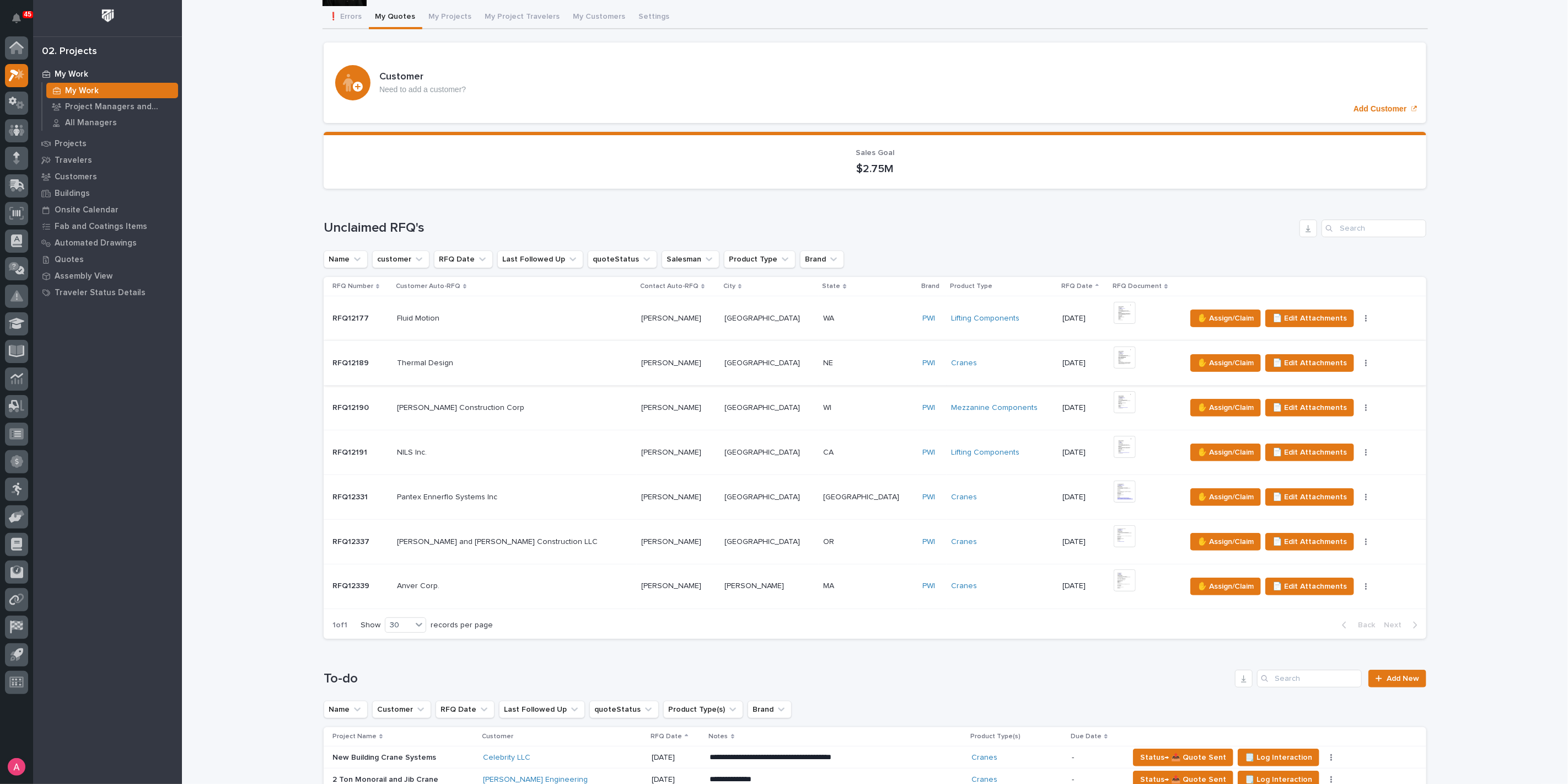
click at [1114, 355] on img at bounding box center [1125, 357] width 22 height 22
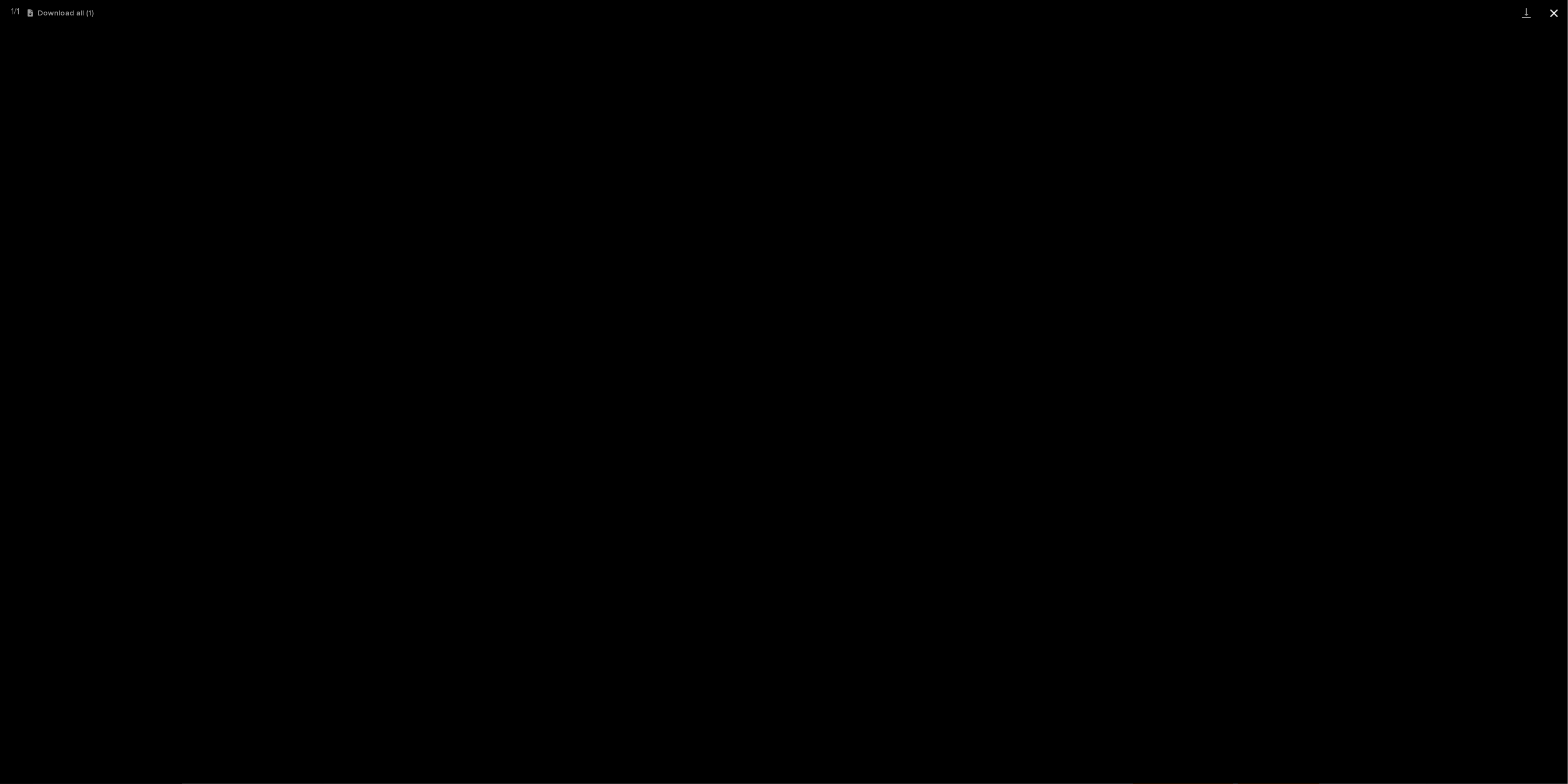
click at [1558, 8] on button "Close gallery" at bounding box center [1554, 13] width 28 height 26
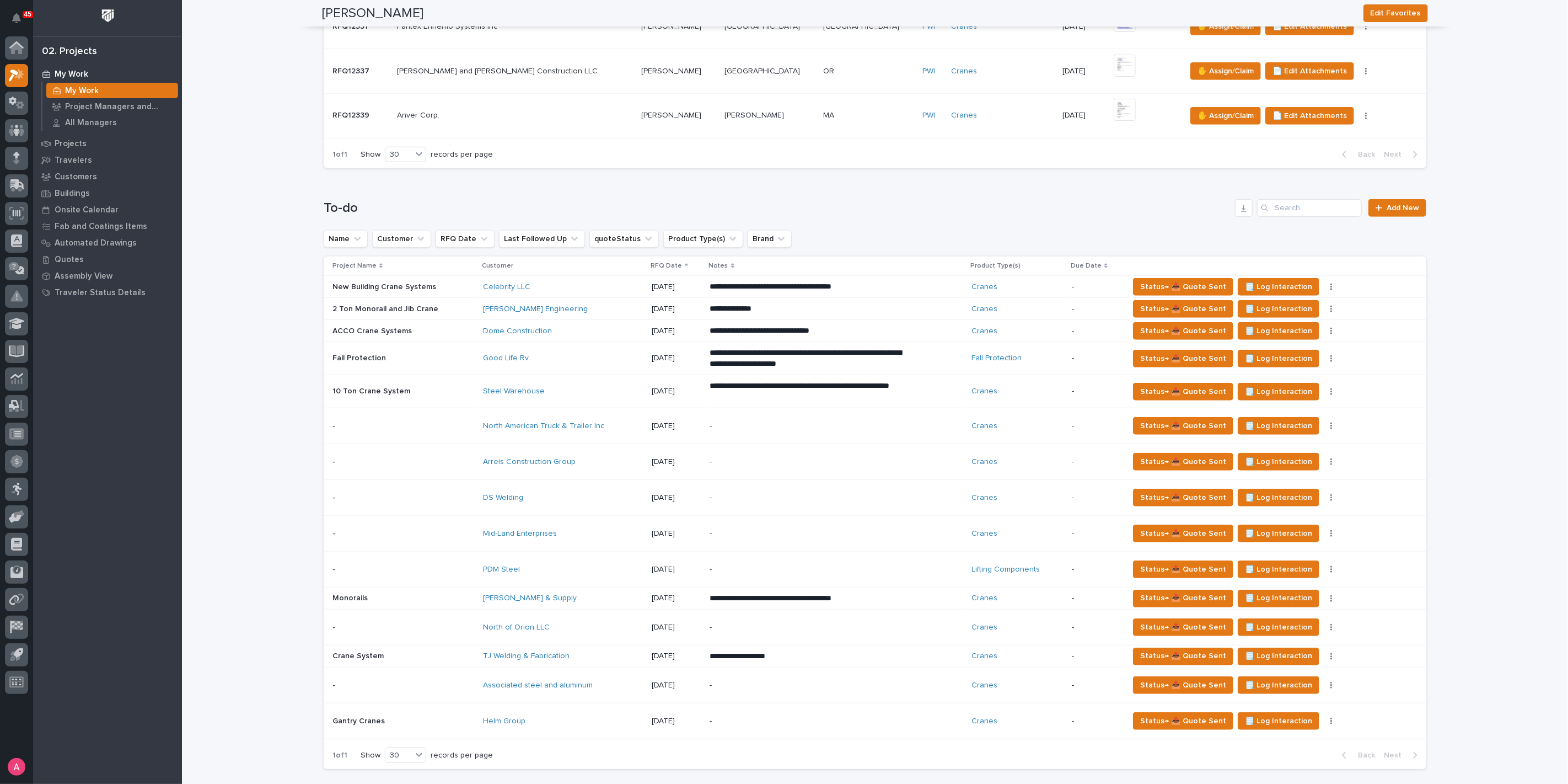
scroll to position [613, 0]
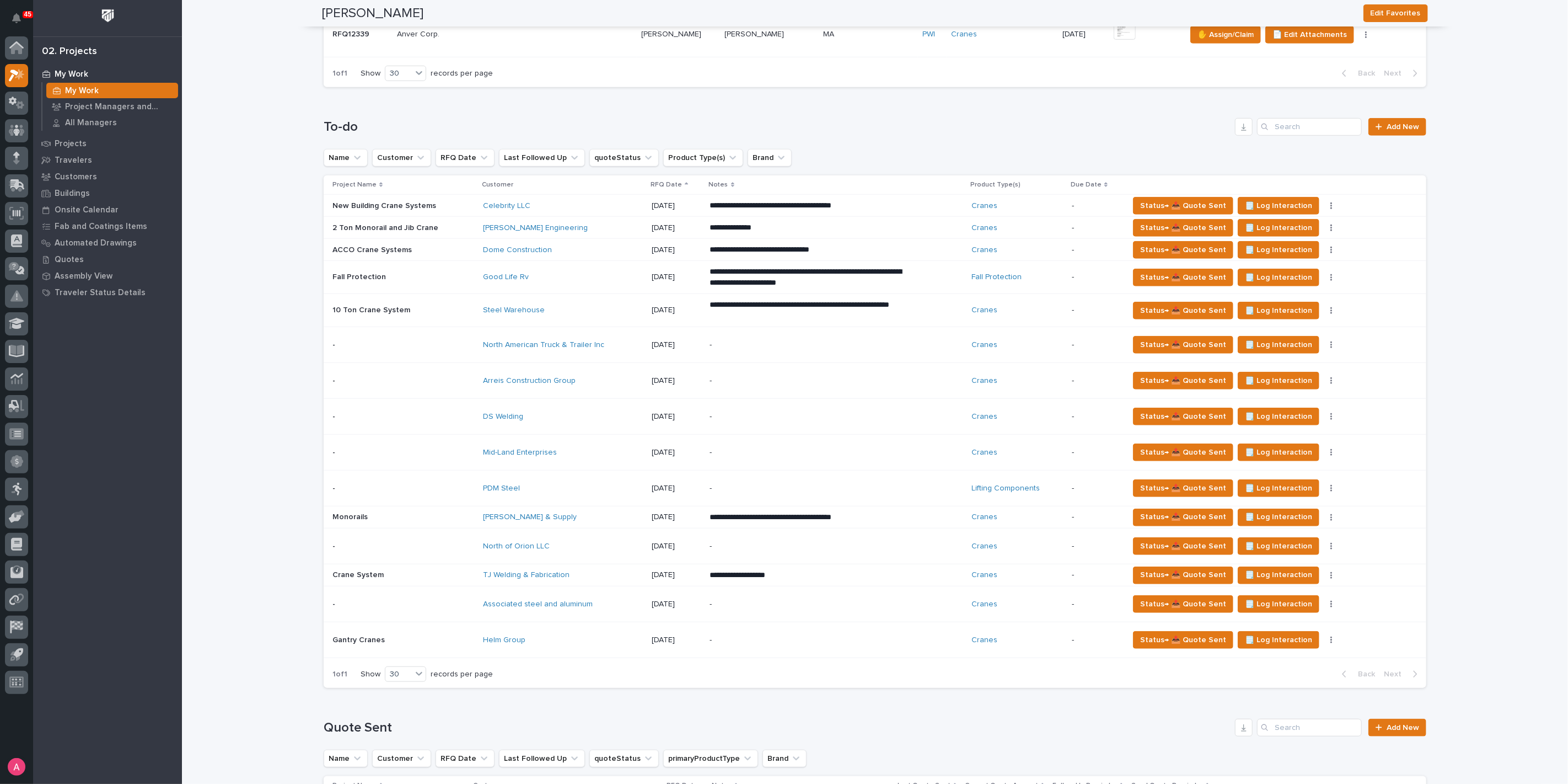
click at [798, 636] on p "-" at bounding box center [806, 640] width 193 height 9
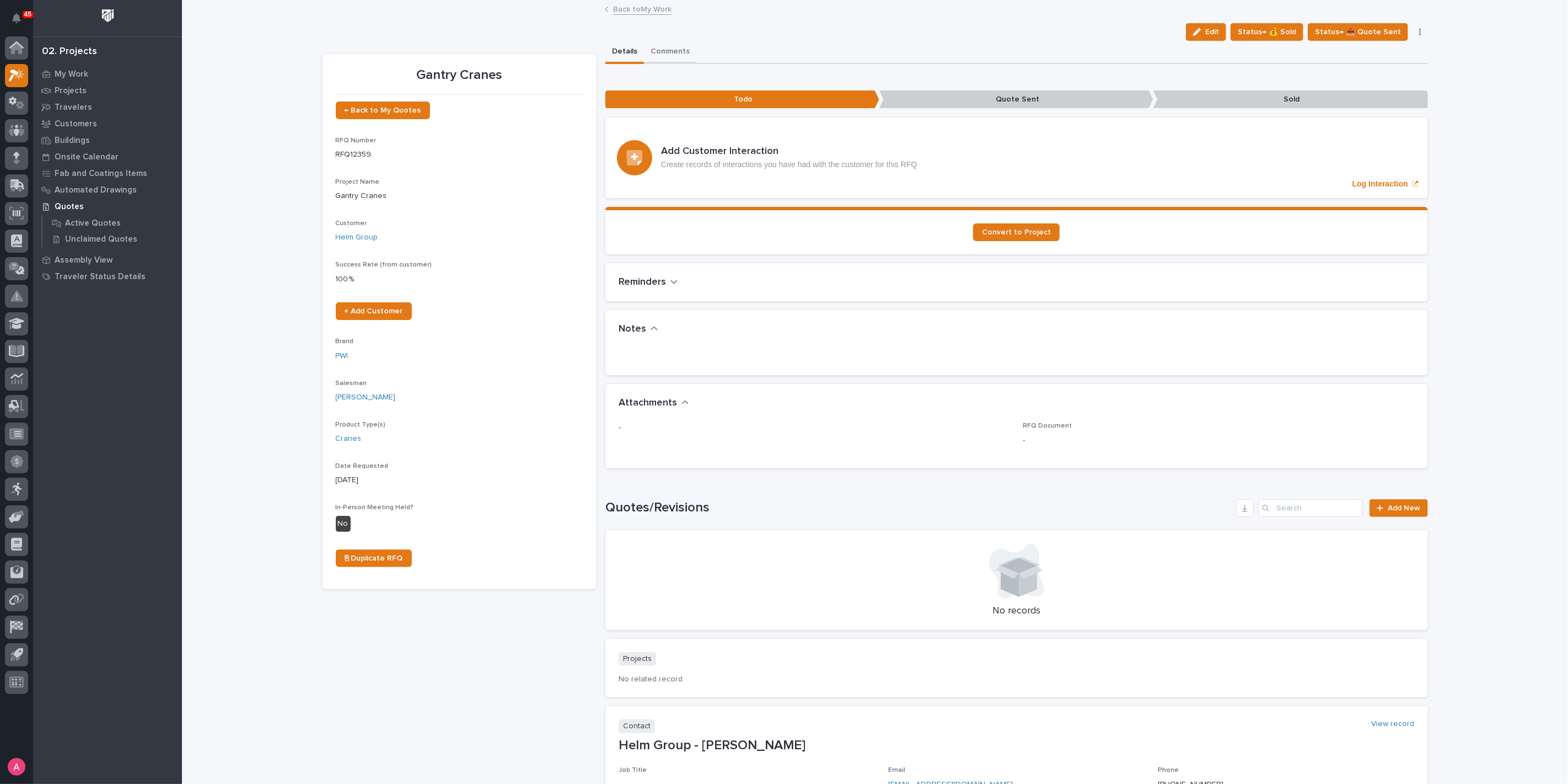
click at [666, 50] on button "Comments" at bounding box center [670, 52] width 52 height 23
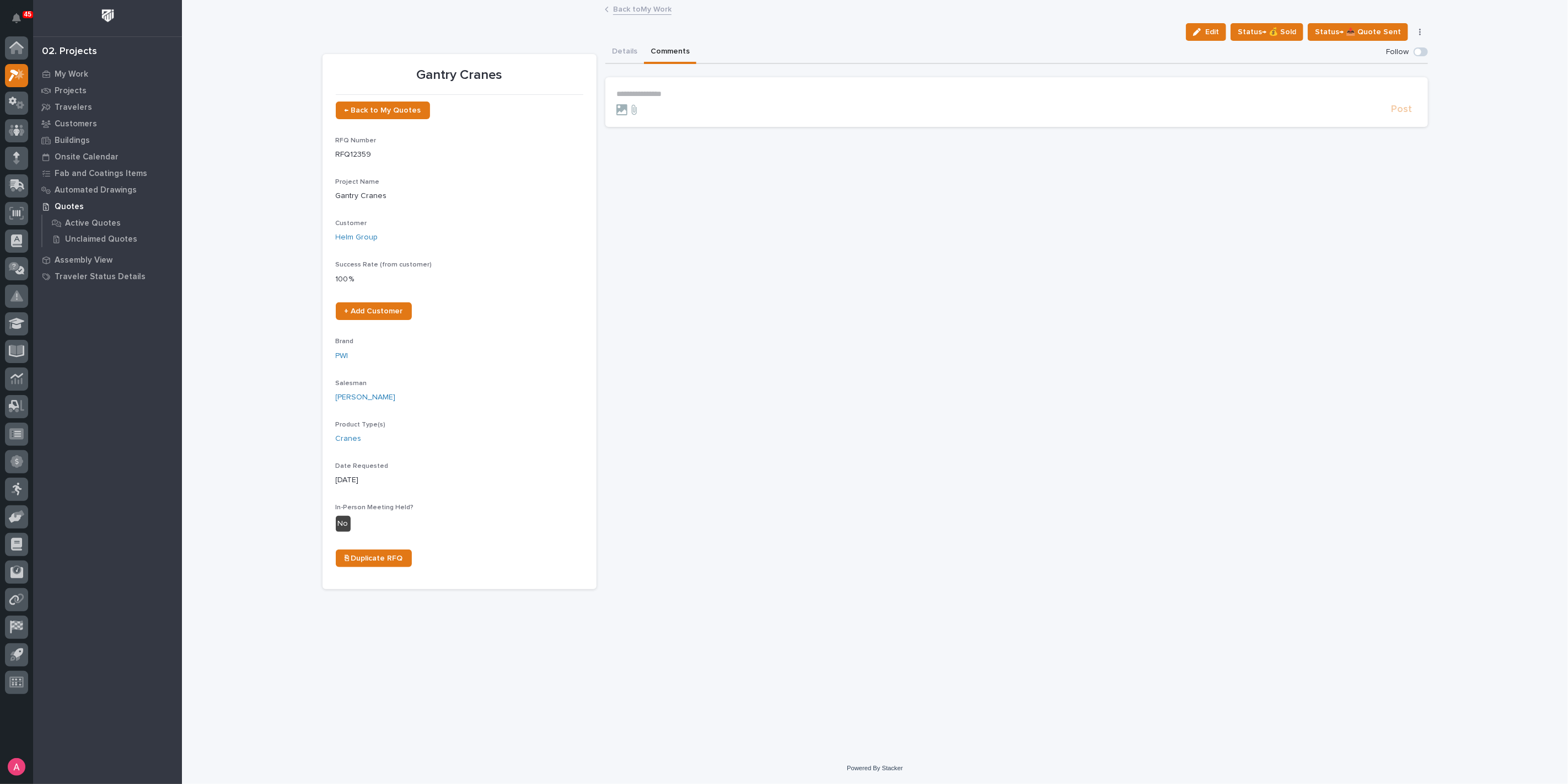
click at [690, 96] on p "**********" at bounding box center [1017, 94] width 801 height 9
click at [636, 47] on button "Details" at bounding box center [625, 52] width 39 height 23
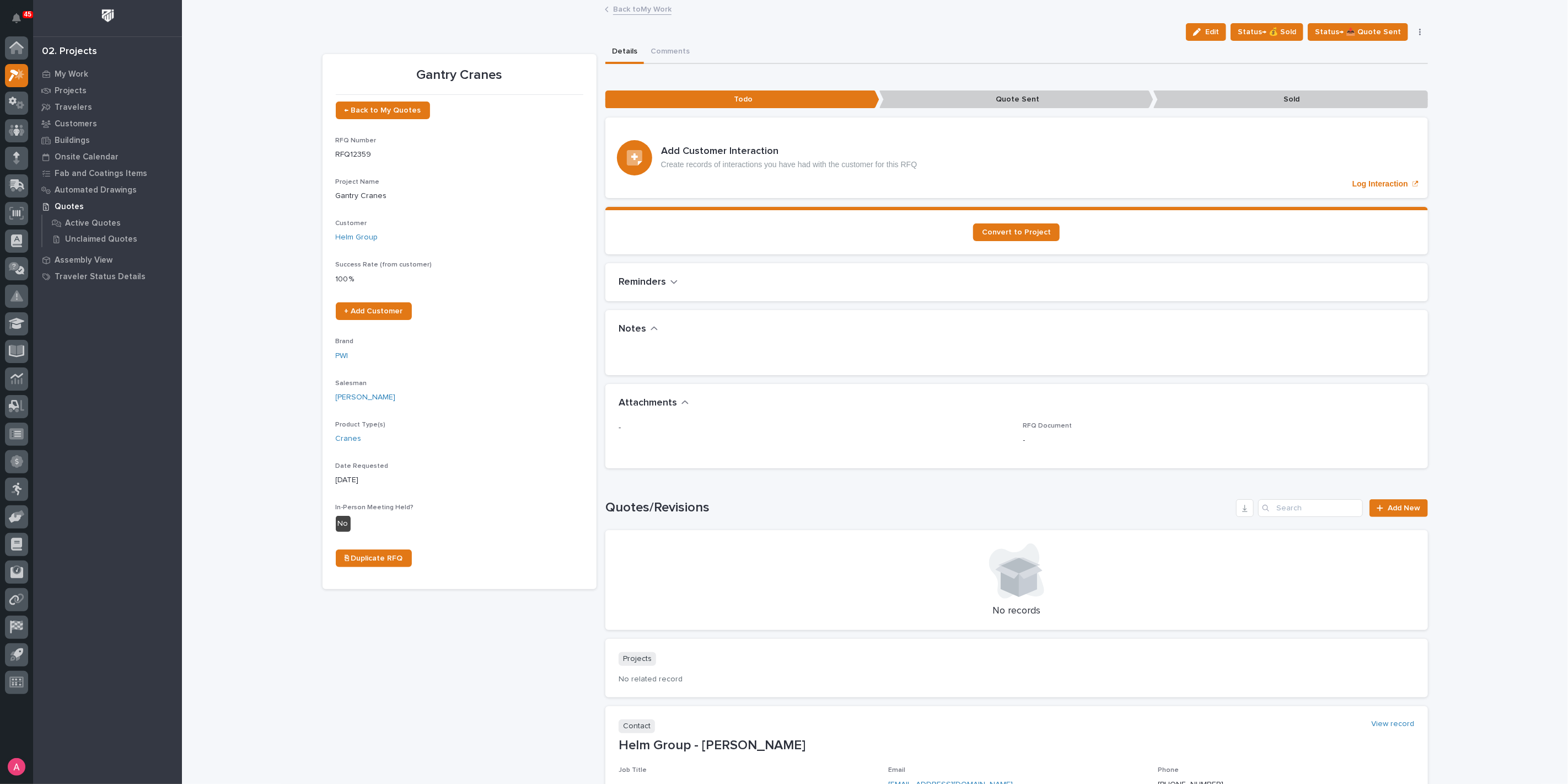
click at [1201, 30] on icon "button" at bounding box center [1197, 32] width 8 height 8
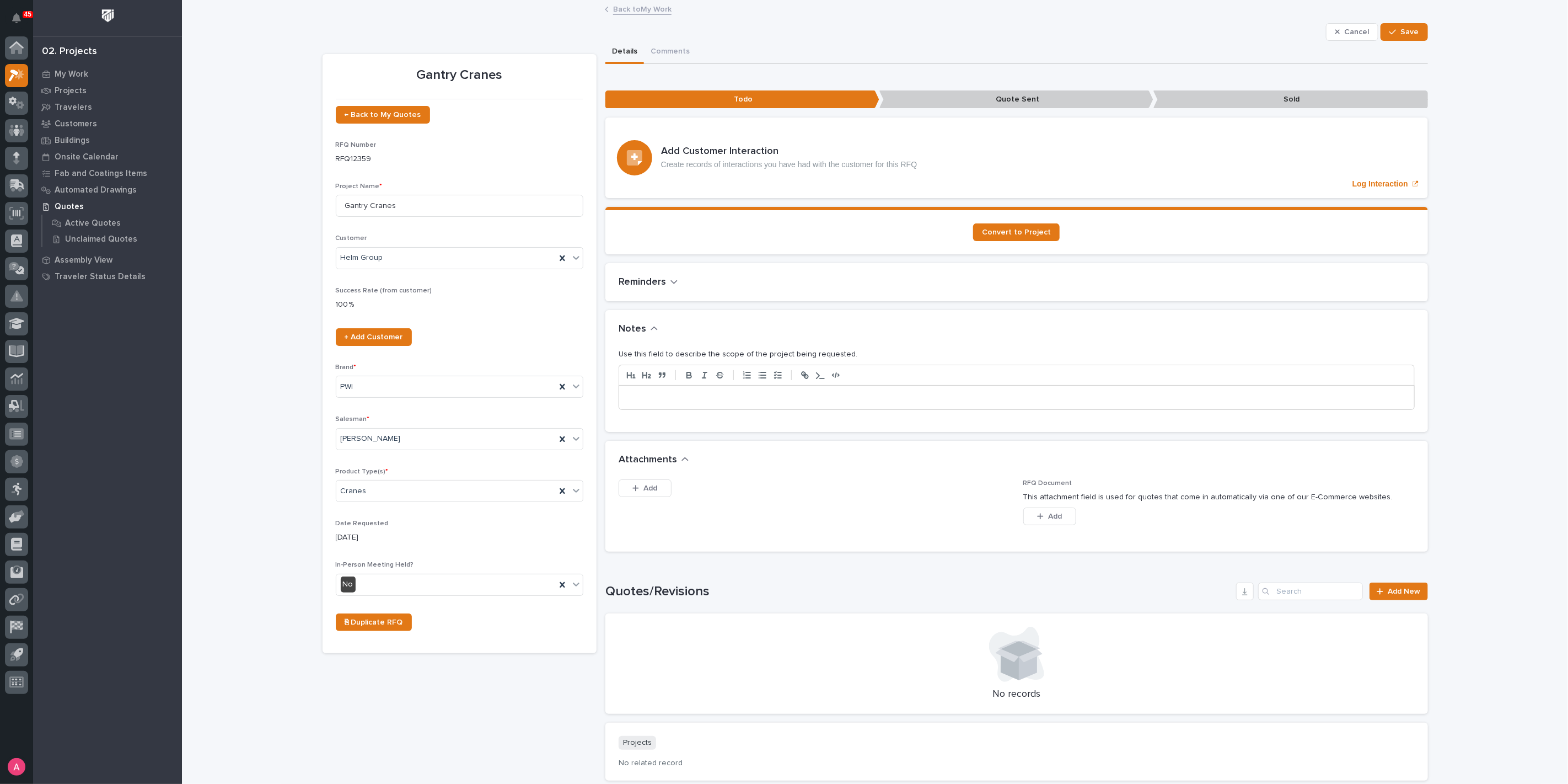
click at [717, 399] on p at bounding box center [1017, 397] width 778 height 11
click at [1408, 34] on span "Save" at bounding box center [1411, 32] width 19 height 10
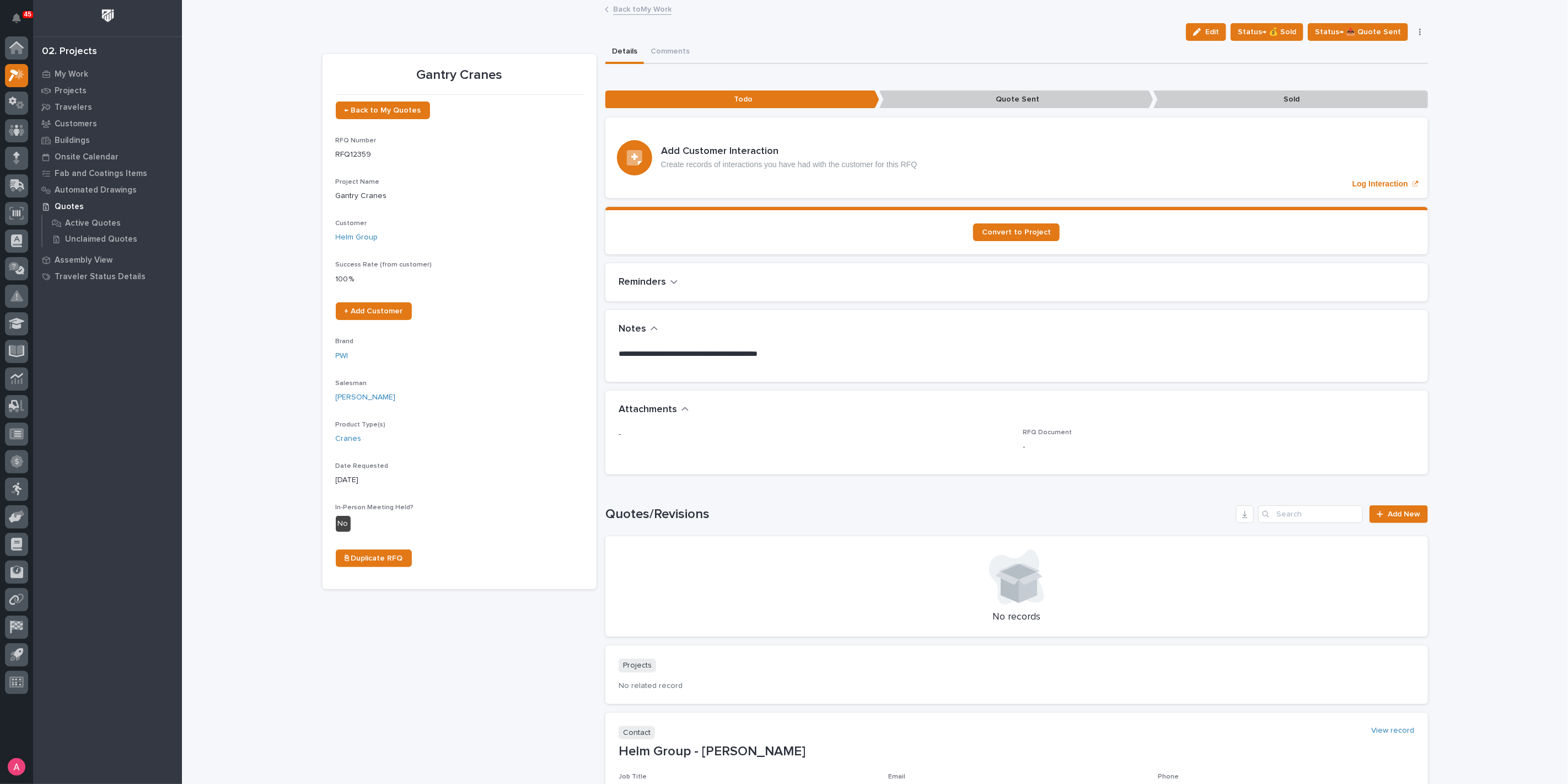
click at [634, 11] on link "Back to My Work" at bounding box center [642, 8] width 59 height 12
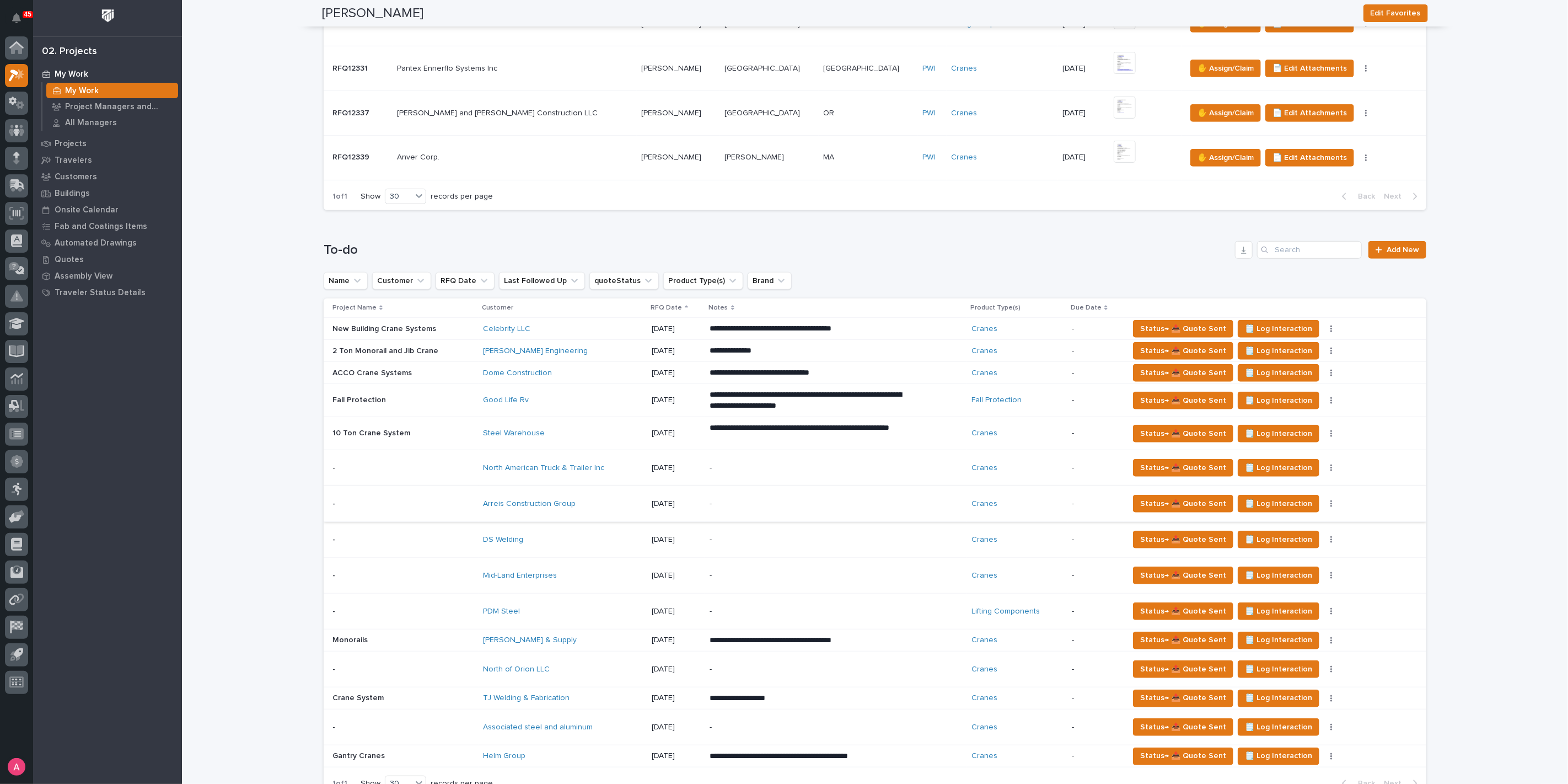
scroll to position [674, 0]
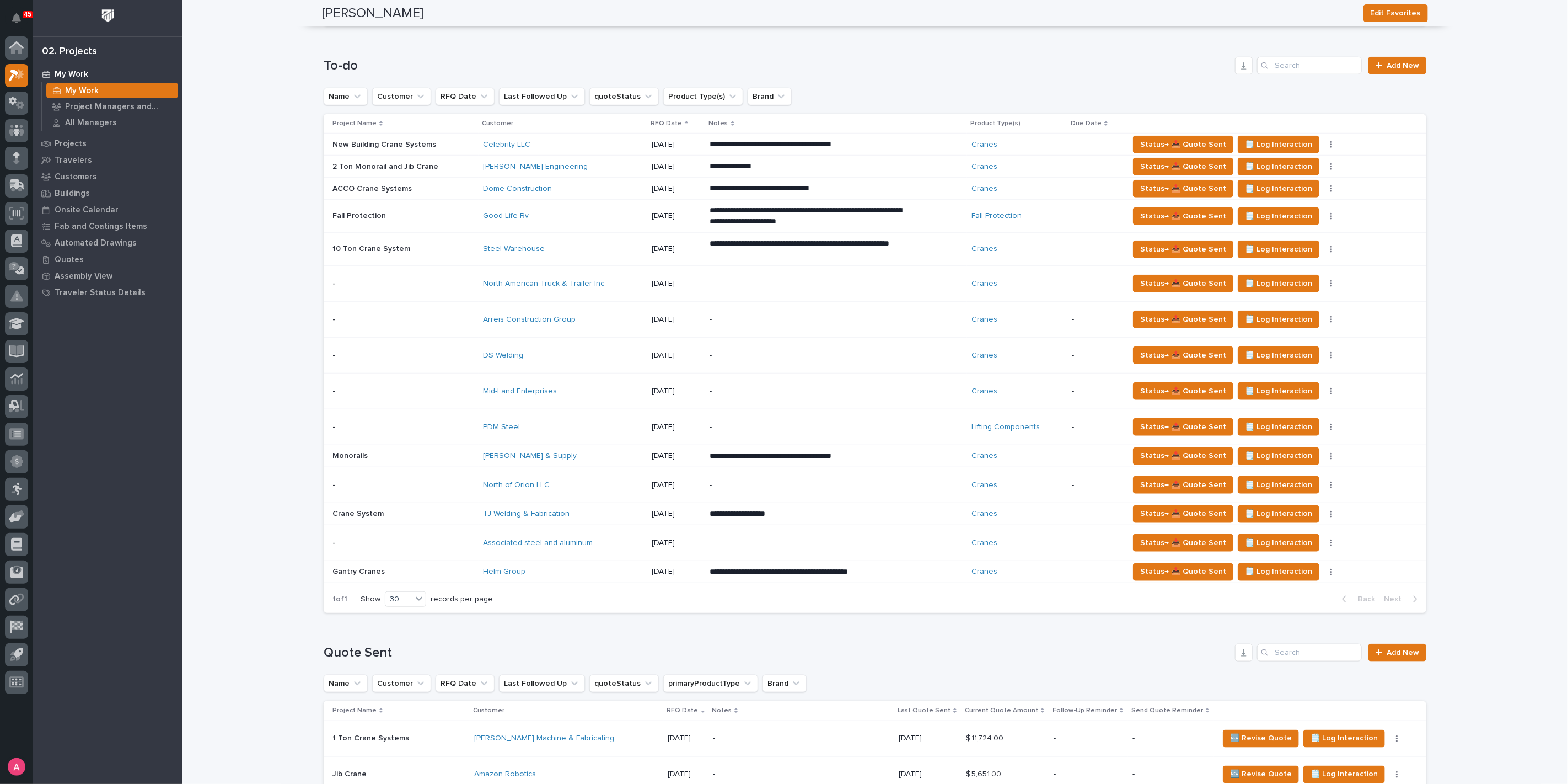
click at [750, 282] on p "-" at bounding box center [806, 284] width 193 height 9
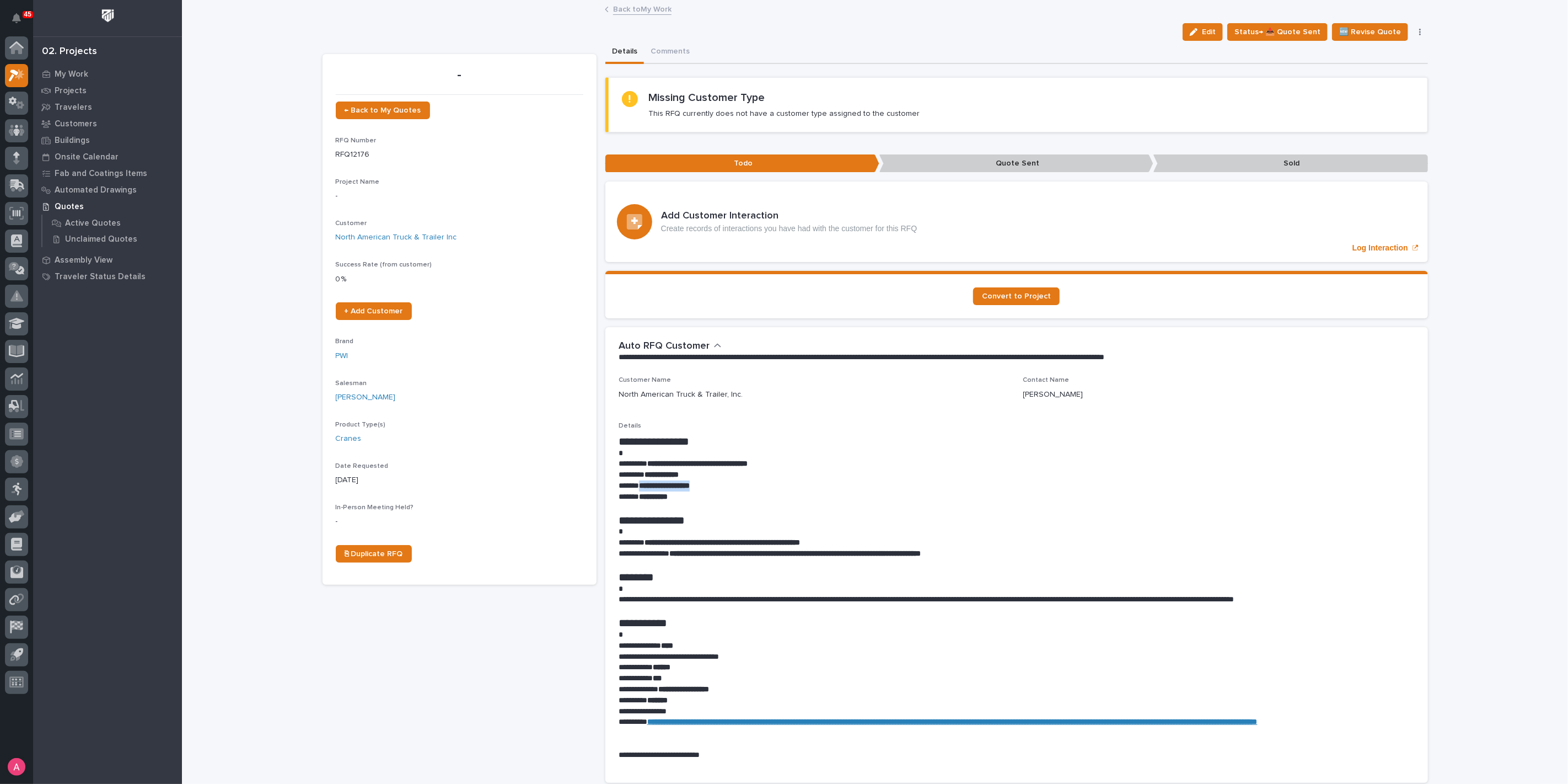
drag, startPoint x: 710, startPoint y: 483, endPoint x: 636, endPoint y: 488, distance: 74.2
click at [636, 488] on p "**********" at bounding box center [1017, 486] width 796 height 11
copy strong "**********"
click at [1216, 34] on span "Edit" at bounding box center [1209, 32] width 14 height 10
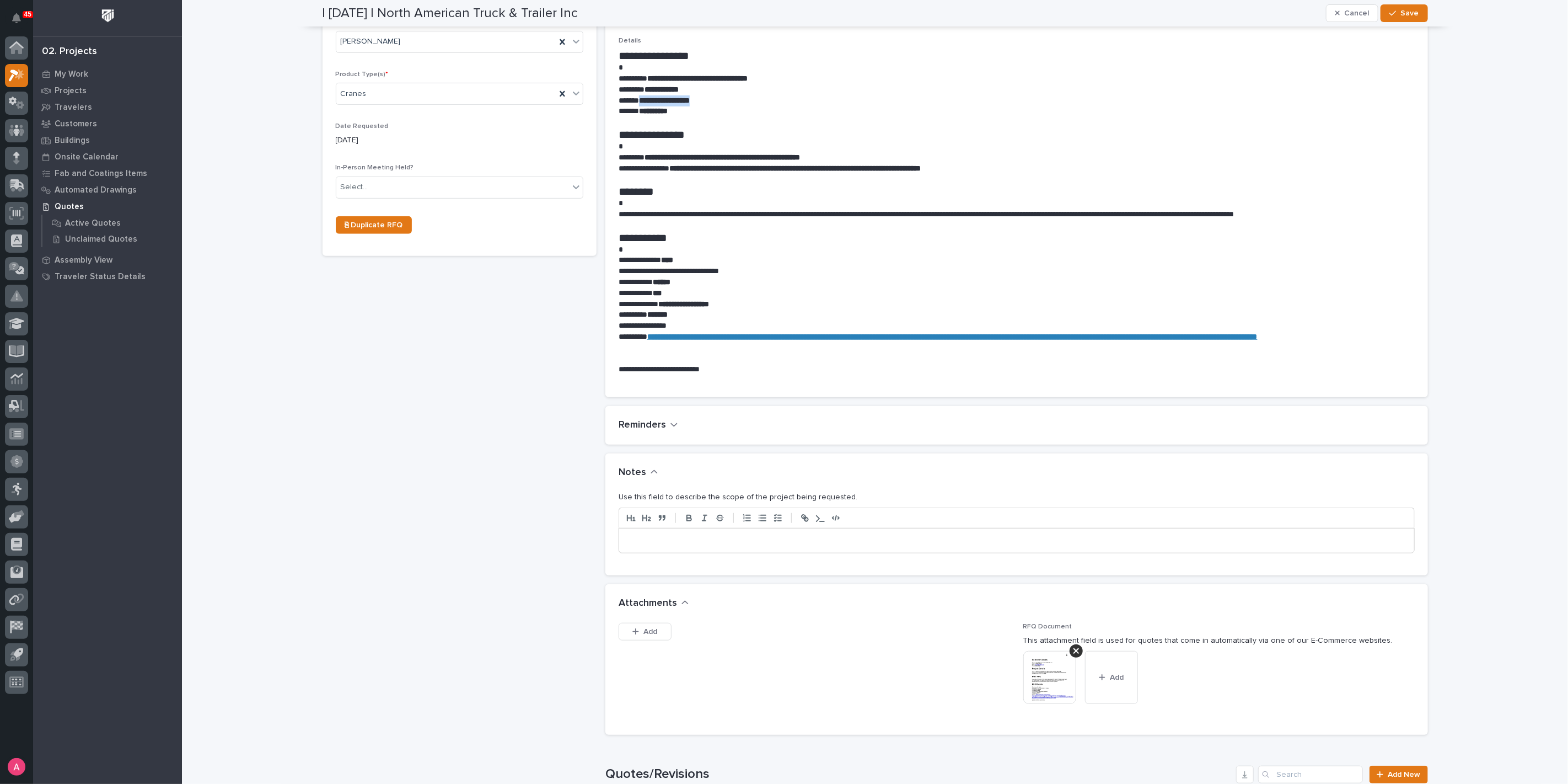
scroll to position [490, 0]
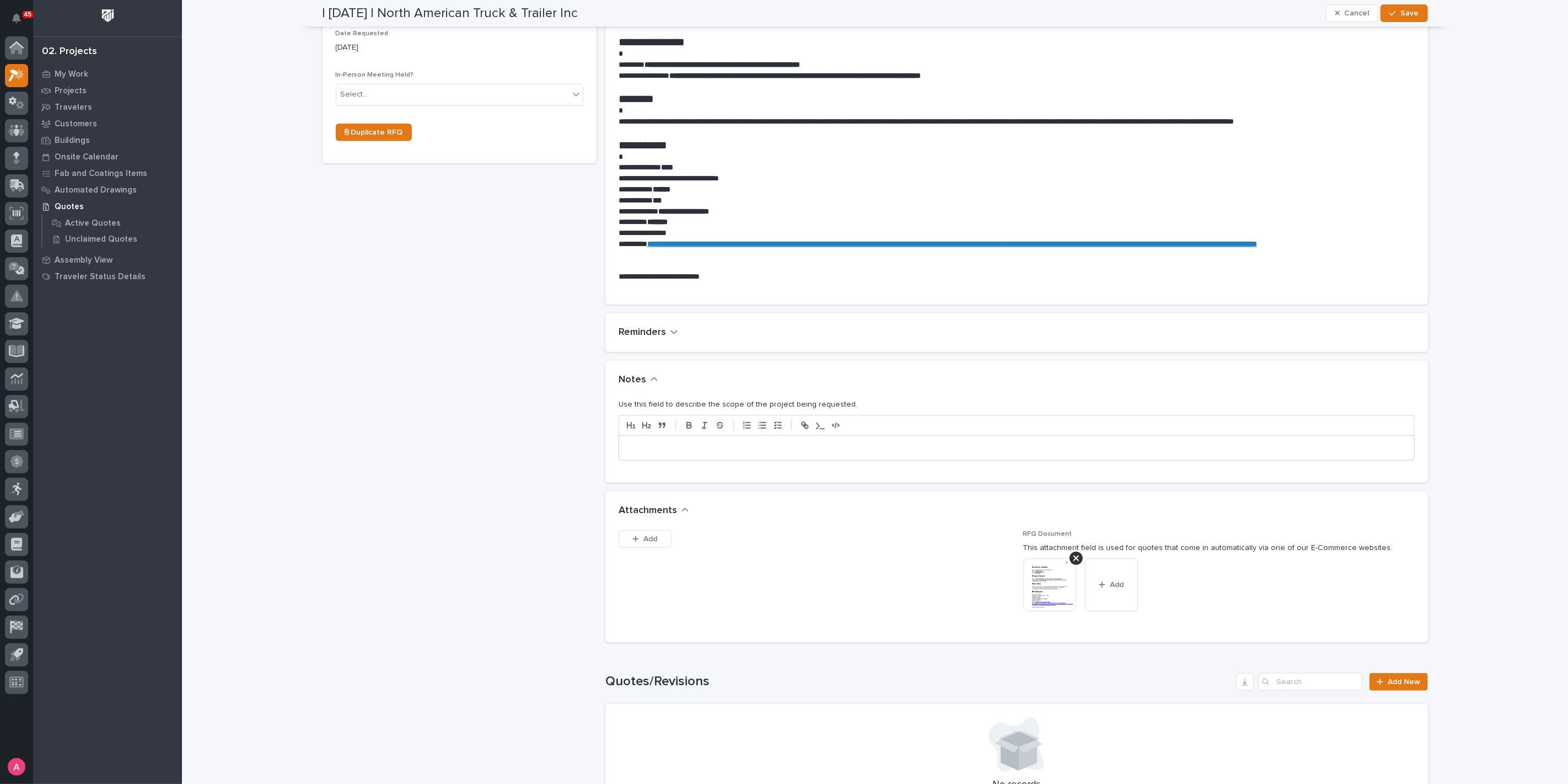
click at [757, 451] on p at bounding box center [1017, 448] width 778 height 11
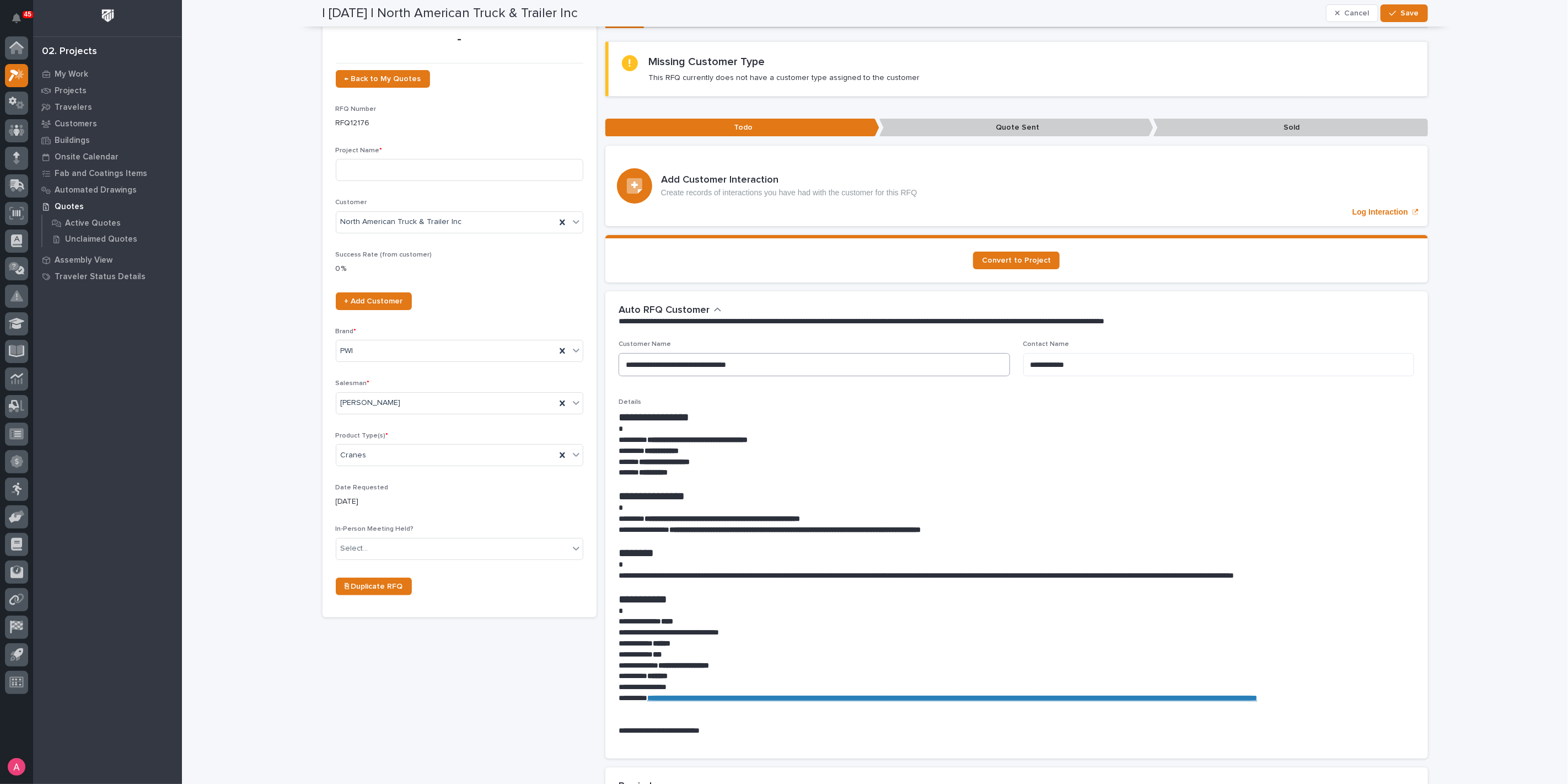
scroll to position [0, 0]
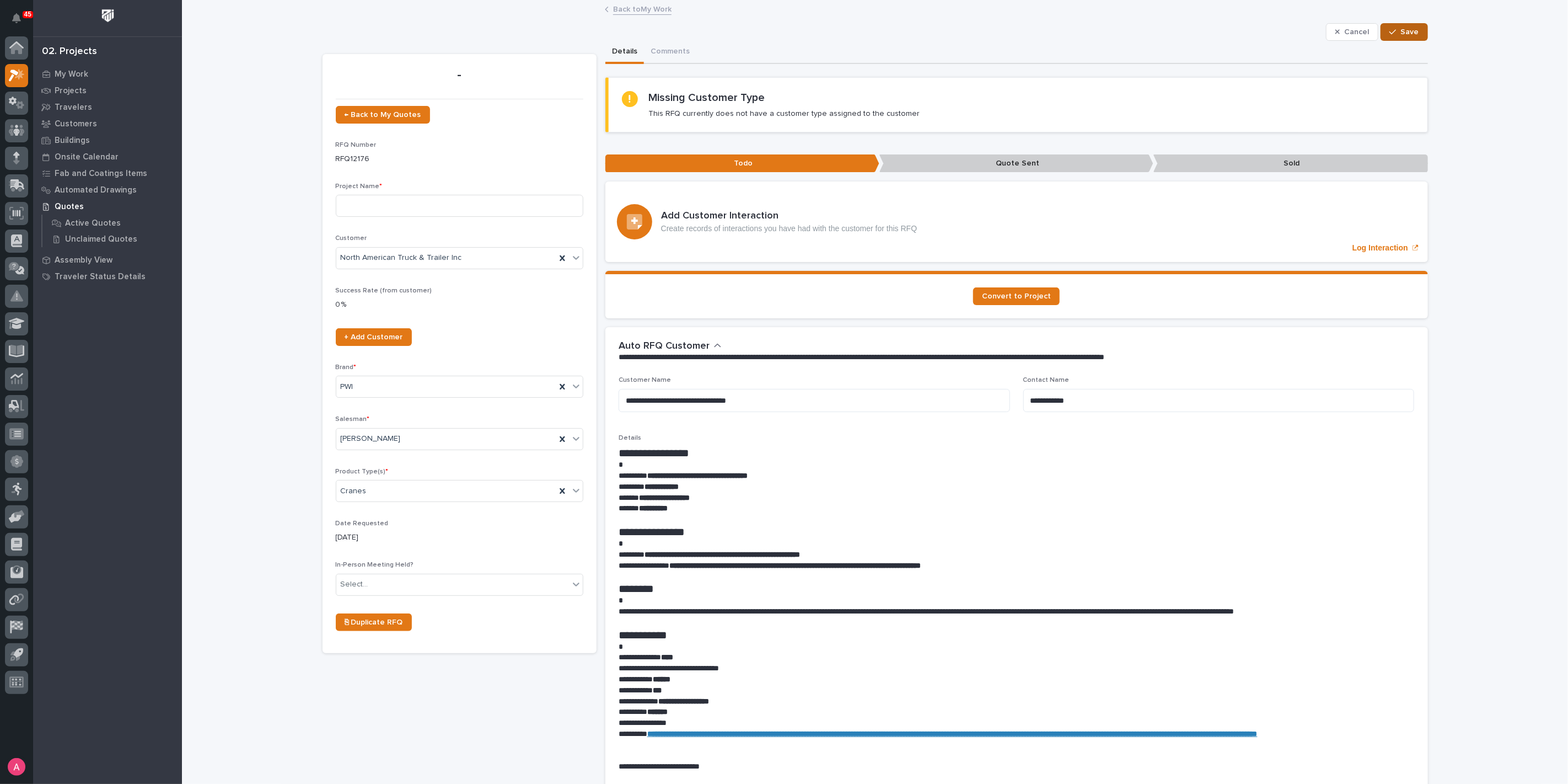
click at [1396, 23] on button "Save" at bounding box center [1404, 32] width 47 height 18
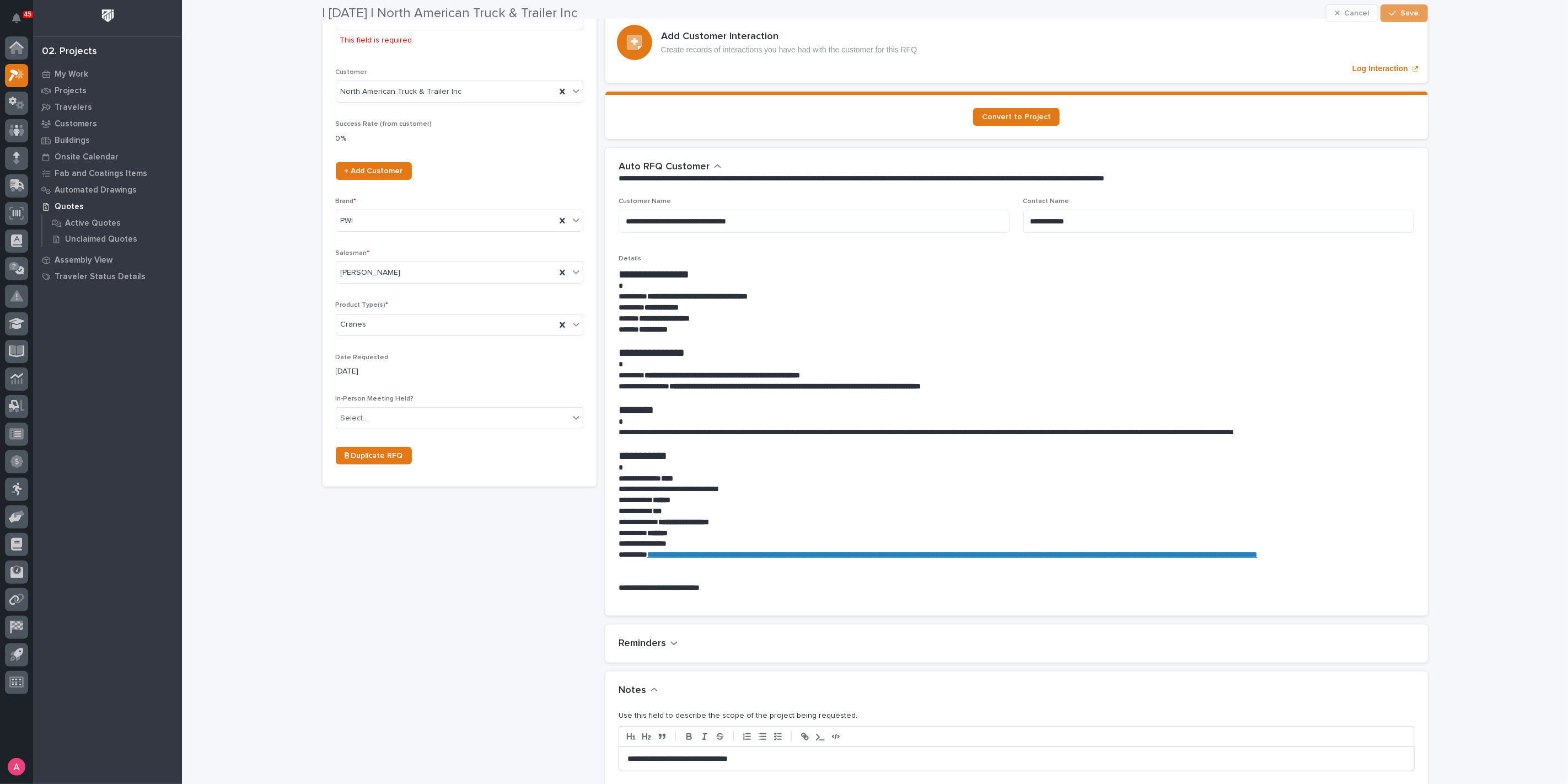
scroll to position [187, 0]
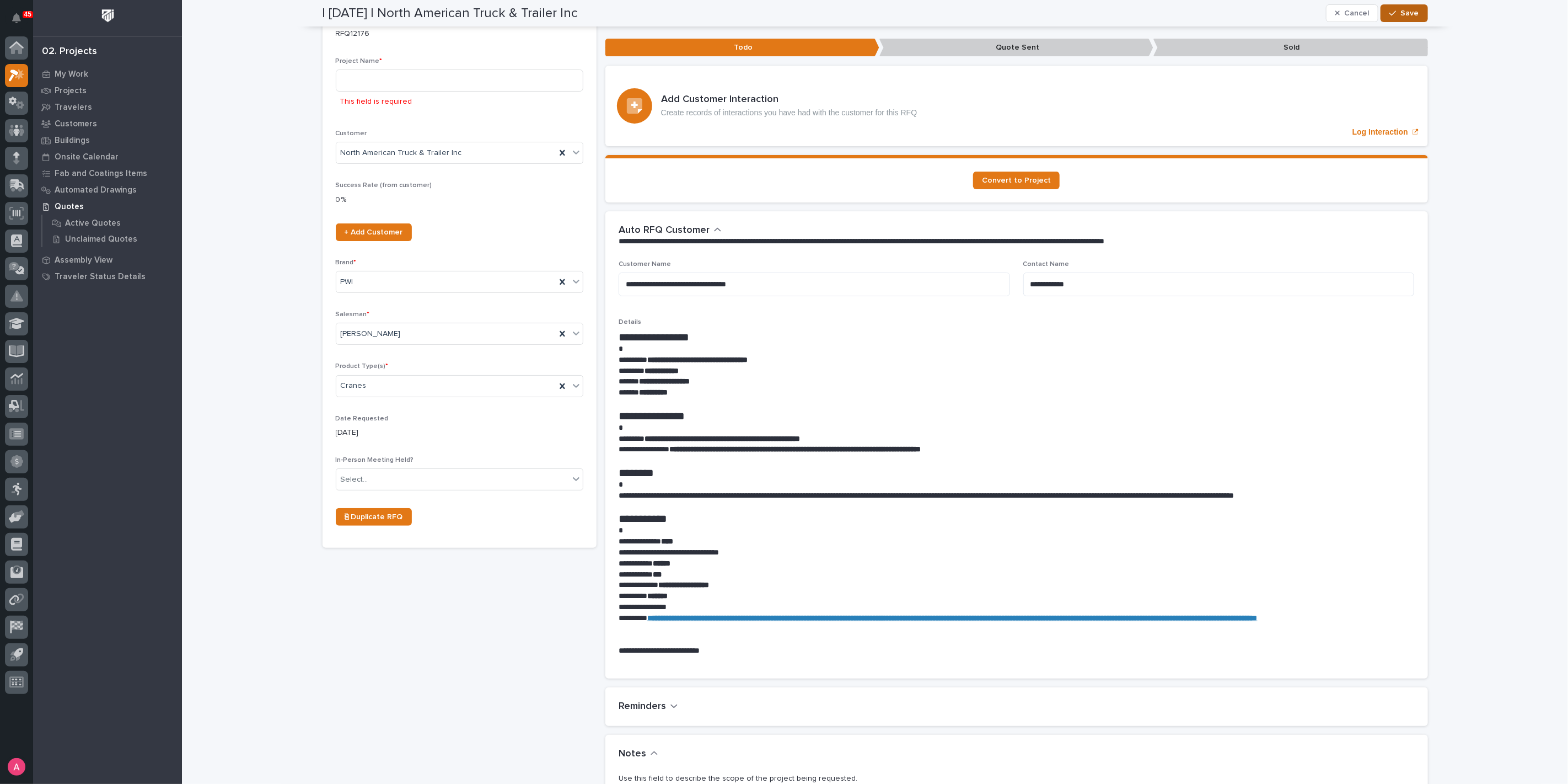
click at [1410, 9] on span "Save" at bounding box center [1411, 13] width 19 height 10
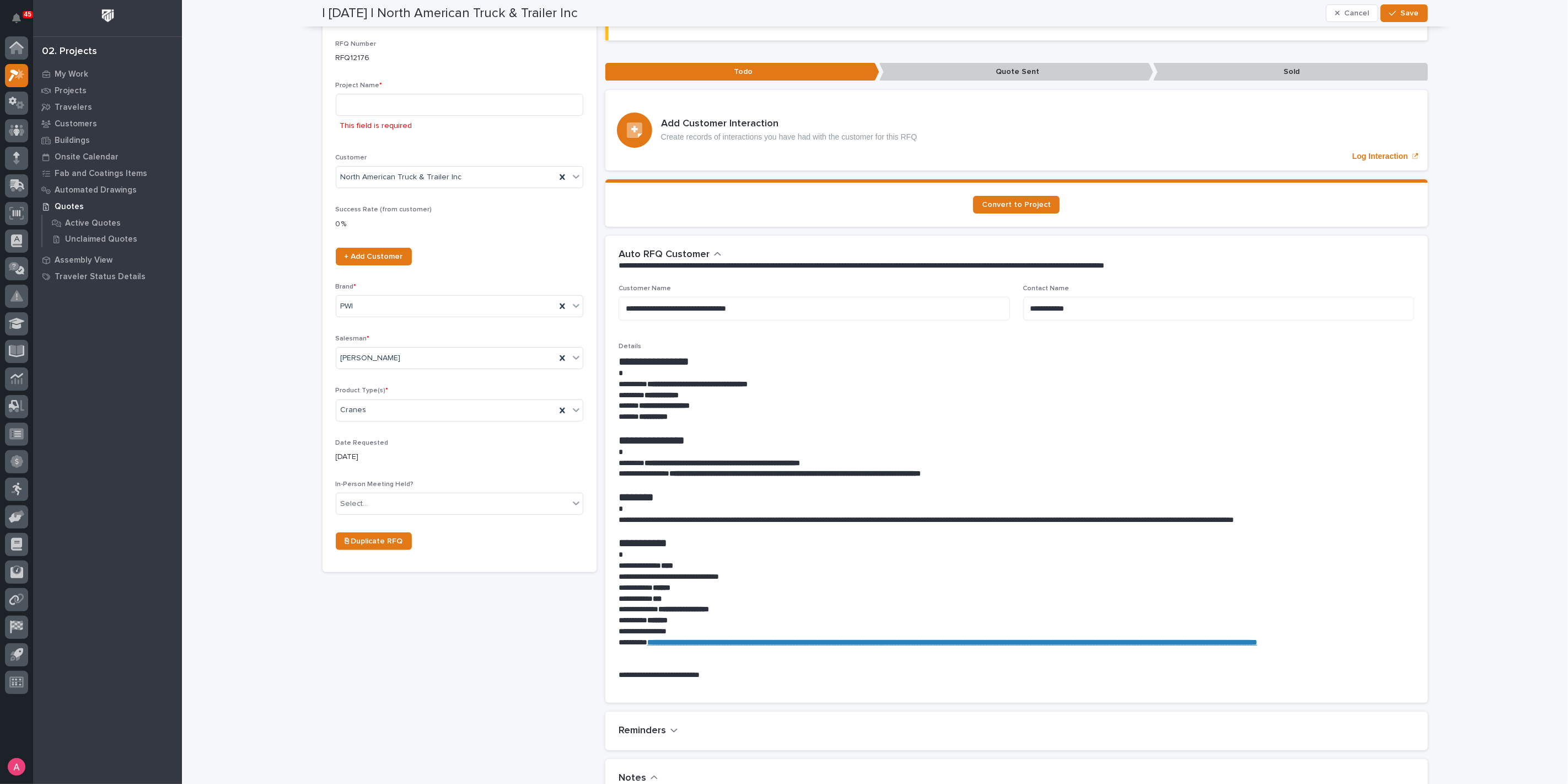
scroll to position [0, 0]
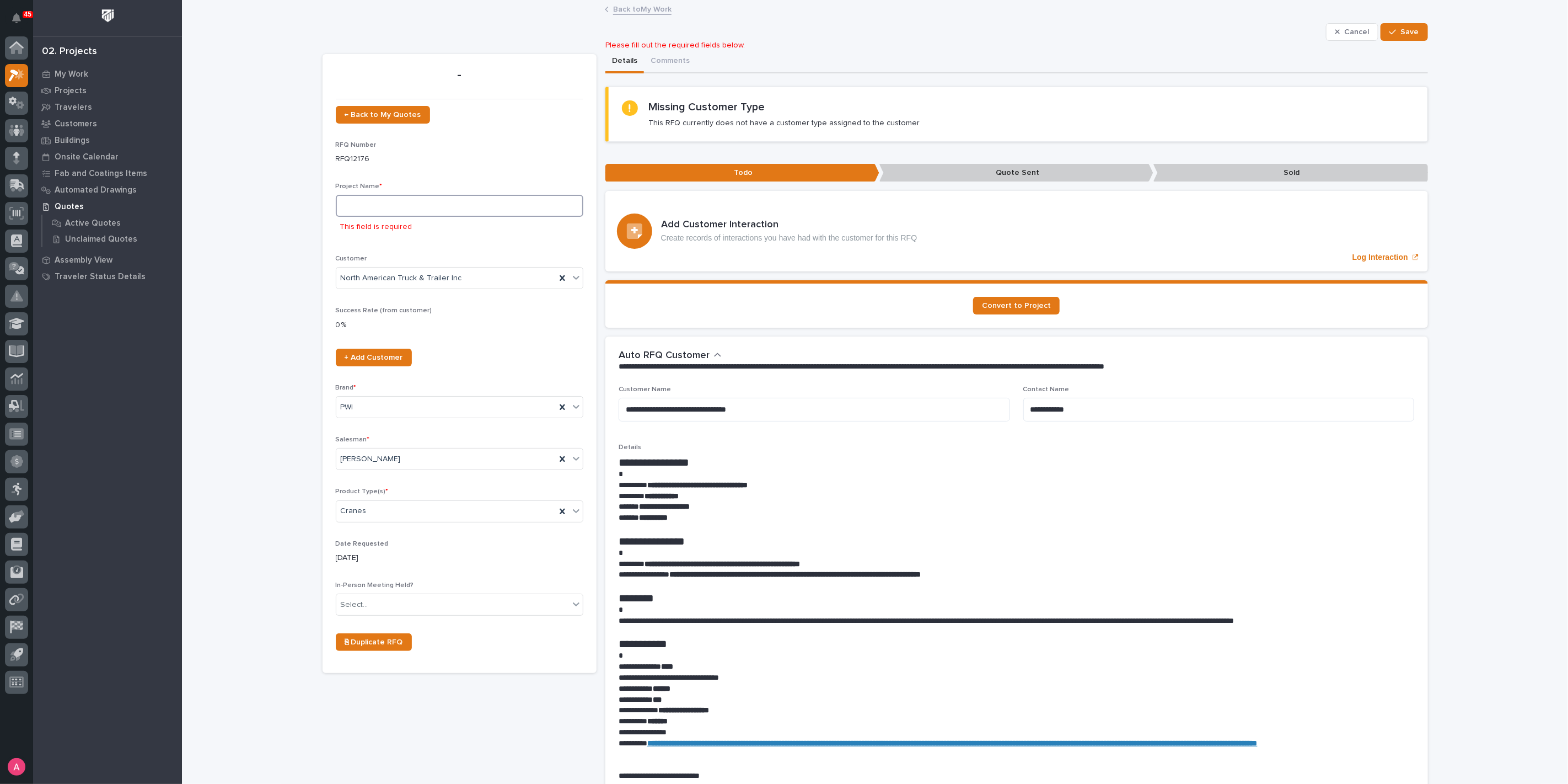
click at [440, 204] on input at bounding box center [459, 205] width 248 height 22
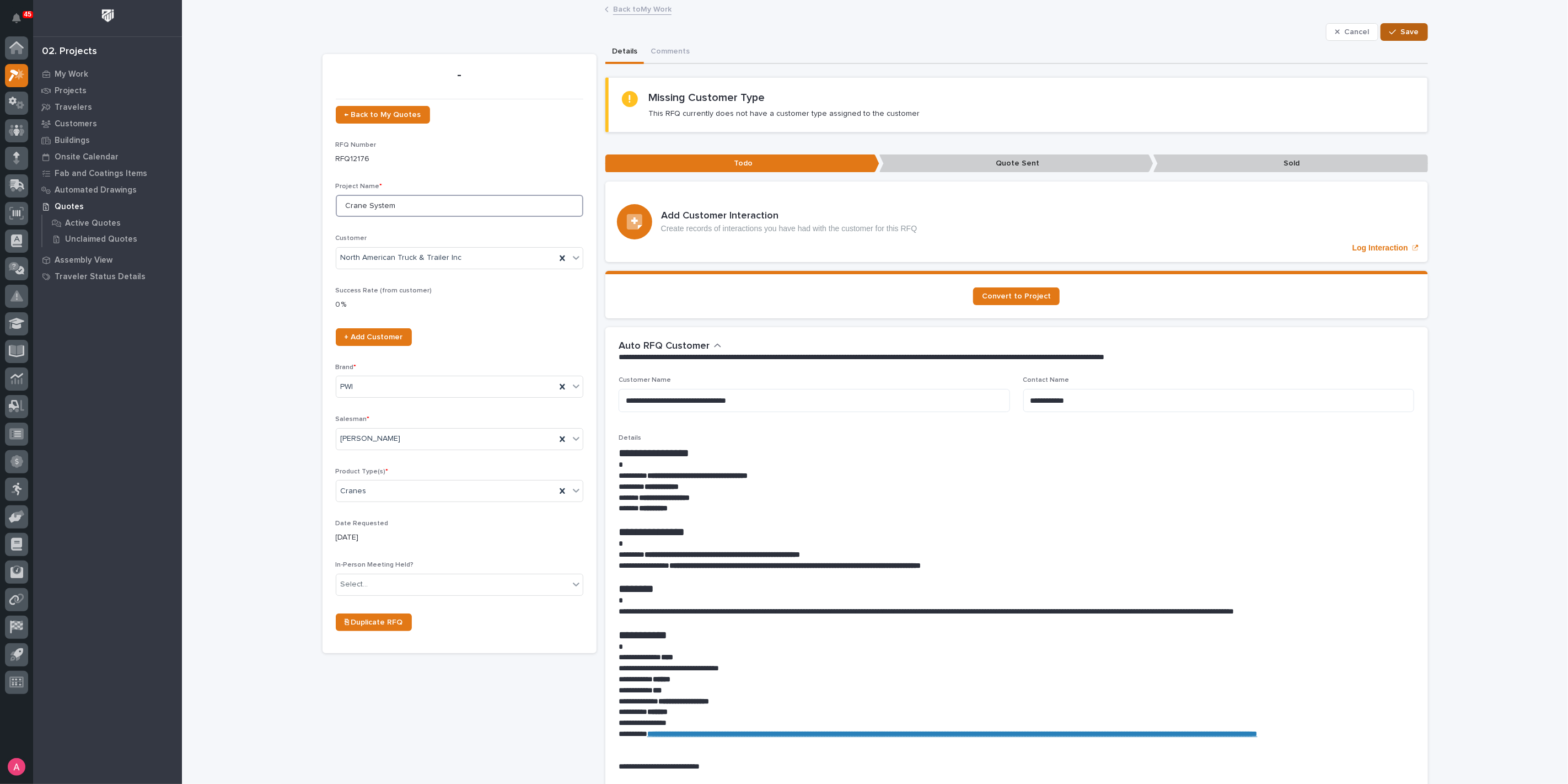
type input "Crane System"
click at [1391, 35] on button "Save" at bounding box center [1404, 32] width 47 height 18
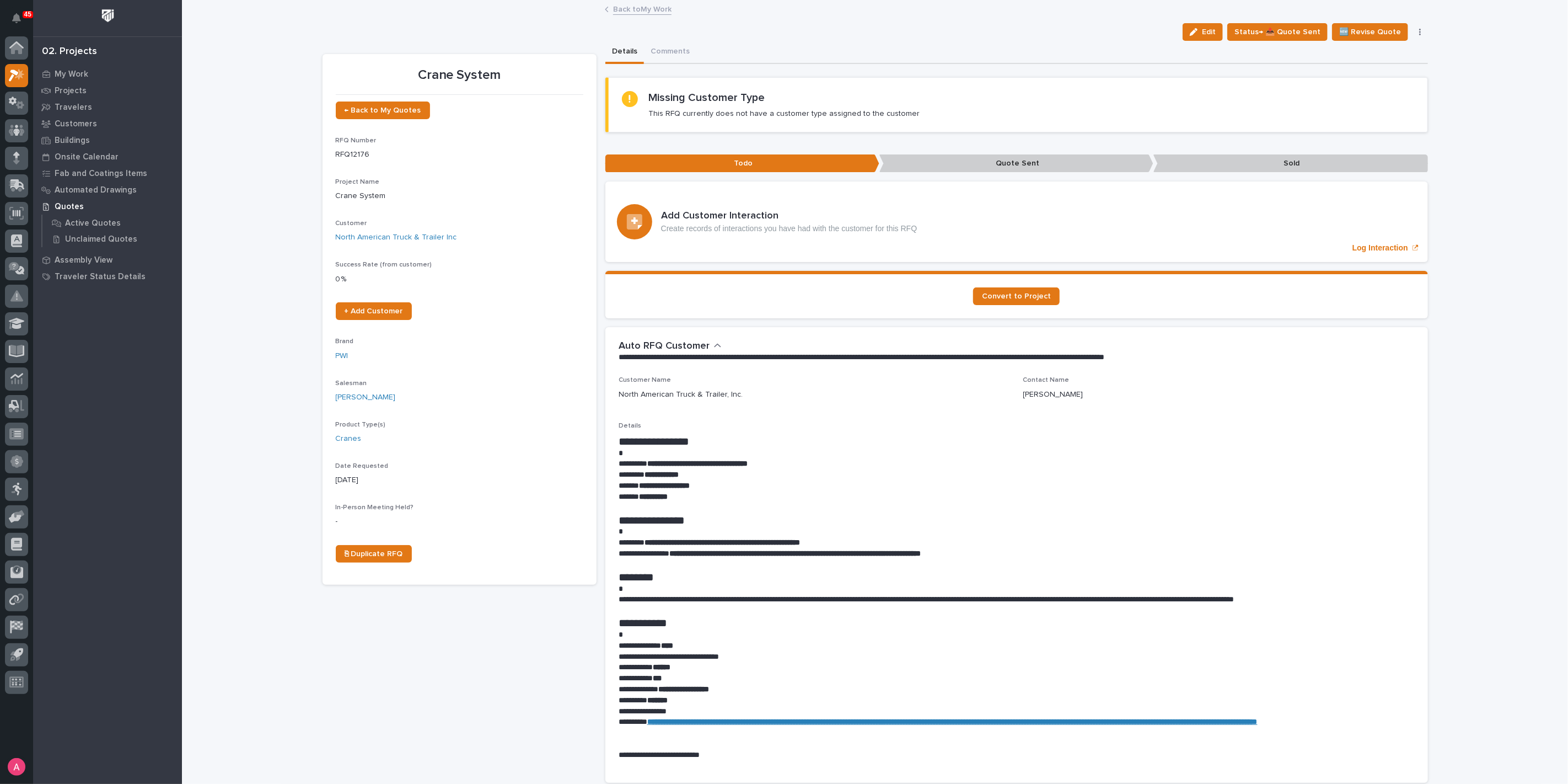
click at [624, 8] on link "Back to My Work" at bounding box center [642, 8] width 59 height 12
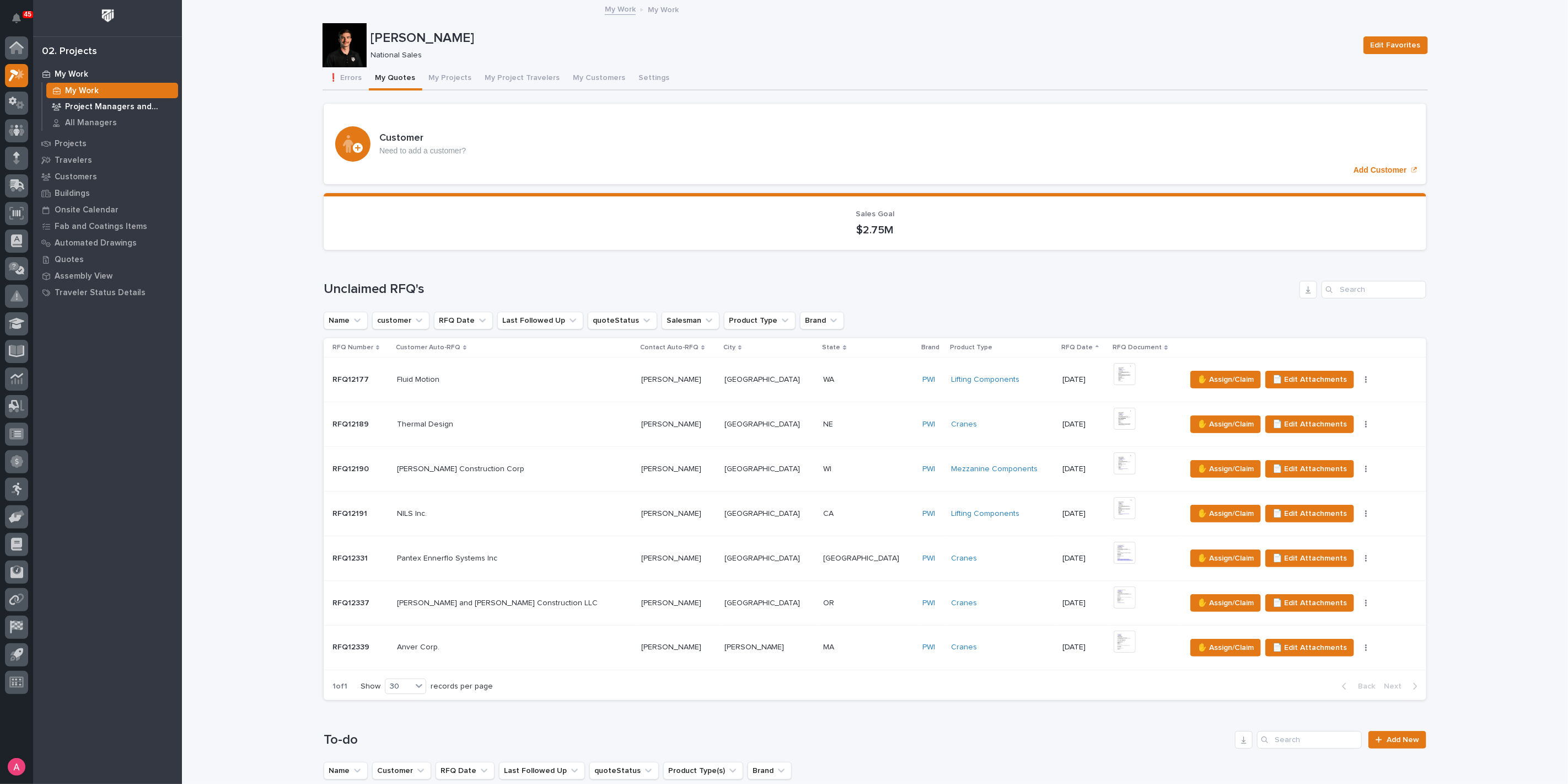
click at [109, 108] on p "Project Managers and Engineers" at bounding box center [119, 106] width 109 height 10
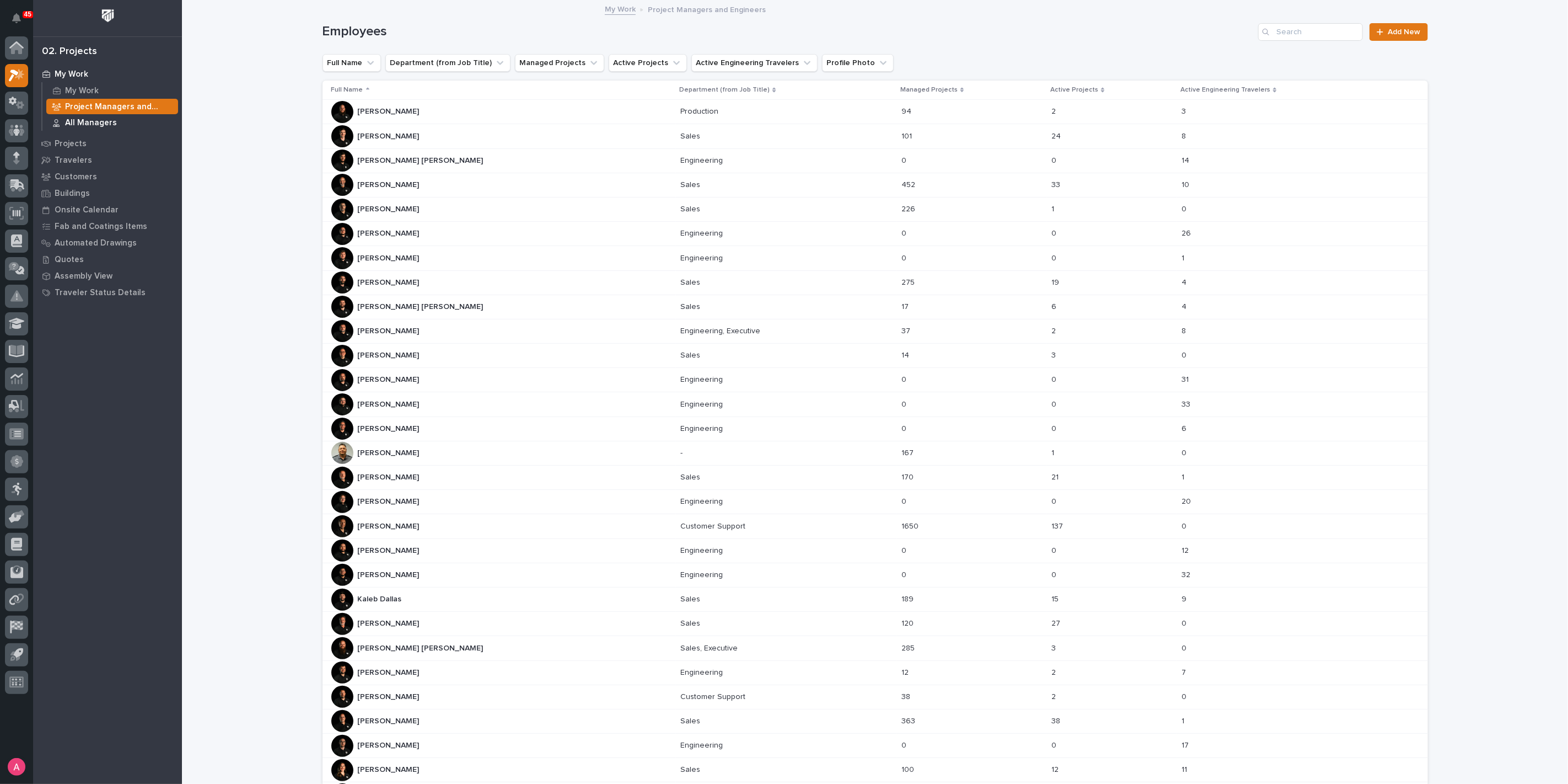
click at [103, 116] on div "All Managers" at bounding box center [112, 123] width 132 height 15
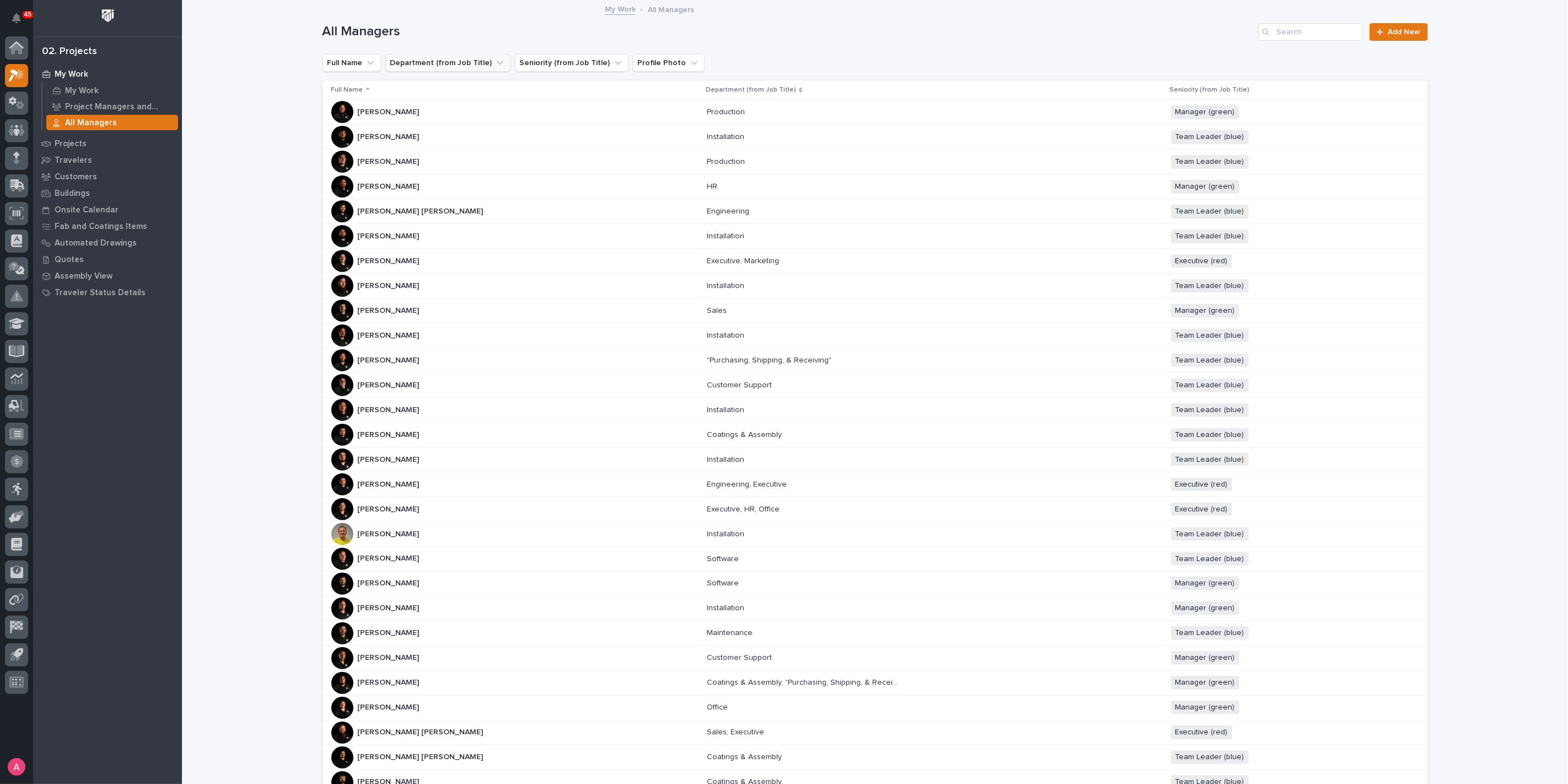
click at [494, 65] on icon "Department (from Job Title)" at bounding box center [500, 63] width 11 height 11
click at [458, 103] on input at bounding box center [460, 112] width 140 height 18
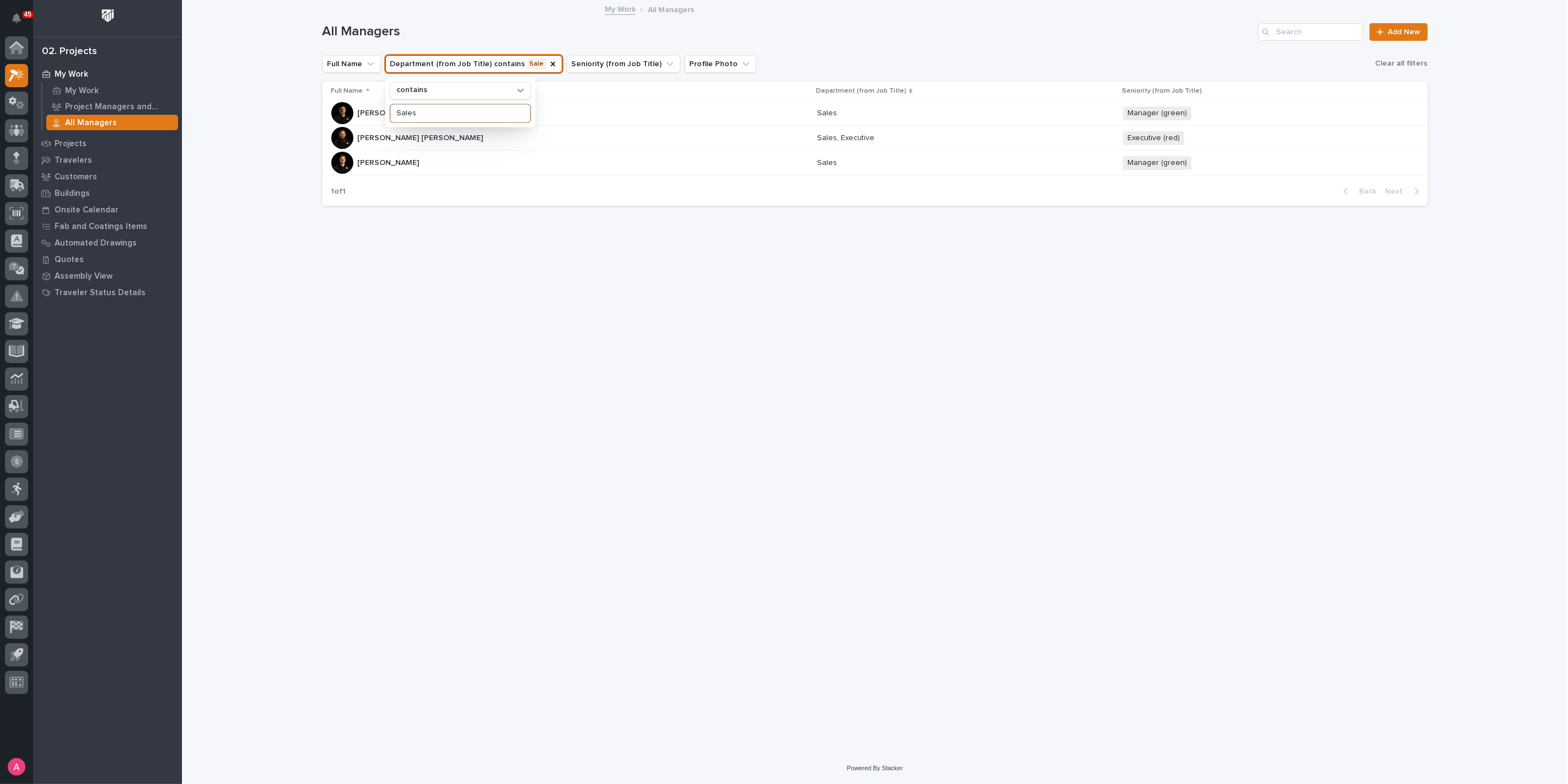
type input "Sales"
click at [465, 67] on button "Department (from Job Title) contains Sales" at bounding box center [476, 63] width 180 height 18
click at [629, 62] on button "Seniority (from Job Title)" at bounding box center [626, 63] width 113 height 18
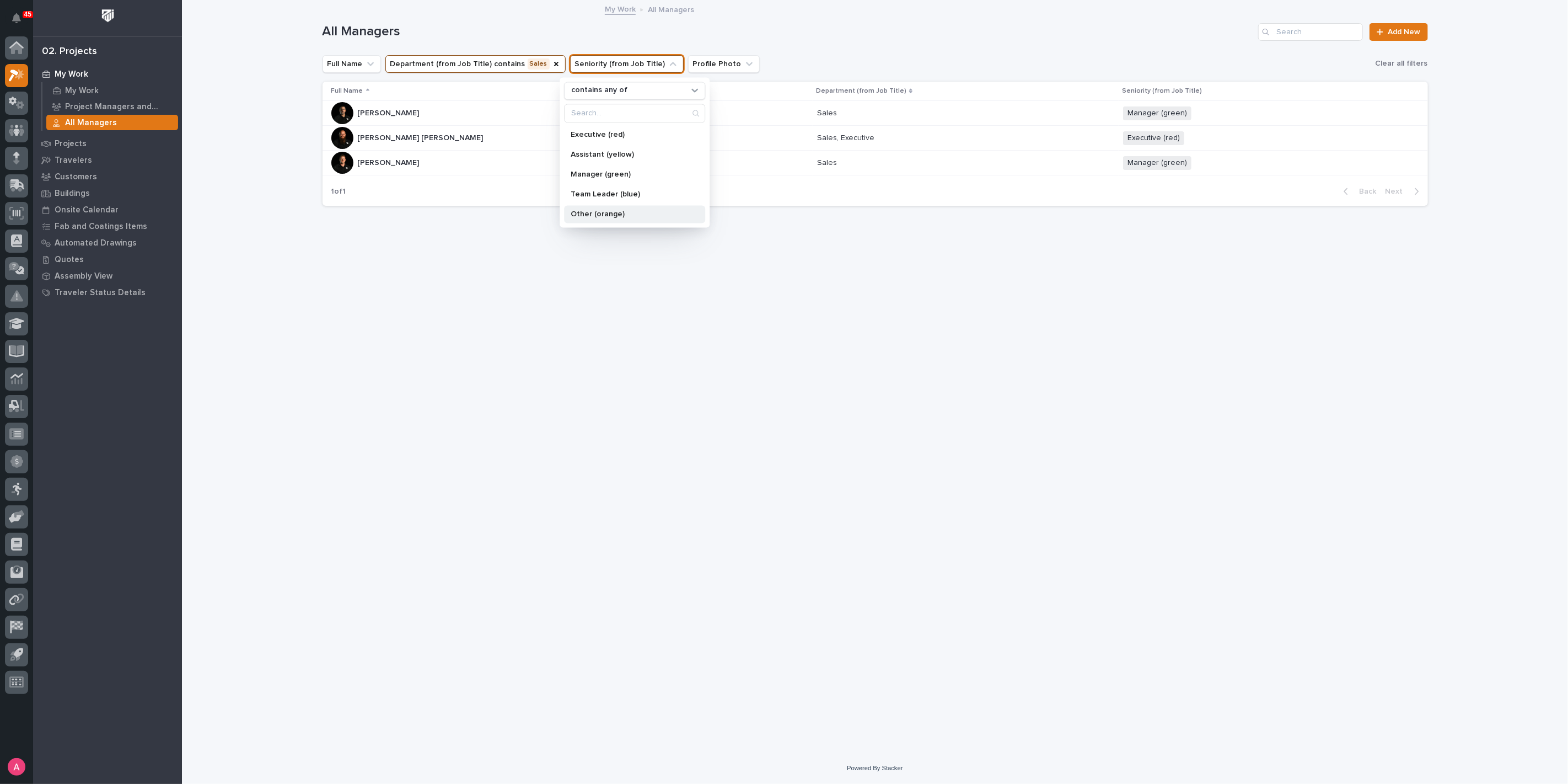
click at [619, 218] on div "Other (orange)" at bounding box center [634, 214] width 141 height 18
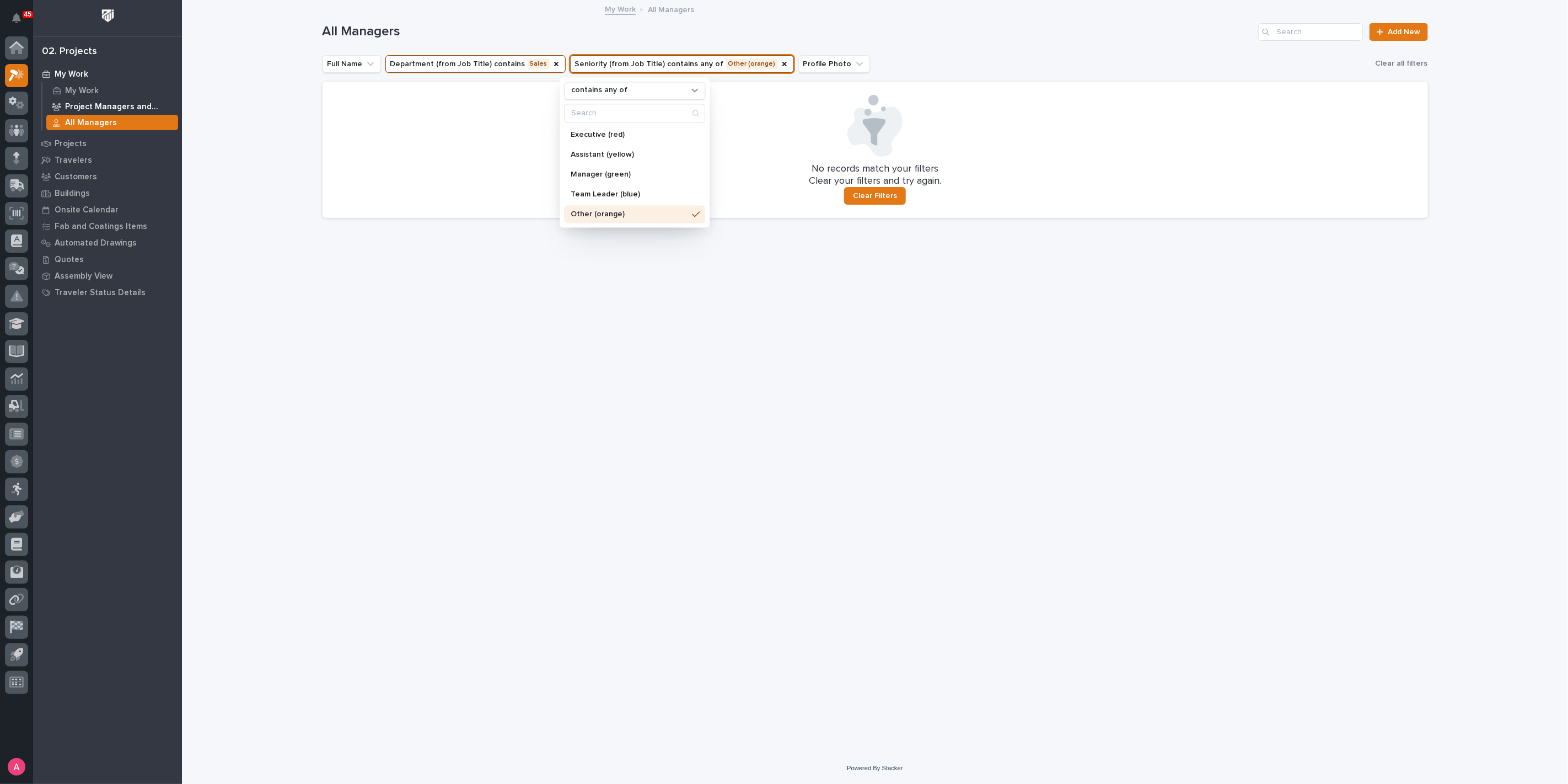
click at [120, 108] on p "Project Managers and Engineers" at bounding box center [119, 106] width 109 height 10
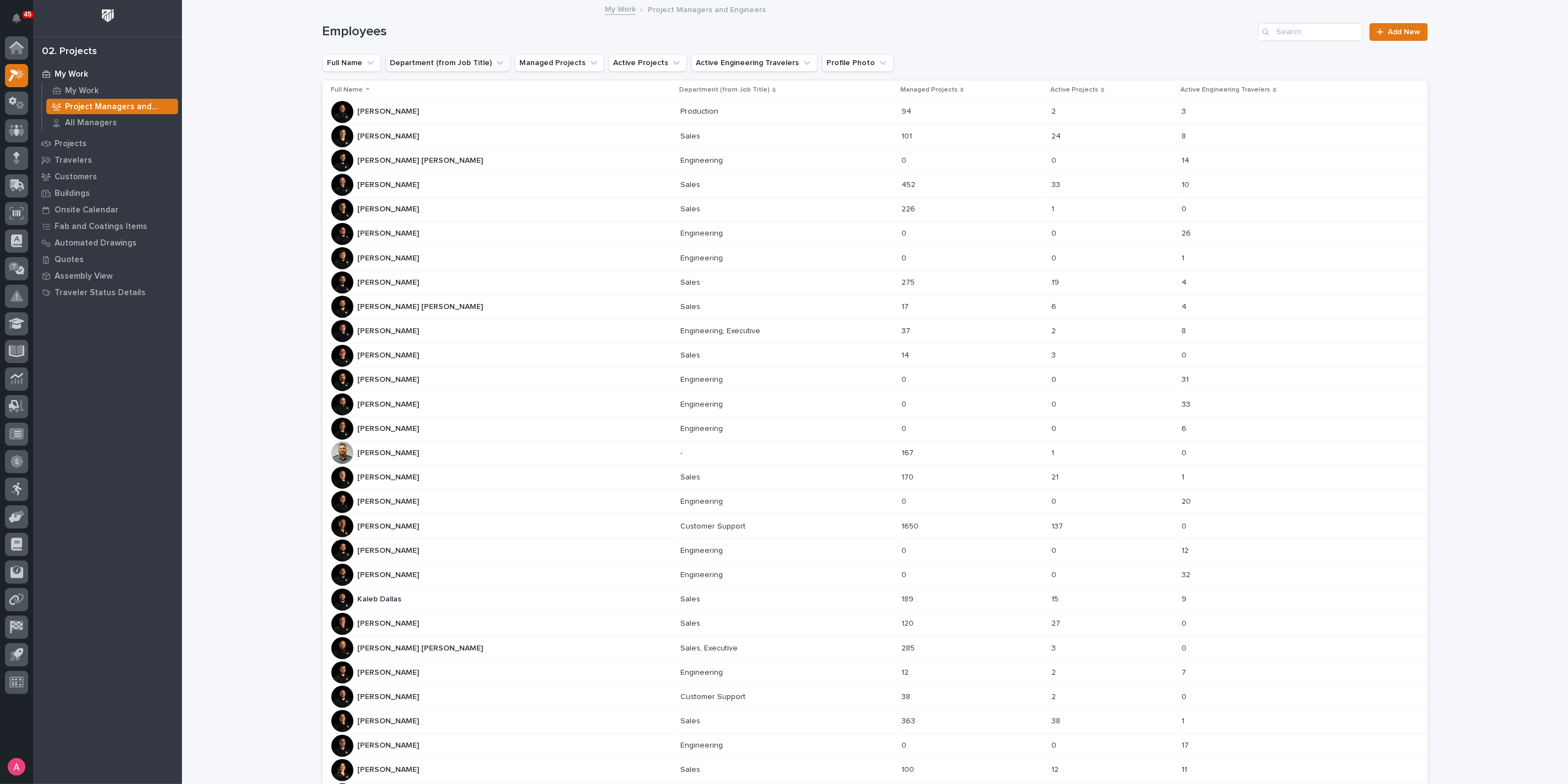
click at [475, 63] on button "Department (from Job Title)" at bounding box center [448, 63] width 125 height 18
click at [449, 106] on input at bounding box center [460, 112] width 140 height 18
type input "sales"
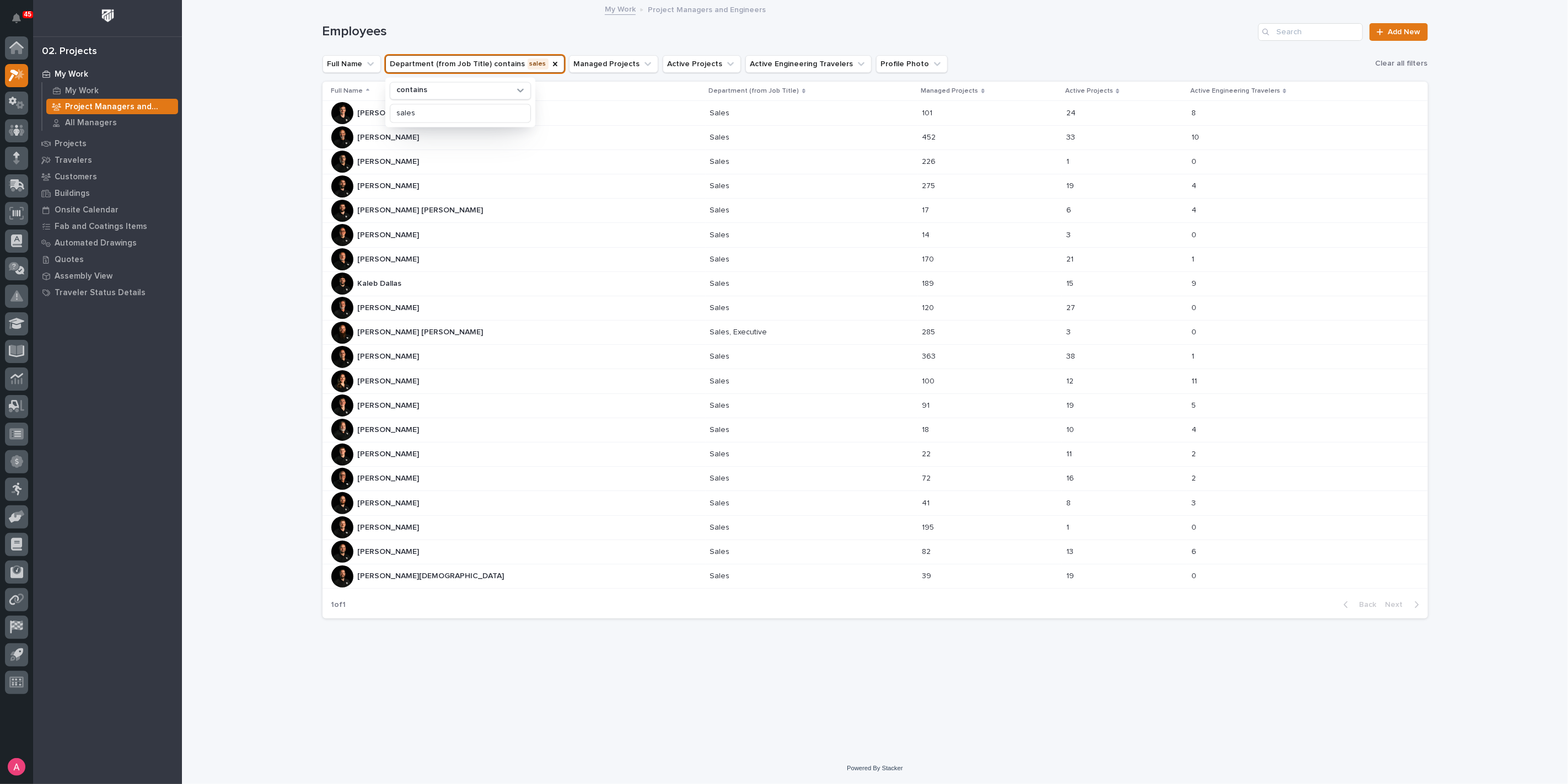
click at [444, 405] on div "Riley Youngman Riley Youngman" at bounding box center [517, 405] width 370 height 22
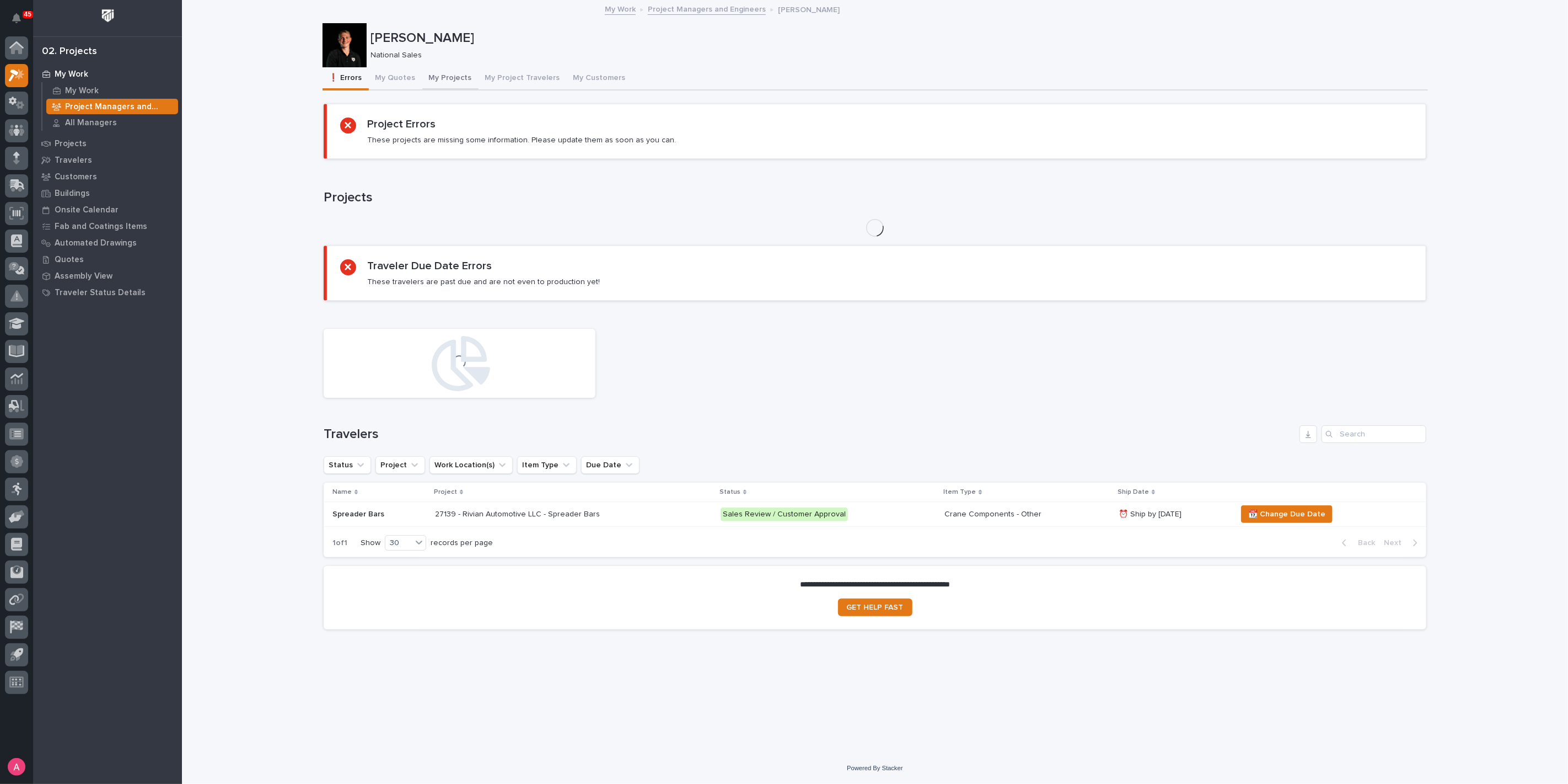
click at [447, 79] on button "My Projects" at bounding box center [450, 79] width 56 height 23
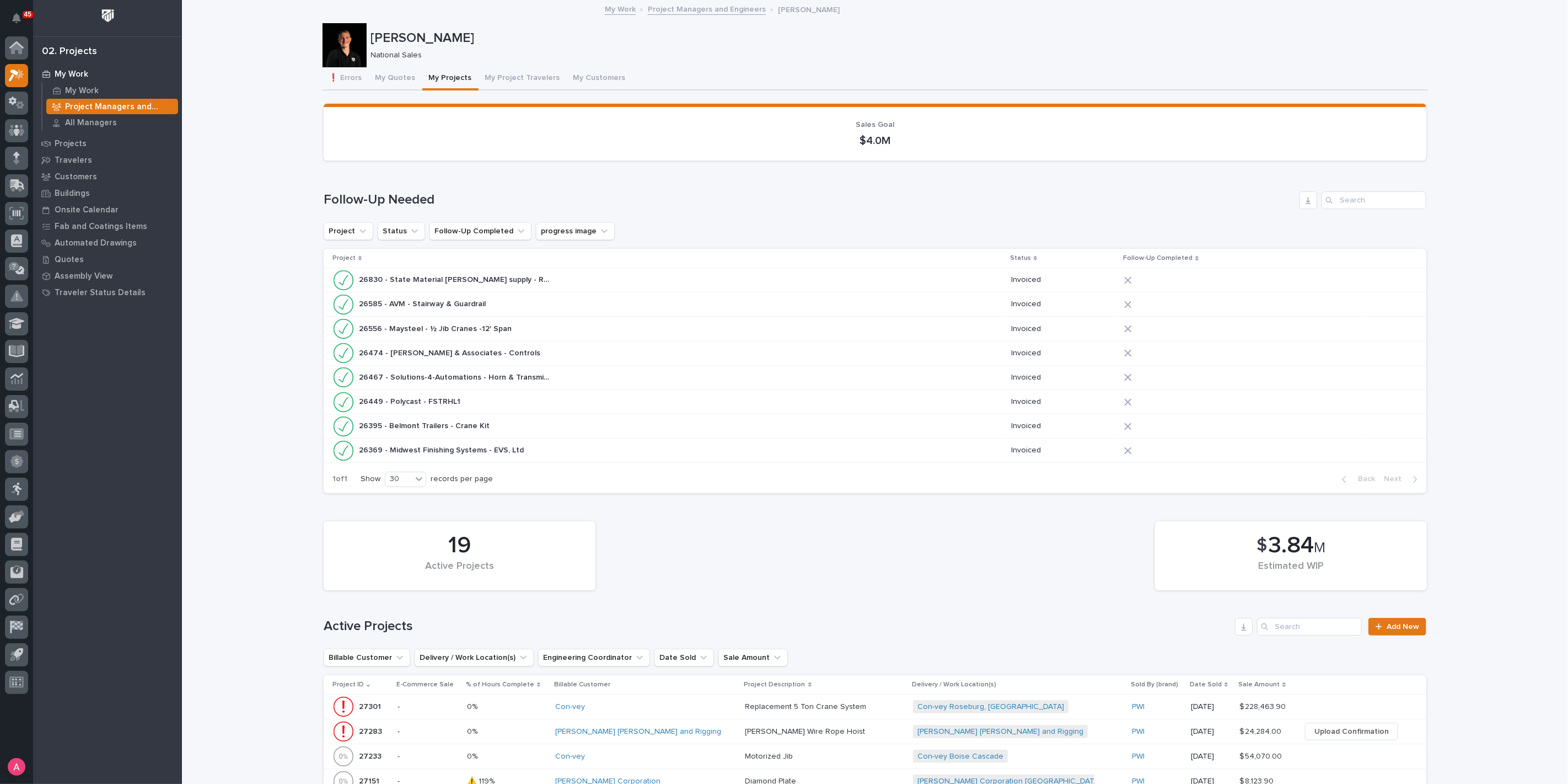
click at [89, 68] on div "My Work" at bounding box center [107, 74] width 143 height 15
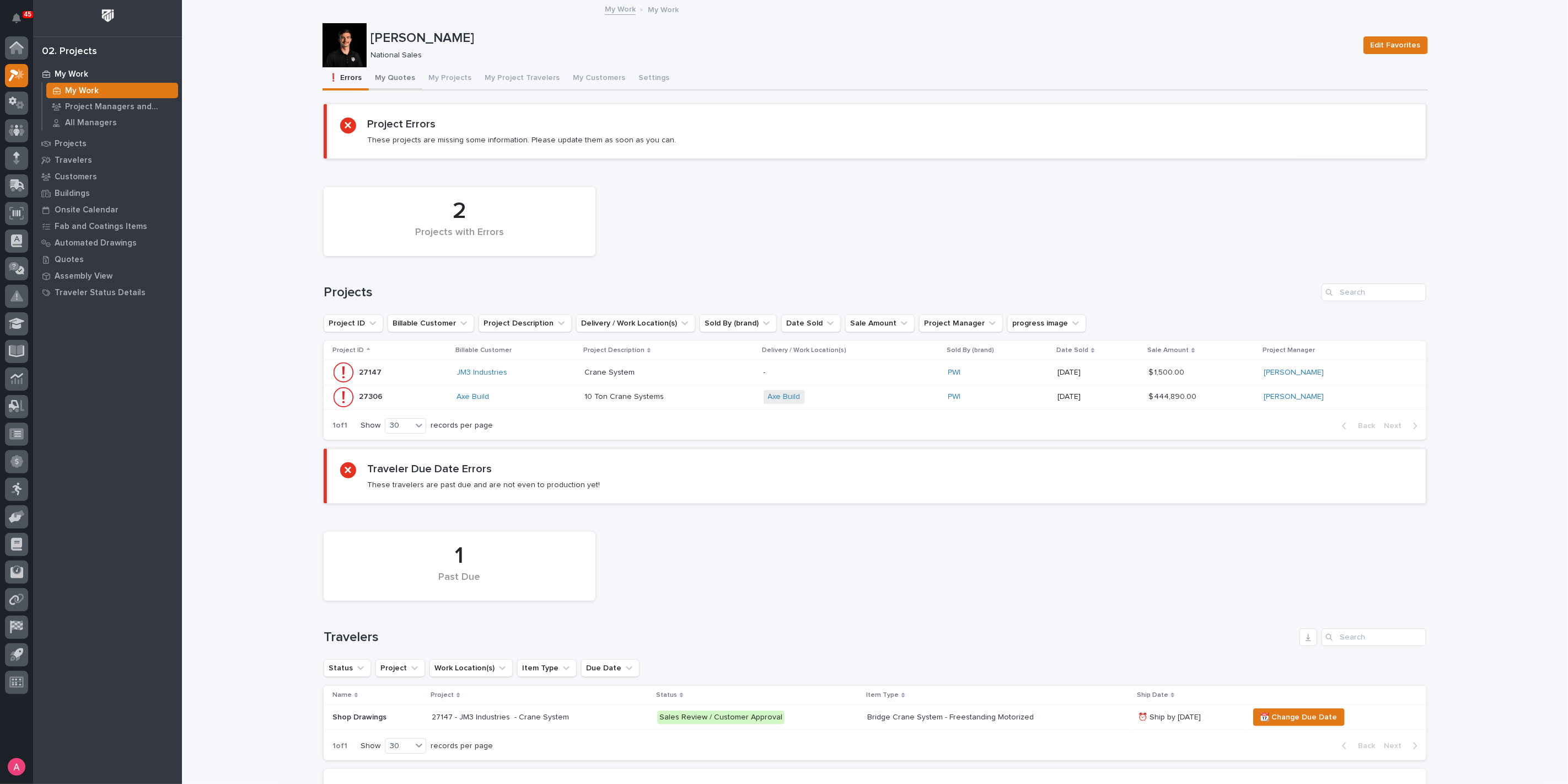
click at [390, 73] on button "My Quotes" at bounding box center [395, 79] width 53 height 23
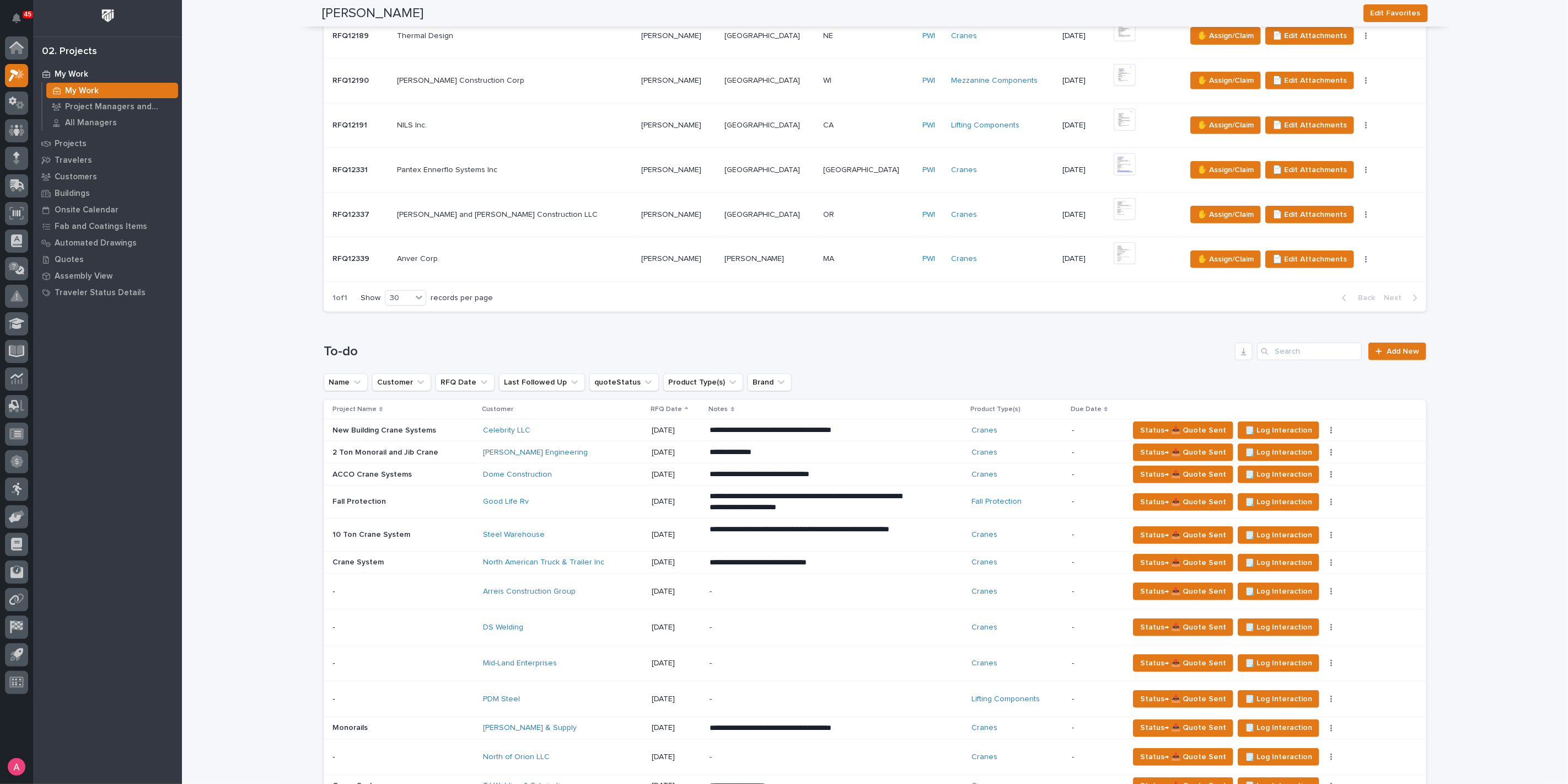
scroll to position [572, 0]
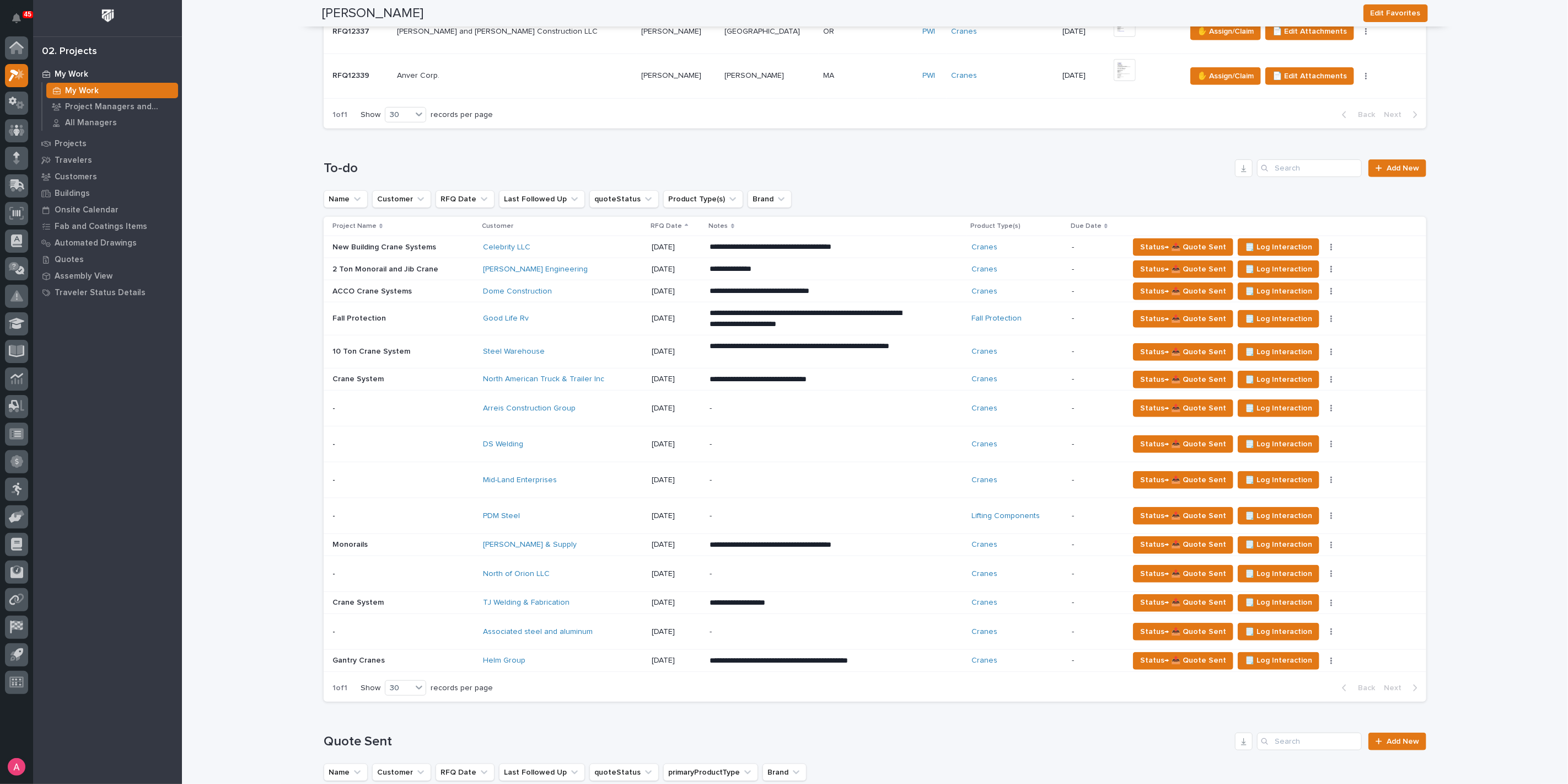
click at [745, 412] on div "-" at bounding box center [806, 408] width 193 height 25
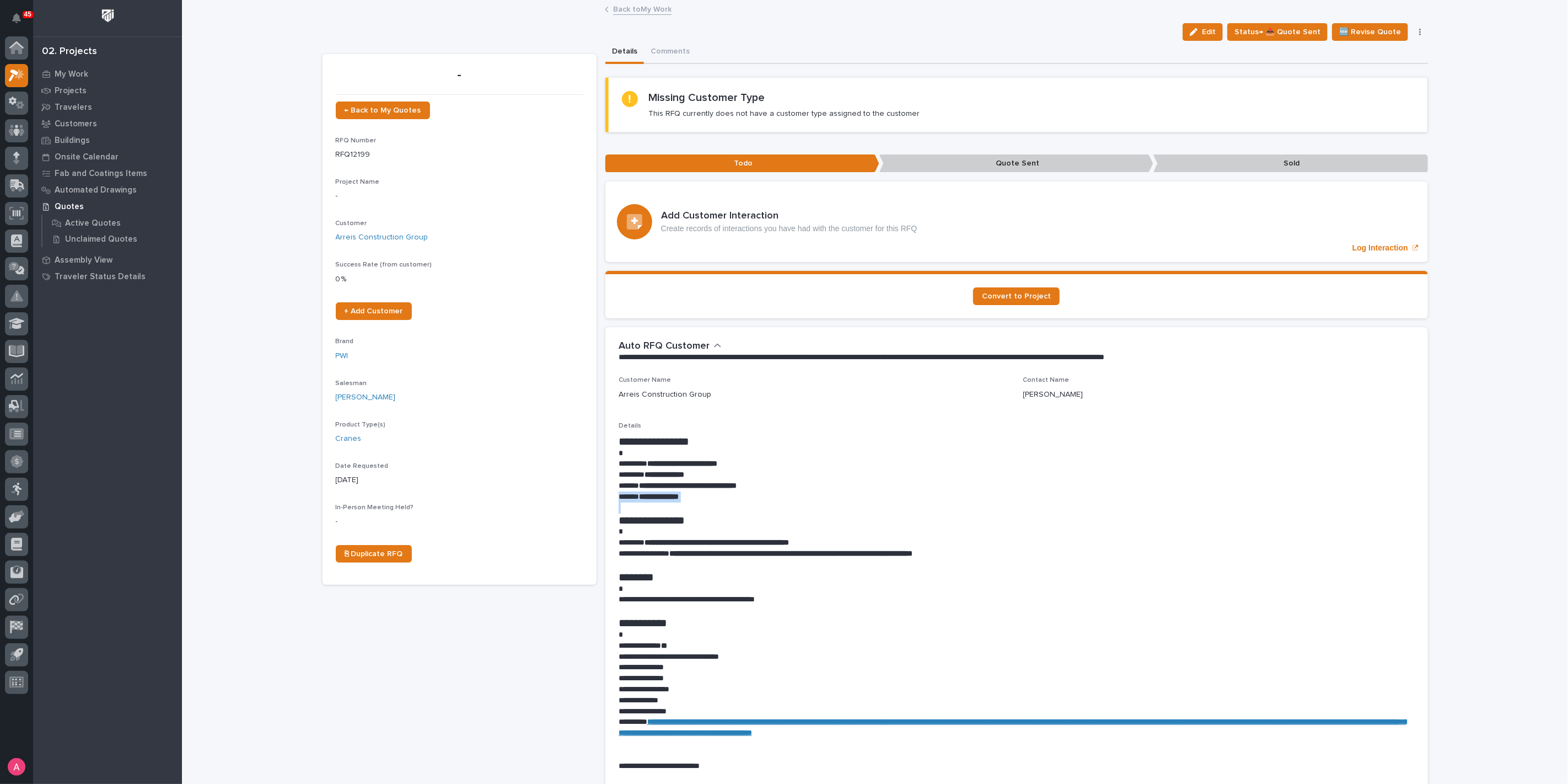
drag, startPoint x: 772, startPoint y: 482, endPoint x: 1431, endPoint y: 511, distance: 659.6
click at [1431, 511] on div "Loading... Saving… Loading... Saving… | 09/16/2025 | Arreis Construction Group …" at bounding box center [875, 743] width 1386 height 1485
click at [1087, 495] on p "**********" at bounding box center [1017, 497] width 796 height 11
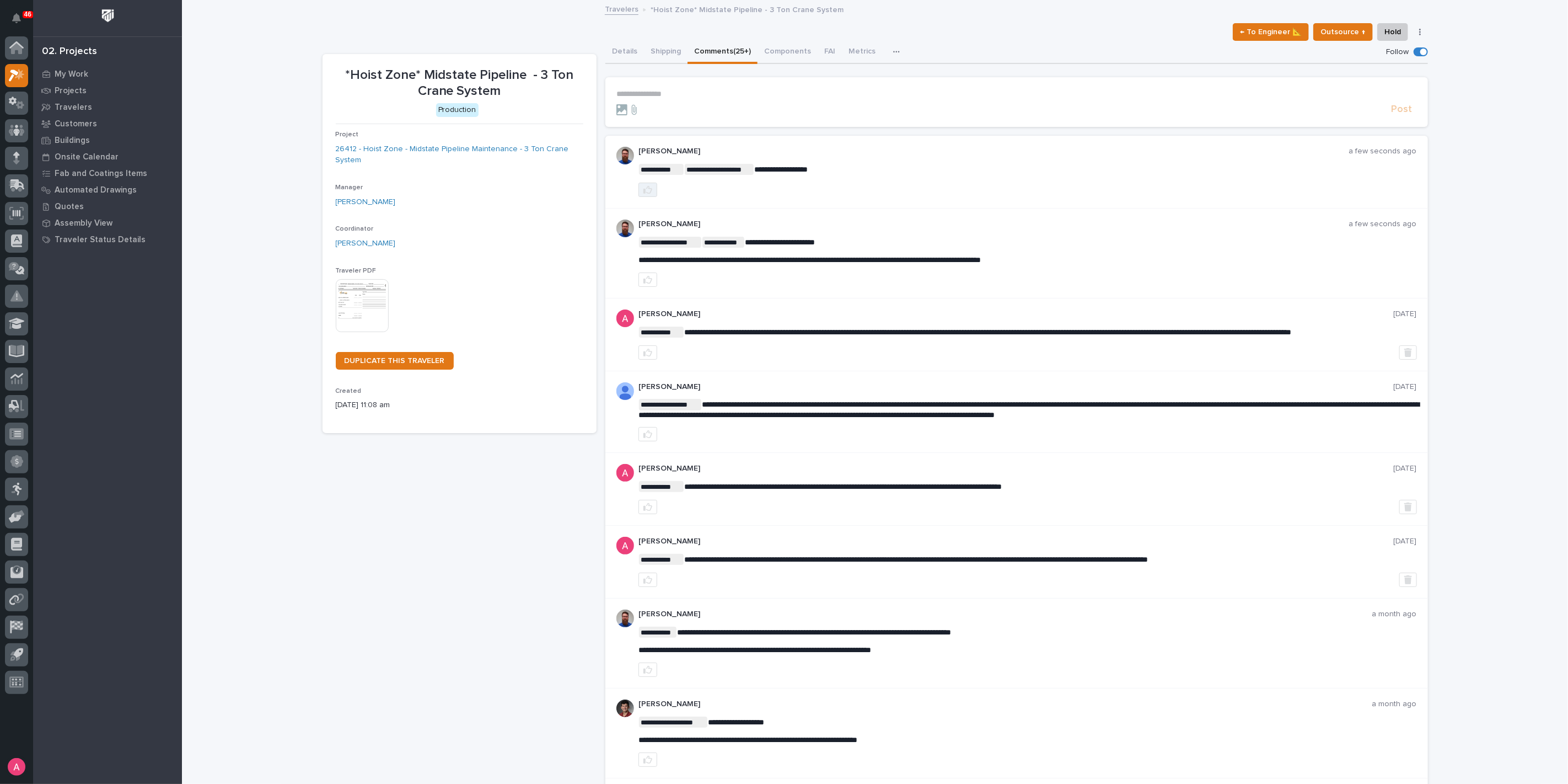
click at [643, 190] on icon "button" at bounding box center [647, 189] width 8 height 8
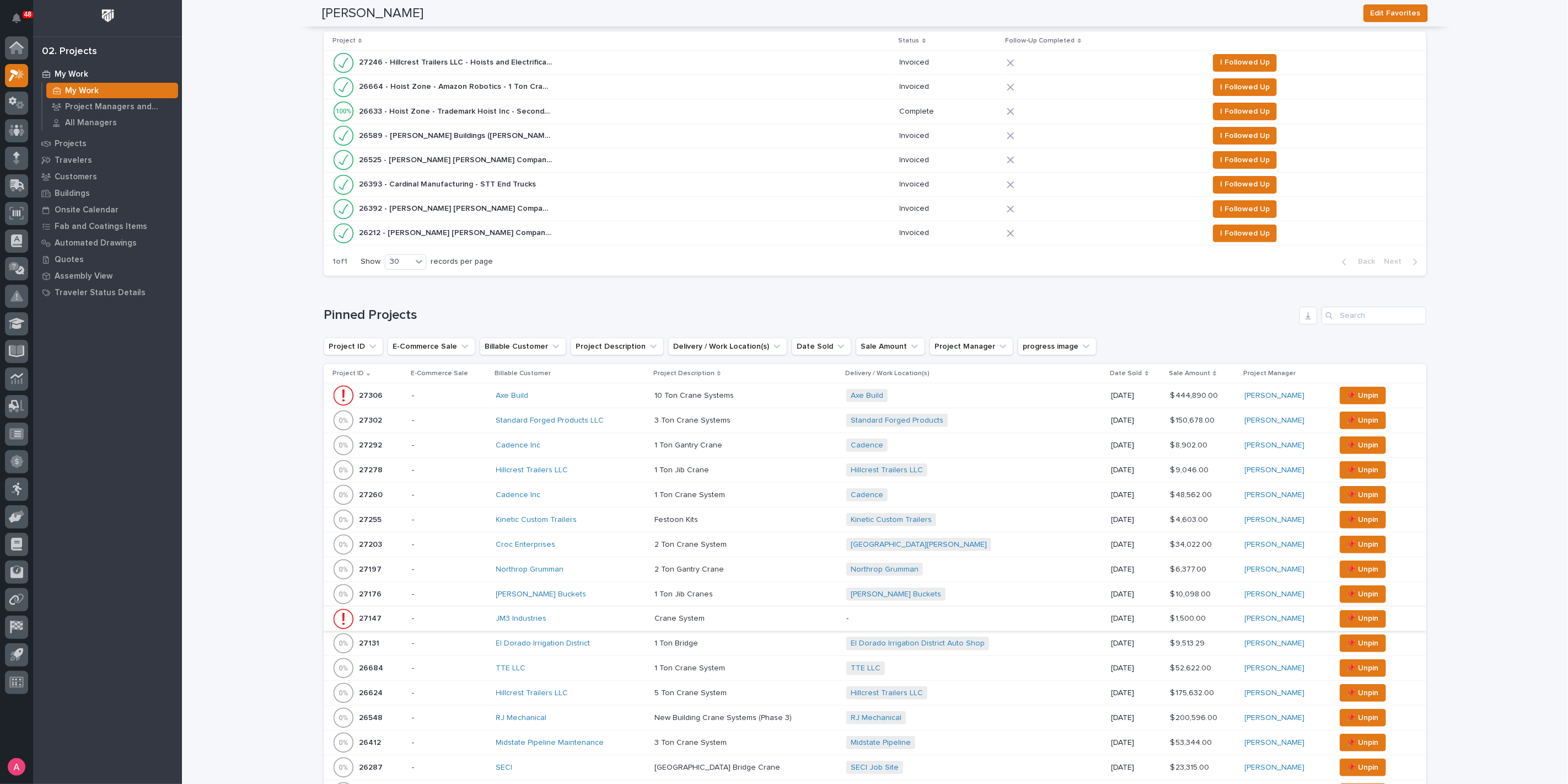
scroll to position [340, 0]
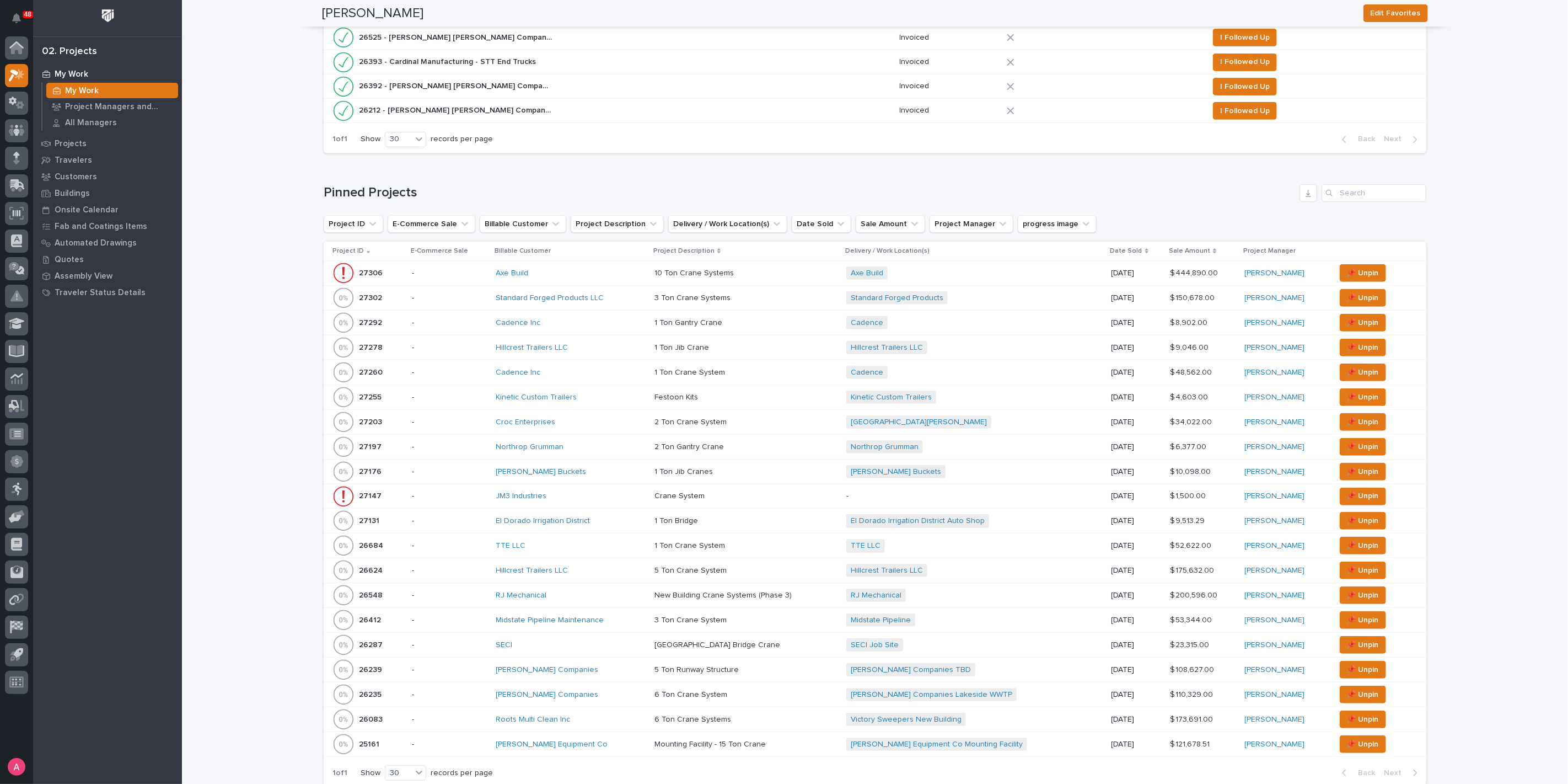
click at [636, 616] on div "Midstate Pipeline Maintenance" at bounding box center [571, 620] width 150 height 9
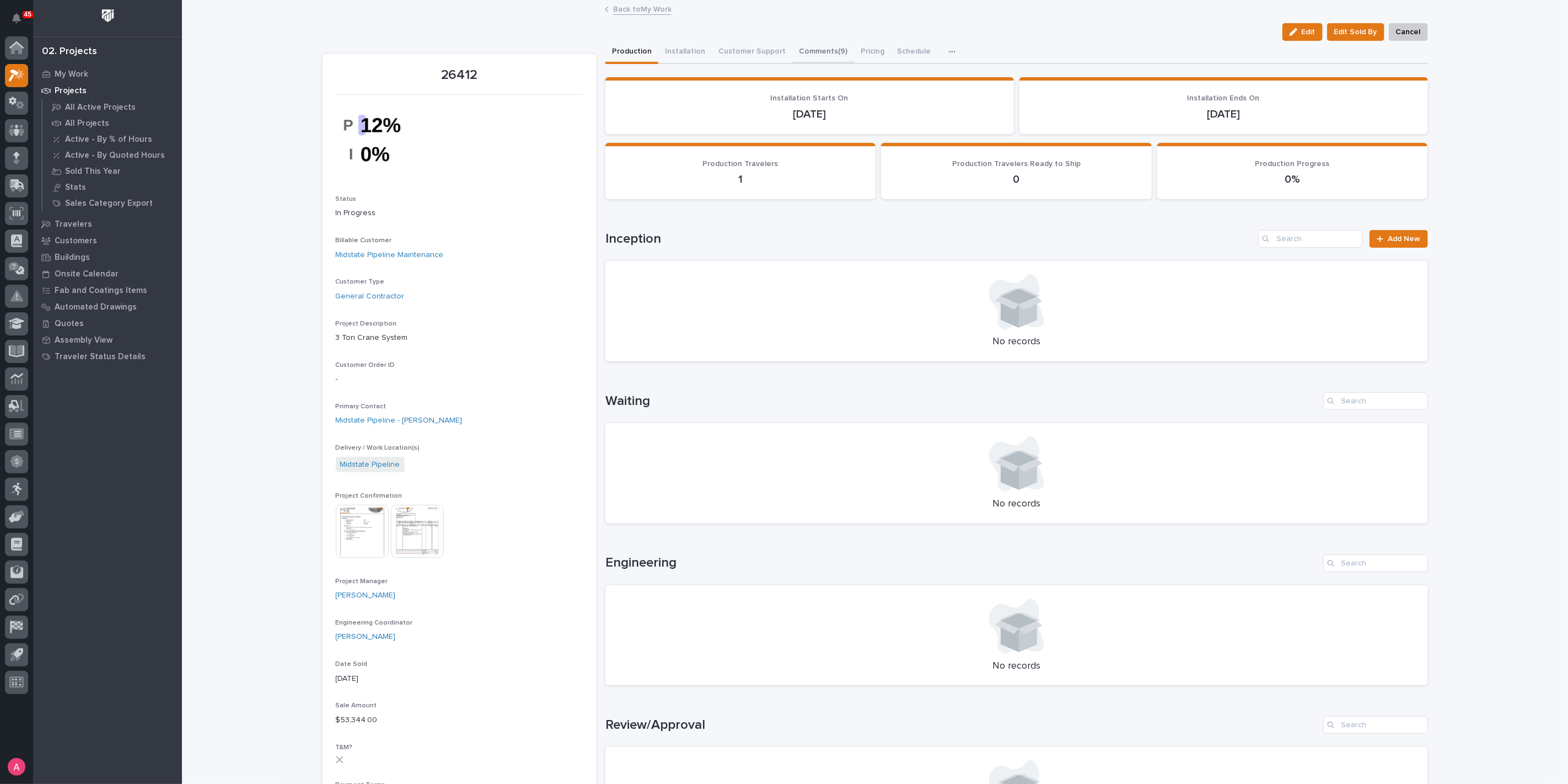
click at [824, 52] on button "Comments (9)" at bounding box center [823, 52] width 62 height 23
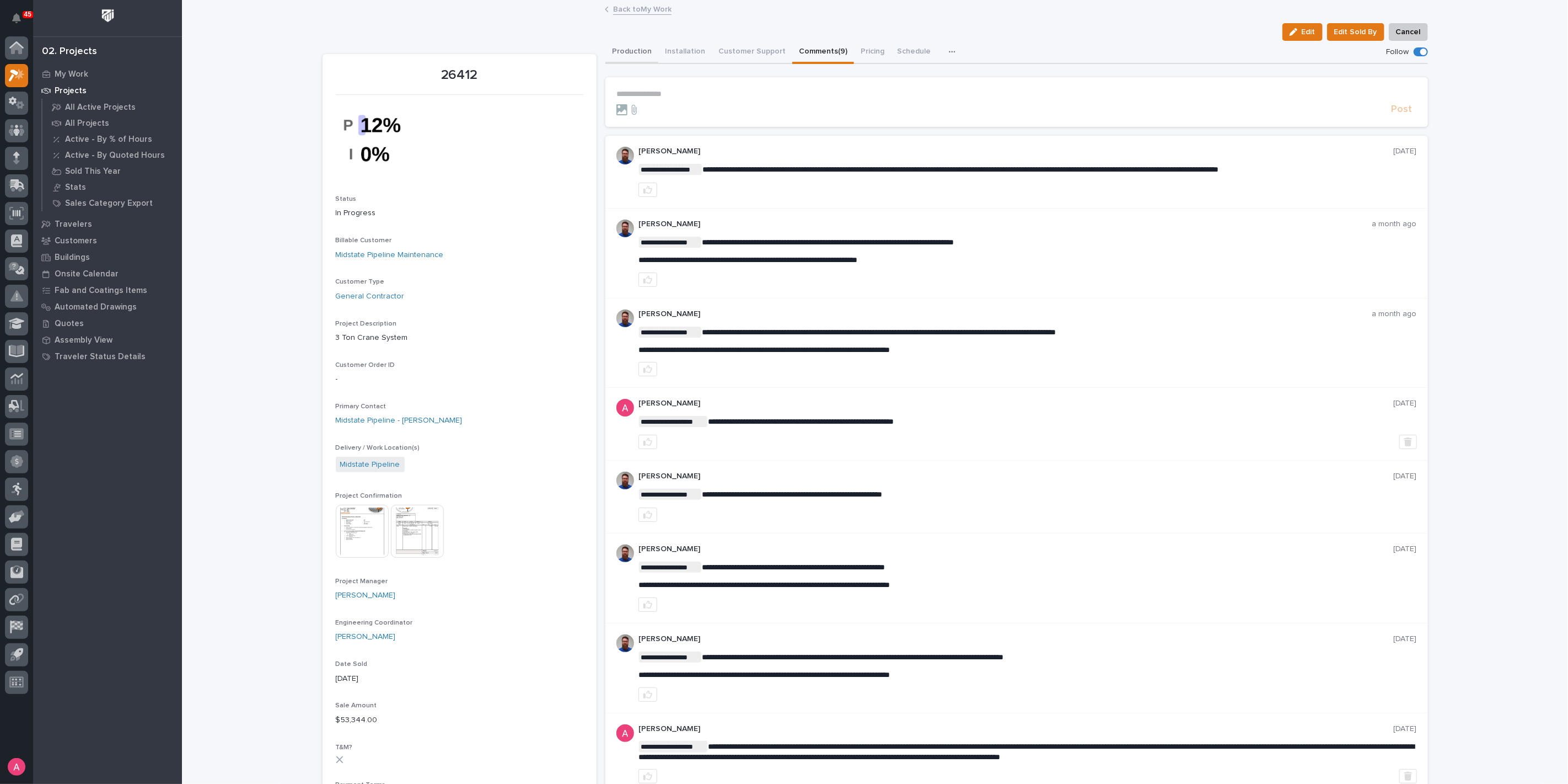
drag, startPoint x: 606, startPoint y: 46, endPoint x: 614, endPoint y: 46, distance: 8.0
click at [606, 46] on button "Production" at bounding box center [632, 52] width 53 height 23
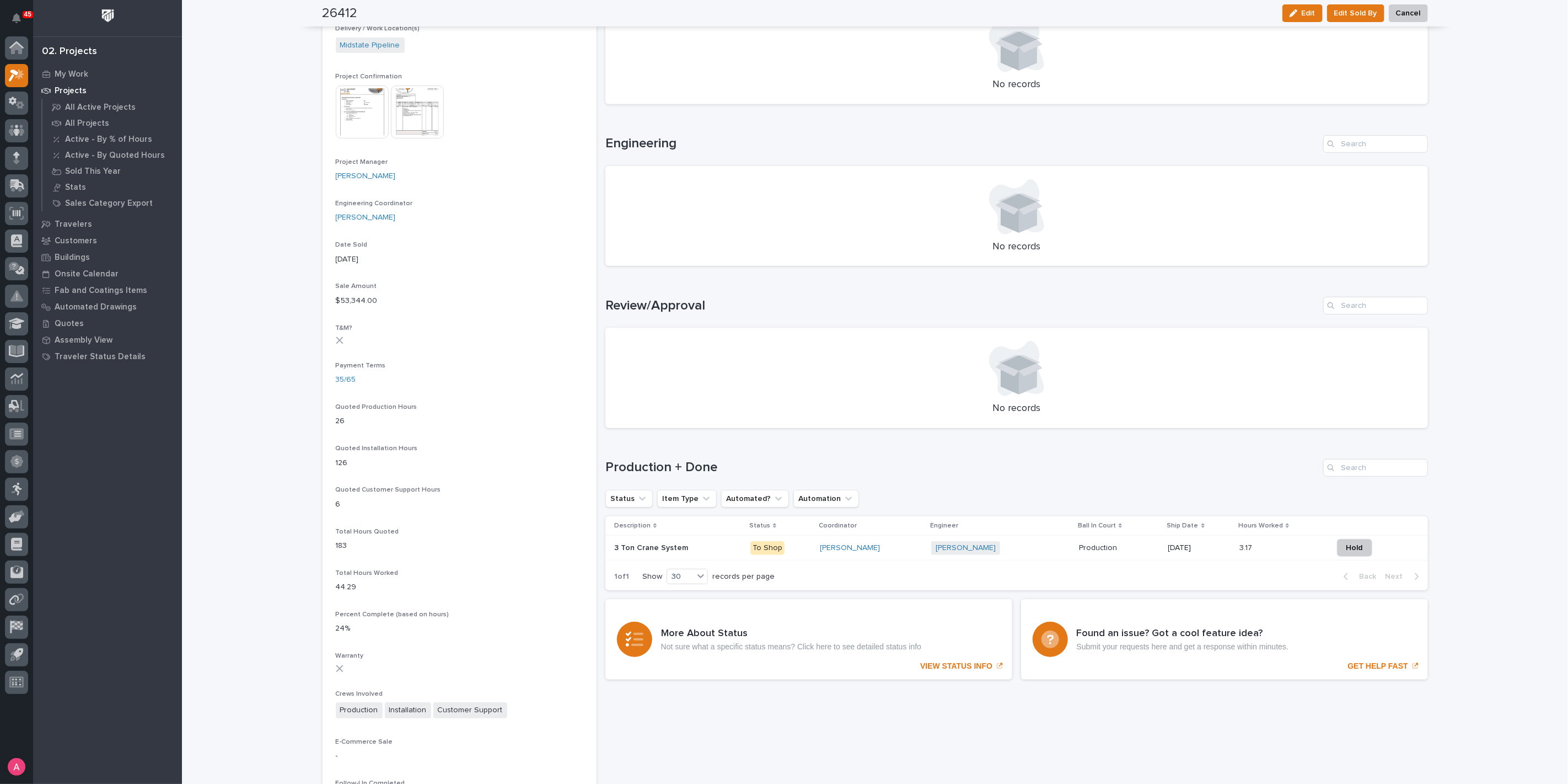
scroll to position [490, 0]
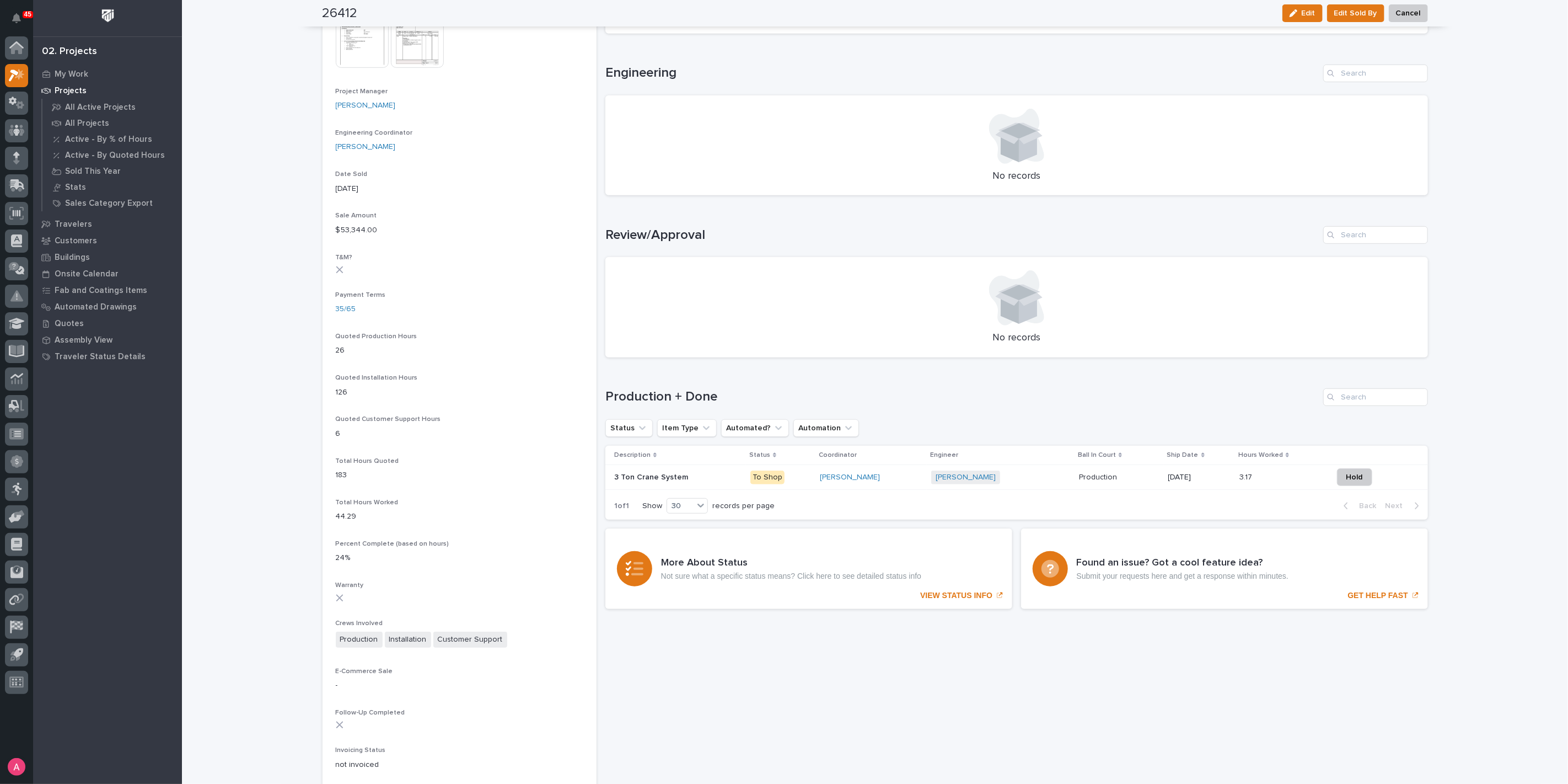
click at [718, 477] on p at bounding box center [677, 478] width 127 height 9
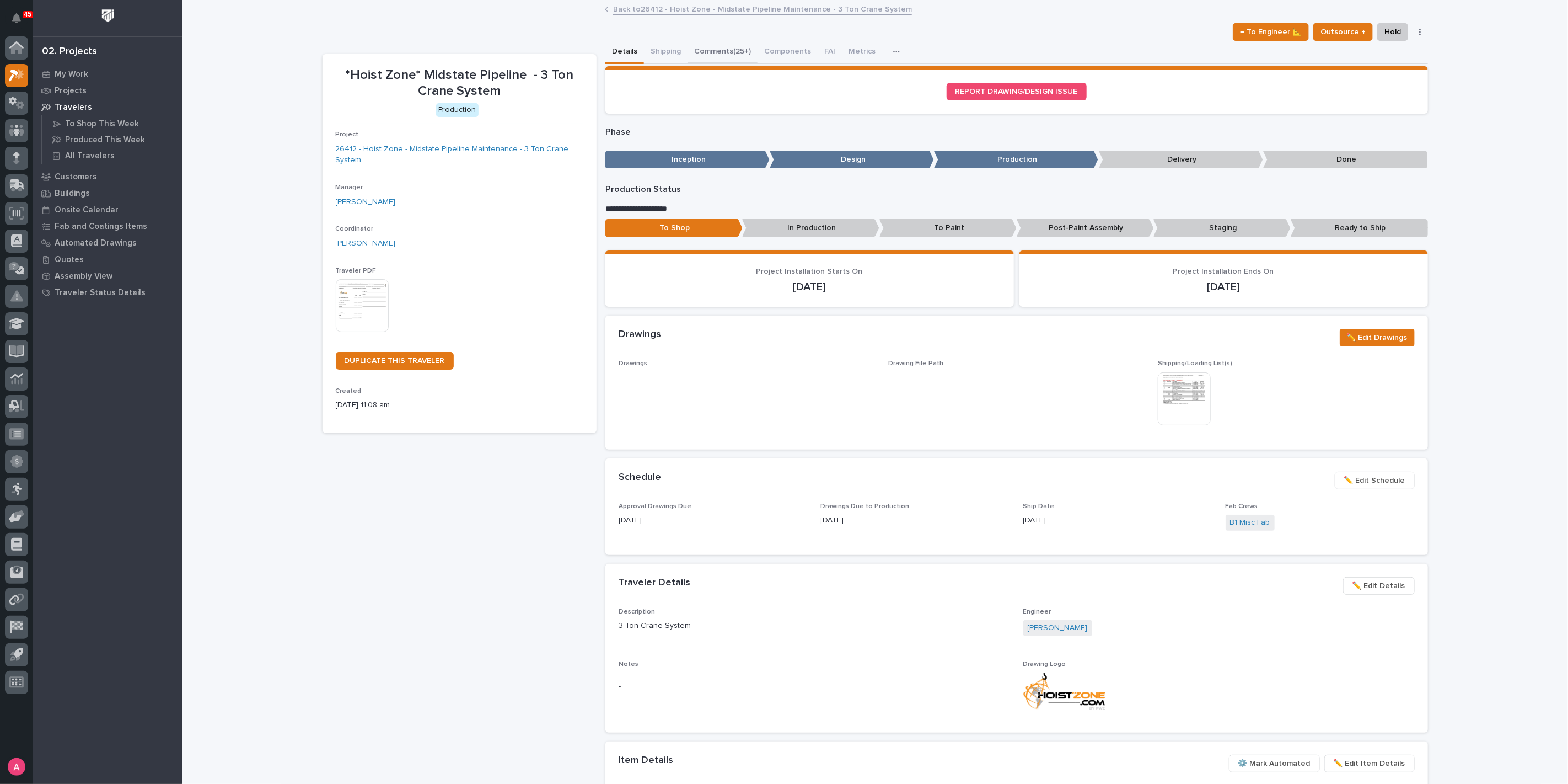
click at [723, 43] on button "Comments (25+)" at bounding box center [723, 52] width 70 height 23
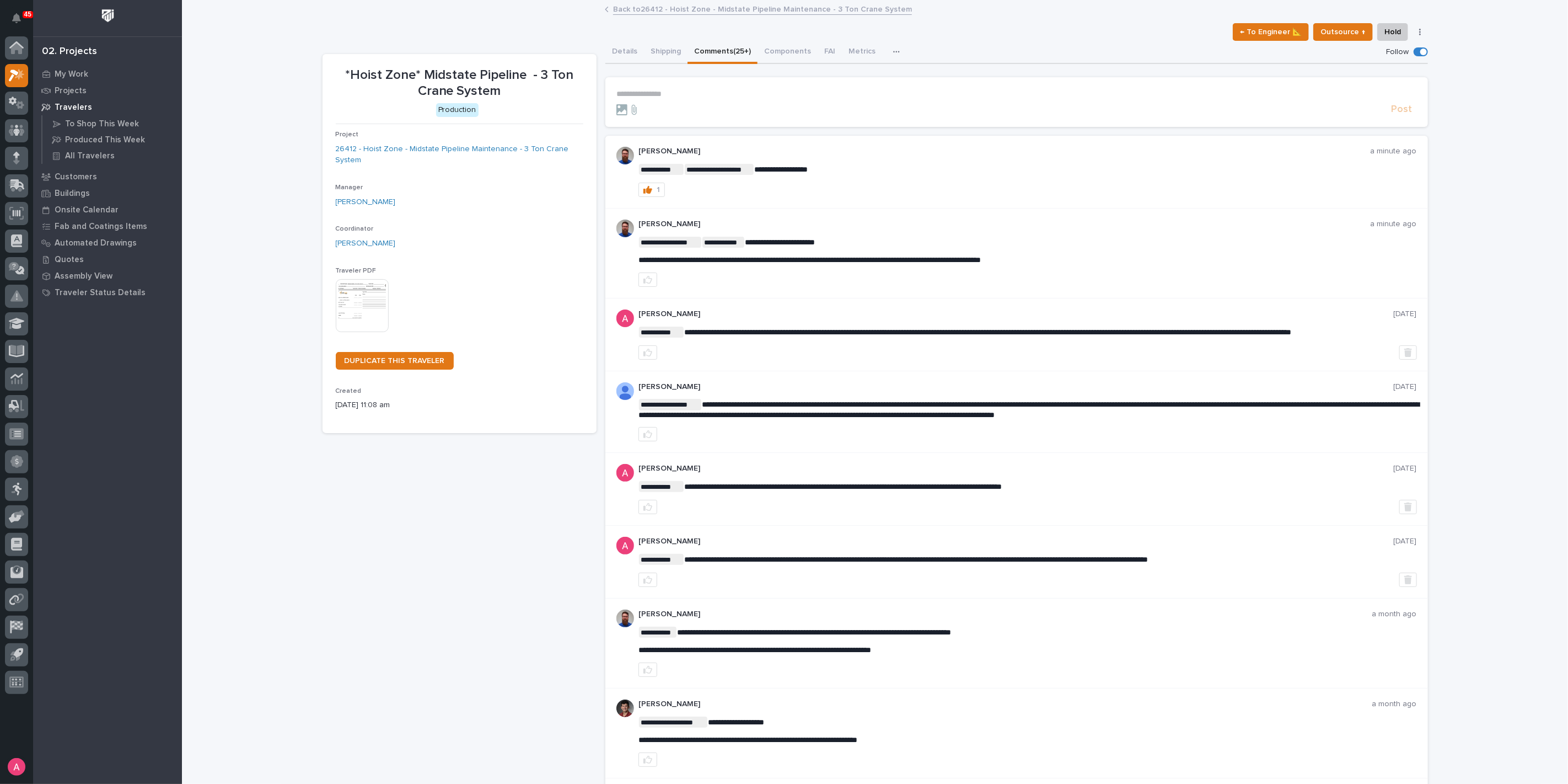
click at [715, 94] on p "**********" at bounding box center [1017, 94] width 801 height 9
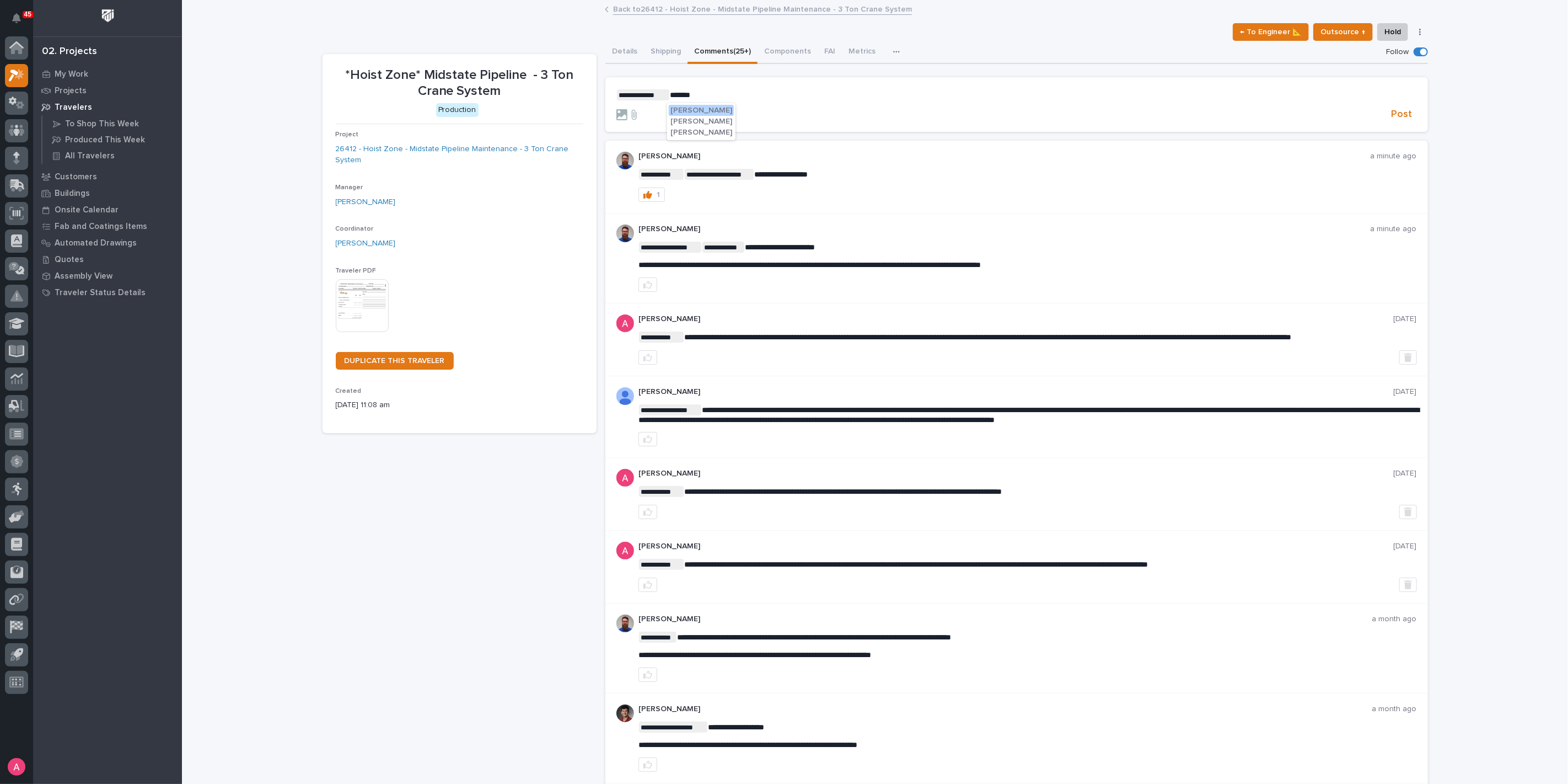
click at [686, 134] on span "[PERSON_NAME]" at bounding box center [701, 133] width 62 height 8
click at [804, 92] on p "**********" at bounding box center [1017, 95] width 801 height 11
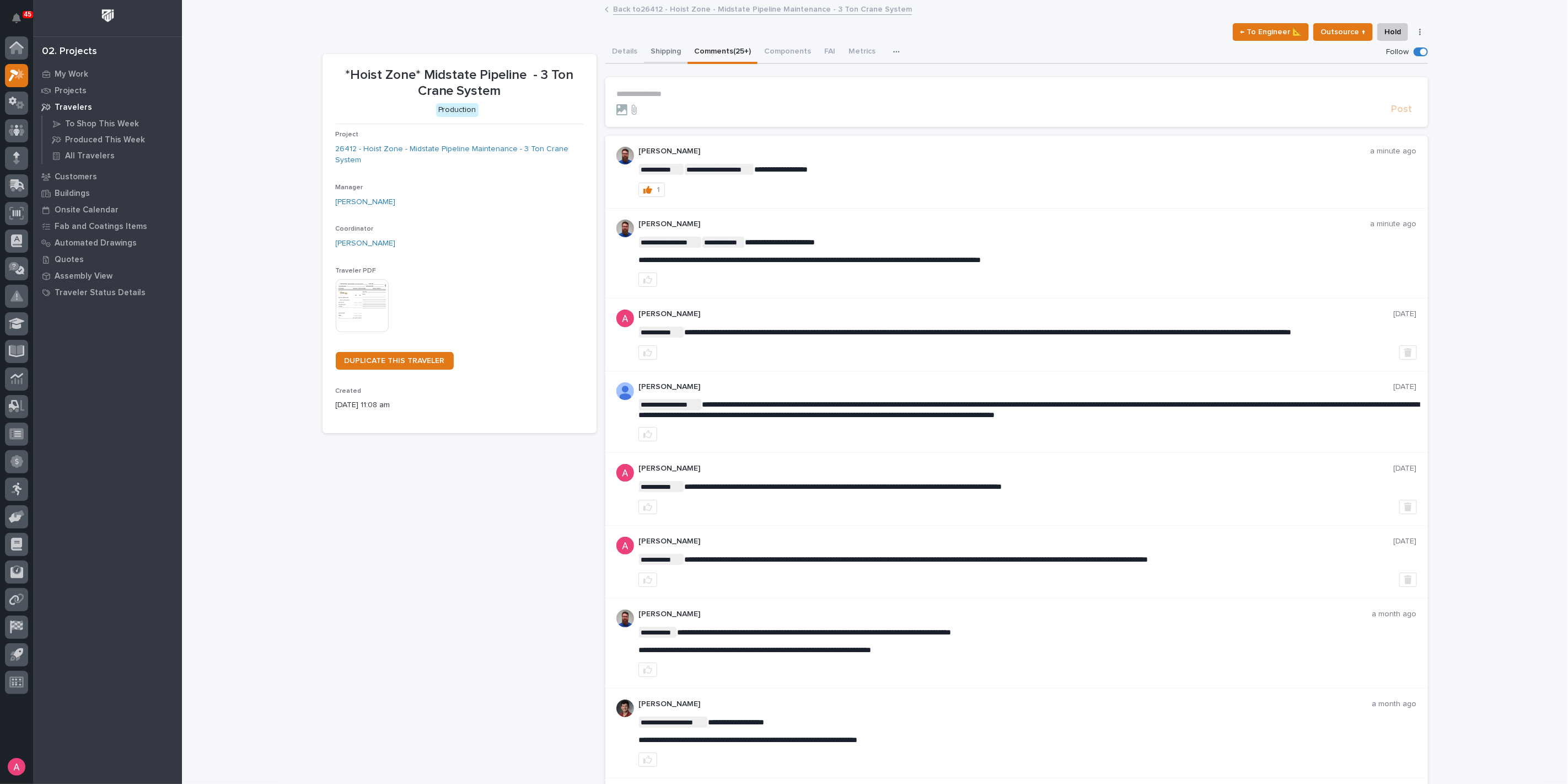
click at [662, 51] on button "Shipping" at bounding box center [666, 52] width 43 height 23
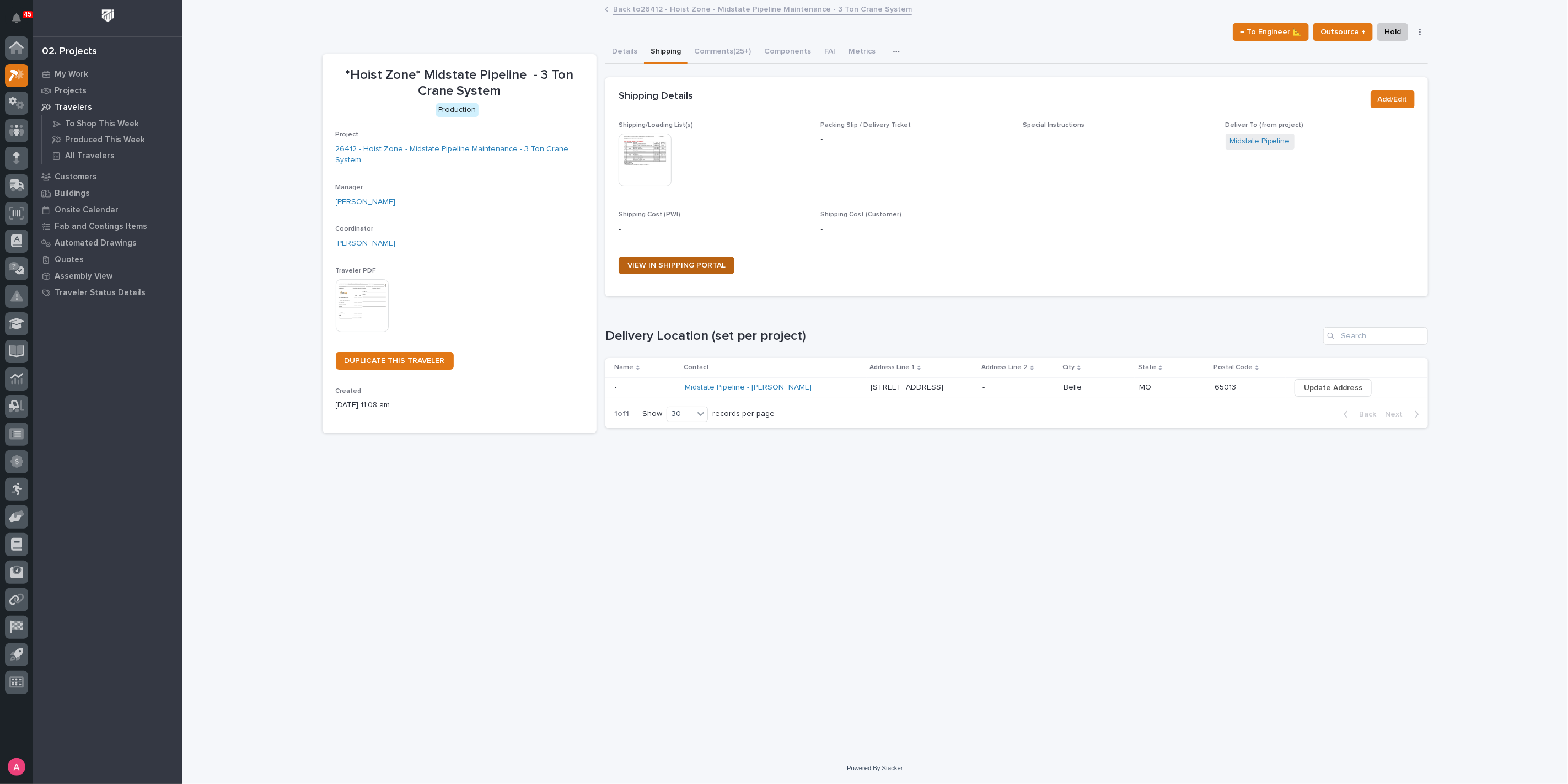
click at [668, 266] on span "VIEW IN SHIPPING PORTAL" at bounding box center [676, 265] width 98 height 8
